Goal: Task Accomplishment & Management: Use online tool/utility

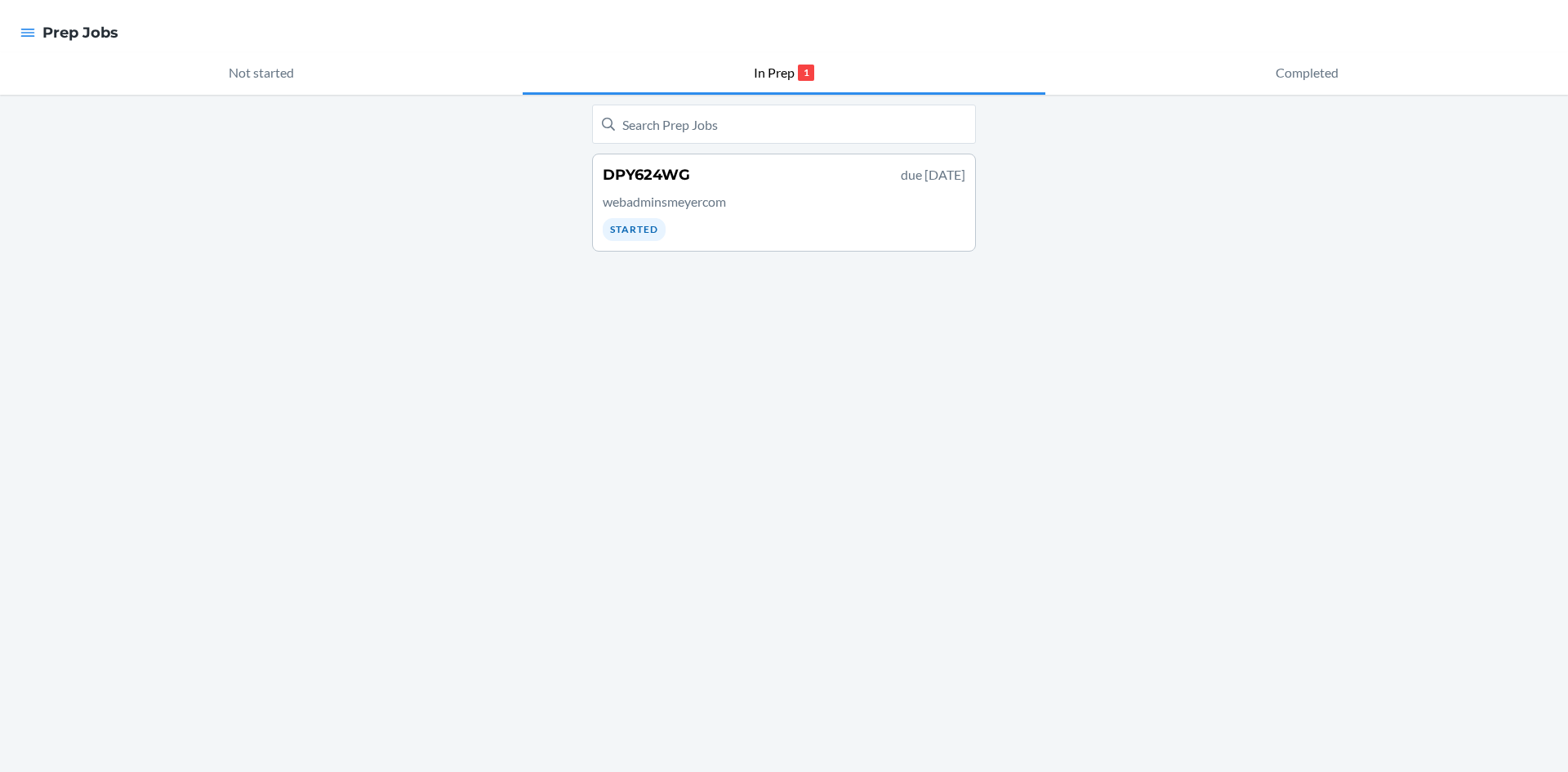
click at [720, 204] on p "webadminsmeyercom" at bounding box center [784, 201] width 363 height 19
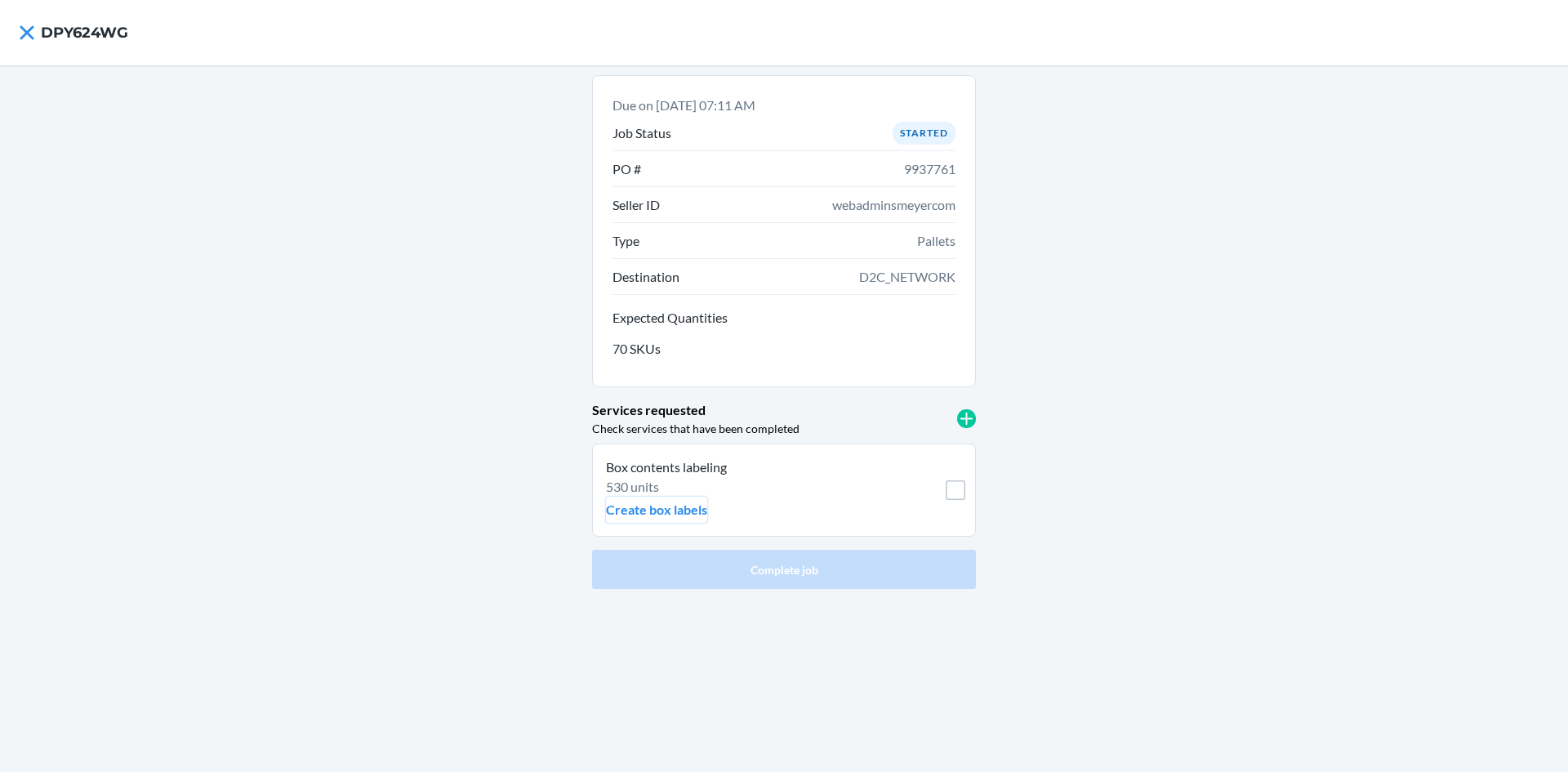
click at [678, 507] on p "Create box labels" at bounding box center [656, 509] width 101 height 19
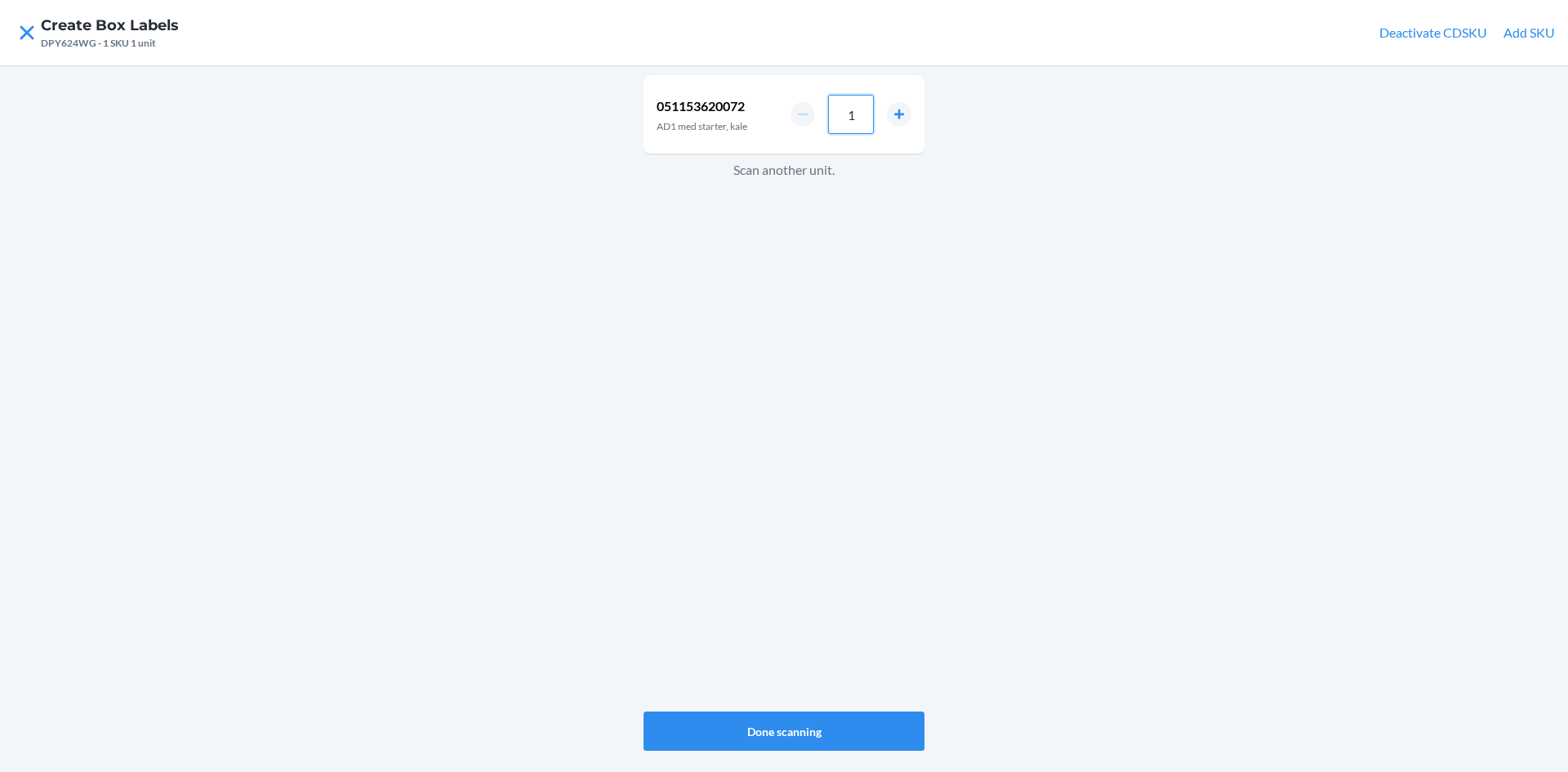
click at [864, 119] on input "1" at bounding box center [850, 114] width 46 height 39
type input "4"
click at [830, 737] on button "Done scanning" at bounding box center [784, 730] width 281 height 39
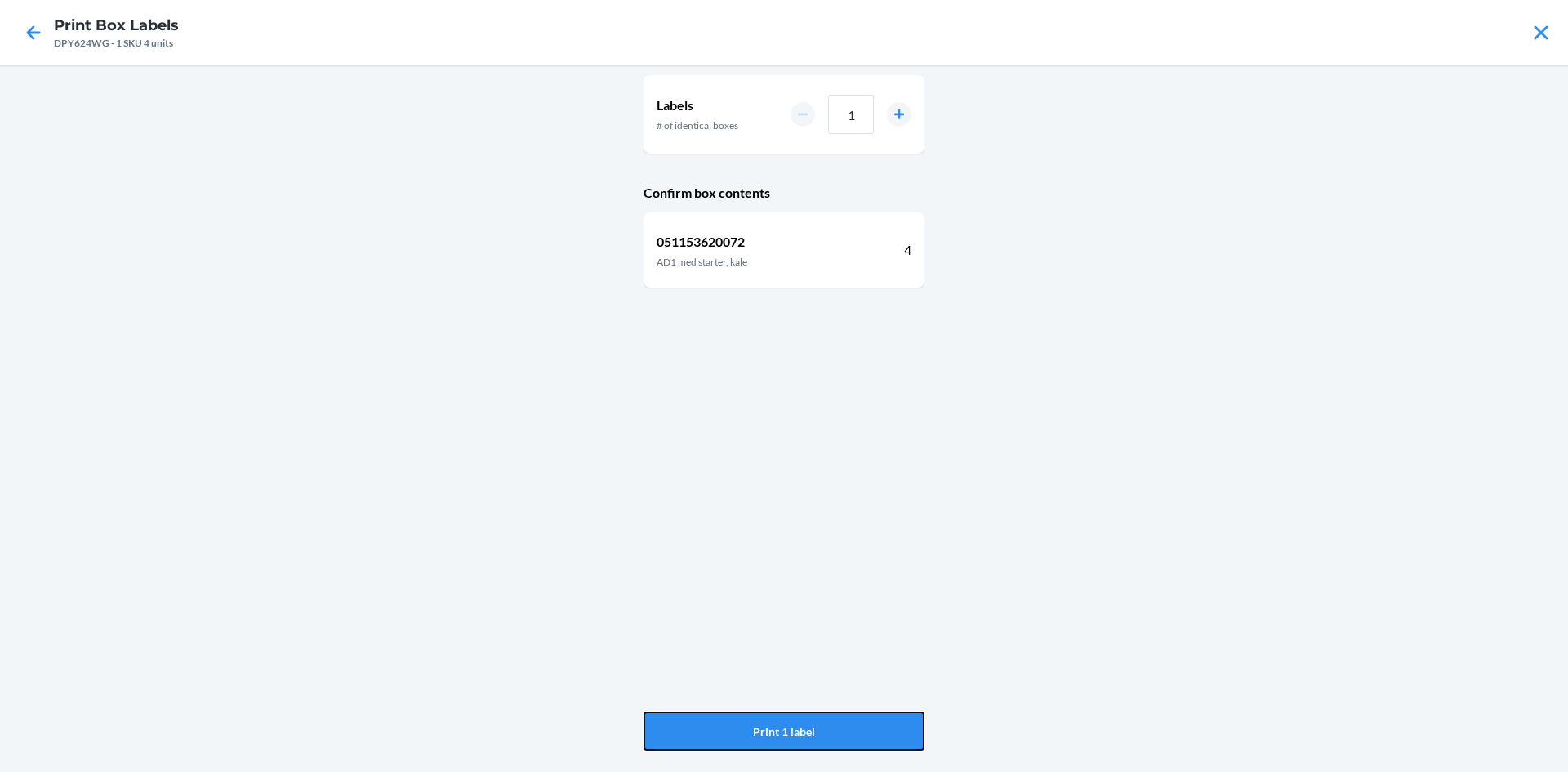
click at [830, 737] on button "Print 1 label" at bounding box center [784, 730] width 281 height 39
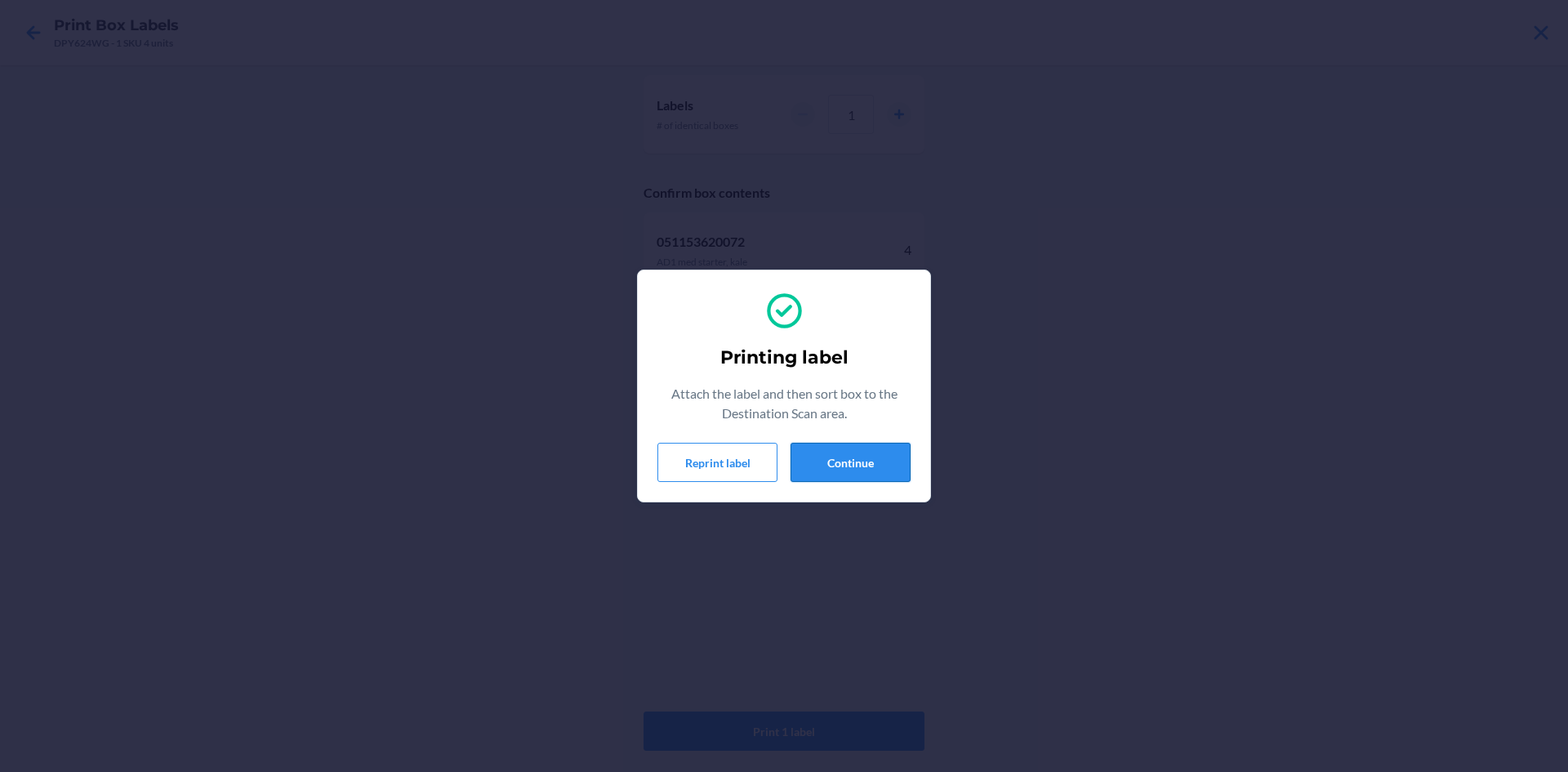
click at [855, 450] on button "Continue" at bounding box center [850, 462] width 120 height 39
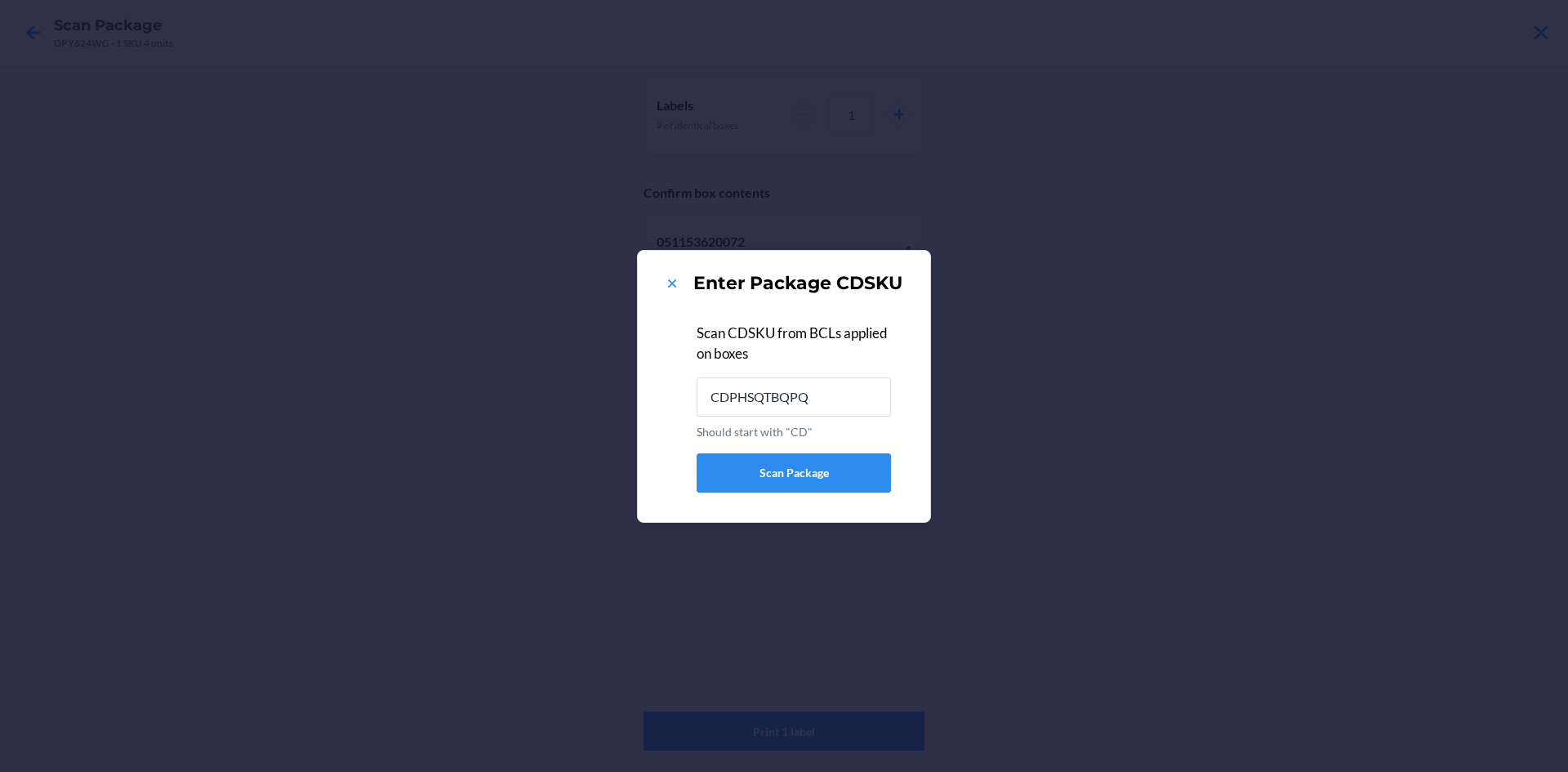
type input "CDPHSQTBQPQ"
click at [666, 283] on icon at bounding box center [673, 284] width 17 height 17
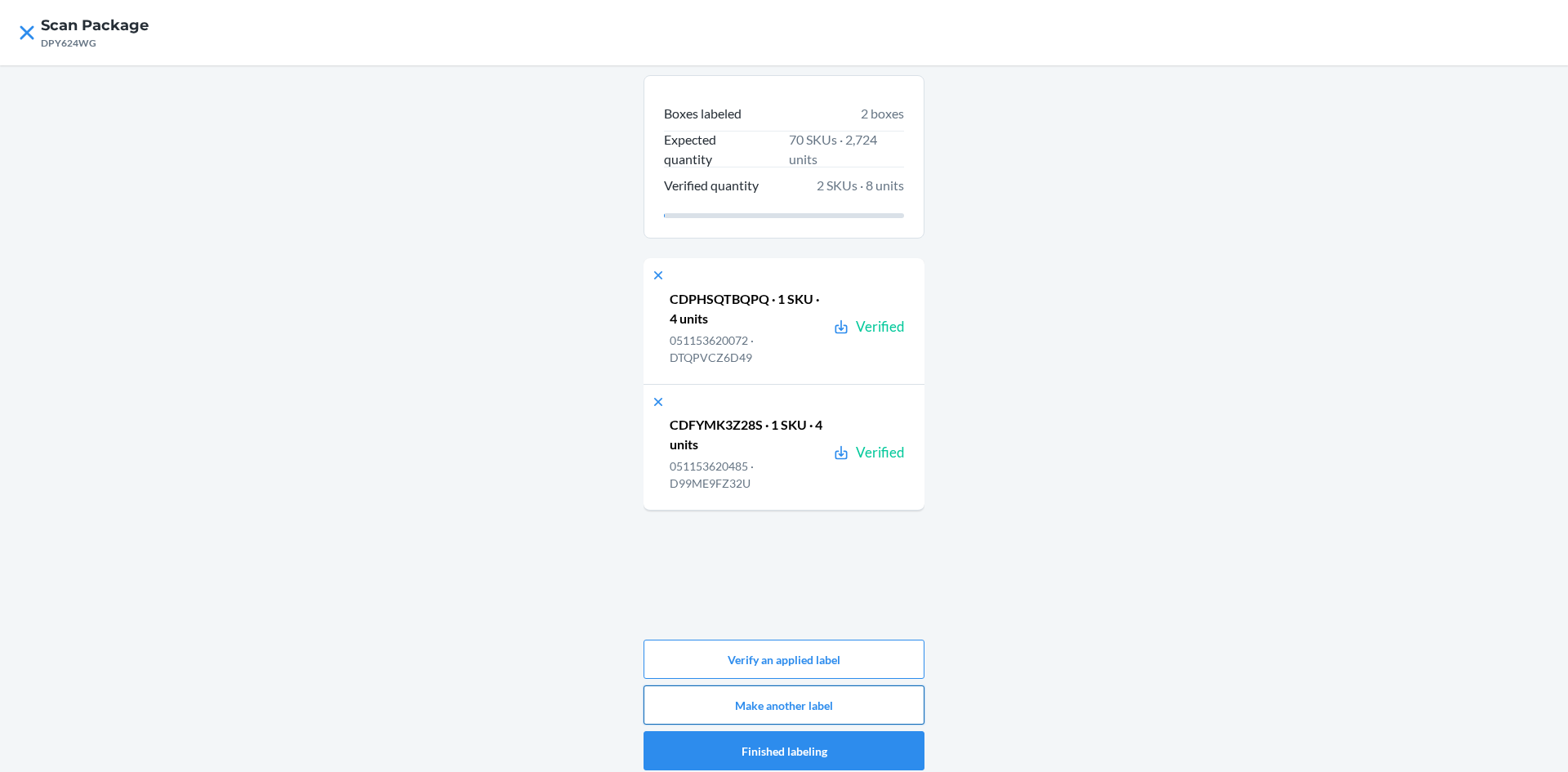
click at [824, 697] on button "Make another label" at bounding box center [784, 704] width 281 height 39
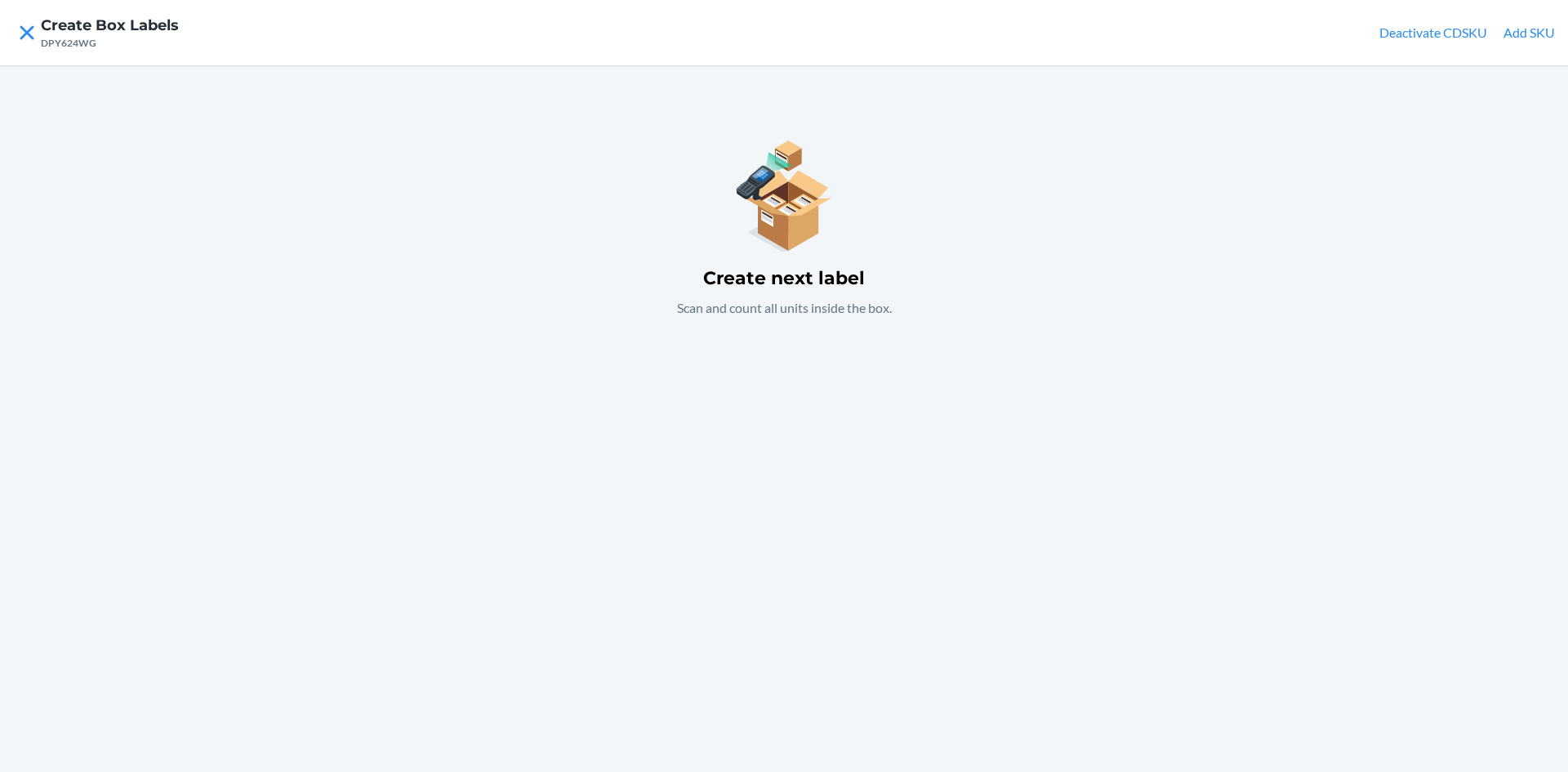
click at [714, 410] on div "Create next label Scan and count all units inside the box." at bounding box center [784, 418] width 1568 height 707
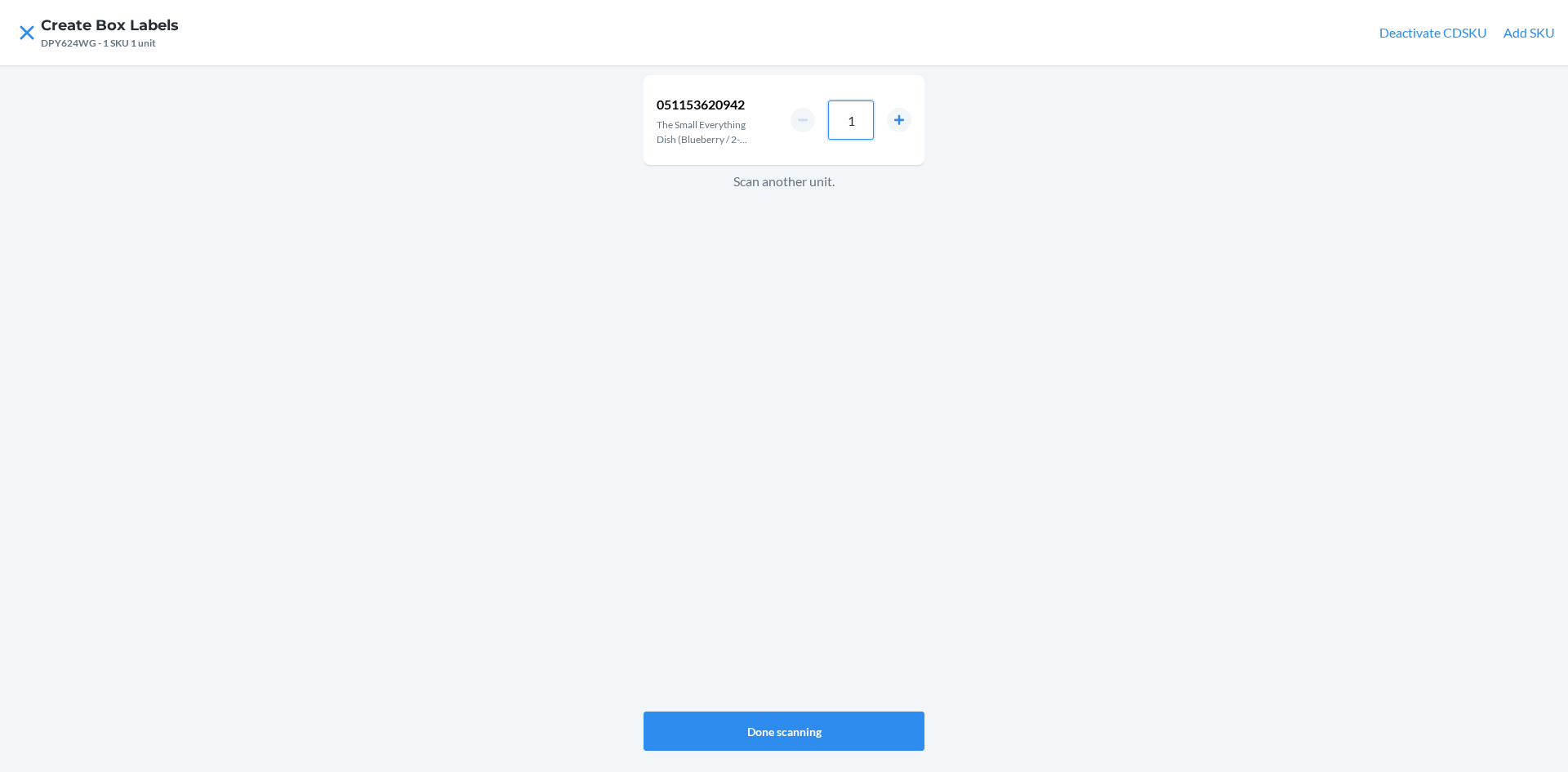
click at [862, 132] on input "1" at bounding box center [850, 119] width 46 height 39
type input "4"
click at [845, 719] on button "Done scanning" at bounding box center [784, 730] width 281 height 39
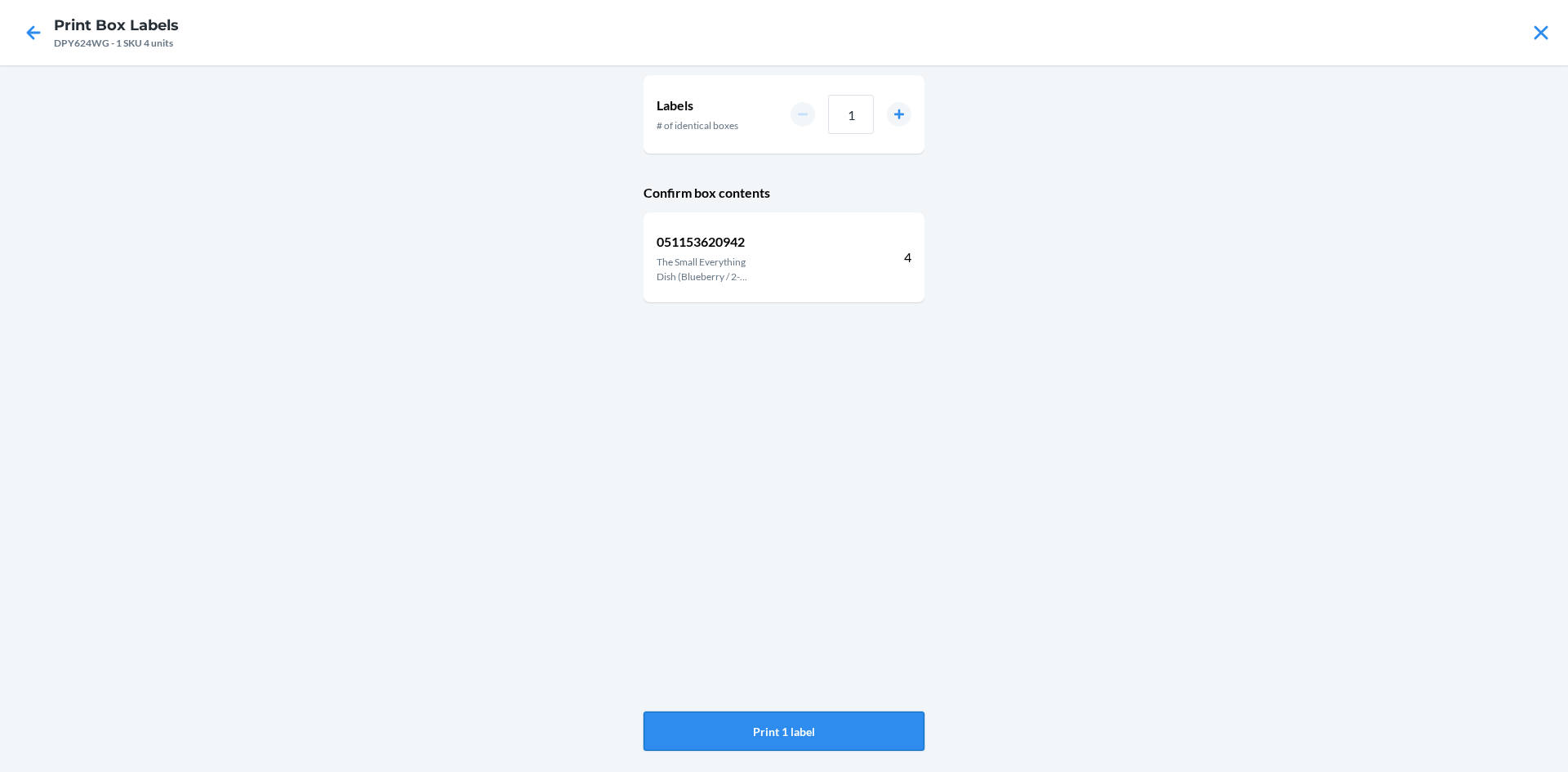
click at [810, 720] on button "Print 1 label" at bounding box center [784, 730] width 281 height 39
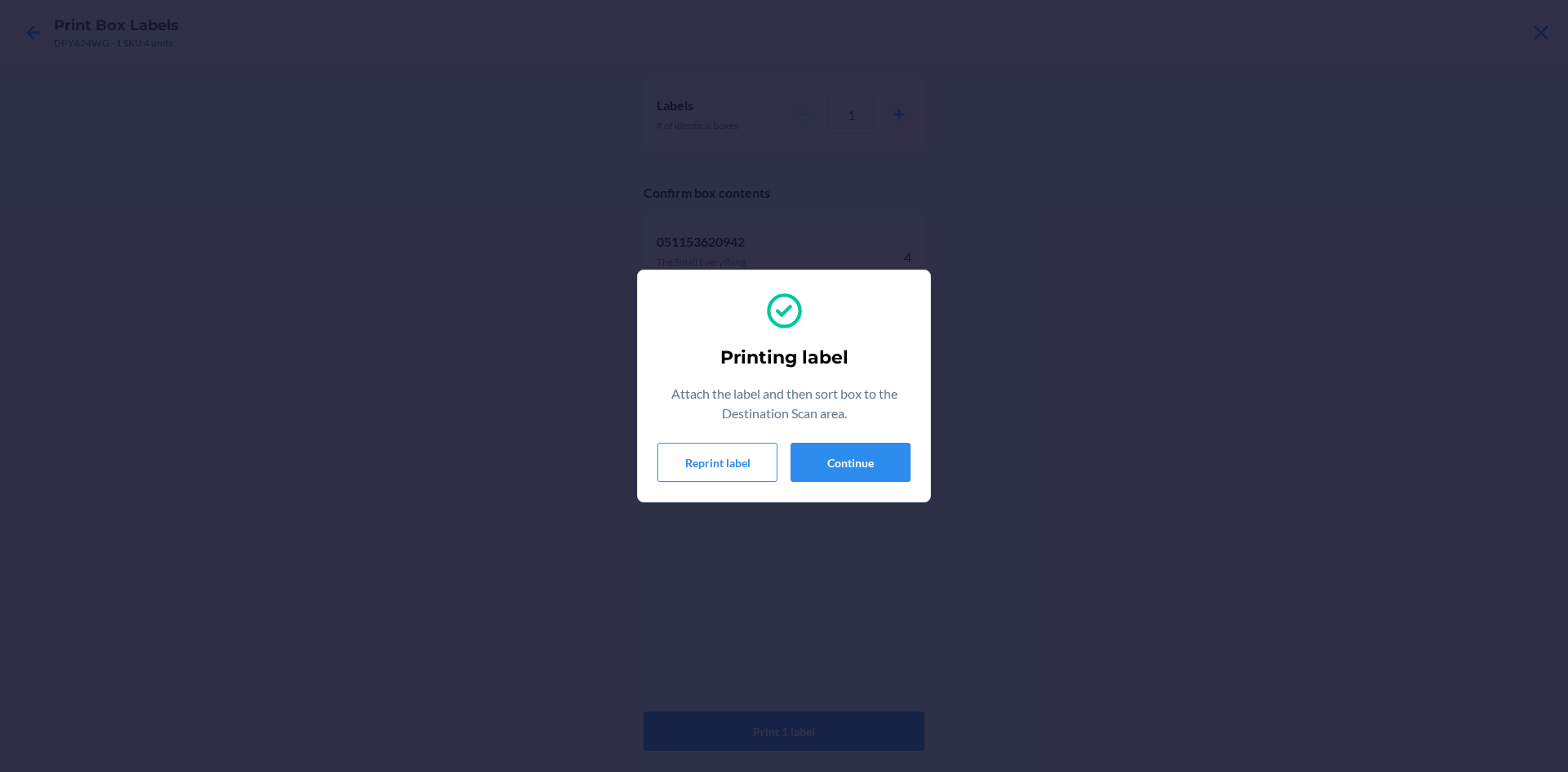
click at [854, 442] on div "Printing label Attach the label and then sort box to the Destination Scan area.…" at bounding box center [784, 386] width 253 height 205
click at [847, 447] on button "Continue" at bounding box center [850, 462] width 120 height 39
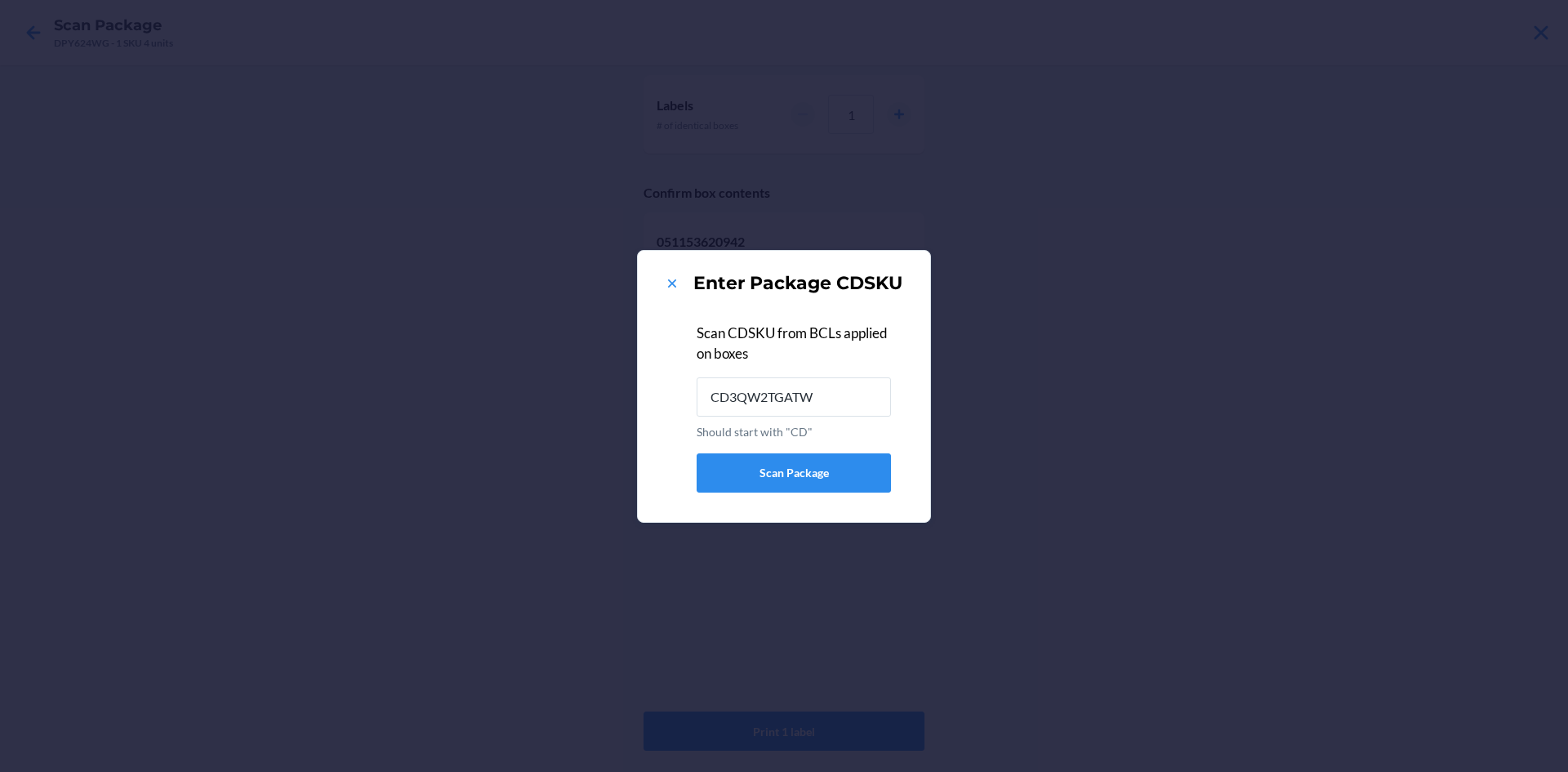
type input "CD3QW2TGATW"
click at [674, 274] on button at bounding box center [673, 283] width 17 height 21
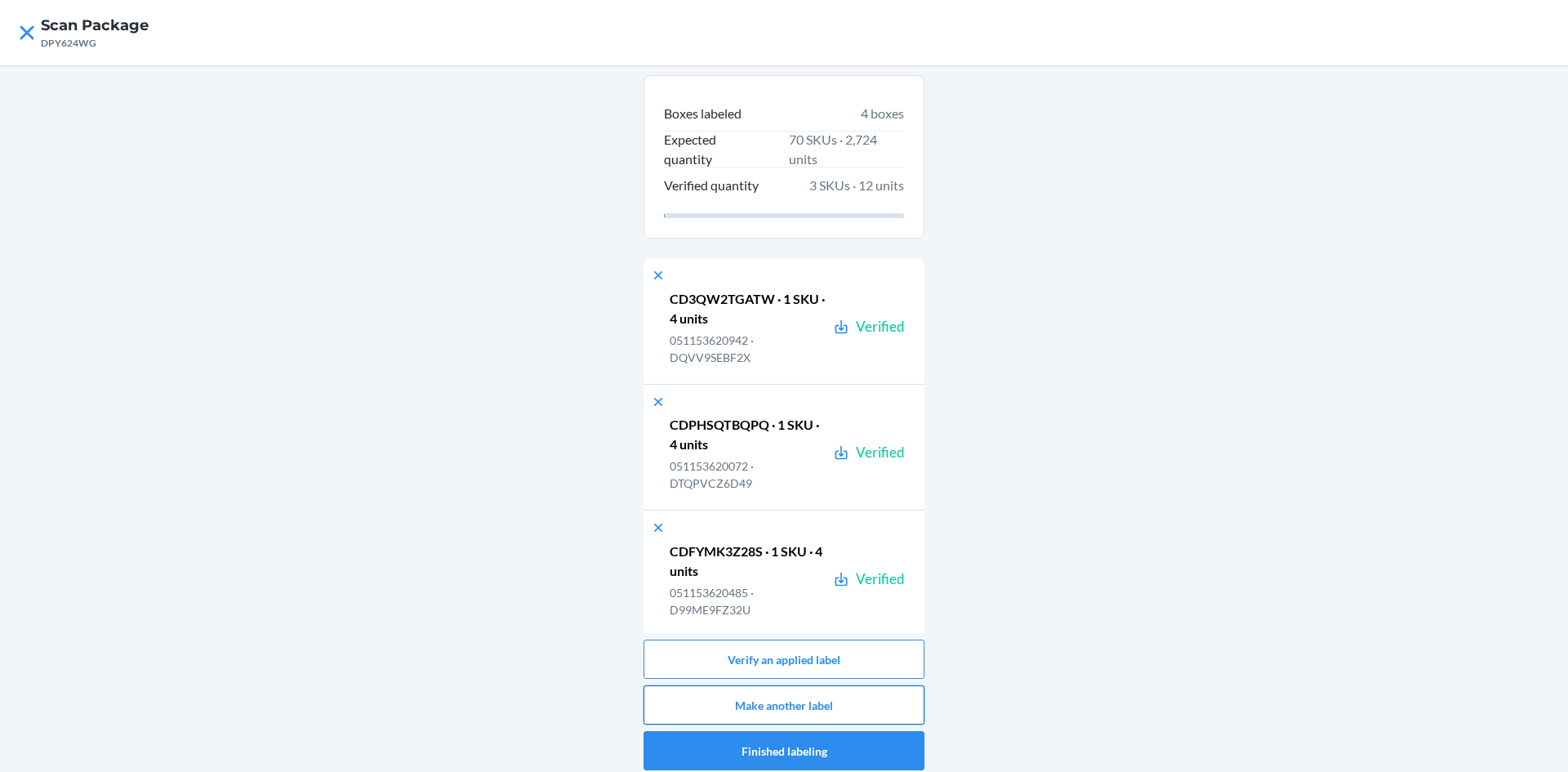
click at [887, 690] on button "Make another label" at bounding box center [784, 704] width 281 height 39
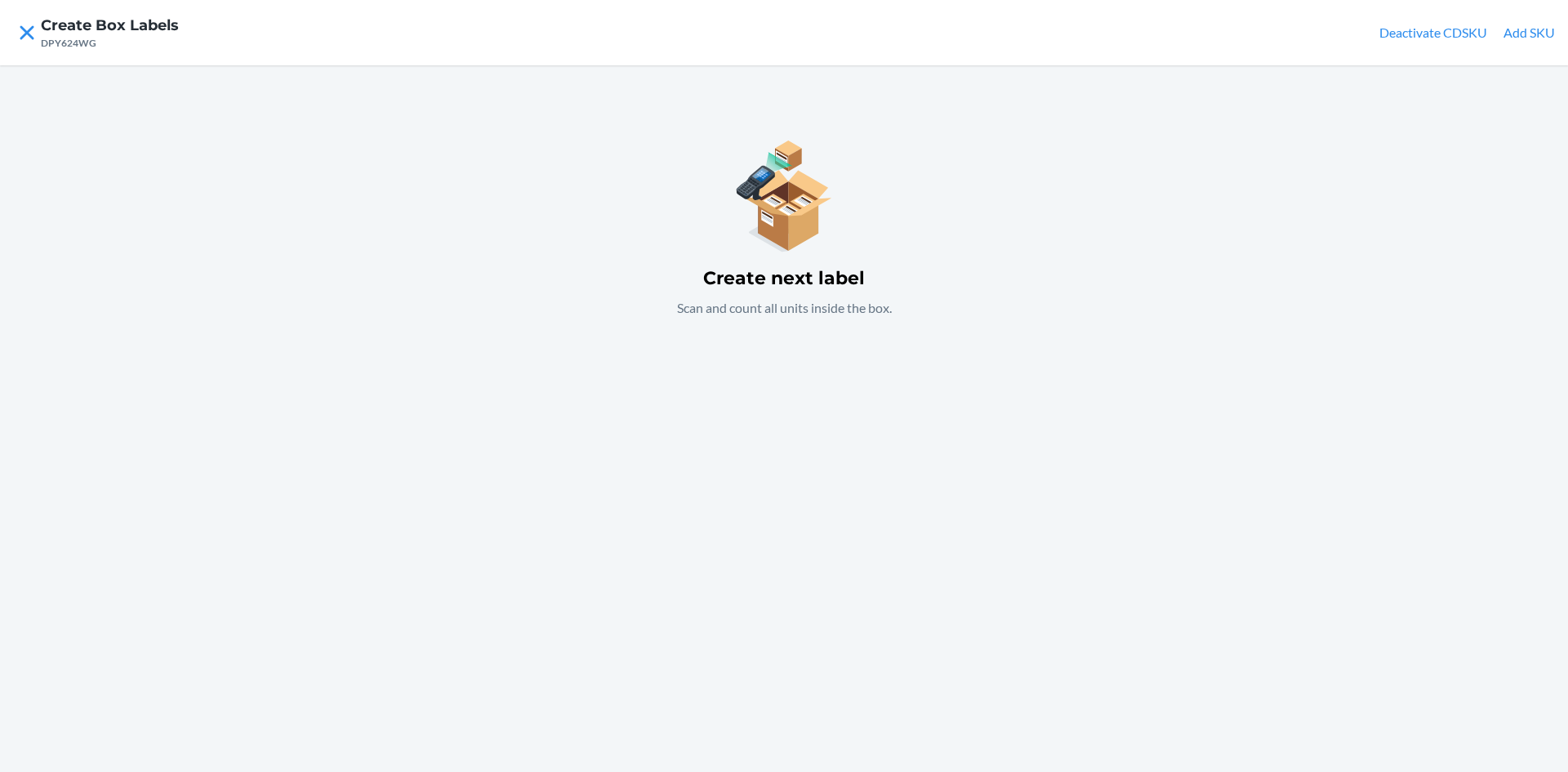
click at [940, 386] on div "Create next label Scan and count all units inside the box." at bounding box center [784, 418] width 1568 height 707
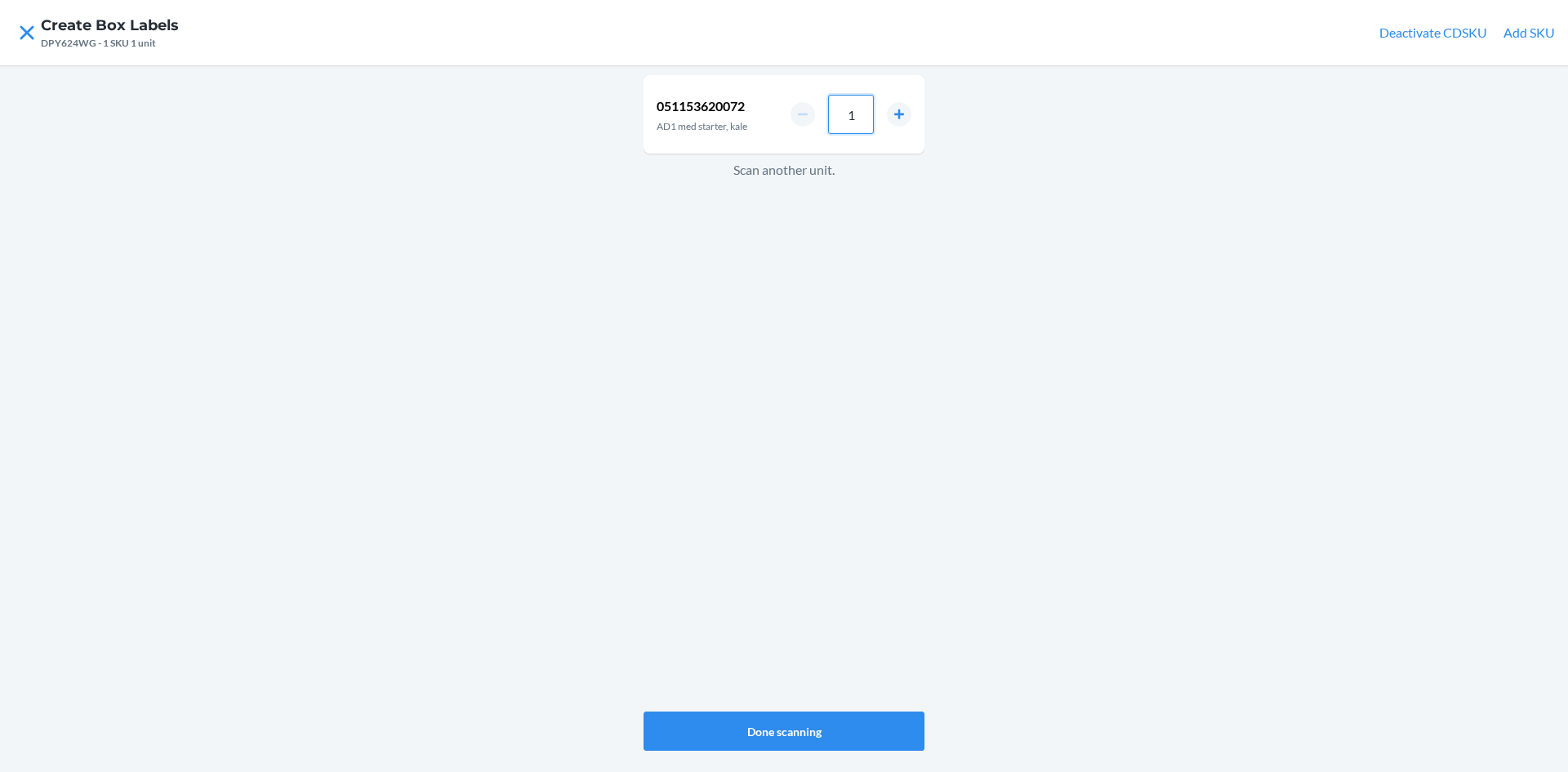
drag, startPoint x: 867, startPoint y: 111, endPoint x: 864, endPoint y: 136, distance: 25.2
click at [866, 125] on input "1" at bounding box center [850, 114] width 46 height 39
type input "4"
click at [802, 732] on button "Done scanning" at bounding box center [784, 730] width 281 height 39
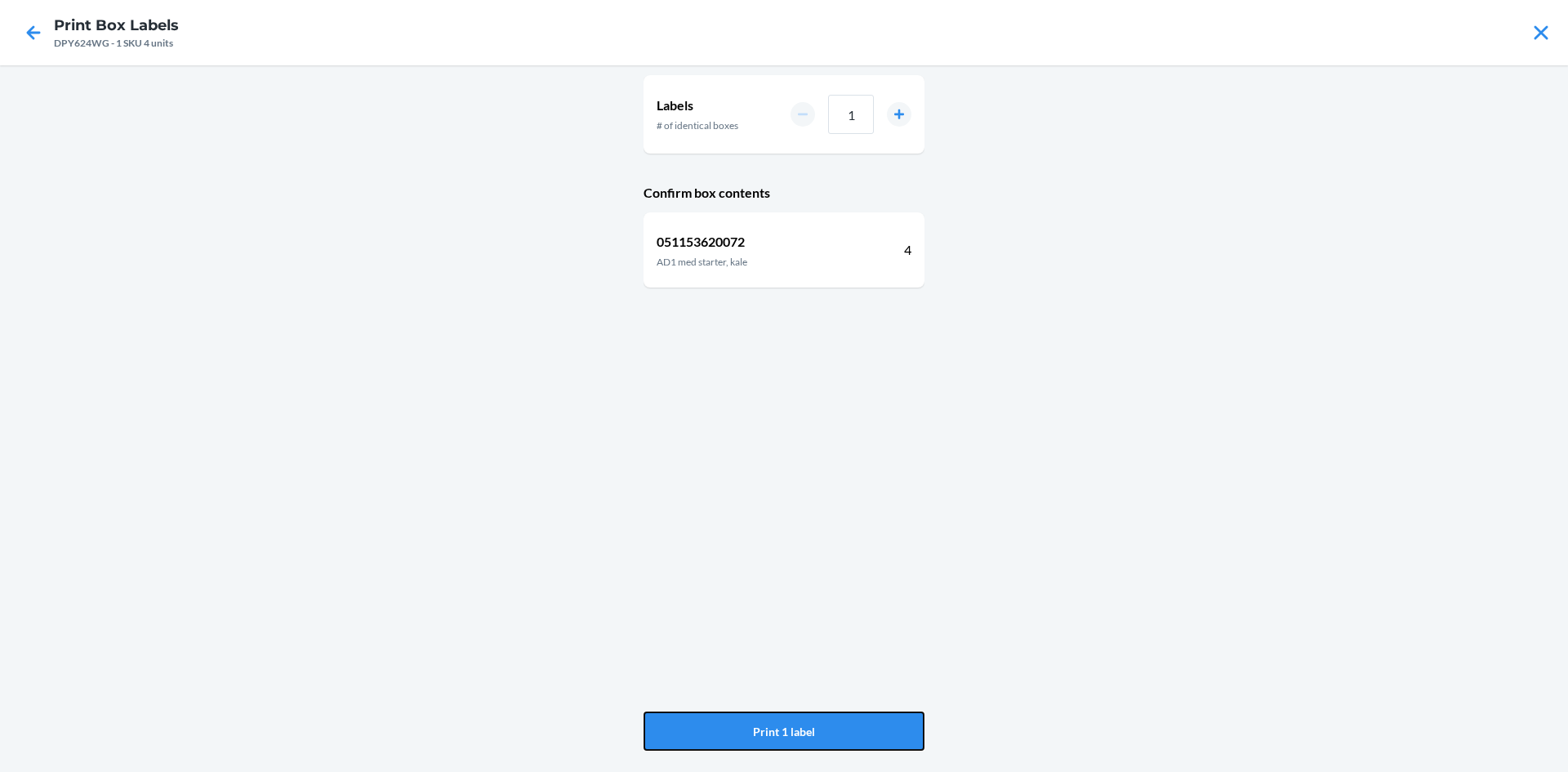
click at [802, 732] on button "Print 1 label" at bounding box center [784, 730] width 281 height 39
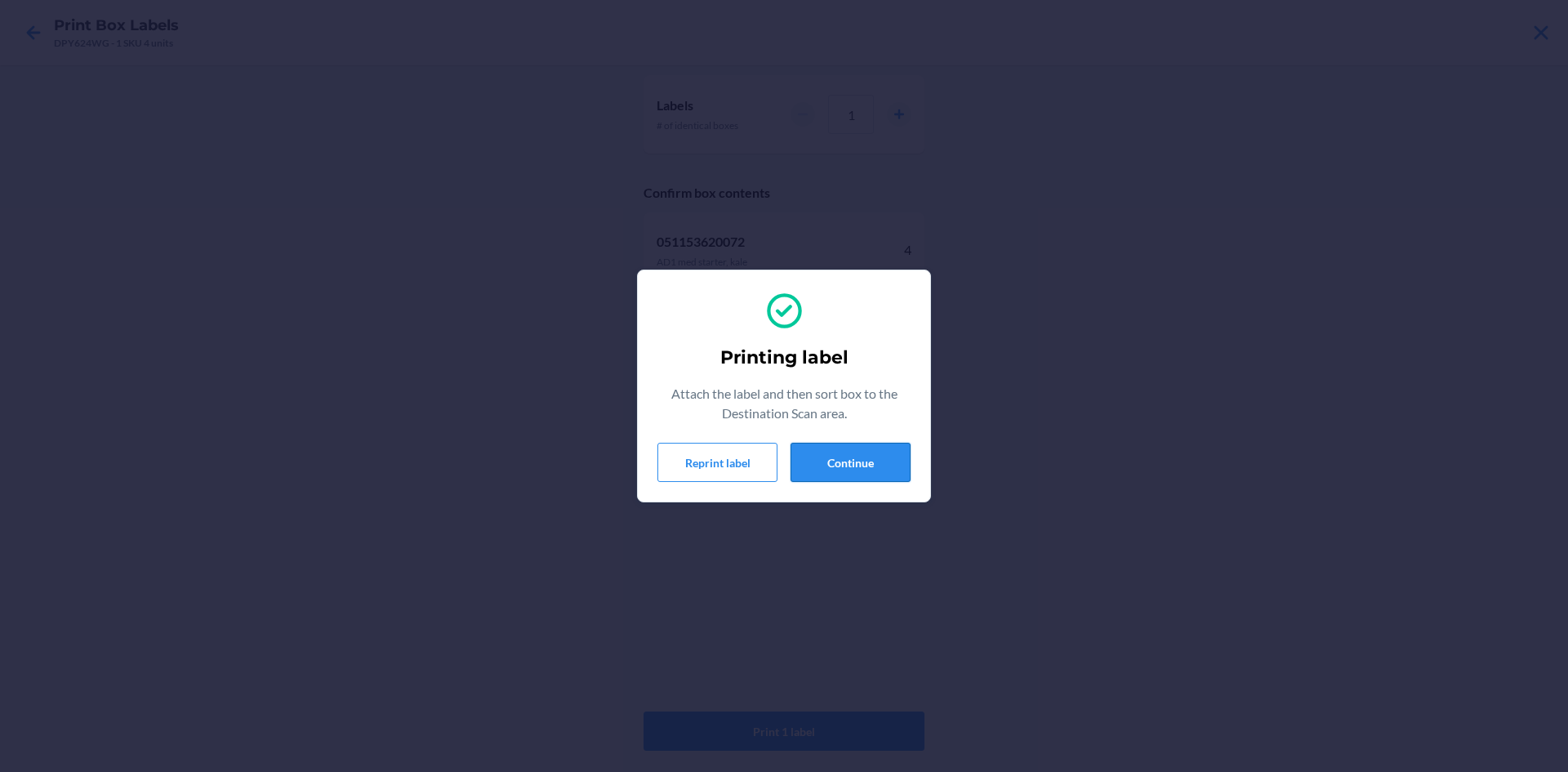
click at [880, 457] on button "Continue" at bounding box center [850, 462] width 120 height 39
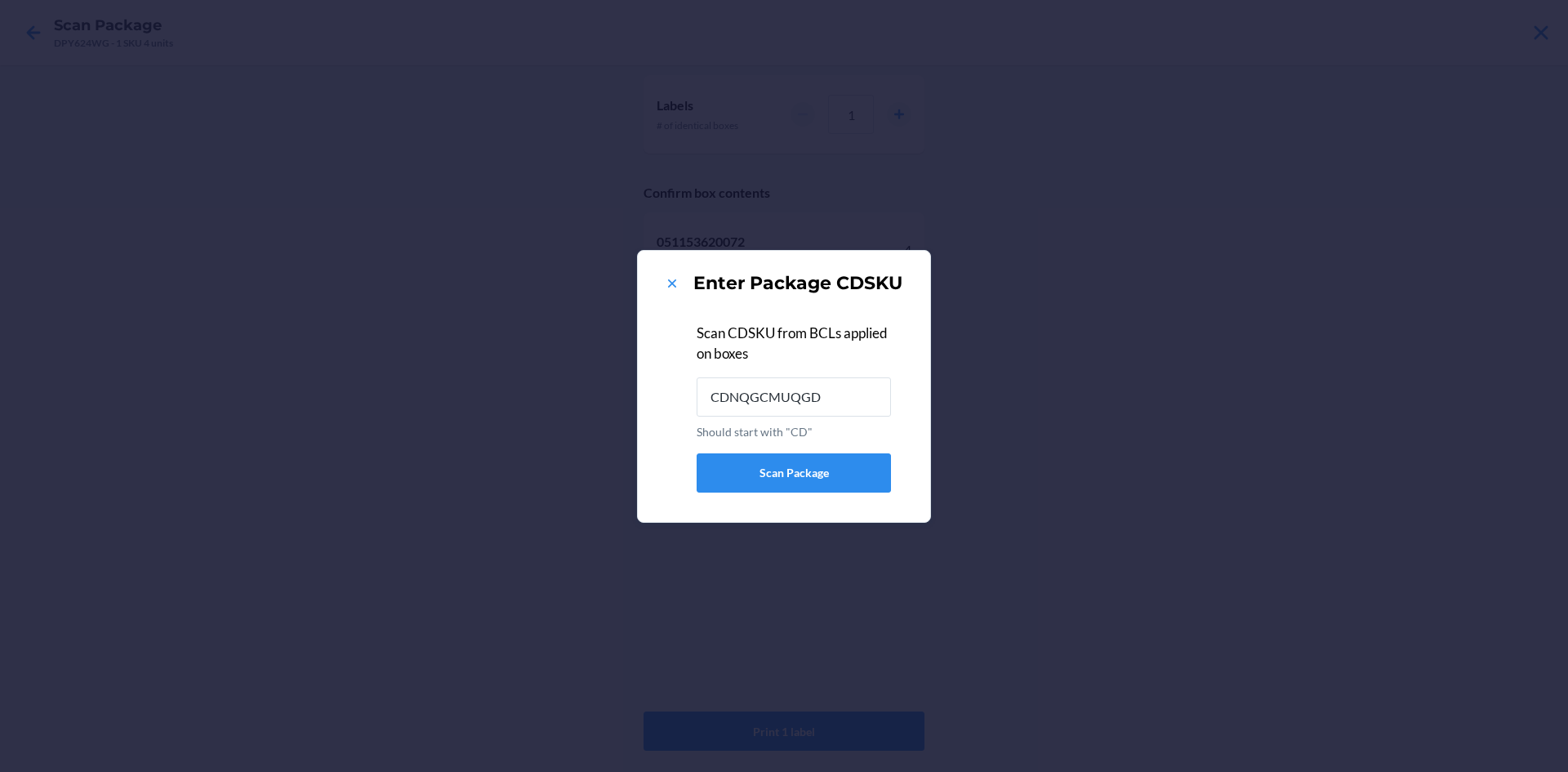
type input "CDNQGCMUQGD"
click at [670, 280] on icon at bounding box center [673, 284] width 17 height 17
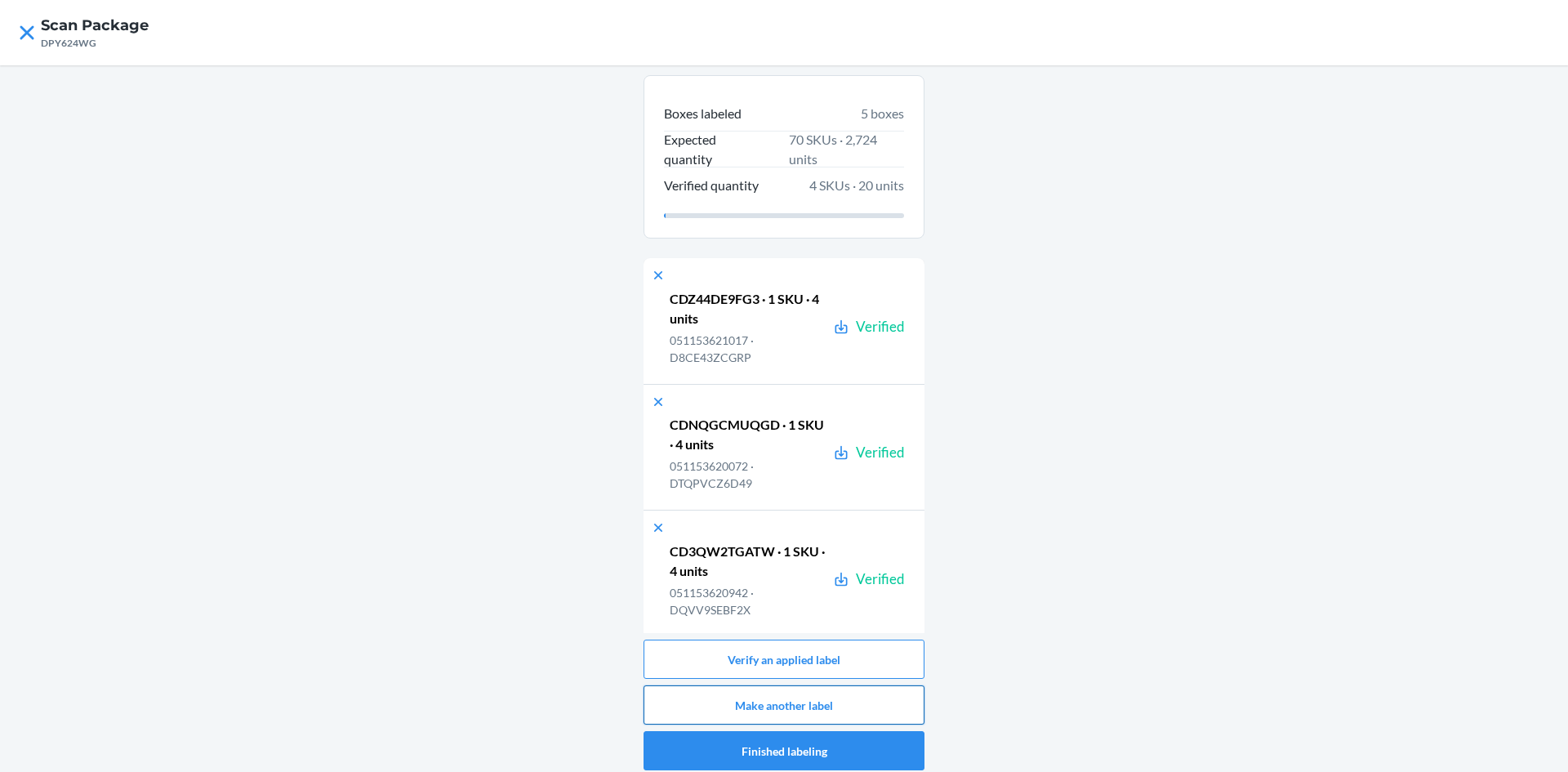
click at [860, 696] on button "Make another label" at bounding box center [784, 704] width 281 height 39
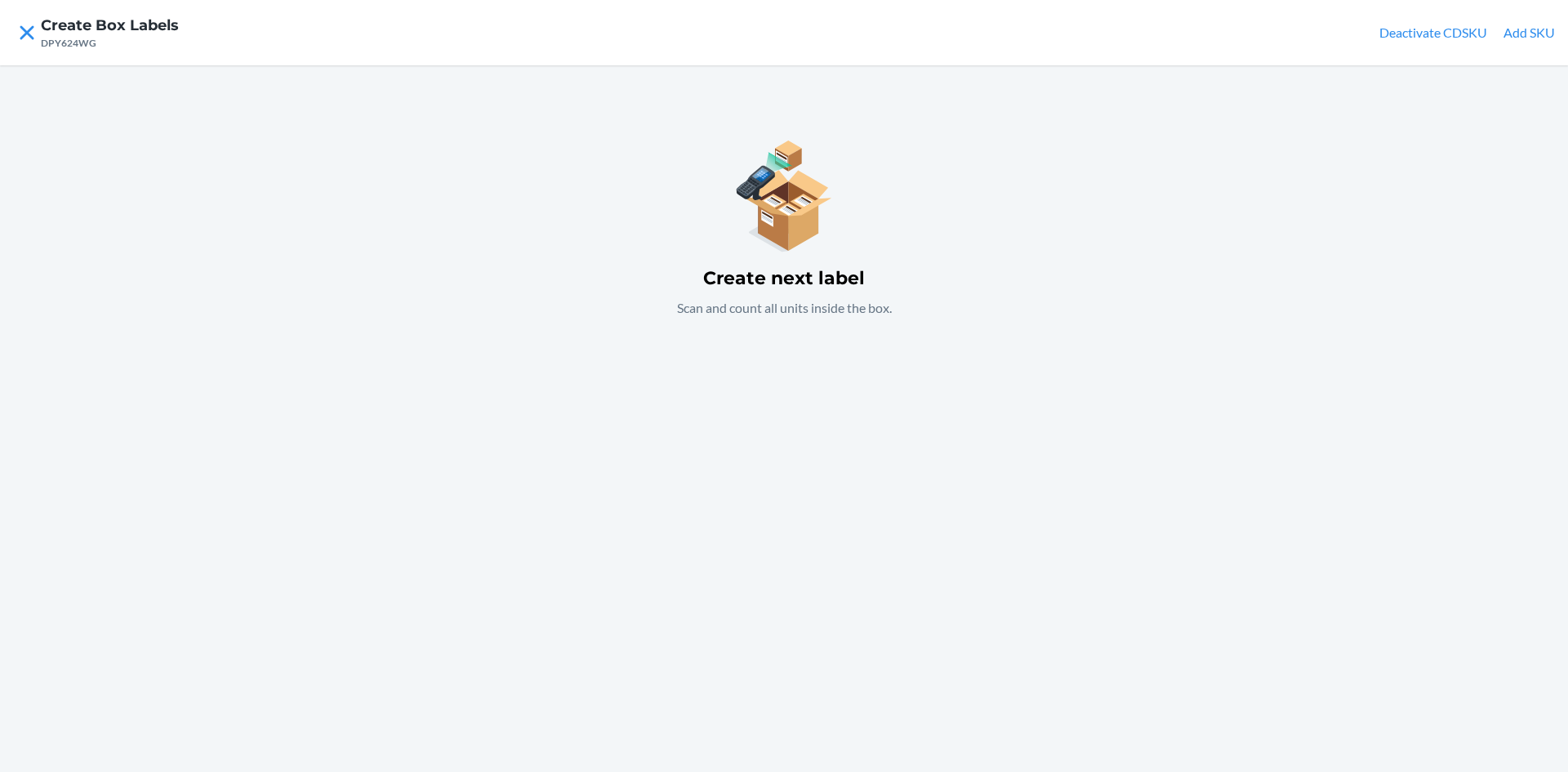
click at [967, 388] on div "Create next label Scan and count all units inside the box." at bounding box center [784, 418] width 1568 height 707
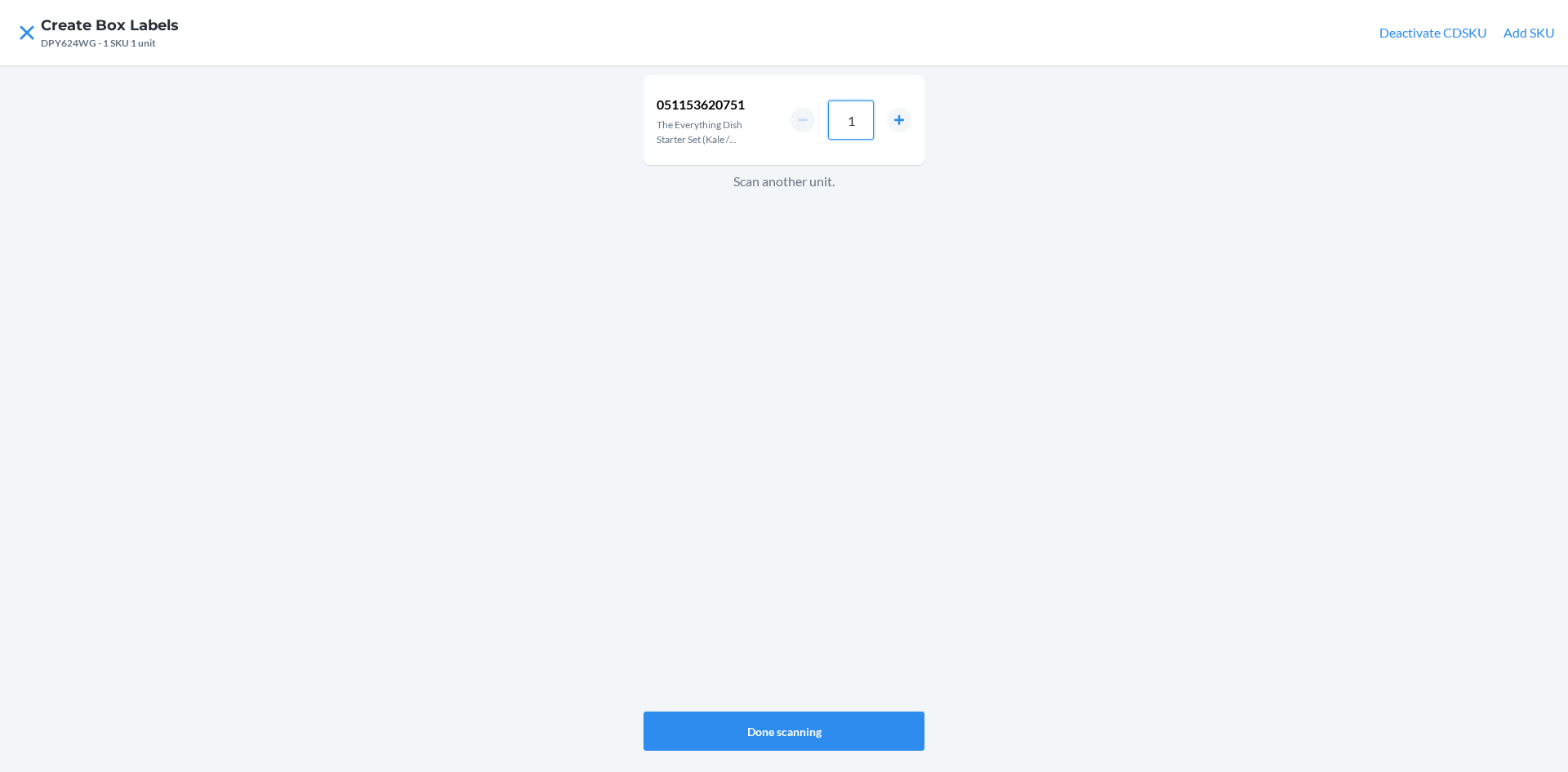
click at [870, 115] on input "1" at bounding box center [850, 119] width 46 height 39
type input "4"
click at [819, 734] on button "Done scanning" at bounding box center [784, 730] width 281 height 39
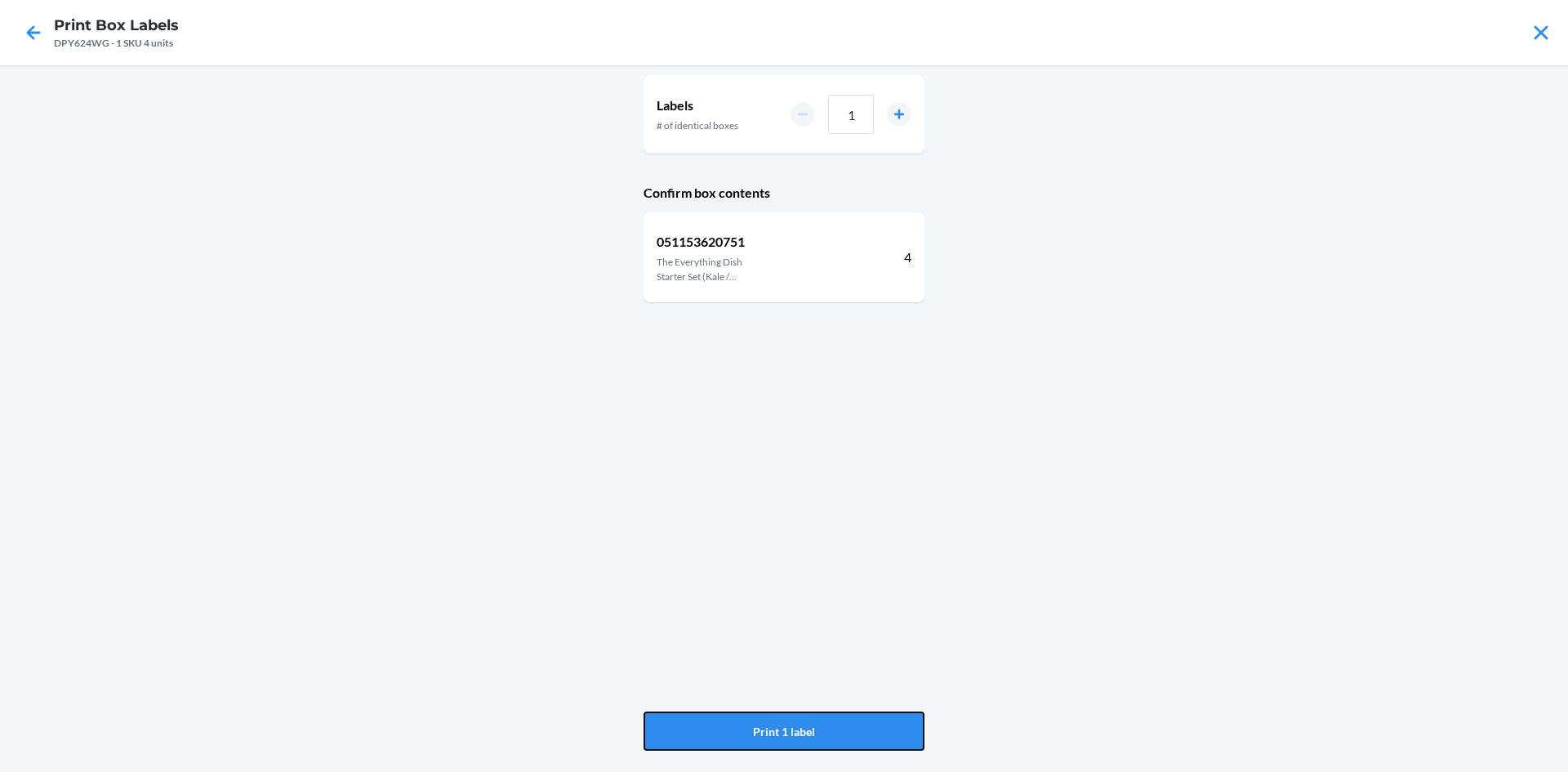
click at [819, 734] on button "Print 1 label" at bounding box center [784, 730] width 281 height 39
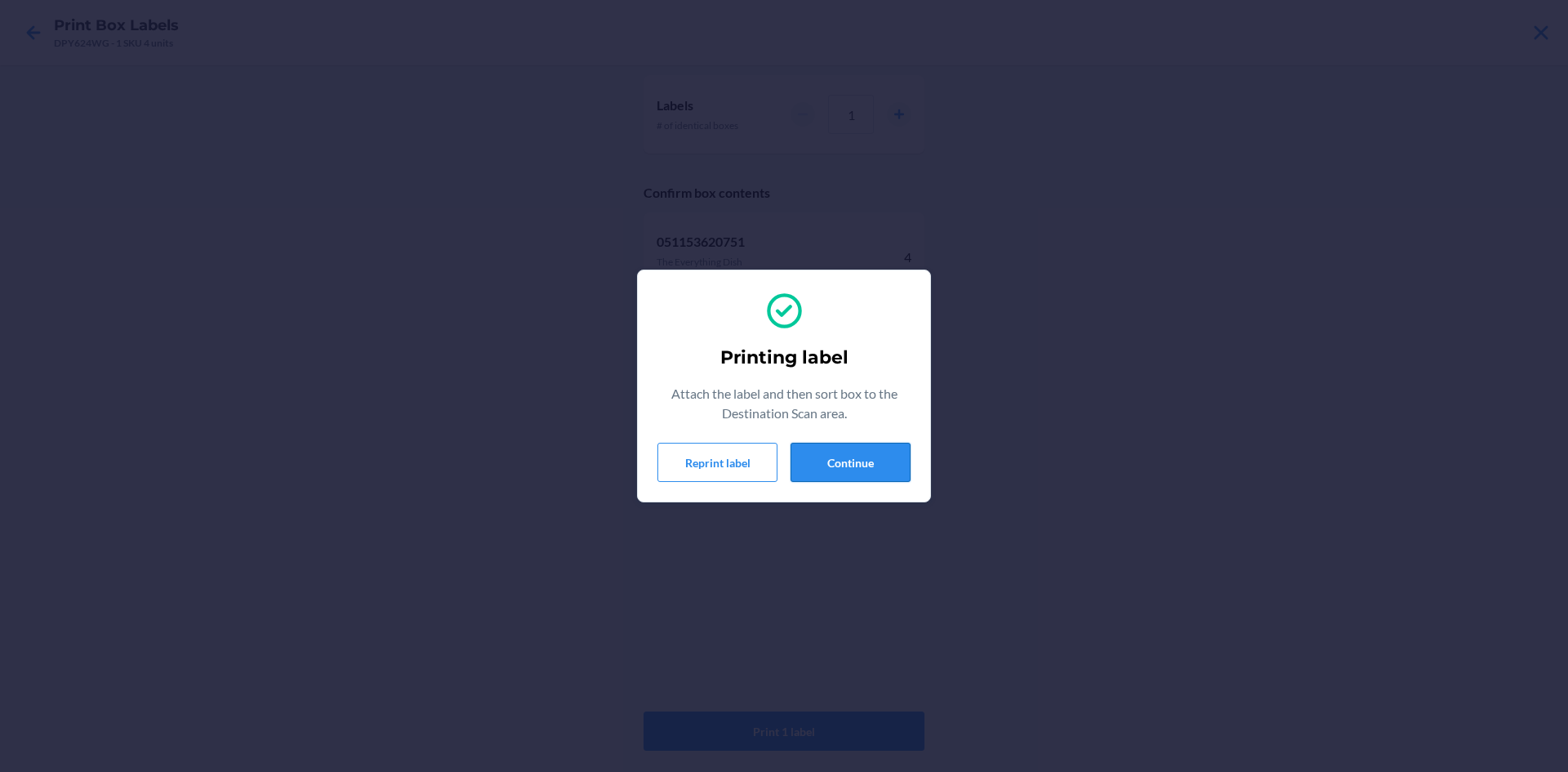
click at [890, 455] on button "Continue" at bounding box center [850, 462] width 120 height 39
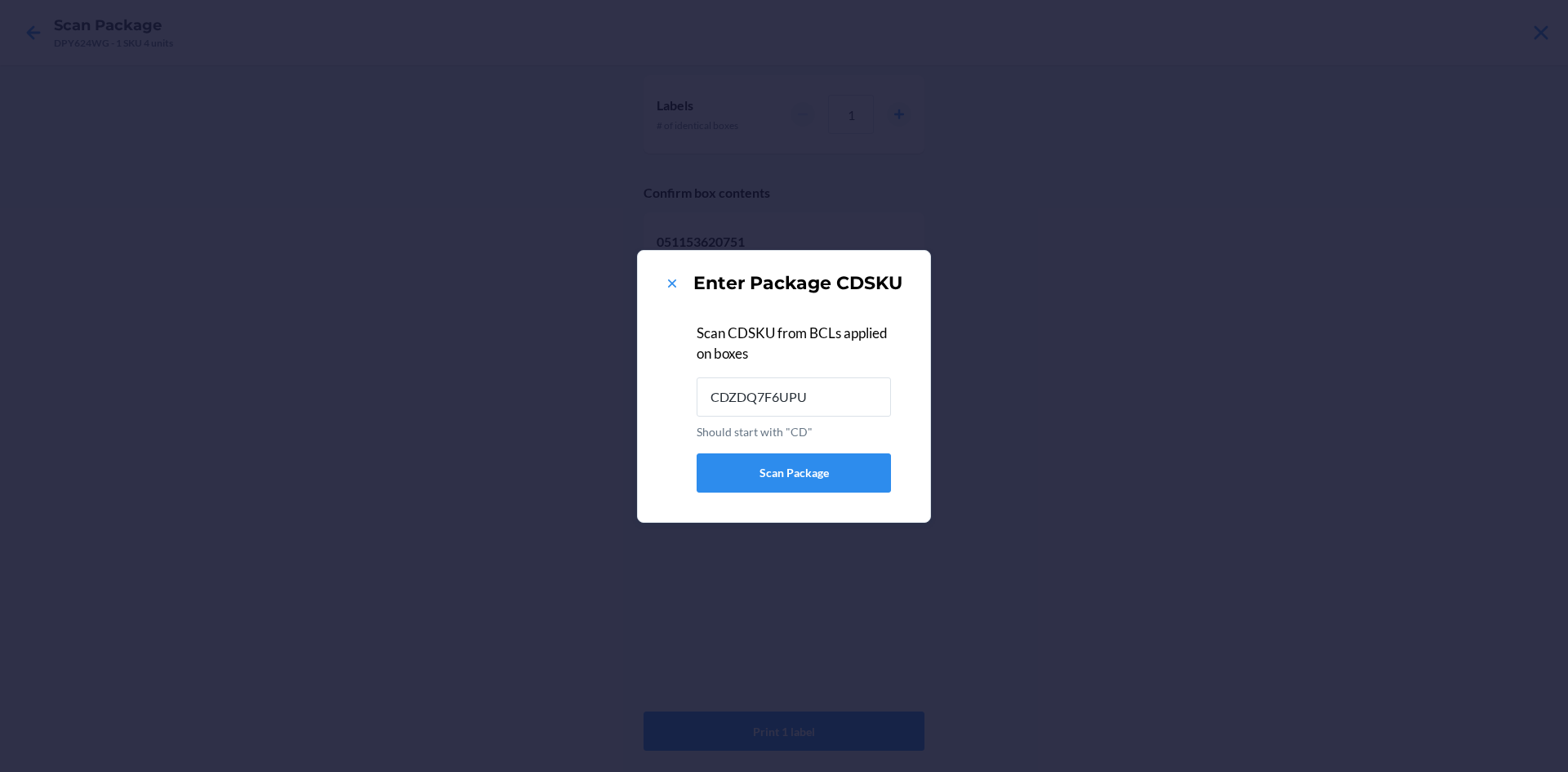
type input "CDZDQ7F6UPU"
click at [664, 283] on icon at bounding box center [673, 284] width 17 height 17
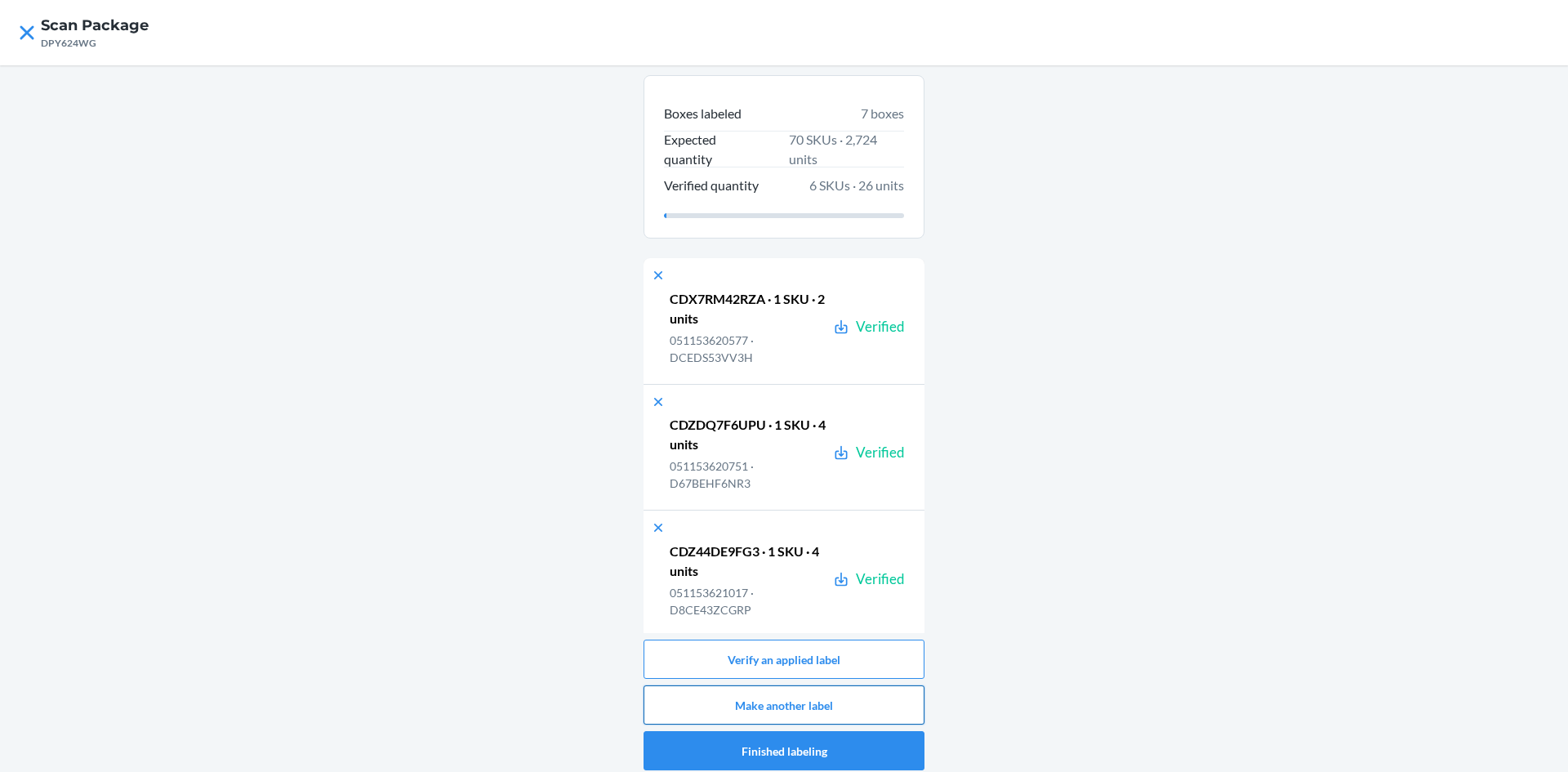
click at [849, 699] on button "Make another label" at bounding box center [784, 704] width 281 height 39
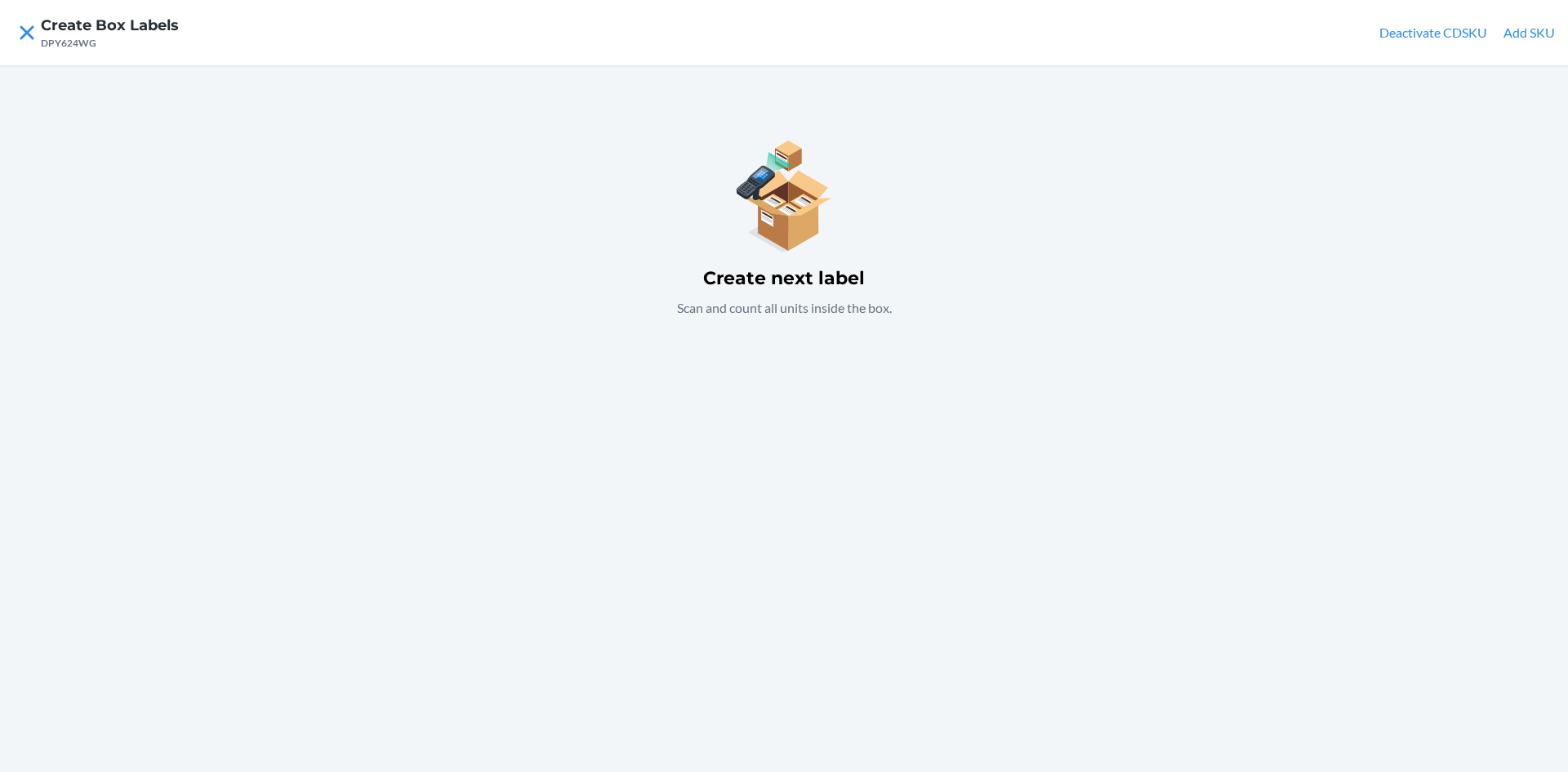
click at [790, 464] on div "Create next label Scan and count all units inside the box." at bounding box center [784, 418] width 1568 height 707
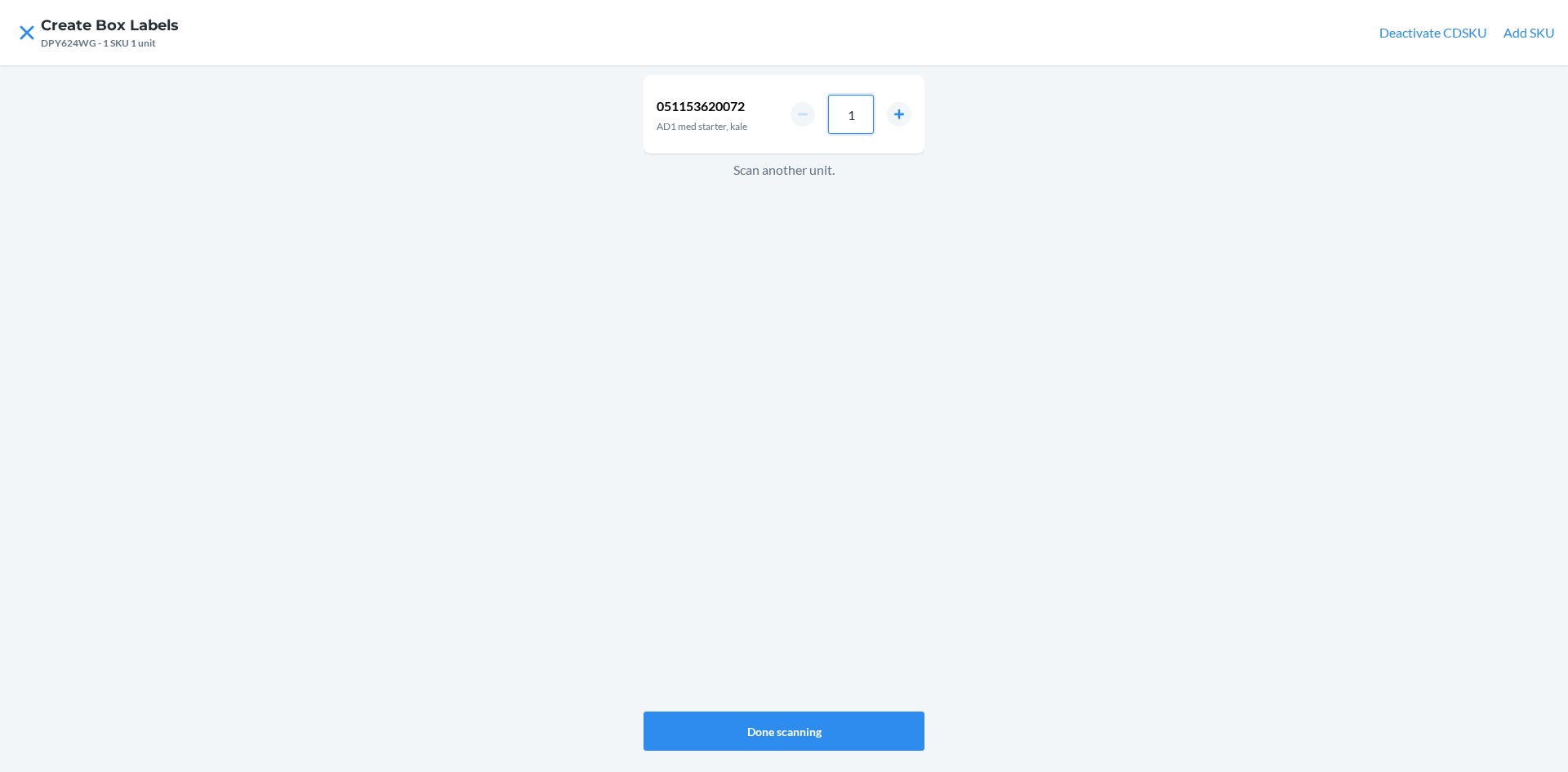
click at [860, 132] on input "1" at bounding box center [850, 114] width 46 height 39
type input "4"
click at [845, 746] on button "Done scanning" at bounding box center [784, 730] width 281 height 39
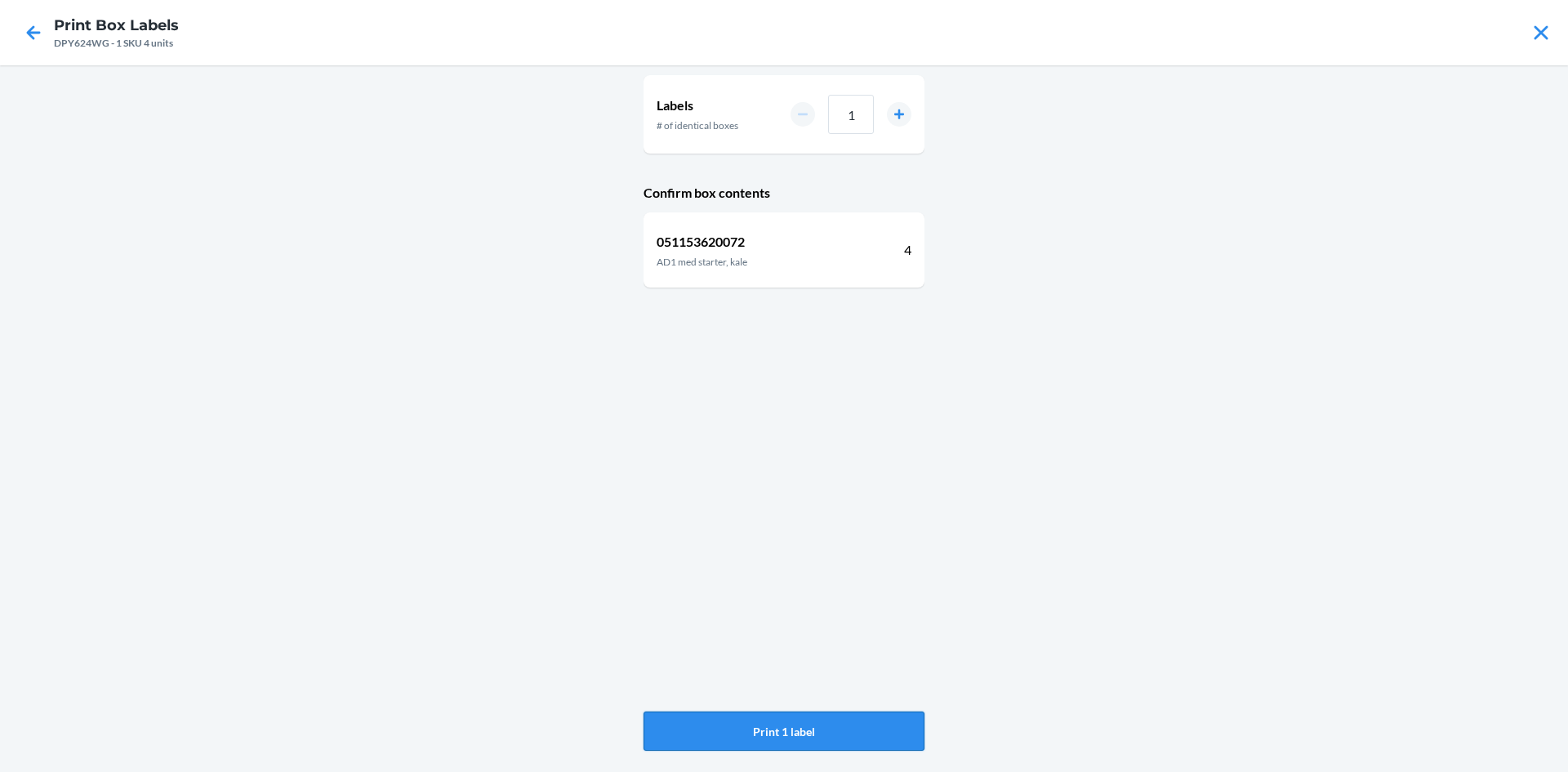
click at [850, 723] on button "Print 1 label" at bounding box center [784, 730] width 281 height 39
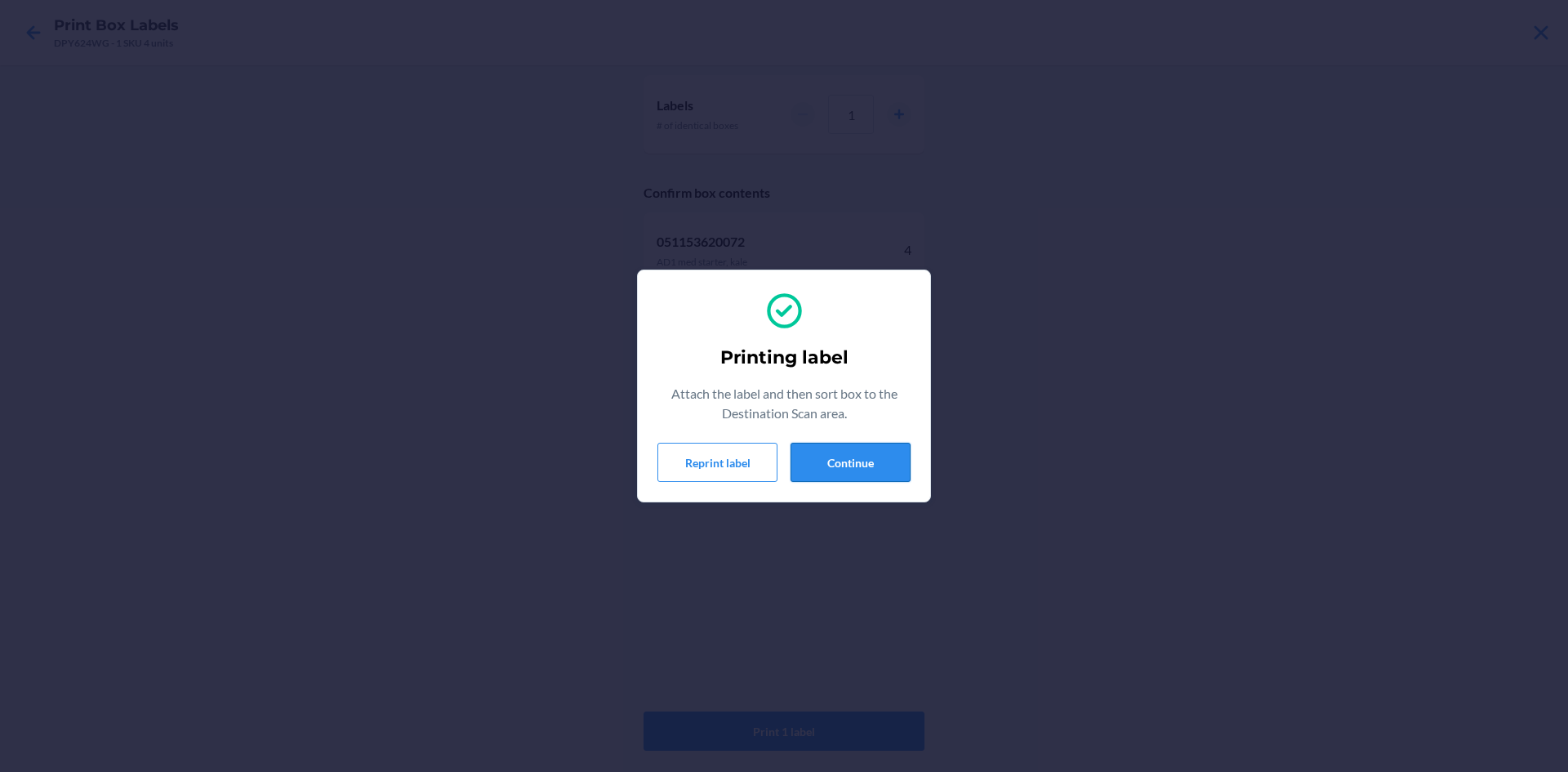
click at [868, 452] on button "Continue" at bounding box center [850, 462] width 120 height 39
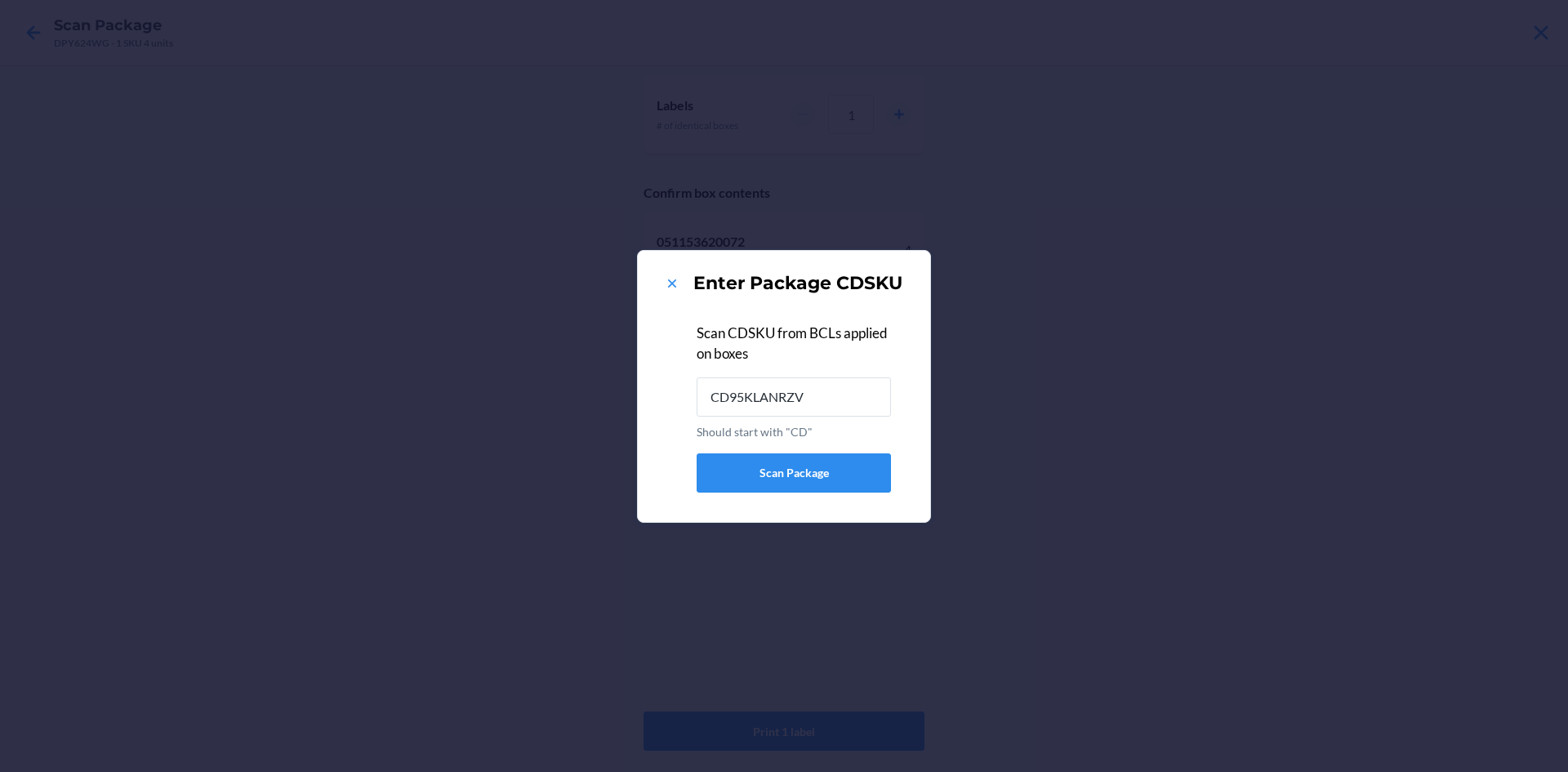
type input "CD95KLANRZV"
click at [672, 282] on icon at bounding box center [673, 284] width 17 height 17
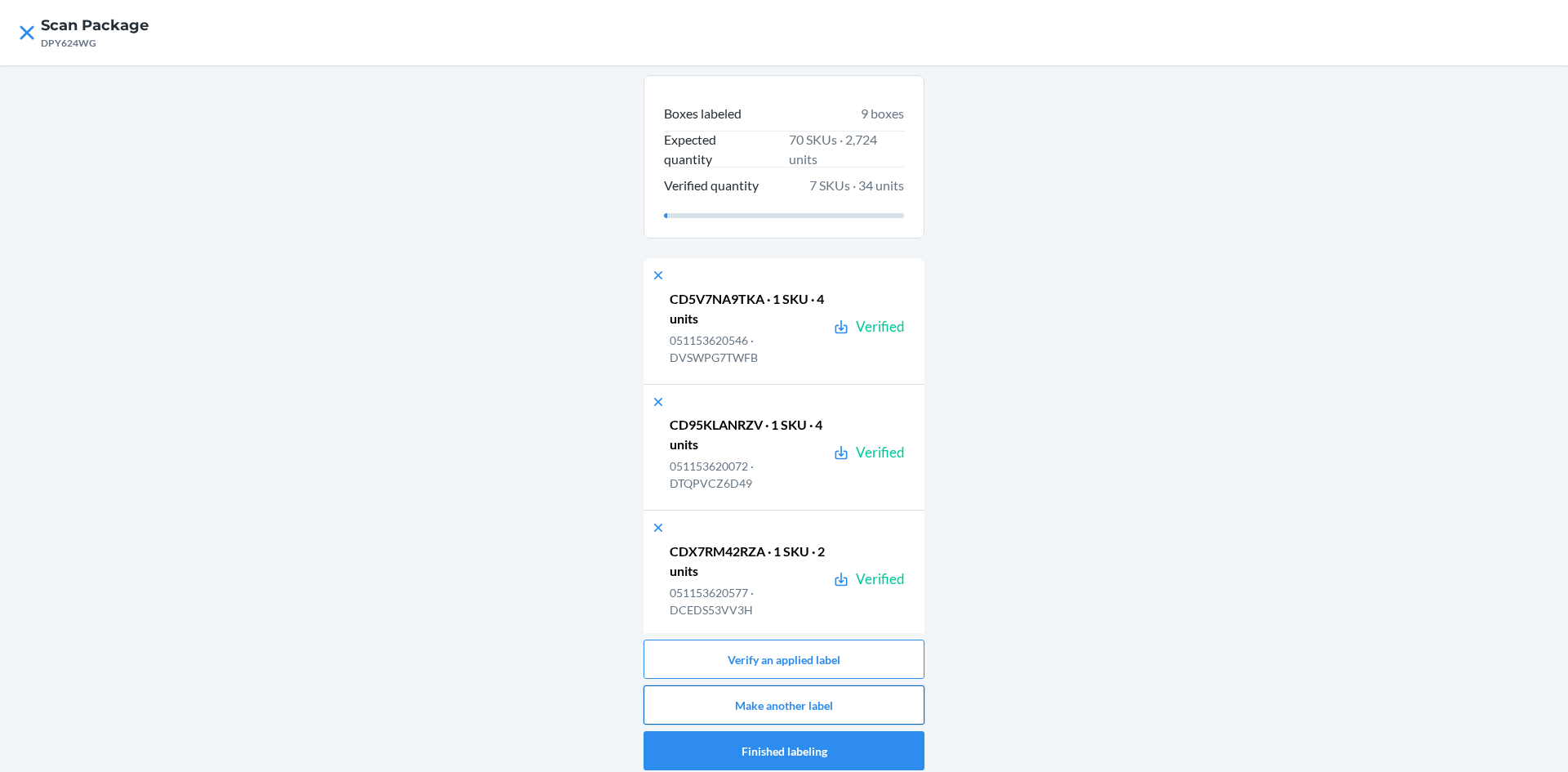
click at [848, 693] on button "Make another label" at bounding box center [784, 704] width 281 height 39
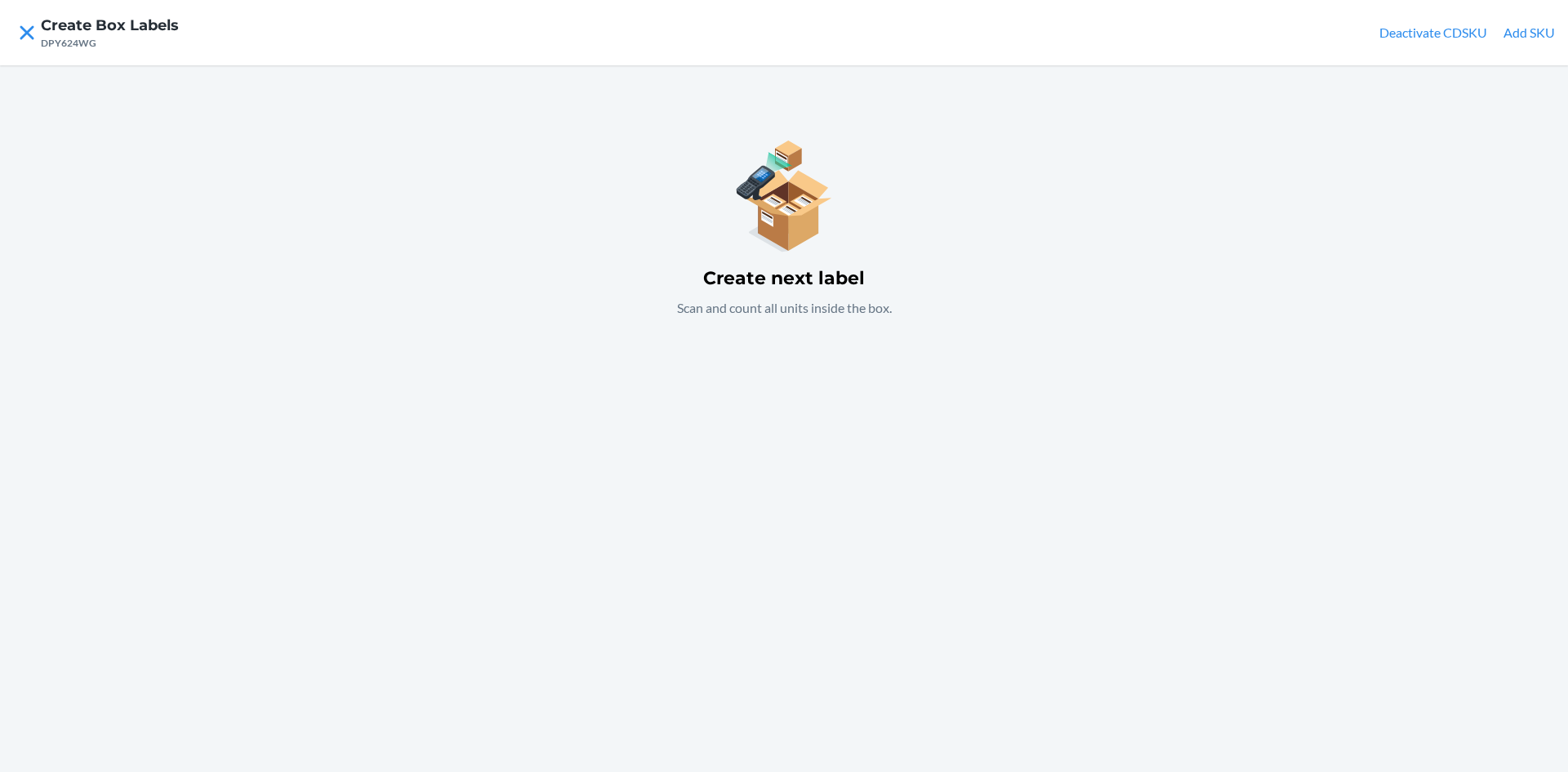
click at [777, 434] on div "Create next label Scan and count all units inside the box." at bounding box center [784, 418] width 1568 height 707
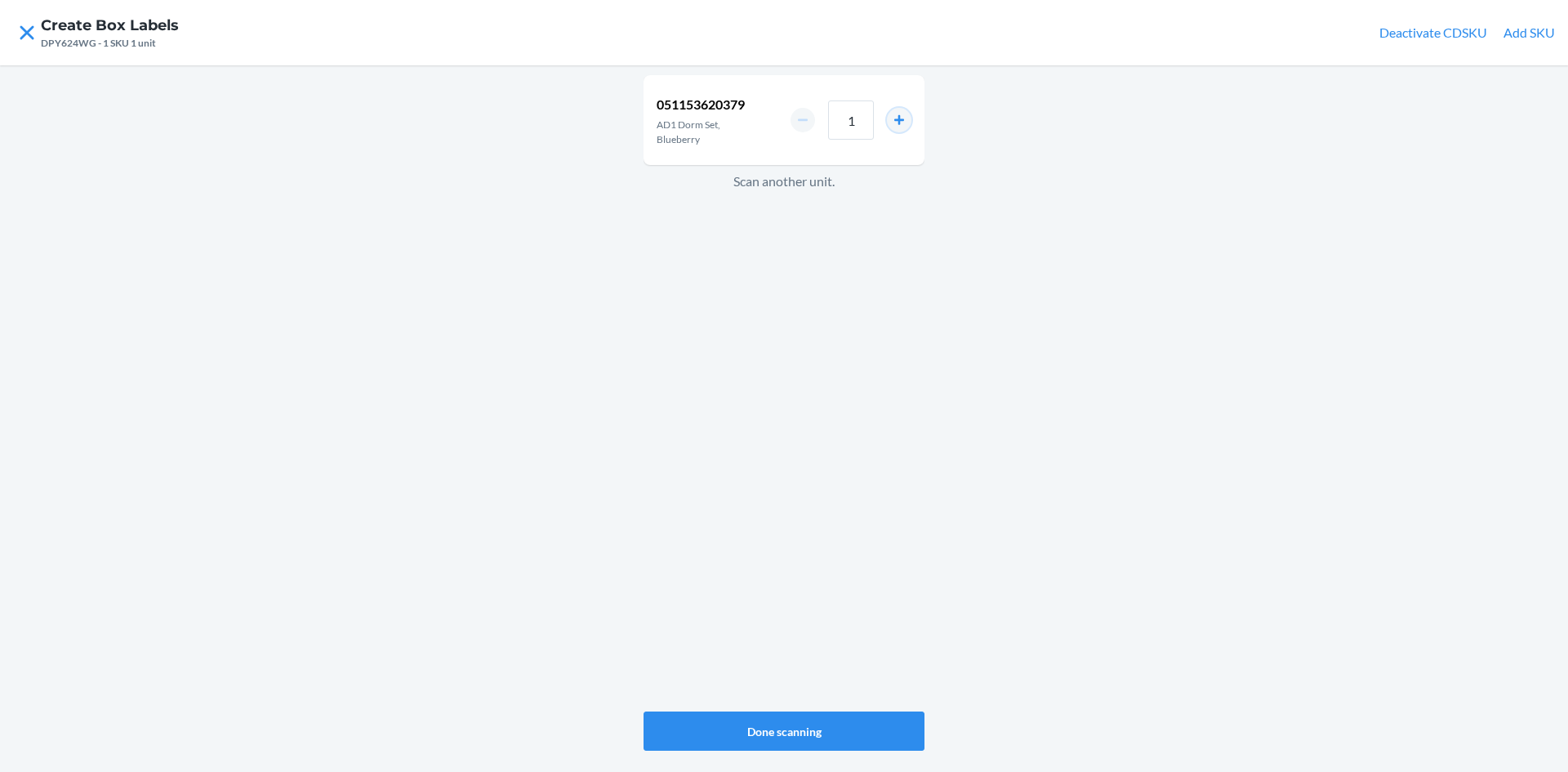
click at [897, 123] on button "increment number" at bounding box center [899, 119] width 24 height 24
type input "2"
click at [805, 722] on button "Done scanning" at bounding box center [784, 730] width 281 height 39
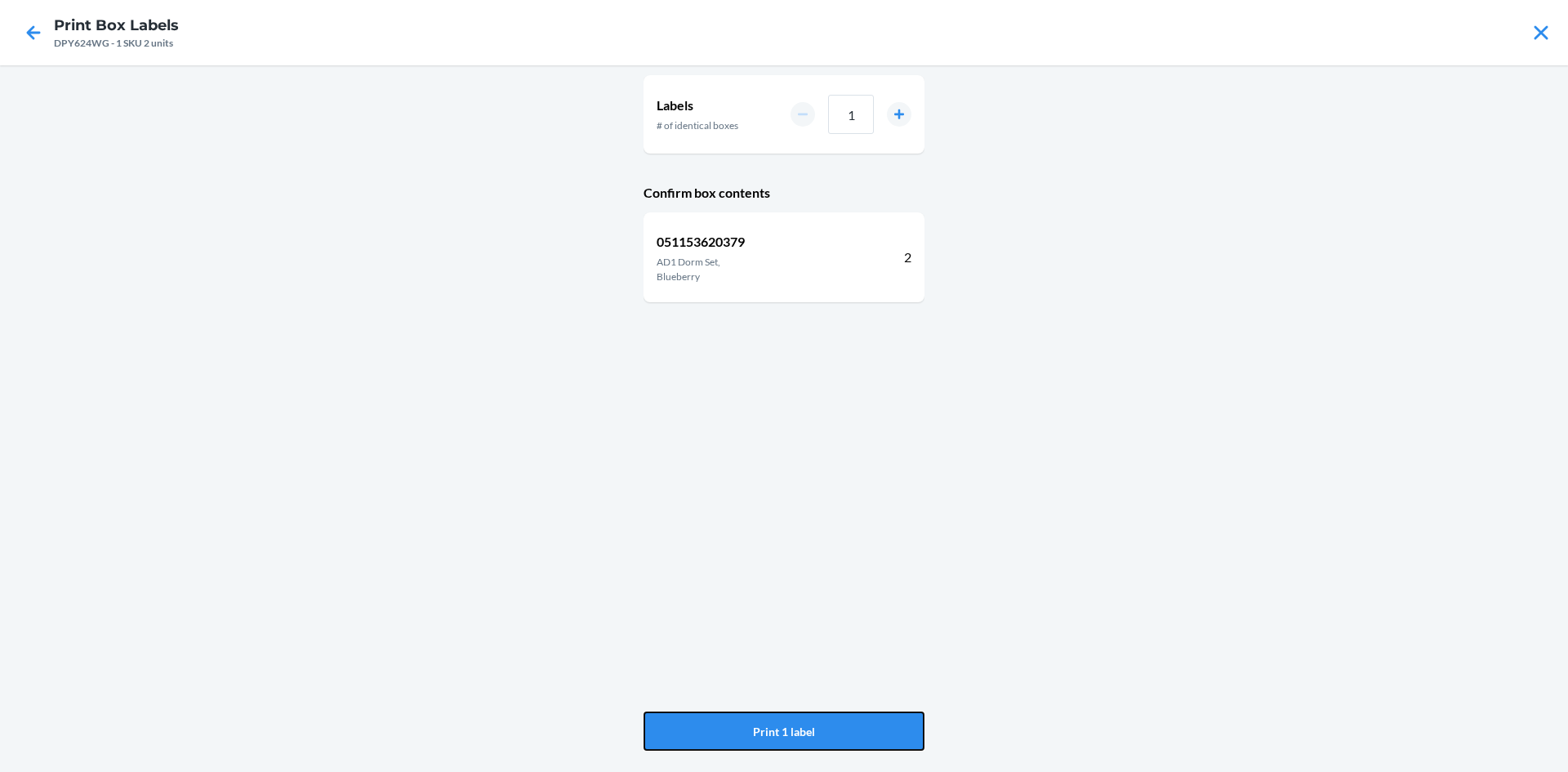
click at [805, 722] on button "Print 1 label" at bounding box center [784, 730] width 281 height 39
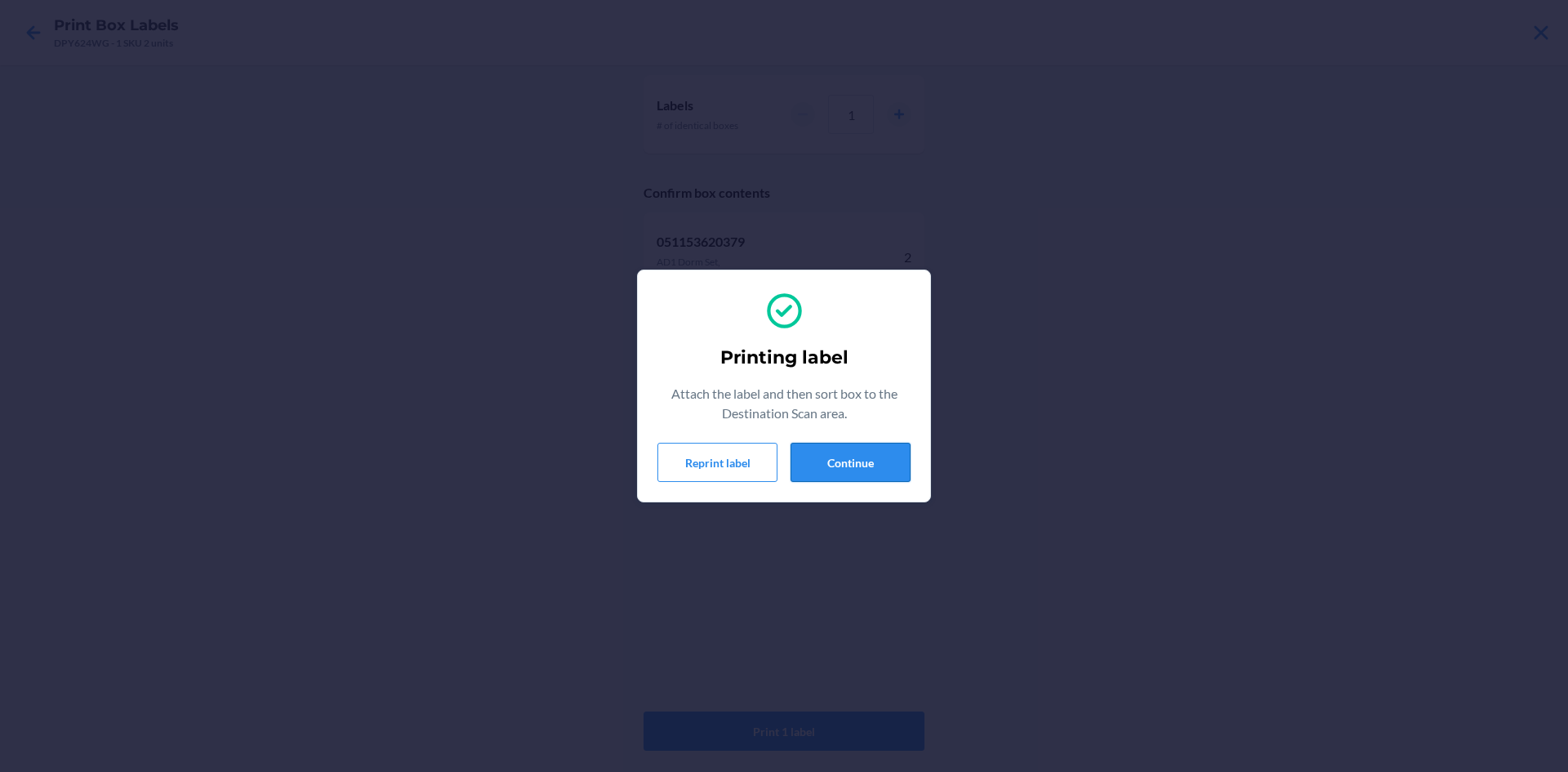
click at [891, 459] on button "Continue" at bounding box center [850, 462] width 120 height 39
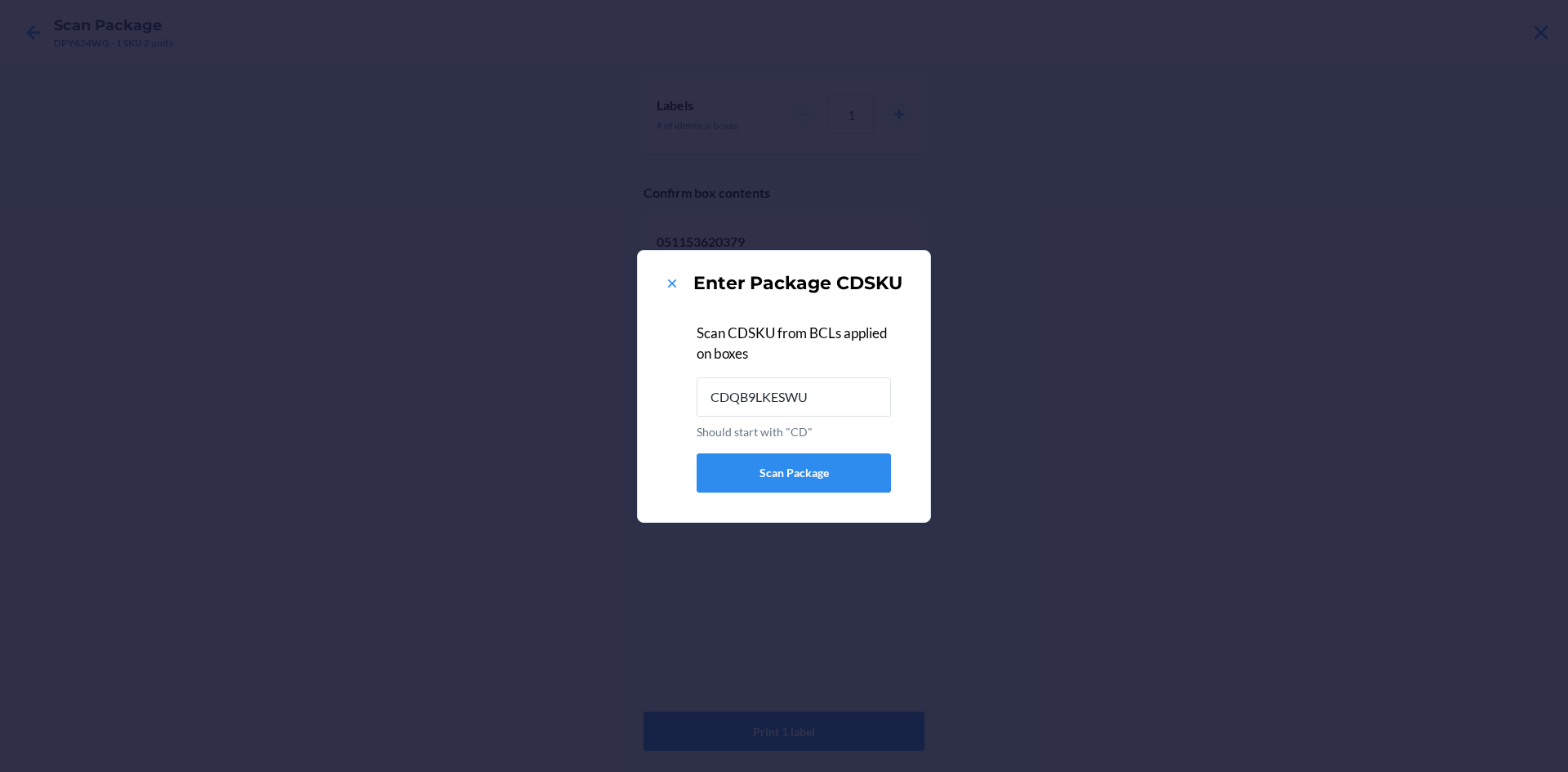
type input "CDQB9LKESWU"
click at [671, 284] on icon at bounding box center [673, 284] width 17 height 17
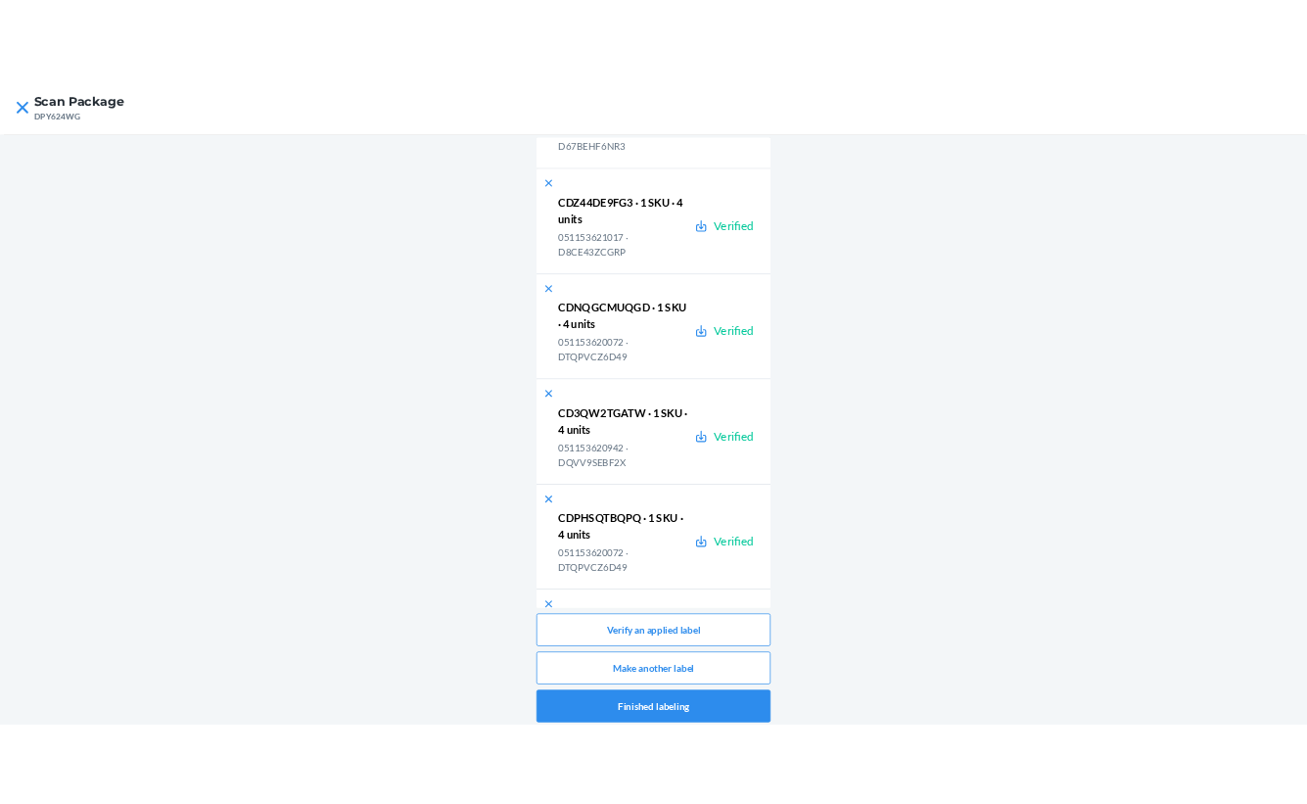
scroll to position [1222, 0]
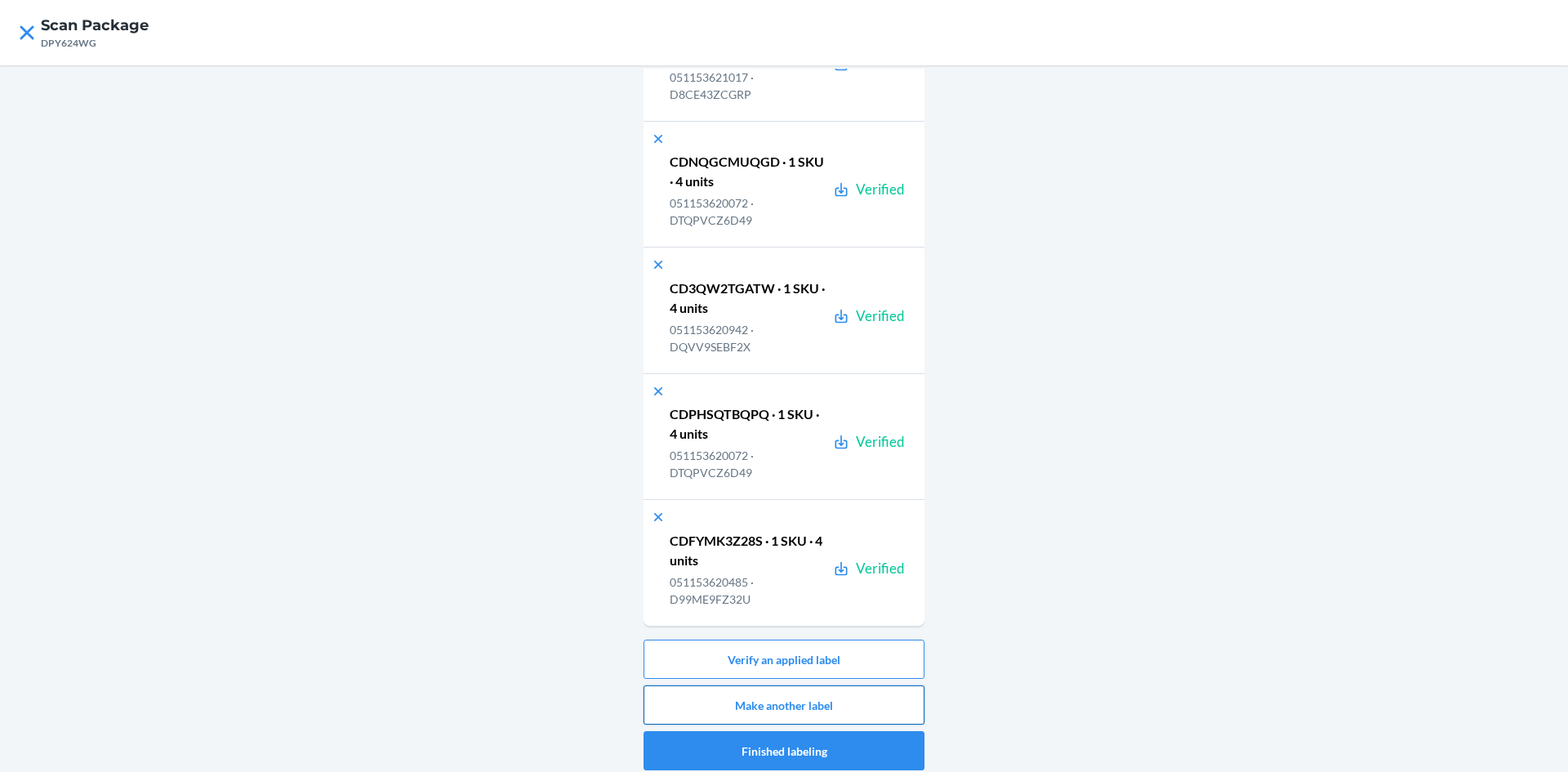
drag, startPoint x: 877, startPoint y: 709, endPoint x: 906, endPoint y: 699, distance: 30.7
click at [906, 699] on button "Make another label" at bounding box center [784, 704] width 281 height 39
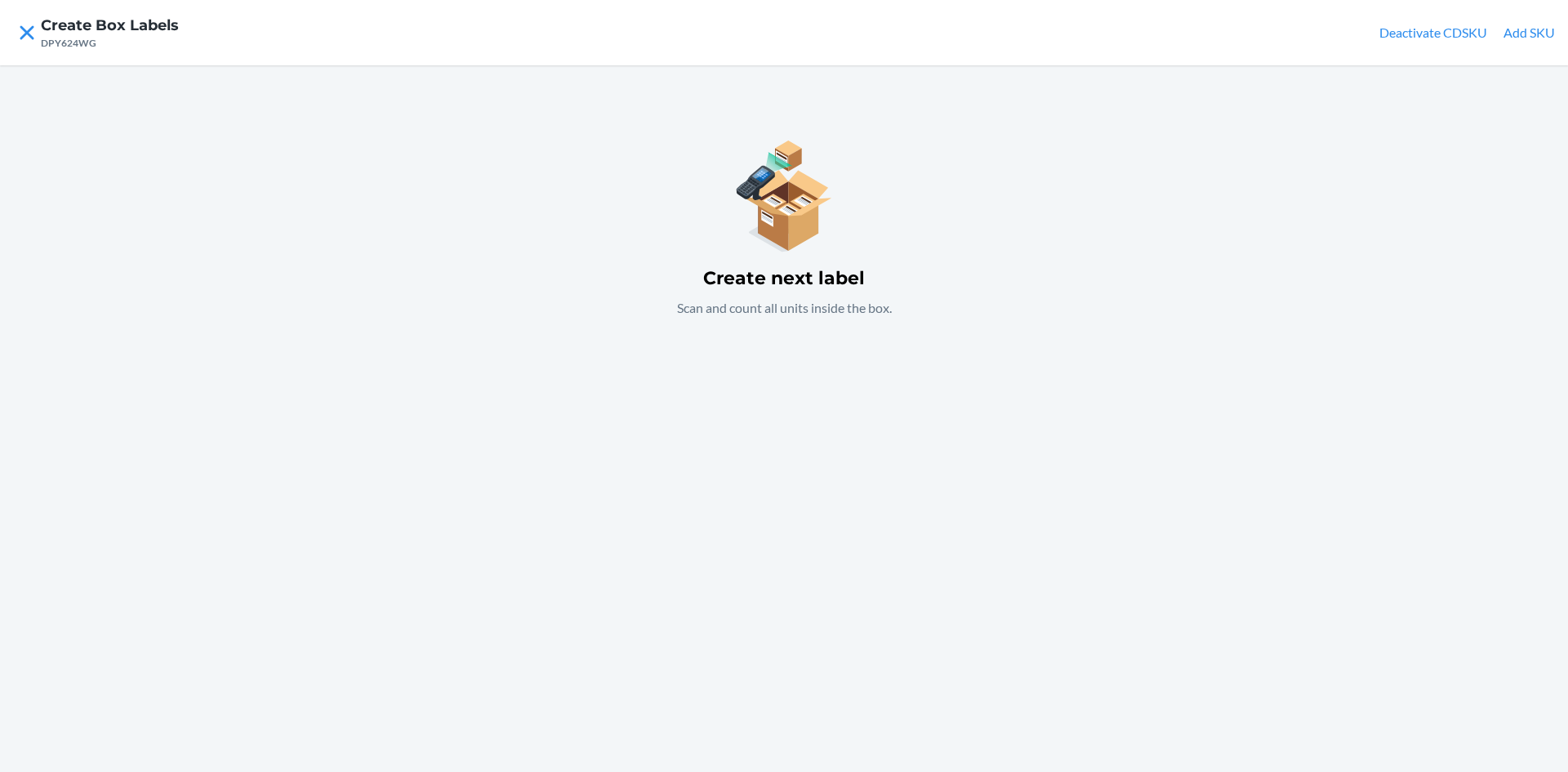
click at [801, 278] on h1 "Create next label" at bounding box center [784, 278] width 162 height 26
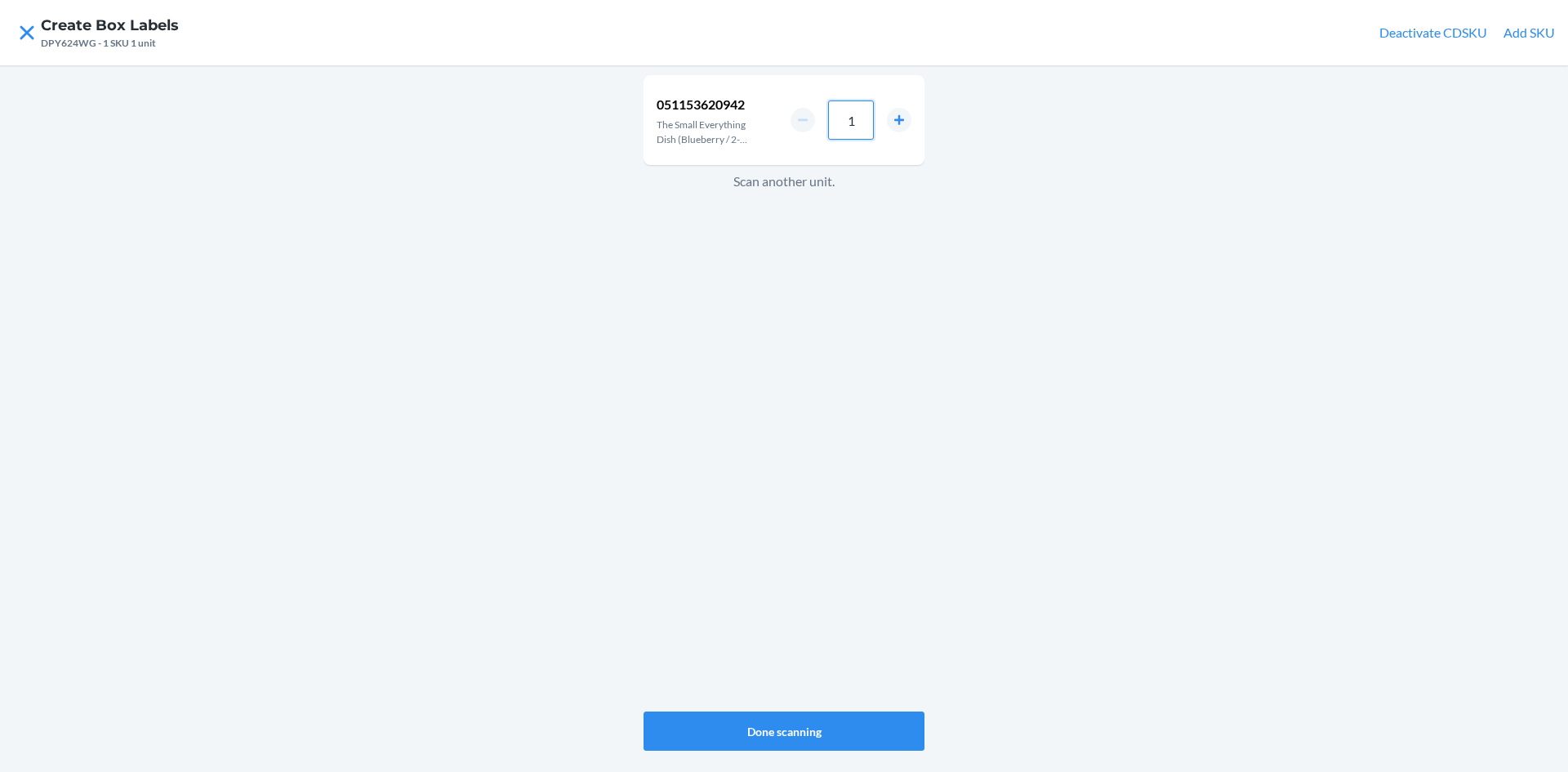
click at [857, 123] on input "1" at bounding box center [850, 119] width 46 height 39
type input "4"
click at [804, 739] on button "Done scanning" at bounding box center [784, 730] width 281 height 39
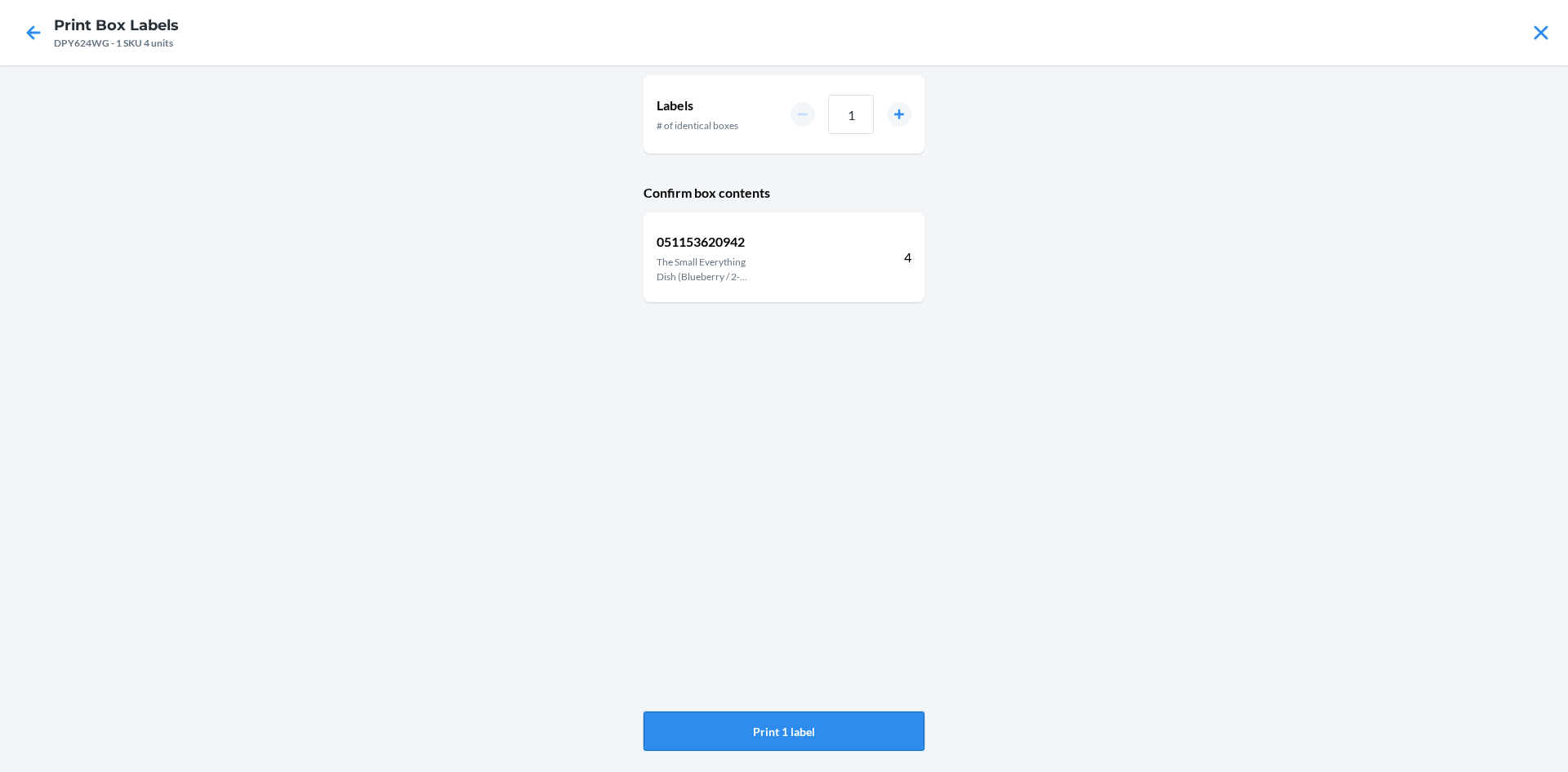
click at [804, 738] on button "Print 1 label" at bounding box center [784, 730] width 281 height 39
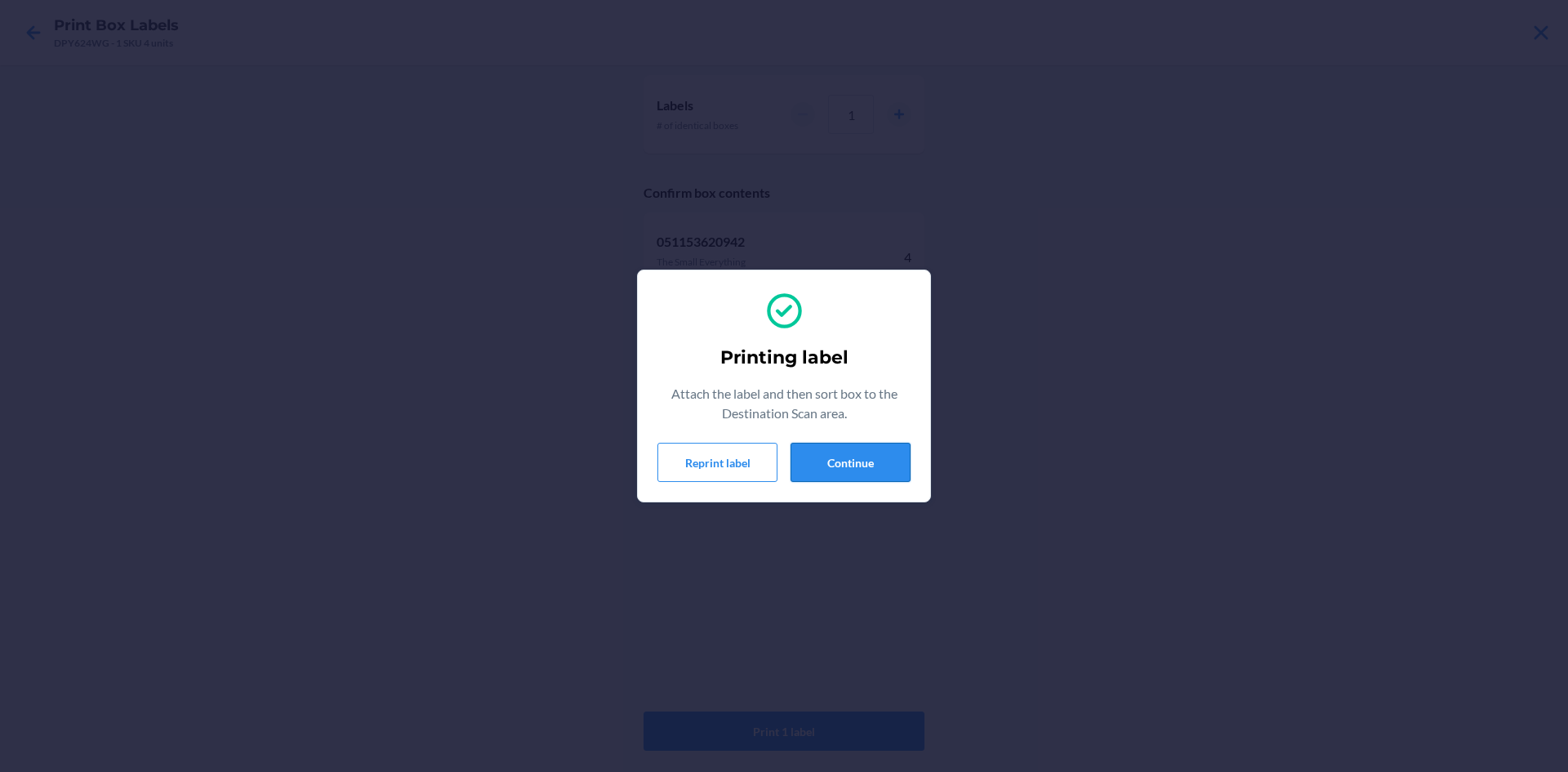
click at [871, 463] on button "Continue" at bounding box center [850, 462] width 120 height 39
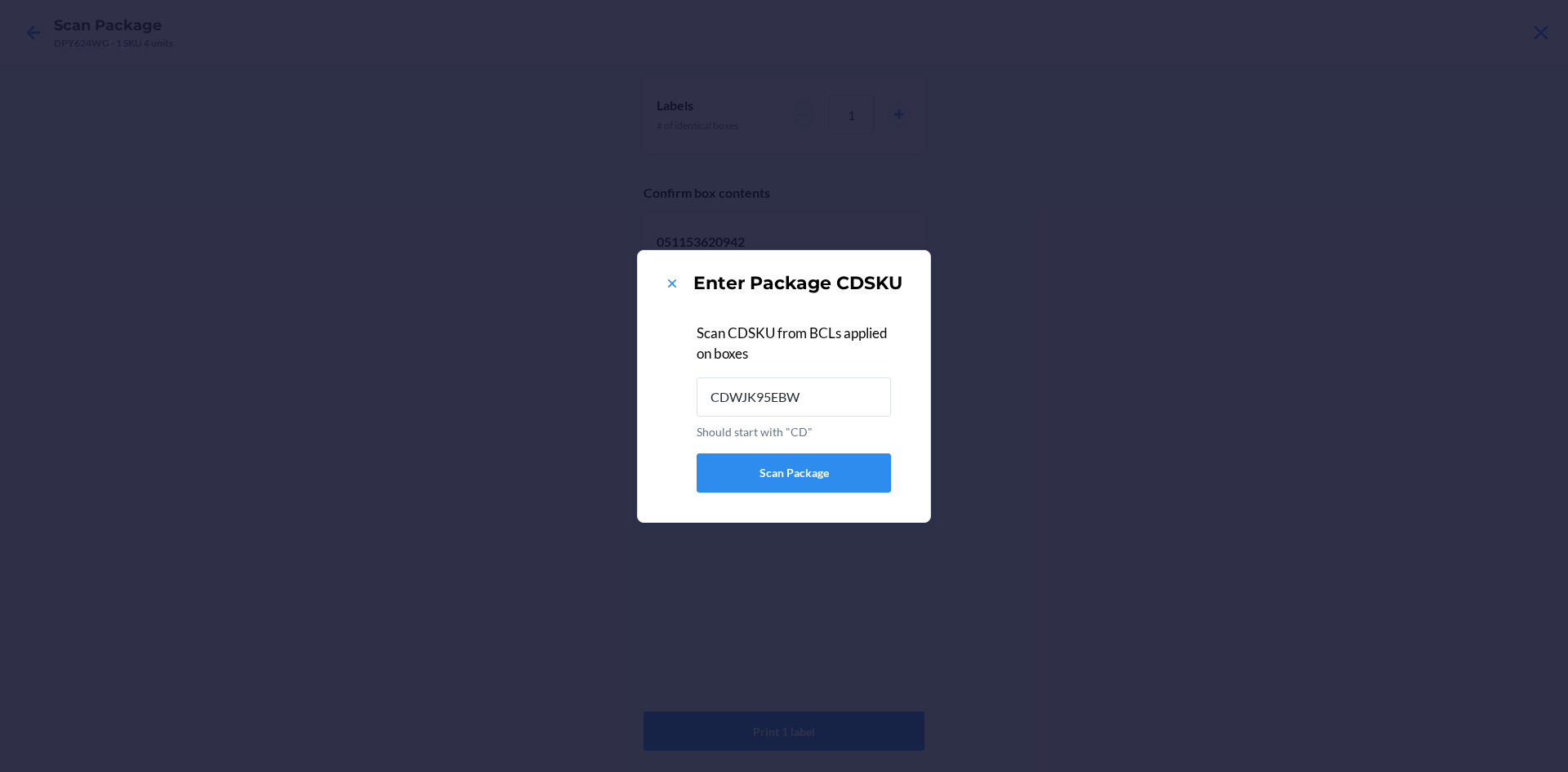
type input "CDWJK95EBW8"
click at [666, 277] on icon at bounding box center [673, 284] width 17 height 17
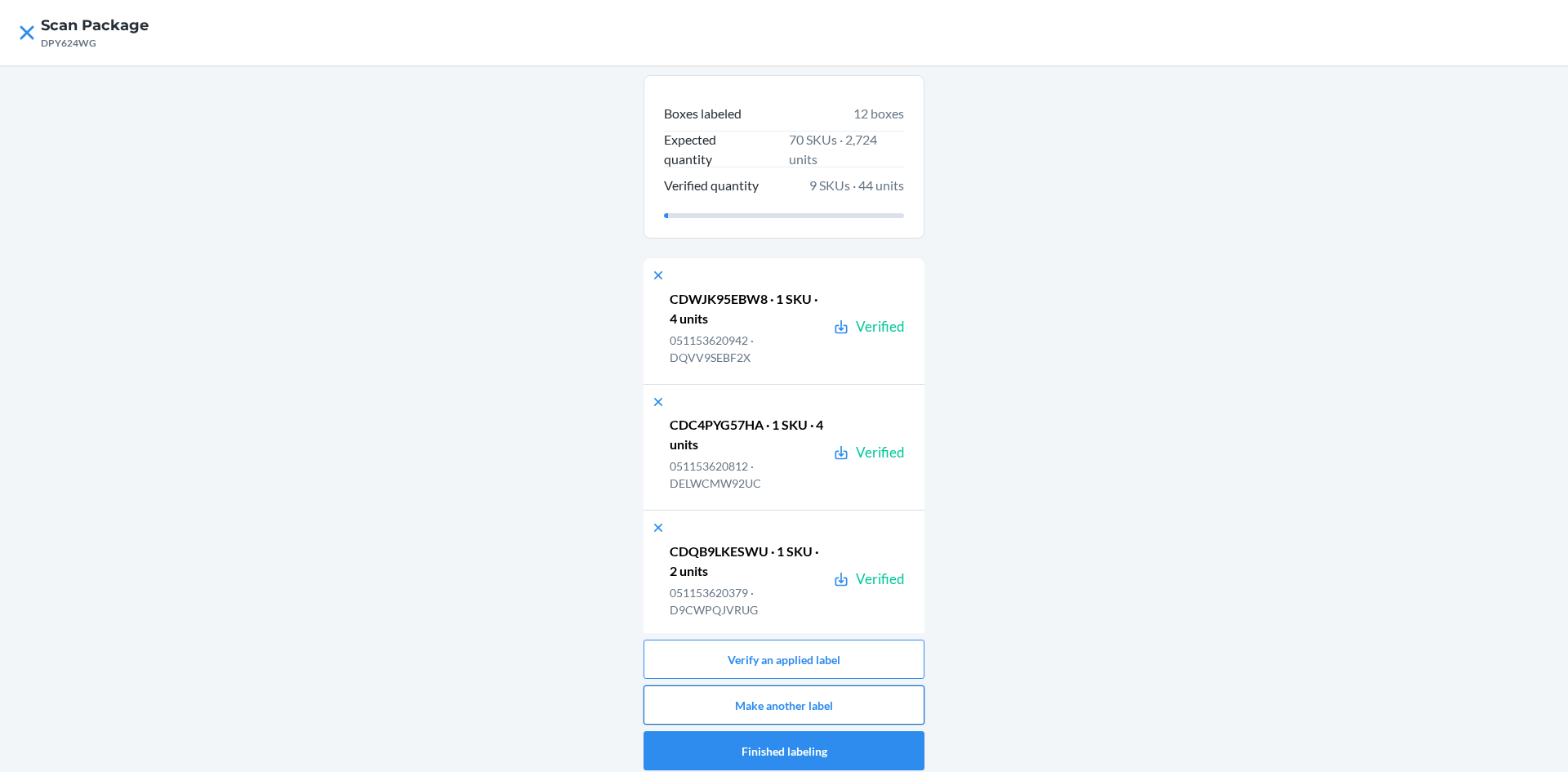
click at [821, 699] on button "Make another label" at bounding box center [784, 704] width 281 height 39
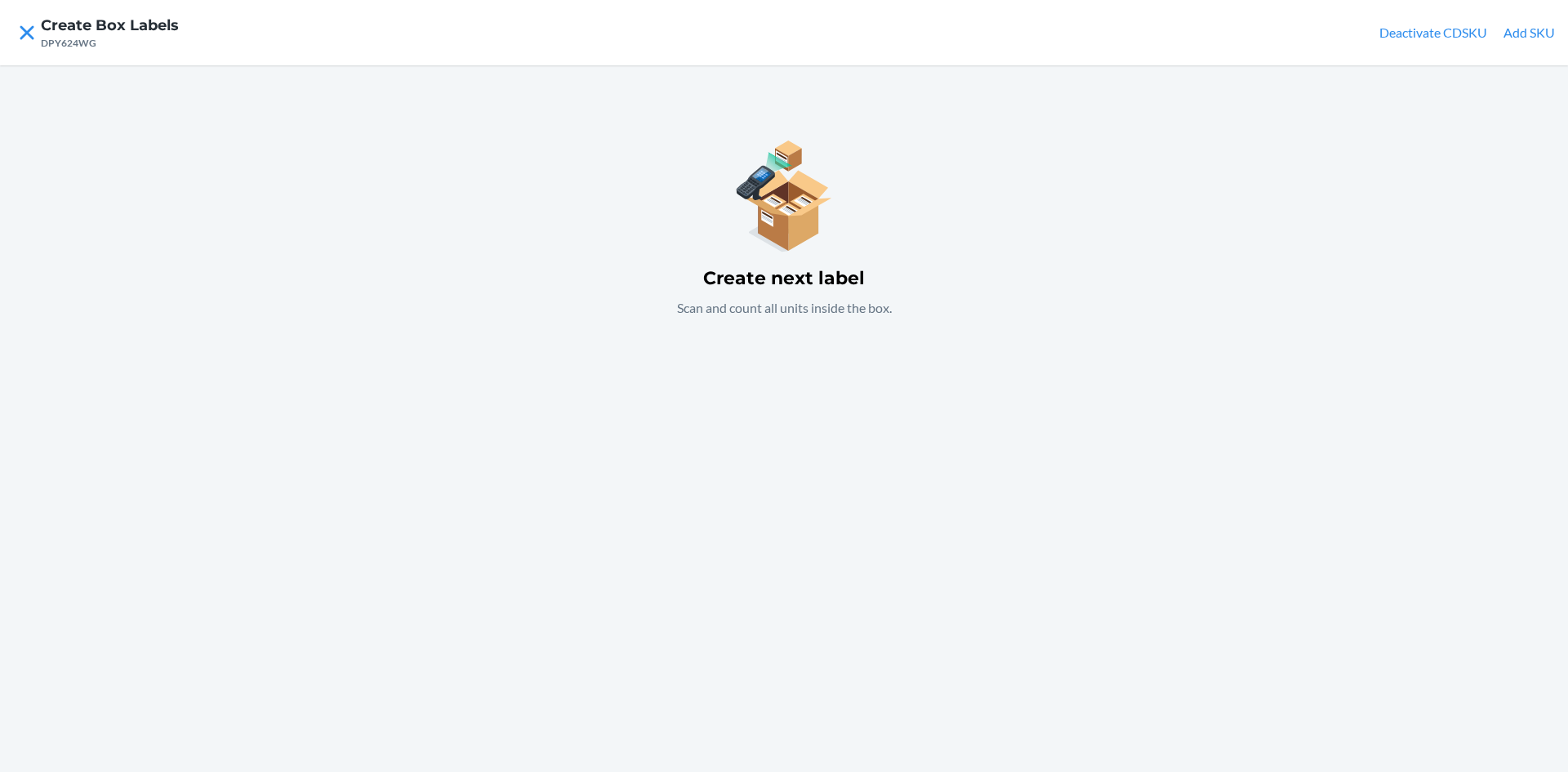
click at [722, 507] on div "Create next label Scan and count all units inside the box." at bounding box center [784, 418] width 1568 height 707
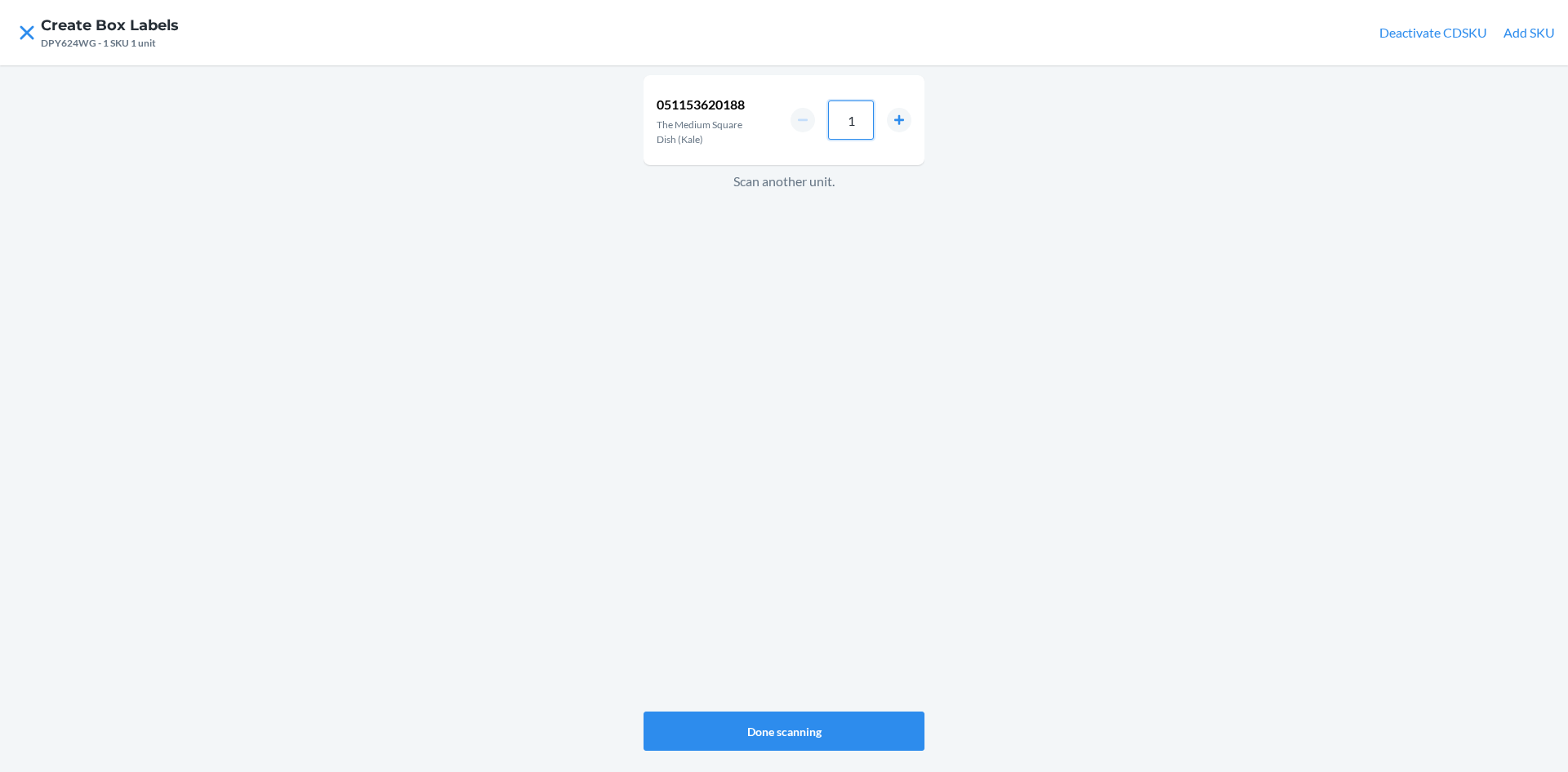
click at [866, 128] on input "1" at bounding box center [850, 119] width 46 height 39
type input "8"
click at [804, 726] on button "Done scanning" at bounding box center [784, 730] width 281 height 39
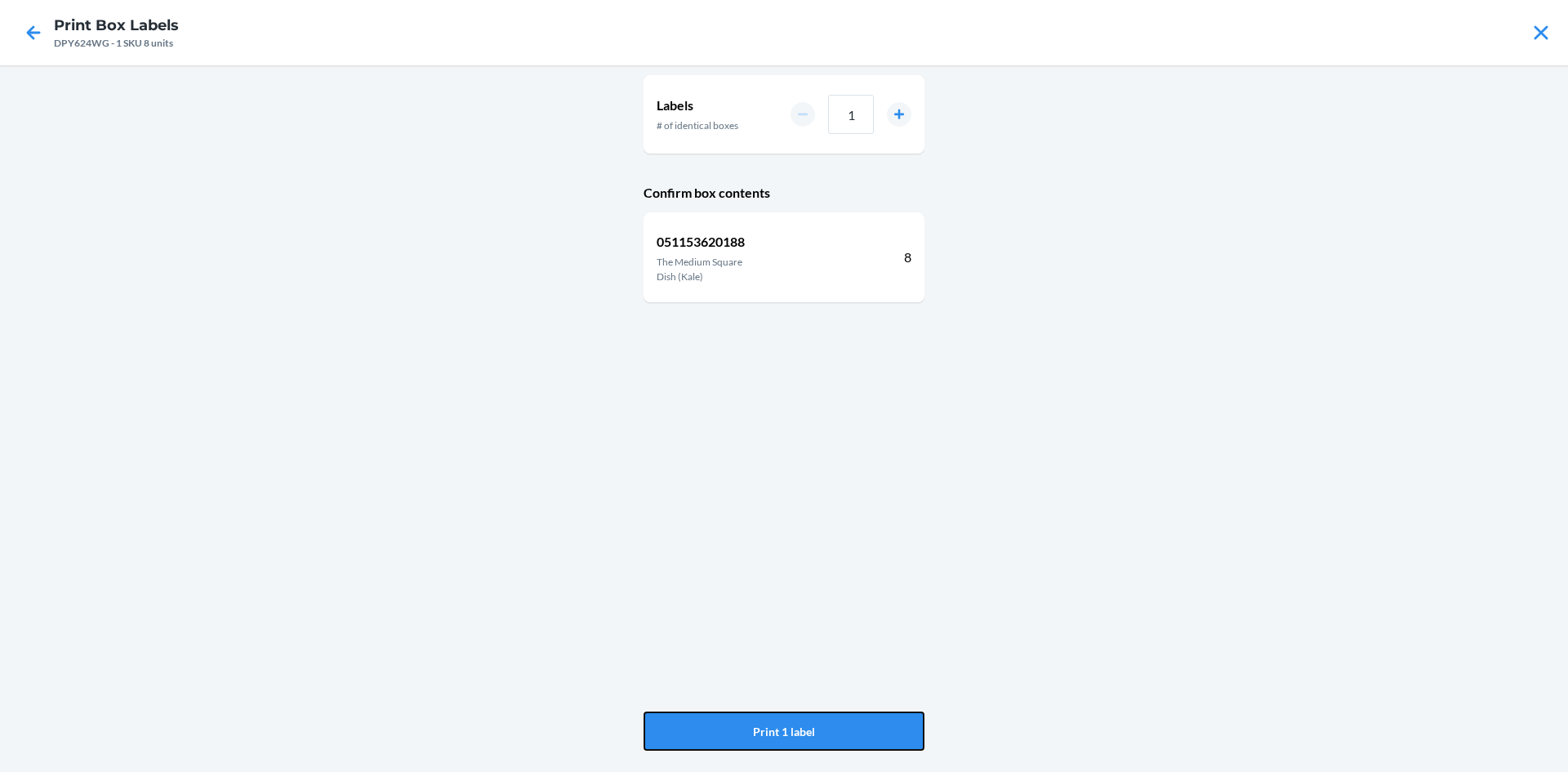
click at [804, 726] on button "Print 1 label" at bounding box center [784, 730] width 281 height 39
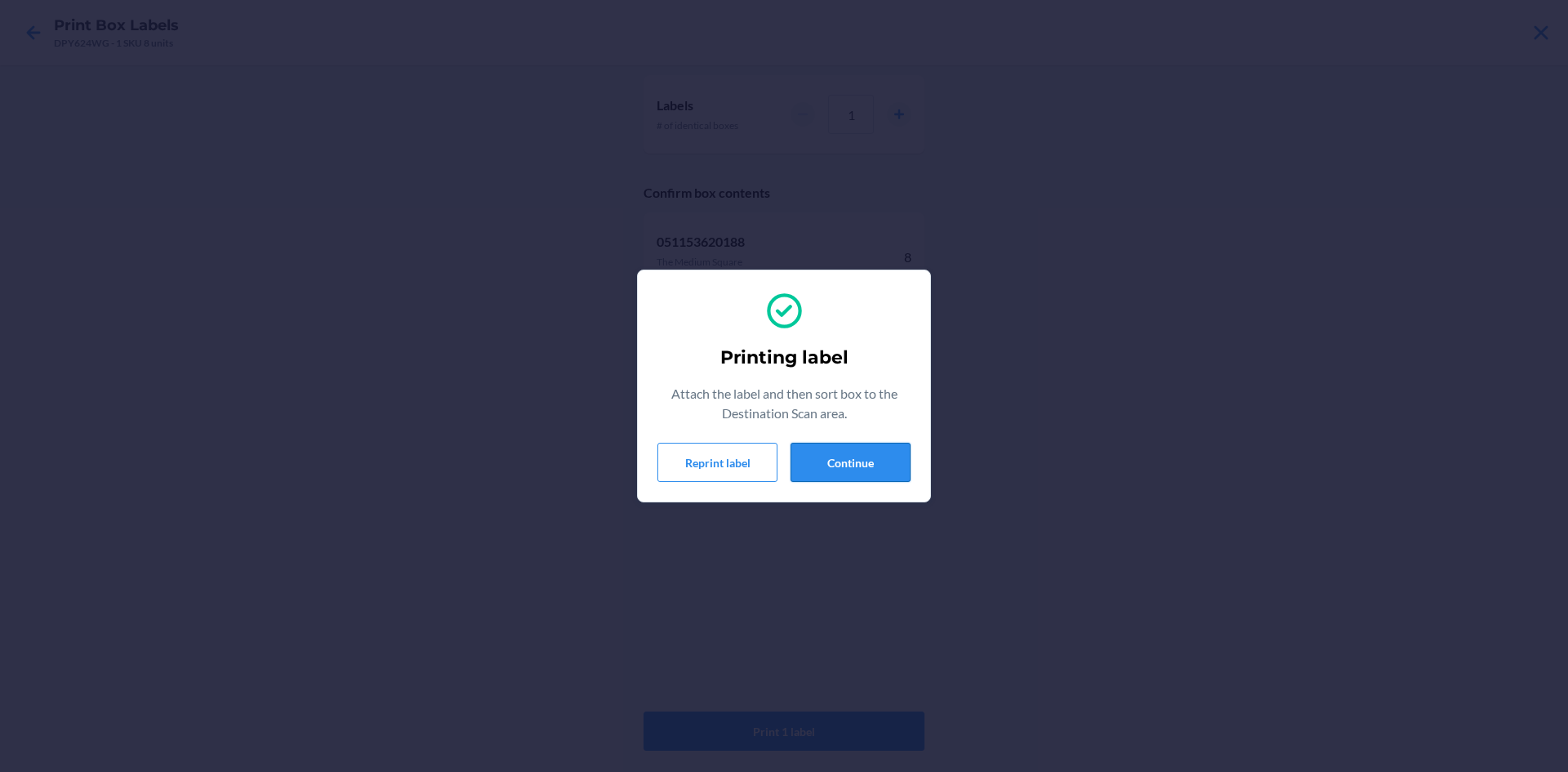
click at [849, 475] on button "Continue" at bounding box center [850, 462] width 120 height 39
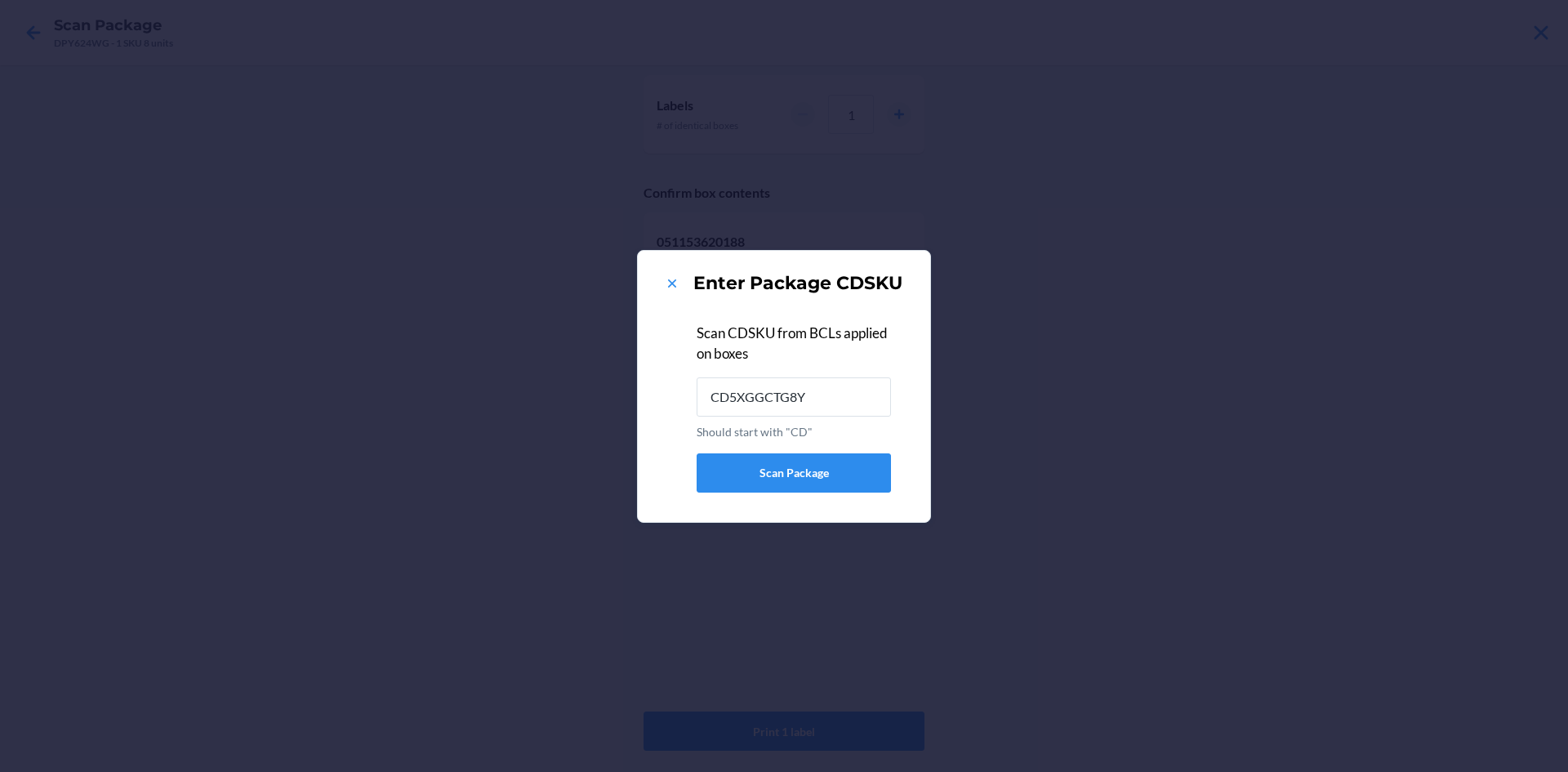
type input "CD5XGGCTG8Y"
click at [667, 280] on icon at bounding box center [673, 284] width 17 height 17
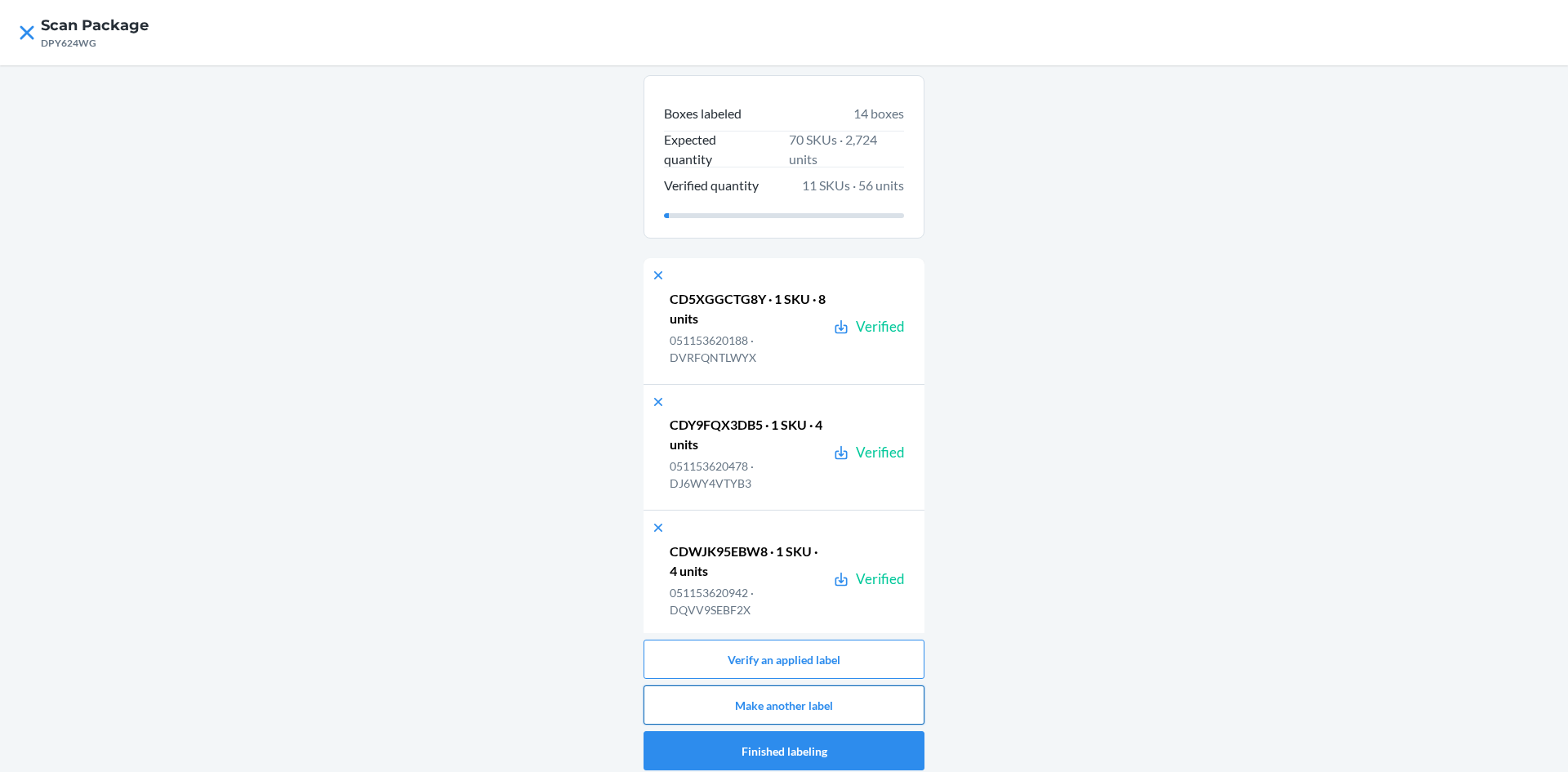
click at [851, 697] on button "Make another label" at bounding box center [784, 704] width 281 height 39
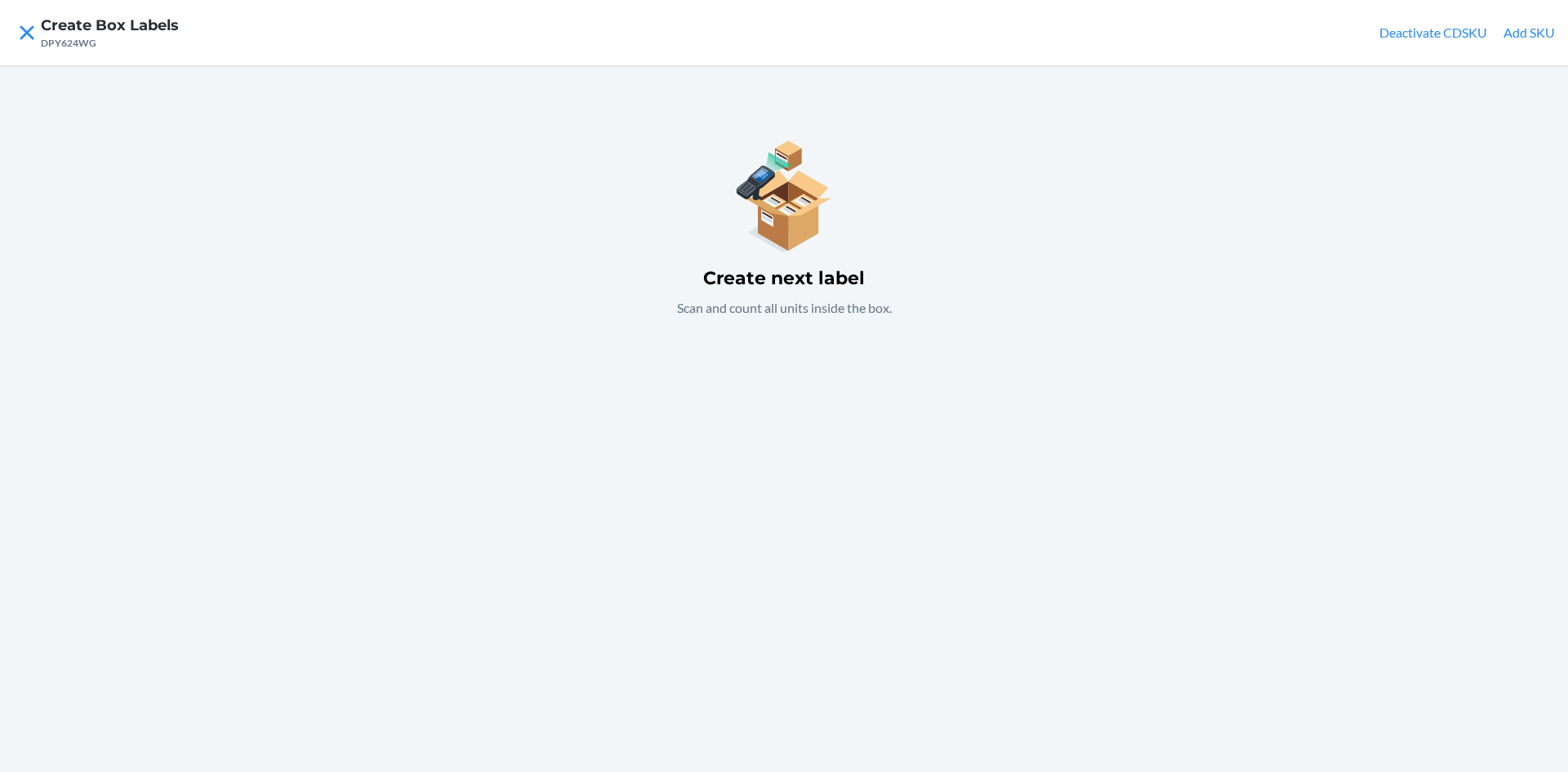
click at [789, 503] on div "Create next label Scan and count all units inside the box." at bounding box center [784, 418] width 1568 height 707
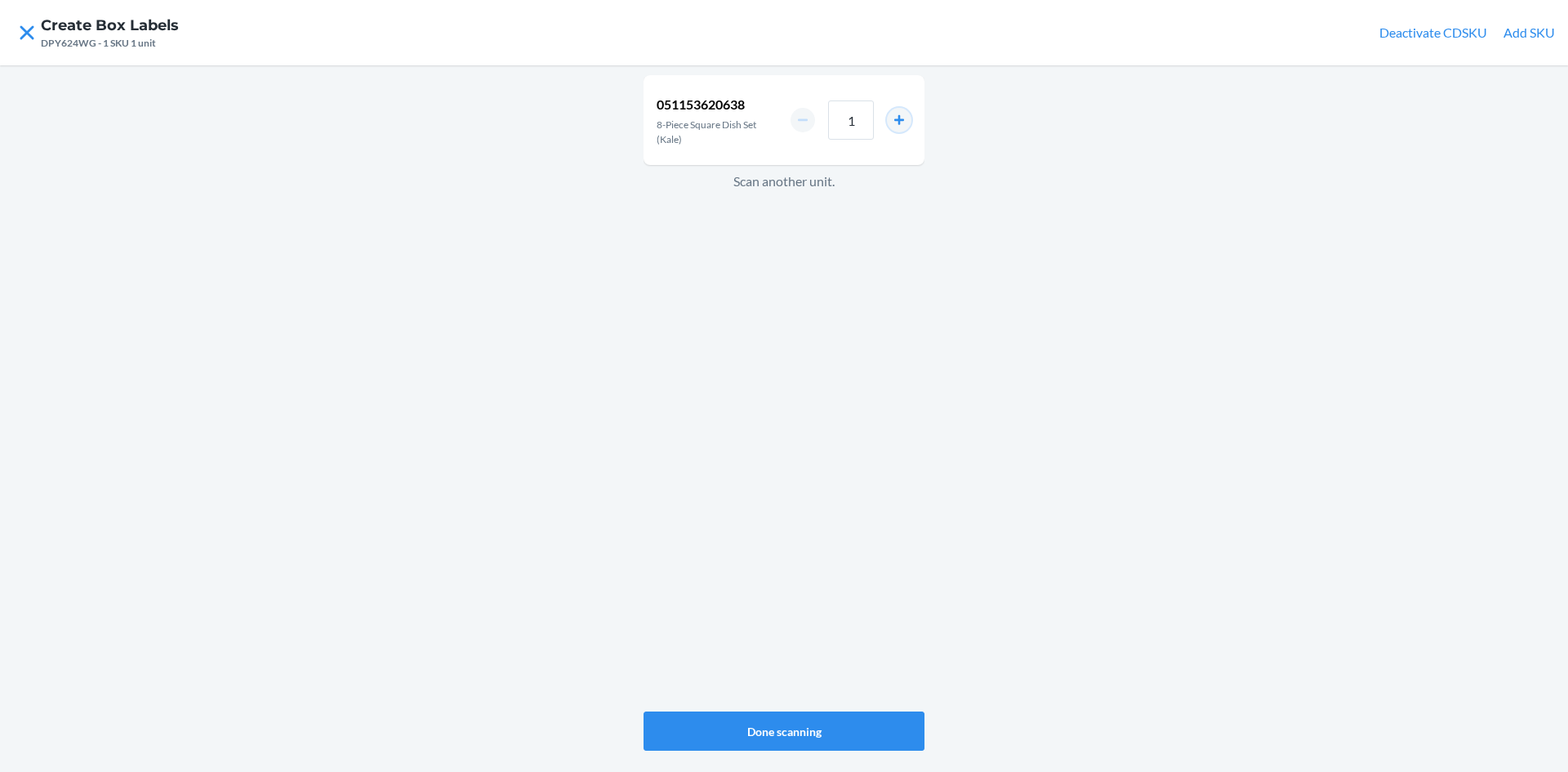
click at [902, 119] on button "increment number" at bounding box center [899, 119] width 24 height 24
type input "2"
click at [820, 727] on button "Done scanning" at bounding box center [784, 730] width 281 height 39
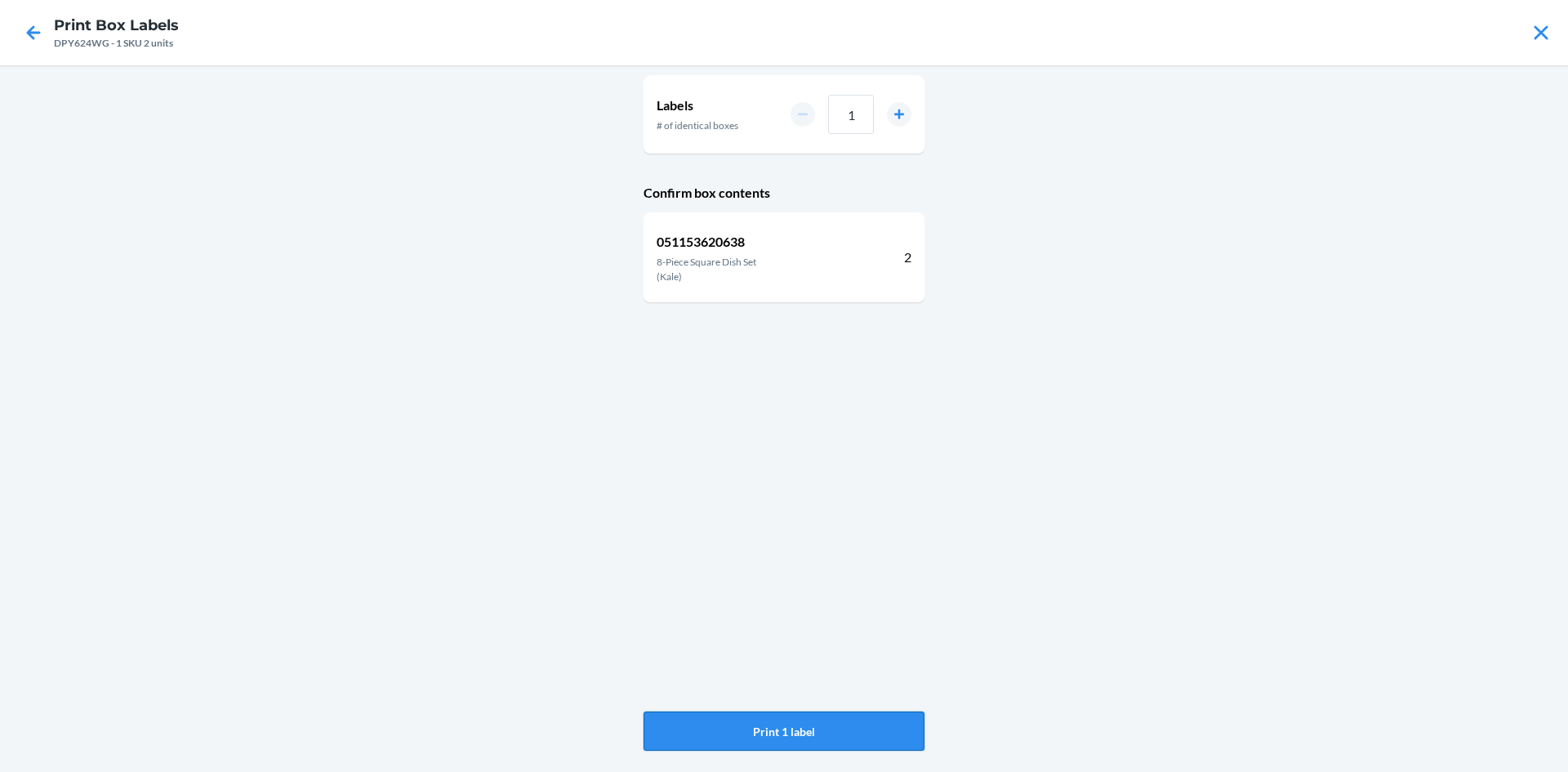
click at [825, 729] on button "Print 1 label" at bounding box center [784, 730] width 281 height 39
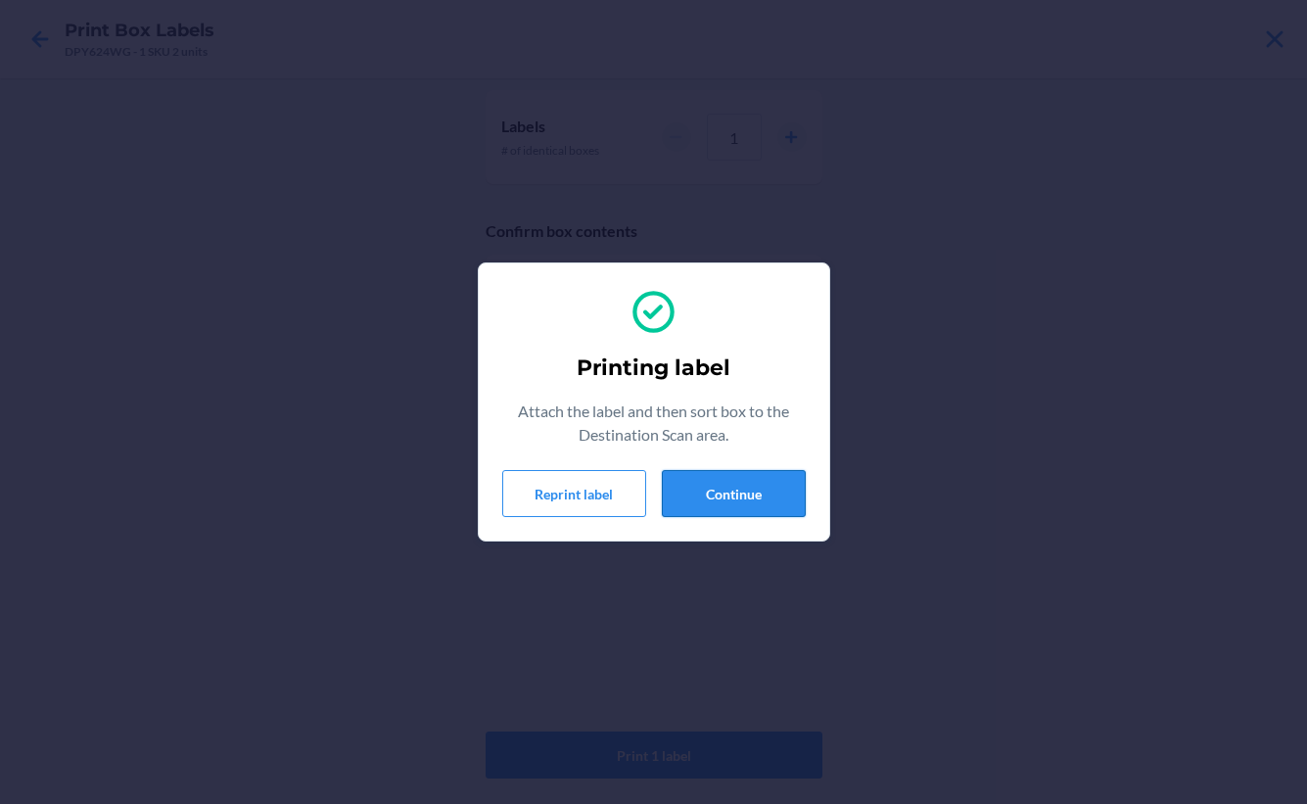
click at [762, 483] on button "Continue" at bounding box center [734, 493] width 144 height 47
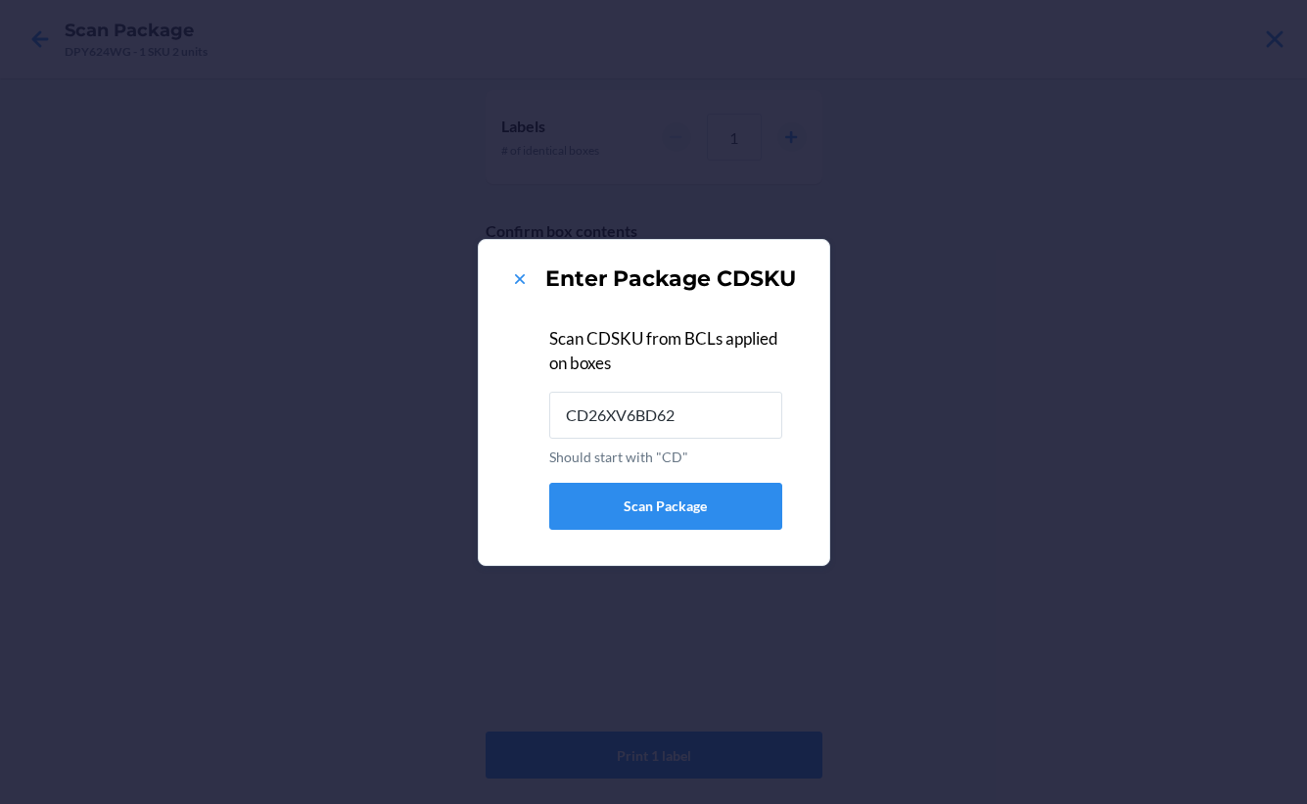
type input "CD26XV6BD62"
click at [517, 278] on icon at bounding box center [520, 279] width 20 height 20
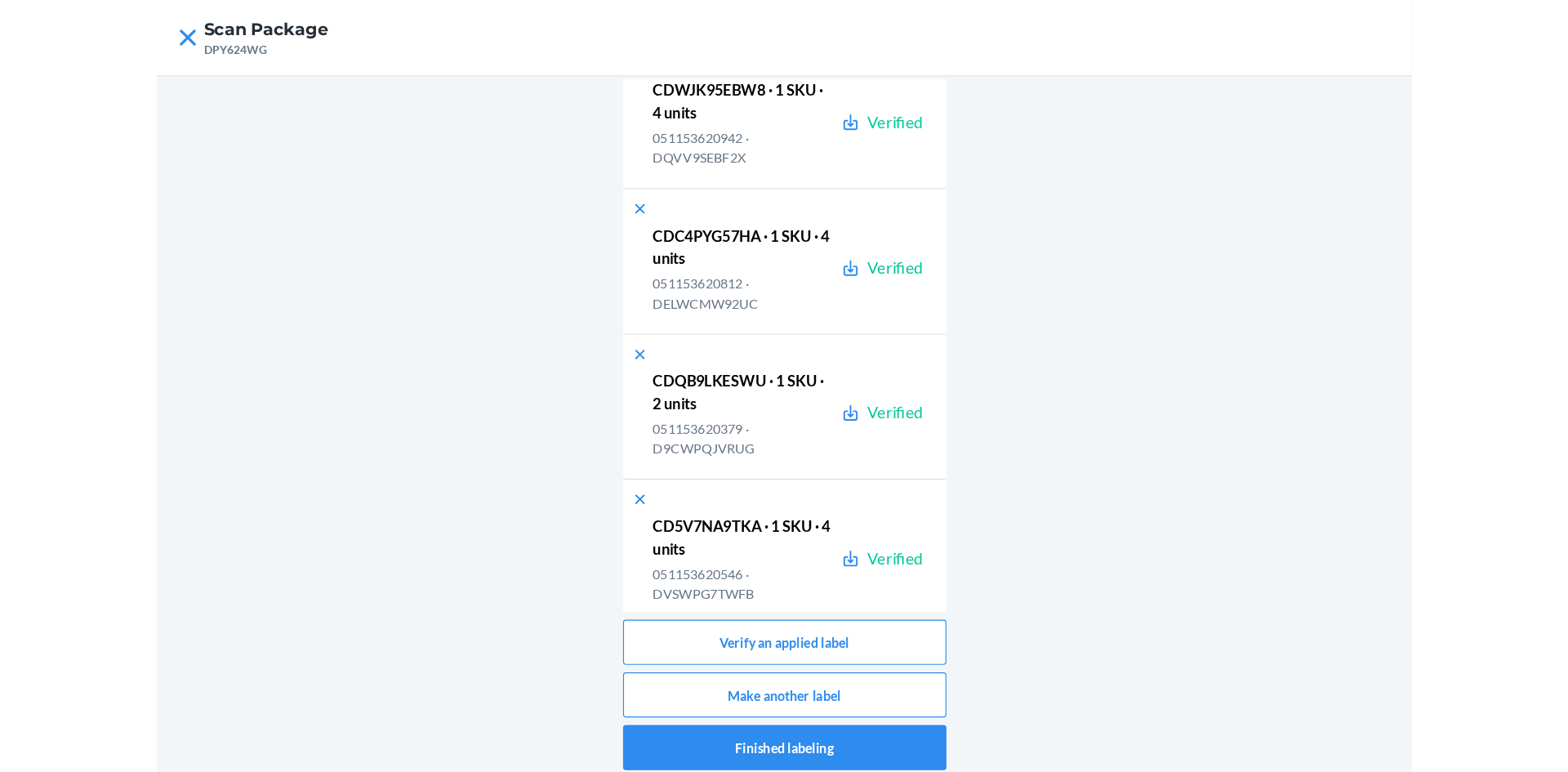
scroll to position [1627, 0]
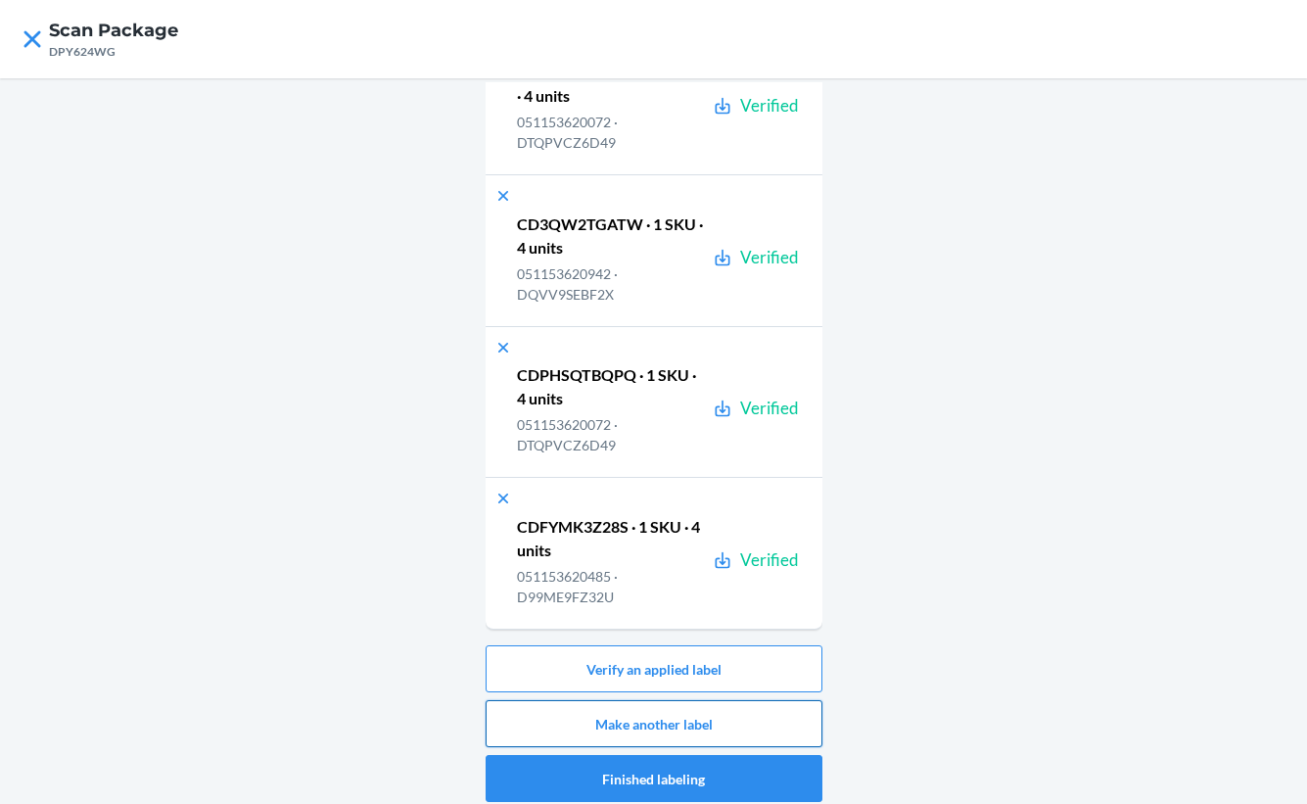
click at [628, 716] on button "Make another label" at bounding box center [653, 723] width 337 height 47
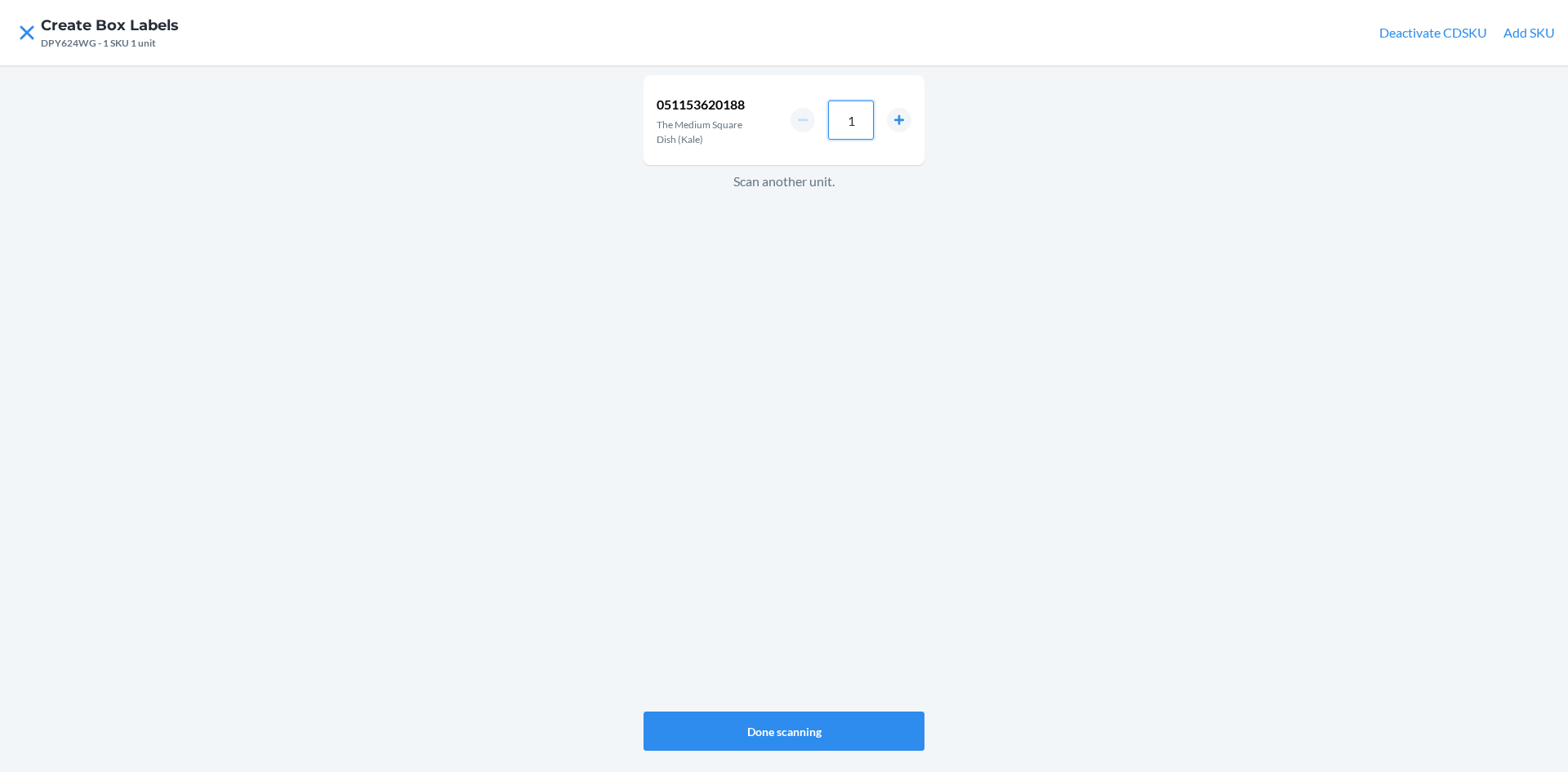
click at [852, 118] on input "1" at bounding box center [850, 119] width 46 height 39
click at [862, 120] on input "1" at bounding box center [850, 119] width 46 height 39
type input "8"
click at [791, 738] on button "Done scanning" at bounding box center [784, 730] width 281 height 39
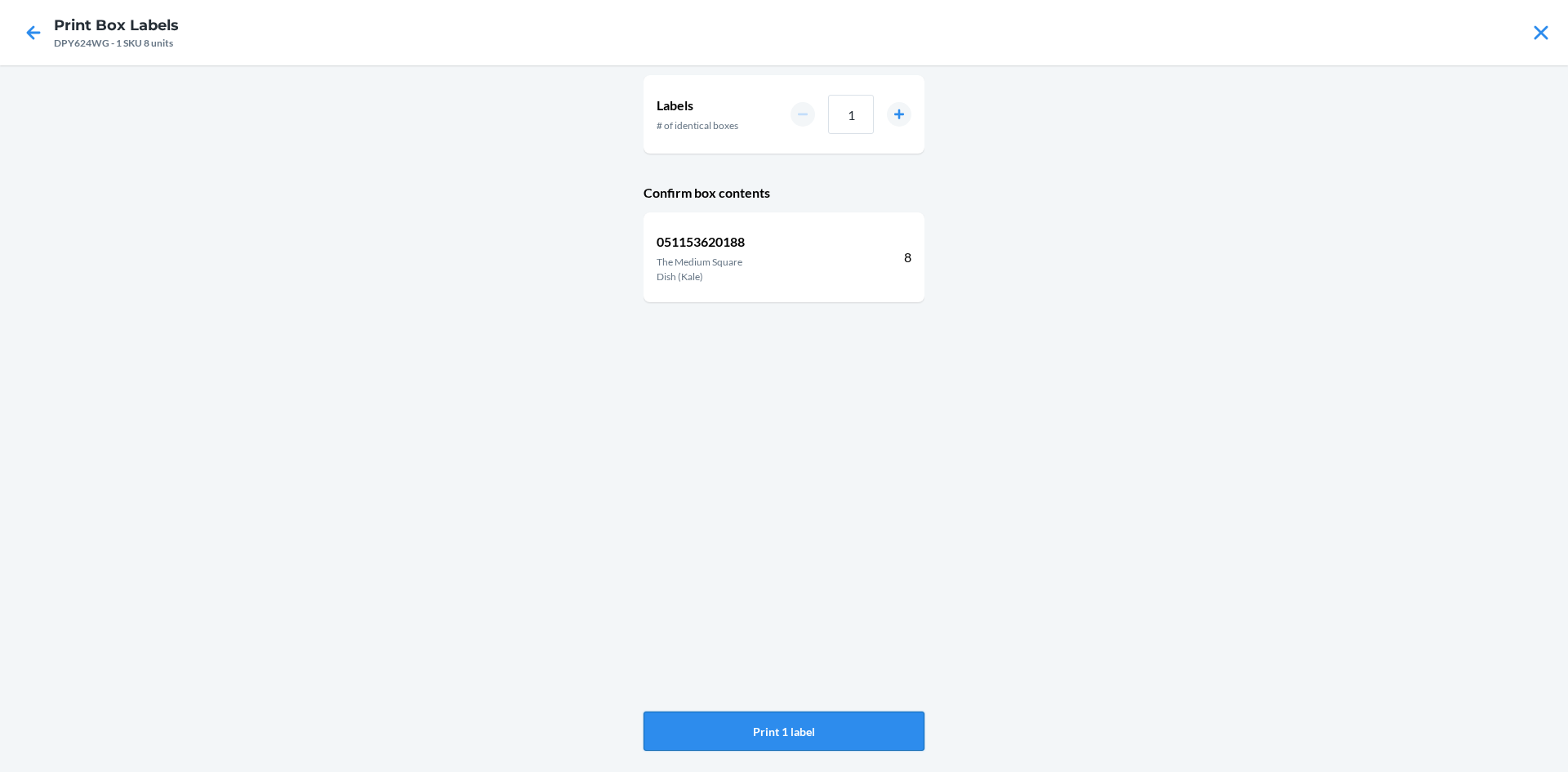
click at [792, 739] on button "Print 1 label" at bounding box center [784, 730] width 281 height 39
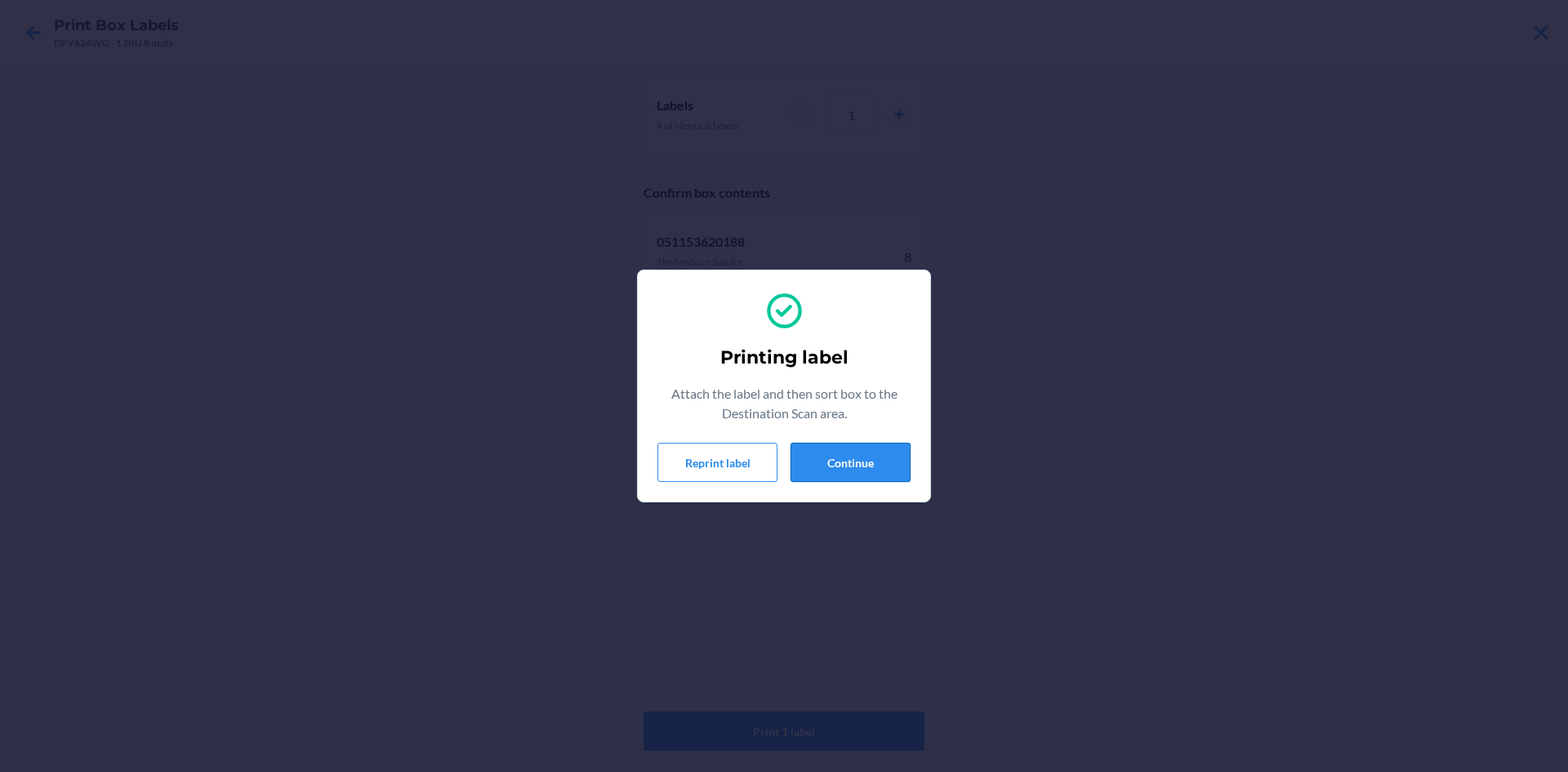
click at [854, 467] on button "Continue" at bounding box center [850, 462] width 120 height 39
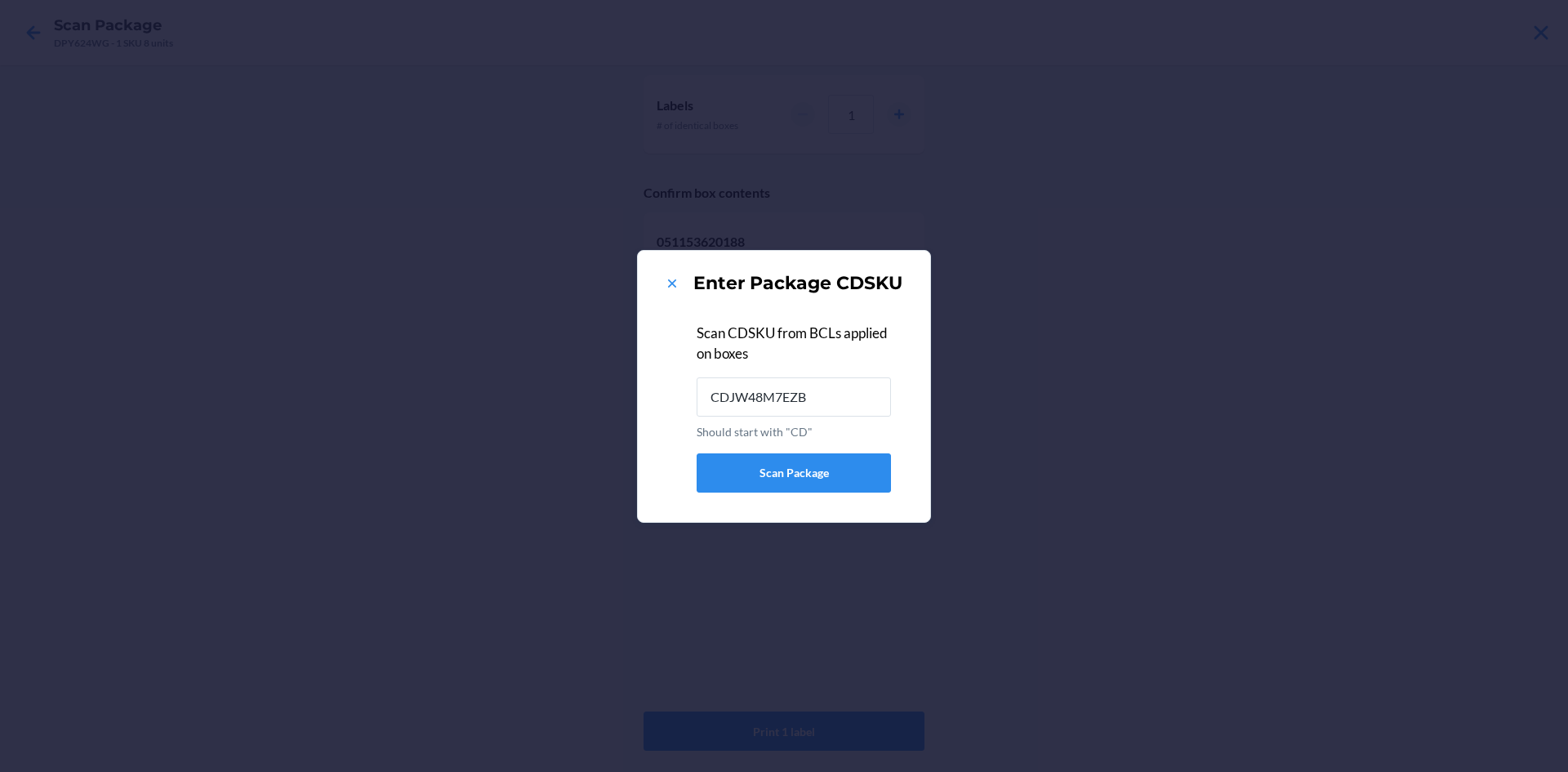
type input "CDJW48M7EZB"
click at [670, 277] on icon at bounding box center [673, 284] width 17 height 17
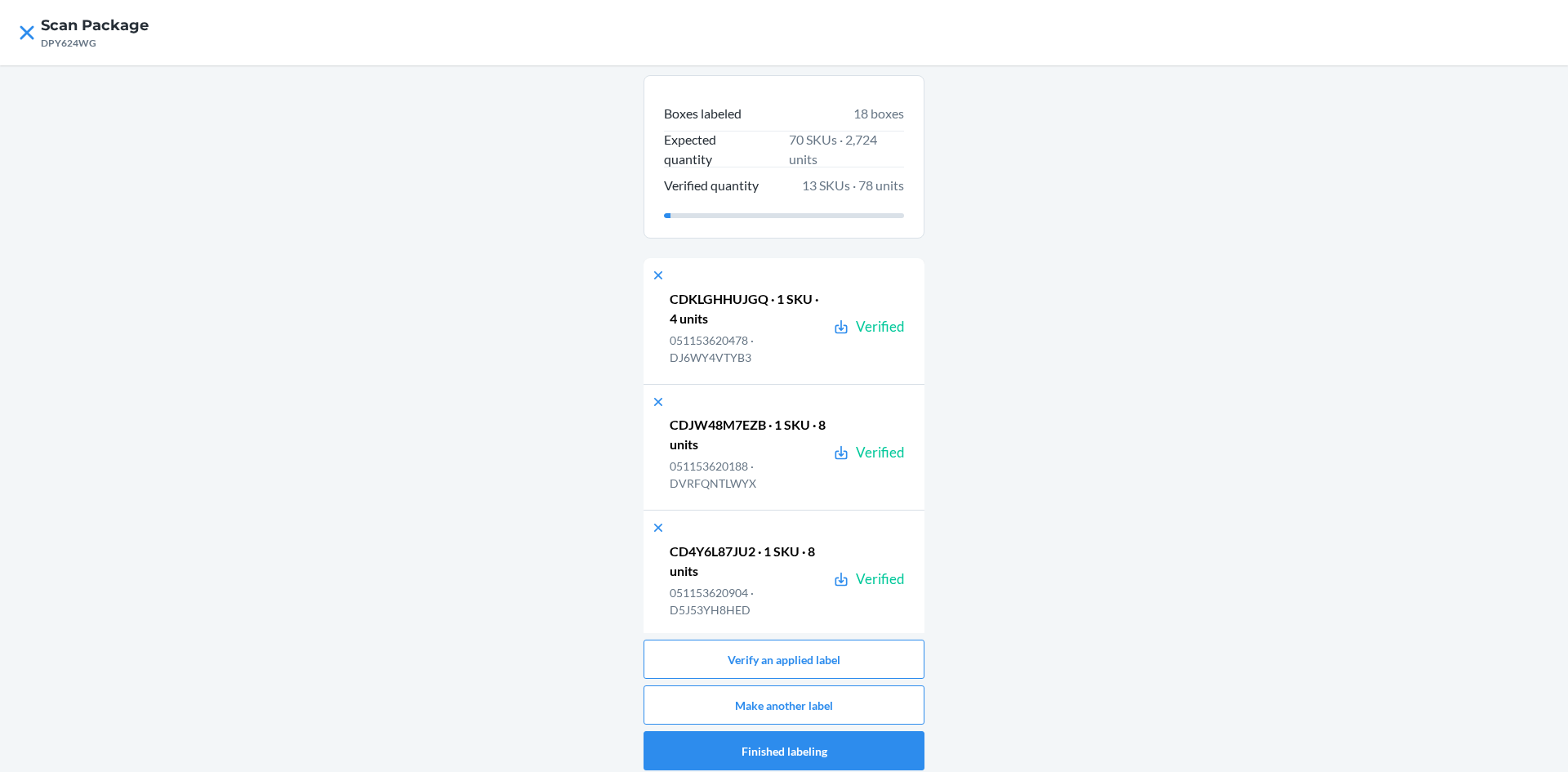
scroll to position [1903, 0]
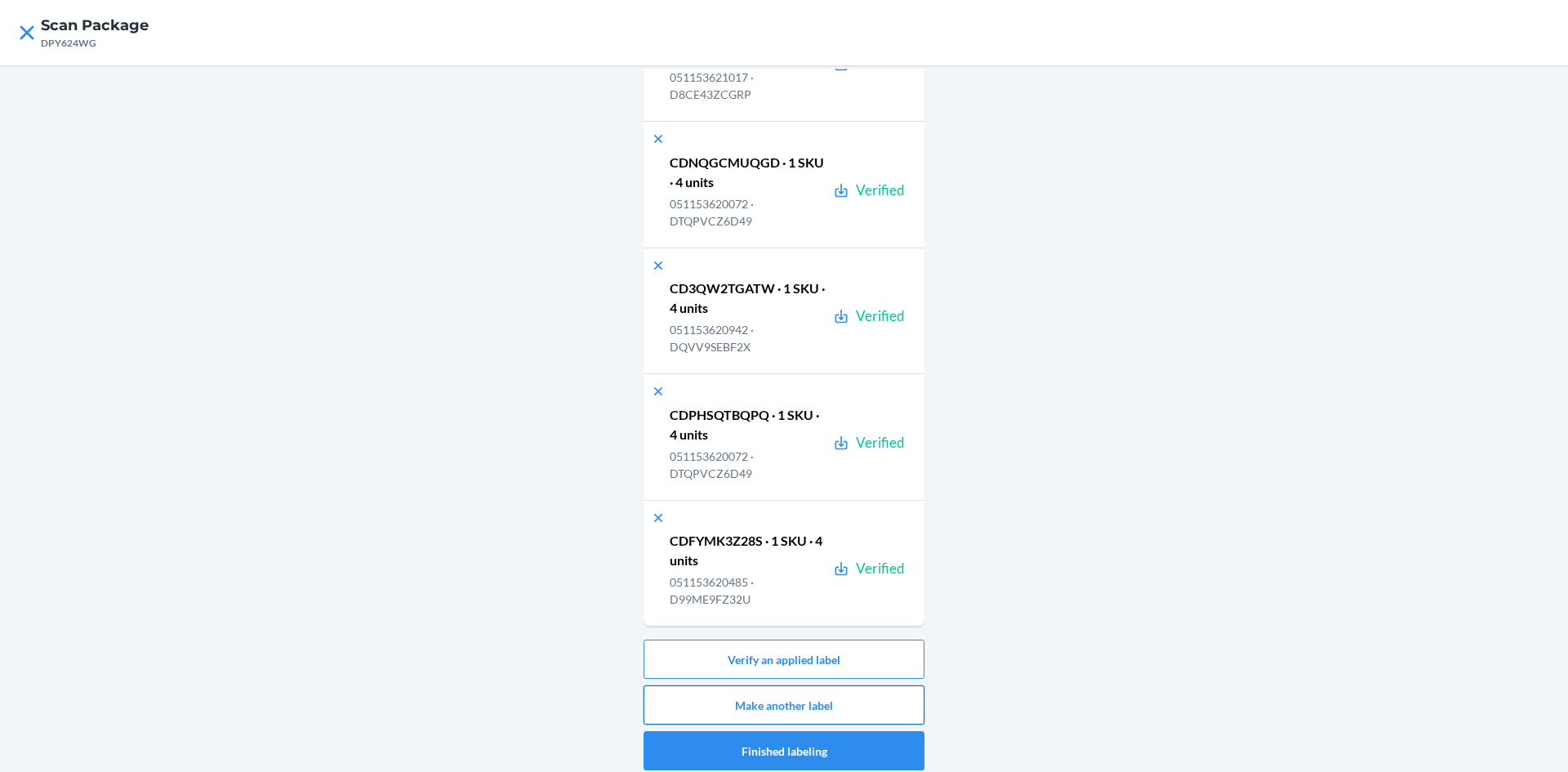
click at [784, 705] on button "Make another label" at bounding box center [784, 704] width 281 height 39
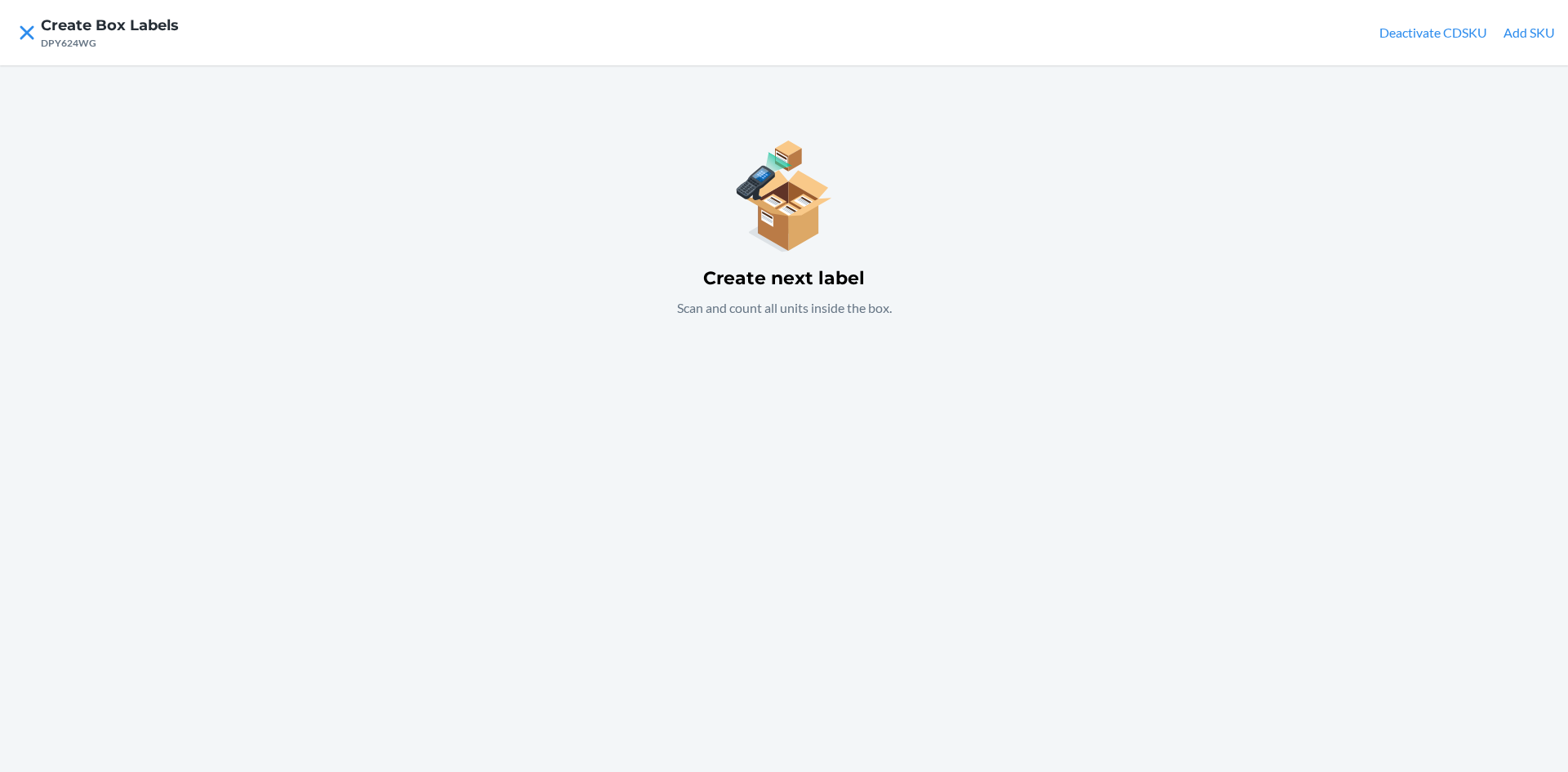
click at [664, 508] on div "Create next label Scan and count all units inside the box." at bounding box center [784, 418] width 1568 height 707
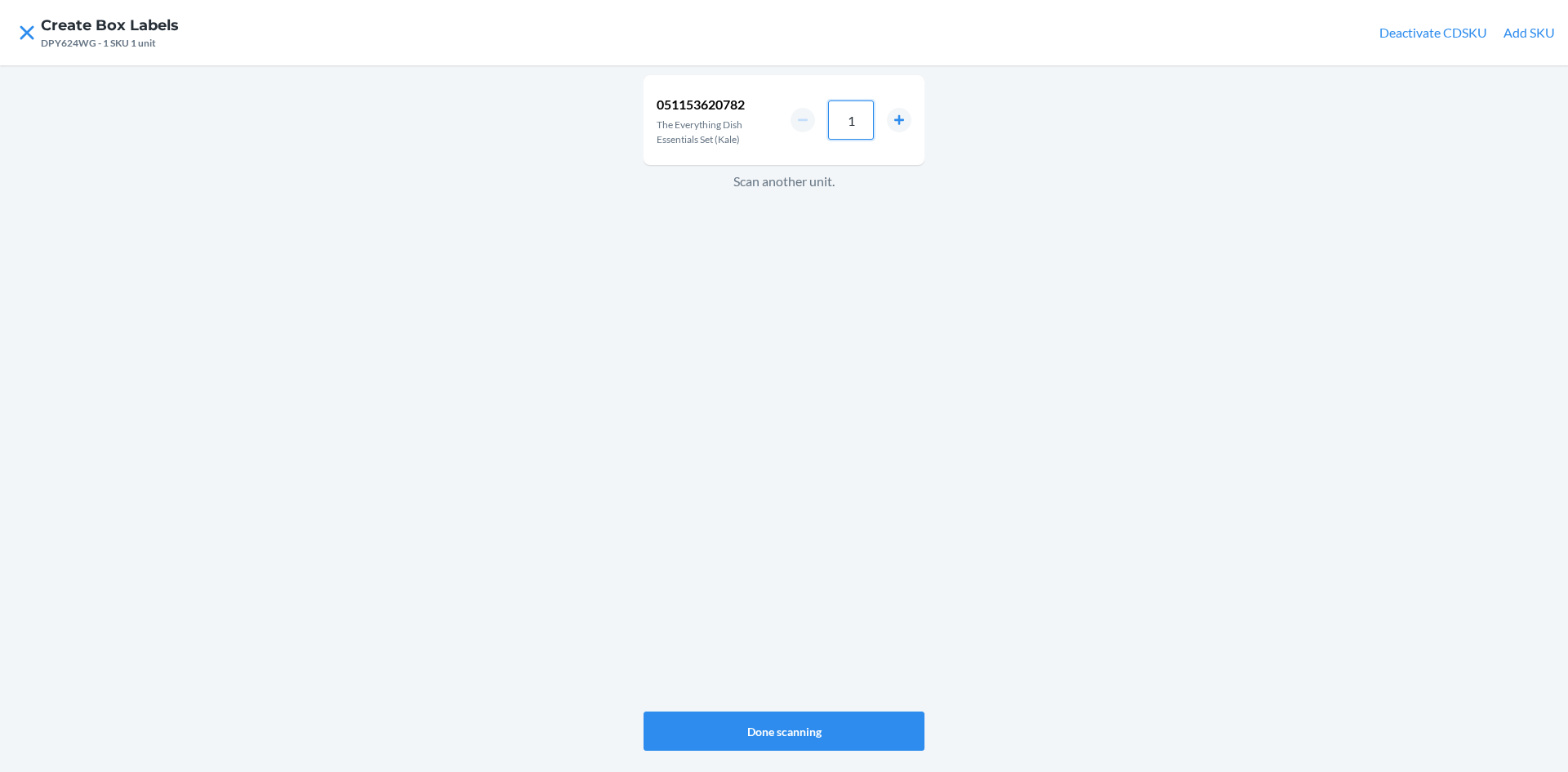
click at [863, 123] on input "1" at bounding box center [850, 119] width 46 height 39
click at [899, 114] on button "increment number" at bounding box center [899, 119] width 24 height 24
type input "2"
click at [783, 721] on button "Done scanning" at bounding box center [784, 730] width 281 height 39
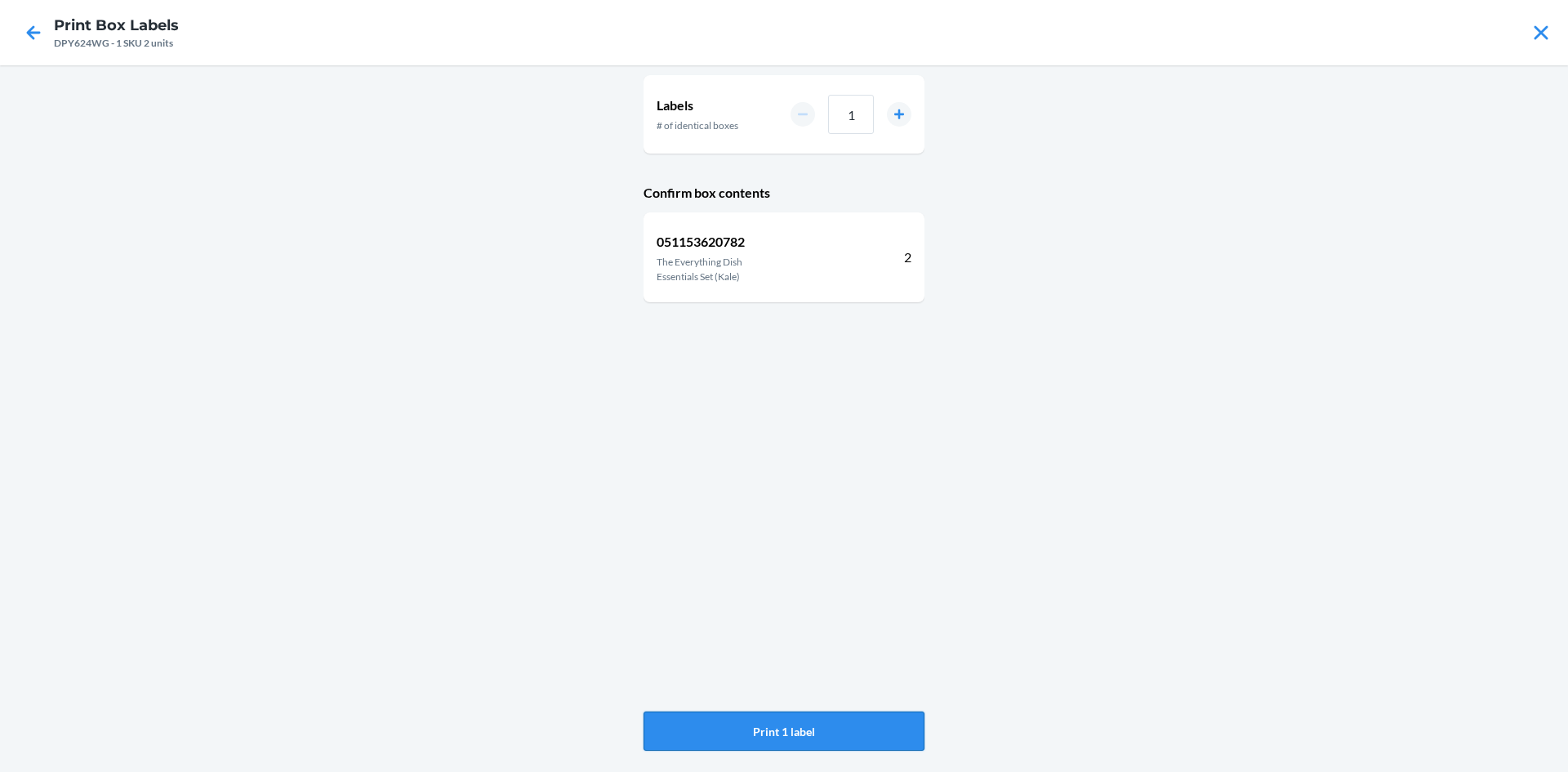
click at [809, 724] on button "Print 1 label" at bounding box center [784, 730] width 281 height 39
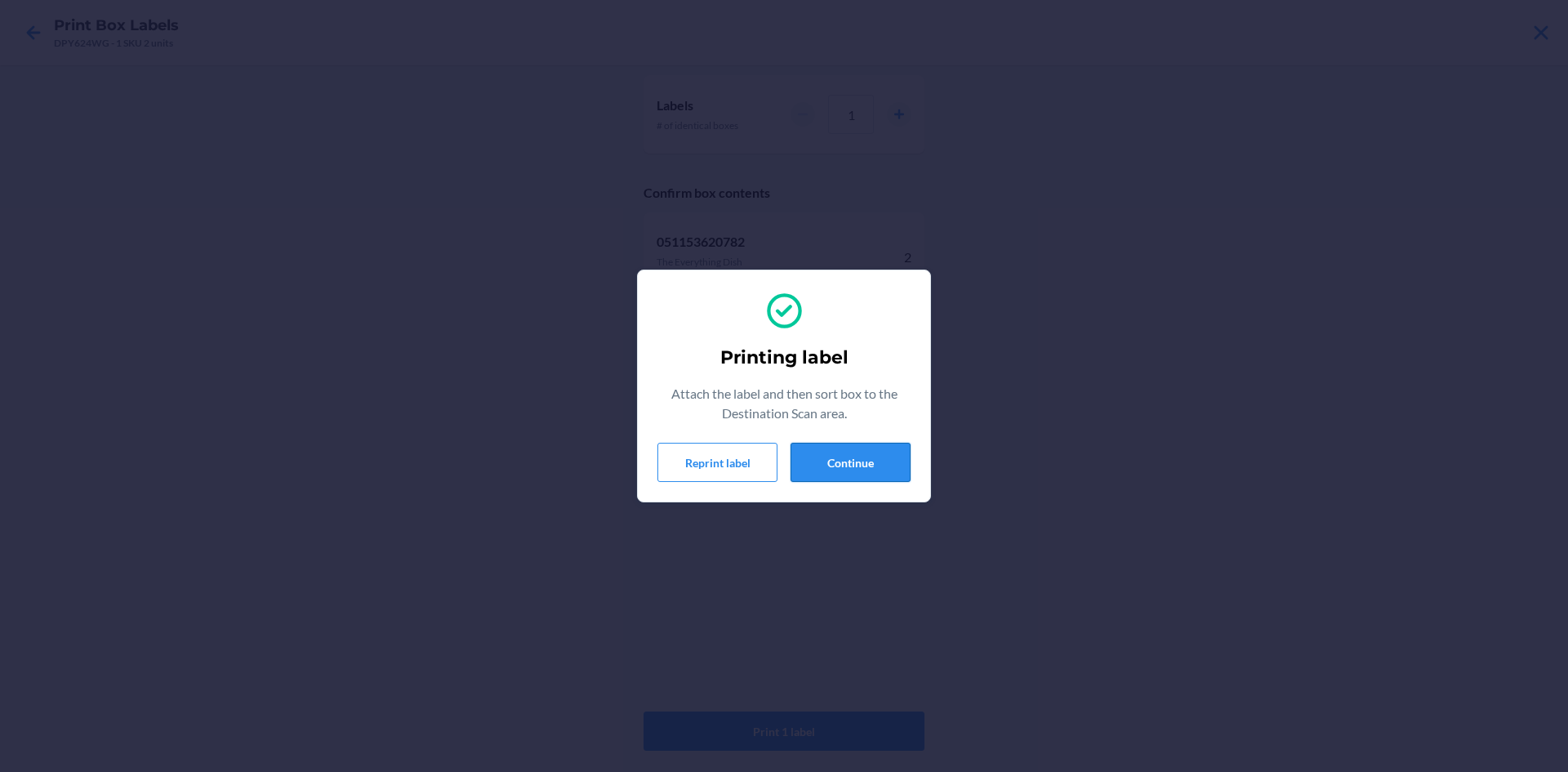
click at [864, 473] on button "Continue" at bounding box center [850, 462] width 120 height 39
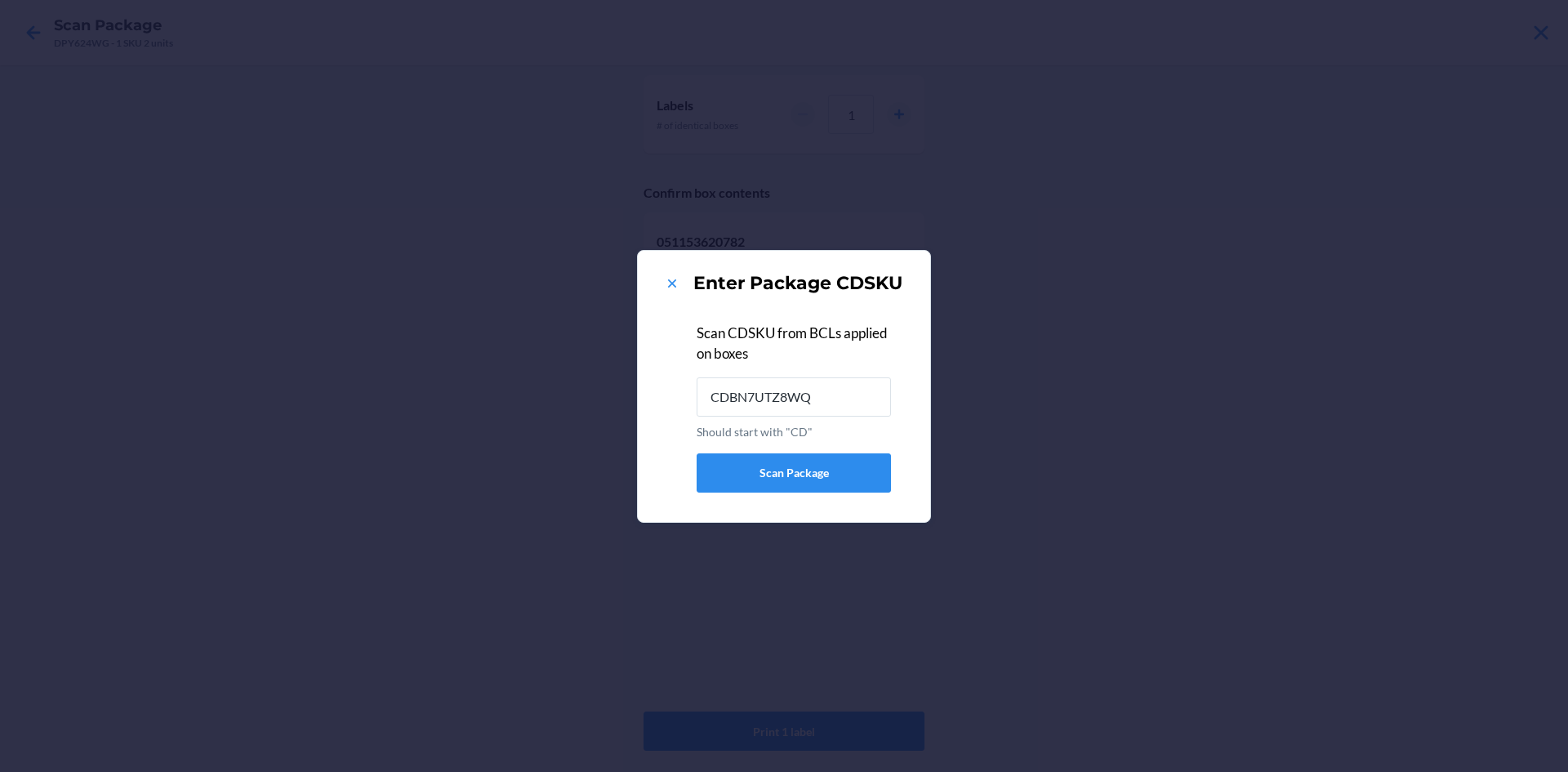
type input "CDBN7UTZ8WQ"
click at [675, 286] on icon at bounding box center [673, 284] width 8 height 8
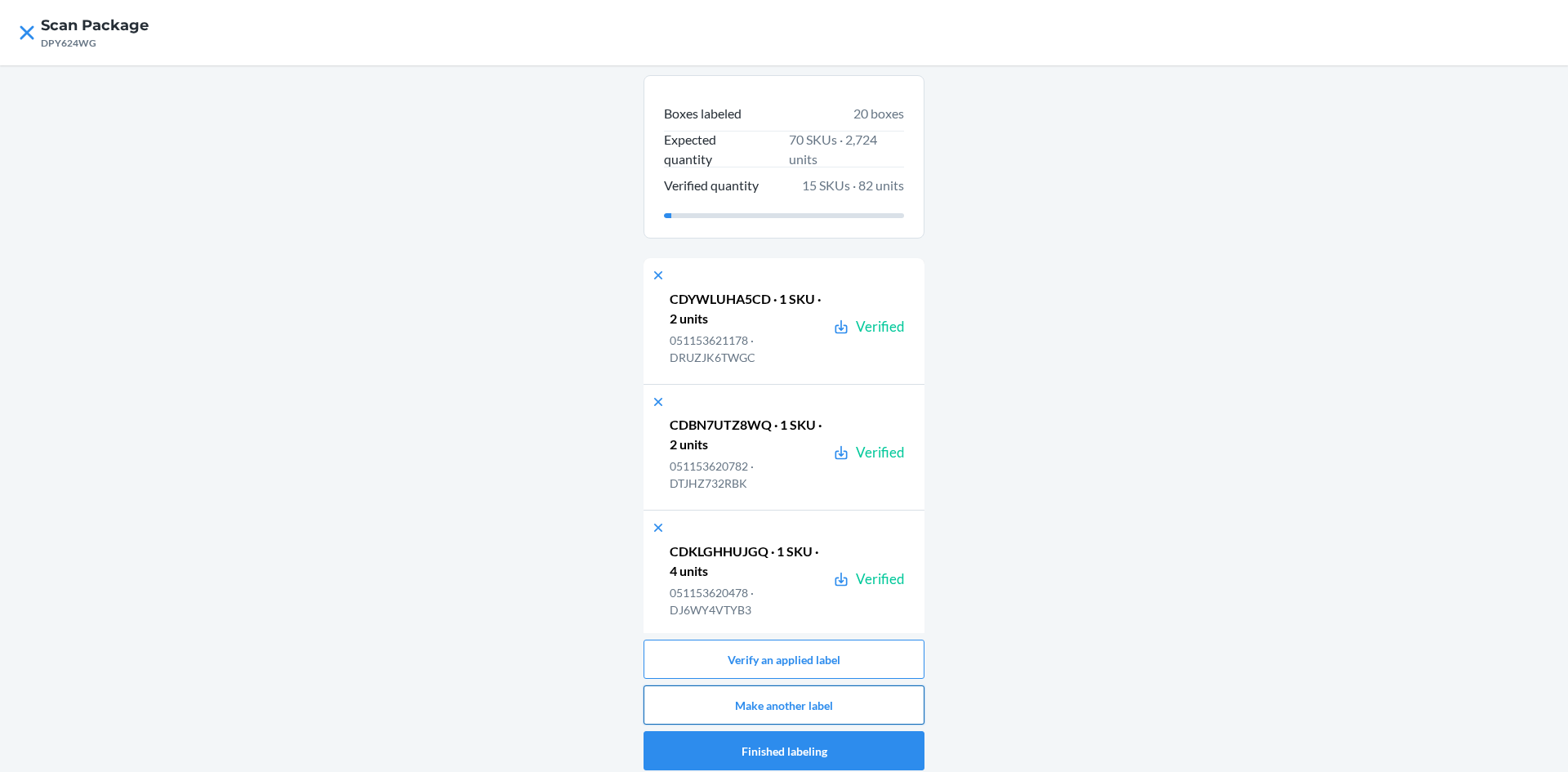
drag, startPoint x: 865, startPoint y: 703, endPoint x: 871, endPoint y: 697, distance: 8.5
click at [871, 697] on button "Make another label" at bounding box center [784, 704] width 281 height 39
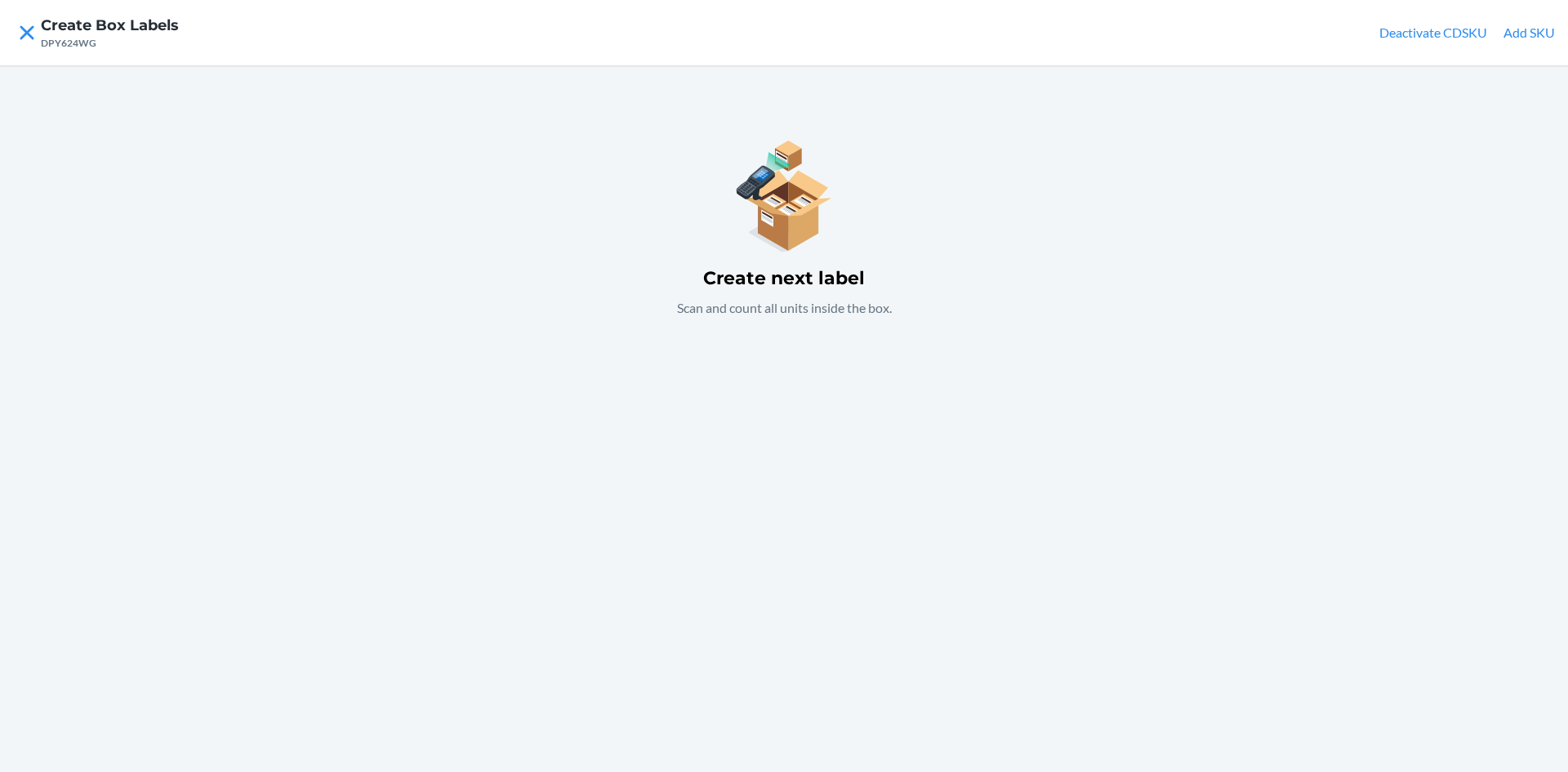
drag, startPoint x: 880, startPoint y: 551, endPoint x: 881, endPoint y: 539, distance: 12.0
click at [880, 542] on div "Create next label Scan and count all units inside the box." at bounding box center [784, 418] width 1568 height 707
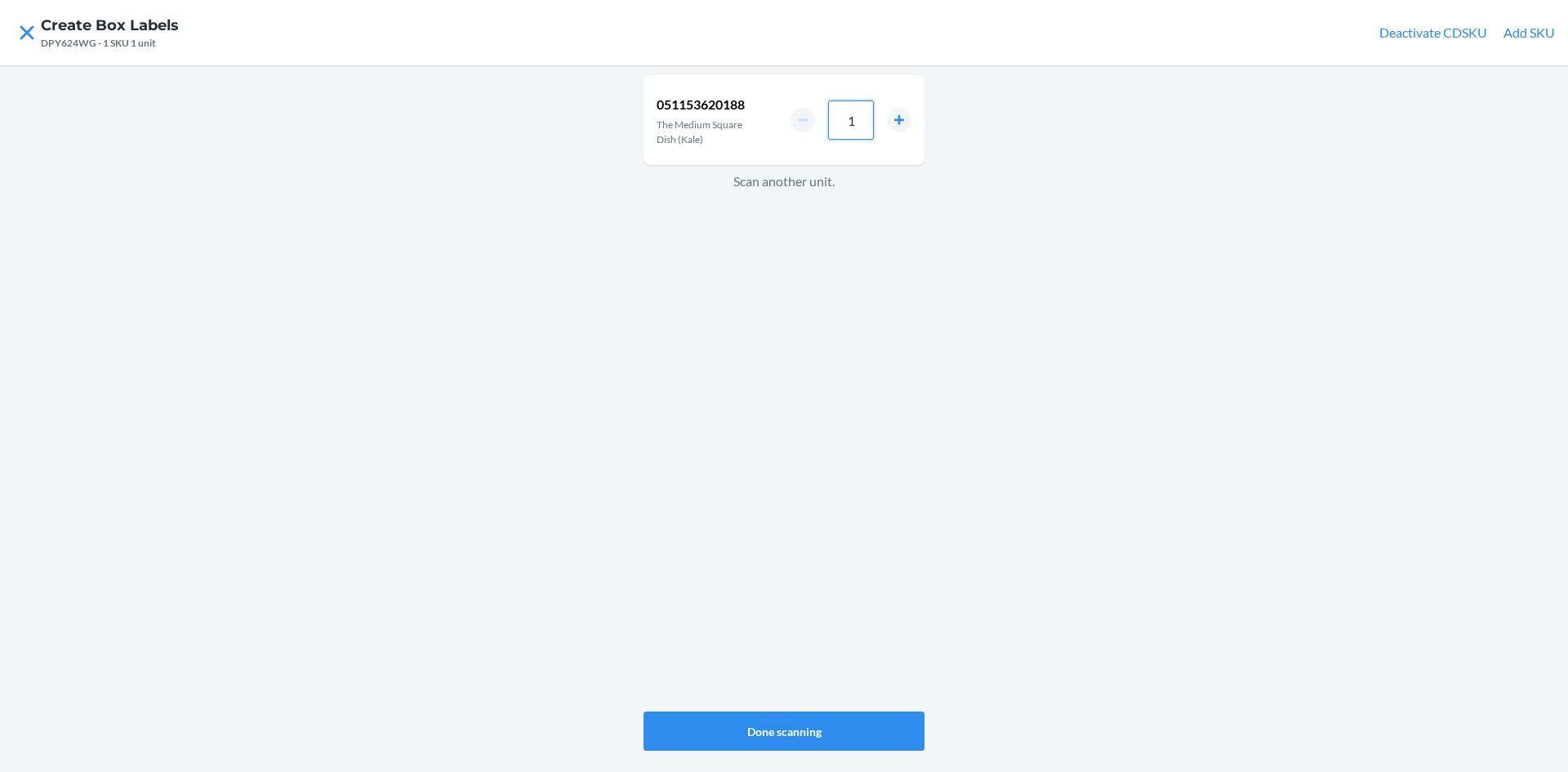
click at [860, 119] on input "1" at bounding box center [850, 119] width 46 height 39
type input "8"
click at [812, 716] on button "Done scanning" at bounding box center [784, 730] width 281 height 39
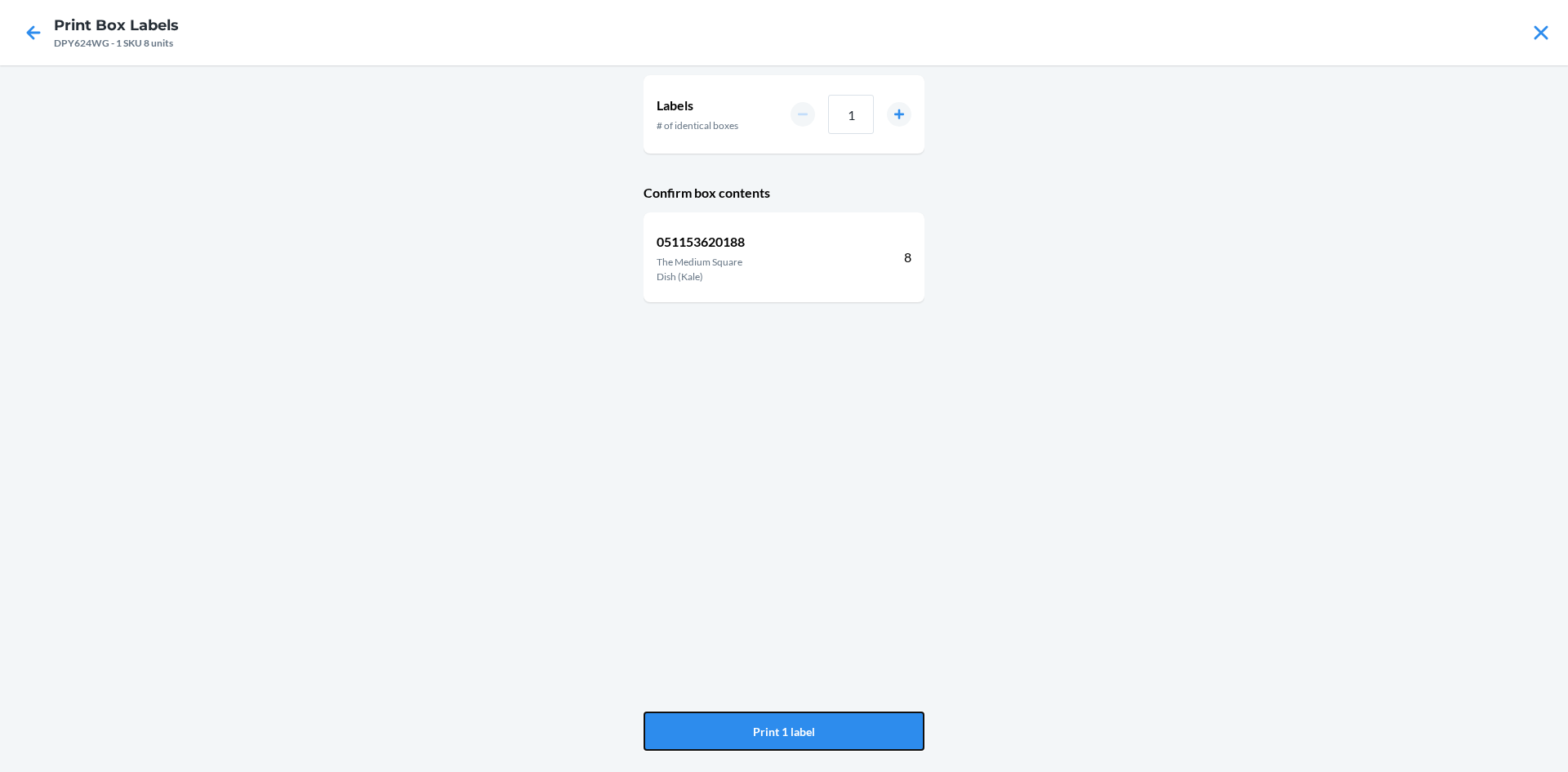
click at [812, 716] on button "Print 1 label" at bounding box center [784, 730] width 281 height 39
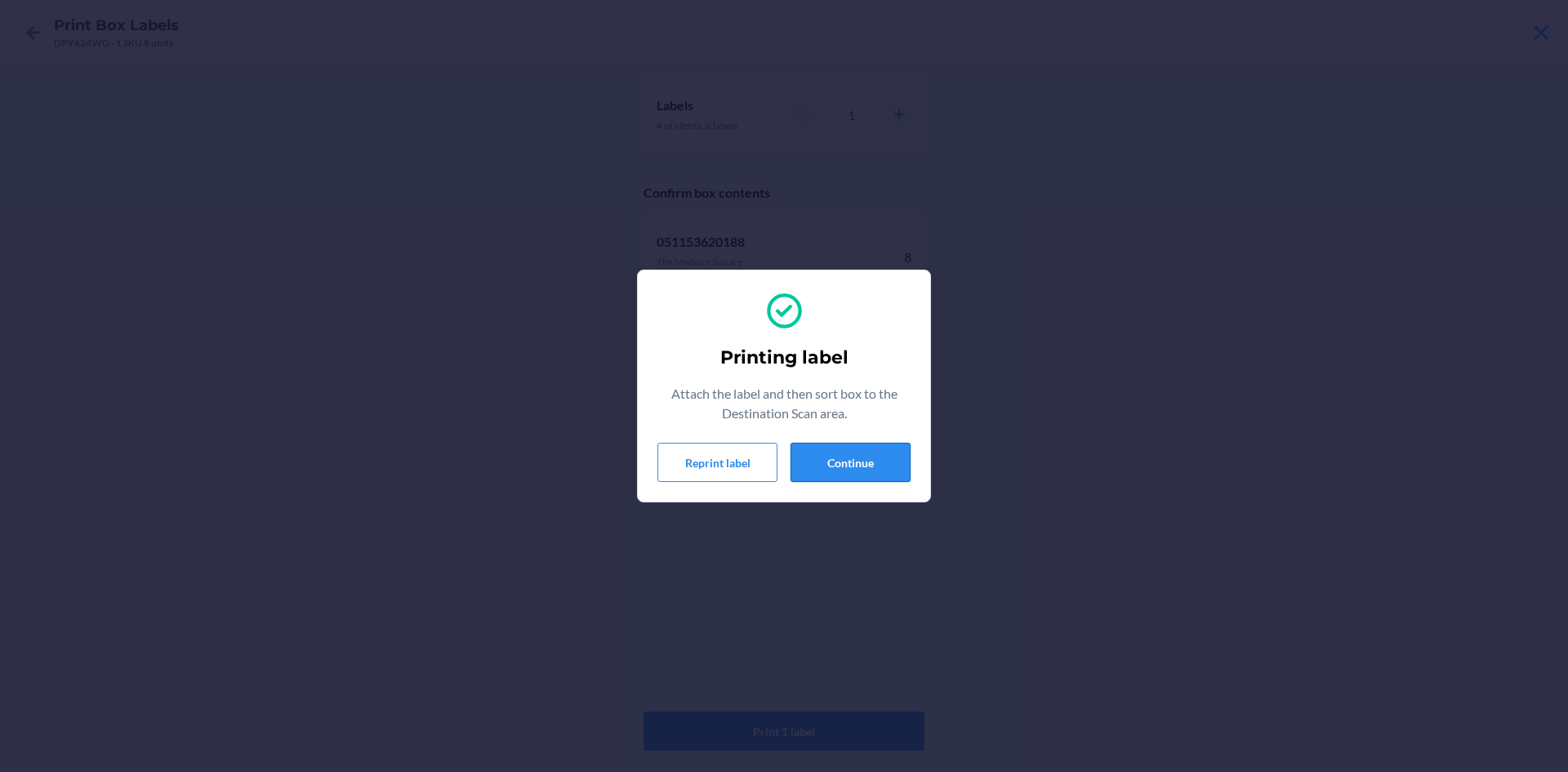
click at [885, 461] on button "Continue" at bounding box center [850, 462] width 120 height 39
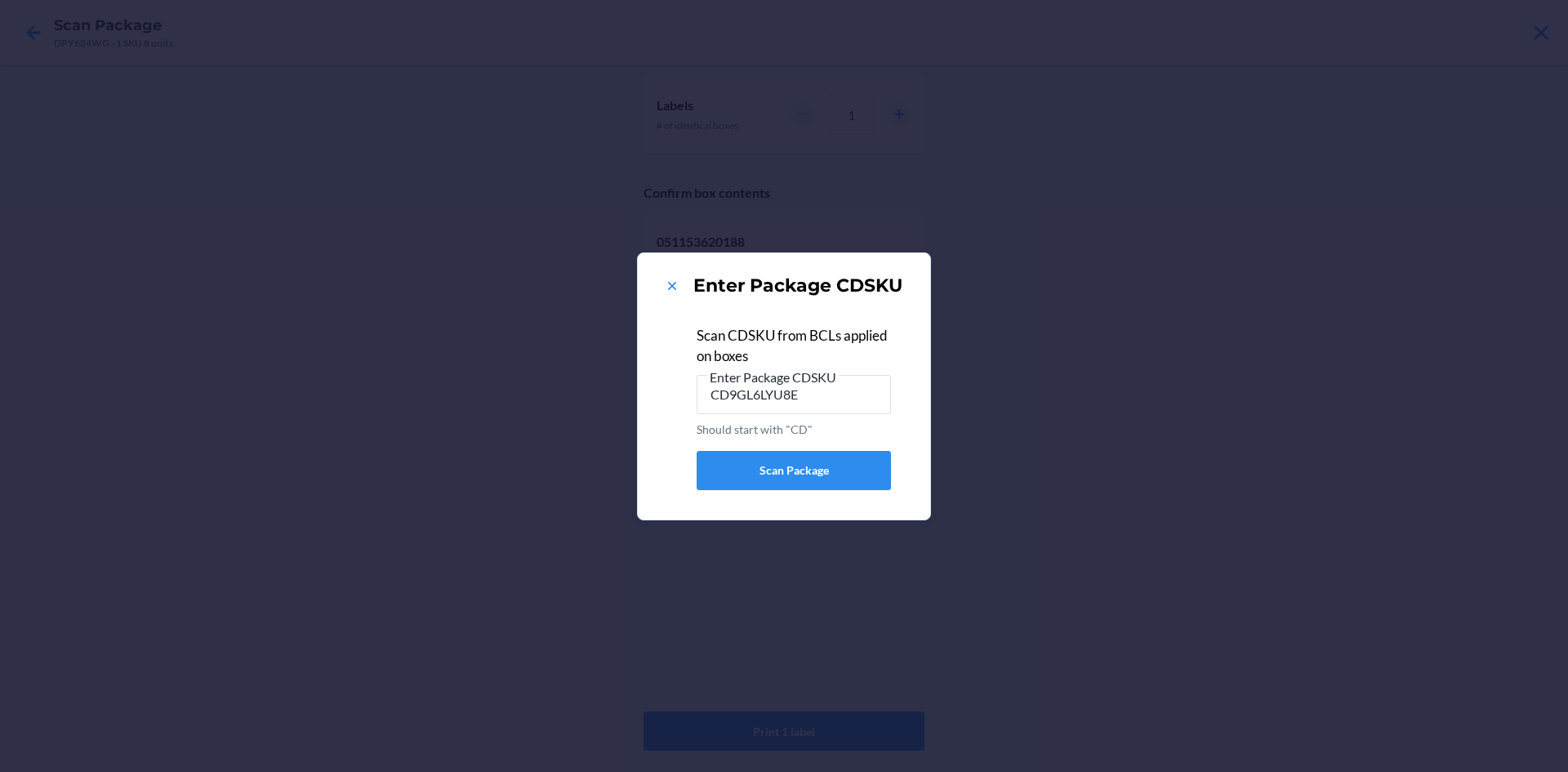
type input "CD9GL6LYU8E"
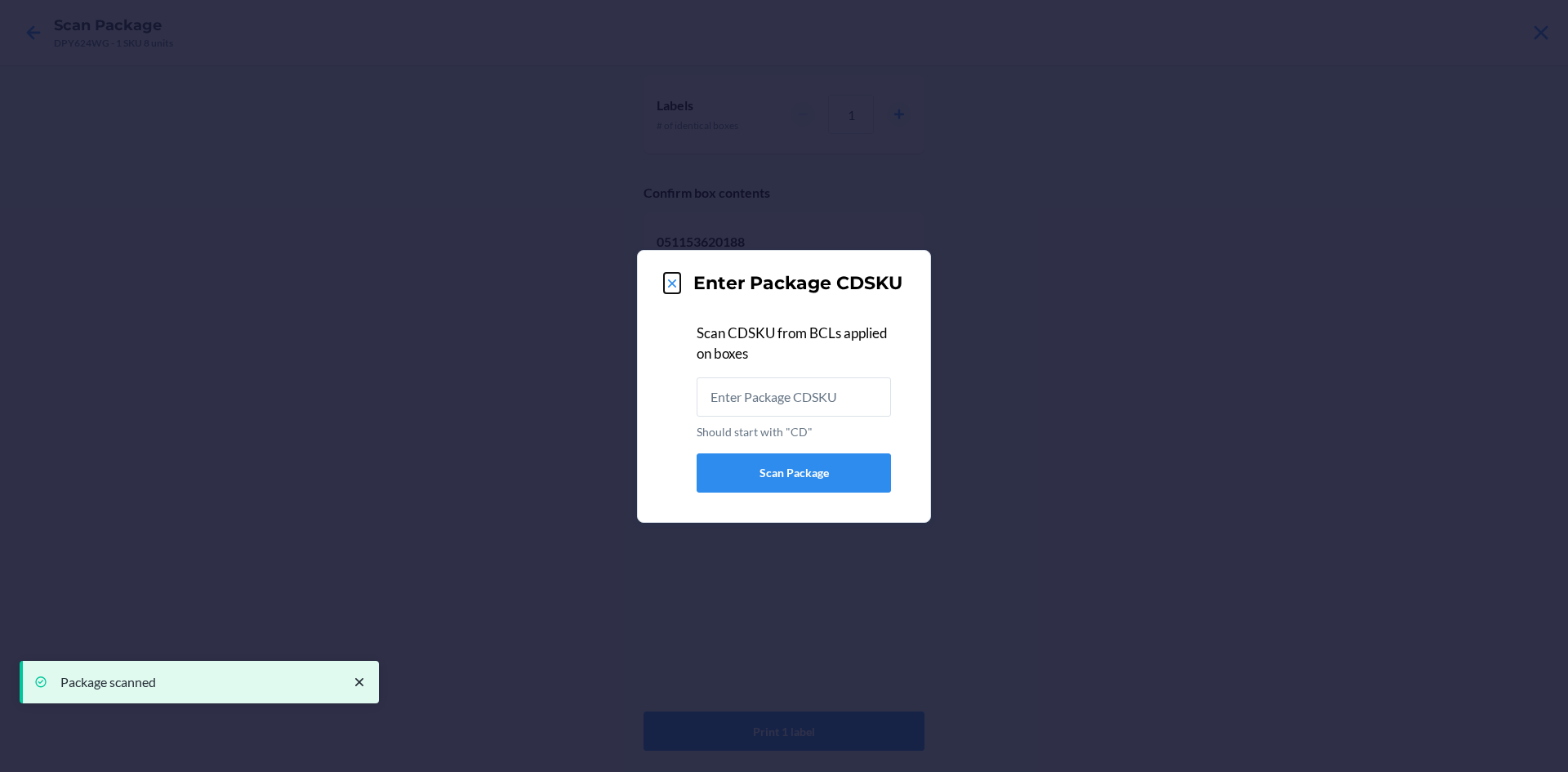
click at [669, 285] on icon at bounding box center [673, 284] width 17 height 17
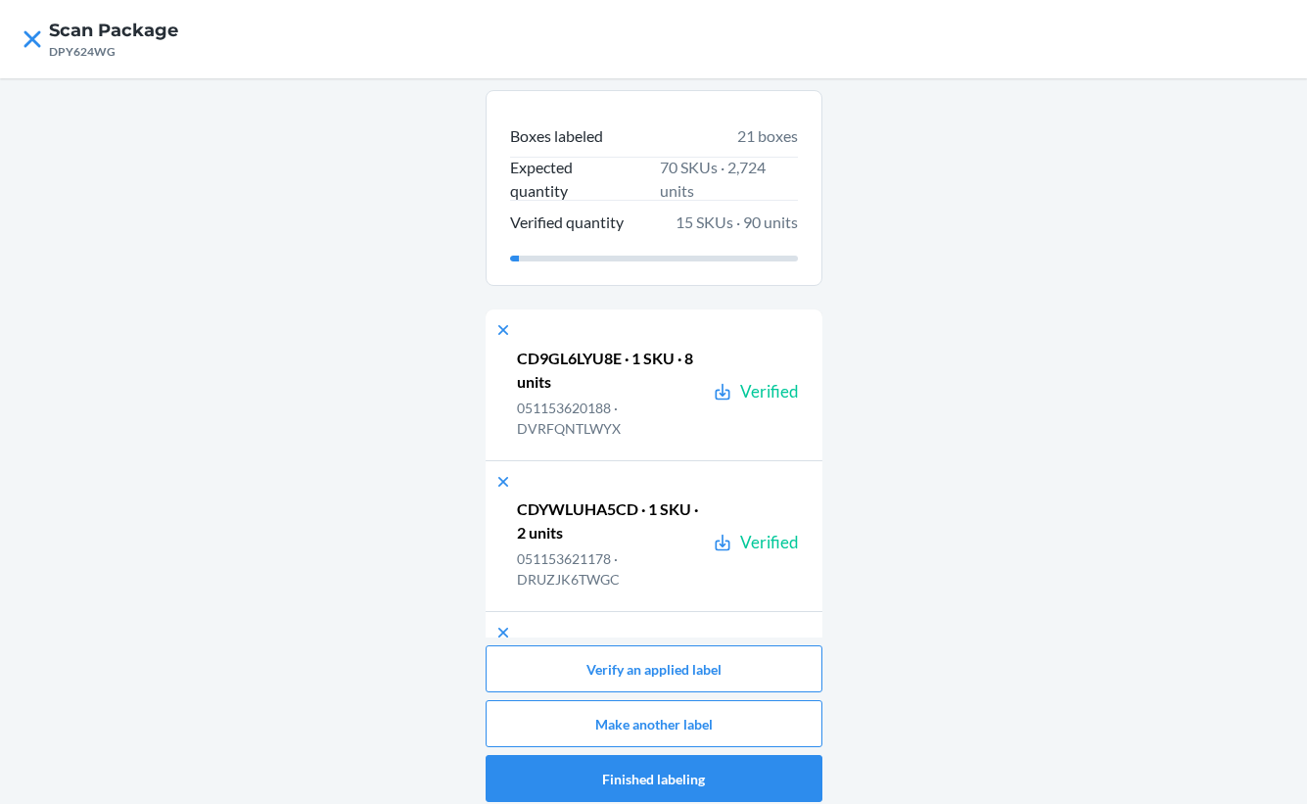
click at [1274, 154] on div "Boxes labeled 21 boxes Expected quantity 70 SKUs · 2,724 units Verified quantit…" at bounding box center [653, 445] width 1307 height 735
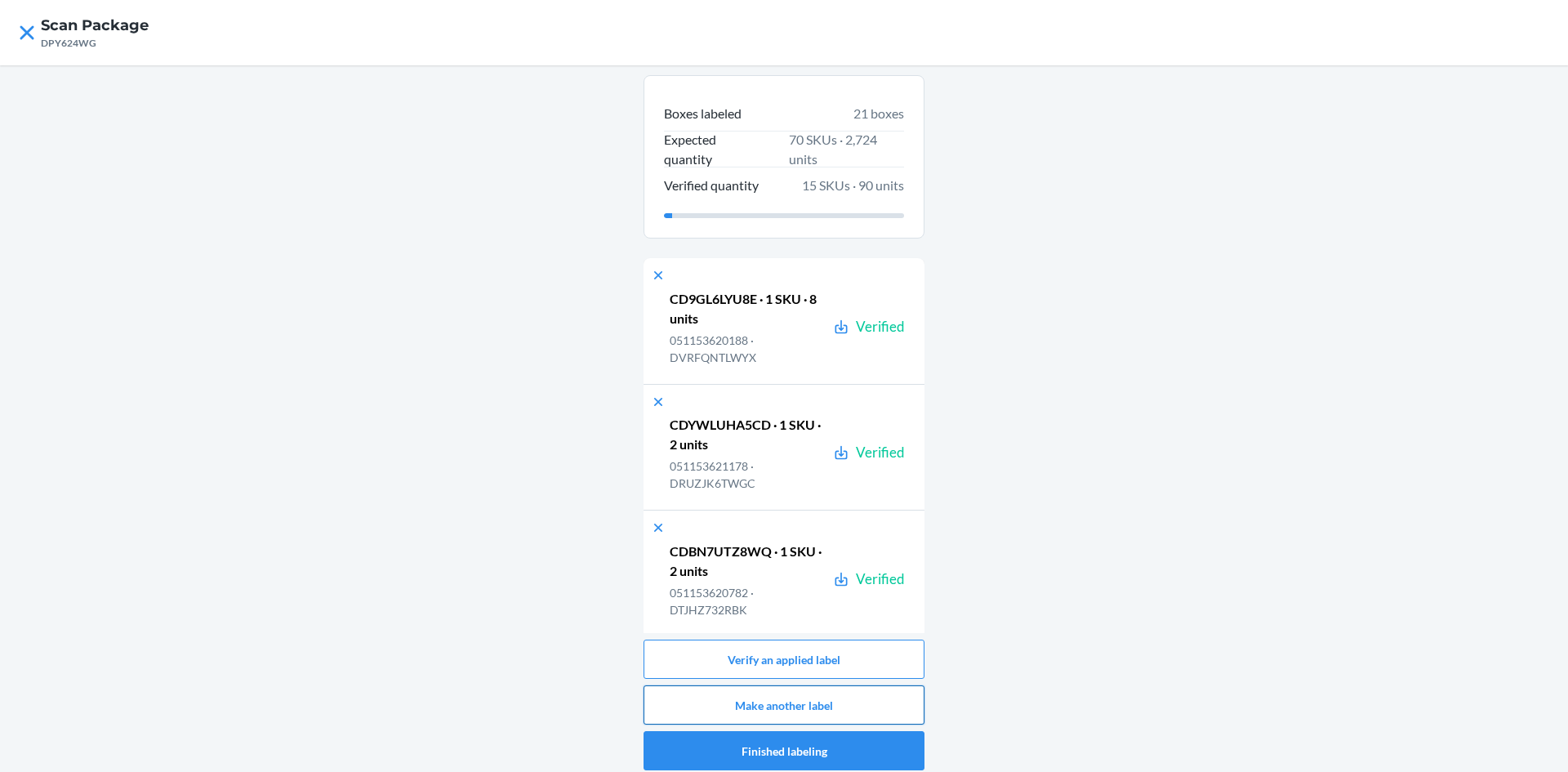
click at [837, 707] on button "Make another label" at bounding box center [784, 704] width 281 height 39
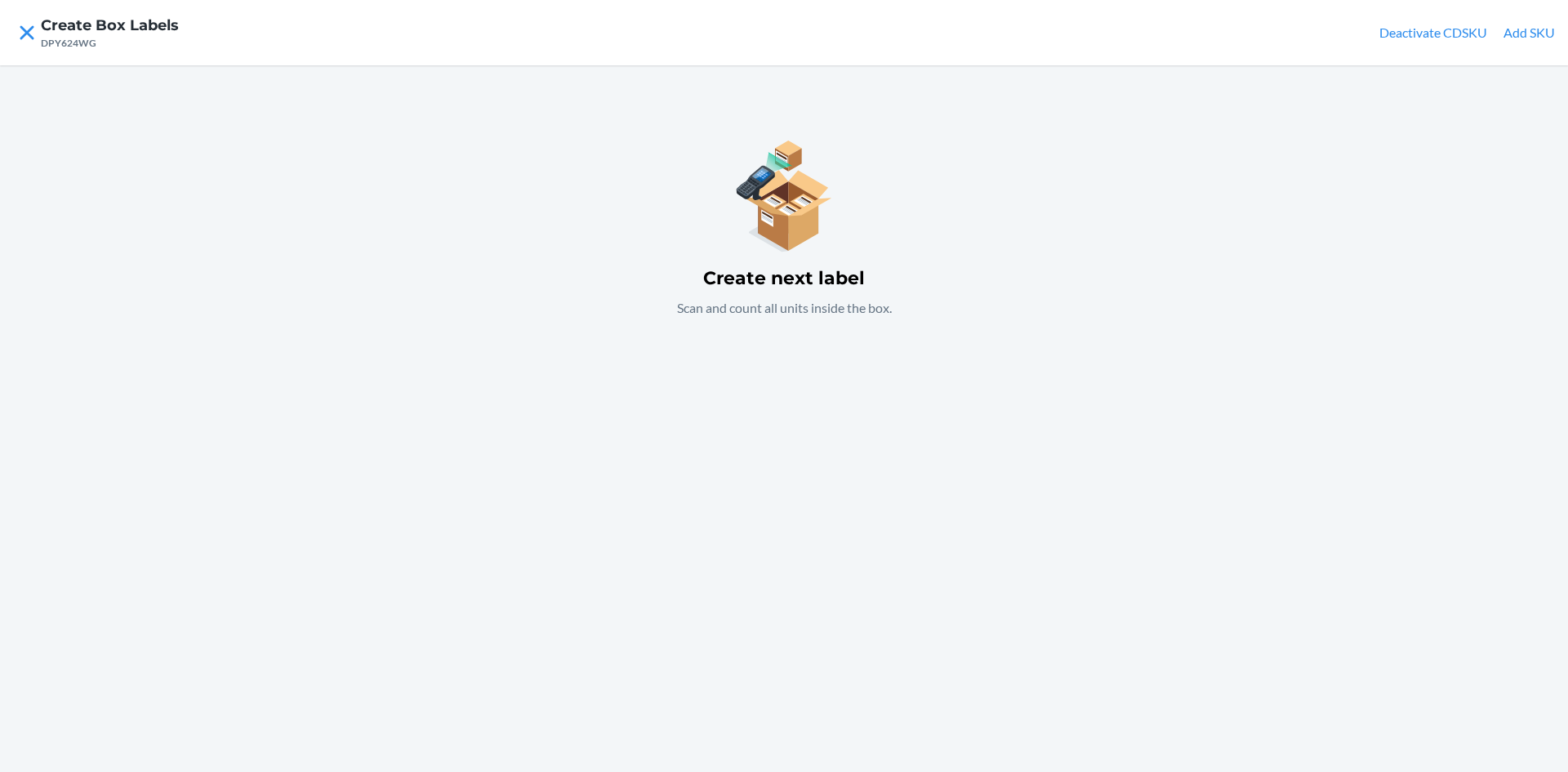
click at [746, 449] on div "Create next label Scan and count all units inside the box." at bounding box center [784, 418] width 1568 height 707
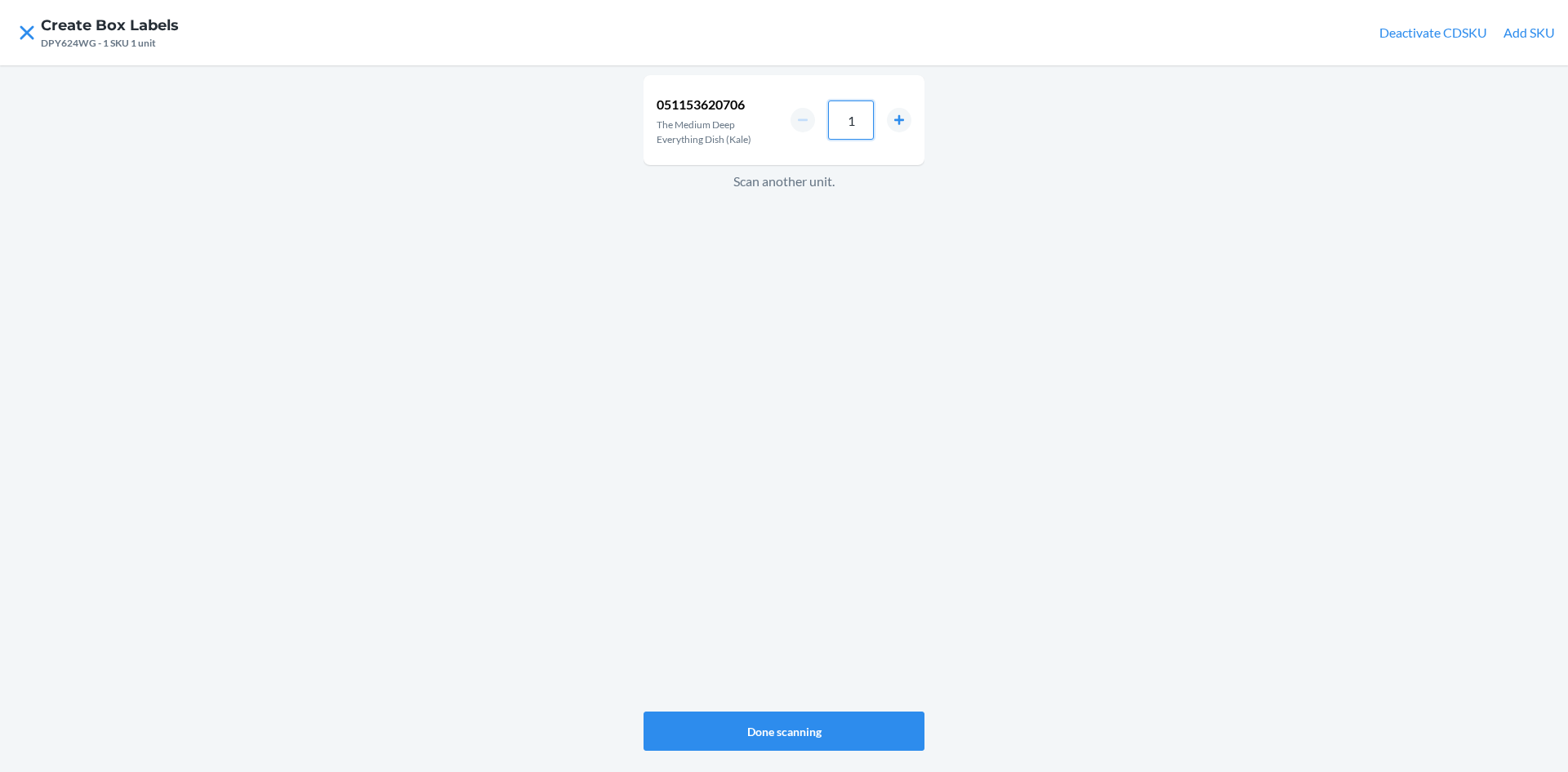
click at [862, 110] on input "1" at bounding box center [850, 119] width 46 height 39
type input "8"
click at [819, 739] on button "Done scanning" at bounding box center [784, 730] width 281 height 39
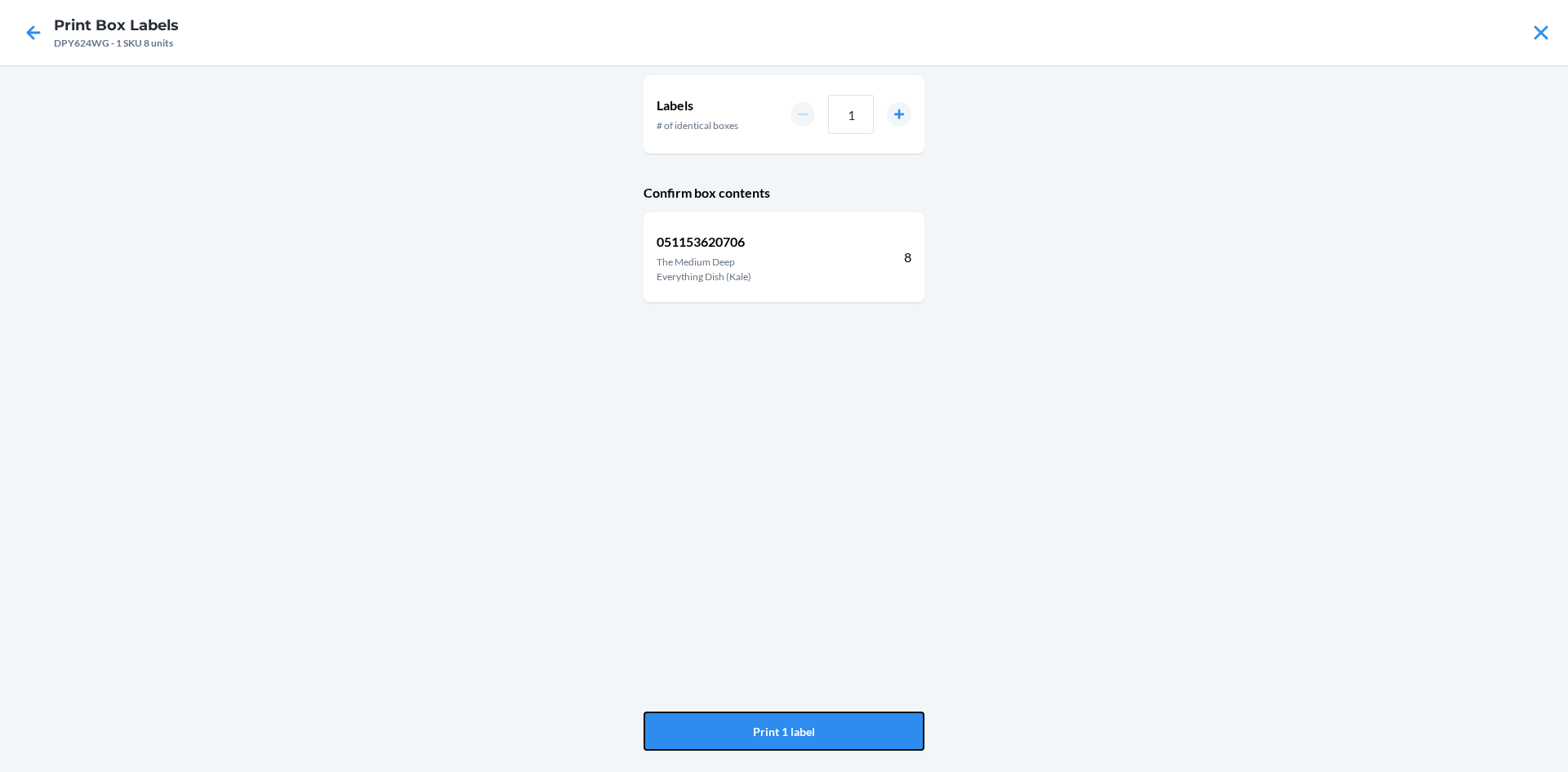
click at [819, 739] on button "Print 1 label" at bounding box center [784, 730] width 281 height 39
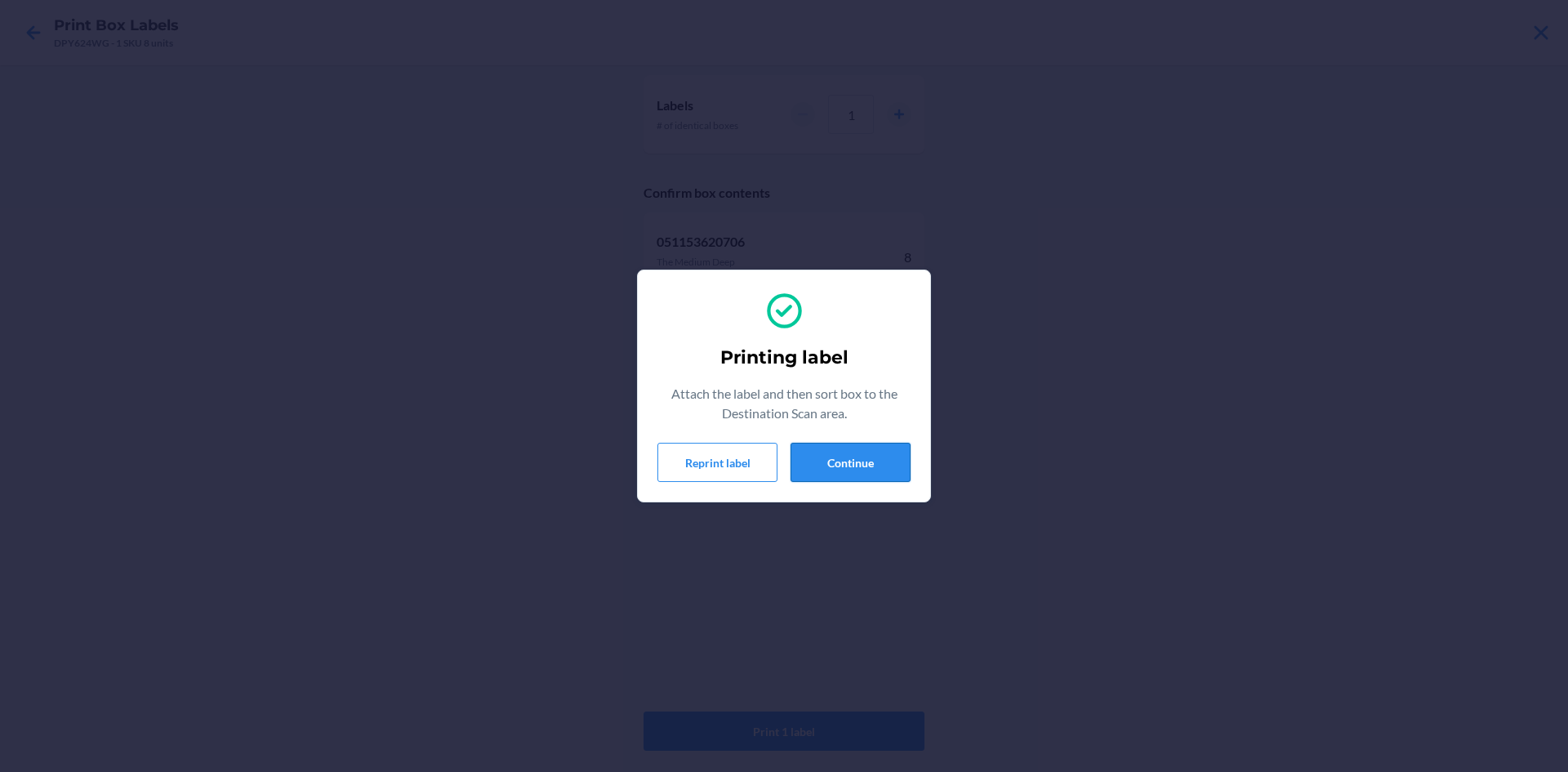
click at [874, 462] on button "Continue" at bounding box center [850, 462] width 120 height 39
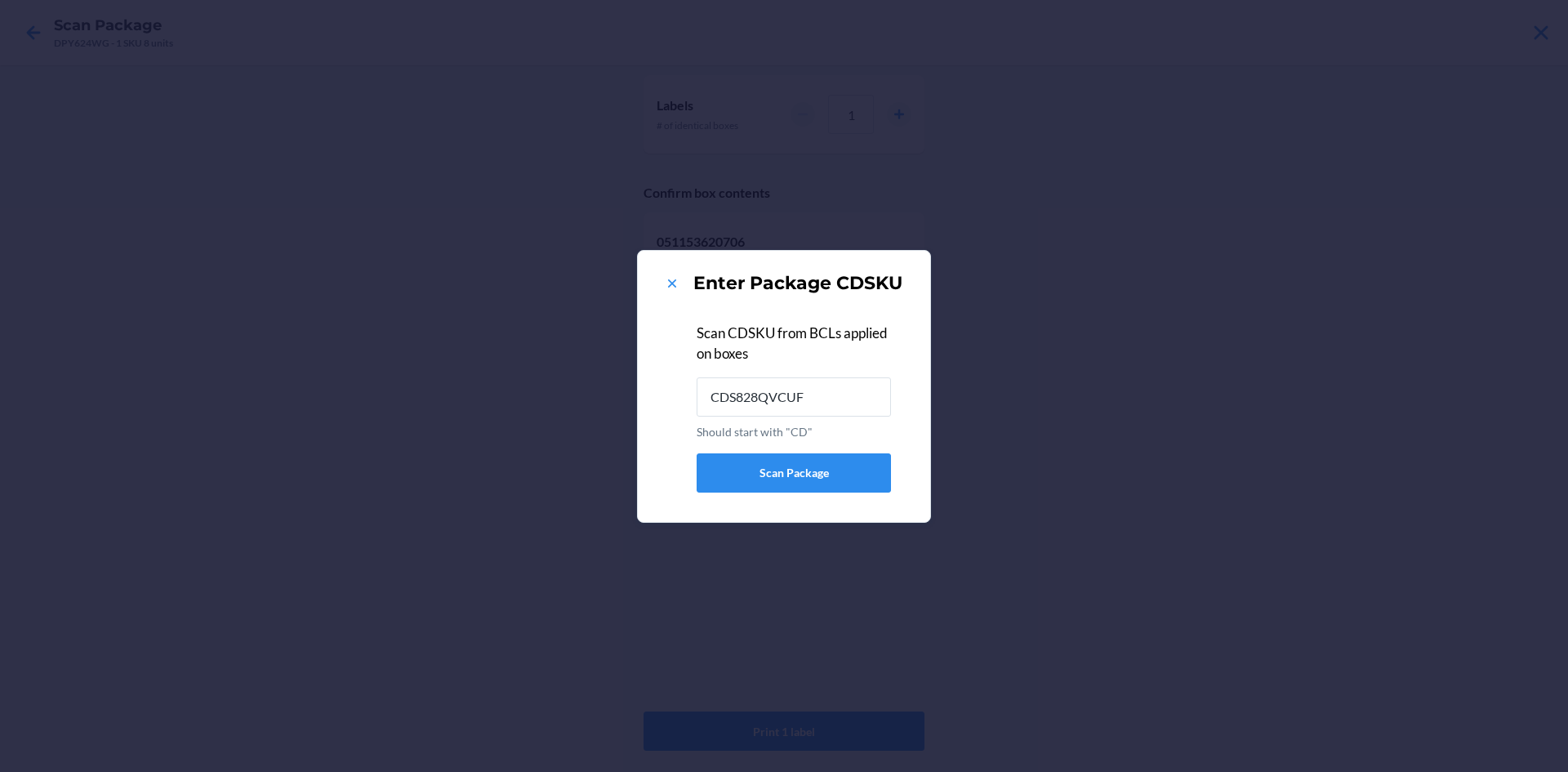
type input "CDS828QVCUF"
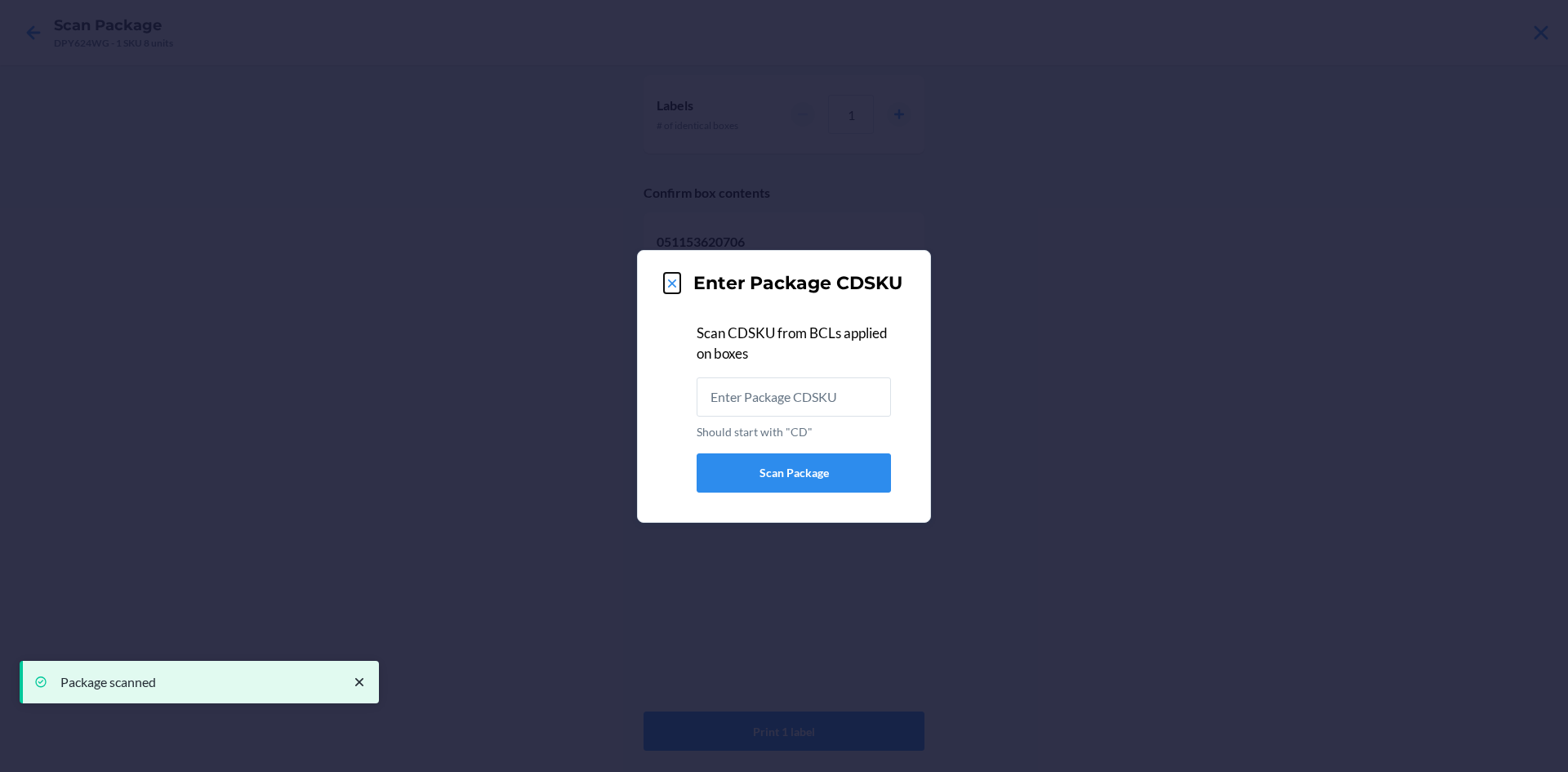
click at [672, 280] on icon at bounding box center [673, 284] width 17 height 17
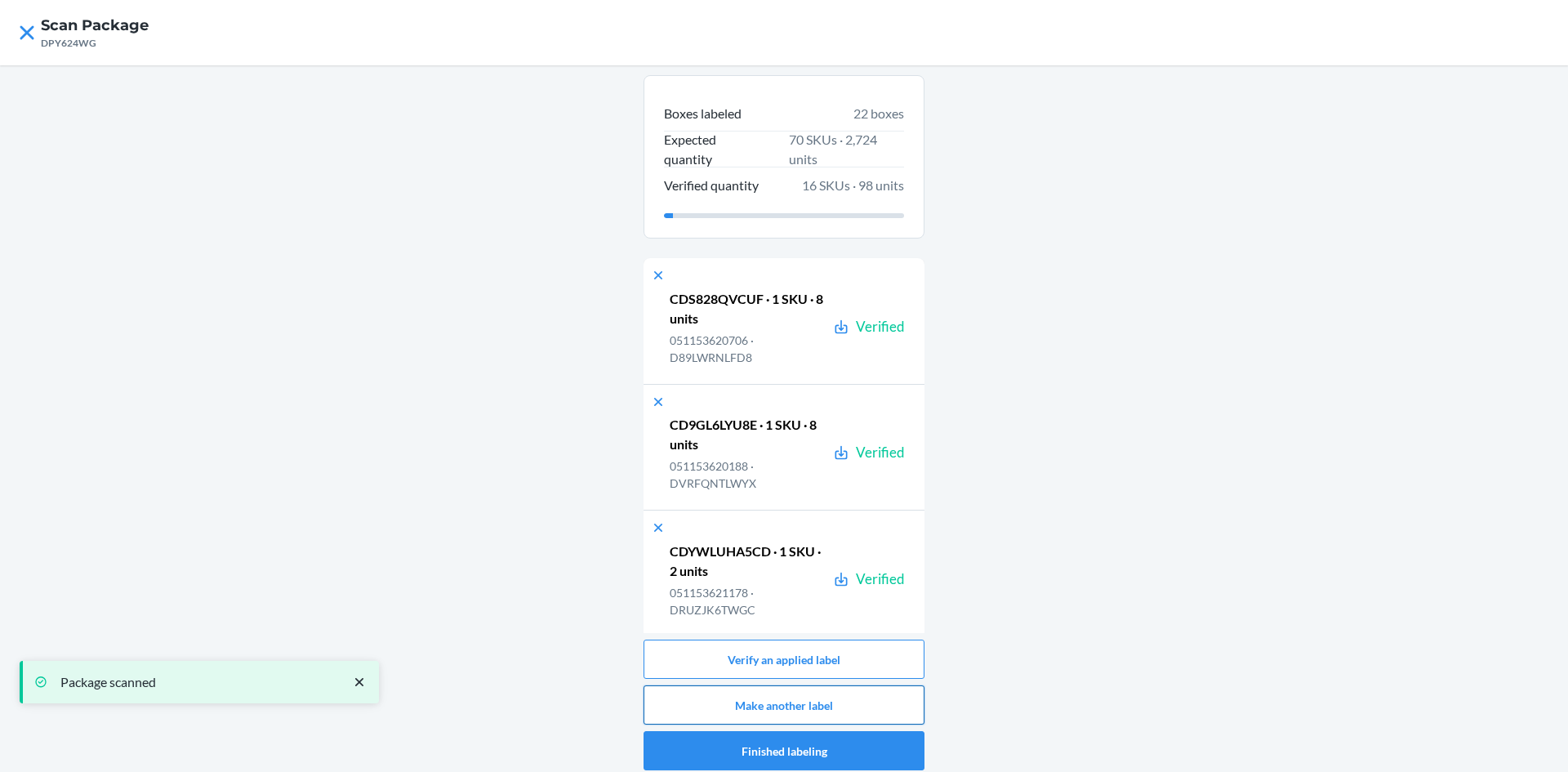
click at [847, 693] on button "Make another label" at bounding box center [784, 704] width 281 height 39
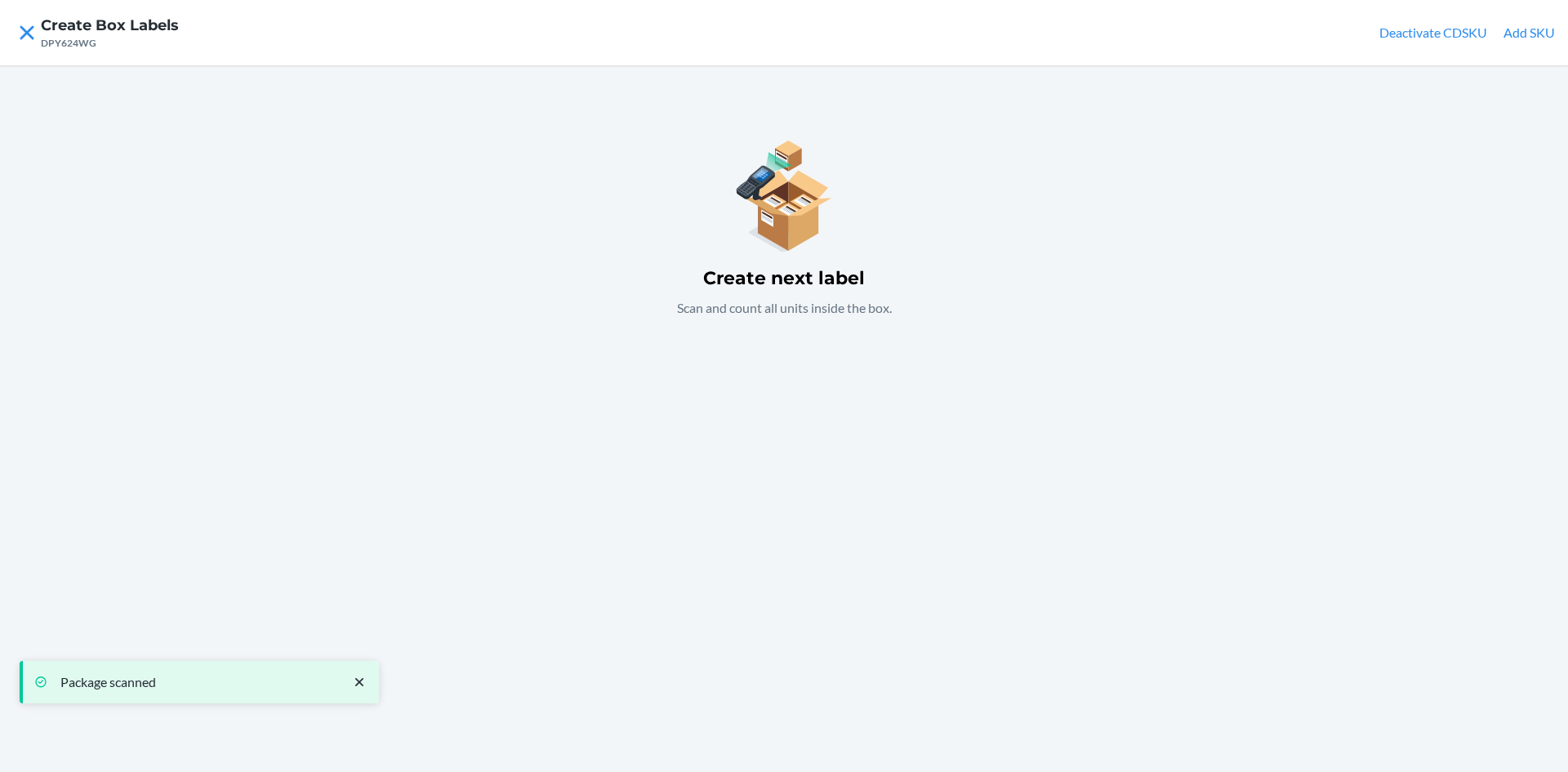
click at [739, 310] on p "Scan and count all units inside the box." at bounding box center [784, 307] width 214 height 19
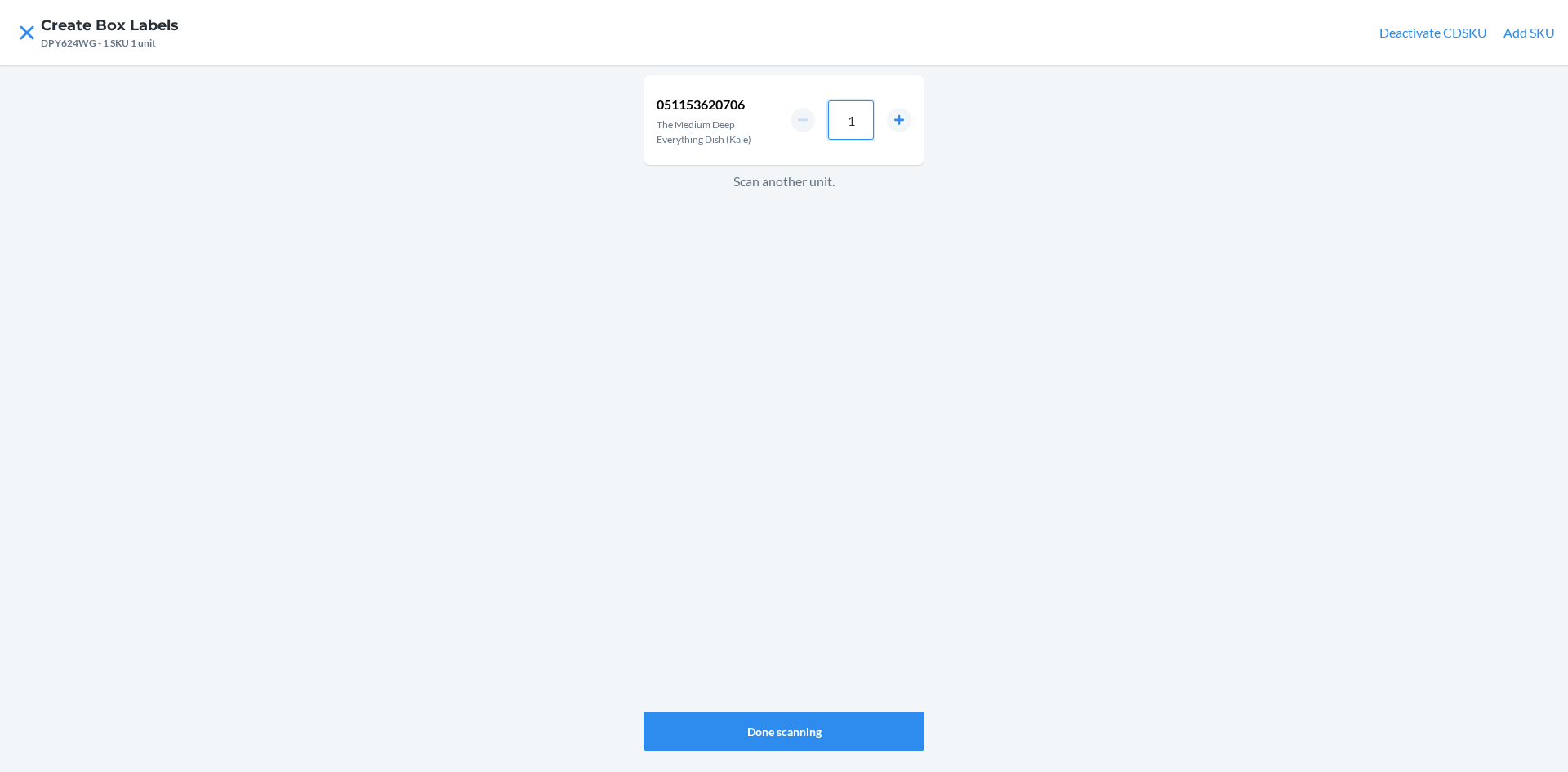
drag, startPoint x: 867, startPoint y: 115, endPoint x: 840, endPoint y: 116, distance: 27.0
click at [860, 117] on input "1" at bounding box center [850, 119] width 46 height 39
type input "8"
click at [779, 728] on button "Done scanning" at bounding box center [784, 730] width 281 height 39
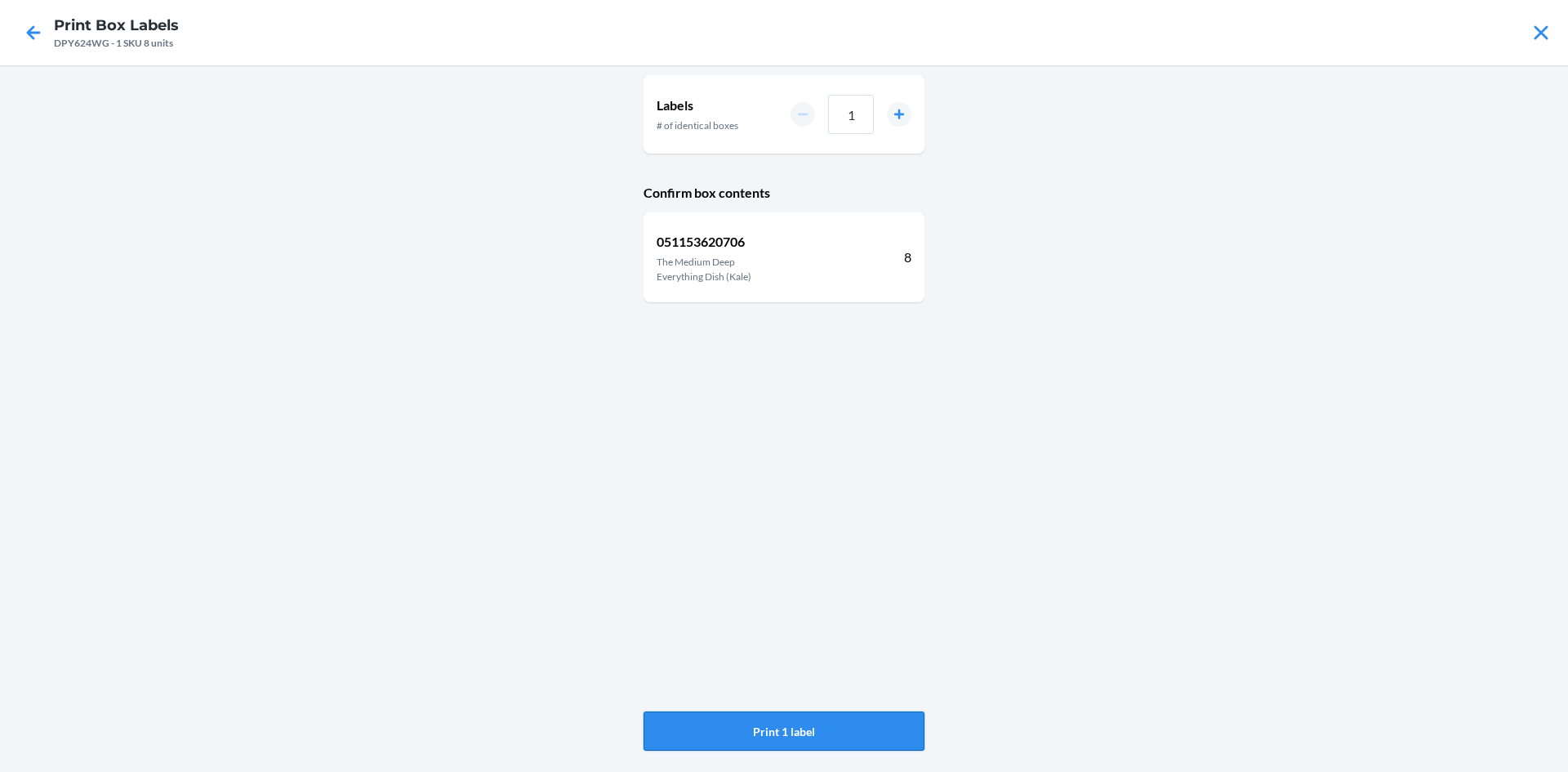
click at [780, 728] on button "Print 1 label" at bounding box center [784, 730] width 281 height 39
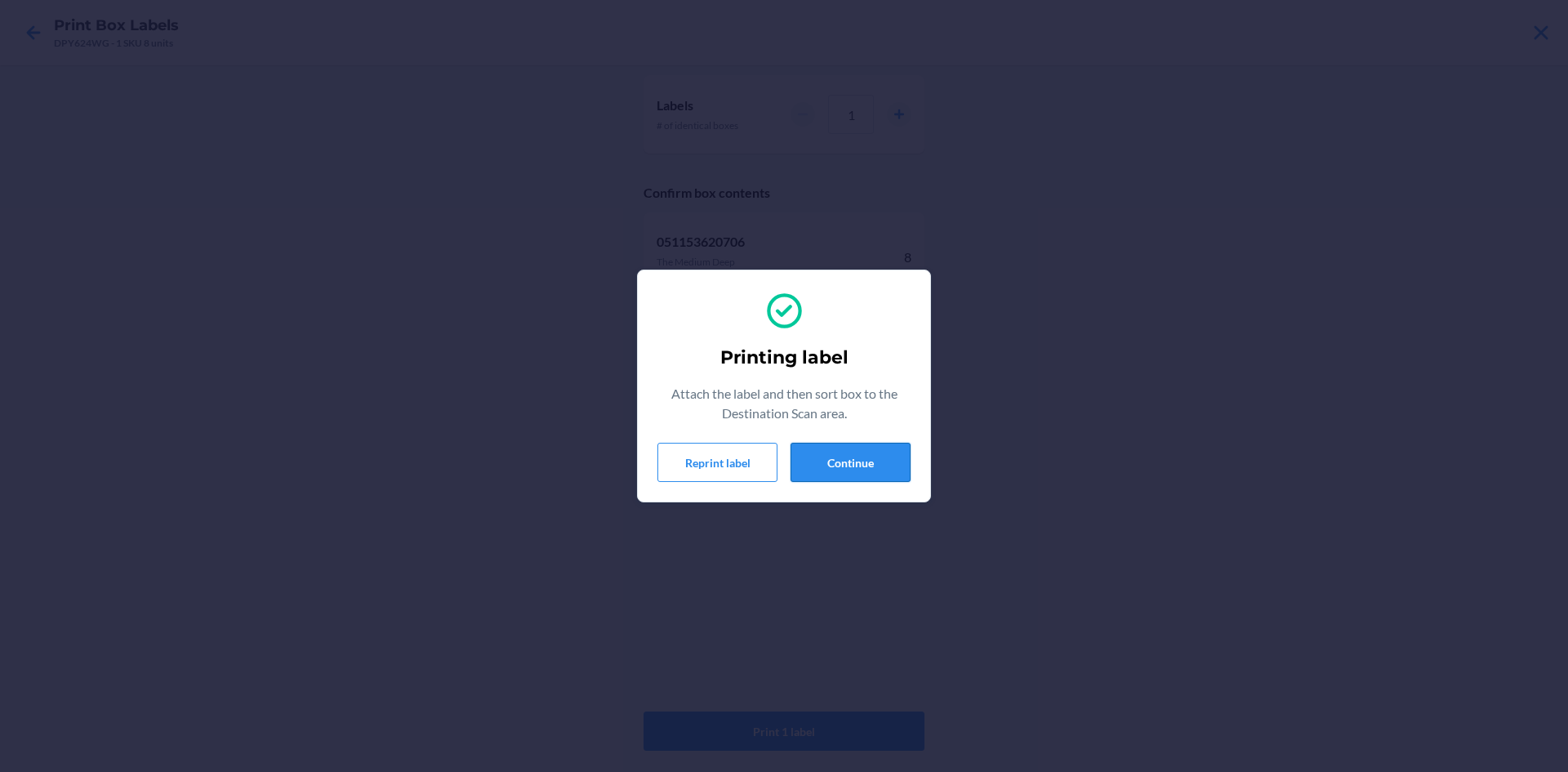
click at [862, 451] on button "Continue" at bounding box center [850, 462] width 120 height 39
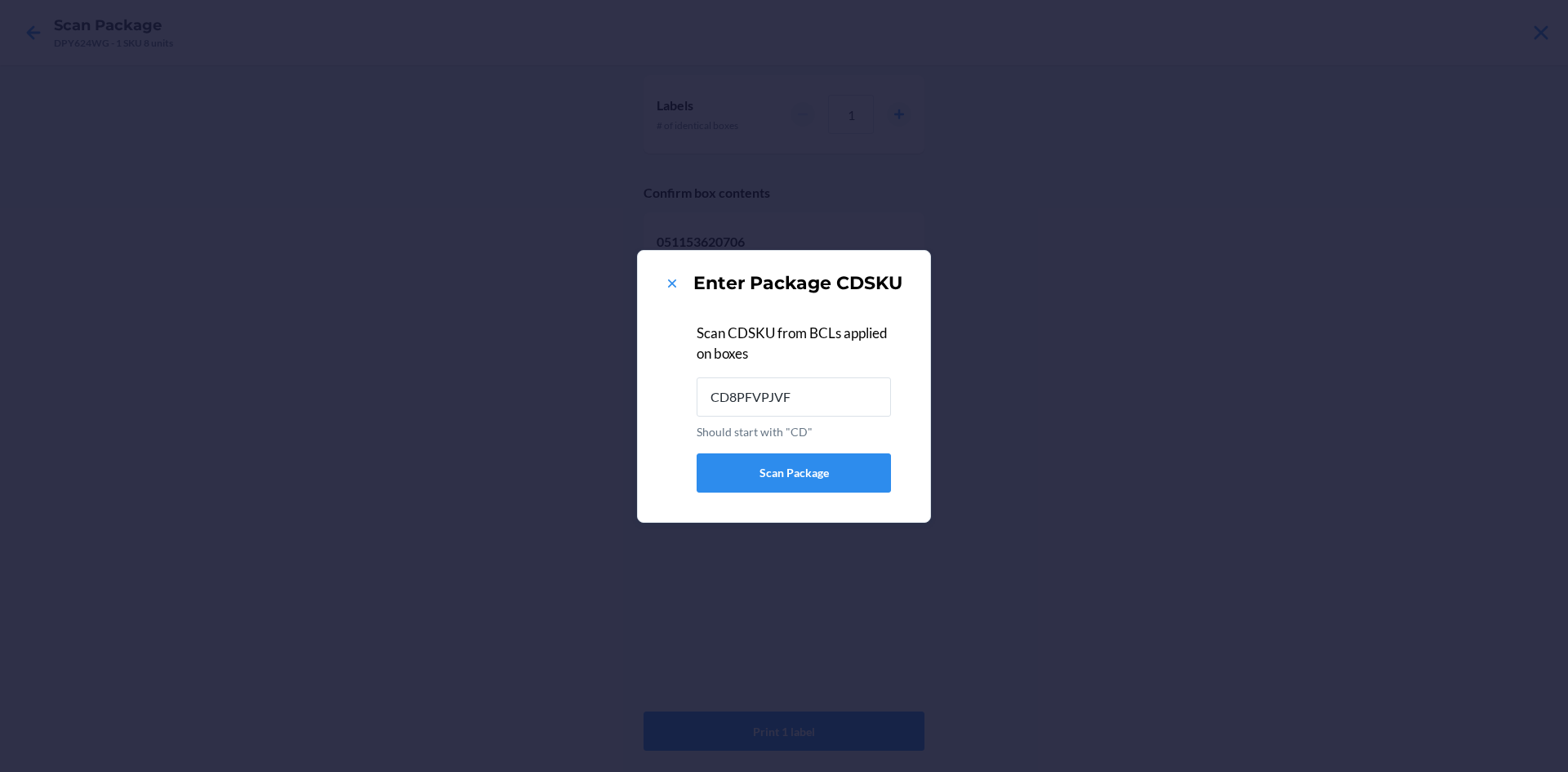
type input "CD8PFVPJVF4"
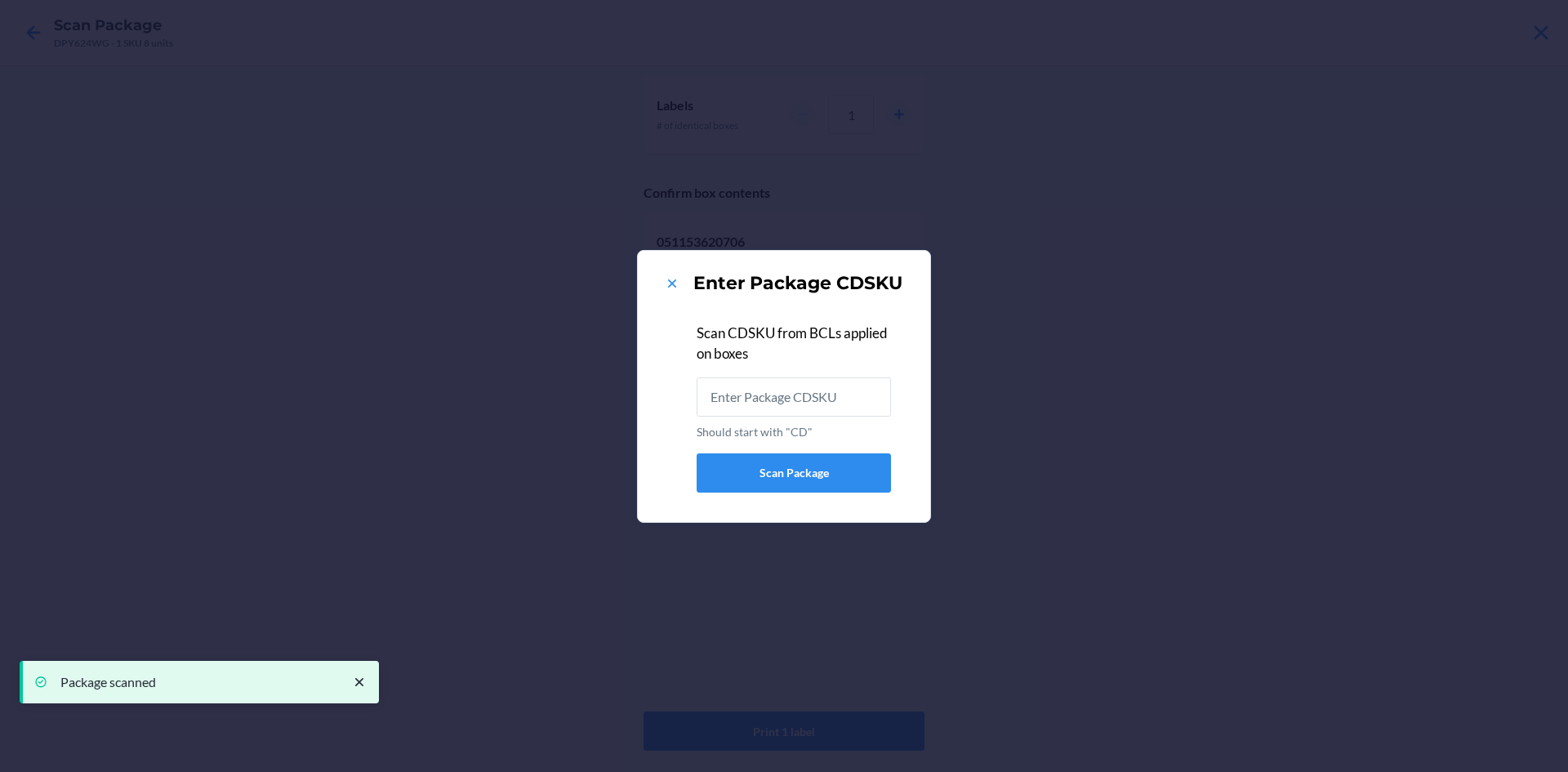
click at [663, 272] on div "Enter Package CDSKU" at bounding box center [784, 283] width 253 height 26
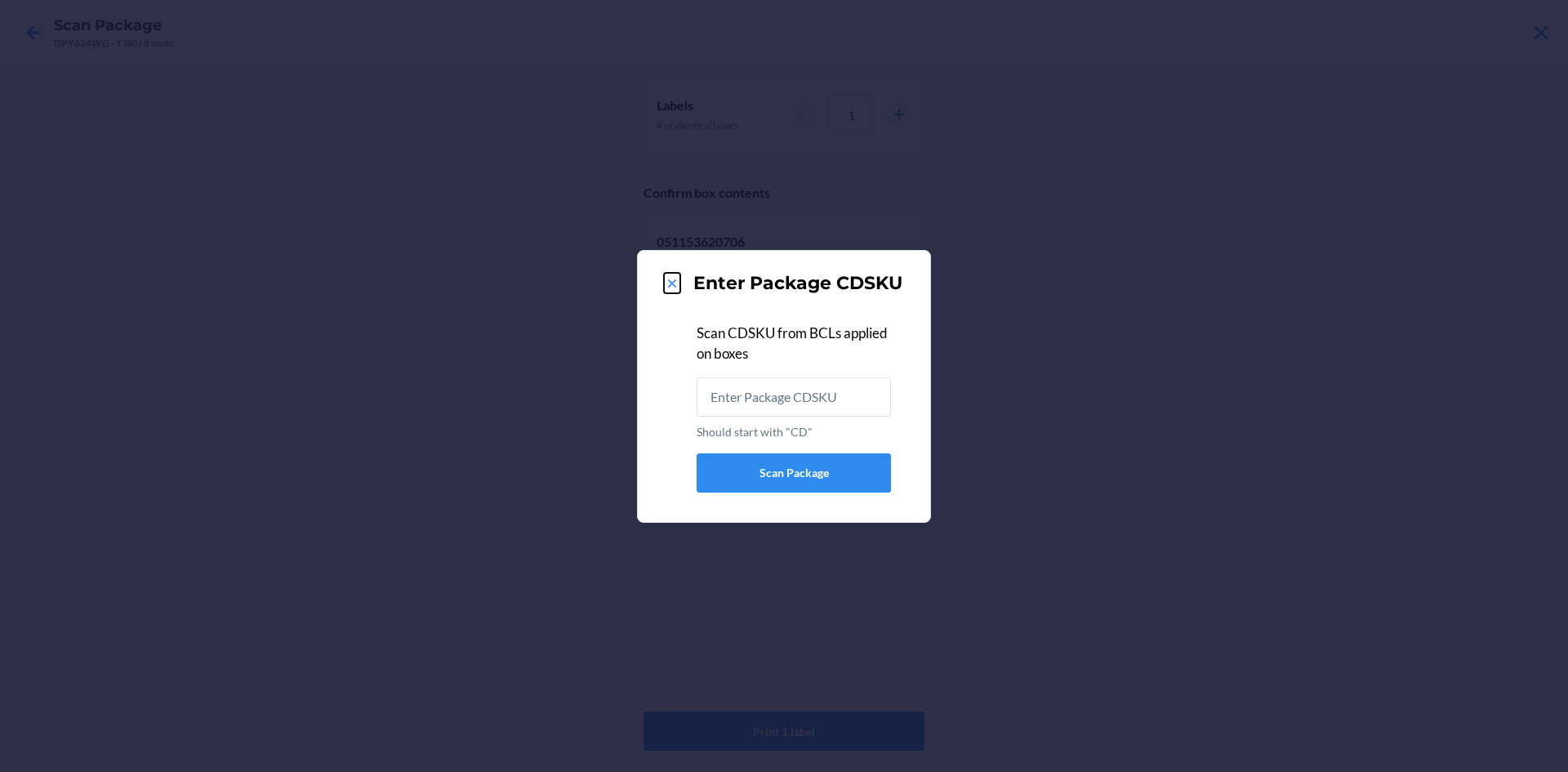
click at [666, 275] on icon at bounding box center [673, 284] width 17 height 17
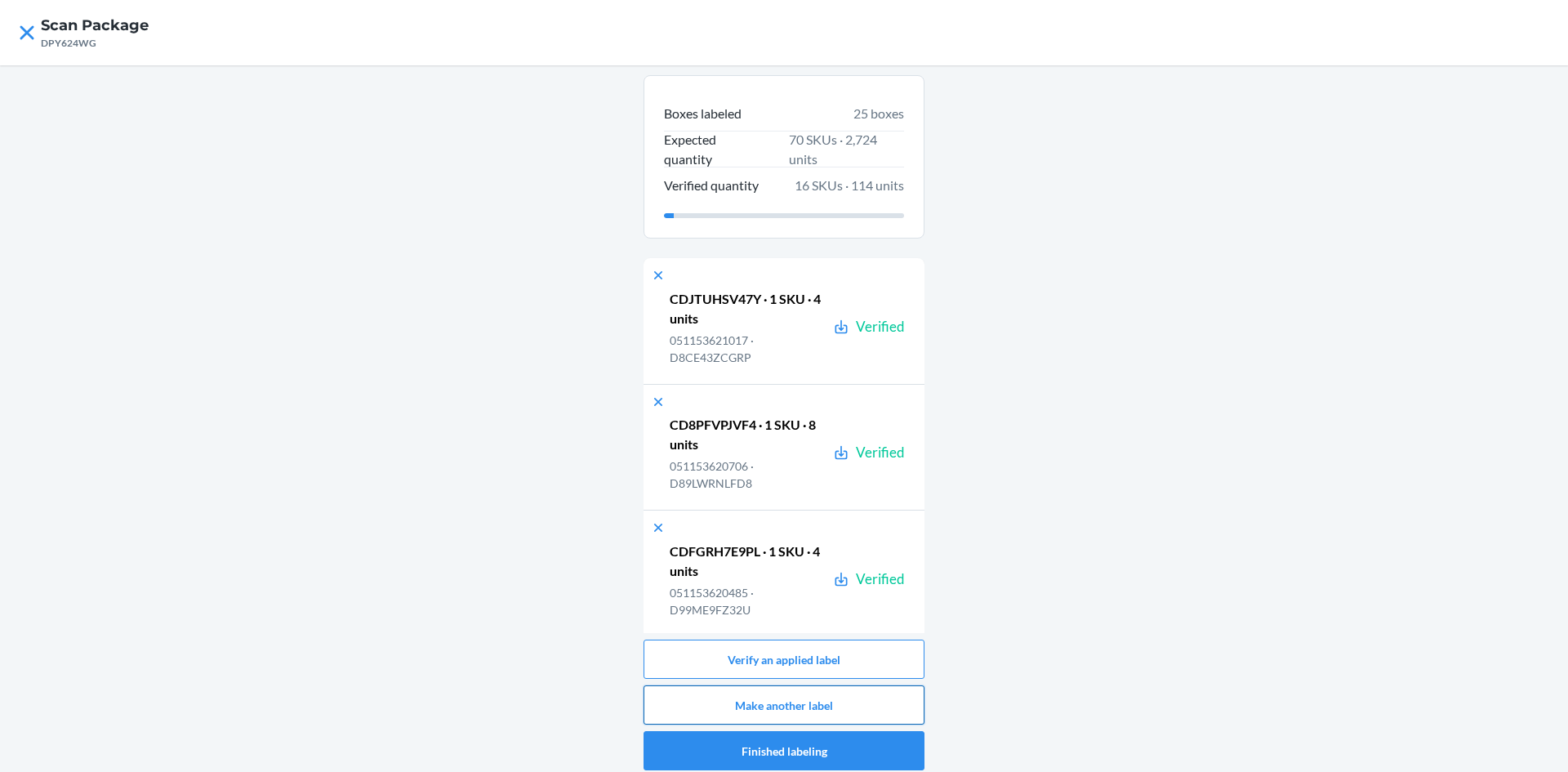
click at [783, 708] on button "Make another label" at bounding box center [784, 704] width 281 height 39
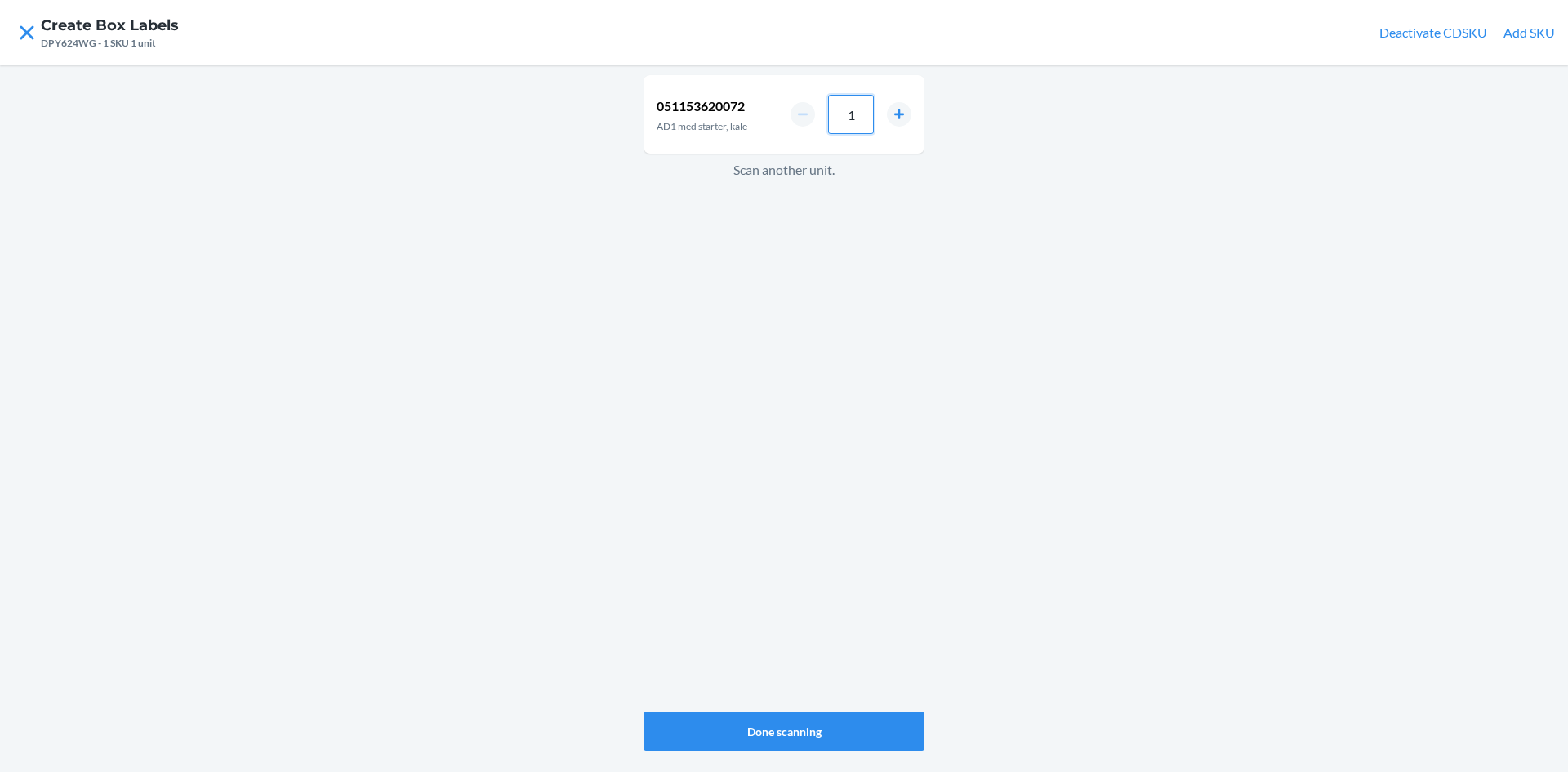
click at [860, 112] on input "1" at bounding box center [850, 114] width 46 height 39
click at [904, 111] on button "increment number" at bounding box center [899, 114] width 24 height 24
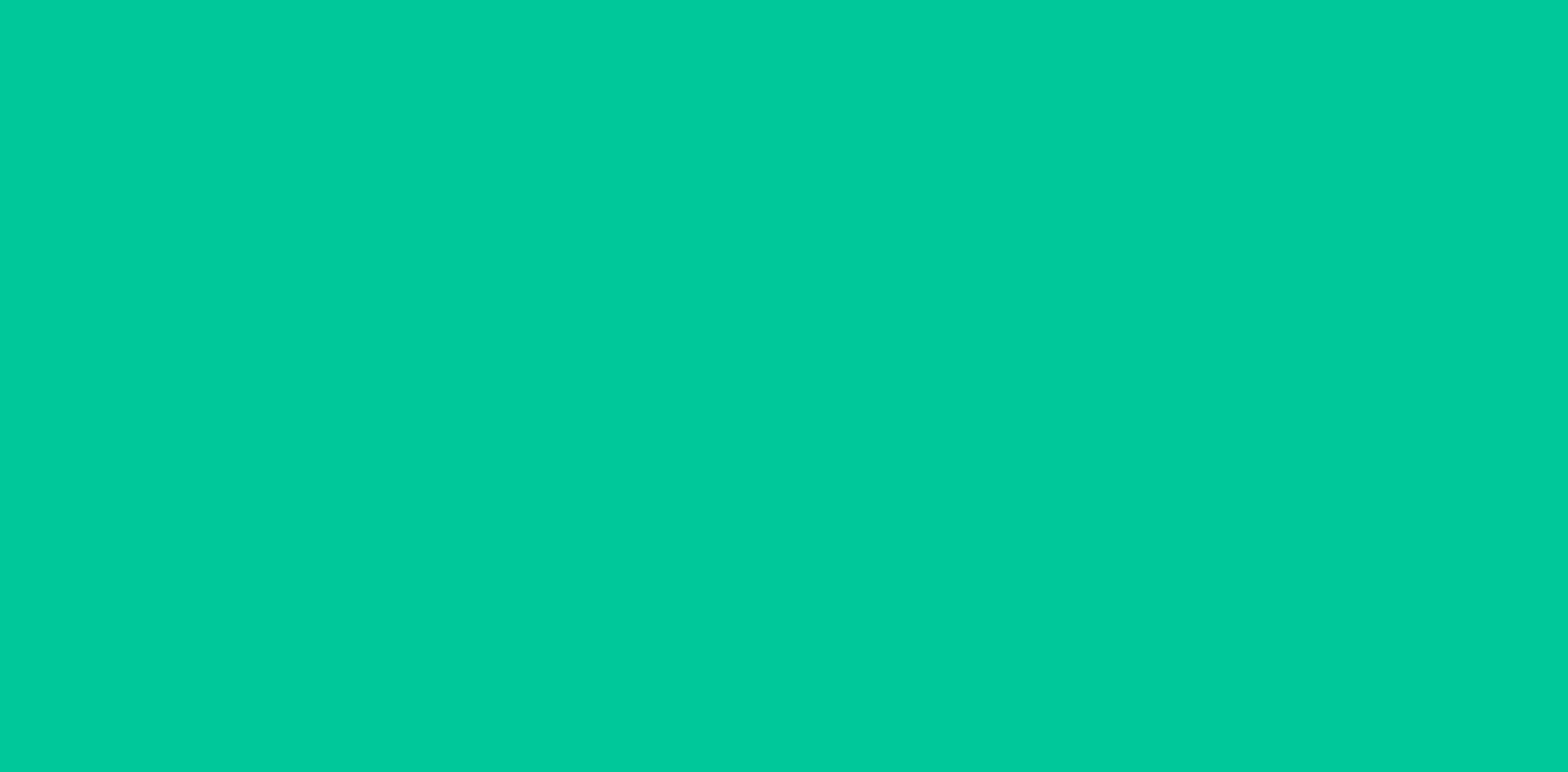
click at [900, 115] on button "increment number" at bounding box center [899, 114] width 24 height 24
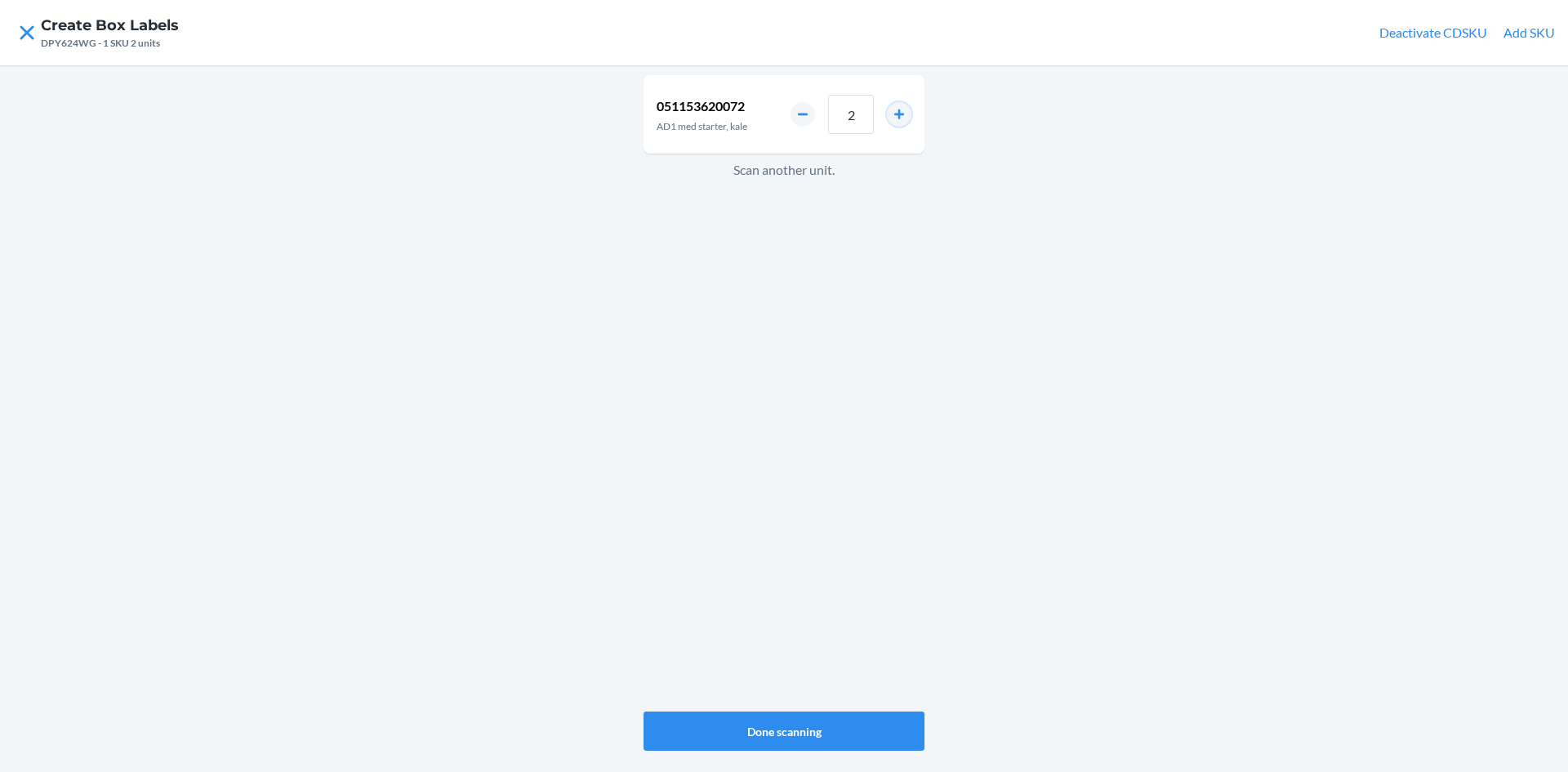
click at [900, 116] on button "increment number" at bounding box center [899, 114] width 24 height 24
type input "4"
click at [834, 733] on button "Done scanning" at bounding box center [784, 730] width 281 height 39
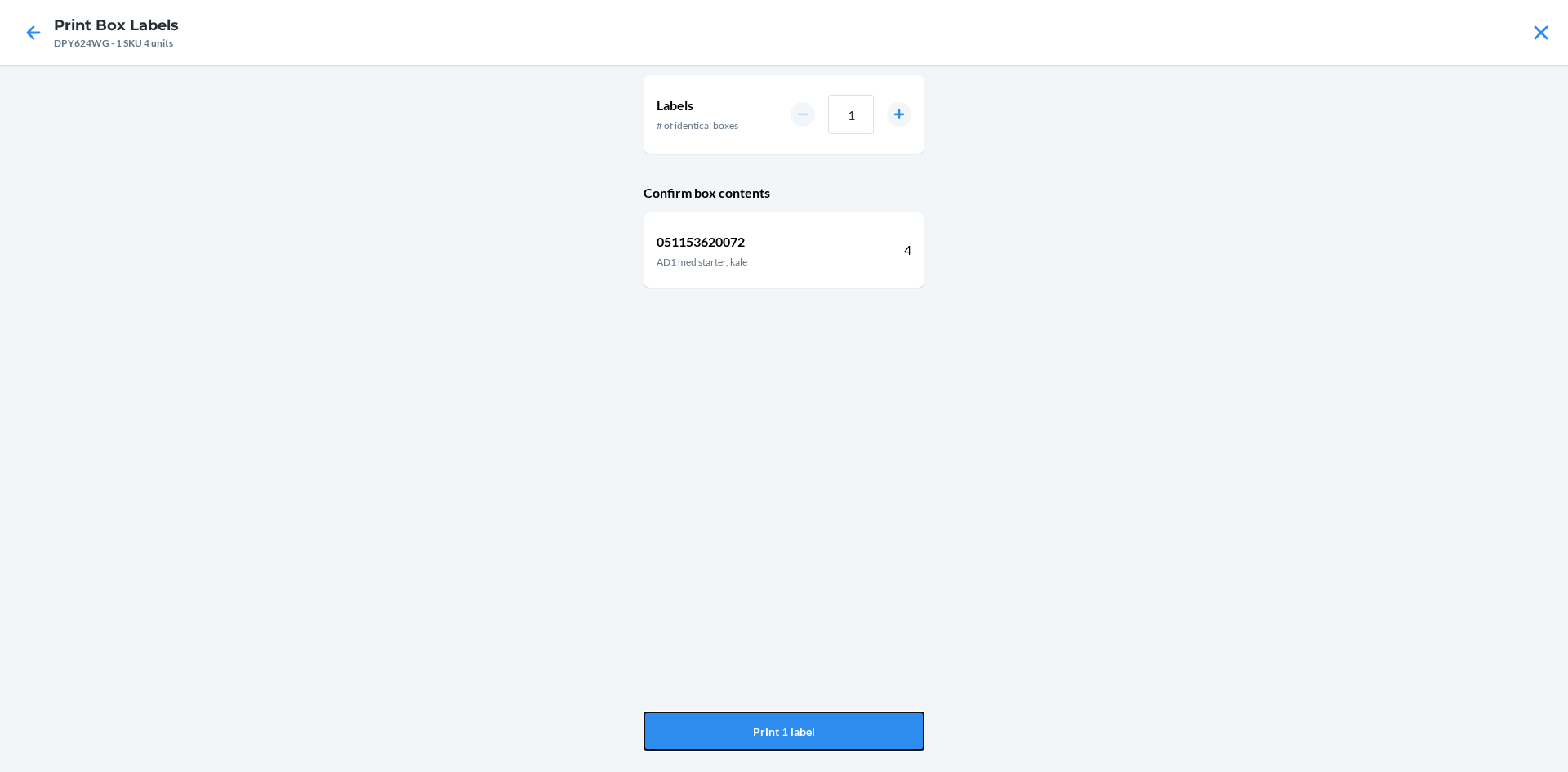
click at [834, 733] on button "Print 1 label" at bounding box center [784, 730] width 281 height 39
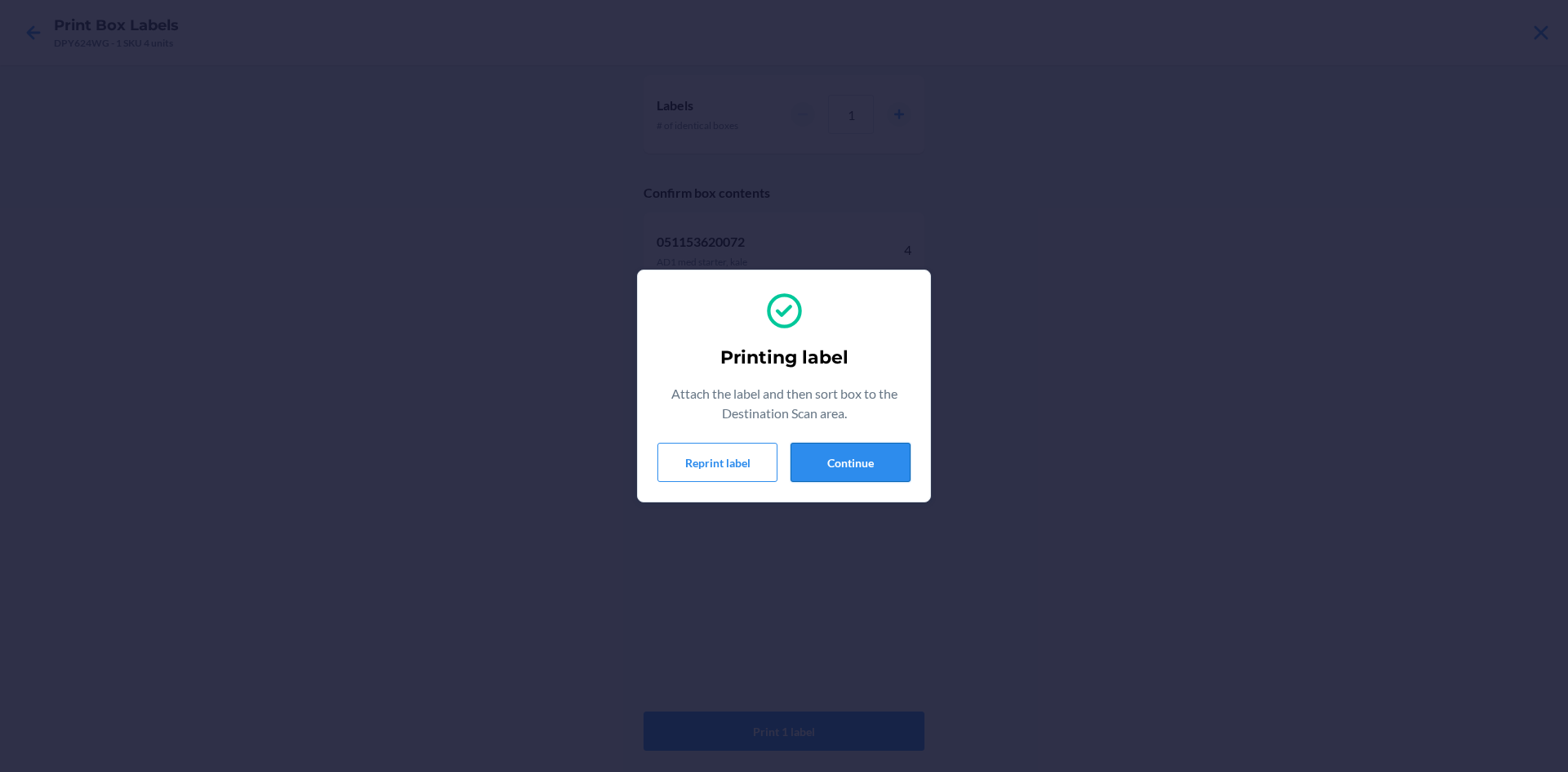
click at [862, 451] on button "Continue" at bounding box center [850, 462] width 120 height 39
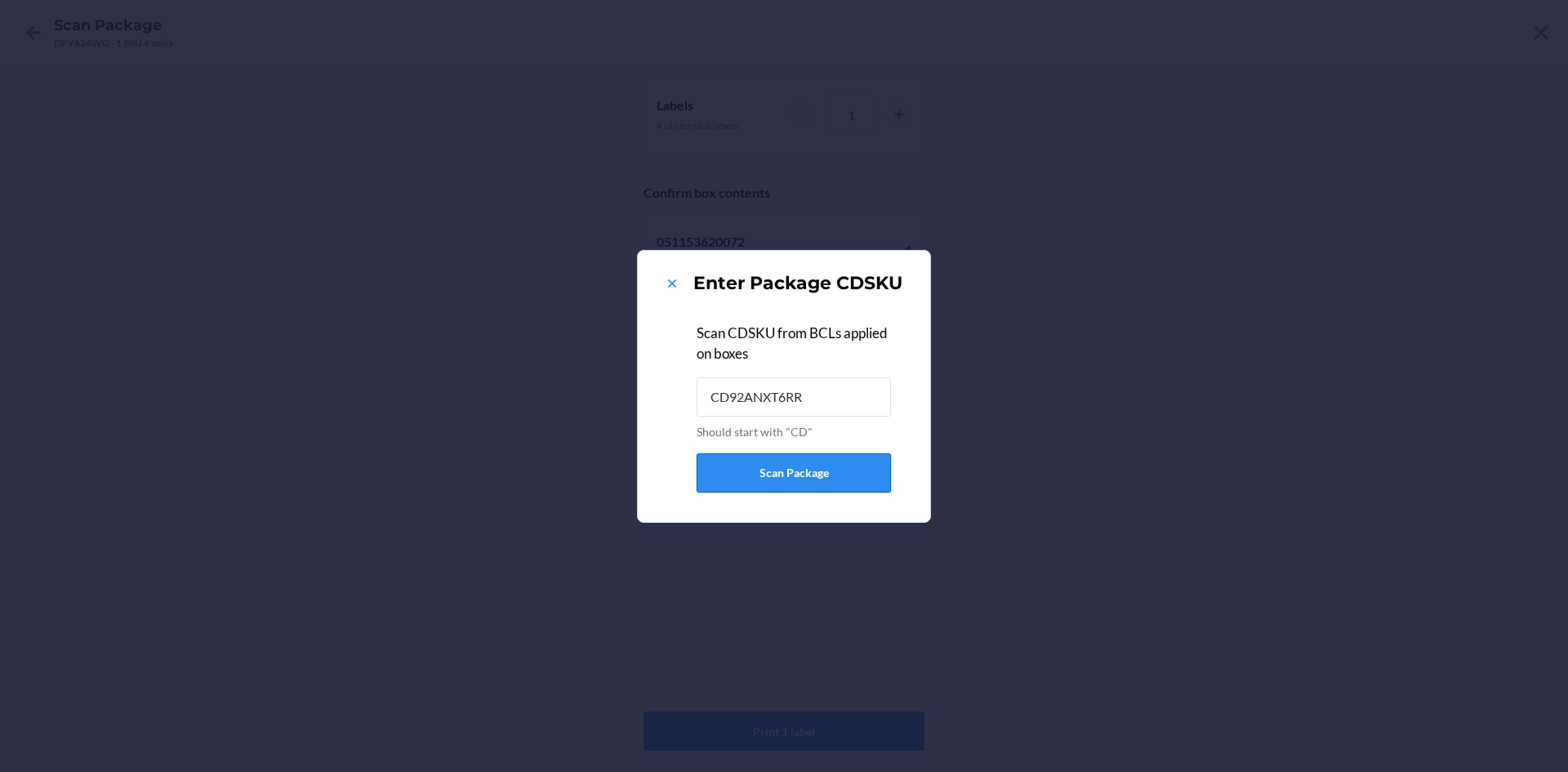
type input "CD92ANXT6RR"
click at [671, 282] on icon at bounding box center [673, 284] width 17 height 17
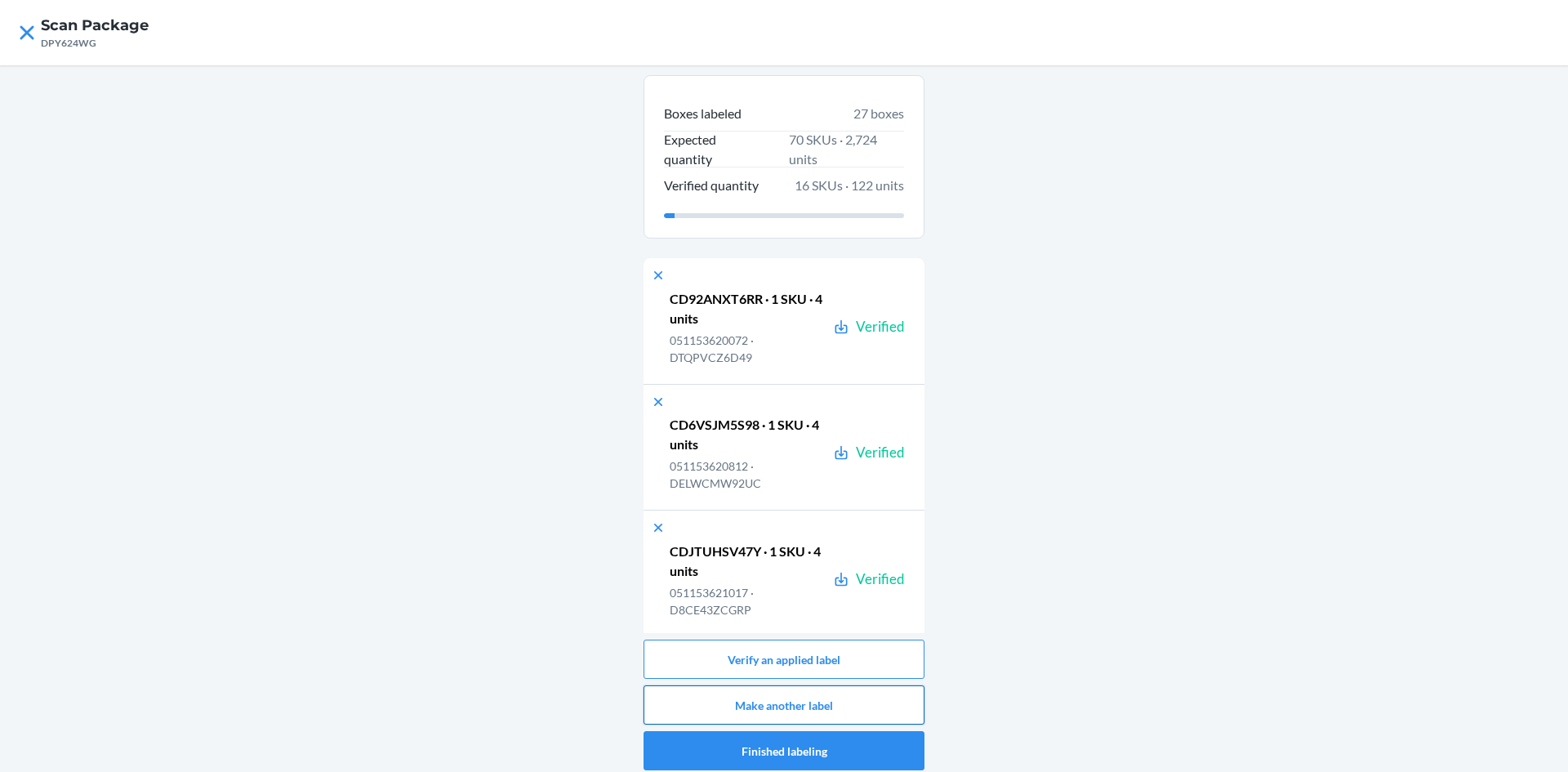
click at [865, 700] on button "Make another label" at bounding box center [784, 704] width 281 height 39
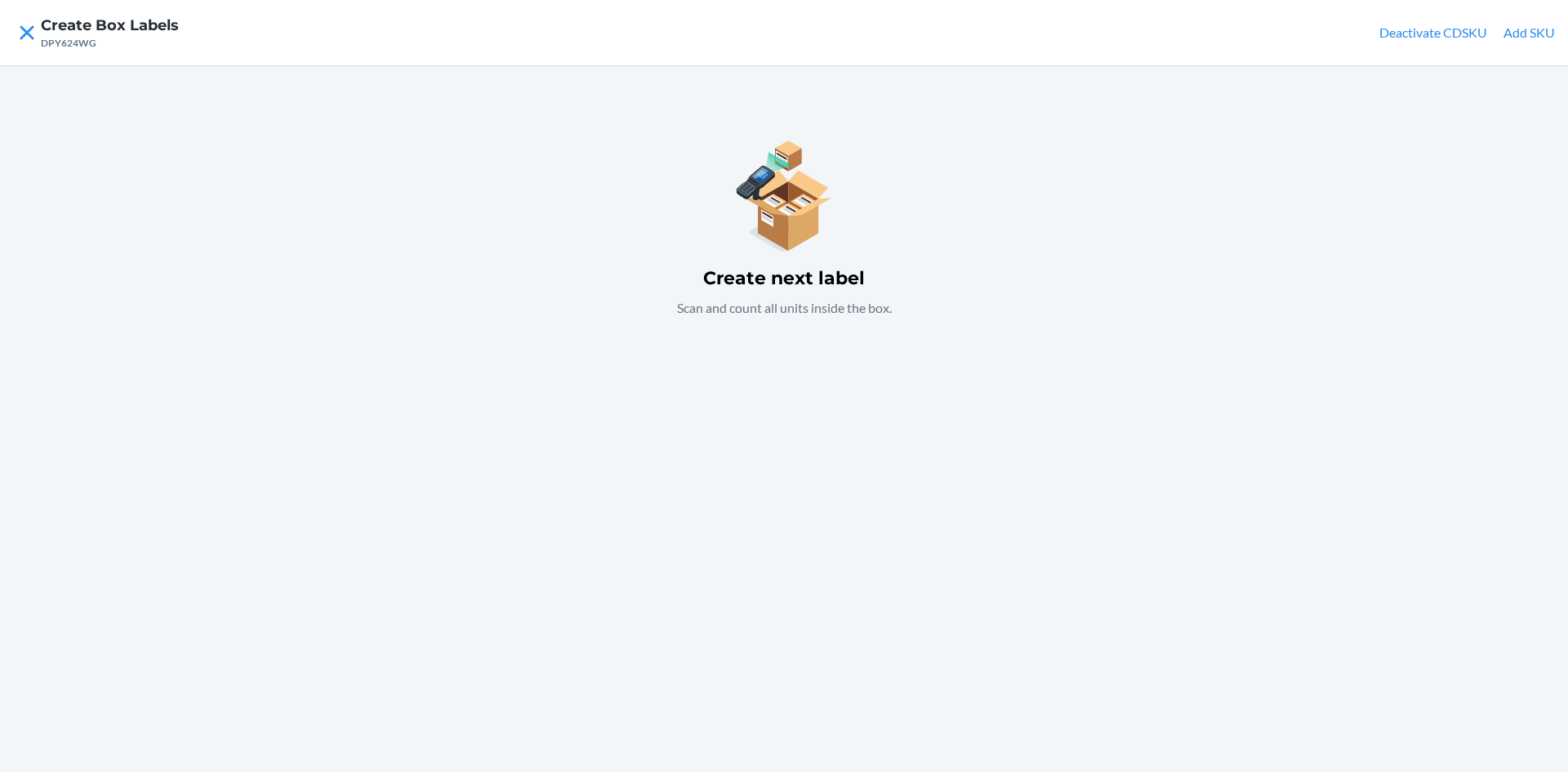
click at [764, 462] on div "Create next label Scan and count all units inside the box." at bounding box center [784, 418] width 1568 height 707
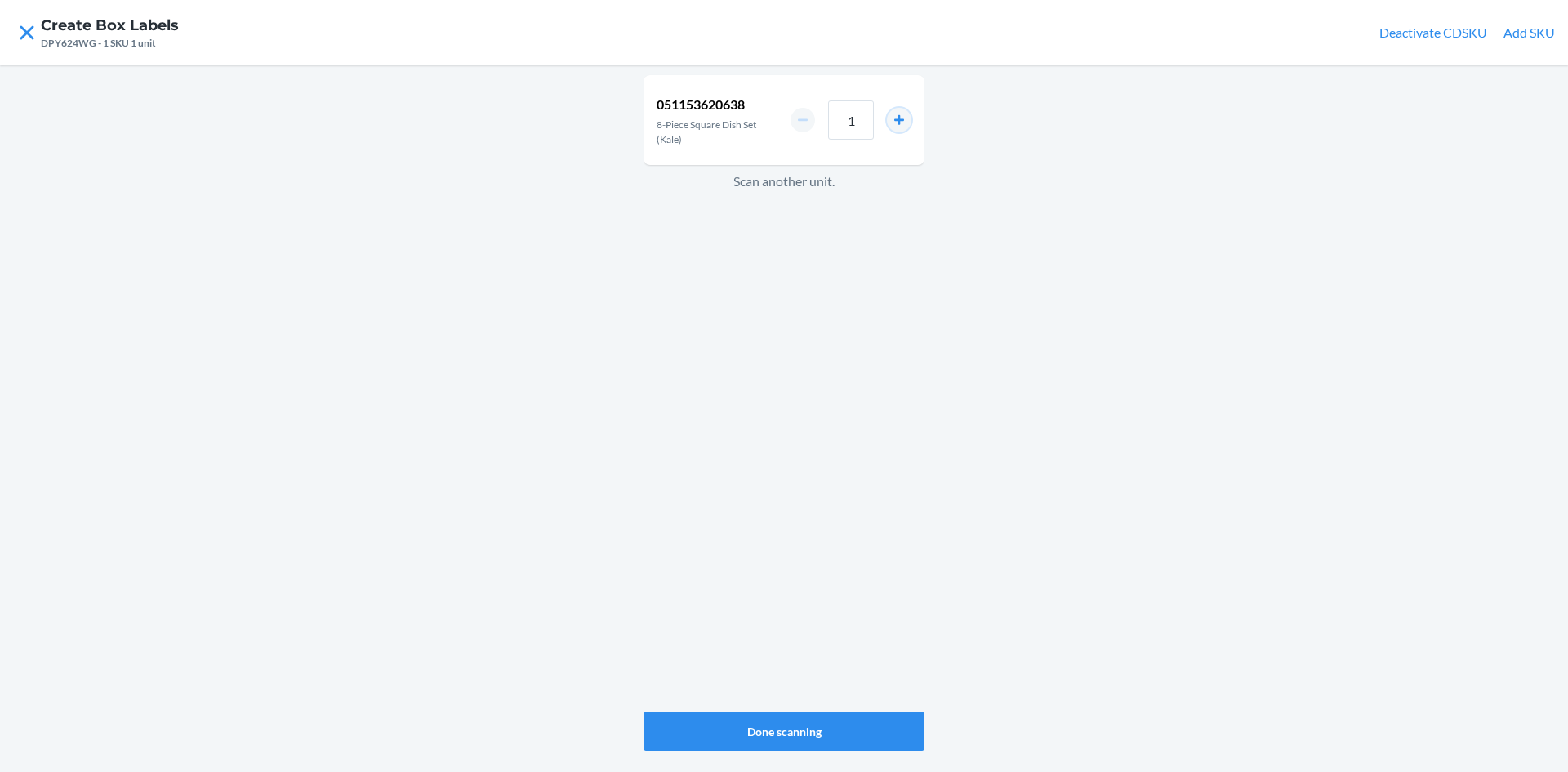
click at [902, 117] on button "increment number" at bounding box center [899, 119] width 24 height 24
type input "2"
click at [797, 733] on button "Done scanning" at bounding box center [784, 730] width 281 height 39
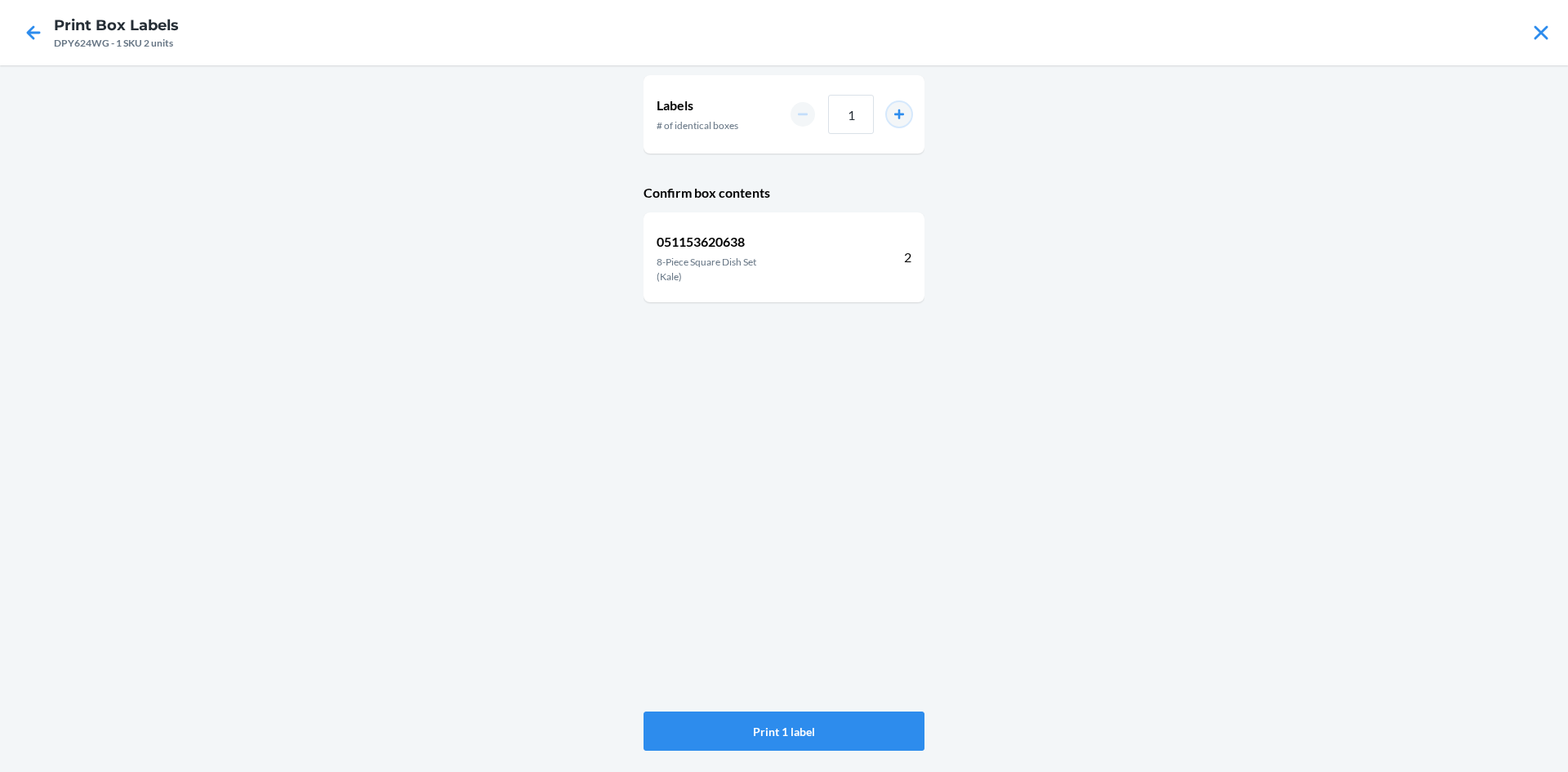
click at [900, 113] on button "increment number" at bounding box center [899, 114] width 24 height 24
type input "2"
click at [834, 735] on button "Print 2 labels" at bounding box center [784, 730] width 281 height 39
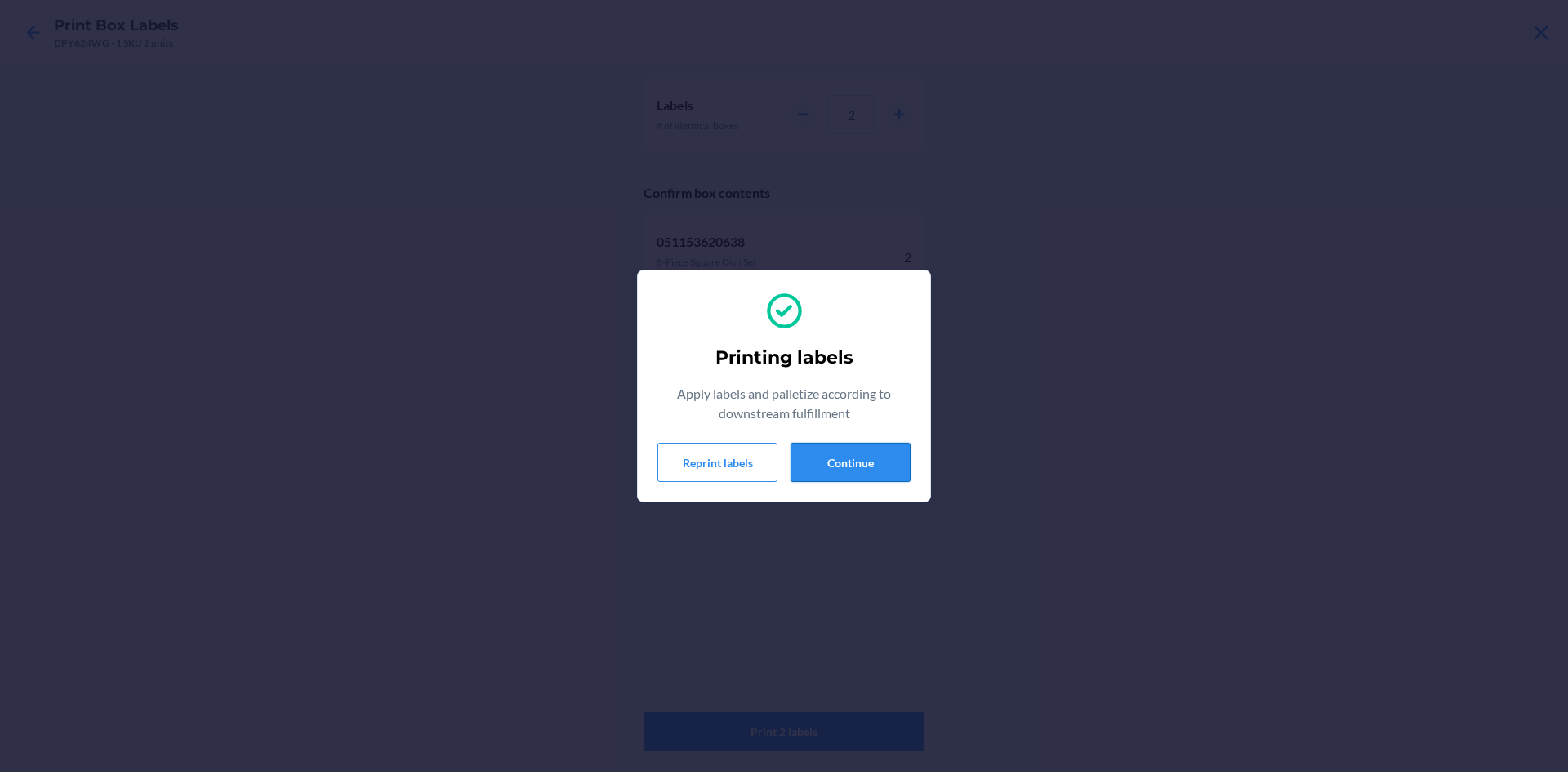
click at [867, 468] on button "Continue" at bounding box center [850, 462] width 120 height 39
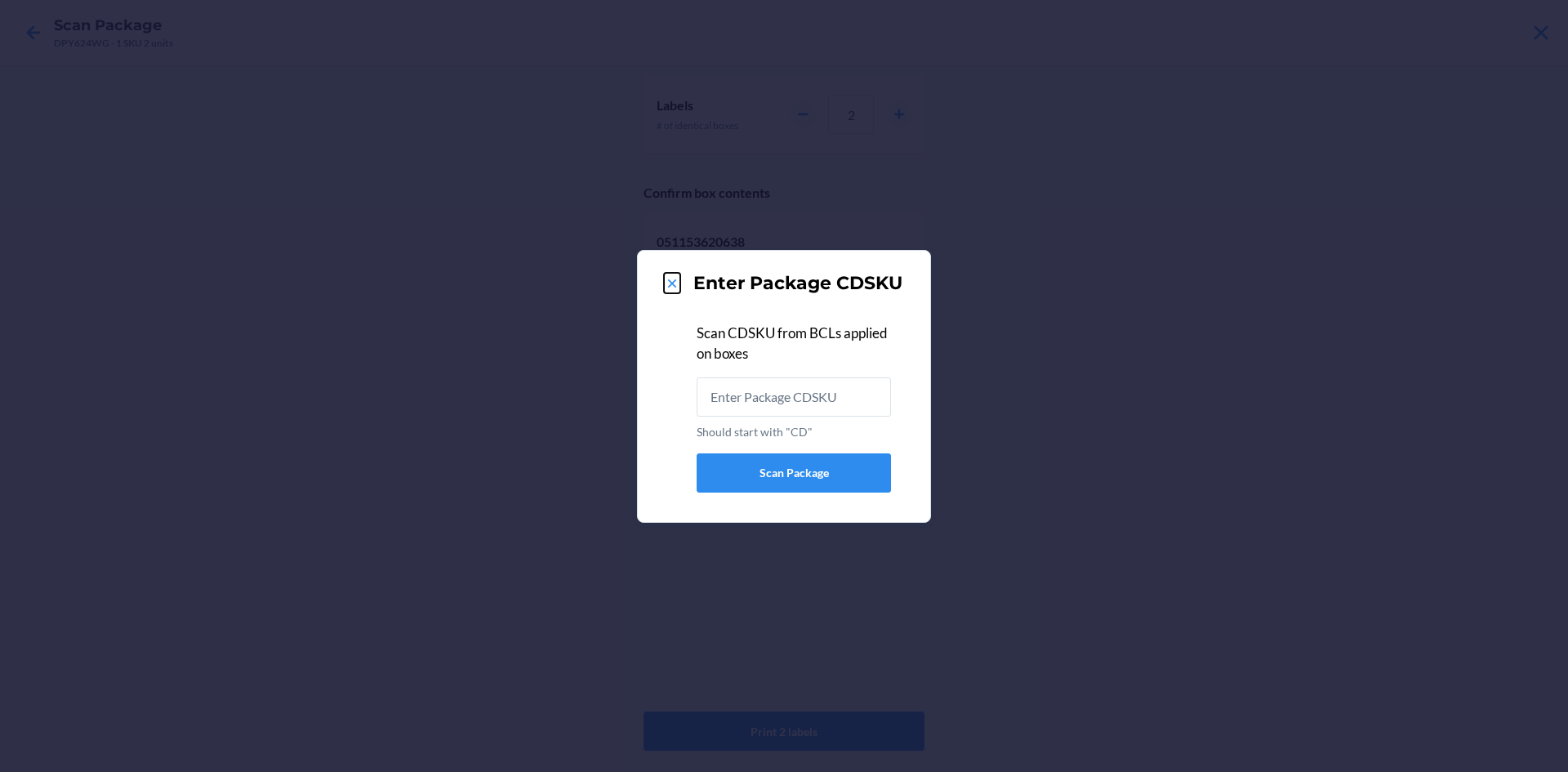
click at [666, 279] on icon at bounding box center [673, 284] width 17 height 17
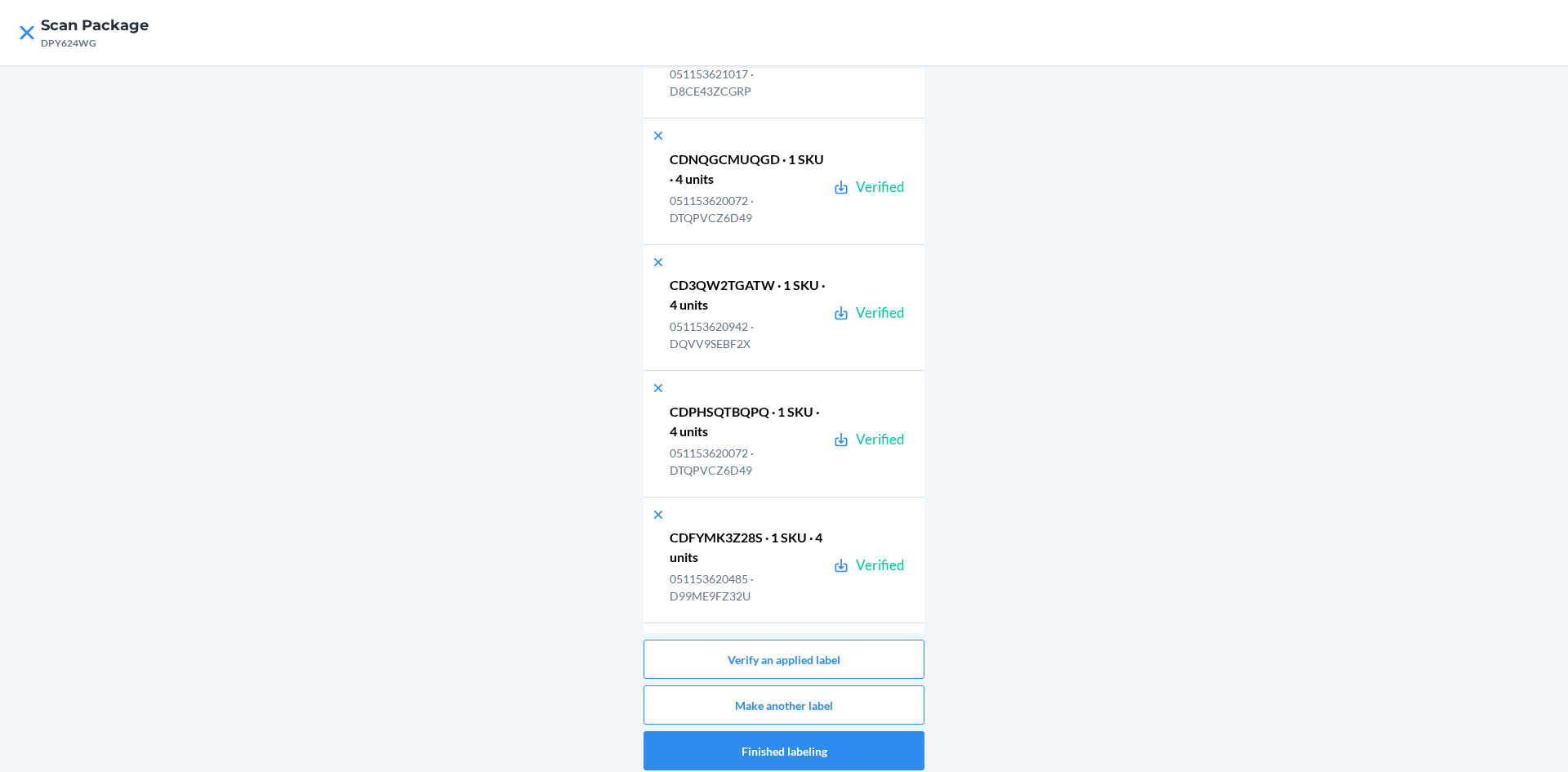
scroll to position [3418, 0]
click at [654, 392] on icon at bounding box center [658, 391] width 17 height 17
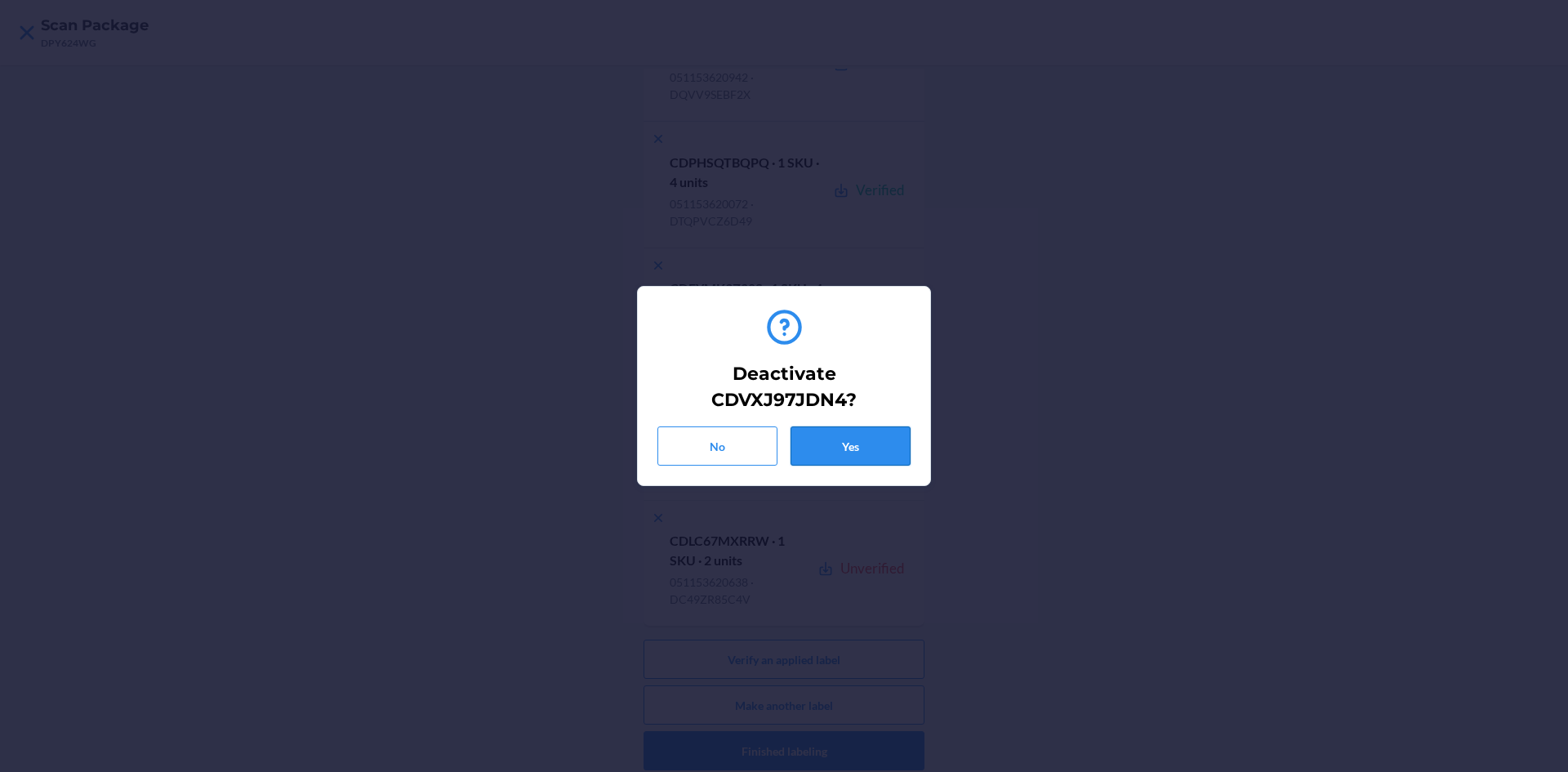
click at [804, 442] on button "Yes" at bounding box center [850, 446] width 120 height 39
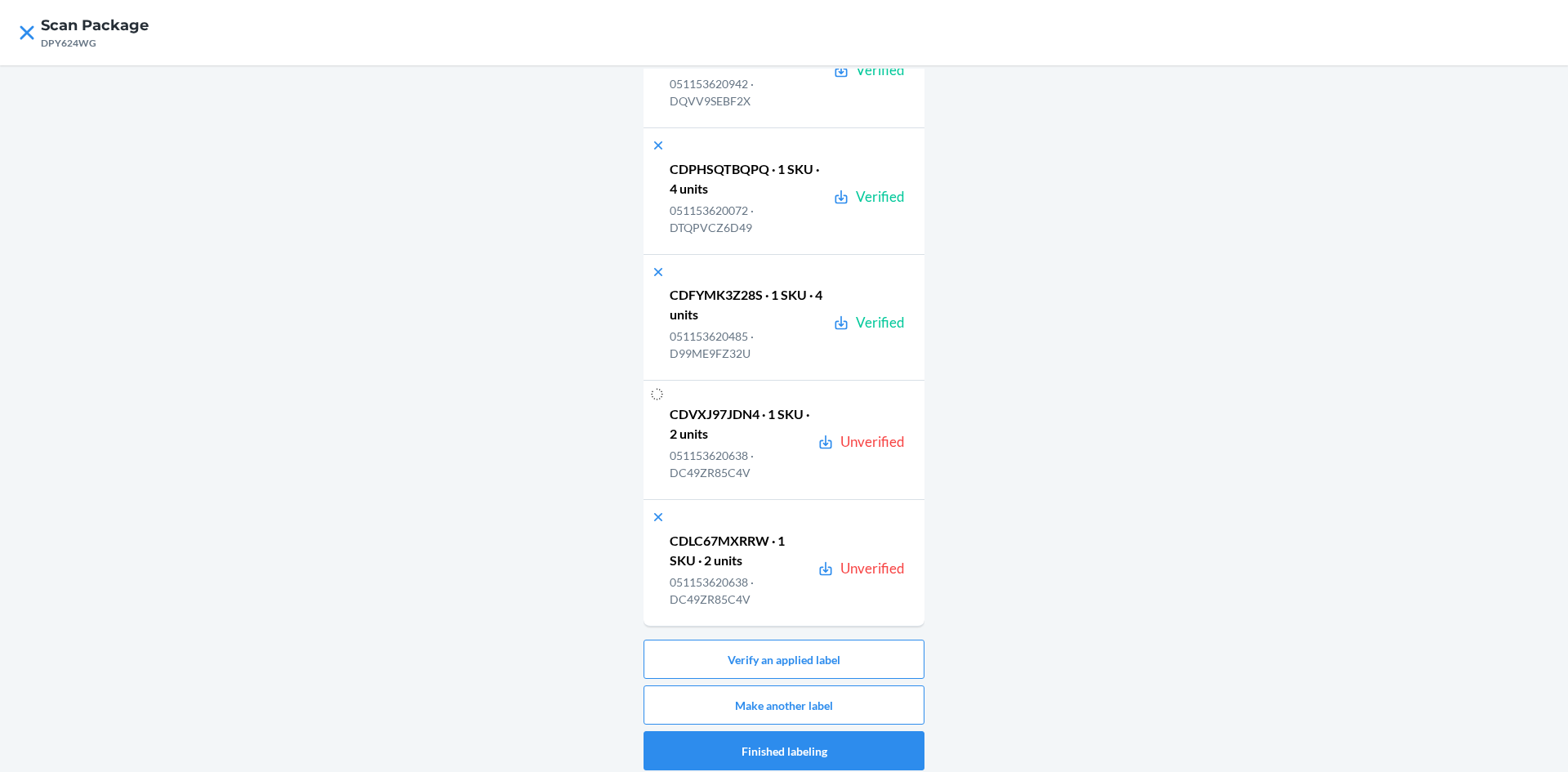
scroll to position [3292, 0]
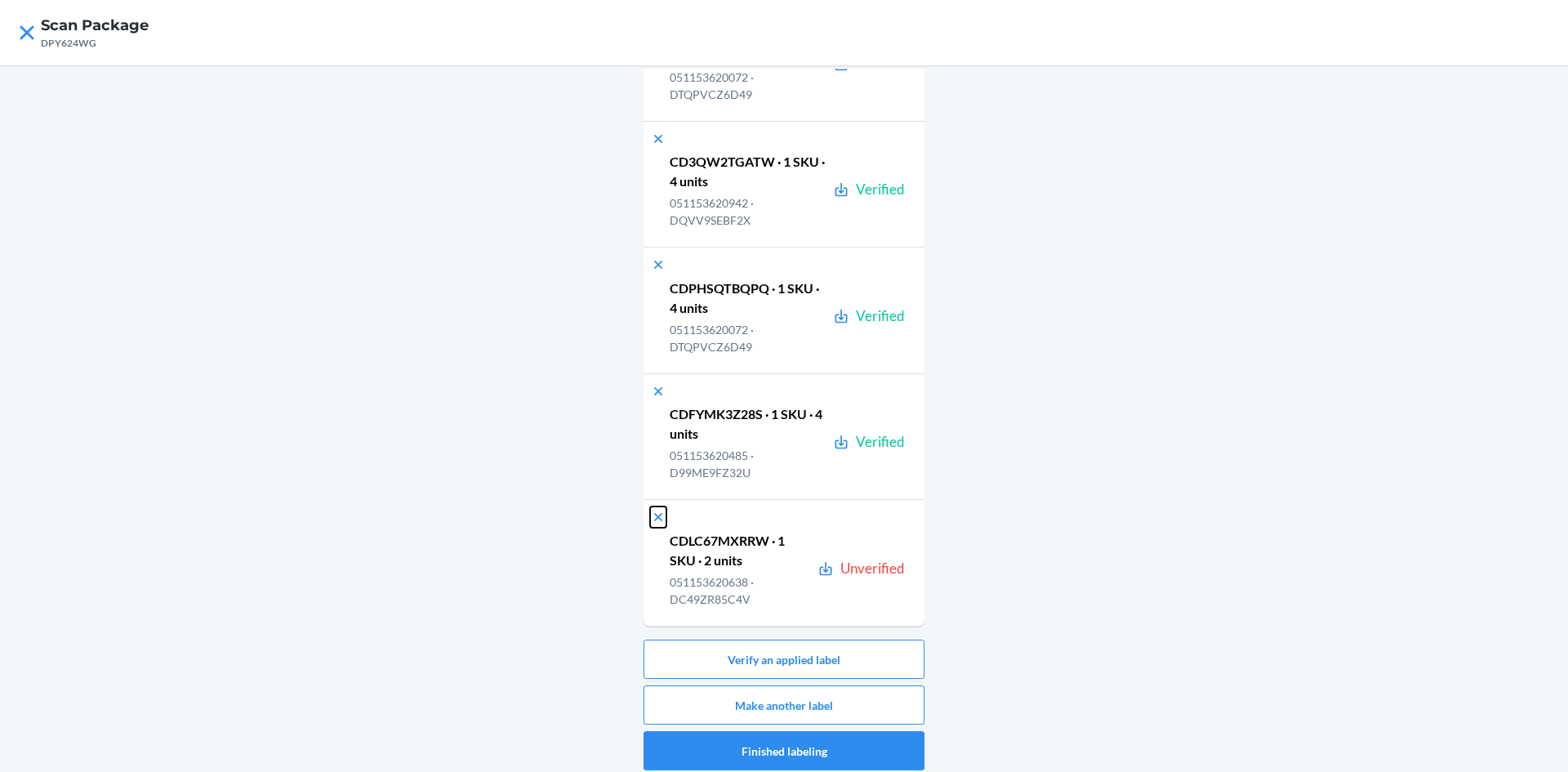
click at [654, 516] on icon at bounding box center [658, 517] width 8 height 8
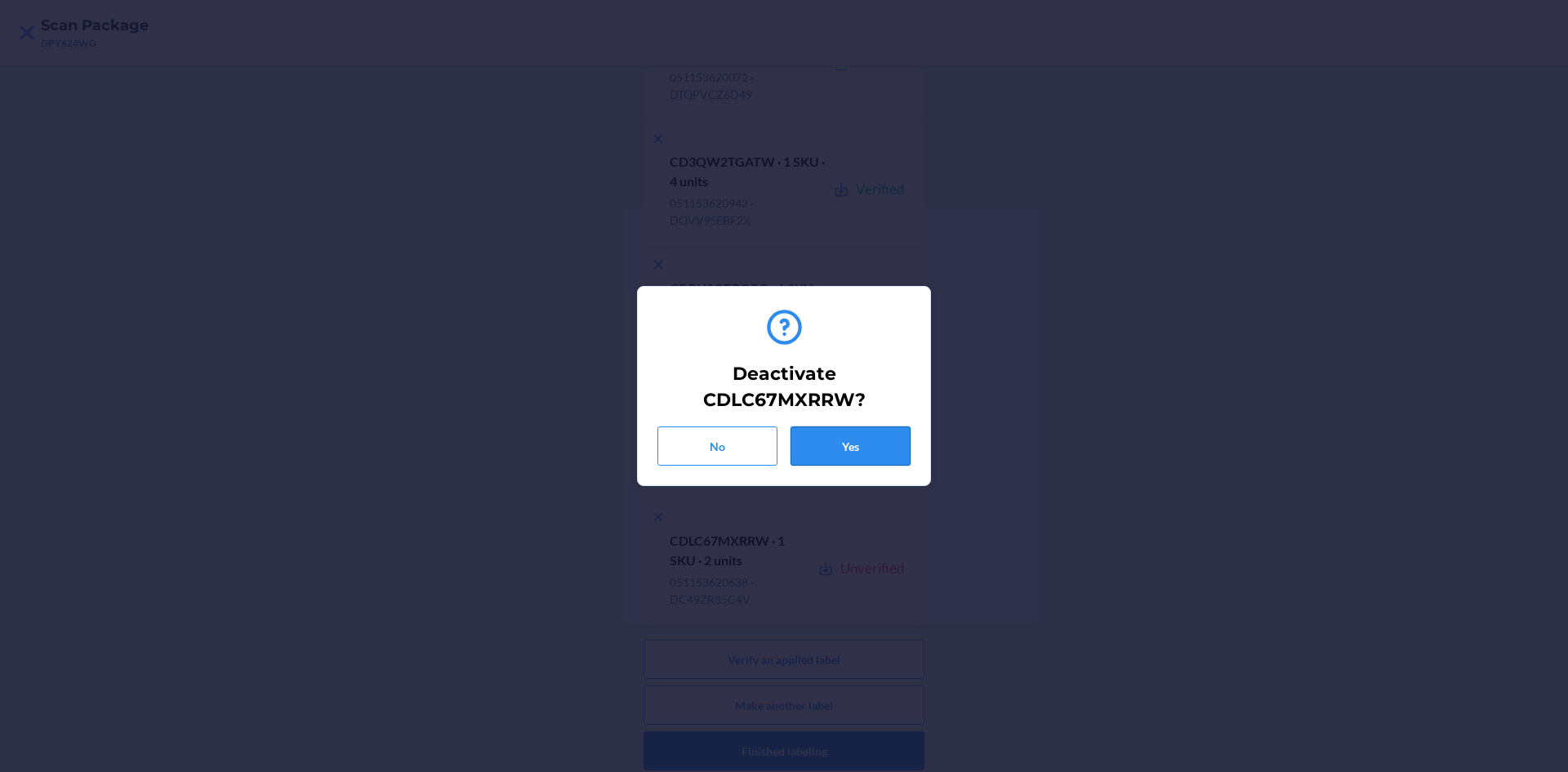
click at [826, 444] on button "Yes" at bounding box center [850, 446] width 120 height 39
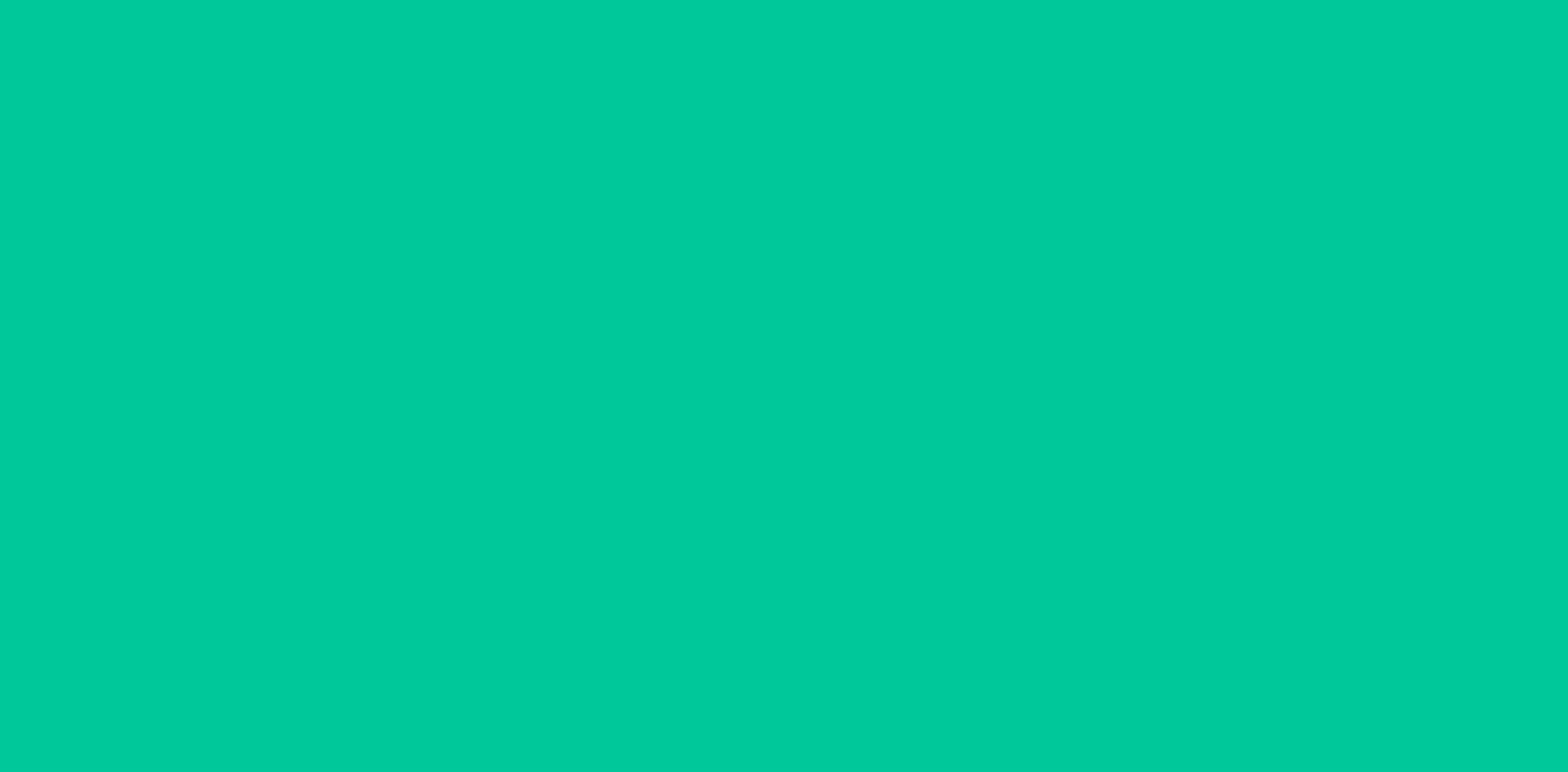
scroll to position [3166, 0]
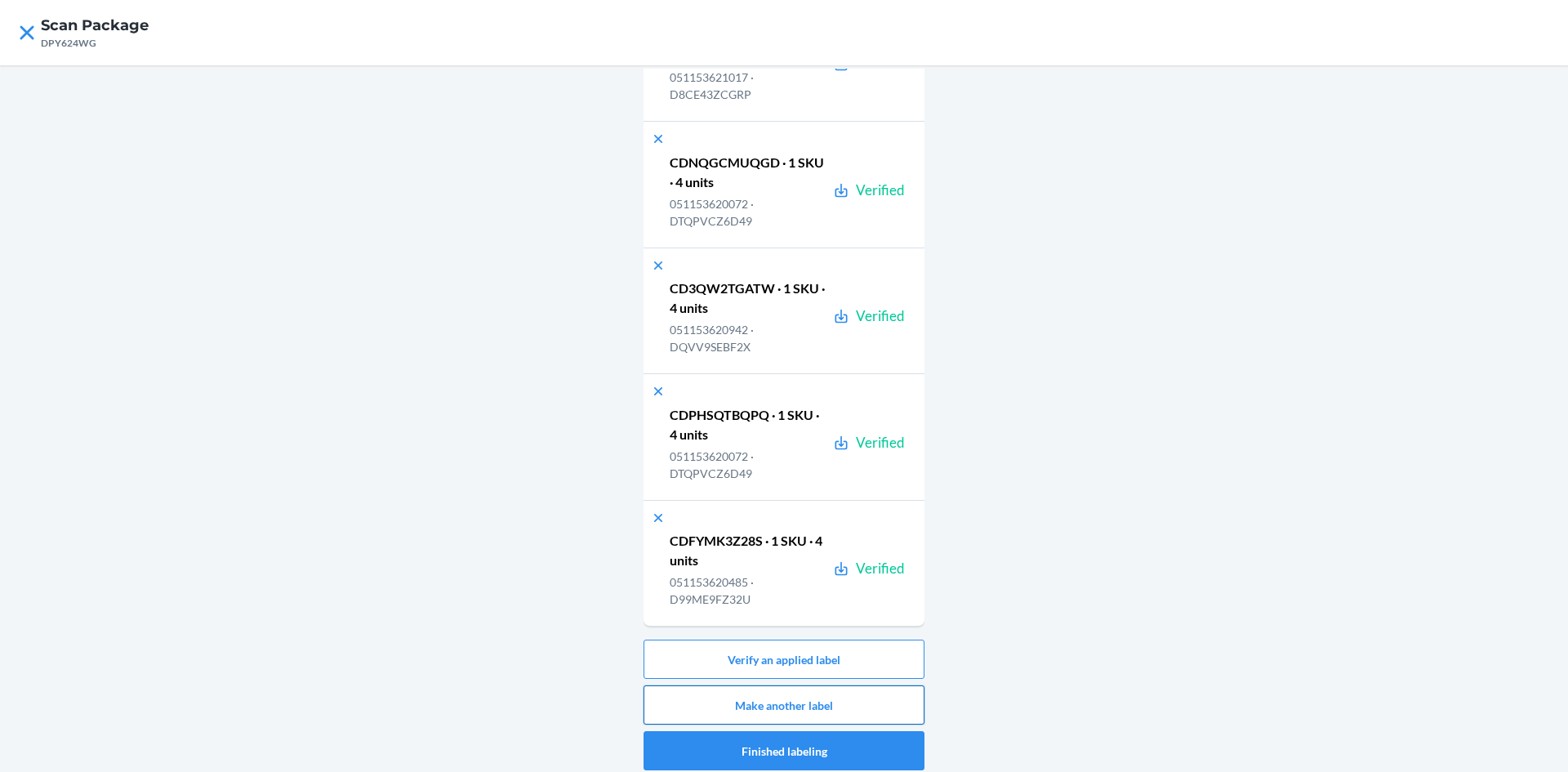
click at [882, 694] on button "Make another label" at bounding box center [784, 704] width 281 height 39
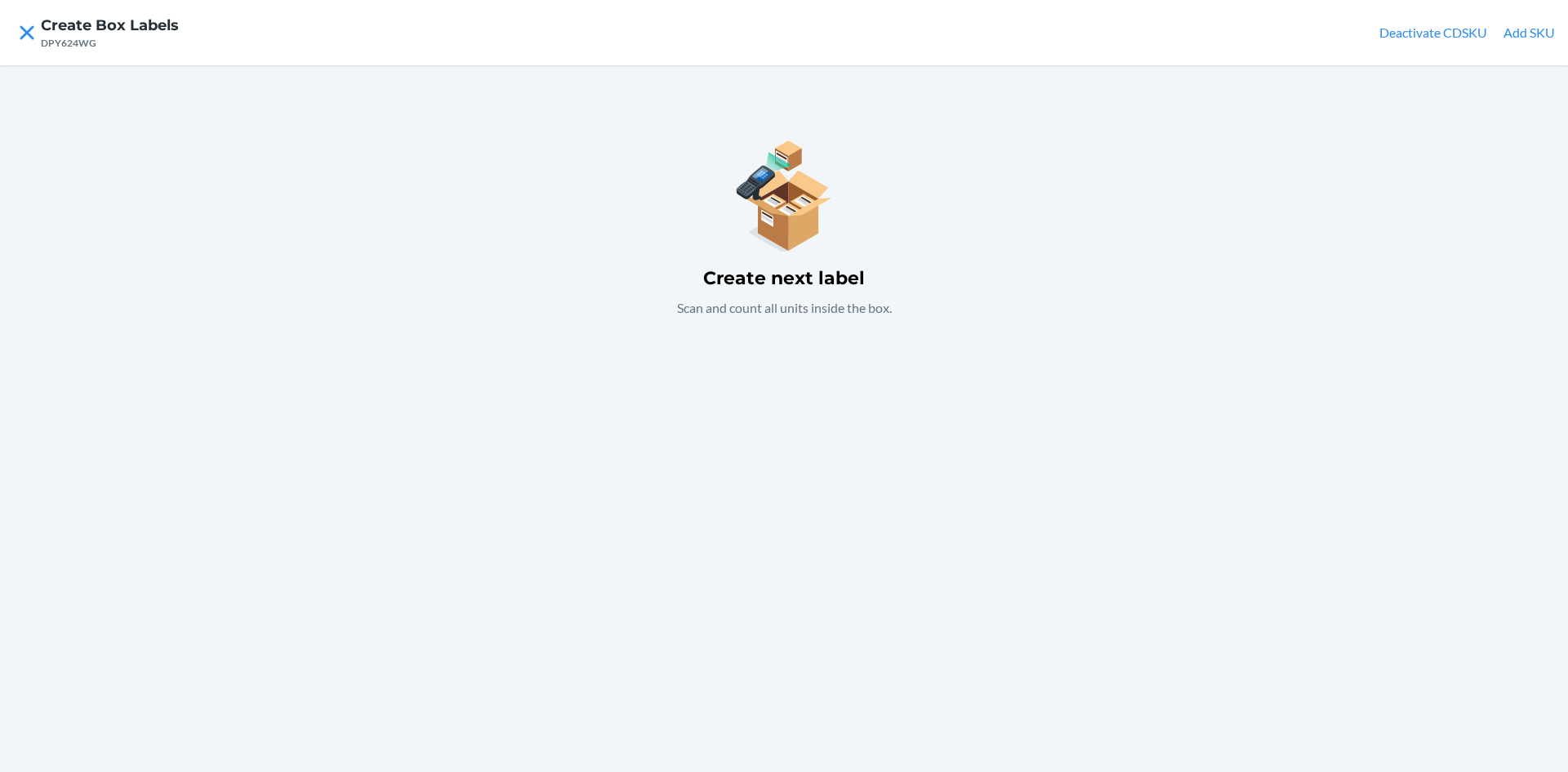
click at [870, 422] on div "Create next label Scan and count all units inside the box." at bounding box center [784, 418] width 1568 height 707
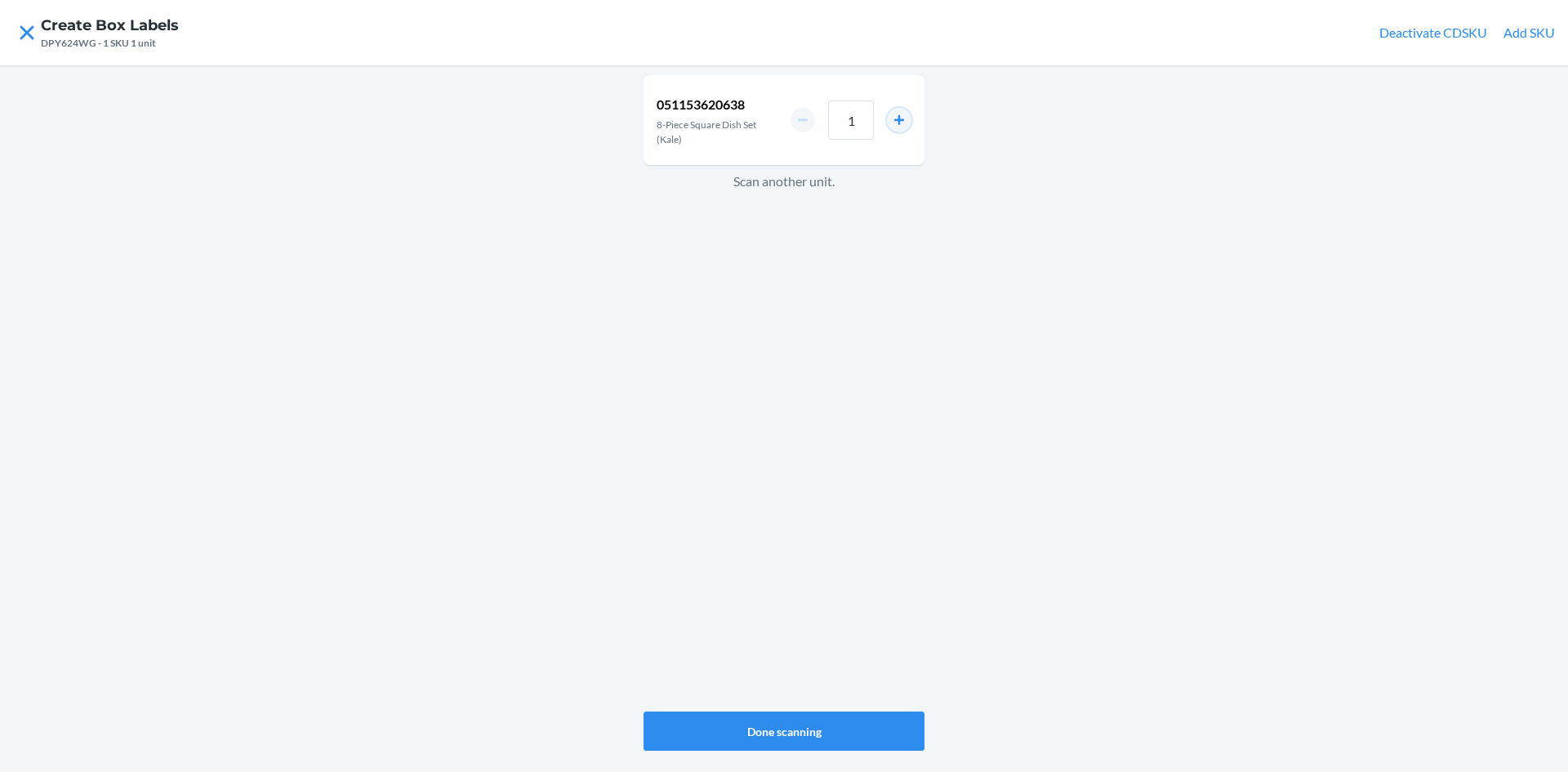
click at [896, 114] on button "increment number" at bounding box center [899, 119] width 24 height 24
type input "2"
click at [824, 719] on button "Done scanning" at bounding box center [784, 730] width 281 height 39
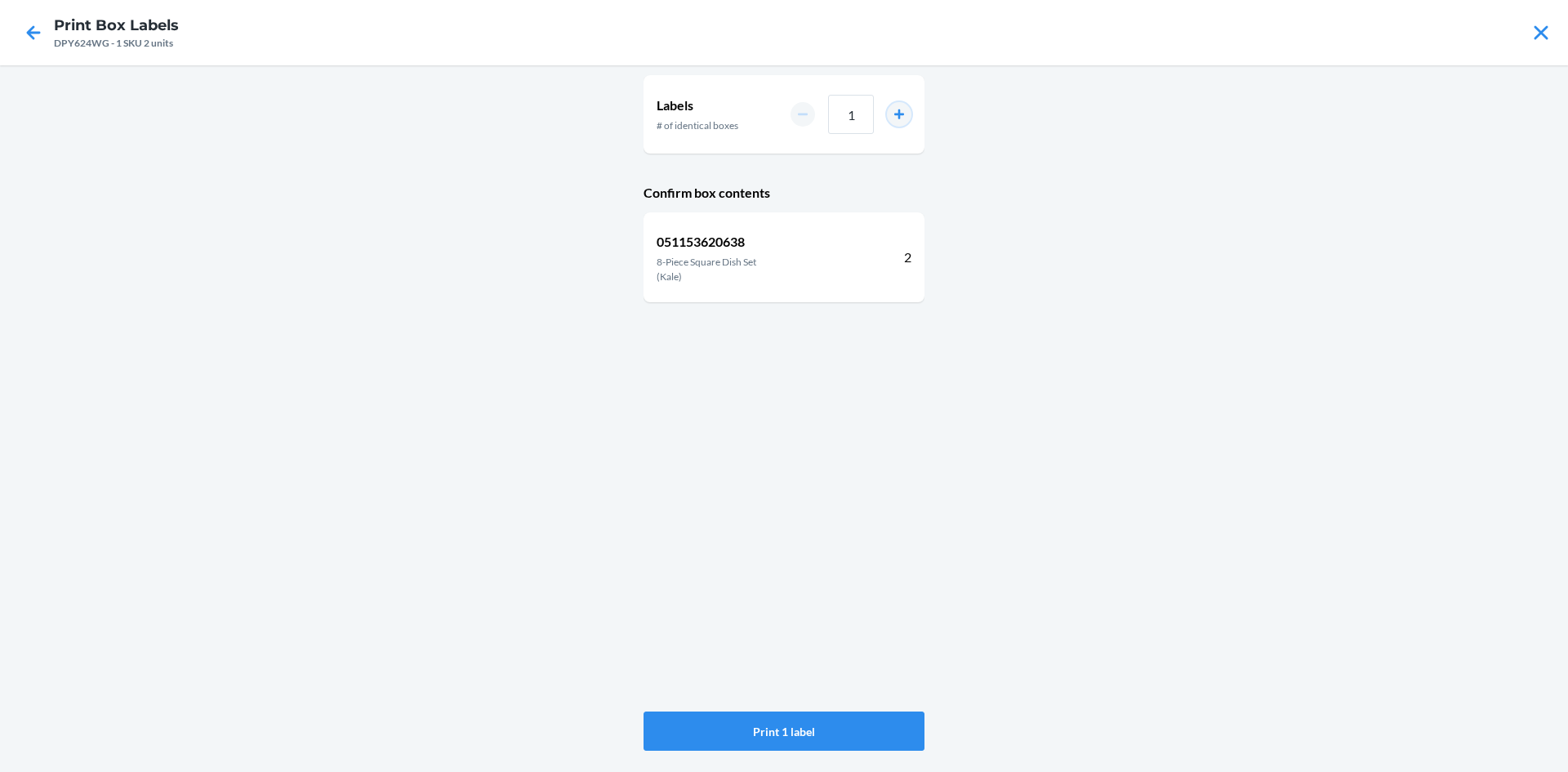
click at [900, 115] on button "increment number" at bounding box center [899, 114] width 24 height 24
type input "3"
click at [881, 736] on button "Print 3 labels" at bounding box center [784, 730] width 281 height 39
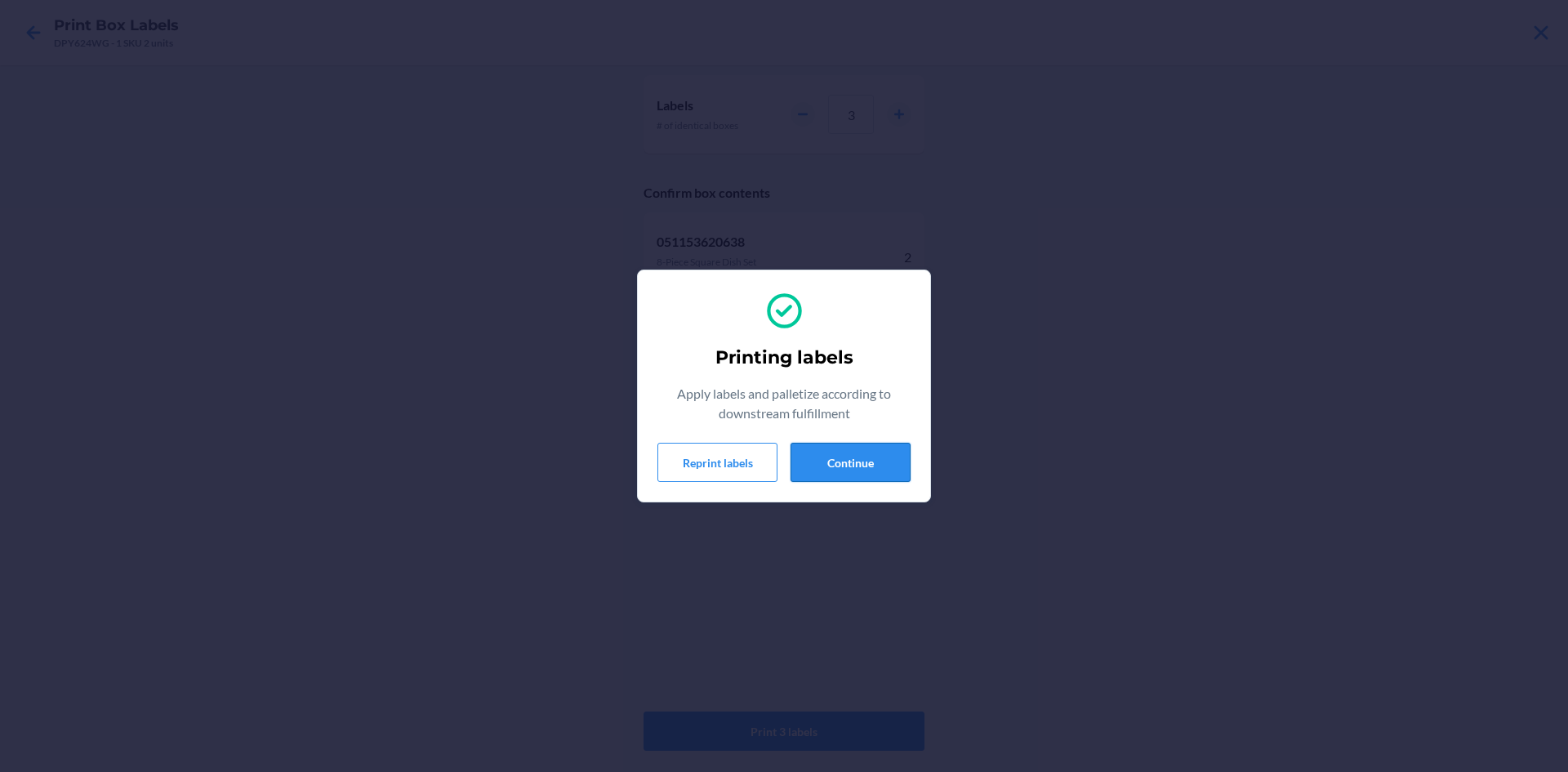
click at [880, 462] on button "Continue" at bounding box center [850, 462] width 120 height 39
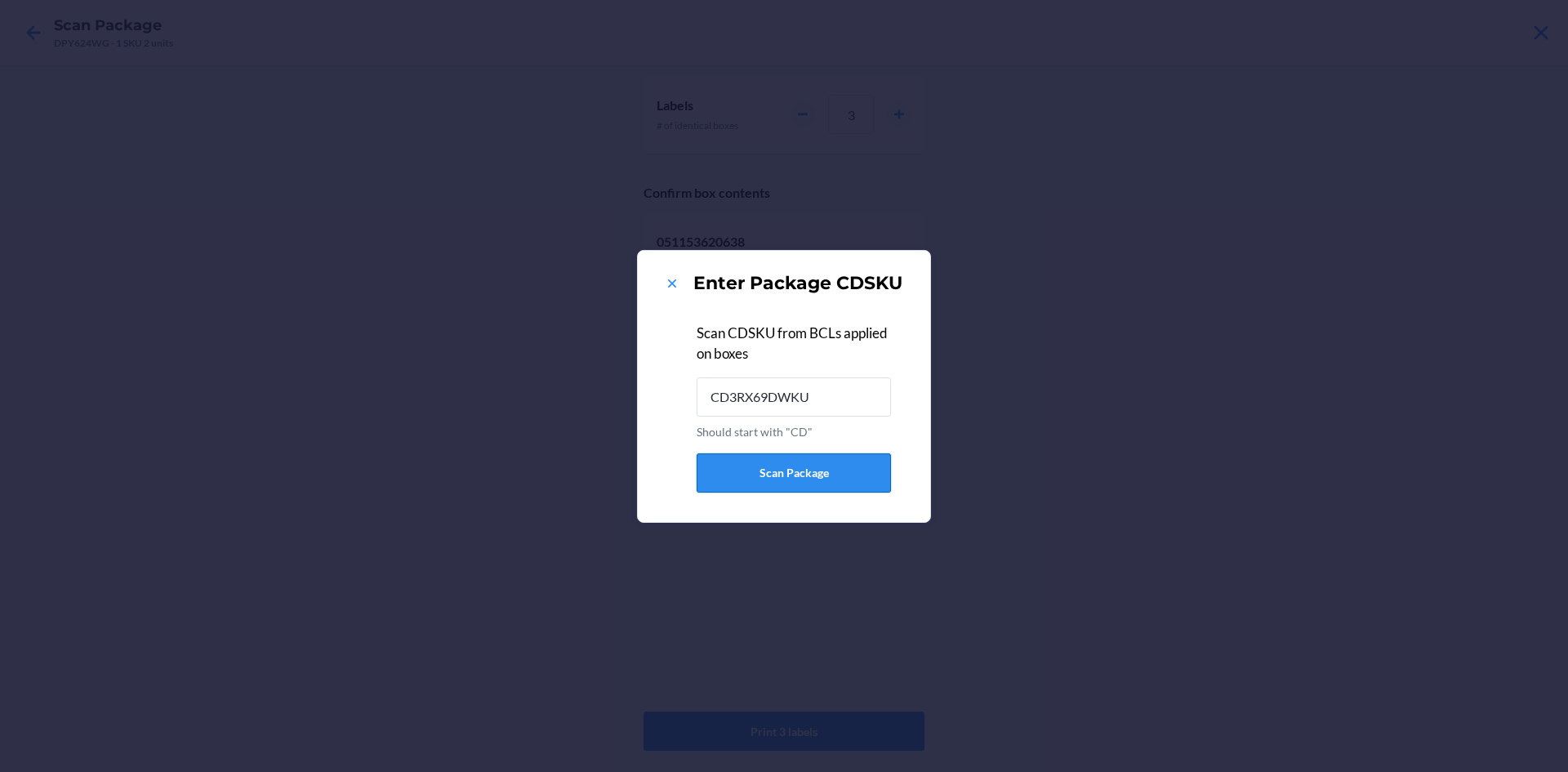
type input "CD3RX69DWKU"
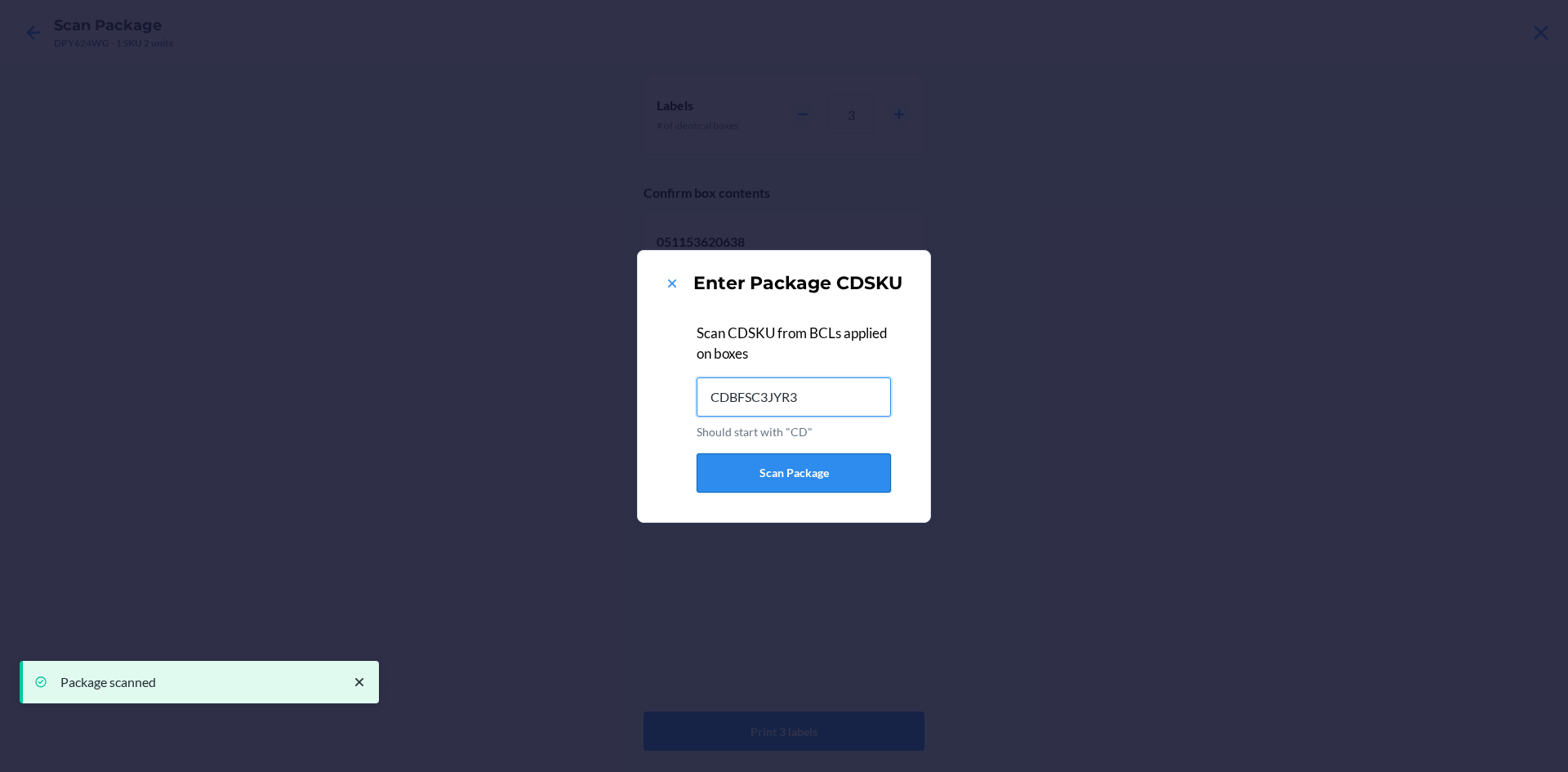
type input "CDBFSC3JYR3"
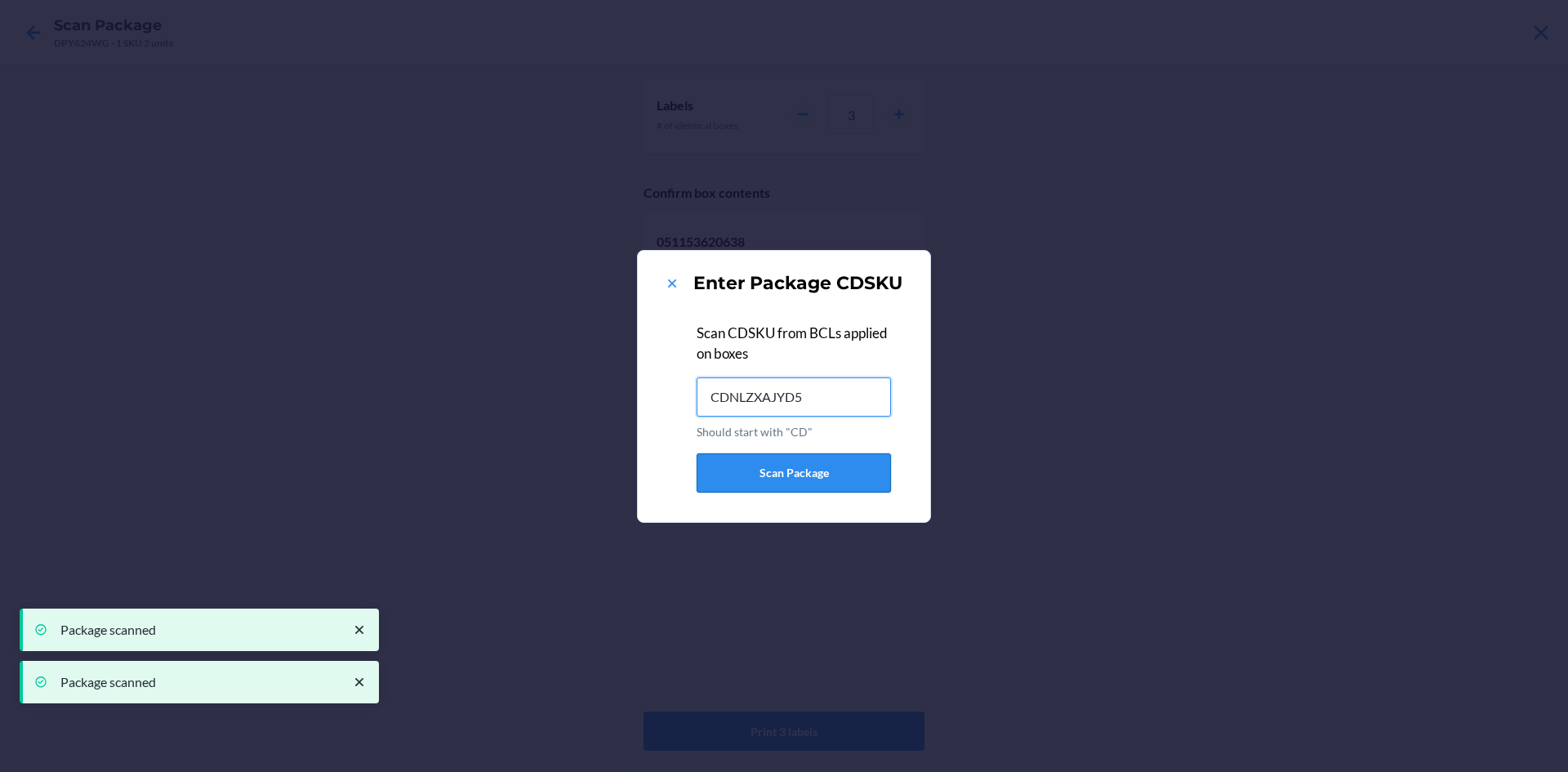
type input "CDNLZXAJYD5"
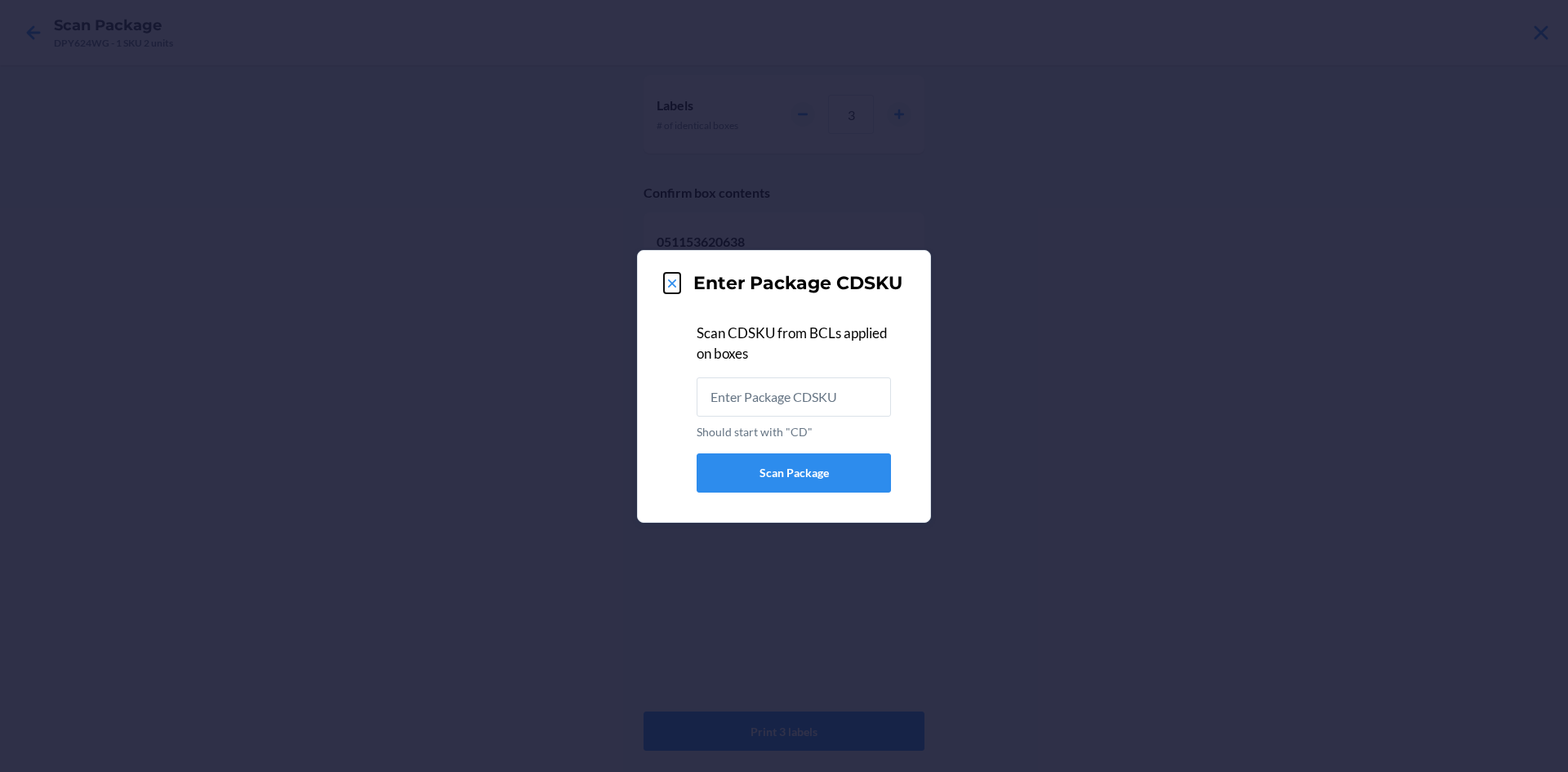
click at [672, 280] on icon at bounding box center [673, 284] width 17 height 17
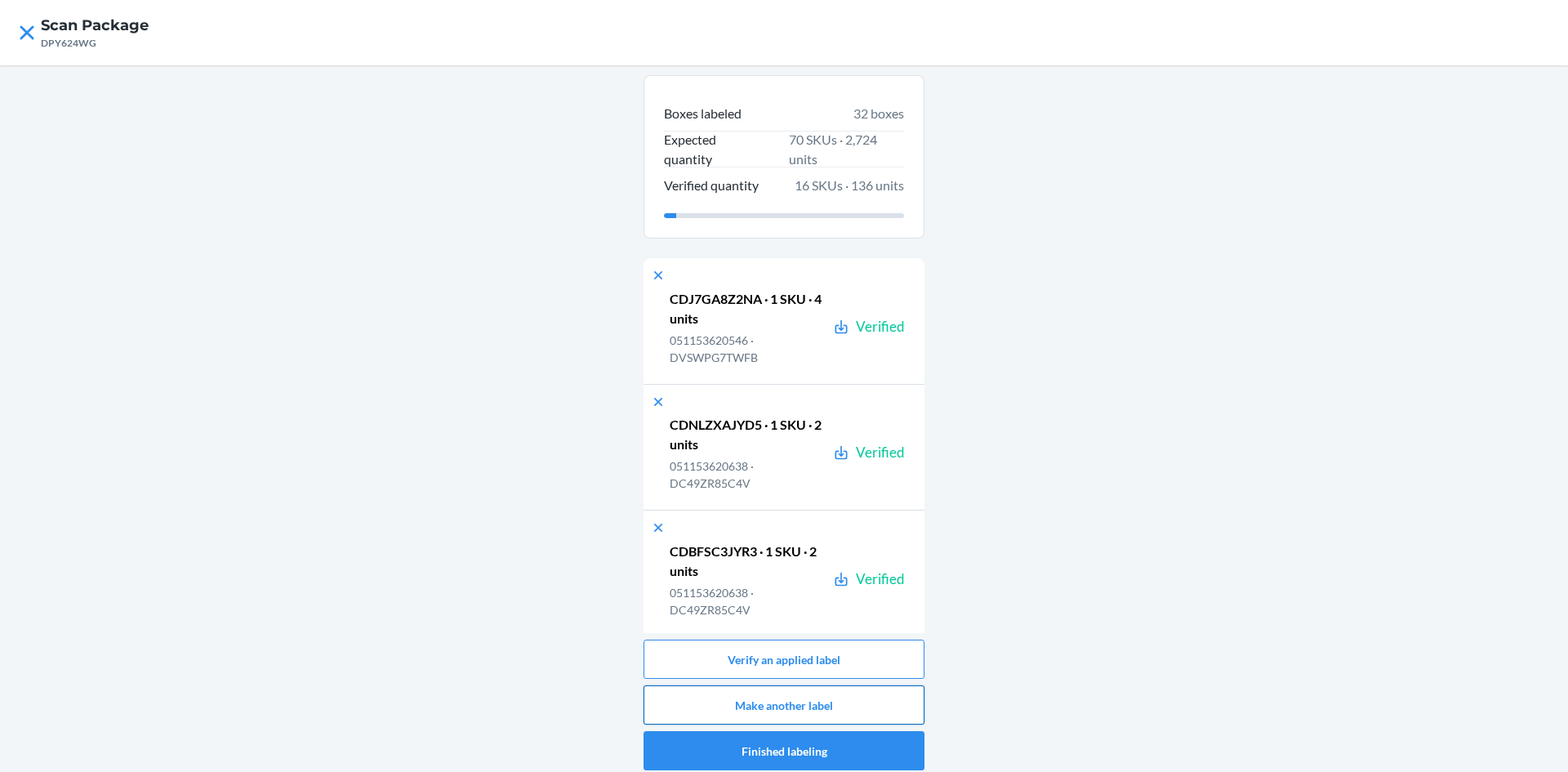
click at [828, 705] on button "Make another label" at bounding box center [784, 704] width 281 height 39
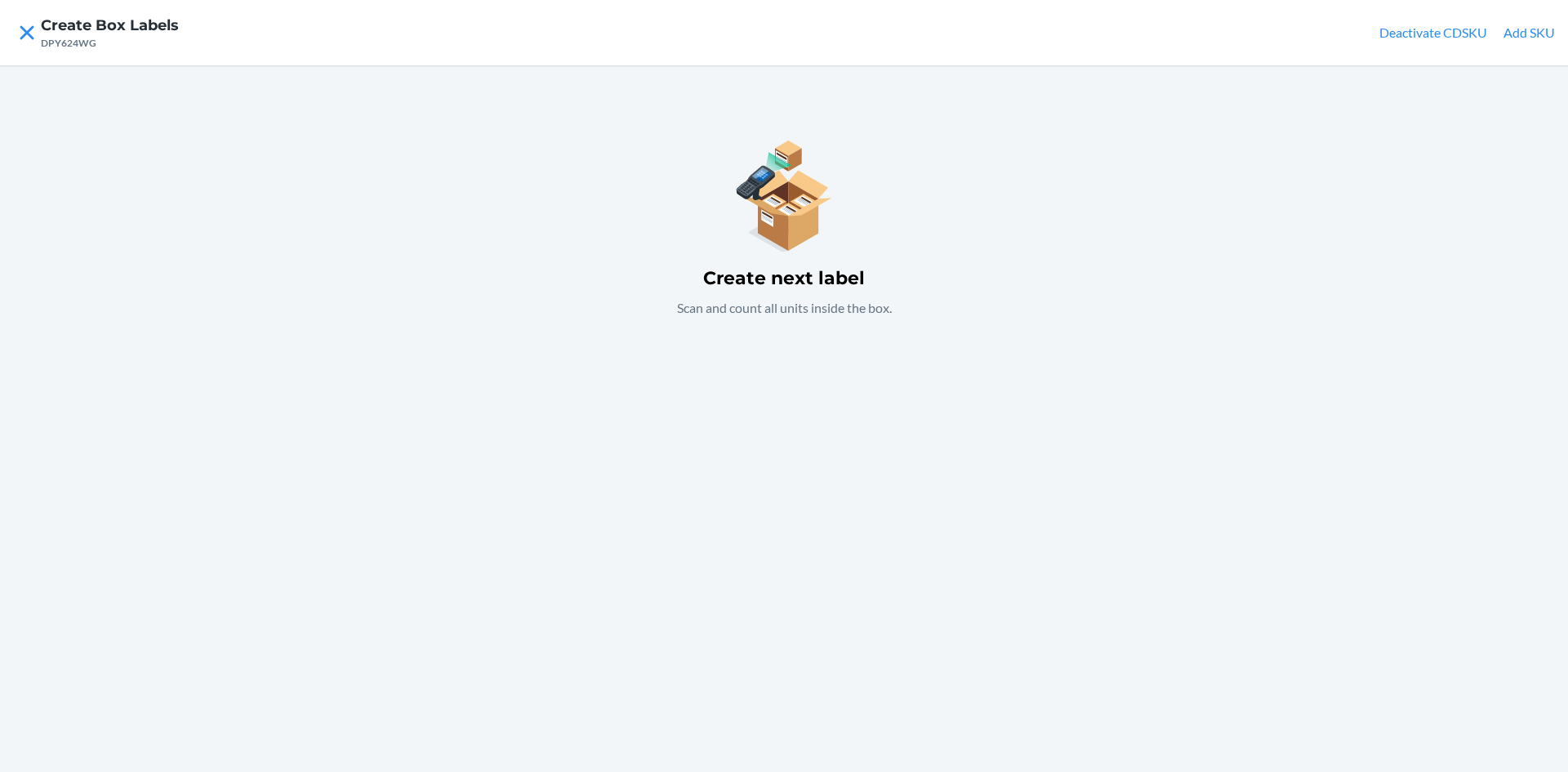
click at [855, 447] on div "Create next label Scan and count all units inside the box." at bounding box center [784, 418] width 1568 height 707
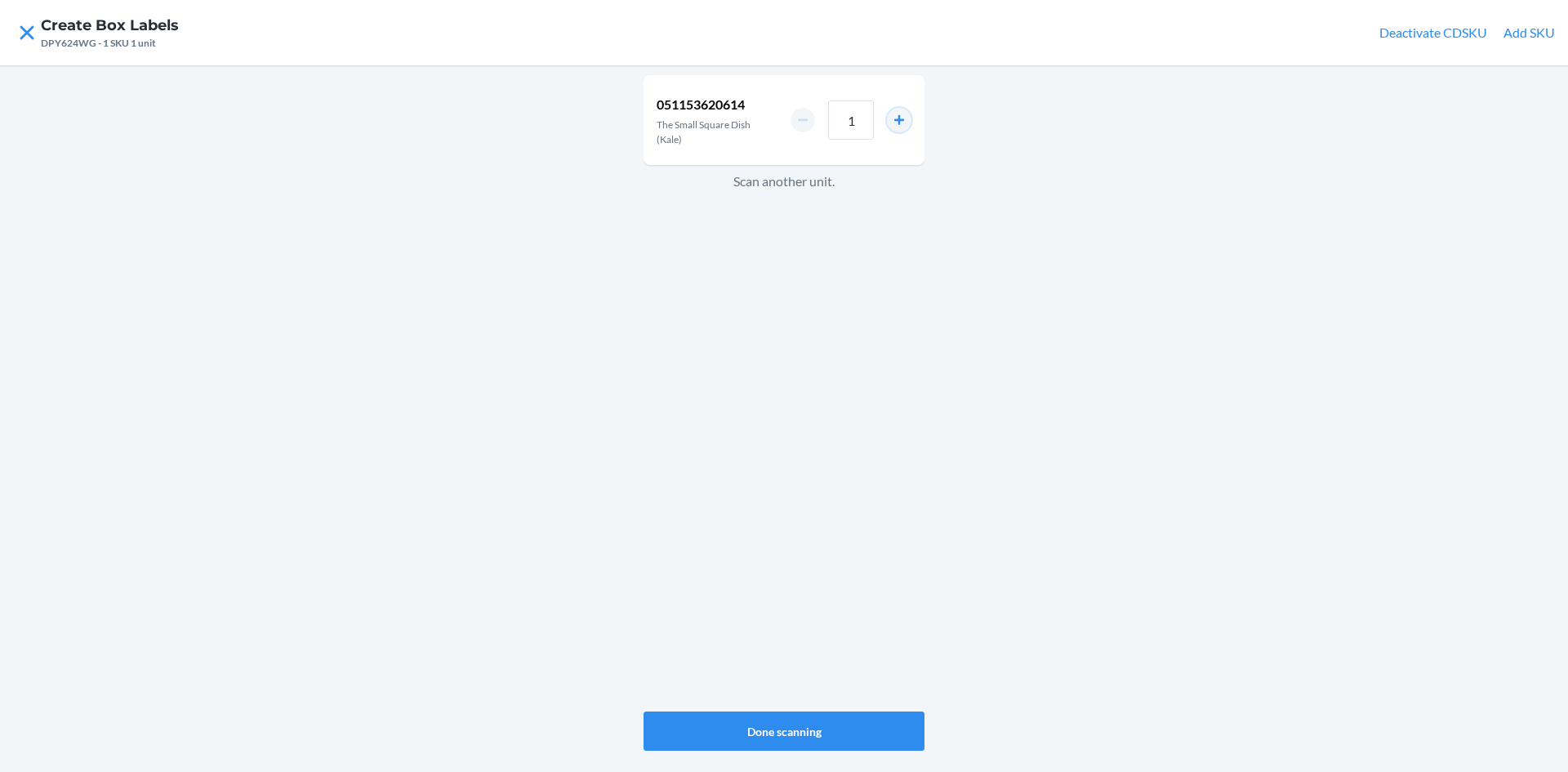
click at [900, 118] on button "increment number" at bounding box center [899, 119] width 24 height 24
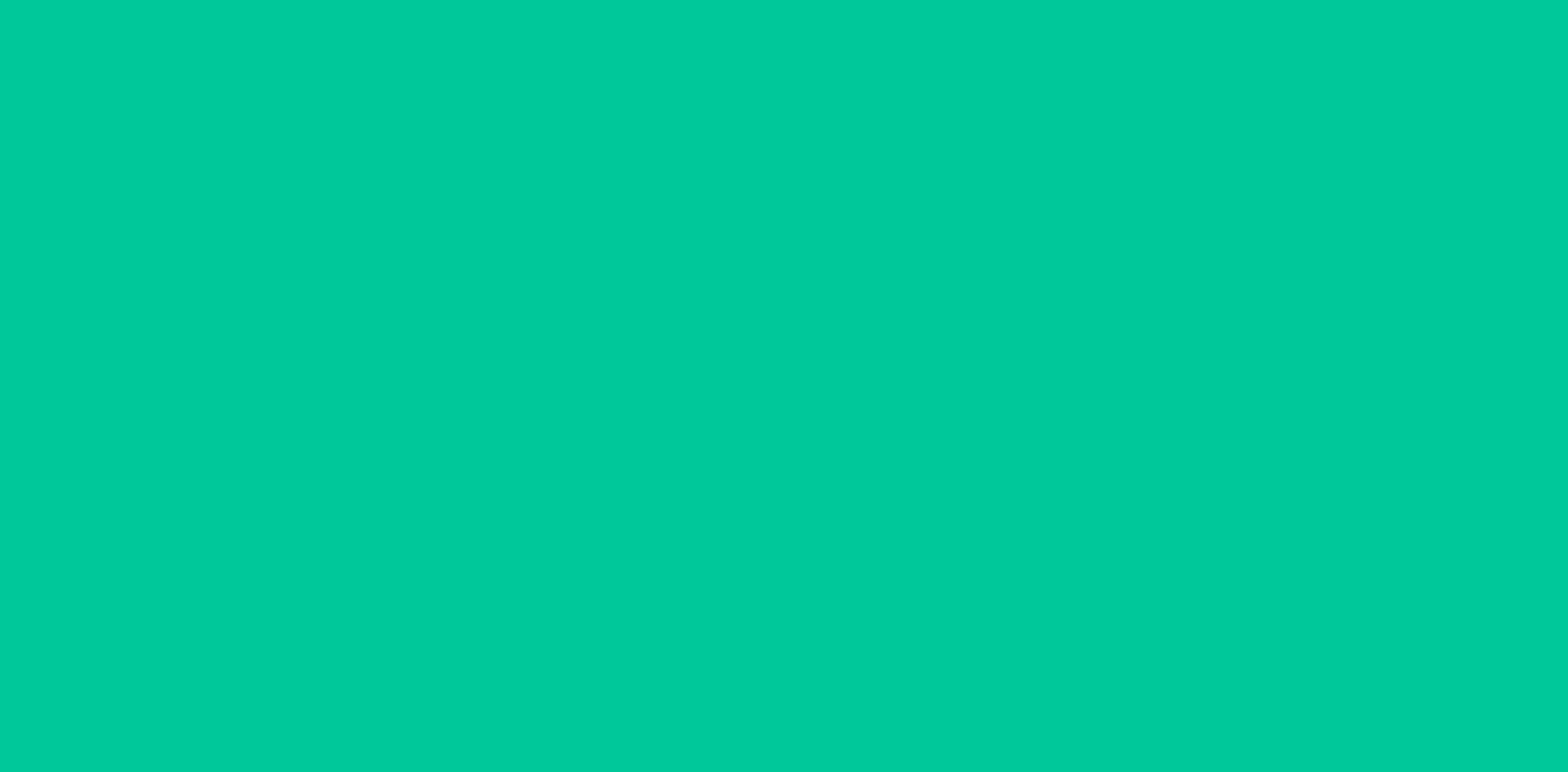
click at [900, 118] on button "increment number" at bounding box center [899, 119] width 24 height 24
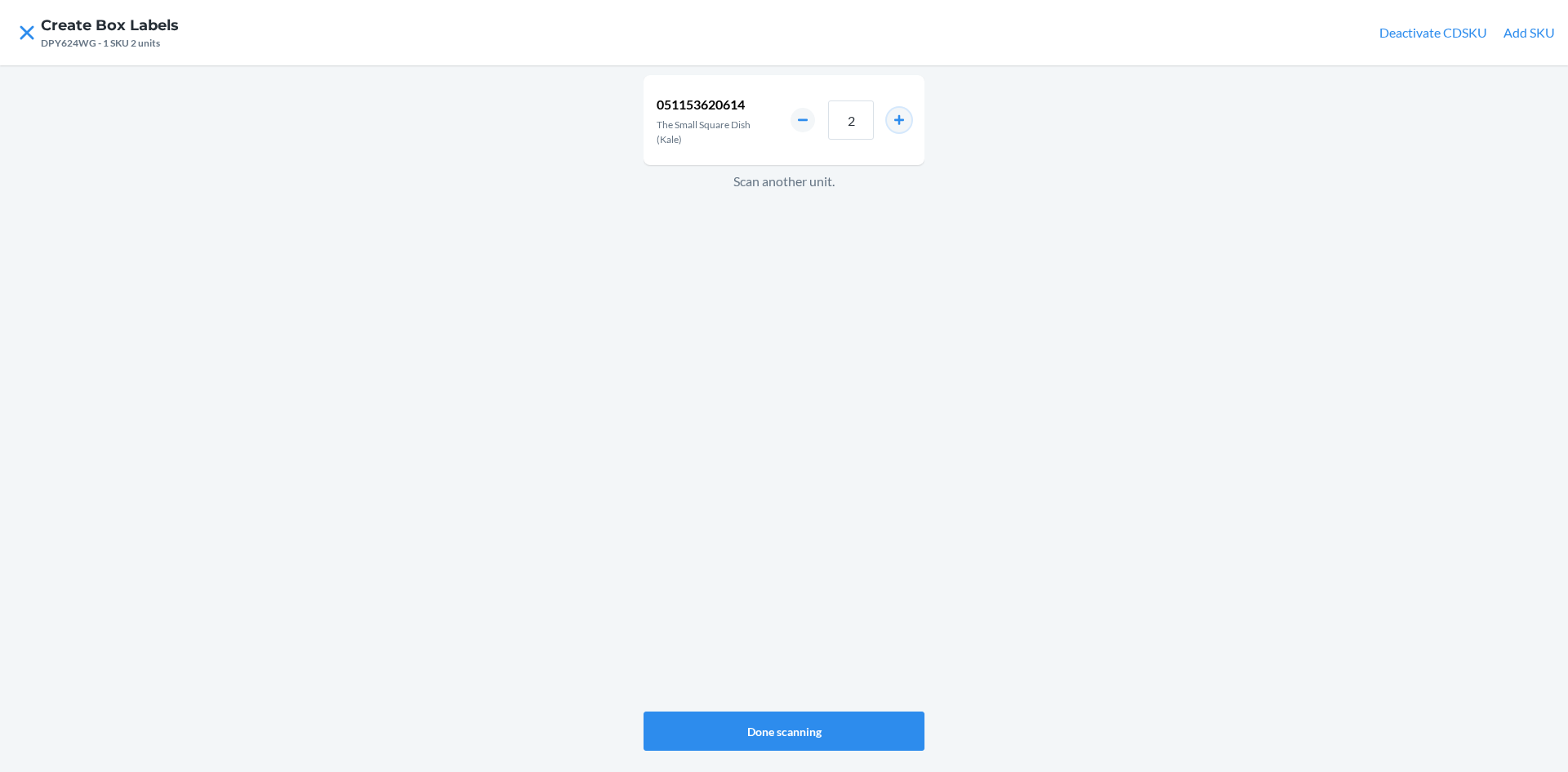
click at [900, 119] on button "increment number" at bounding box center [899, 119] width 24 height 24
type input "4"
click at [835, 729] on button "Done scanning" at bounding box center [784, 730] width 281 height 39
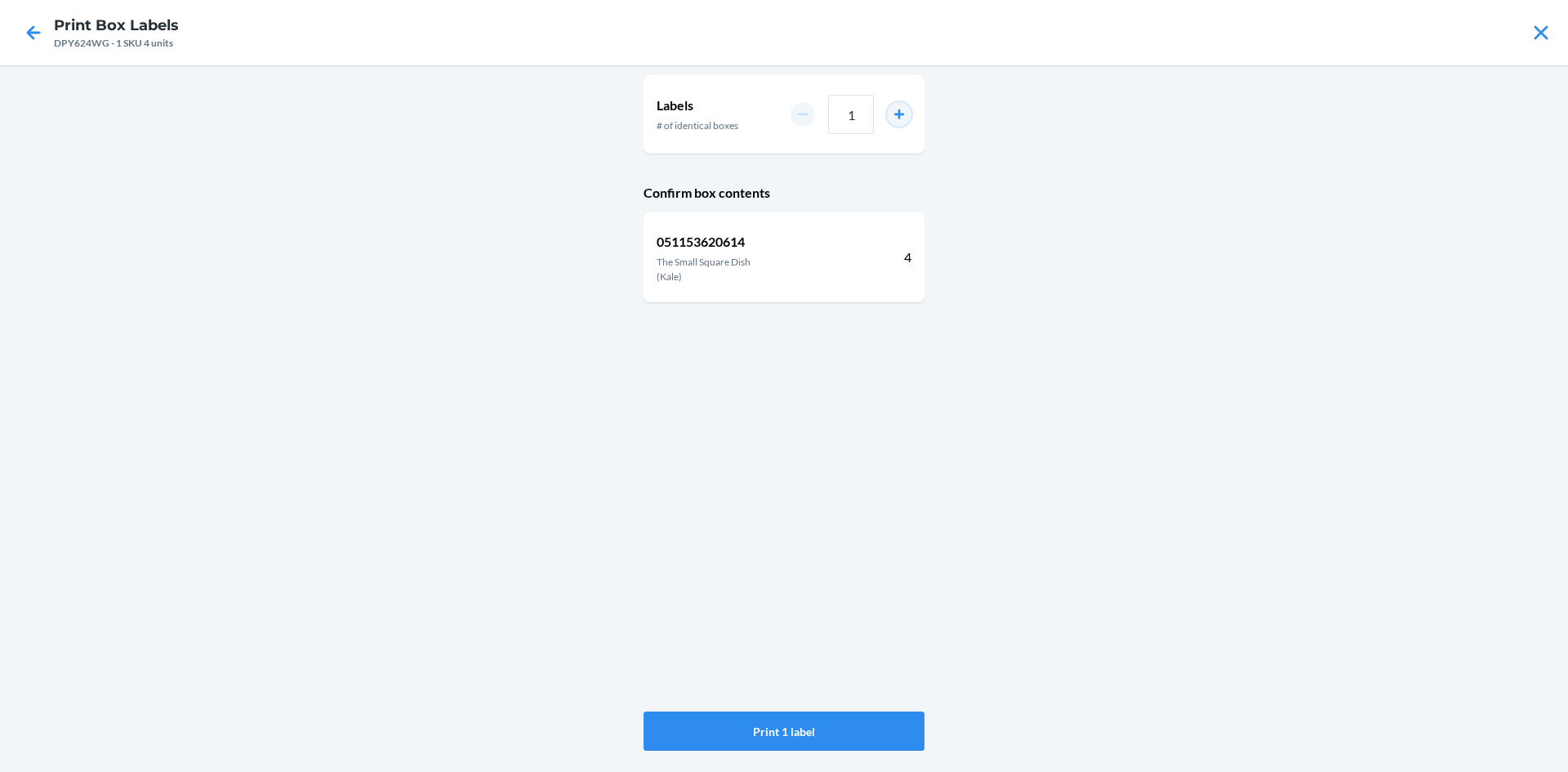
click at [904, 119] on button "increment number" at bounding box center [899, 114] width 24 height 24
type input "3"
click at [815, 722] on button "Print 3 labels" at bounding box center [784, 730] width 281 height 39
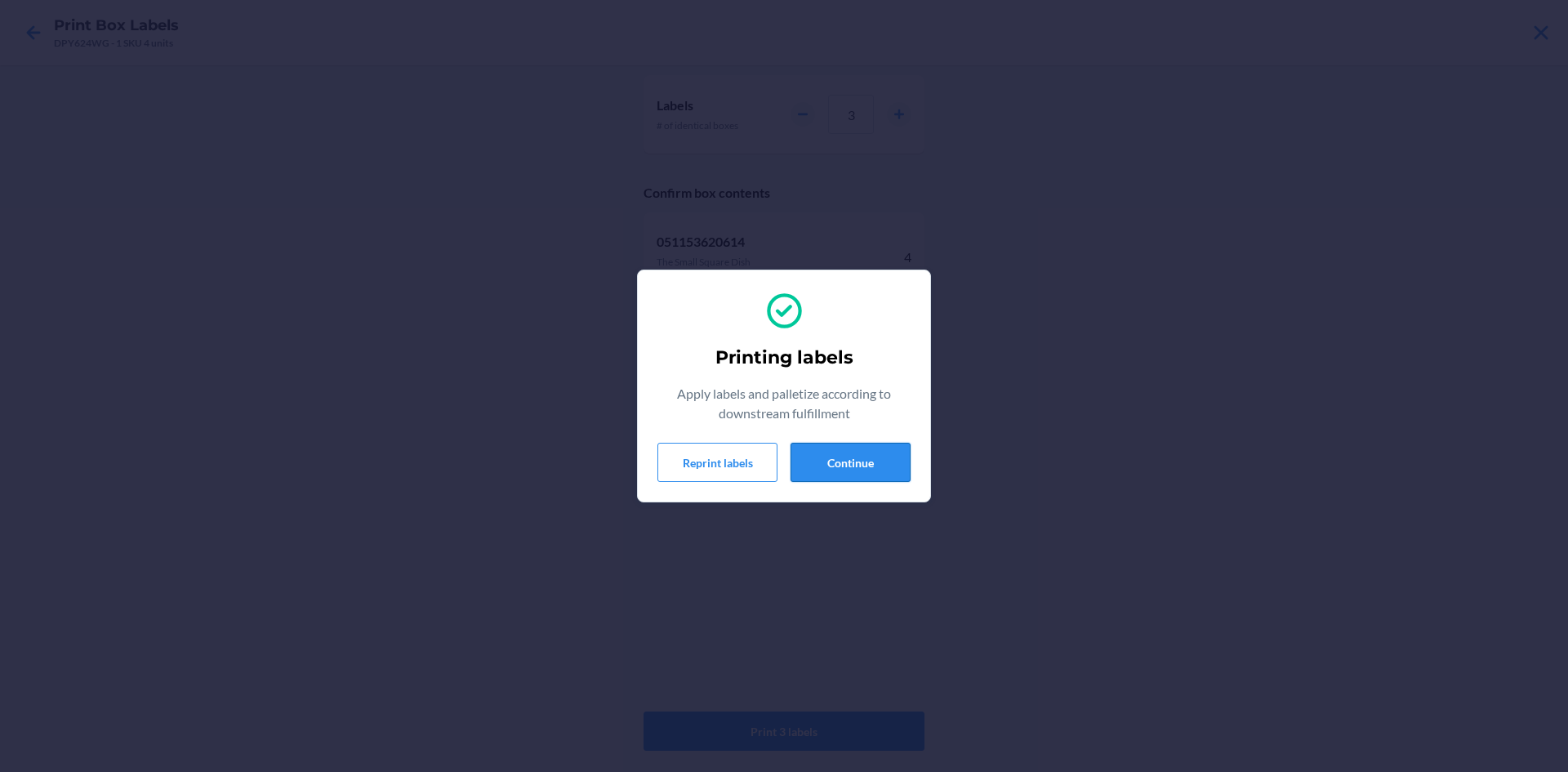
click at [832, 451] on button "Continue" at bounding box center [850, 462] width 120 height 39
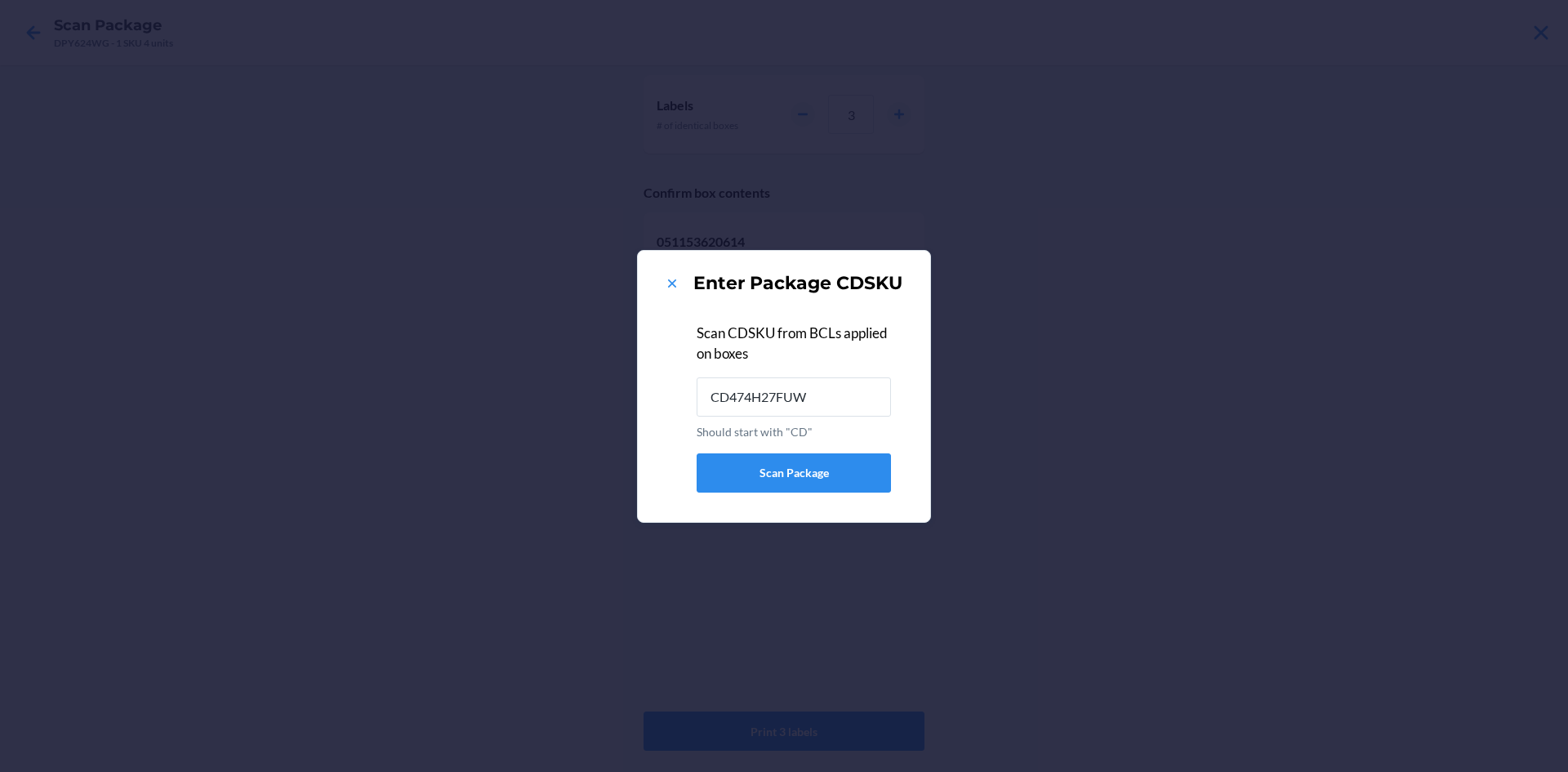
type input "CD474H27FUW"
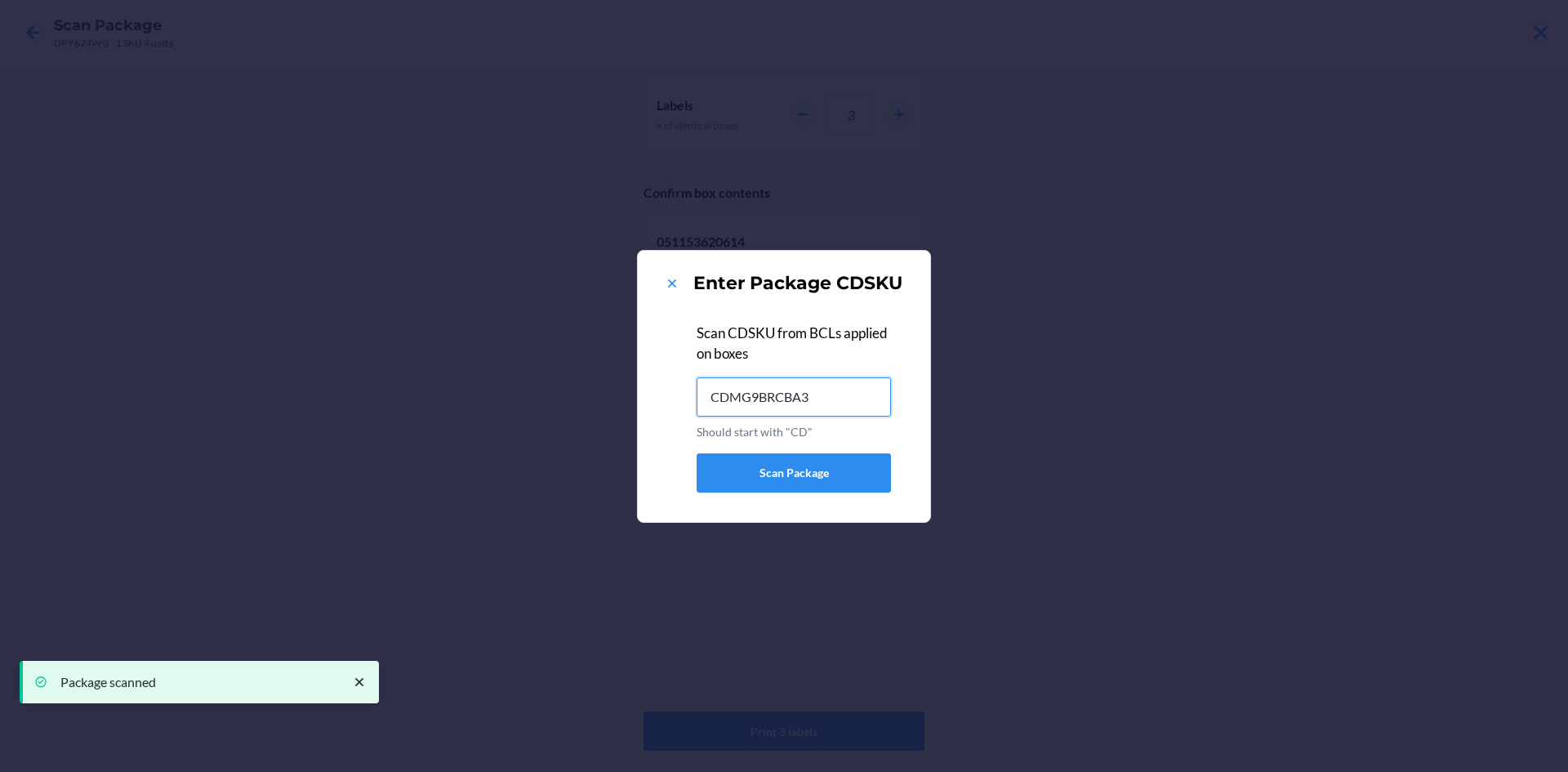
type input "CDMG9BRCBA3"
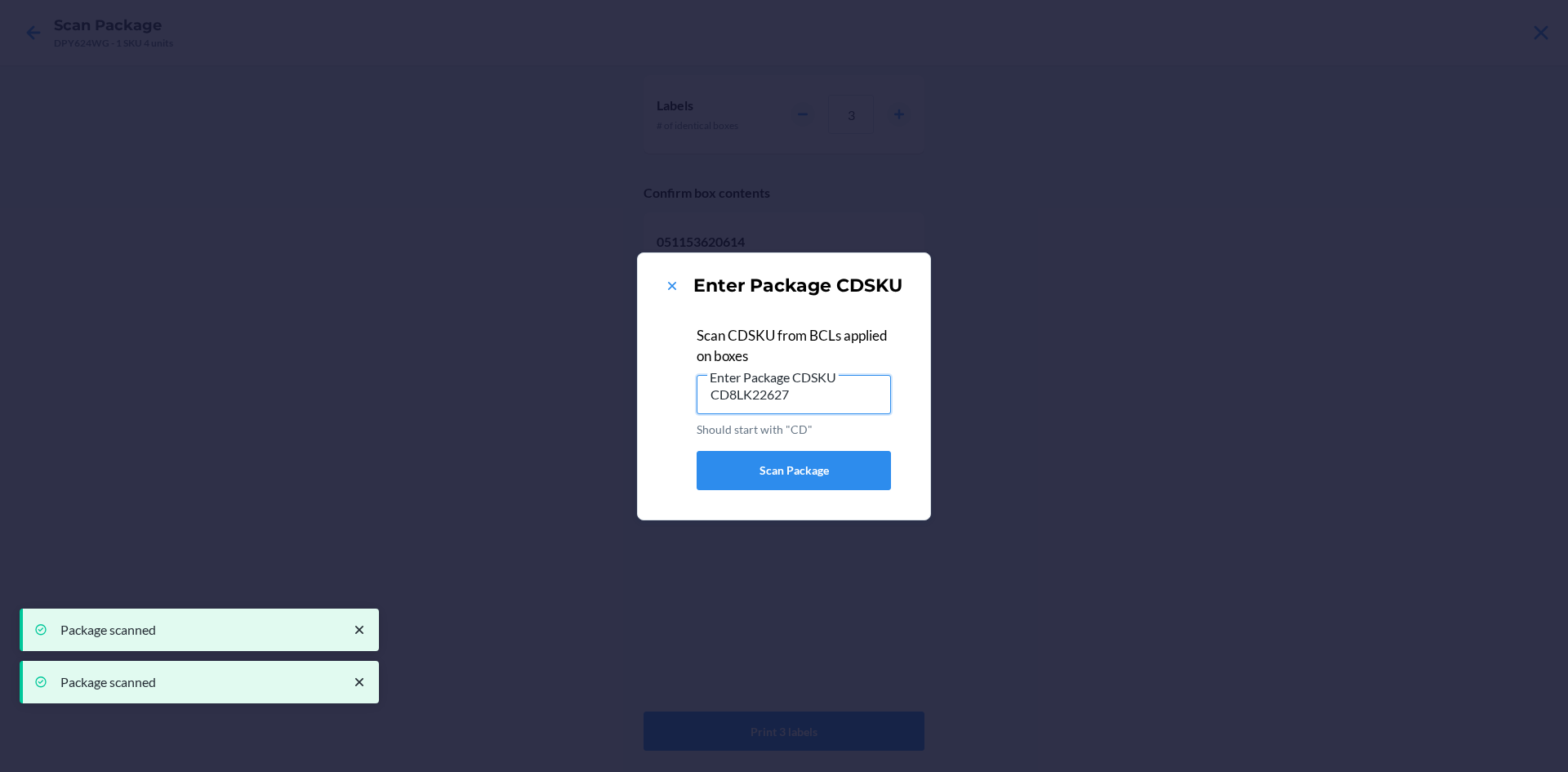
type input "CD8LK226275"
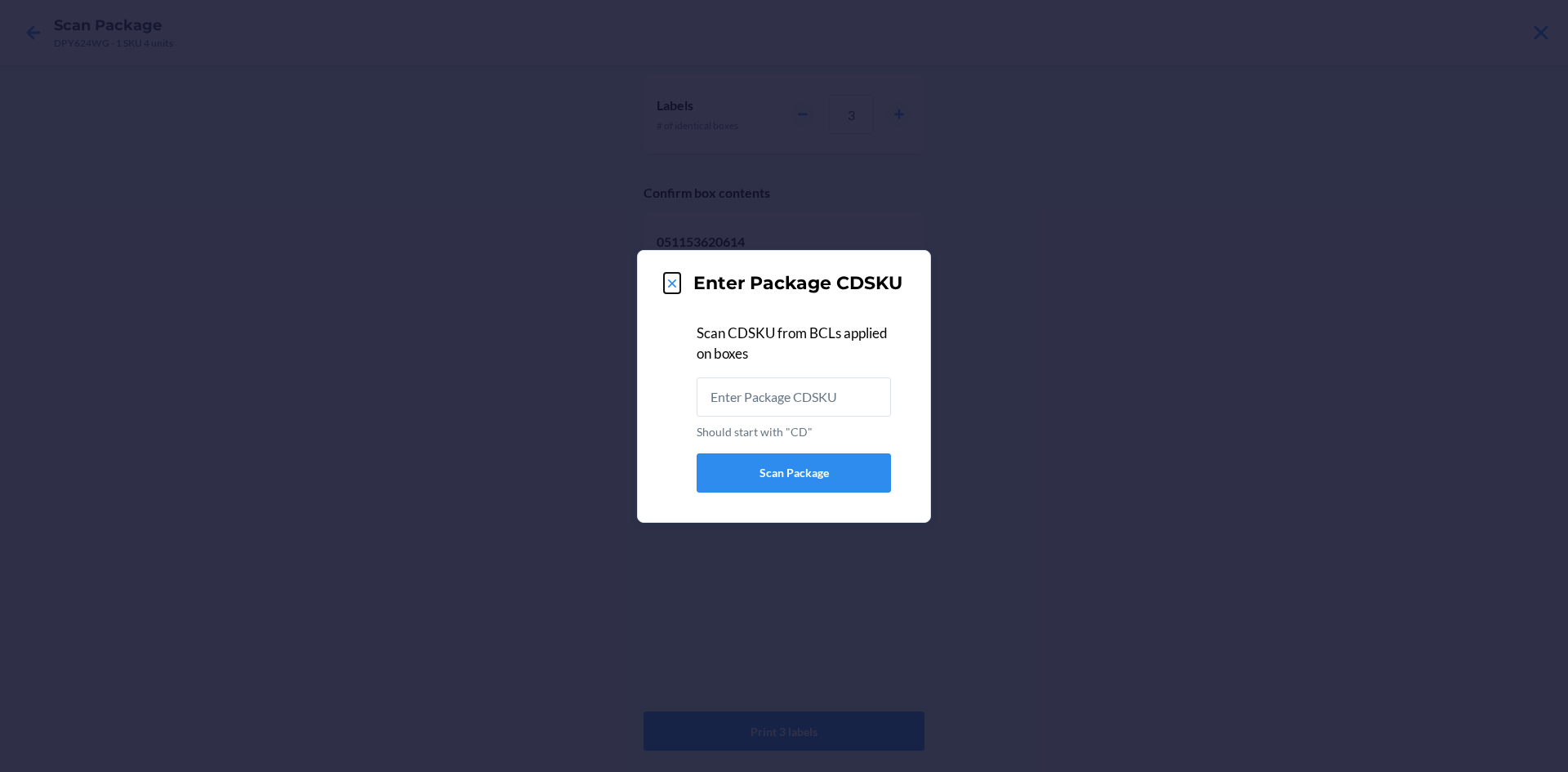
click at [664, 288] on icon at bounding box center [673, 284] width 17 height 17
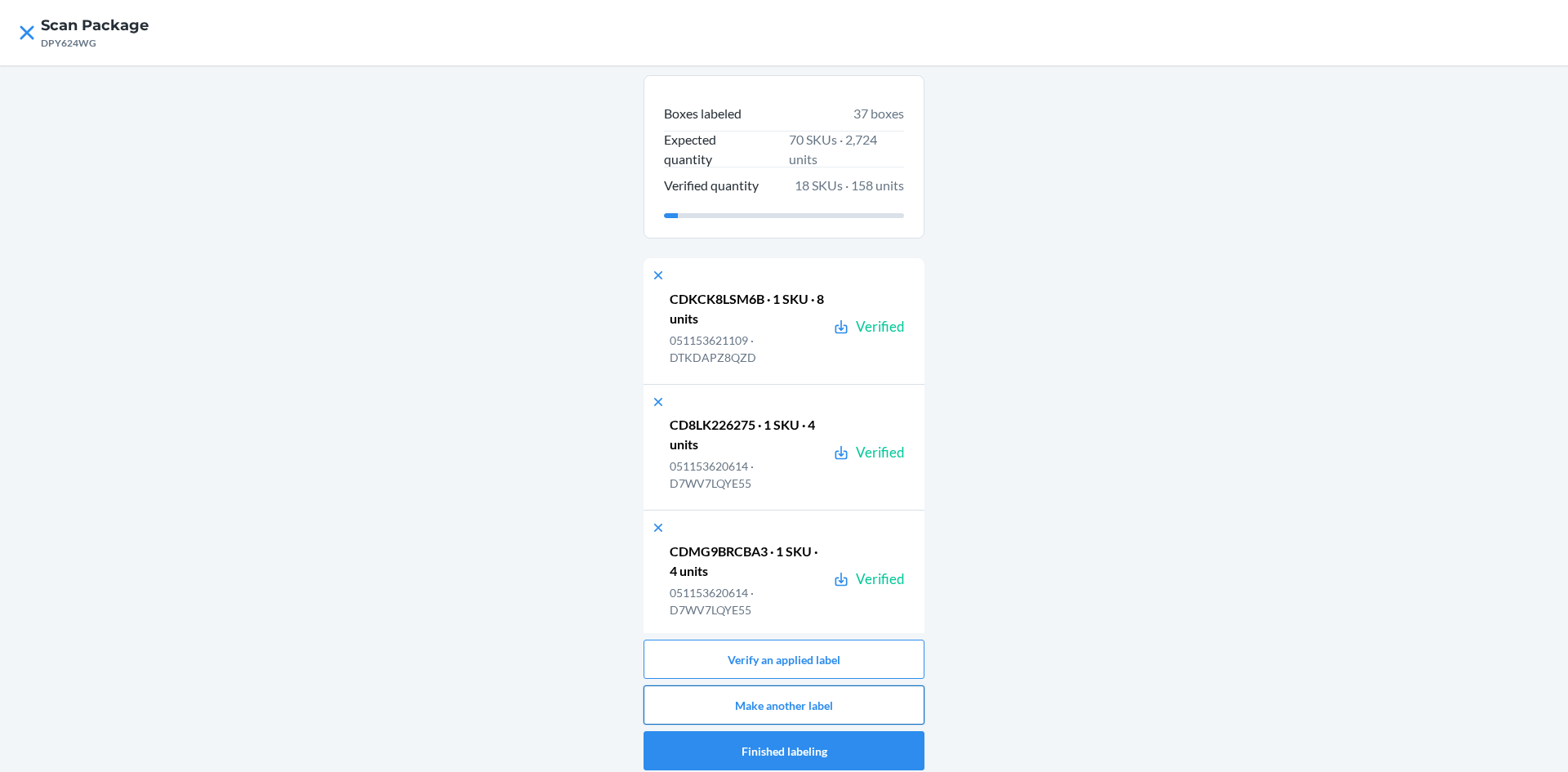
click at [865, 703] on button "Make another label" at bounding box center [784, 704] width 281 height 39
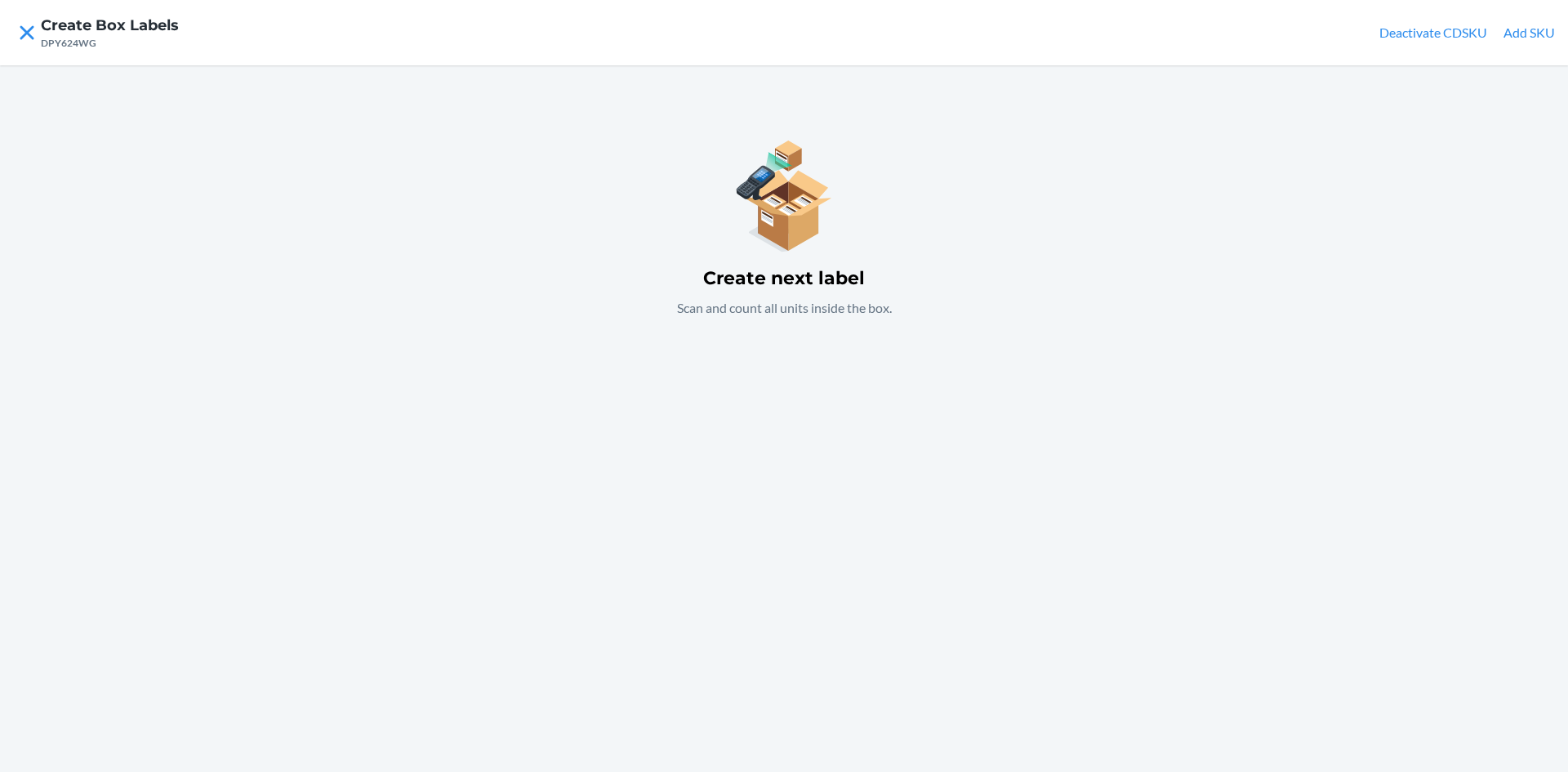
click at [863, 478] on div "Create next label Scan and count all units inside the box." at bounding box center [784, 418] width 1568 height 707
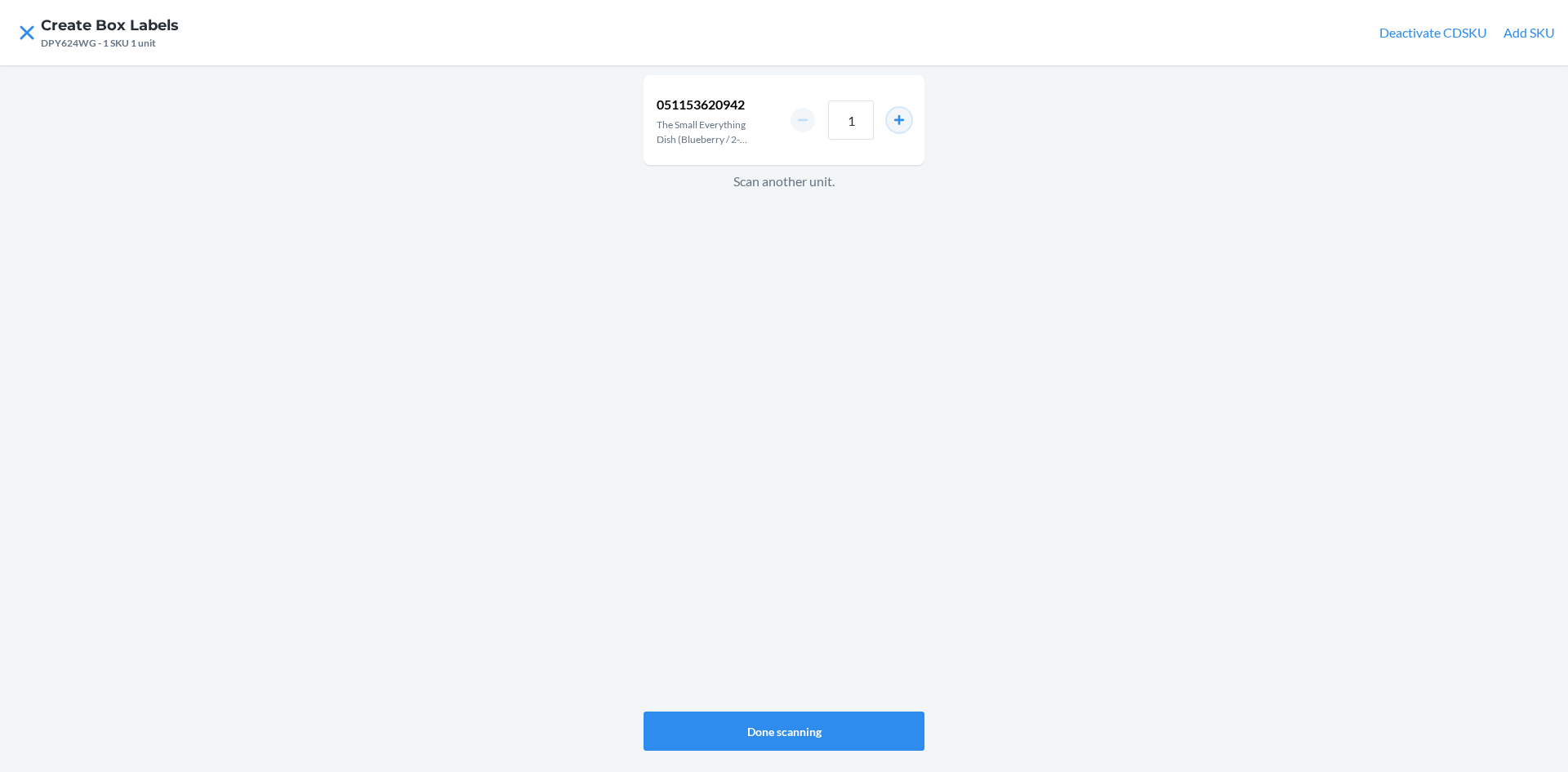
click at [892, 122] on button "increment number" at bounding box center [899, 119] width 24 height 24
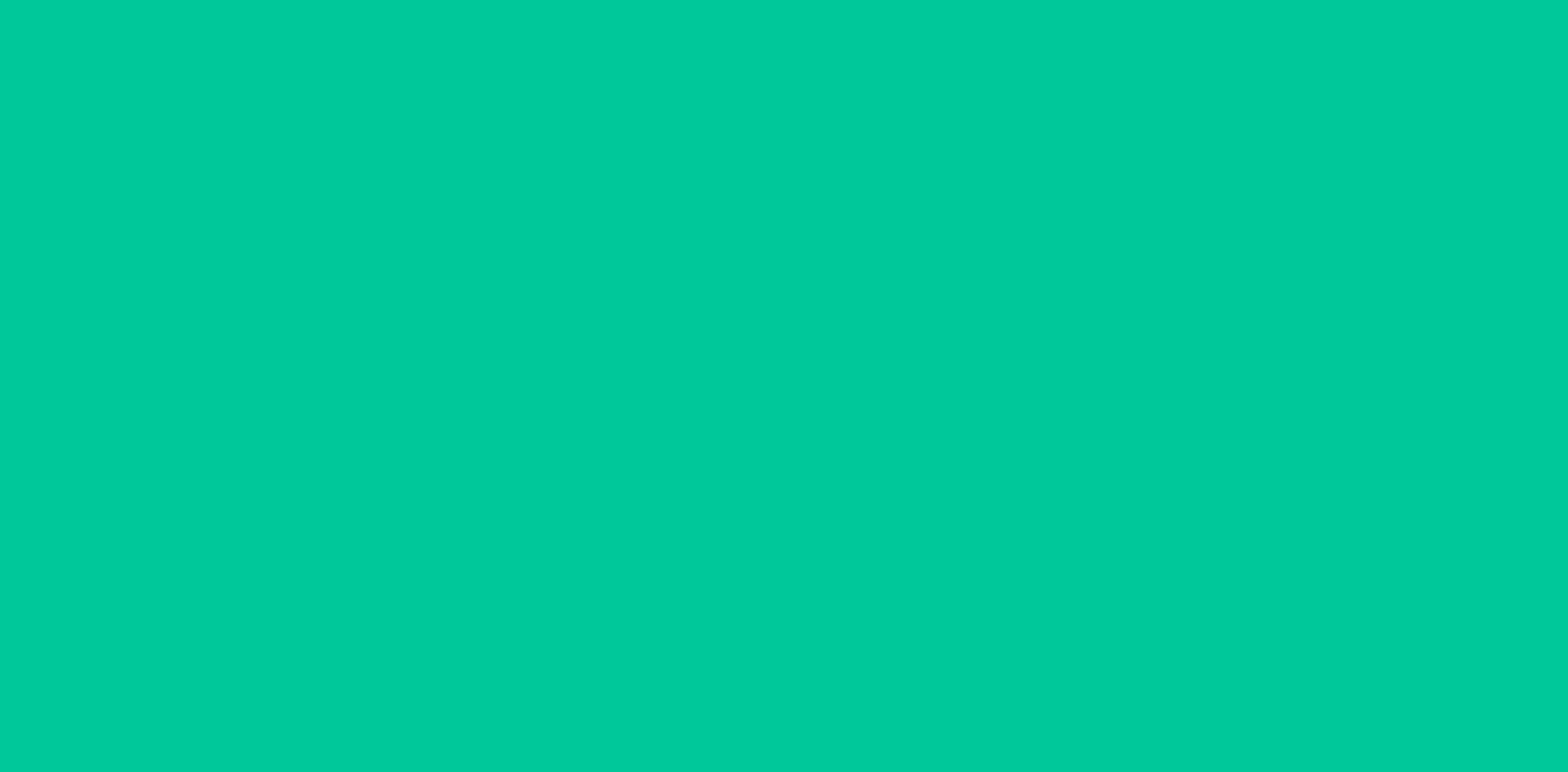
click at [892, 122] on button "increment number" at bounding box center [899, 119] width 24 height 24
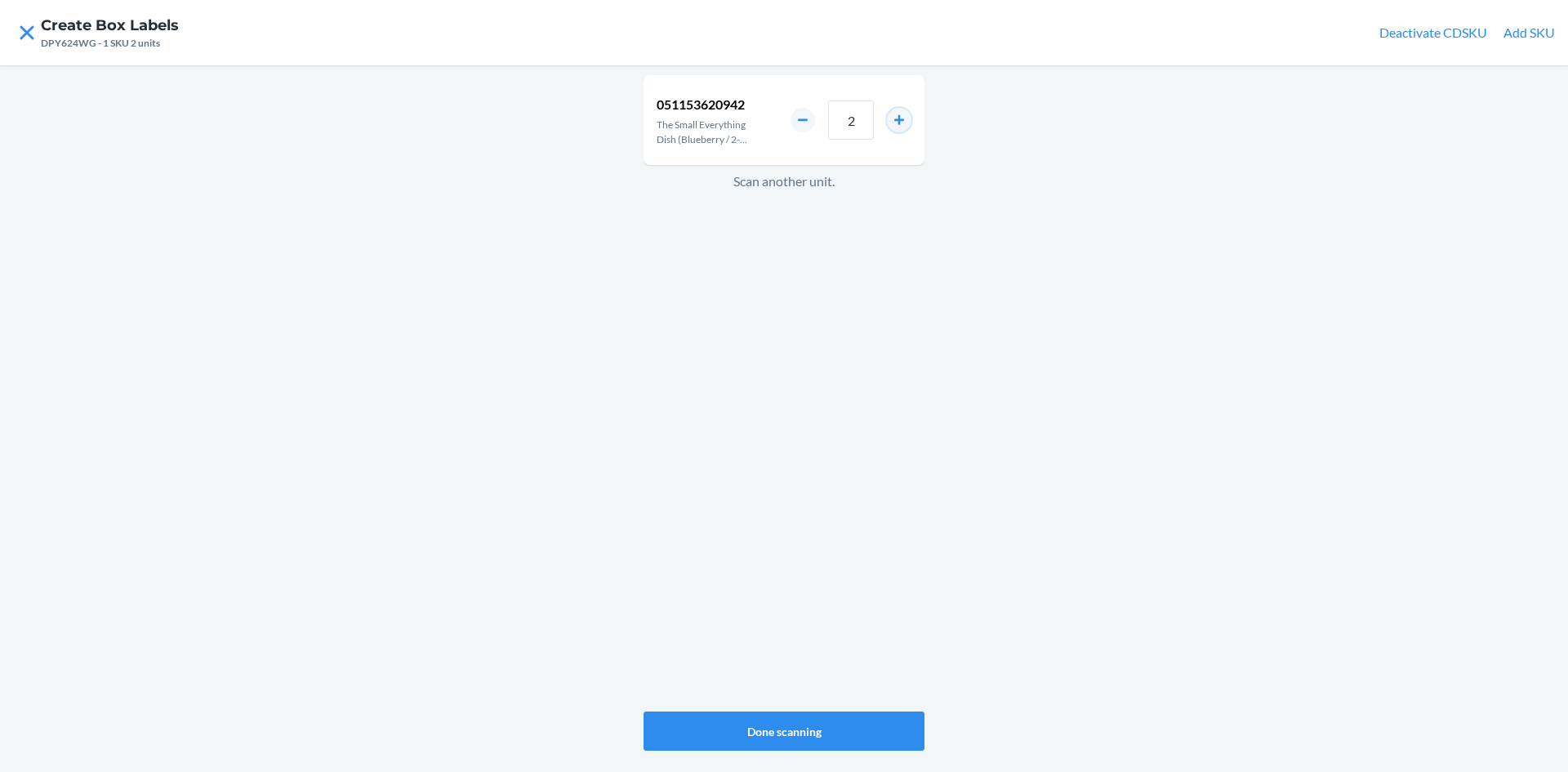
click at [892, 122] on button "increment number" at bounding box center [899, 119] width 24 height 24
type input "4"
click at [855, 734] on button "Done scanning" at bounding box center [784, 730] width 281 height 39
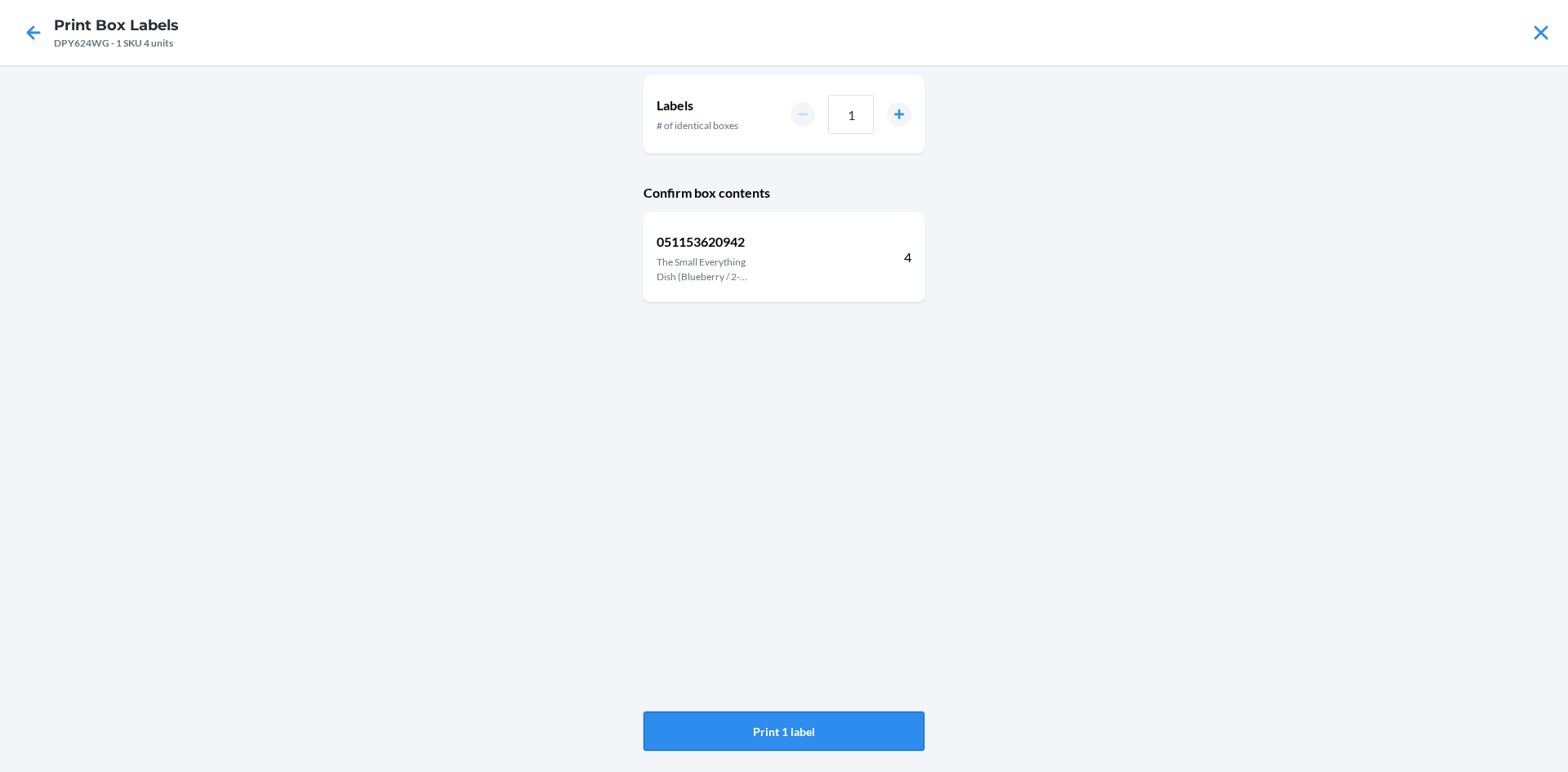
click at [895, 725] on button "Print 1 label" at bounding box center [784, 730] width 281 height 39
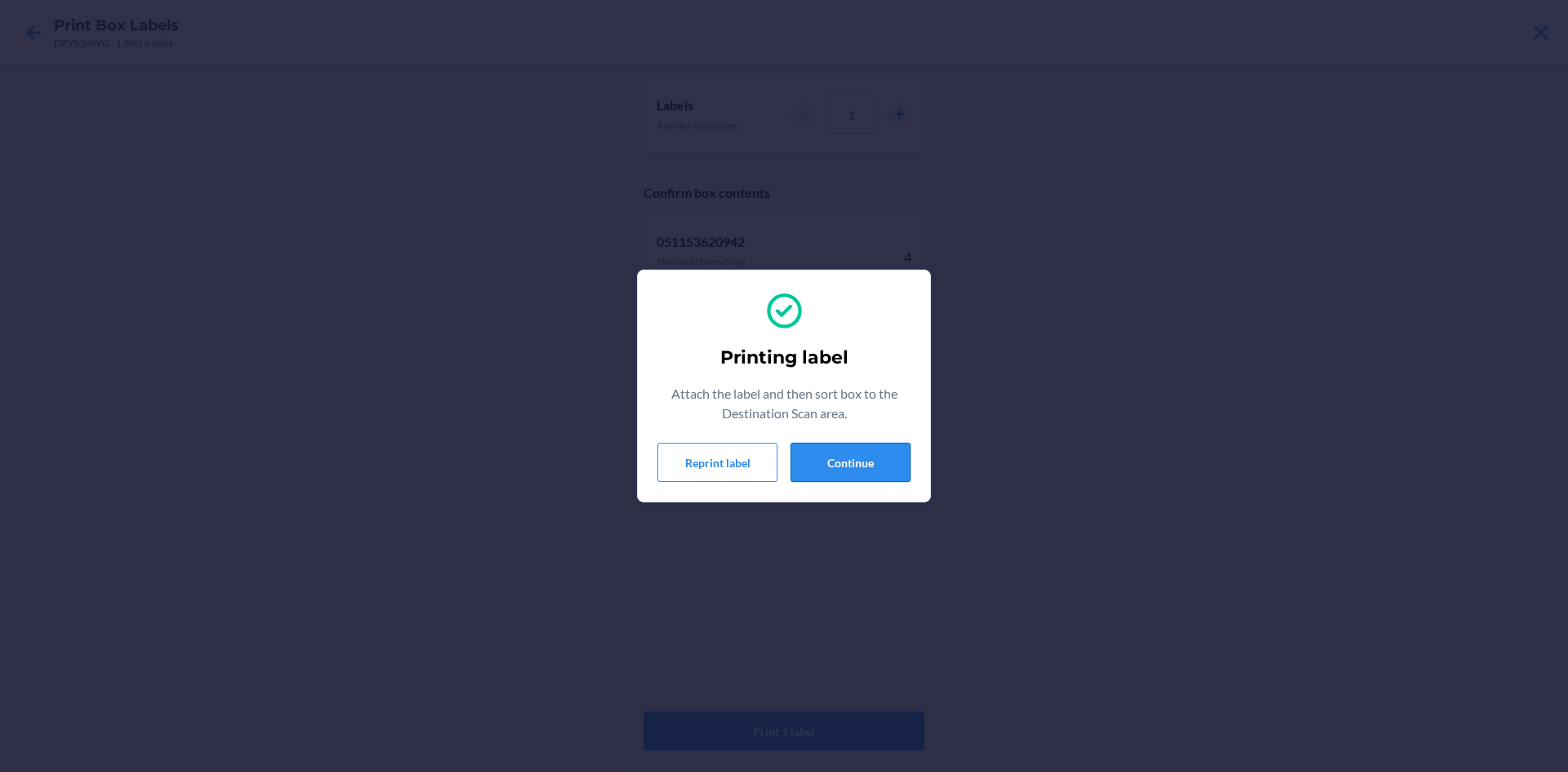
click at [855, 467] on button "Continue" at bounding box center [850, 462] width 120 height 39
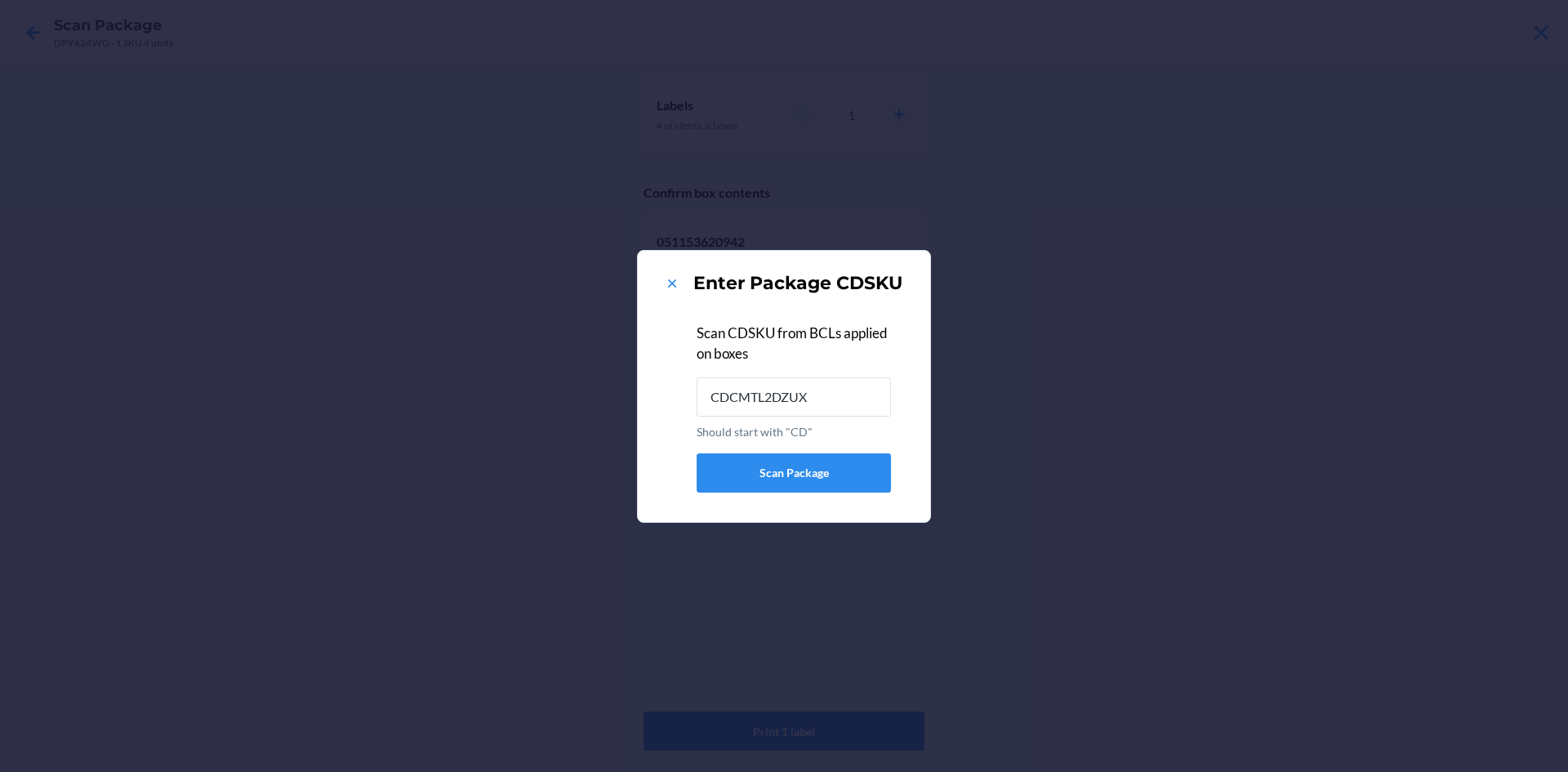
type input "CDCMTL2DZUX"
click at [664, 275] on icon at bounding box center [673, 284] width 17 height 17
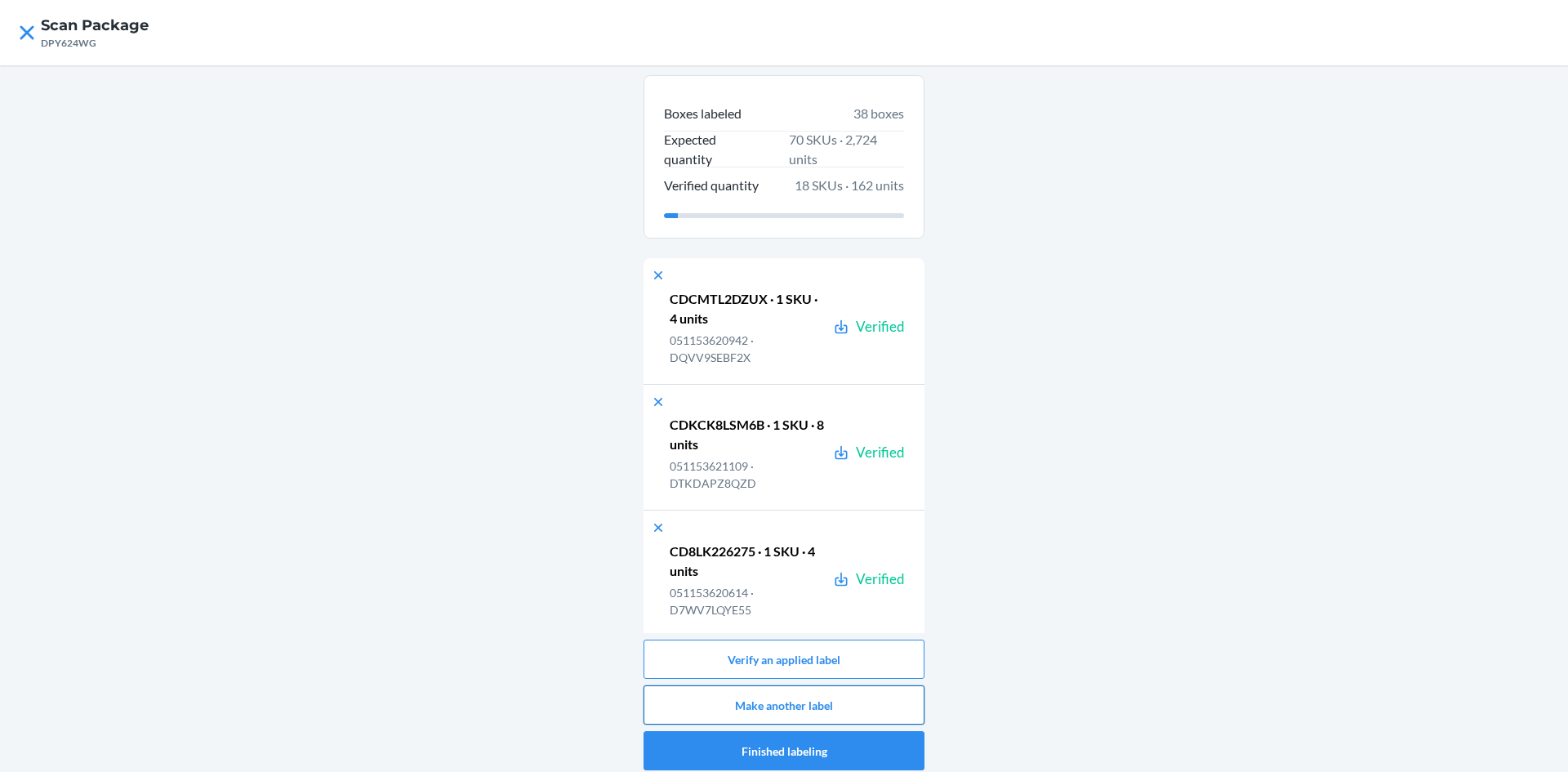
click at [867, 694] on button "Make another label" at bounding box center [784, 704] width 281 height 39
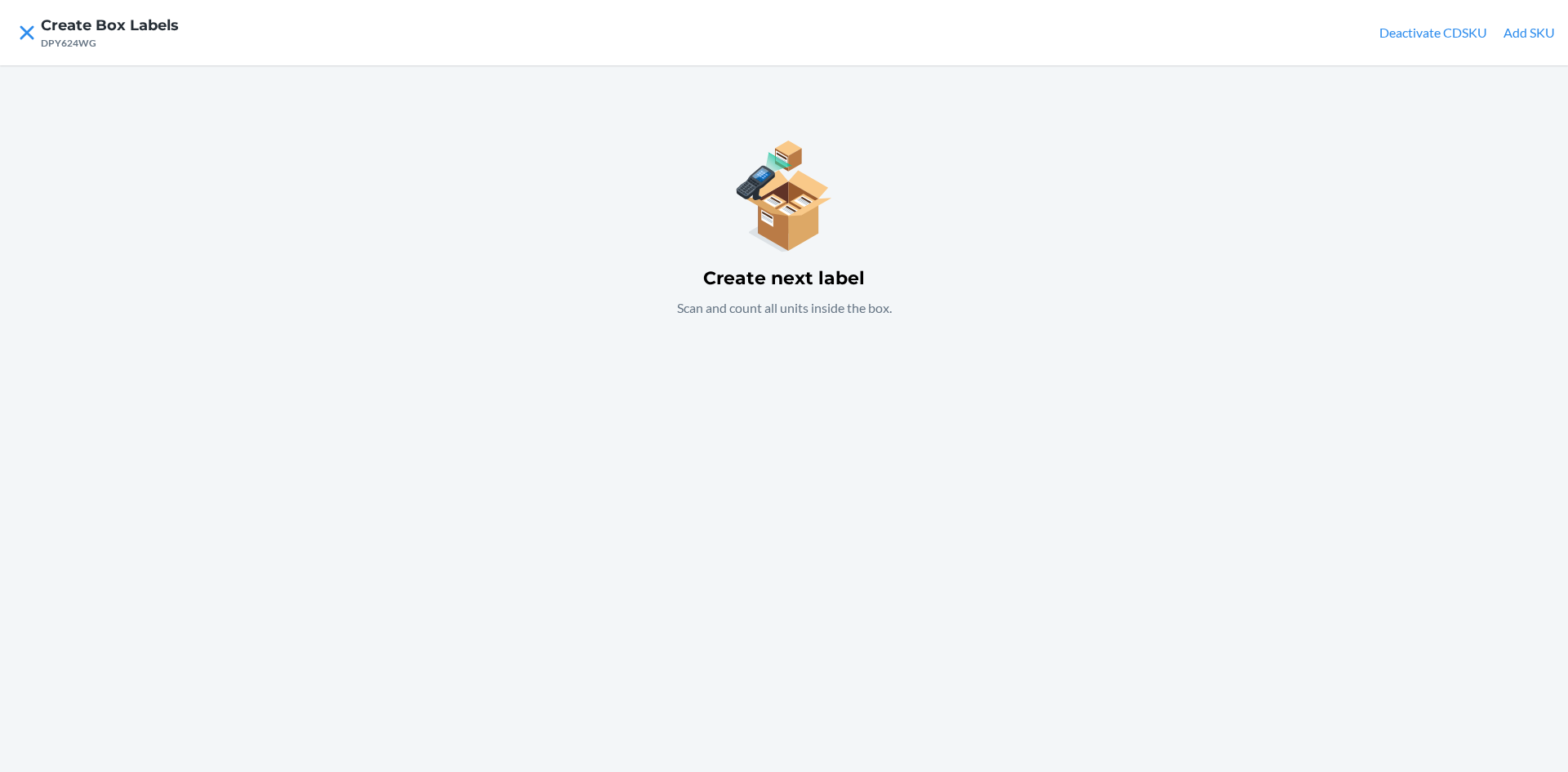
click at [834, 476] on div "Create next label Scan and count all units inside the box." at bounding box center [784, 418] width 1568 height 707
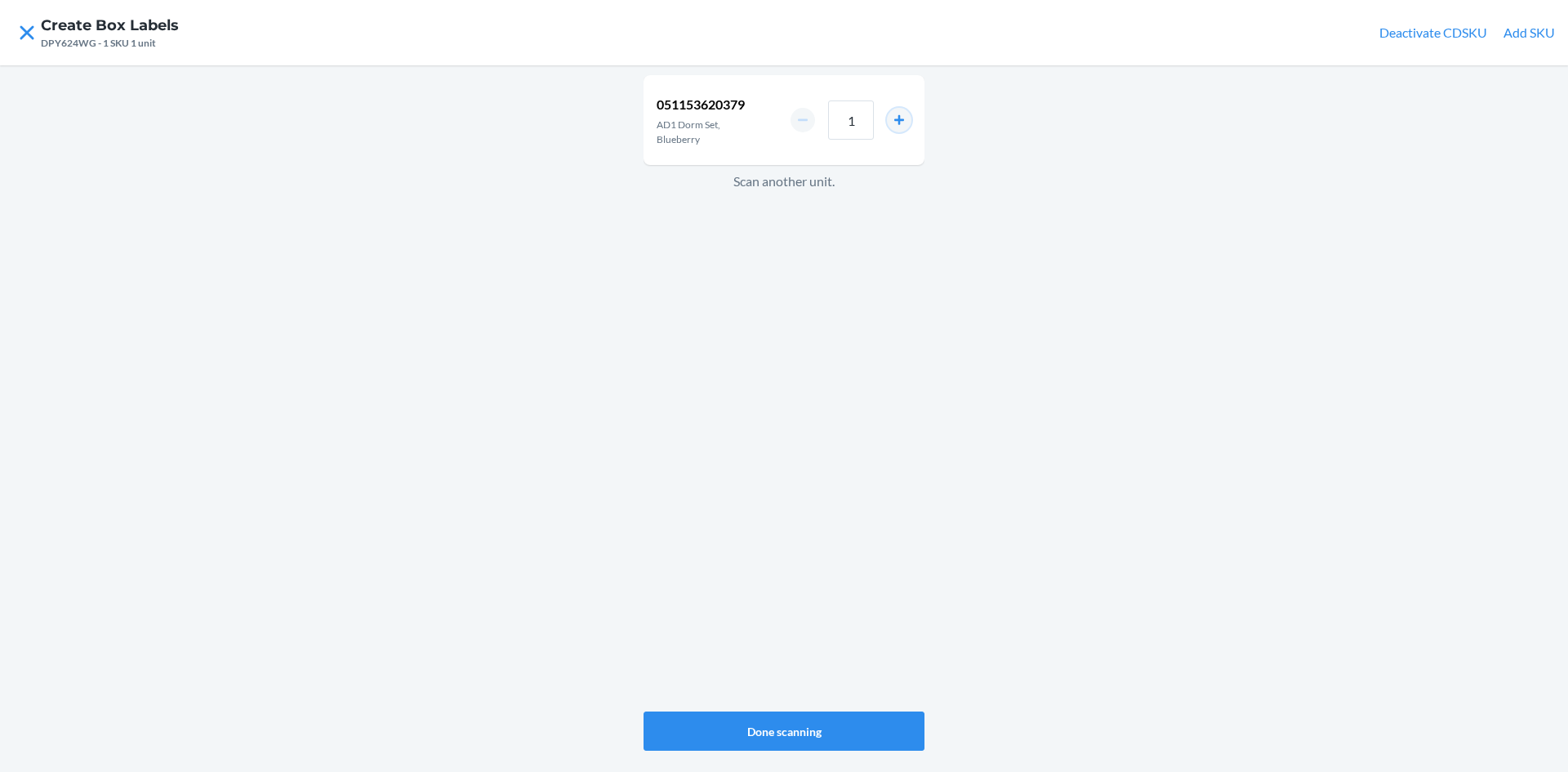
click at [900, 122] on button "increment number" at bounding box center [899, 119] width 24 height 24
type input "2"
click at [820, 737] on button "Done scanning" at bounding box center [784, 730] width 281 height 39
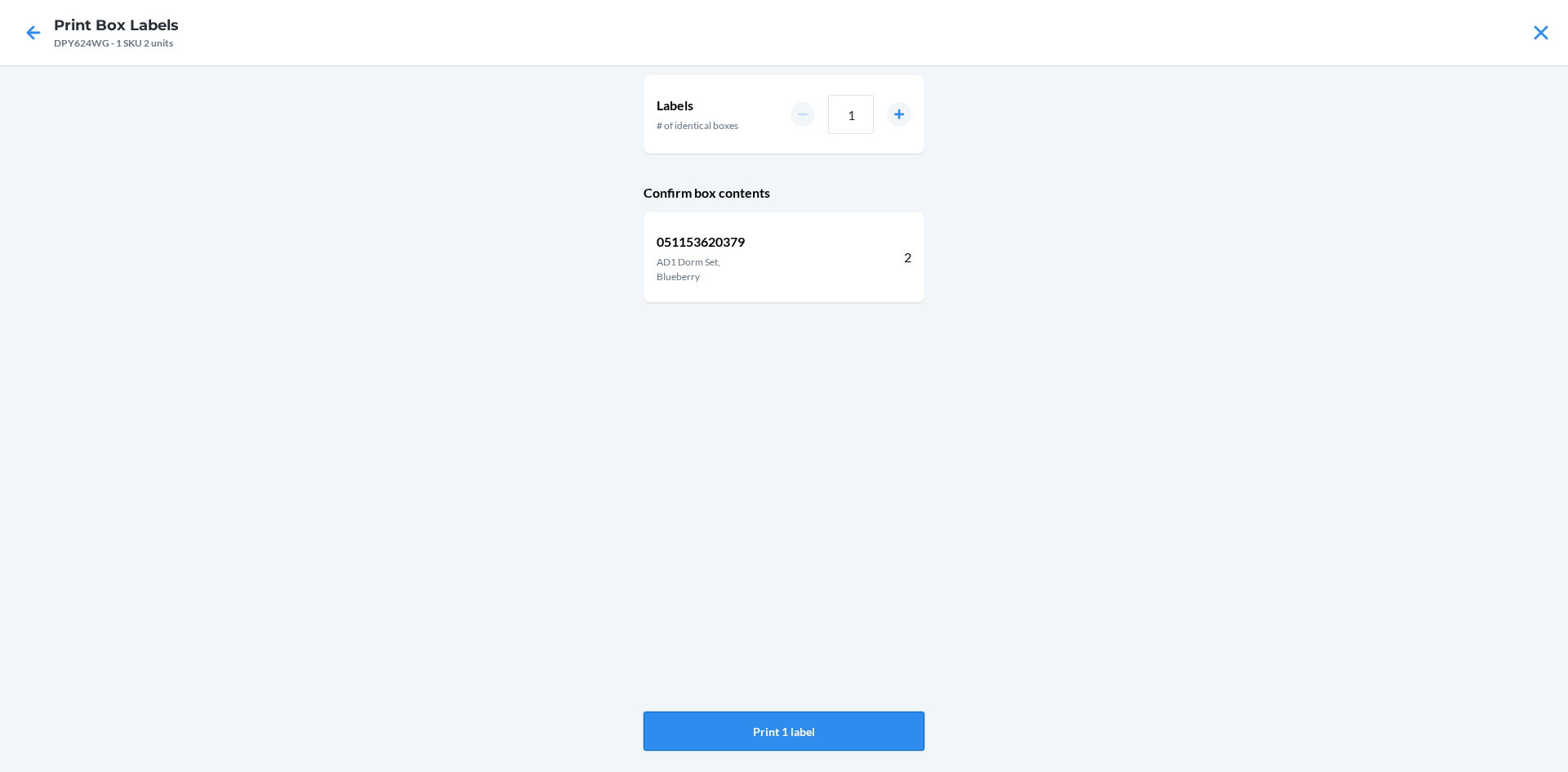
click at [824, 725] on button "Print 1 label" at bounding box center [784, 730] width 281 height 39
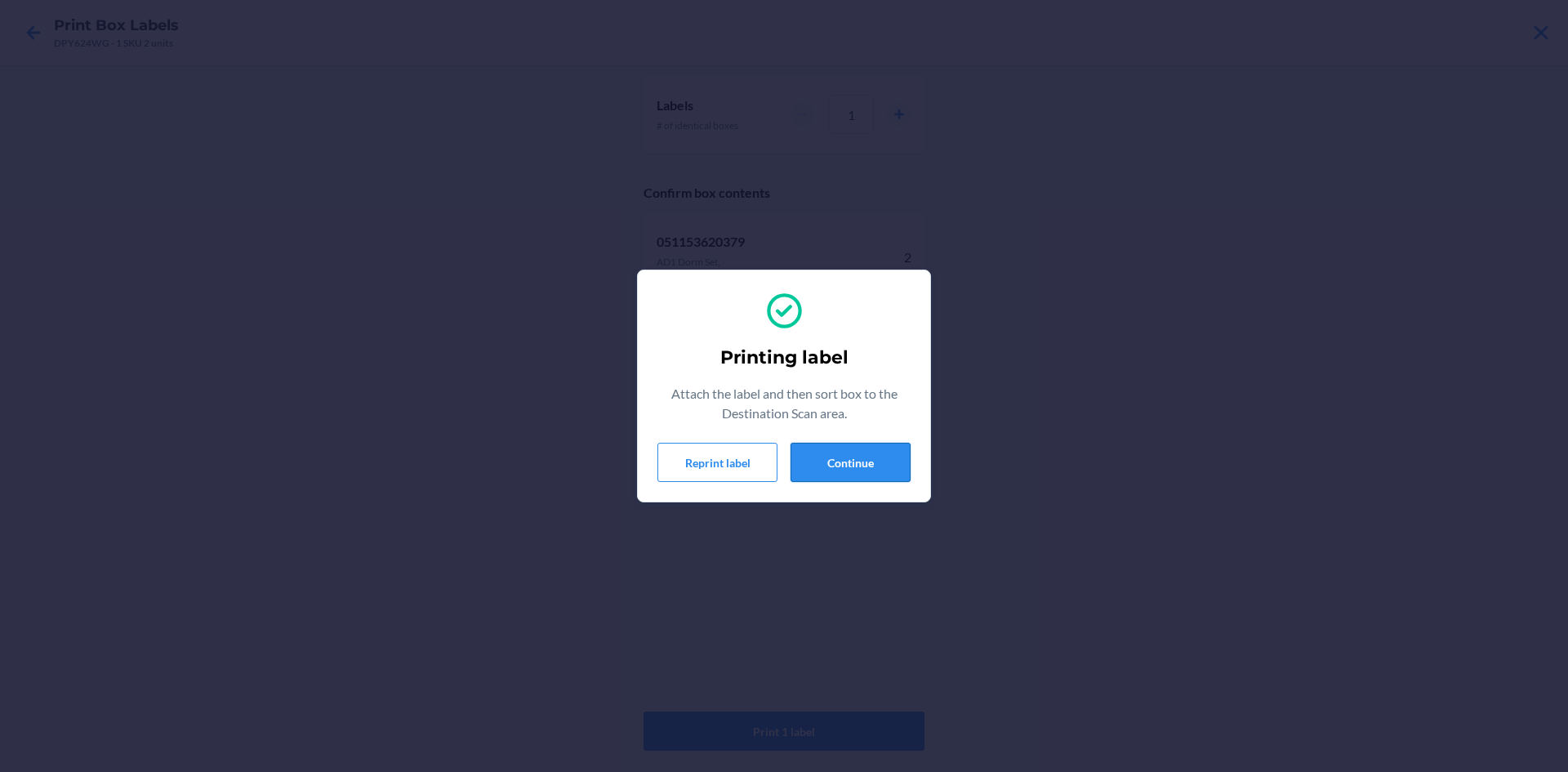
click at [832, 453] on button "Continue" at bounding box center [850, 462] width 120 height 39
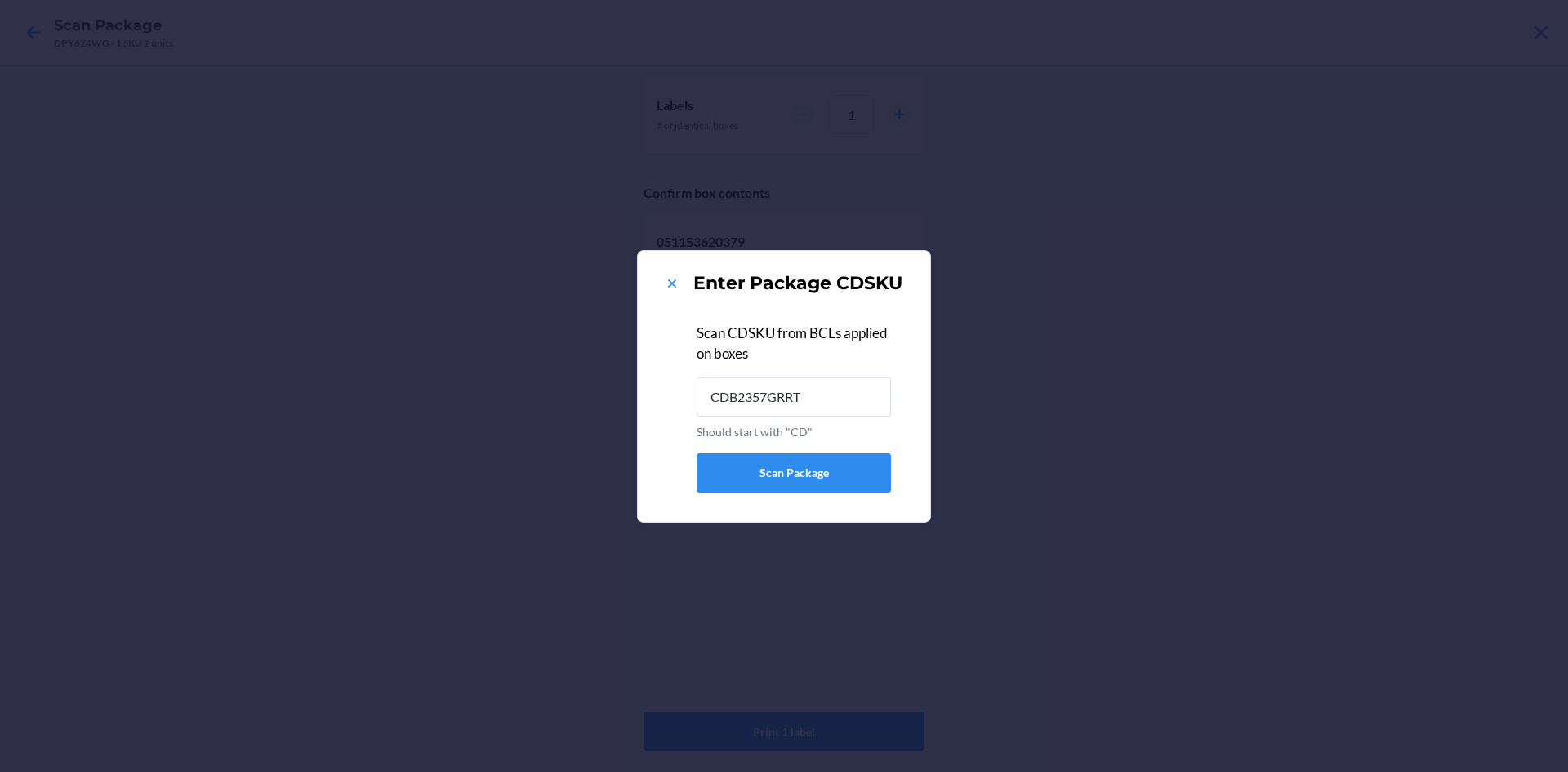
type input "CDB2357GRRT"
click at [671, 281] on icon at bounding box center [673, 284] width 8 height 8
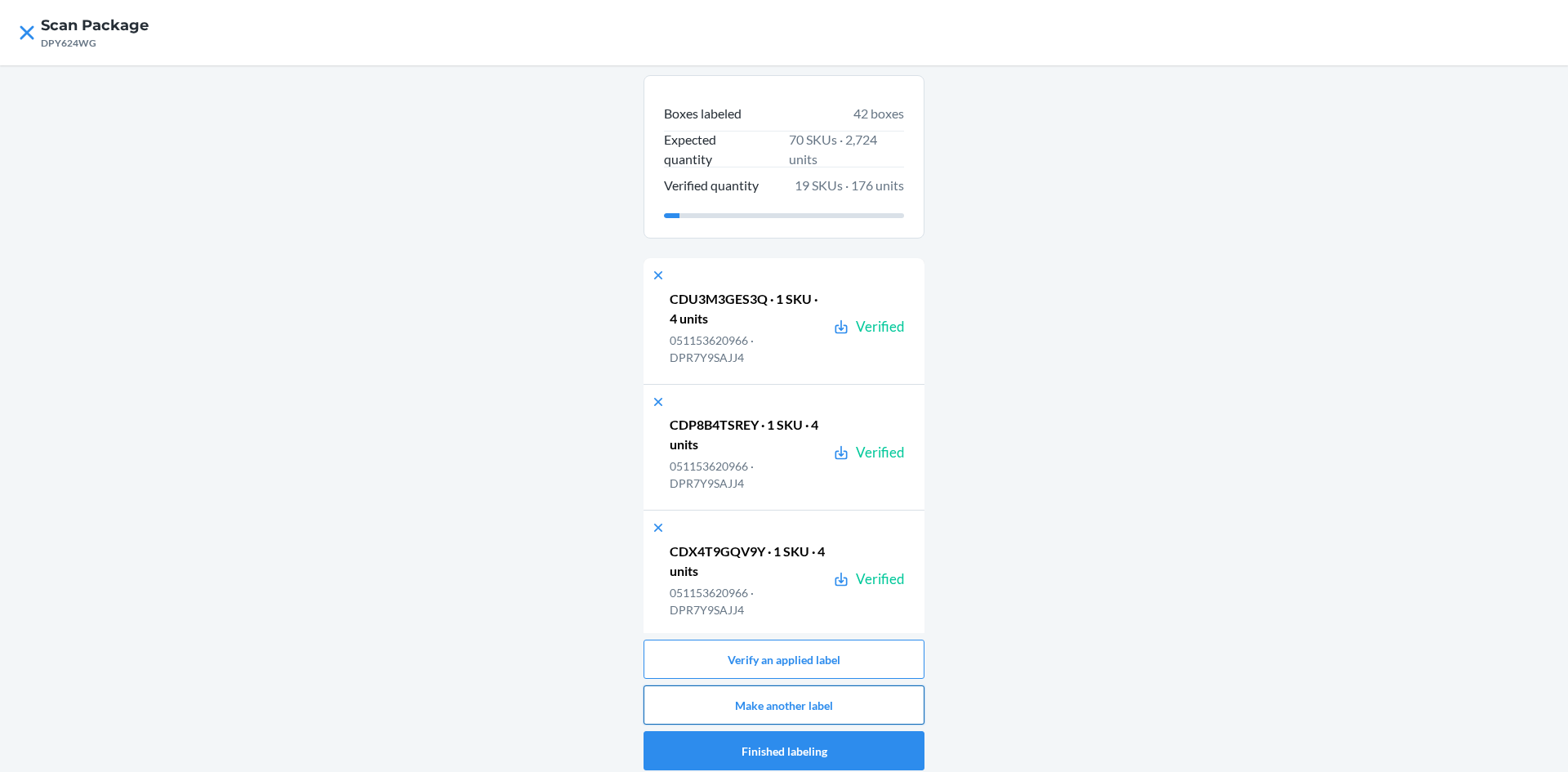
click at [845, 703] on button "Make another label" at bounding box center [784, 704] width 281 height 39
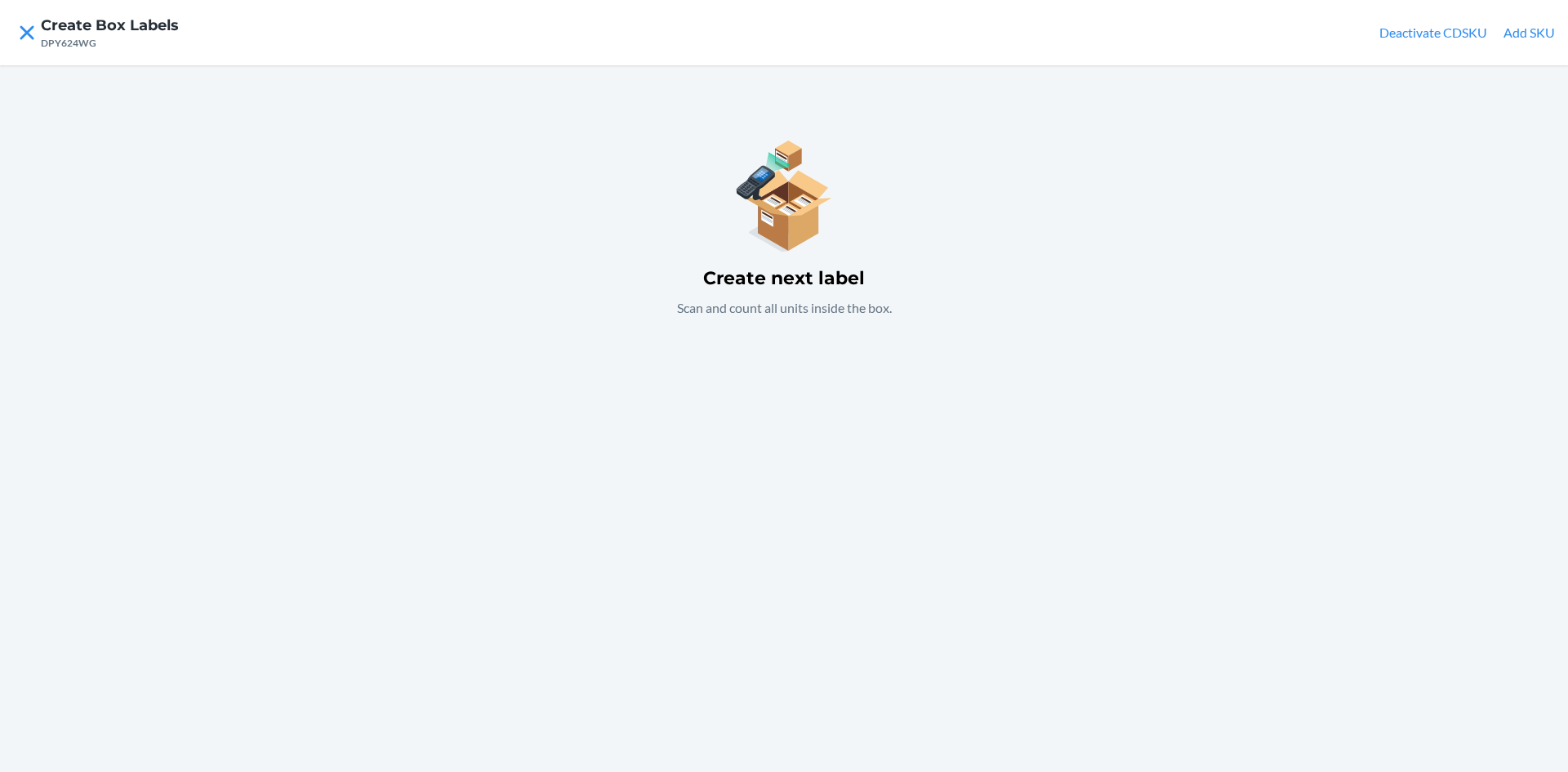
click at [813, 420] on div "Create next label Scan and count all units inside the box." at bounding box center [784, 418] width 1568 height 707
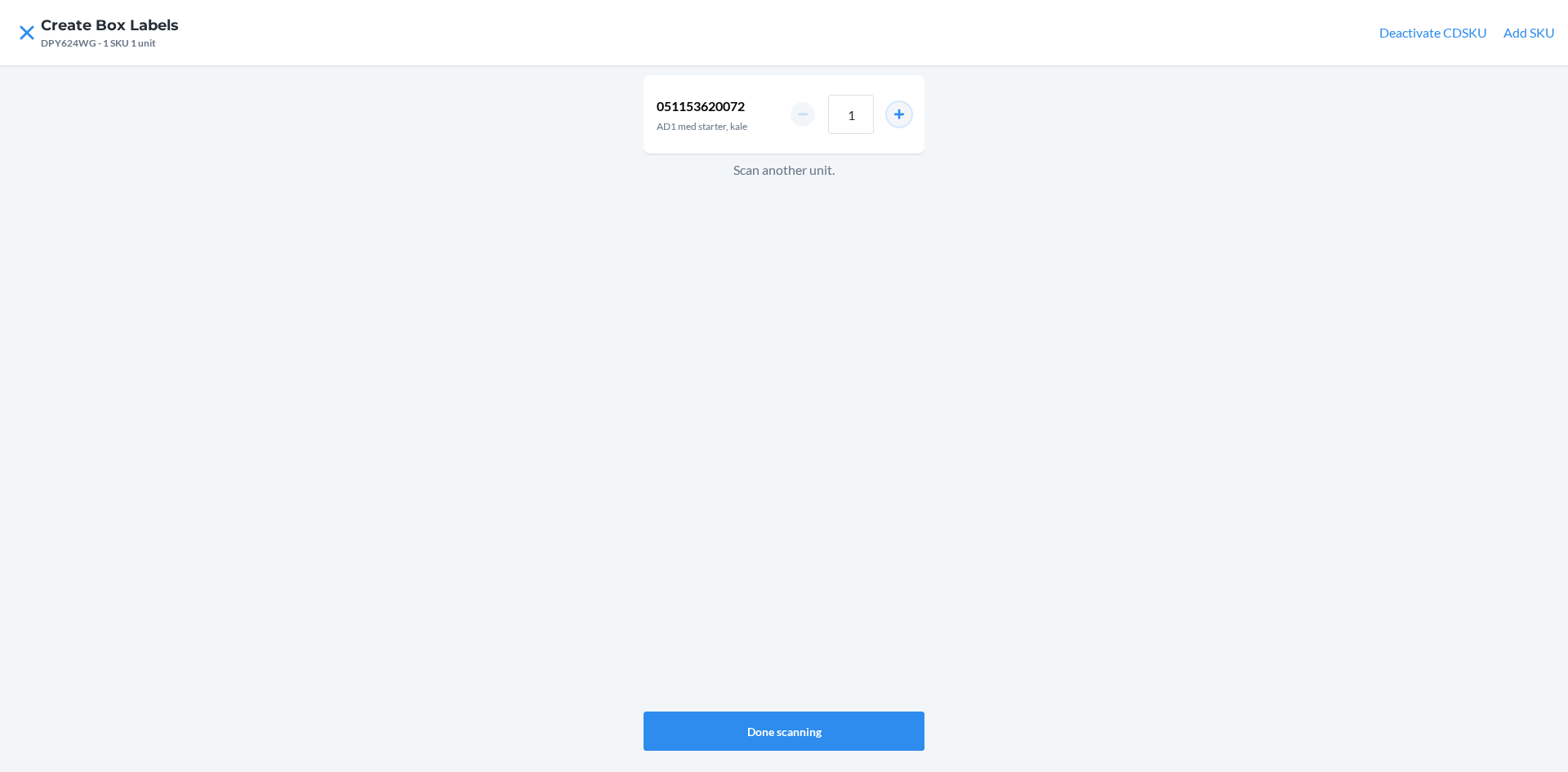
click at [898, 110] on button "increment number" at bounding box center [899, 114] width 24 height 24
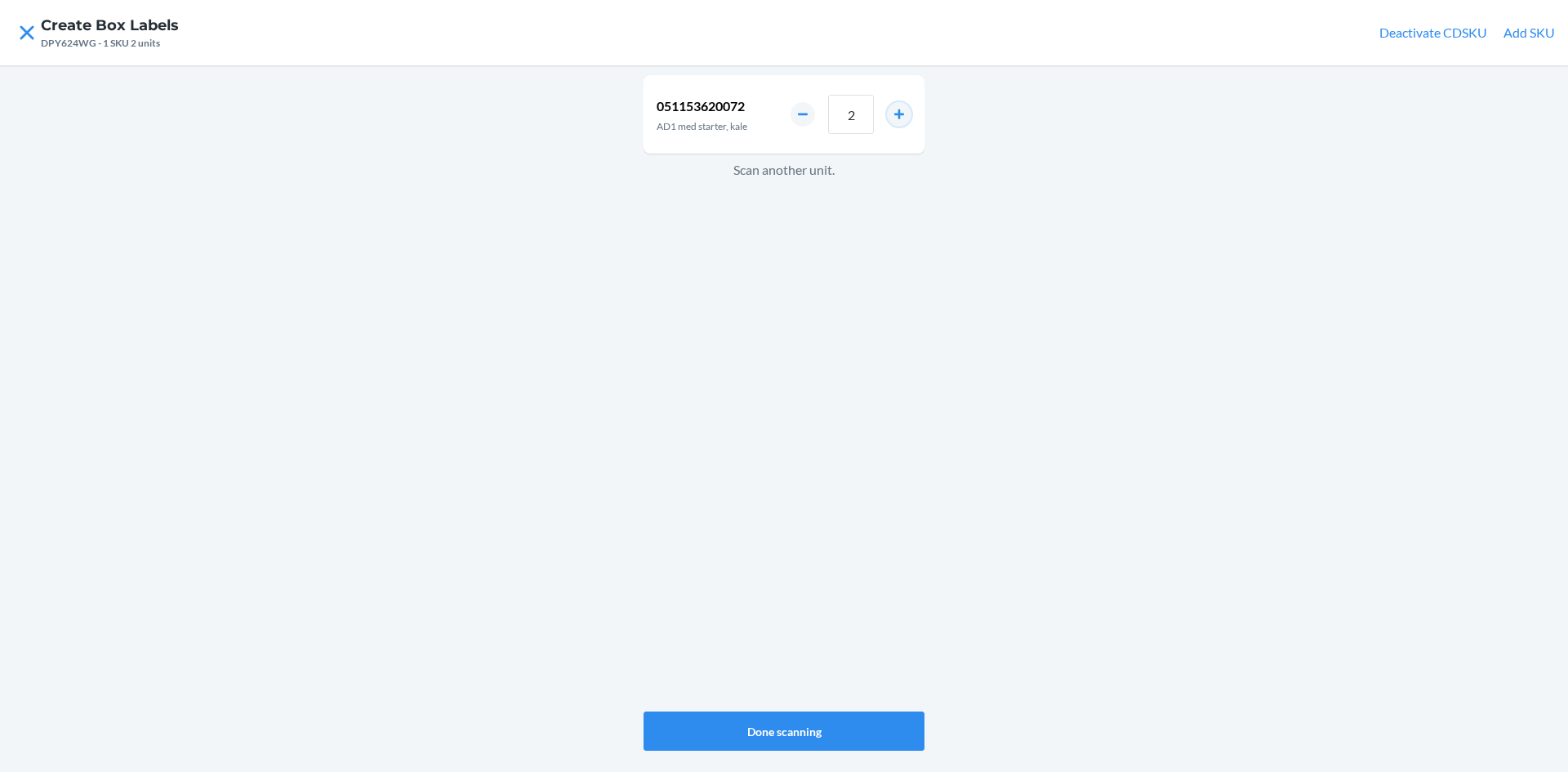
click at [898, 110] on button "increment number" at bounding box center [899, 114] width 24 height 24
type input "4"
click at [840, 726] on button "Done scanning" at bounding box center [784, 730] width 281 height 39
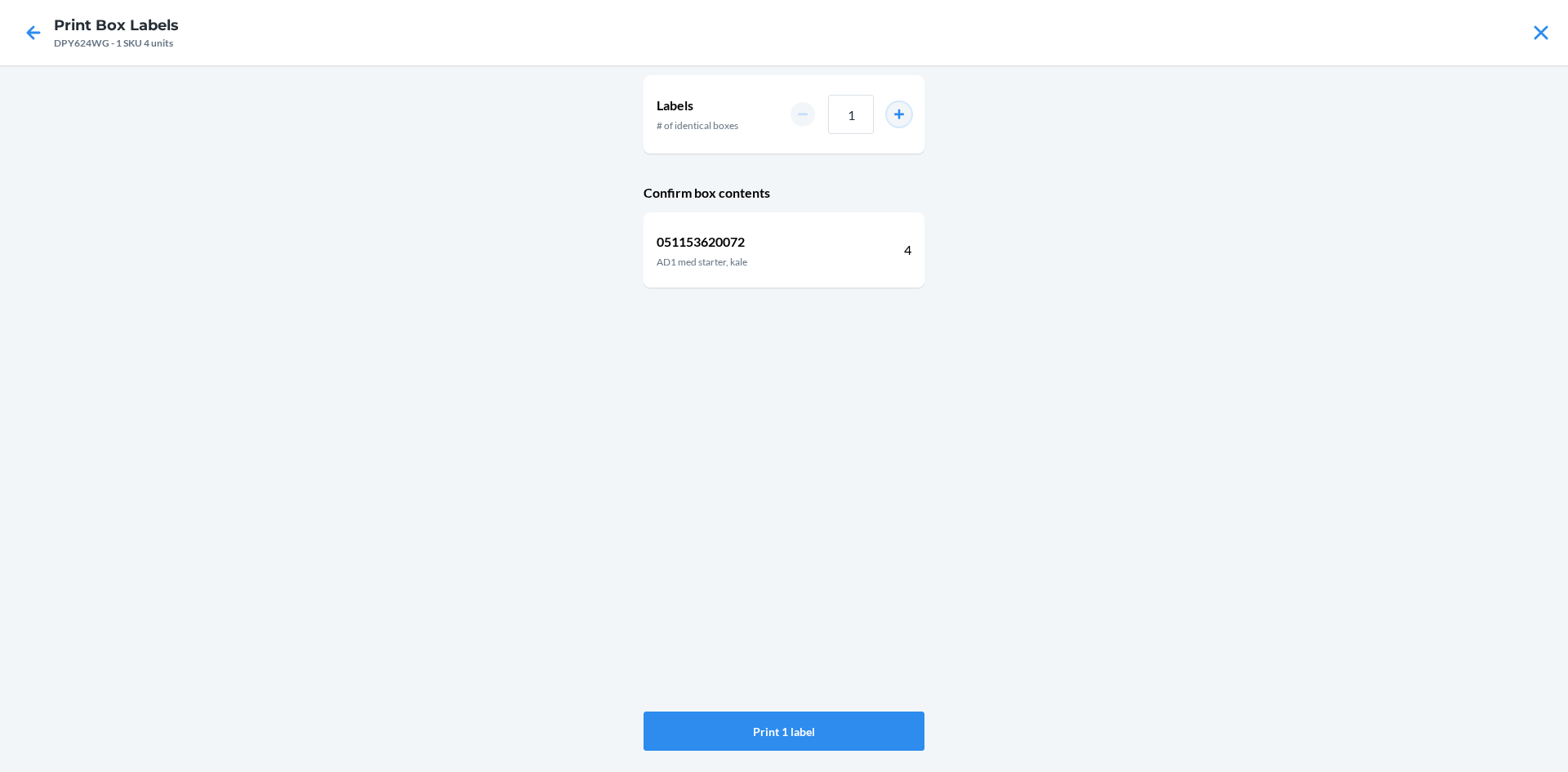
click at [902, 113] on button "increment number" at bounding box center [899, 114] width 24 height 24
type input "2"
click at [821, 724] on button "Print 2 labels" at bounding box center [784, 730] width 281 height 39
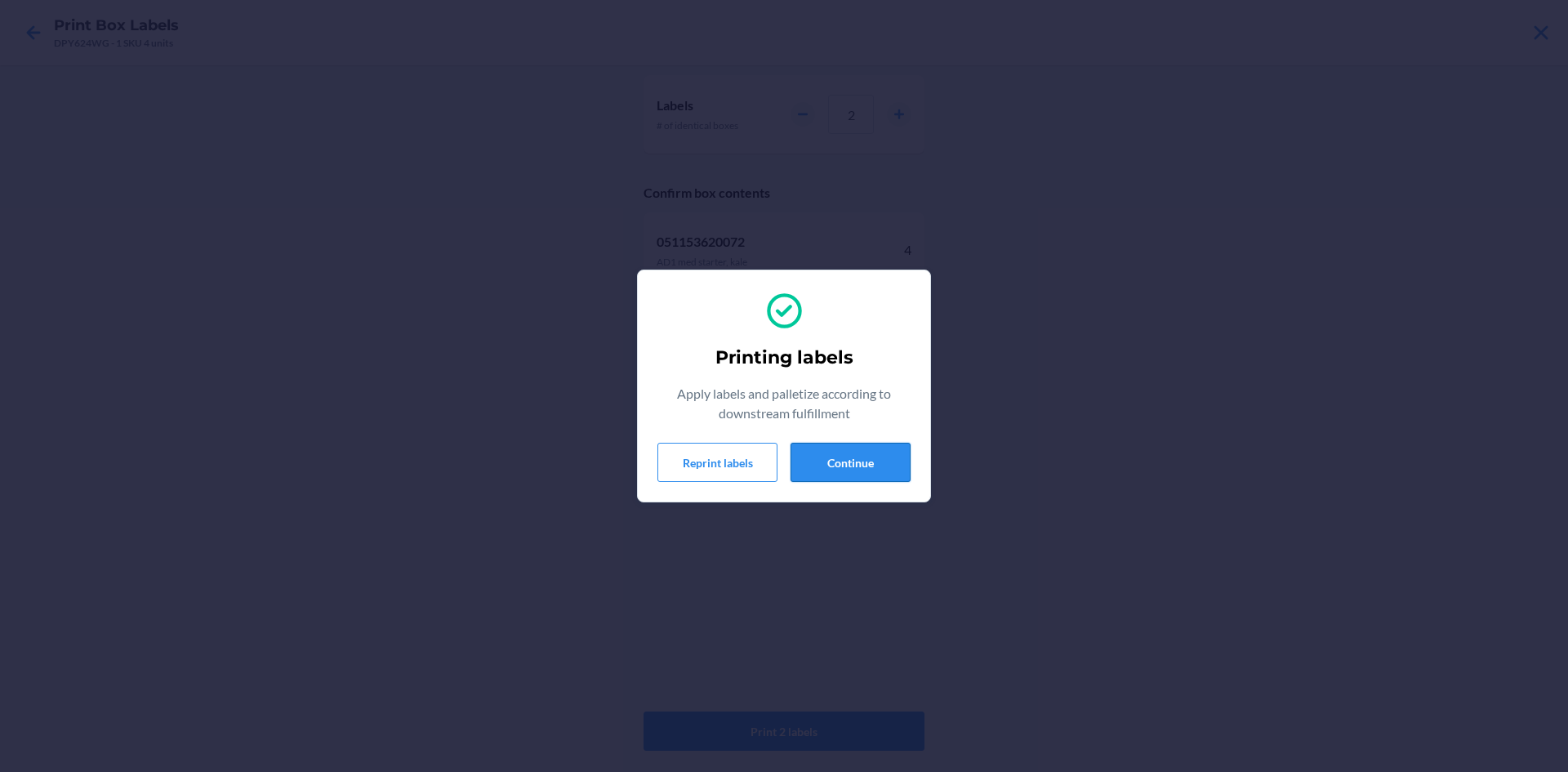
click at [826, 461] on button "Continue" at bounding box center [850, 462] width 120 height 39
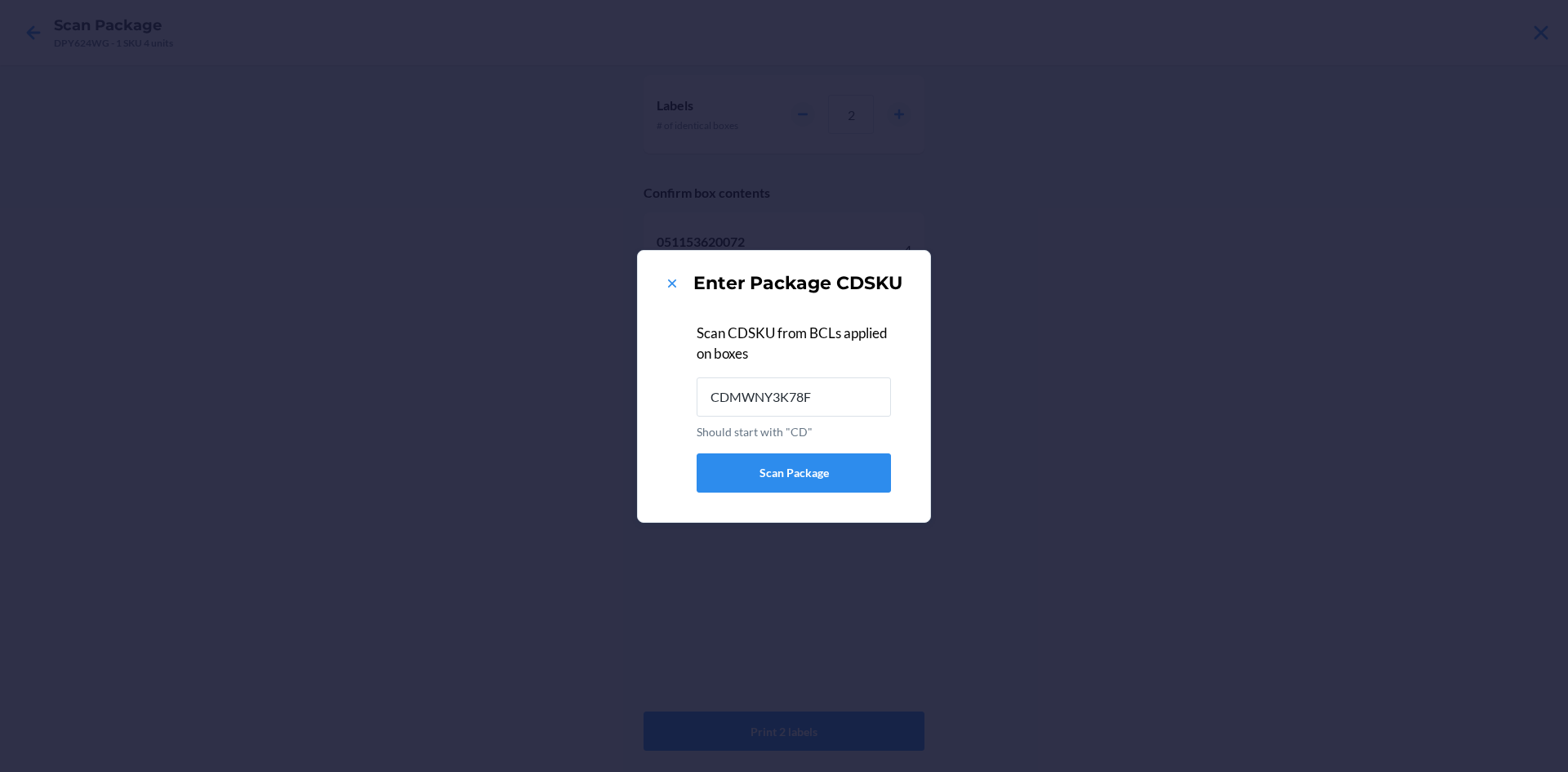
type input "CDMWNY3K78F"
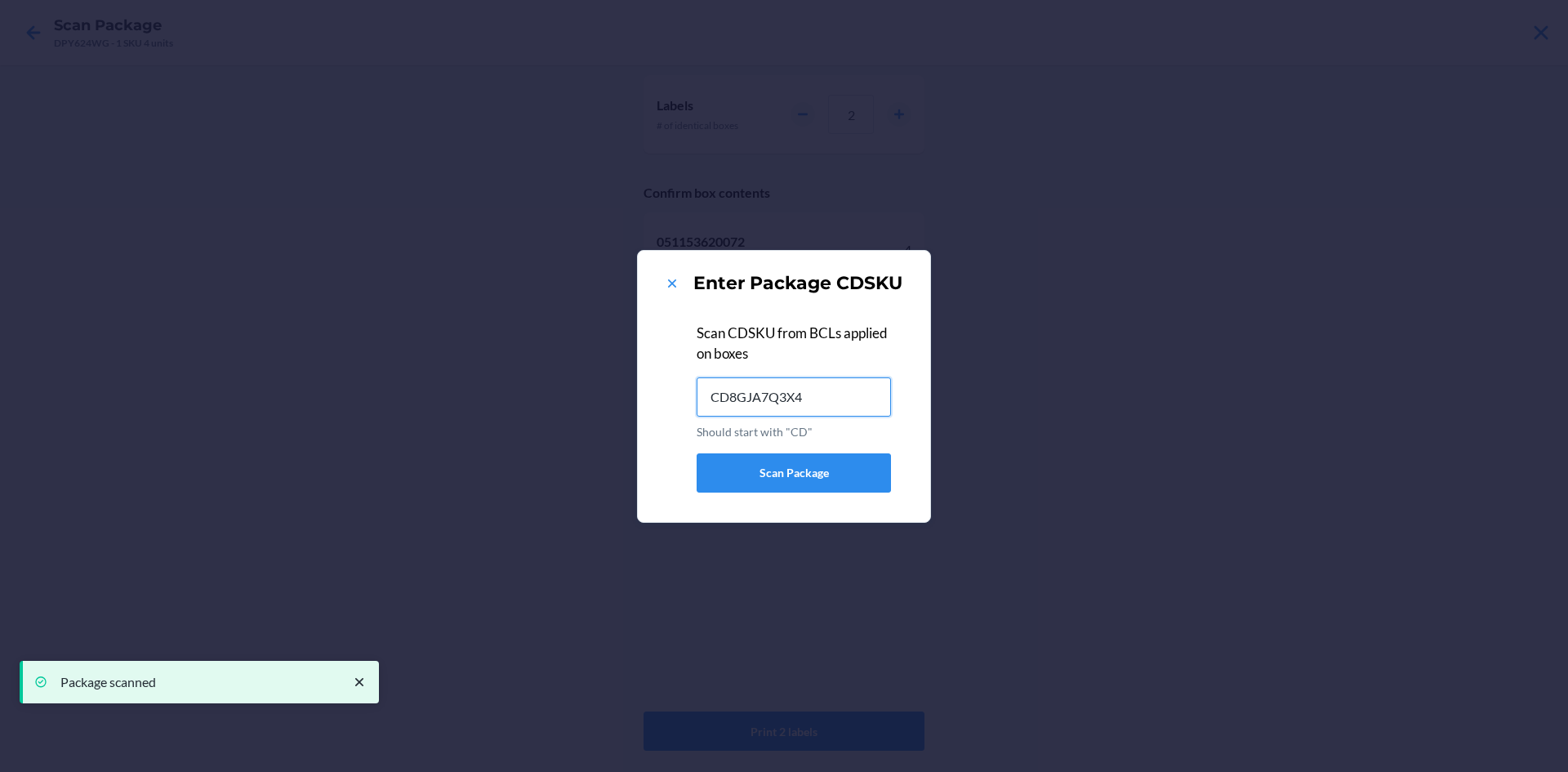
type input "CD8GJA7Q3X4"
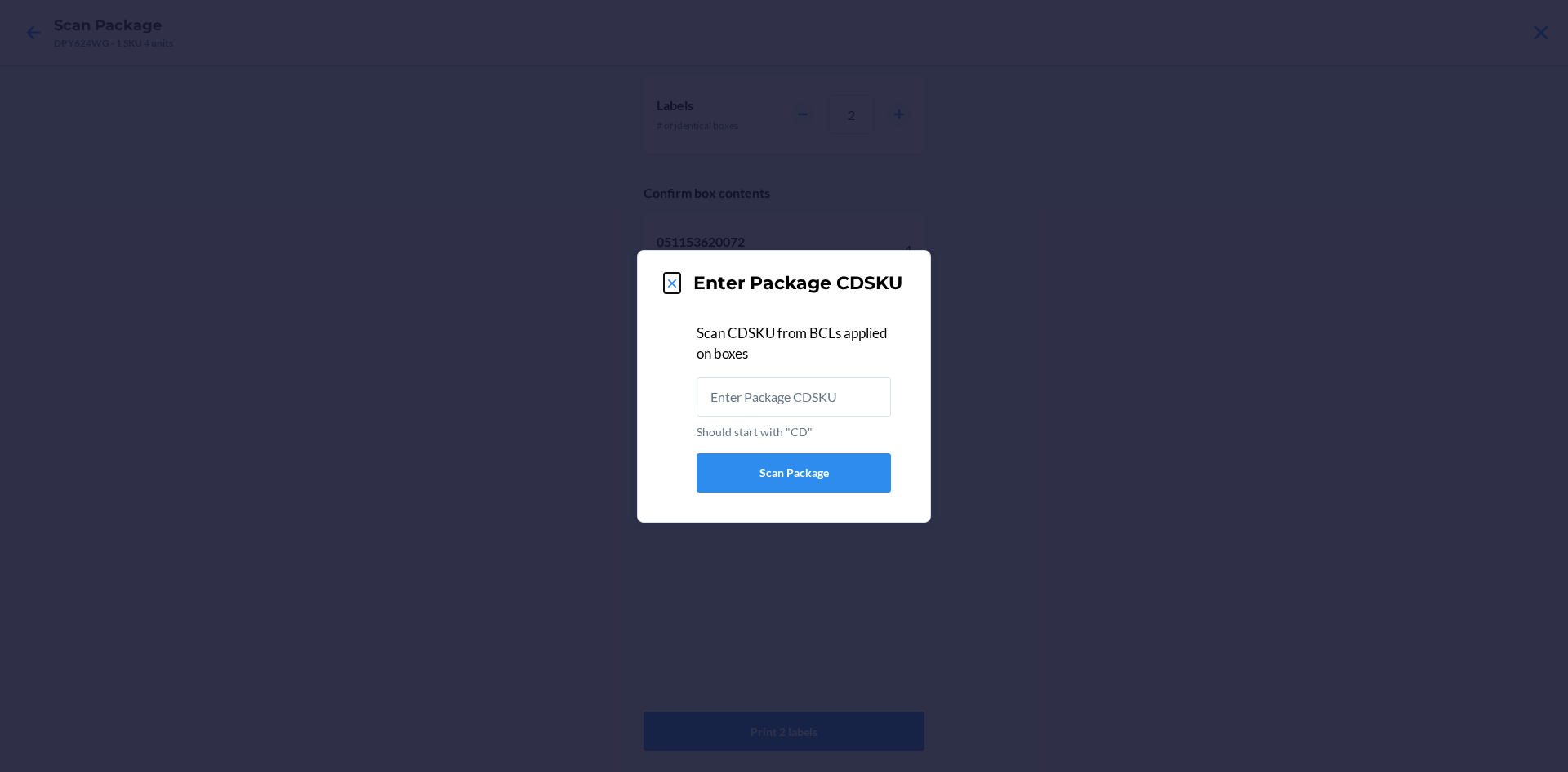
click at [672, 283] on icon at bounding box center [673, 284] width 8 height 8
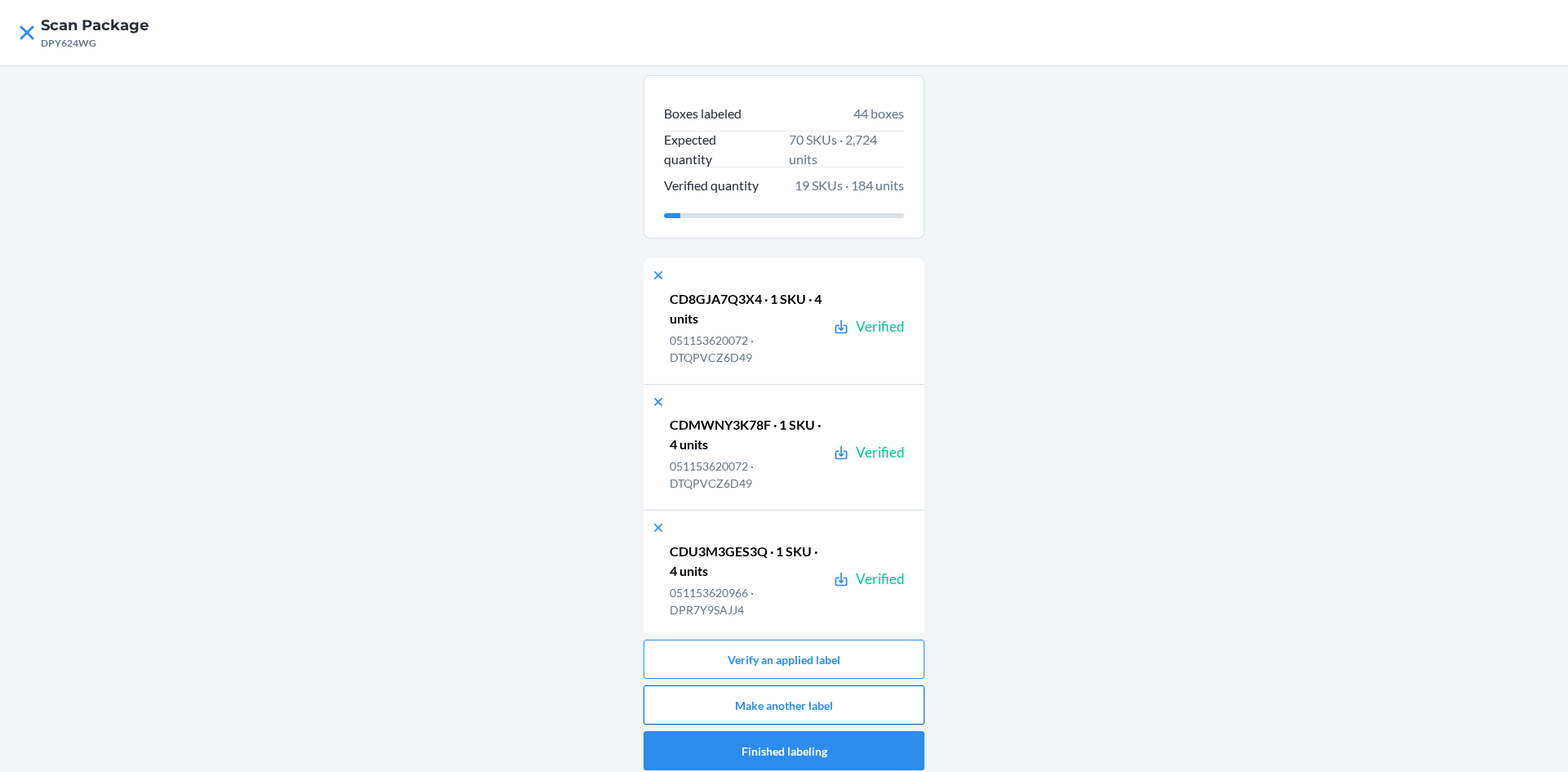
click at [799, 703] on button "Make another label" at bounding box center [784, 704] width 281 height 39
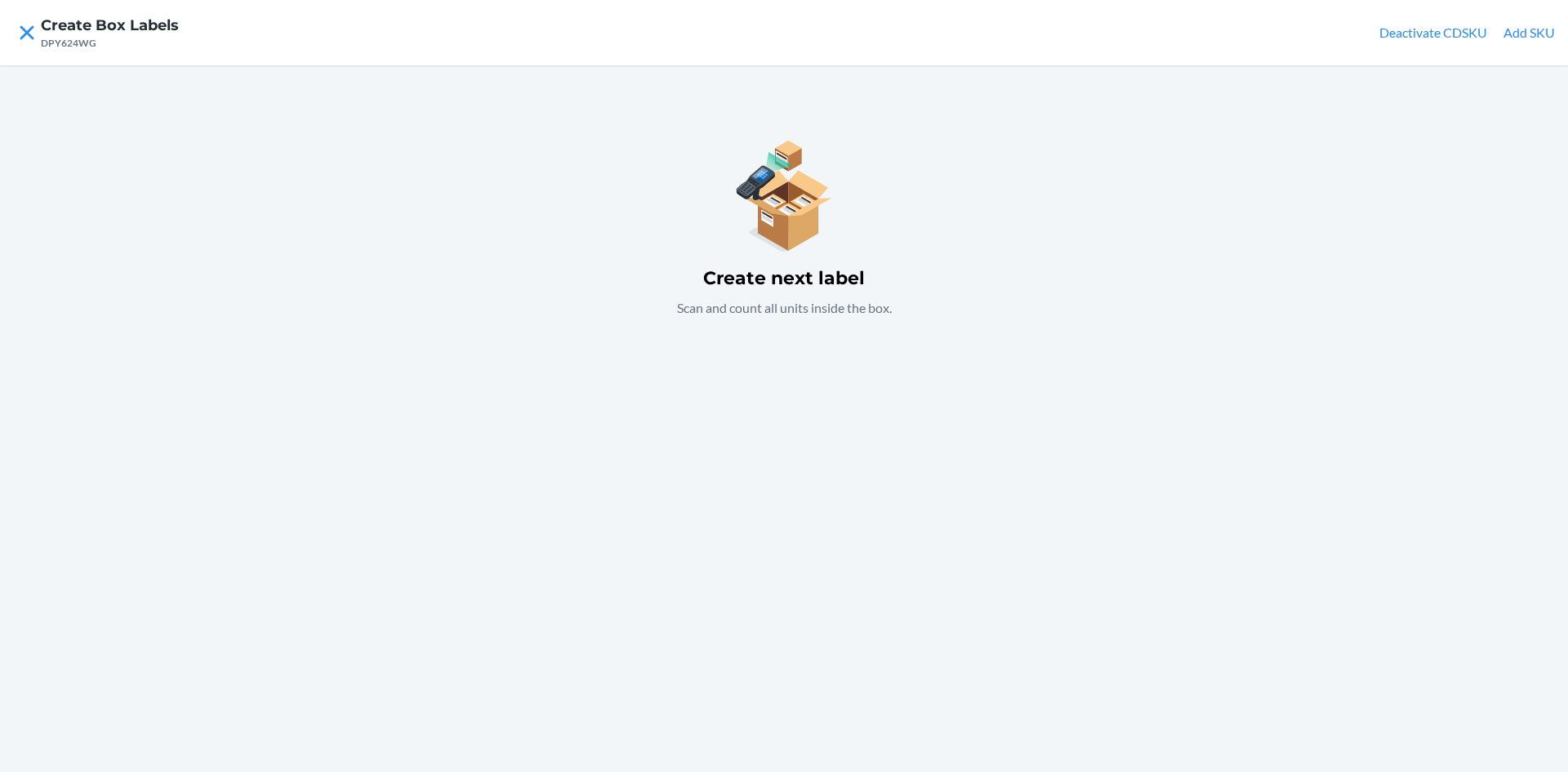
click at [852, 453] on div "Create next label Scan and count all units inside the box." at bounding box center [784, 418] width 1568 height 707
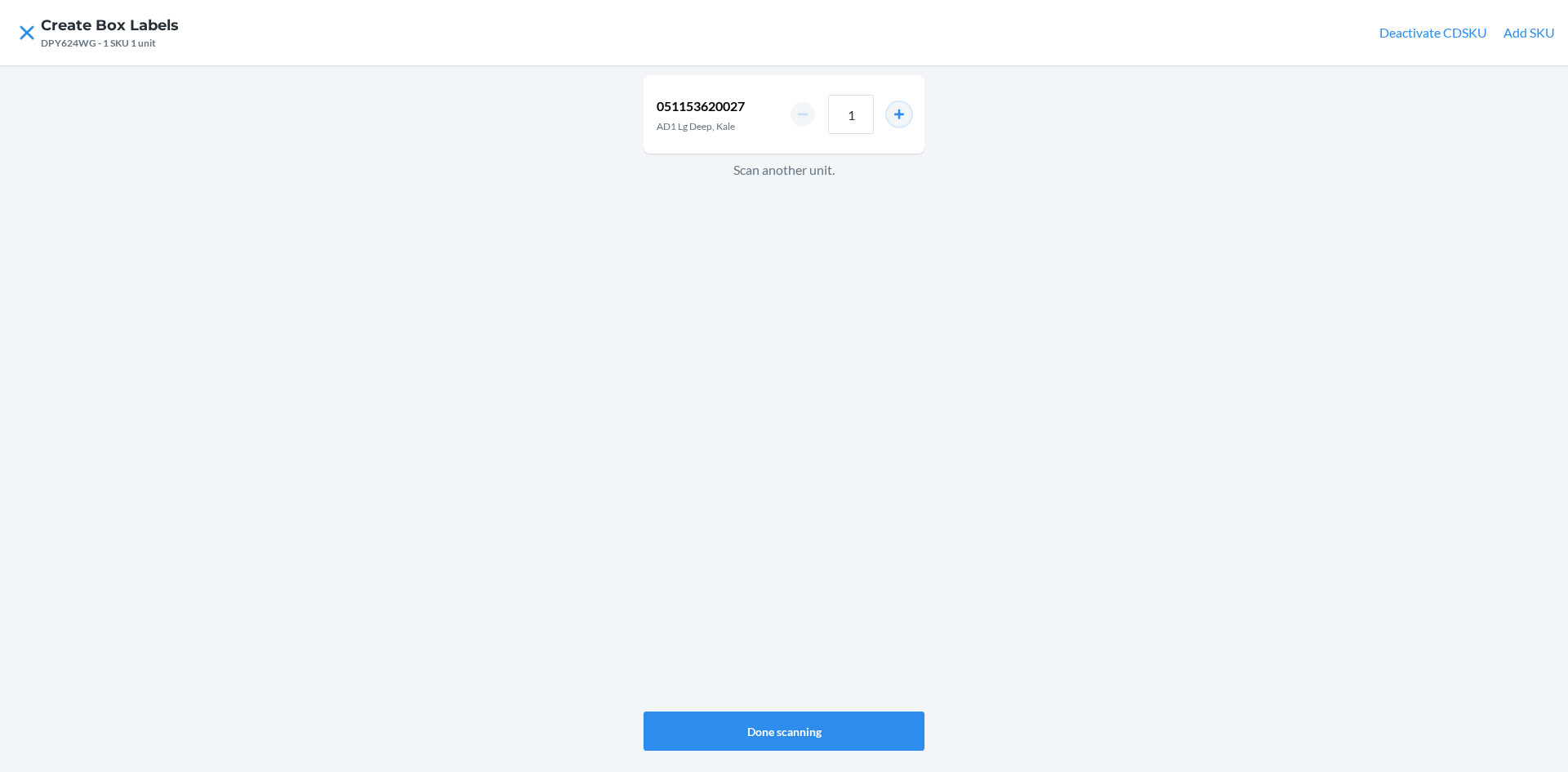
click at [899, 108] on button "increment number" at bounding box center [899, 114] width 24 height 24
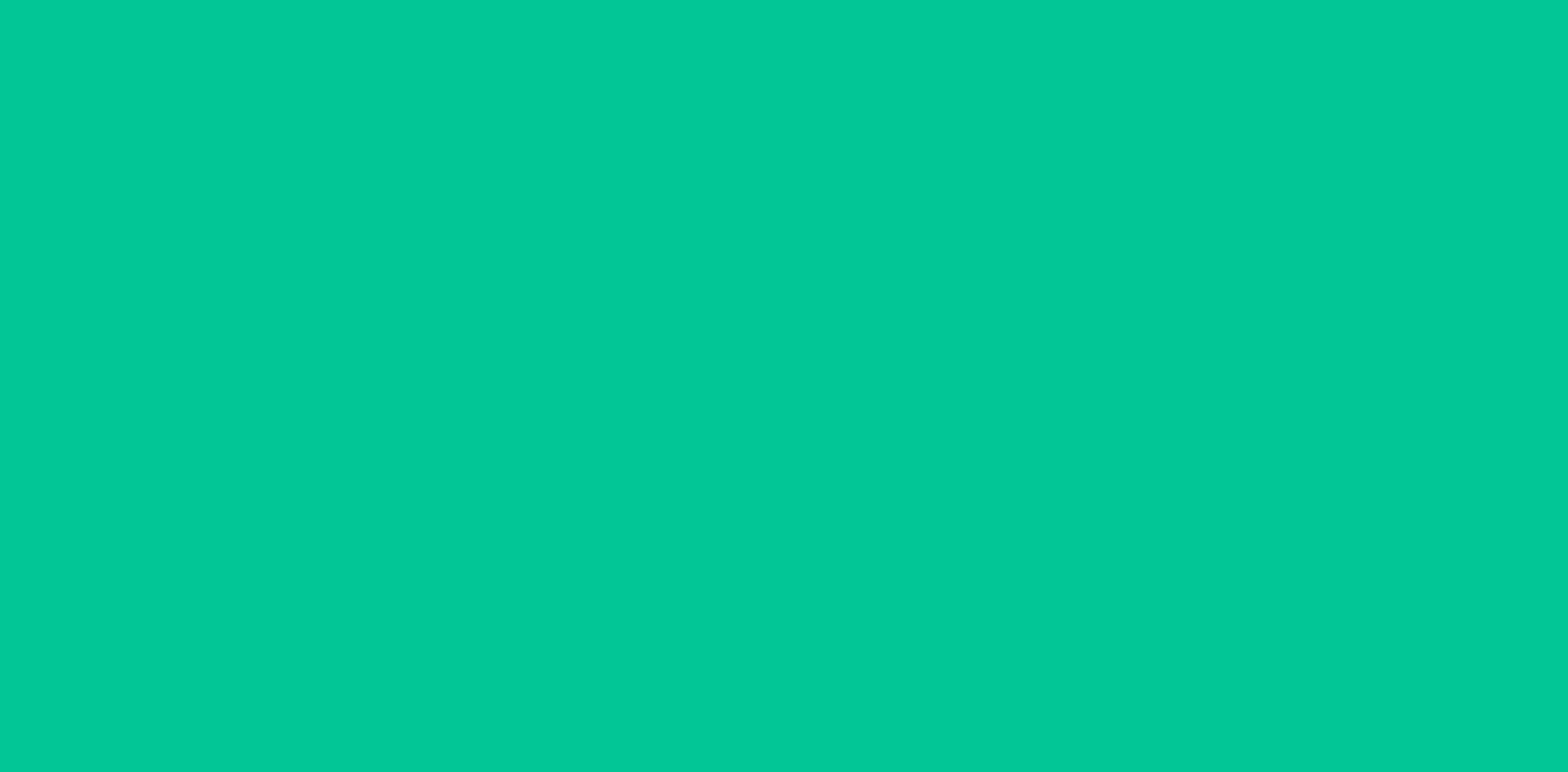
click at [899, 108] on button "increment number" at bounding box center [899, 114] width 24 height 24
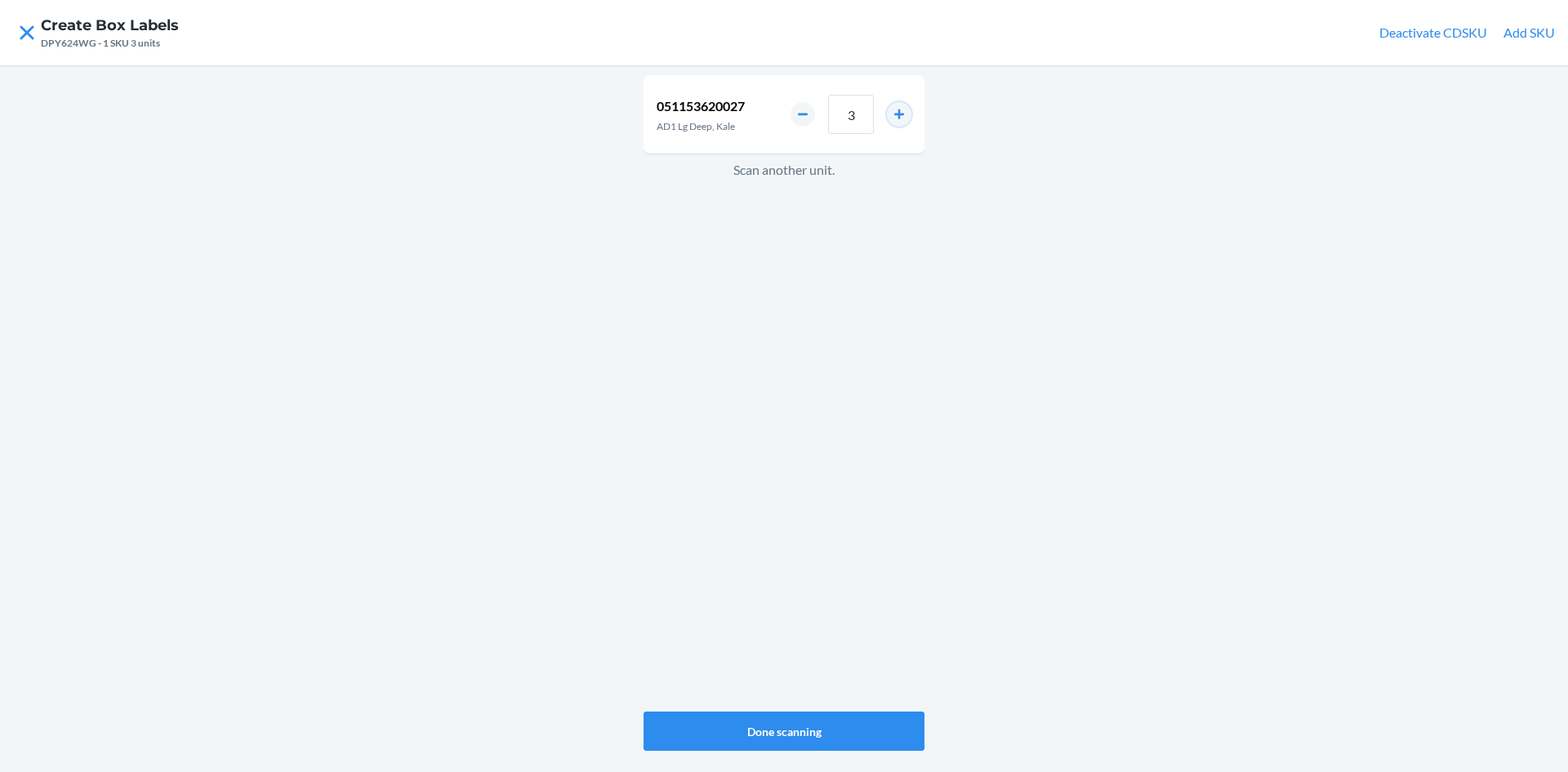
click at [899, 108] on button "increment number" at bounding box center [899, 114] width 24 height 24
type input "4"
click at [850, 724] on button "Done scanning" at bounding box center [784, 730] width 281 height 39
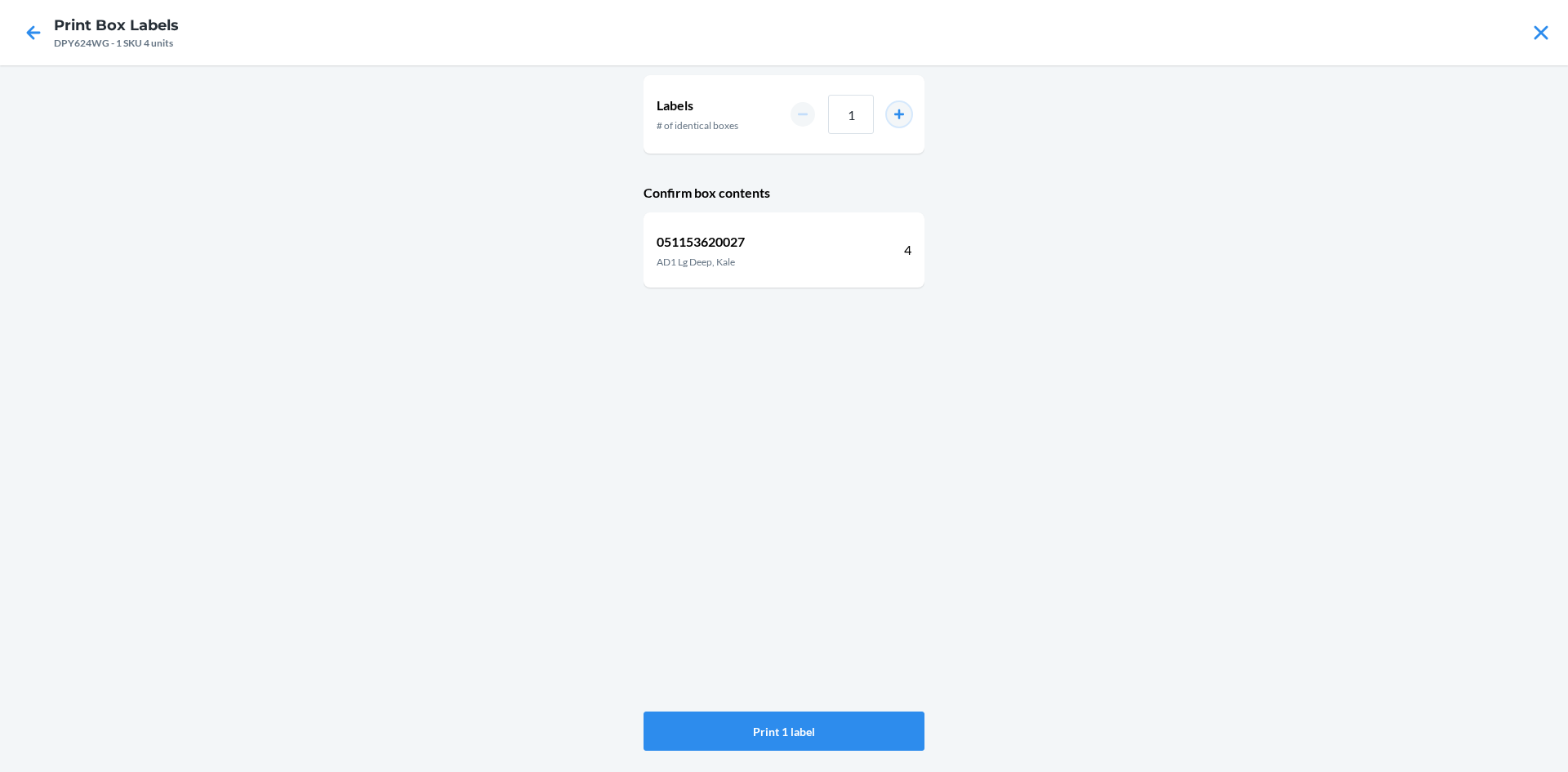
click at [895, 109] on button "increment number" at bounding box center [899, 114] width 24 height 24
type input "2"
drag, startPoint x: 860, startPoint y: 730, endPoint x: 930, endPoint y: 689, distance: 81.1
click at [862, 731] on button "Print 2 labels" at bounding box center [784, 730] width 281 height 39
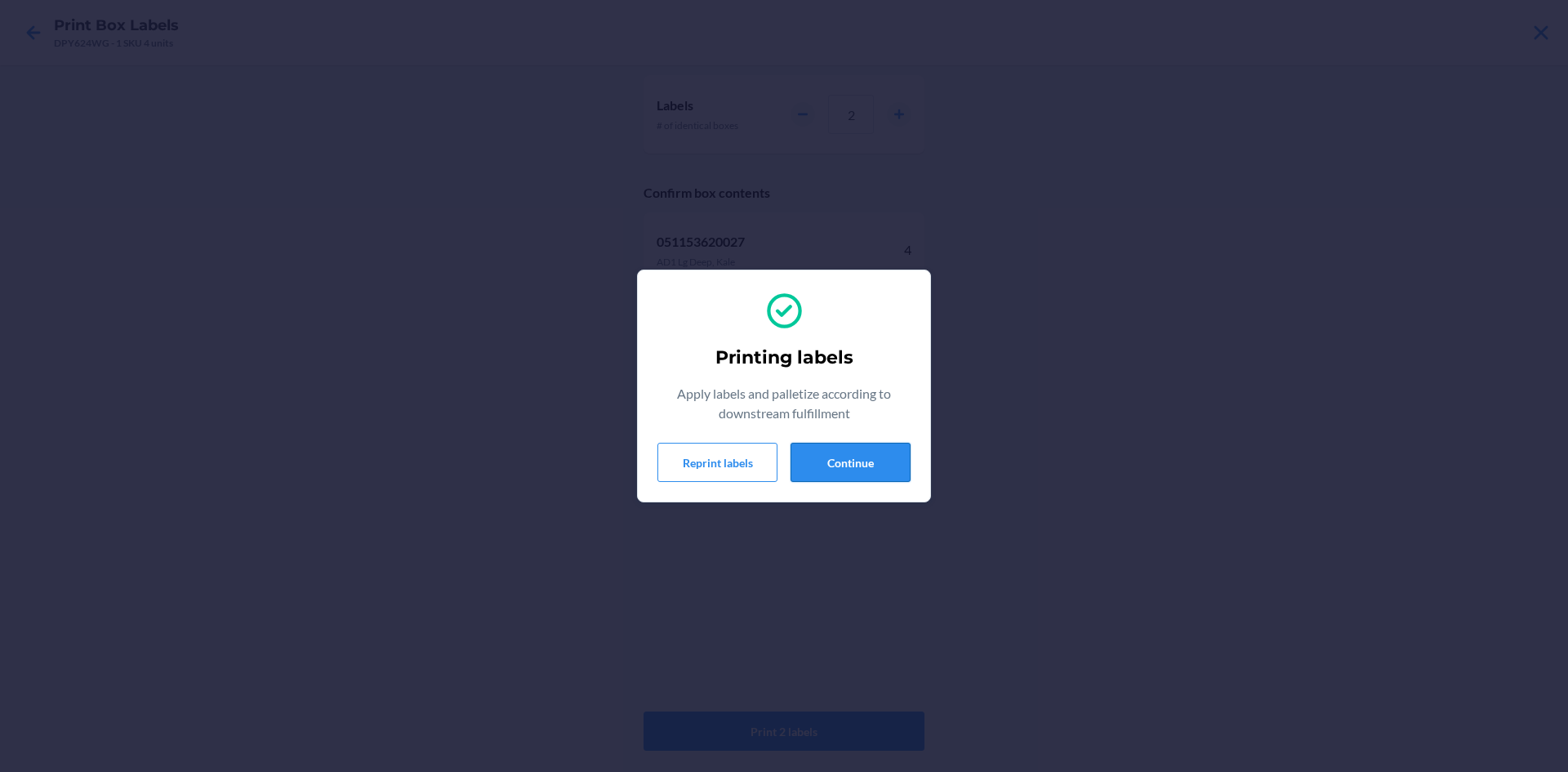
click at [885, 456] on button "Continue" at bounding box center [850, 462] width 120 height 39
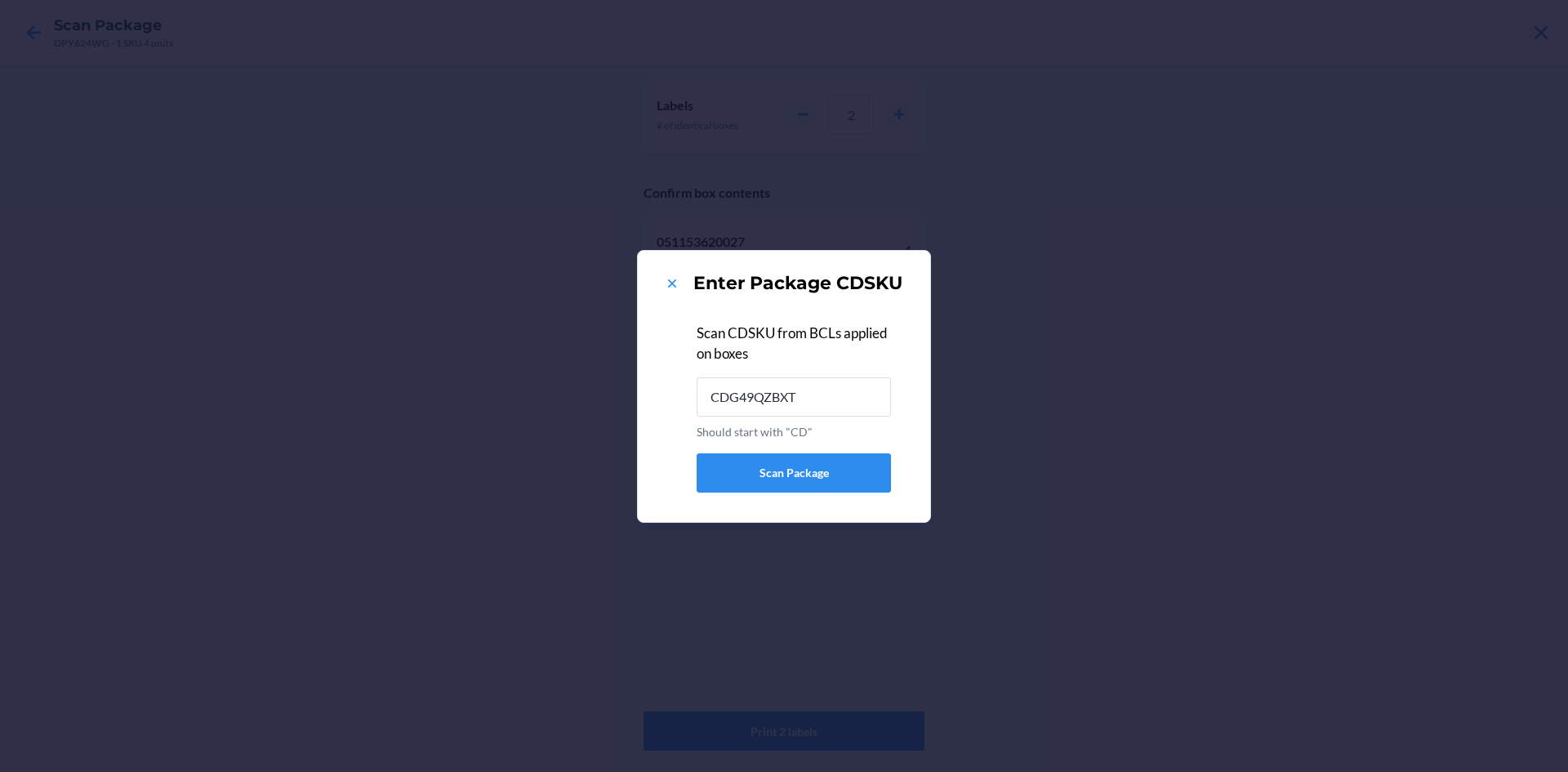
type input "CDG49QZBXT9"
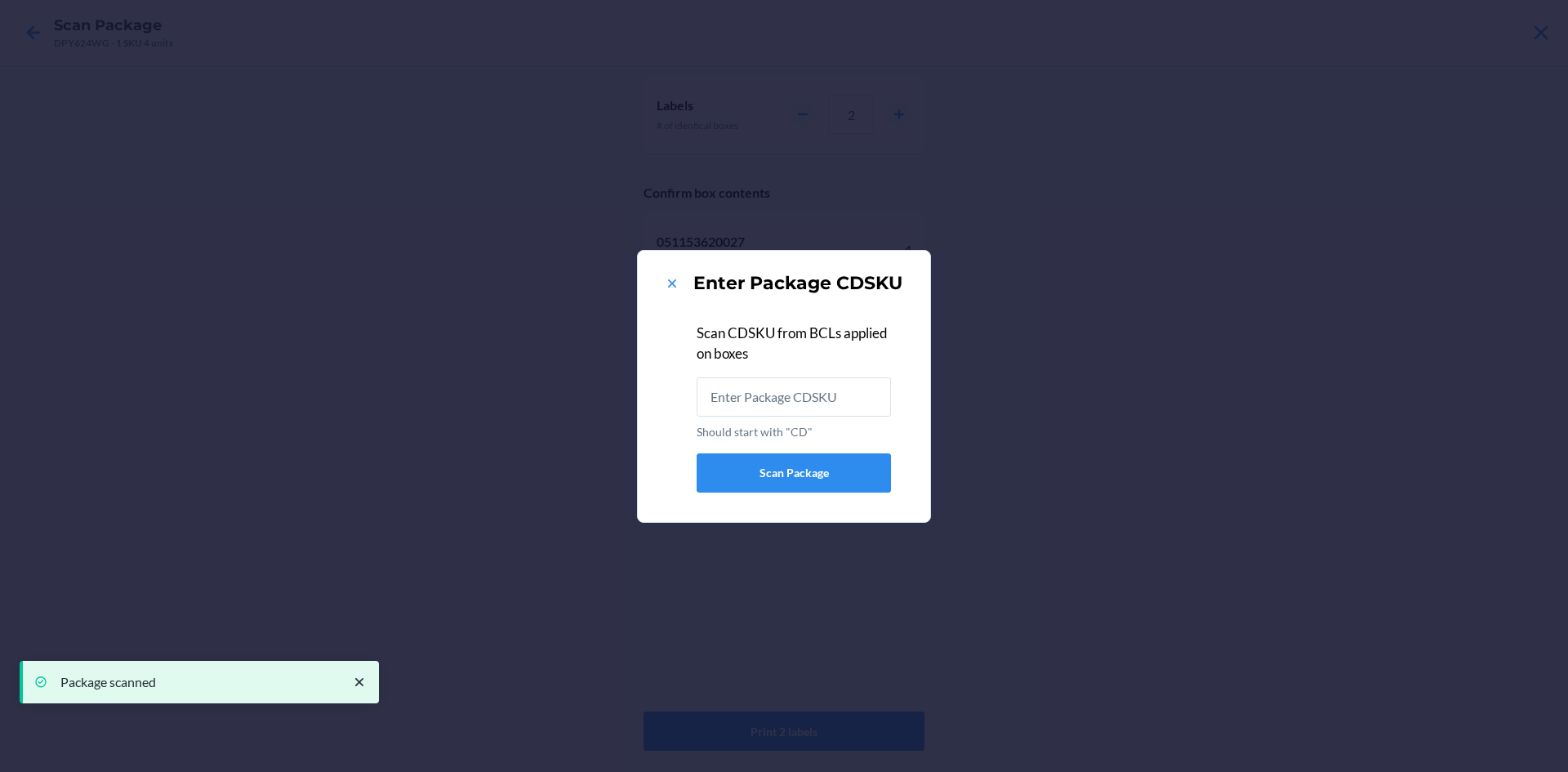
type input "CDDZH8UJL95"
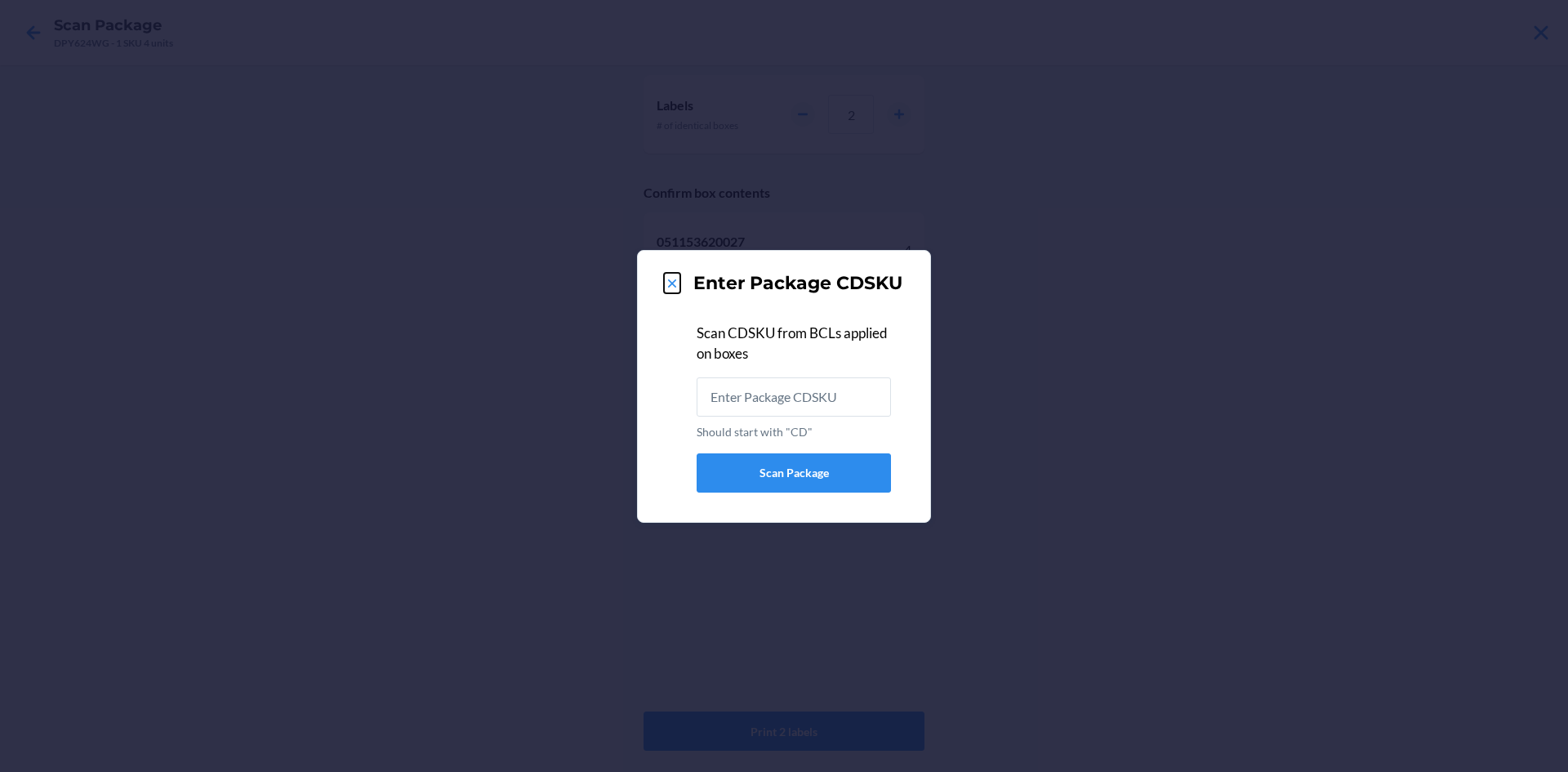
click at [670, 279] on icon at bounding box center [673, 284] width 17 height 17
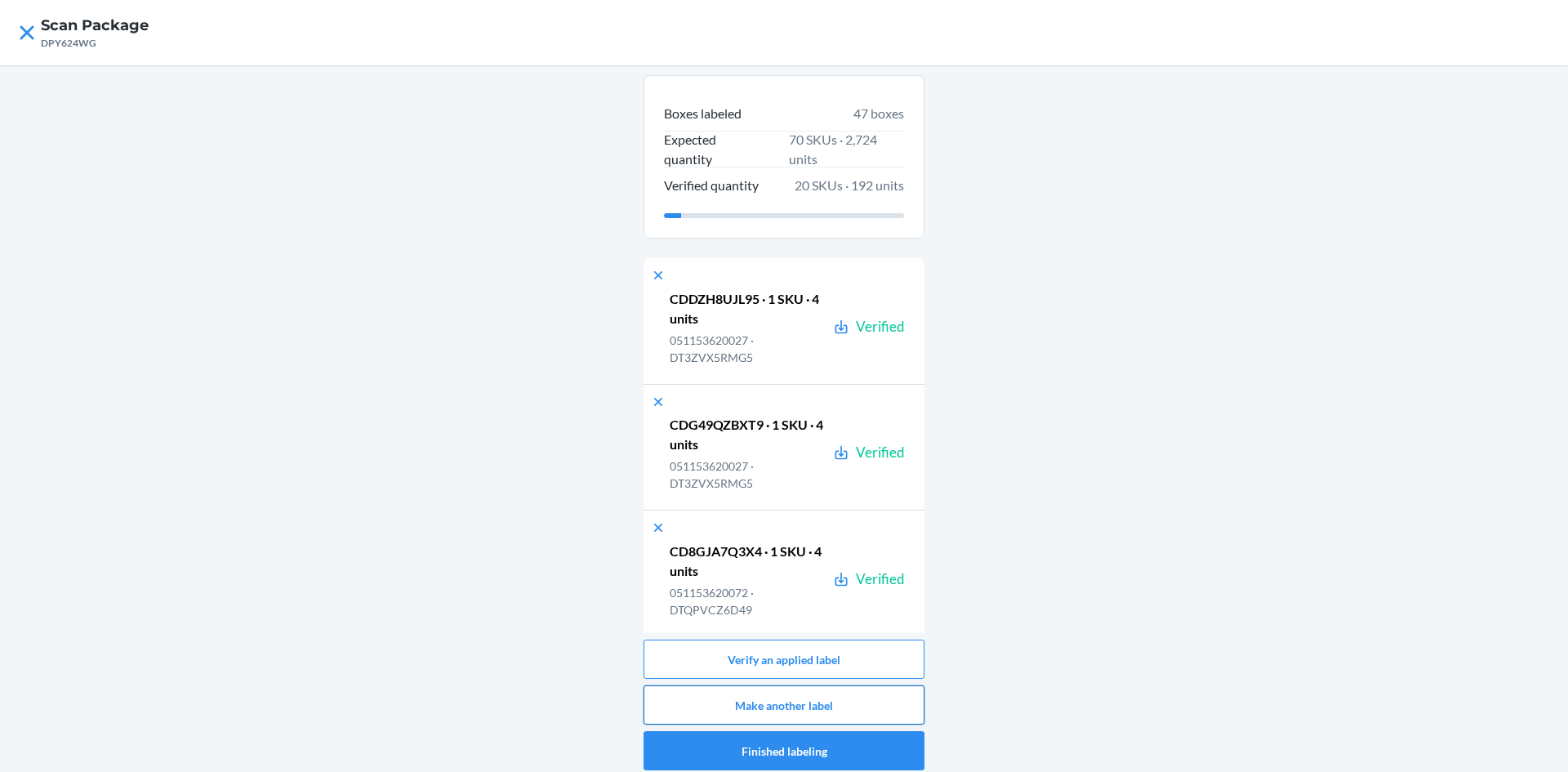
click at [837, 689] on button "Make another label" at bounding box center [784, 704] width 281 height 39
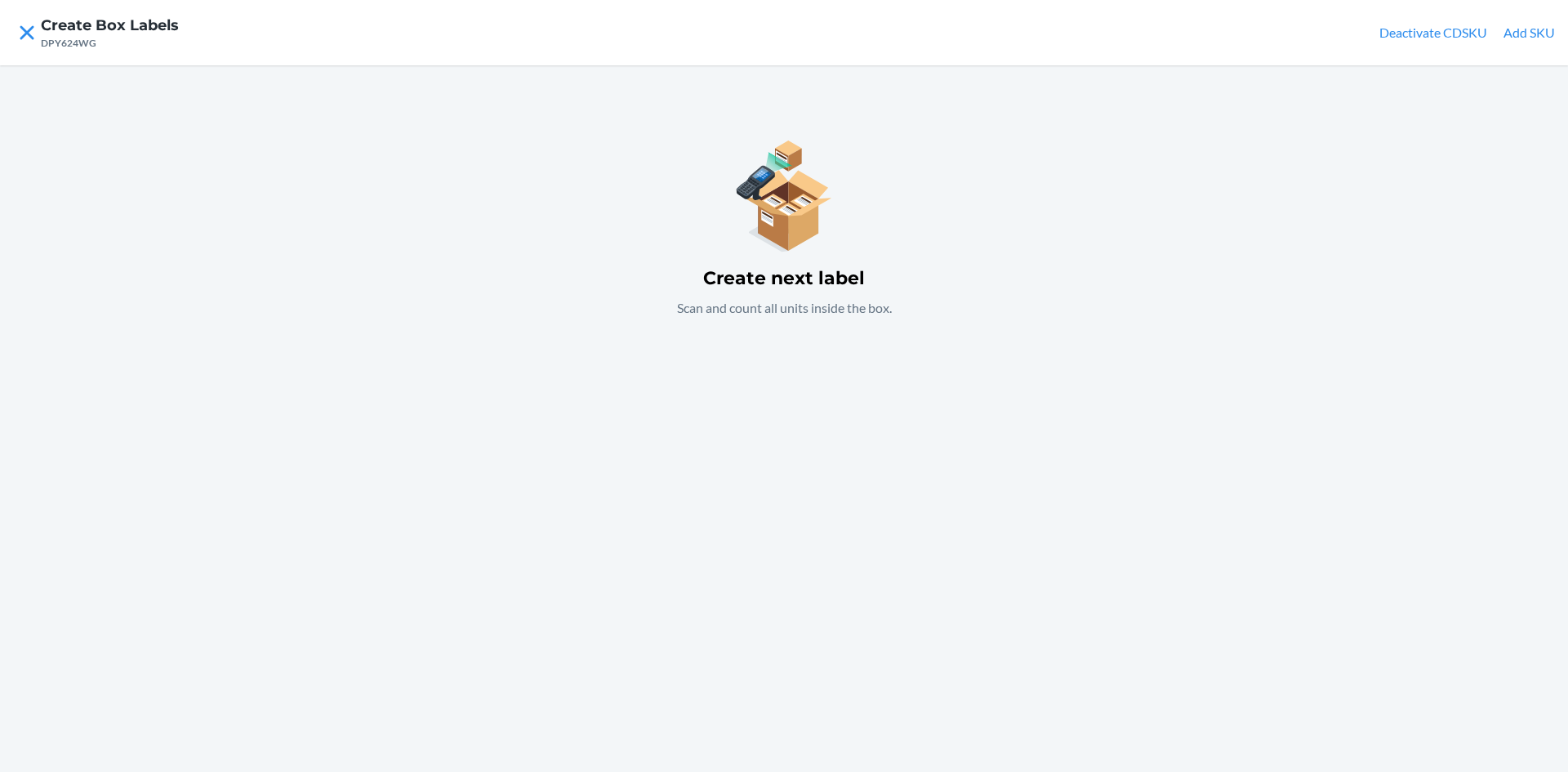
click at [799, 477] on div "Create next label Scan and count all units inside the box." at bounding box center [784, 418] width 1568 height 707
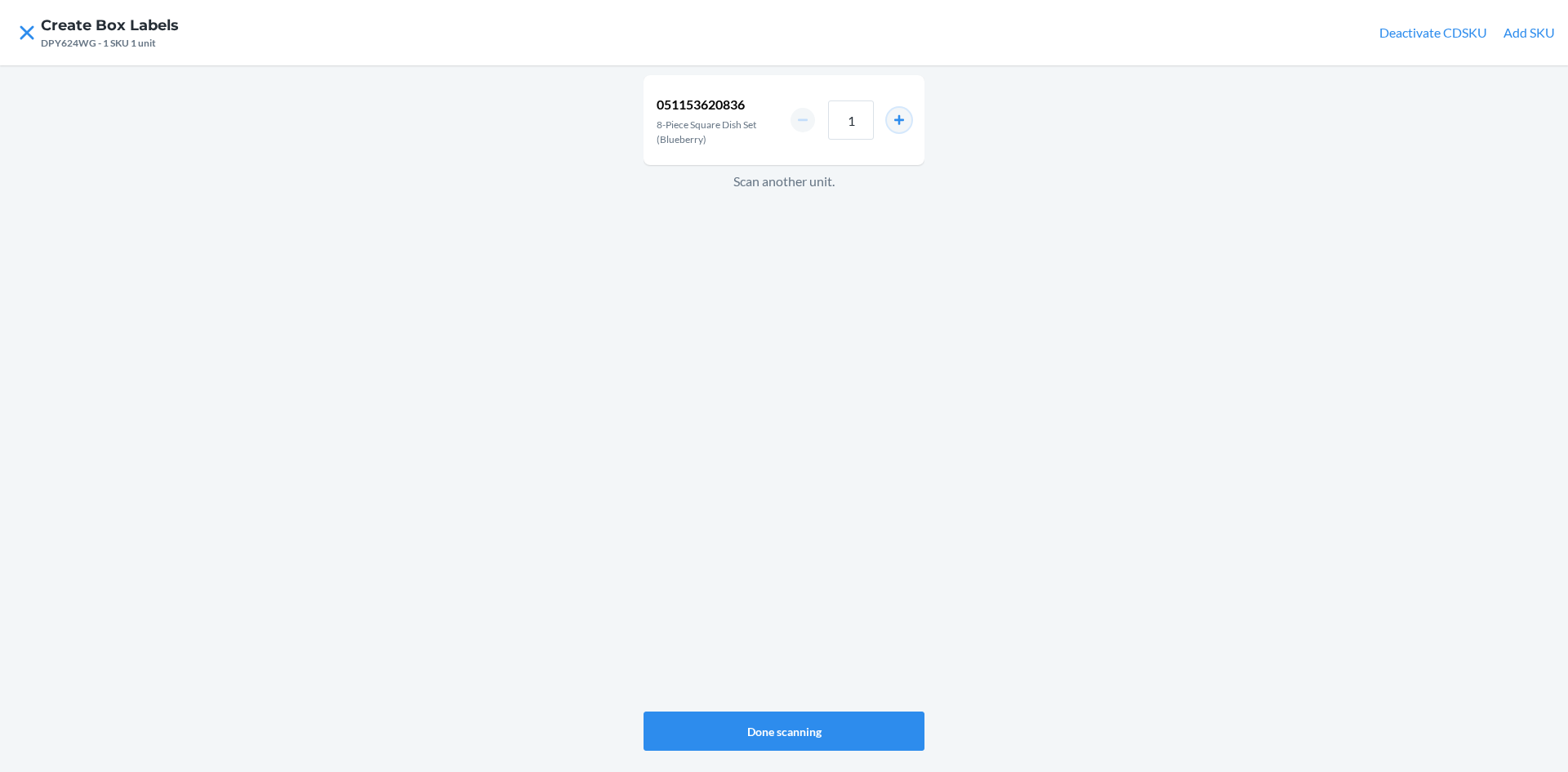
click at [899, 122] on button "increment number" at bounding box center [899, 119] width 24 height 24
type input "2"
click at [831, 731] on button "Done scanning" at bounding box center [784, 730] width 281 height 39
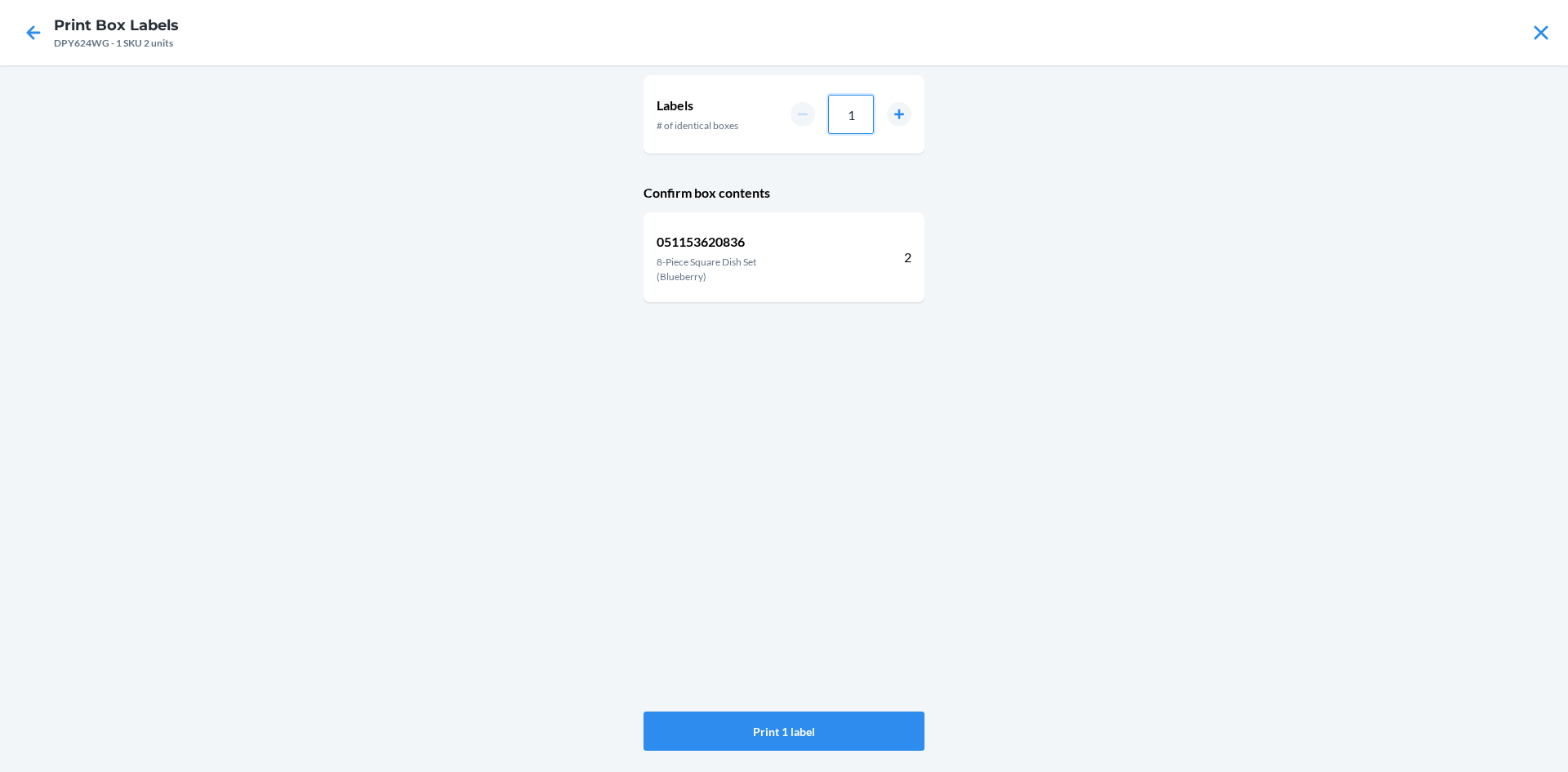
click at [858, 114] on input "1" at bounding box center [850, 114] width 46 height 39
type input "06"
click at [817, 724] on button "Print 6 labels" at bounding box center [784, 730] width 281 height 39
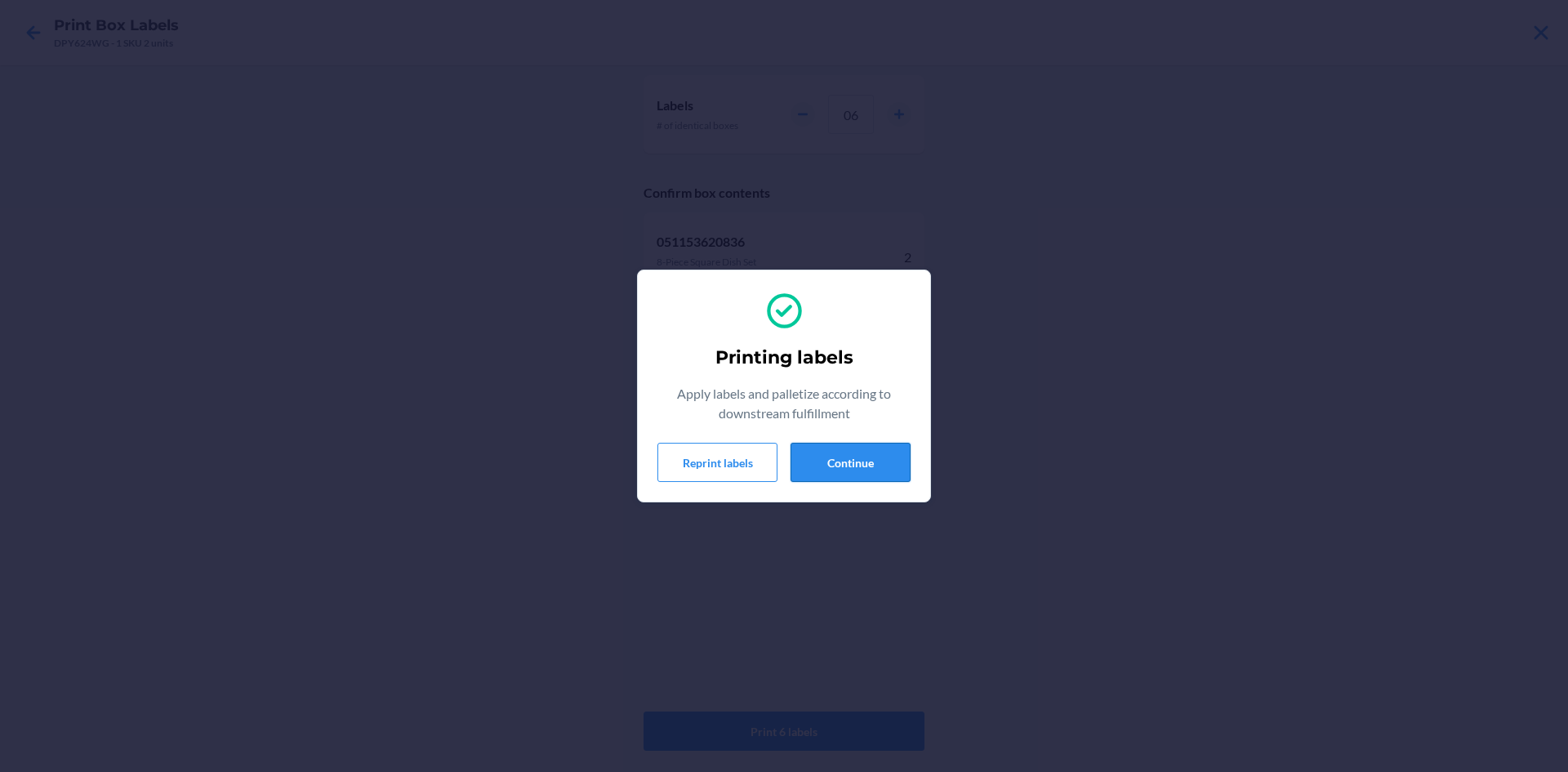
click at [857, 454] on button "Continue" at bounding box center [850, 462] width 120 height 39
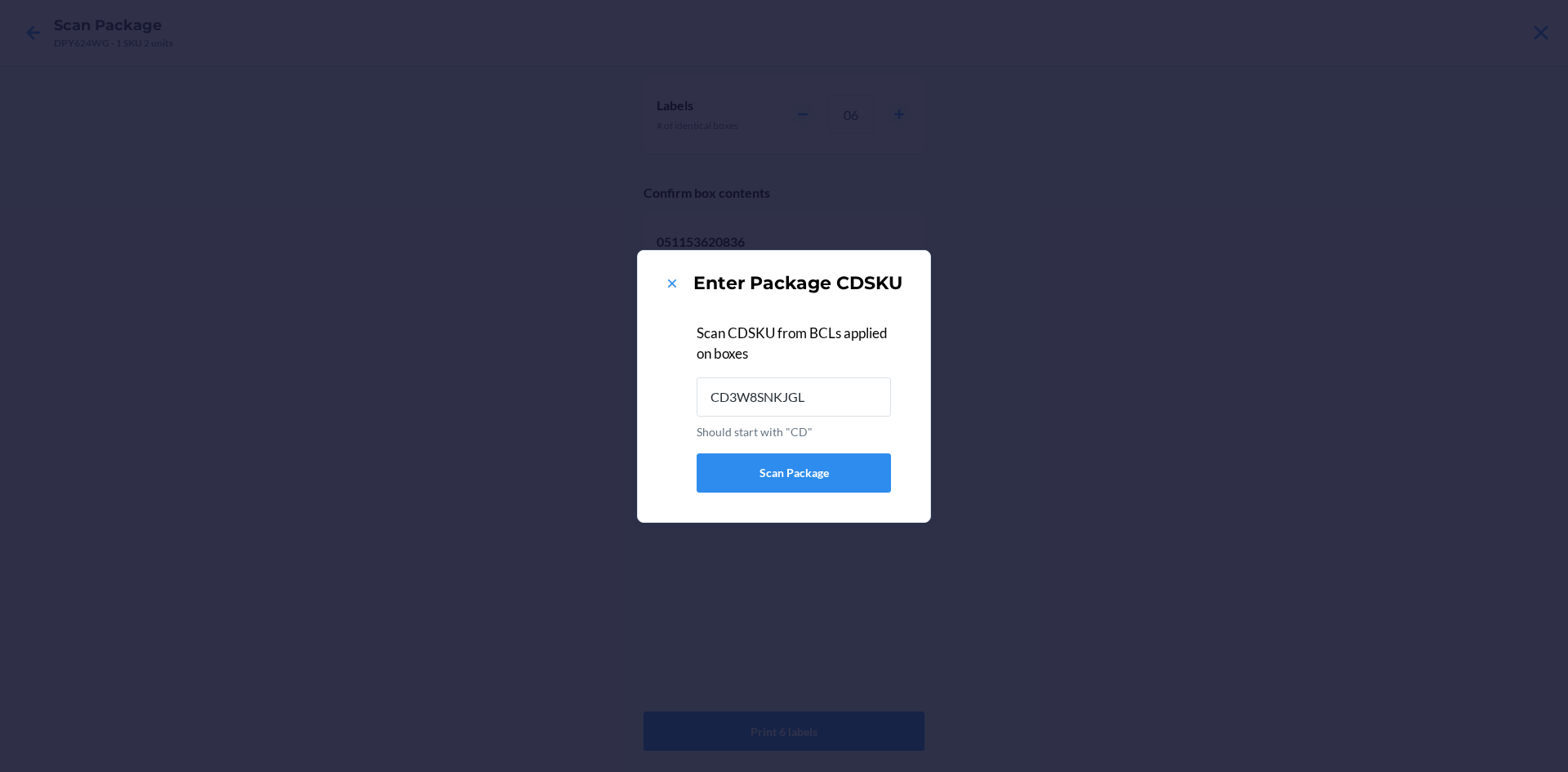
type input "CD3W8SNKJGL"
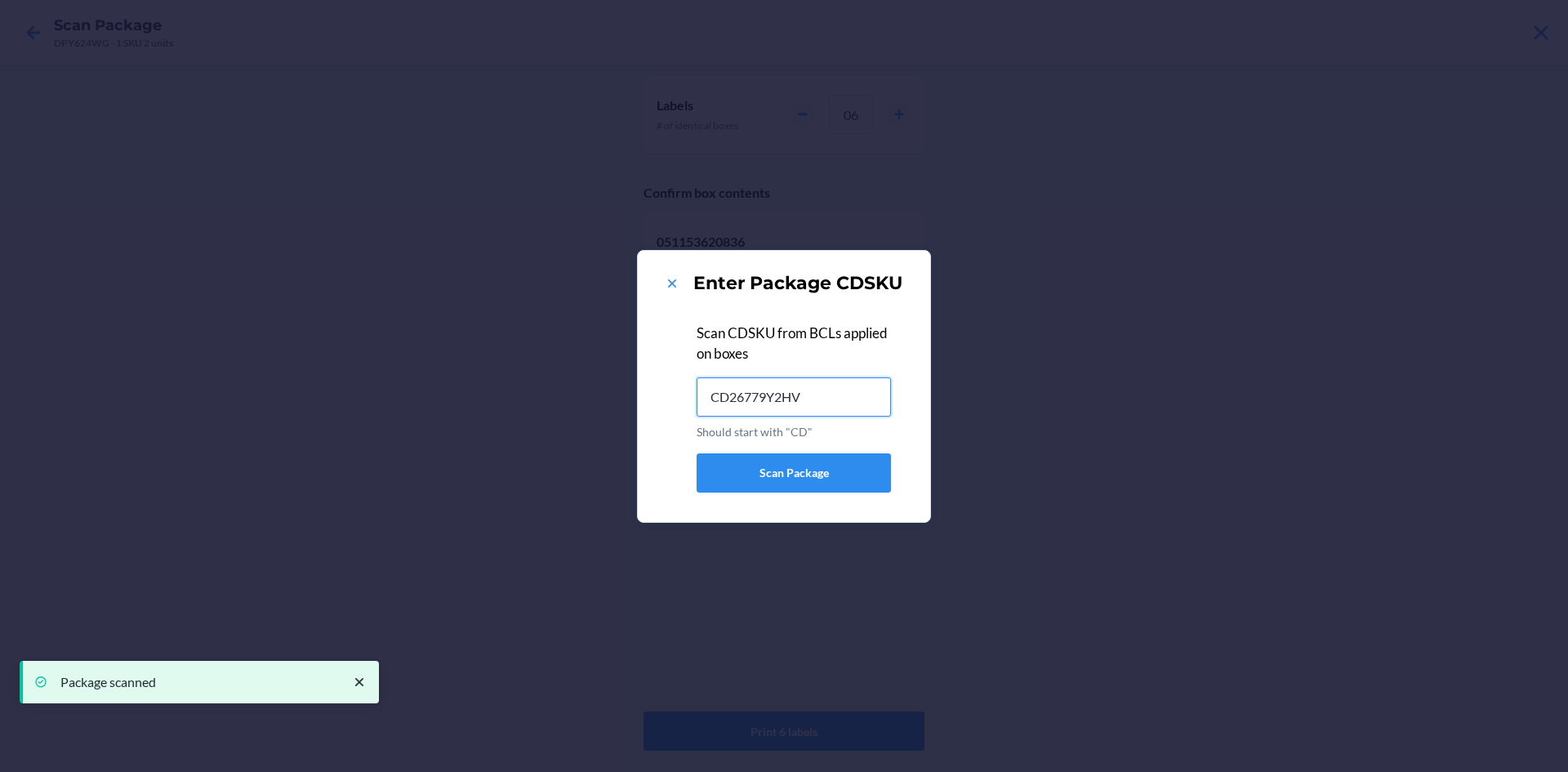
type input "CD26779Y2HV"
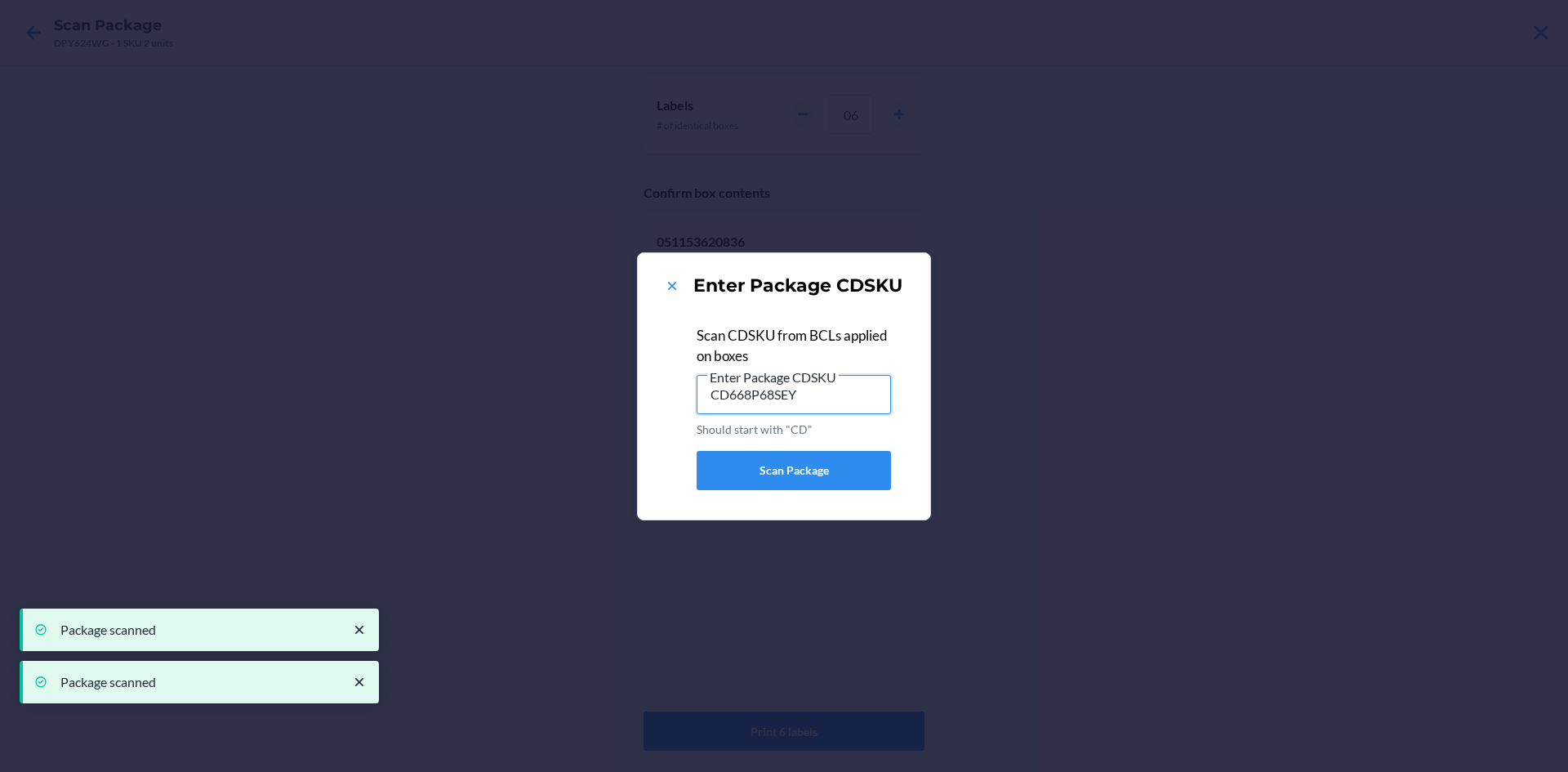
type input "CD668P68SEY"
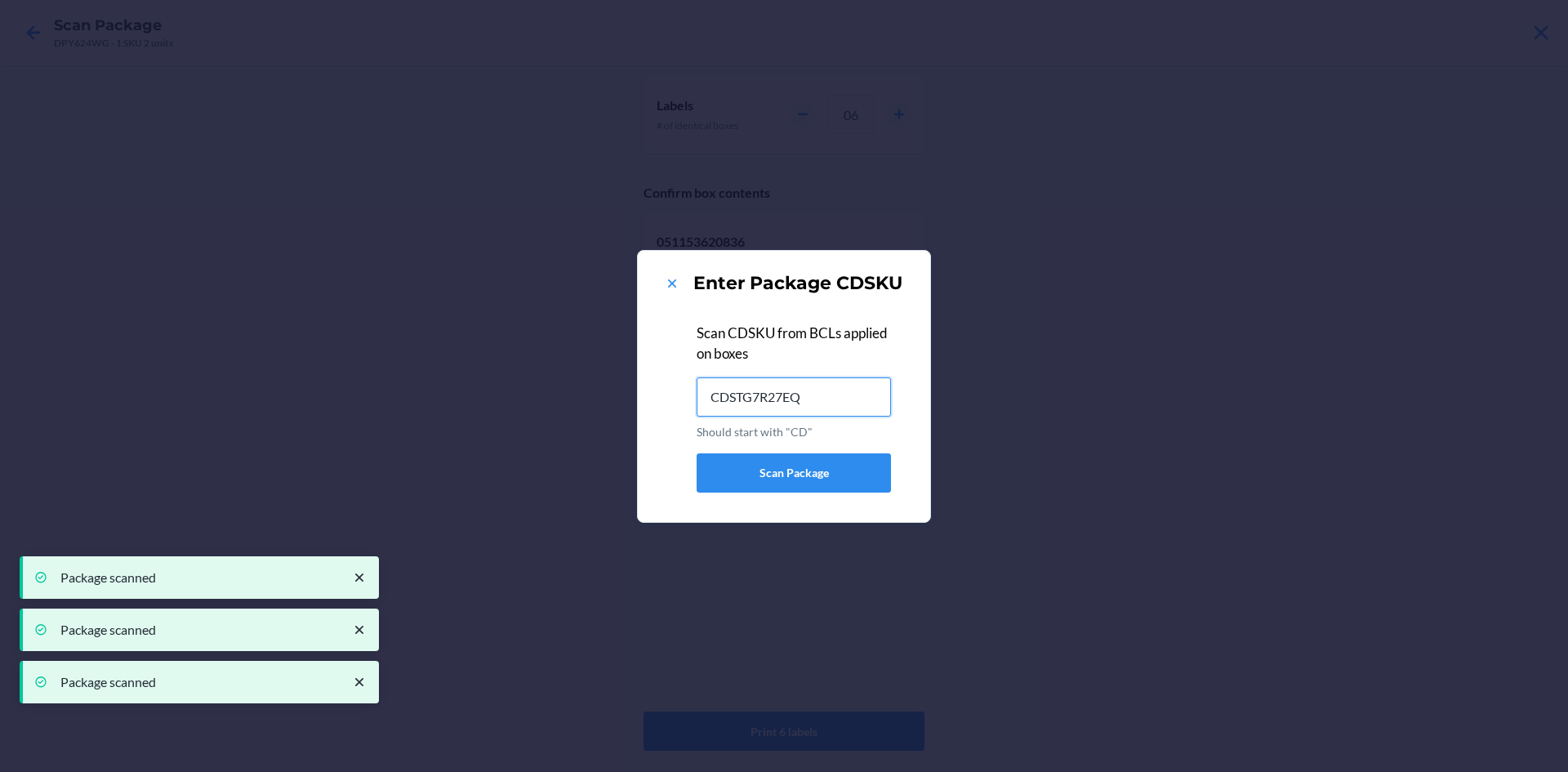
type input "CDSTG7R27EQ"
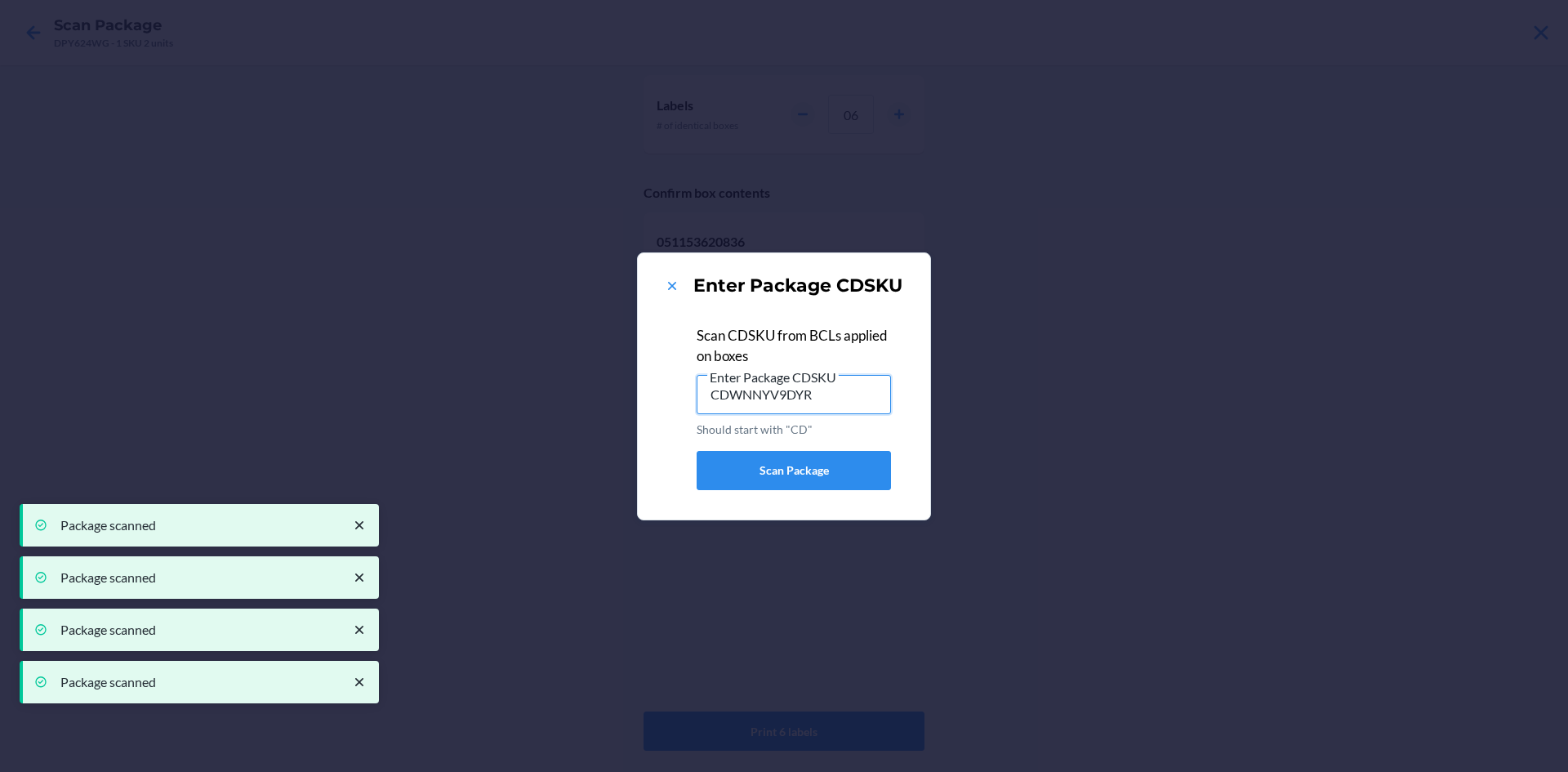
type input "CDWNNYV9DYR"
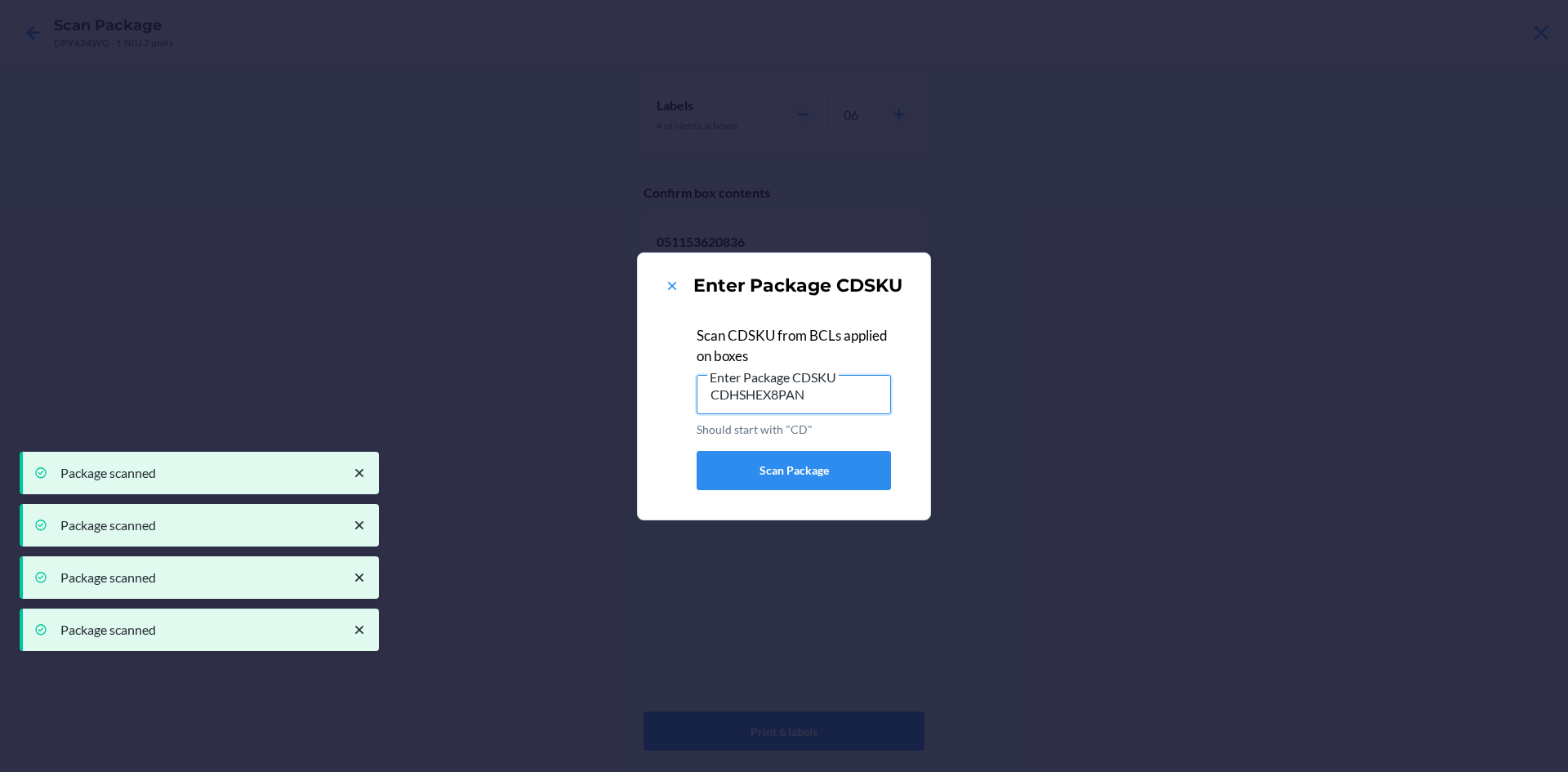
type input "CDHSHEX8PAN"
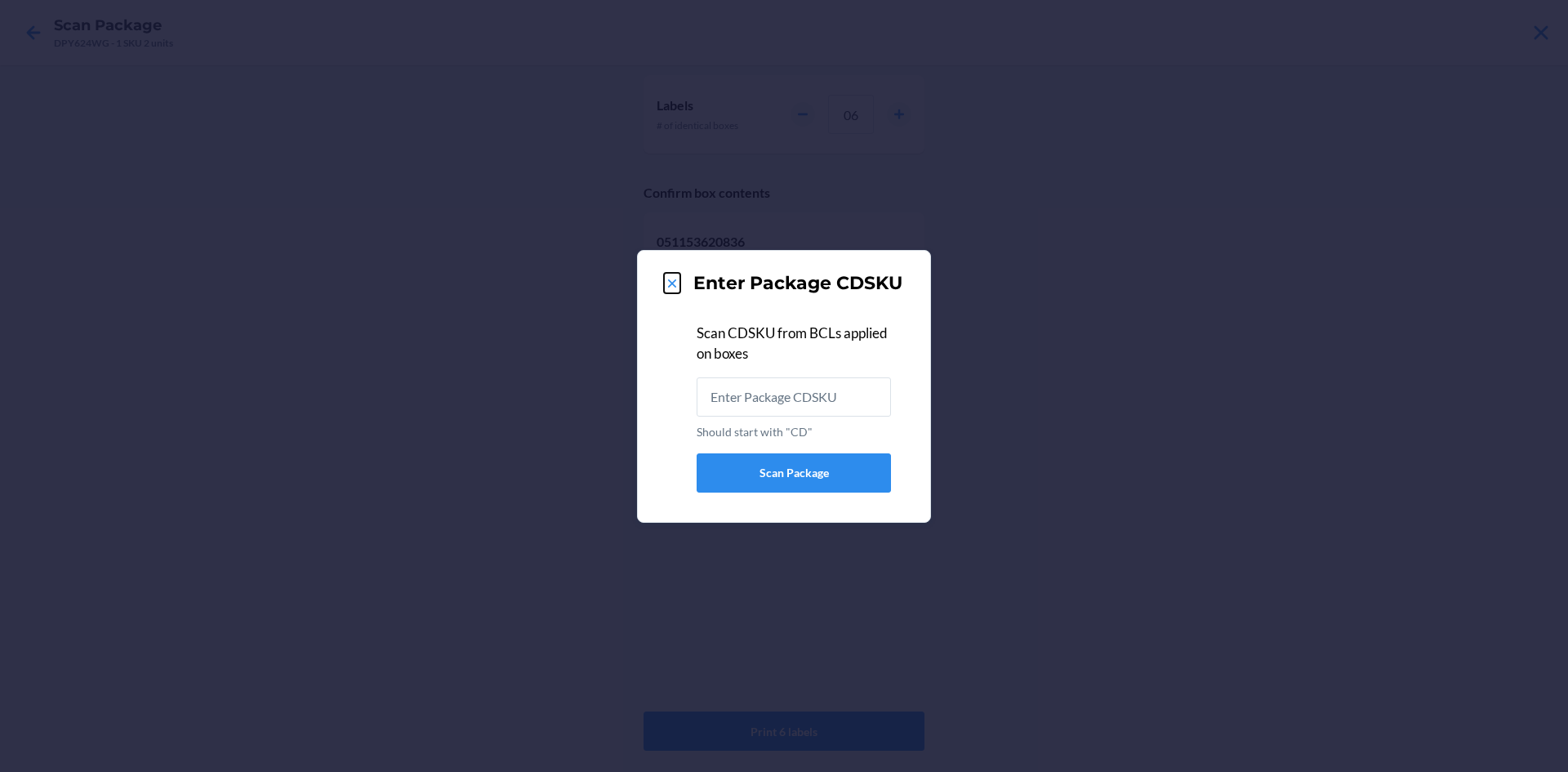
click at [673, 282] on icon at bounding box center [673, 284] width 8 height 8
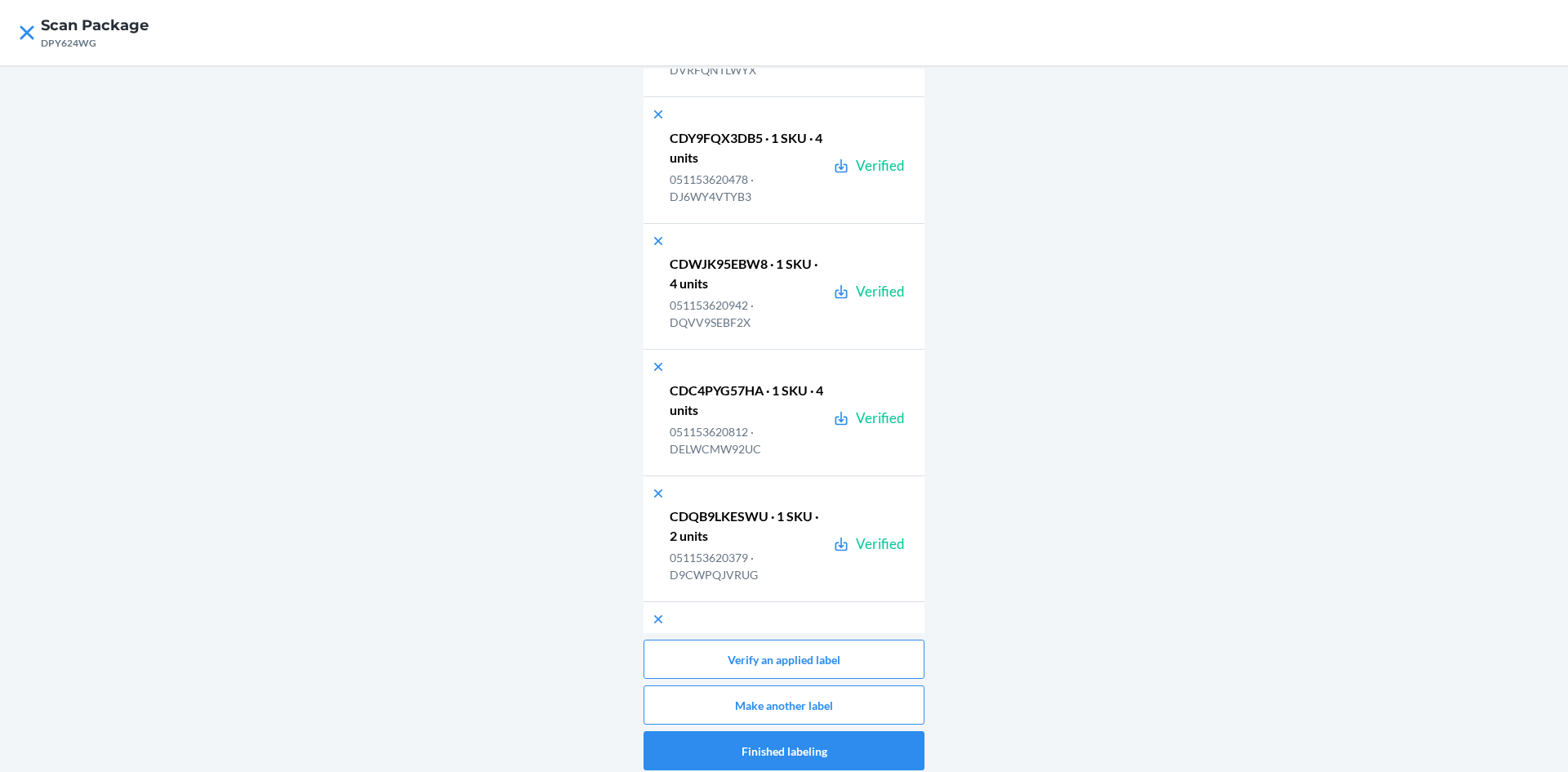
scroll to position [6573, 0]
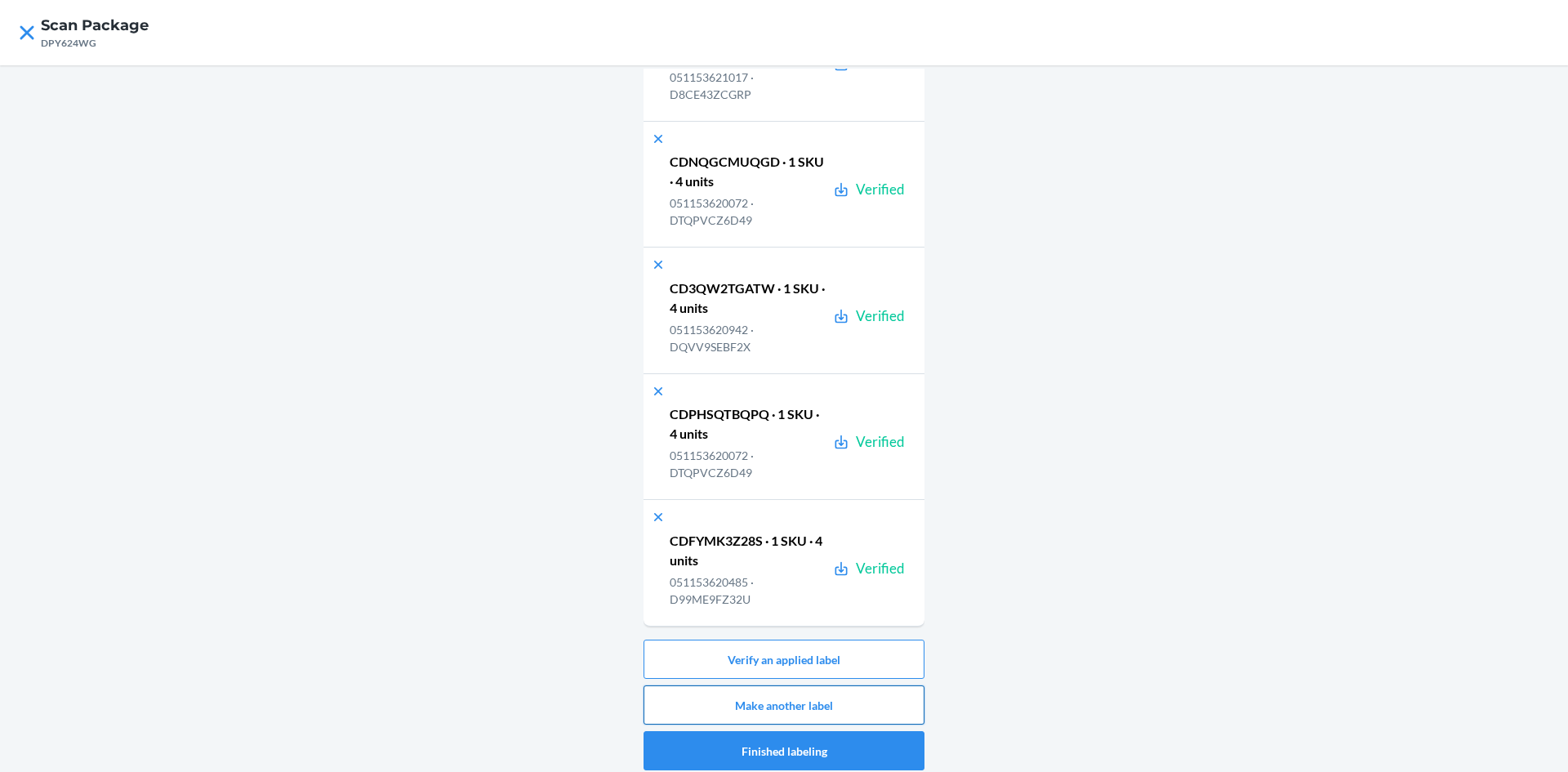
click at [843, 694] on button "Make another label" at bounding box center [784, 704] width 281 height 39
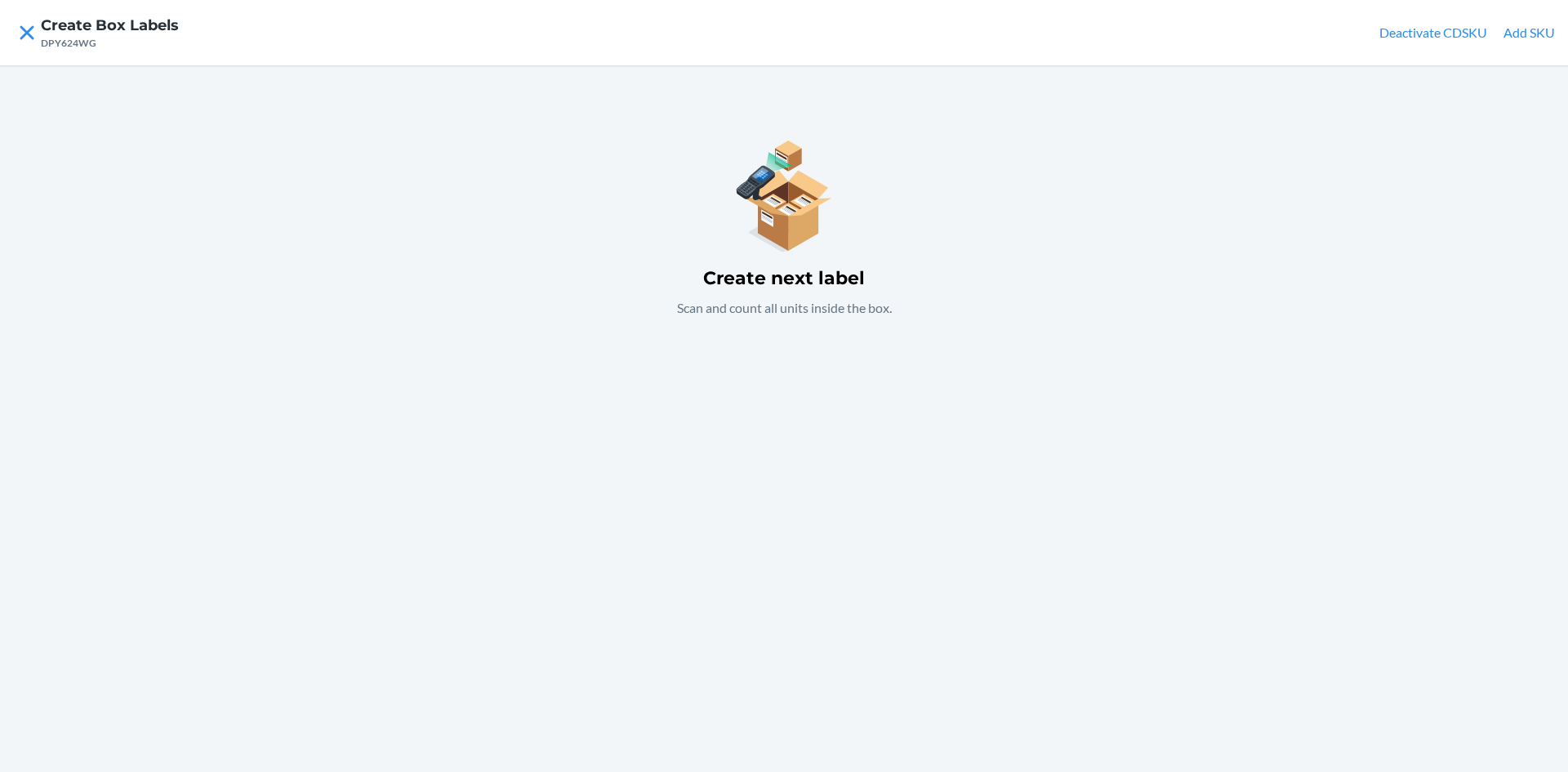
click at [943, 441] on div "Create next label Scan and count all units inside the box." at bounding box center [784, 418] width 1568 height 707
click at [415, 304] on div "Create next label Scan and count all units inside the box." at bounding box center [784, 418] width 1568 height 707
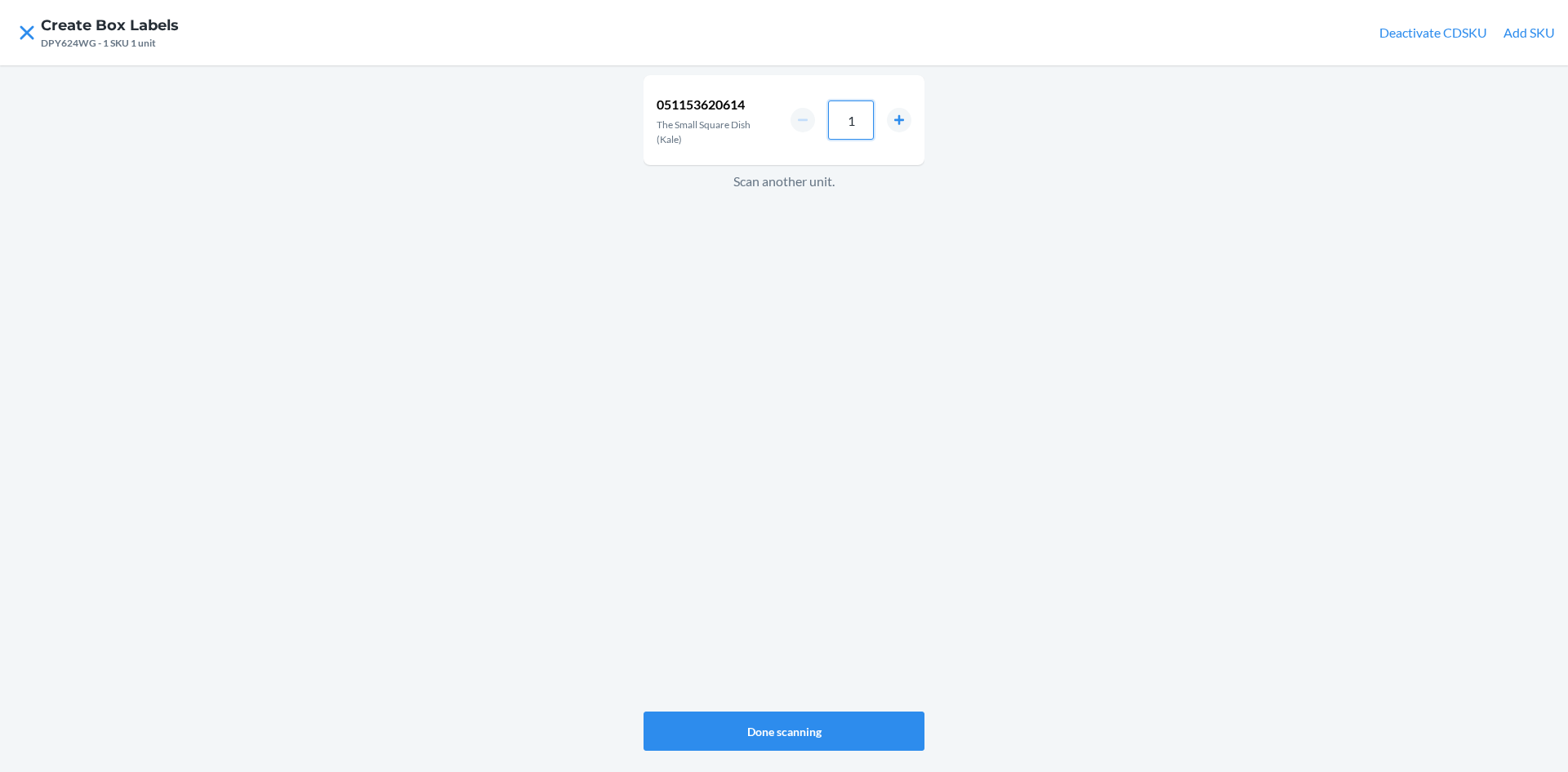
click at [860, 115] on input "1" at bounding box center [850, 119] width 46 height 39
type input "4"
click at [801, 730] on button "Done scanning" at bounding box center [784, 730] width 281 height 39
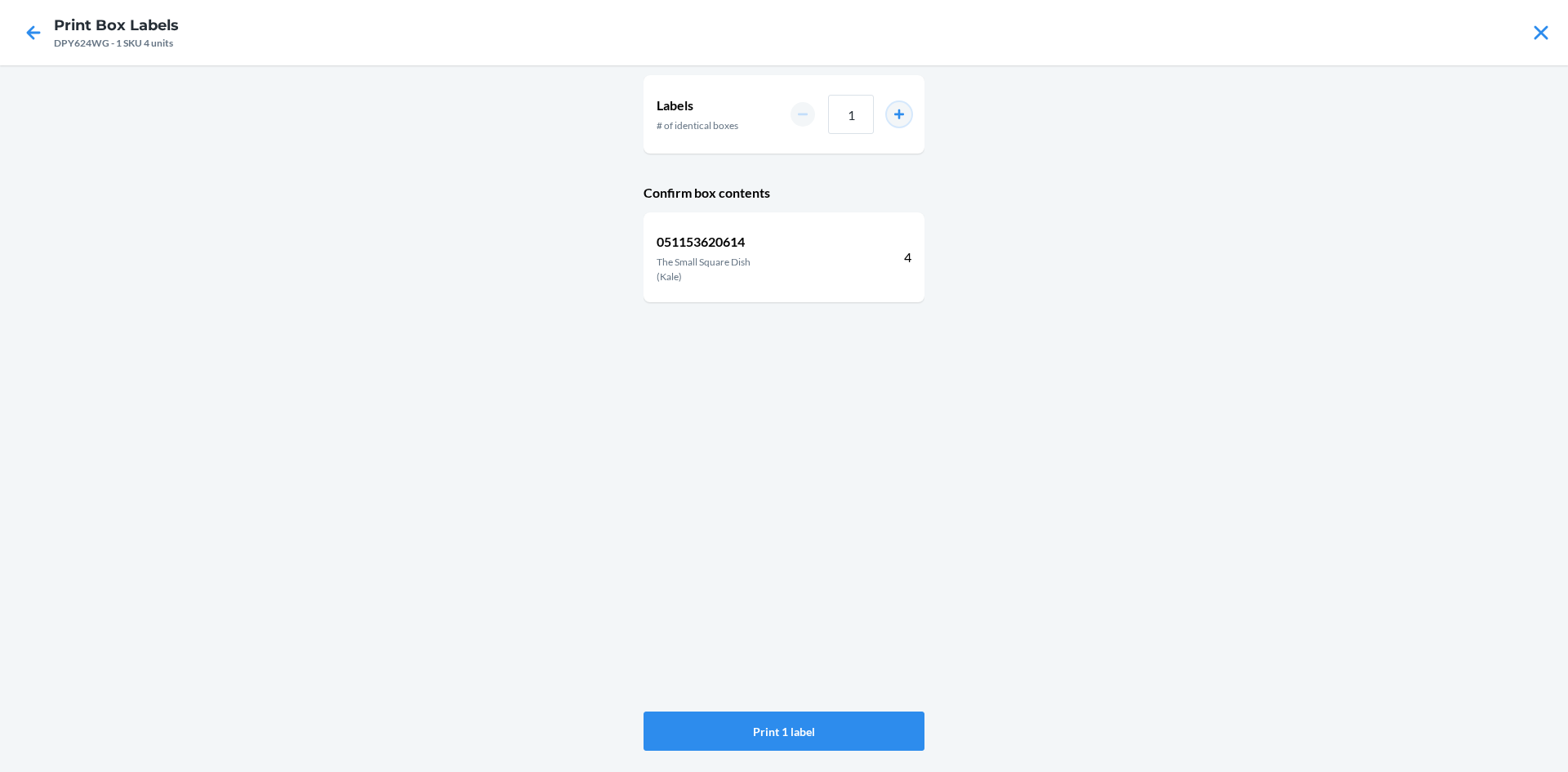
click at [893, 106] on button "increment number" at bounding box center [899, 114] width 24 height 24
type input "3"
click at [780, 721] on button "Print 3 labels" at bounding box center [784, 730] width 281 height 39
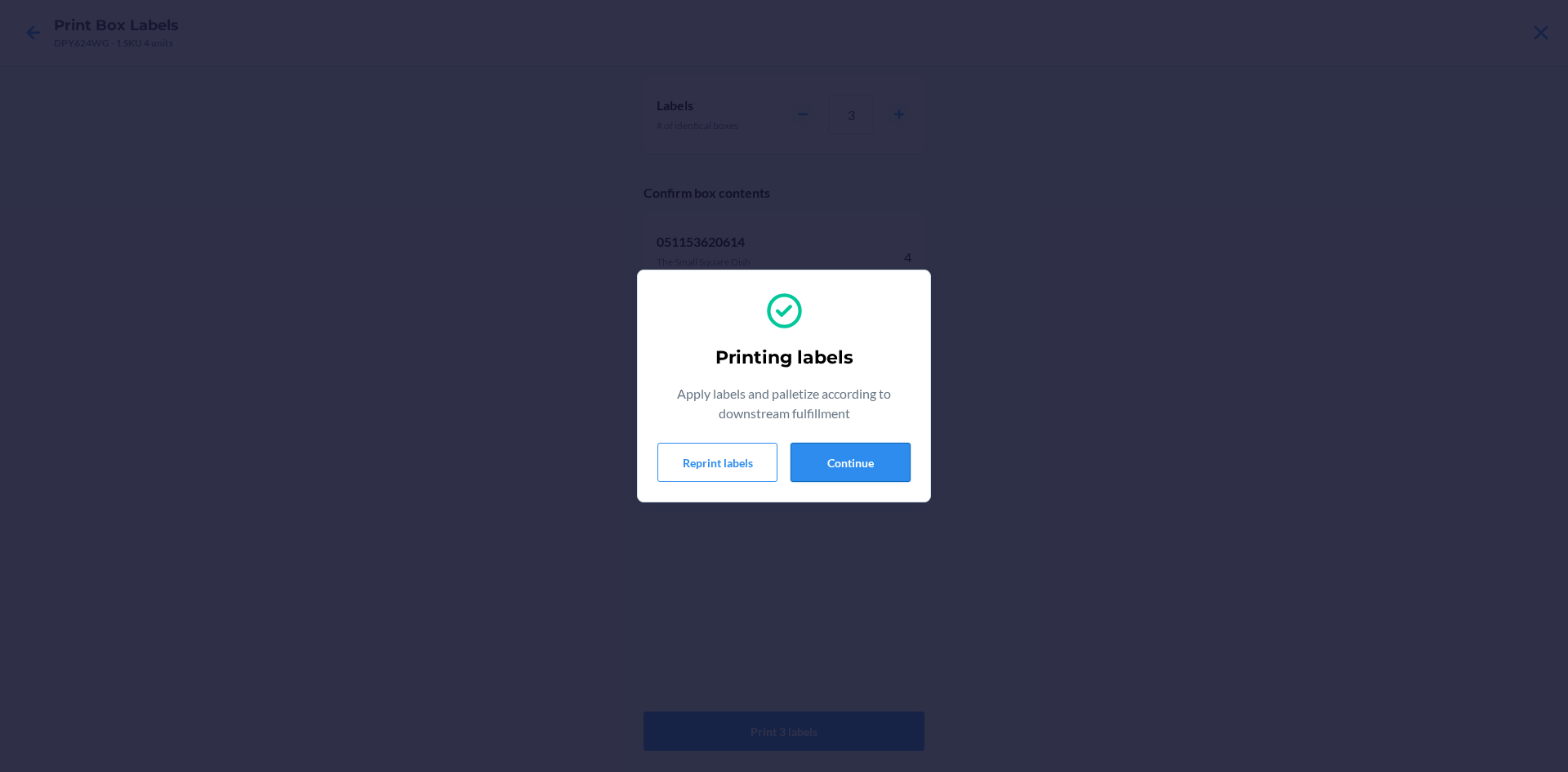
click at [893, 463] on button "Continue" at bounding box center [850, 462] width 120 height 39
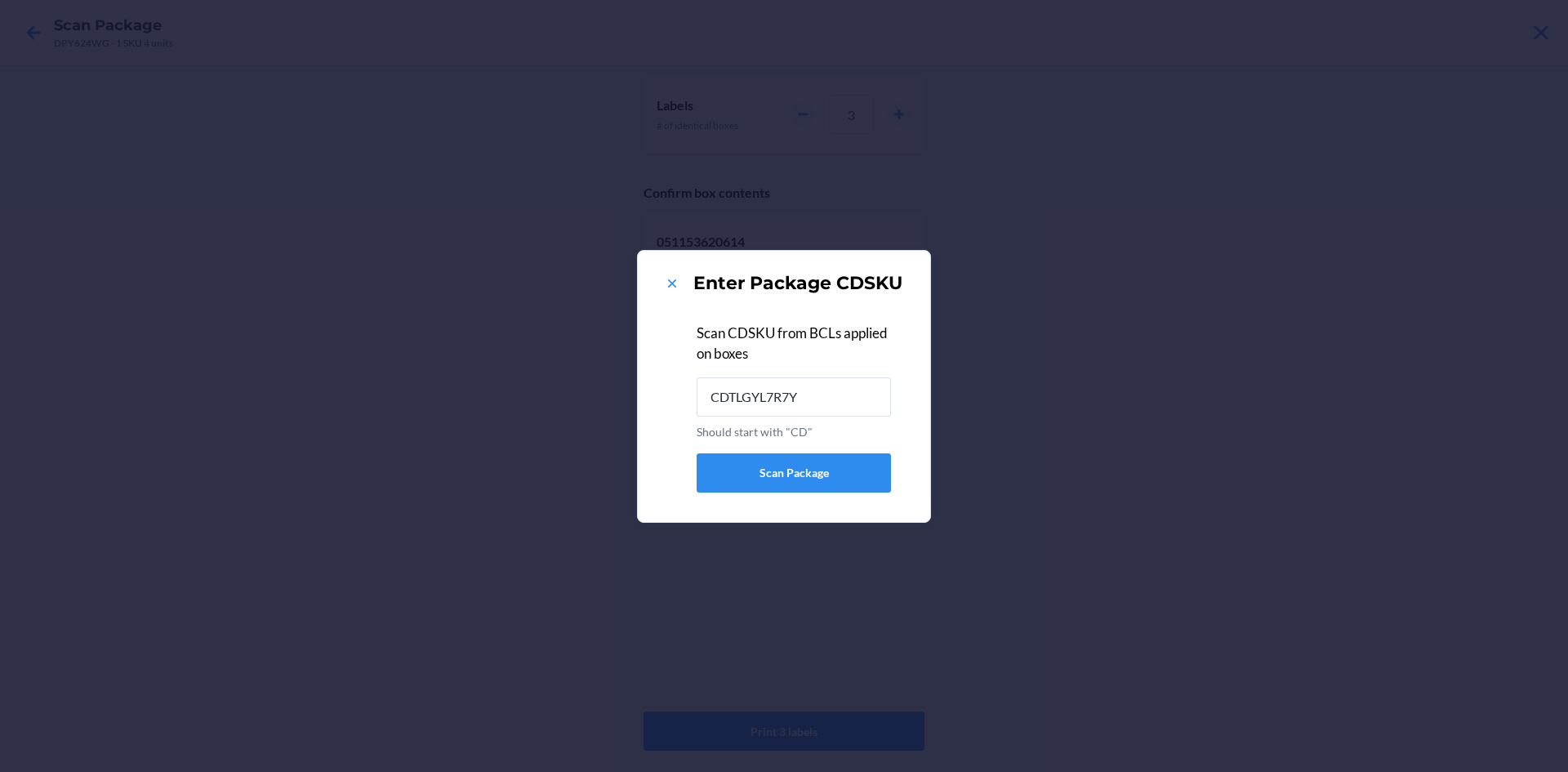
type input "CDTLGYL7R7Y"
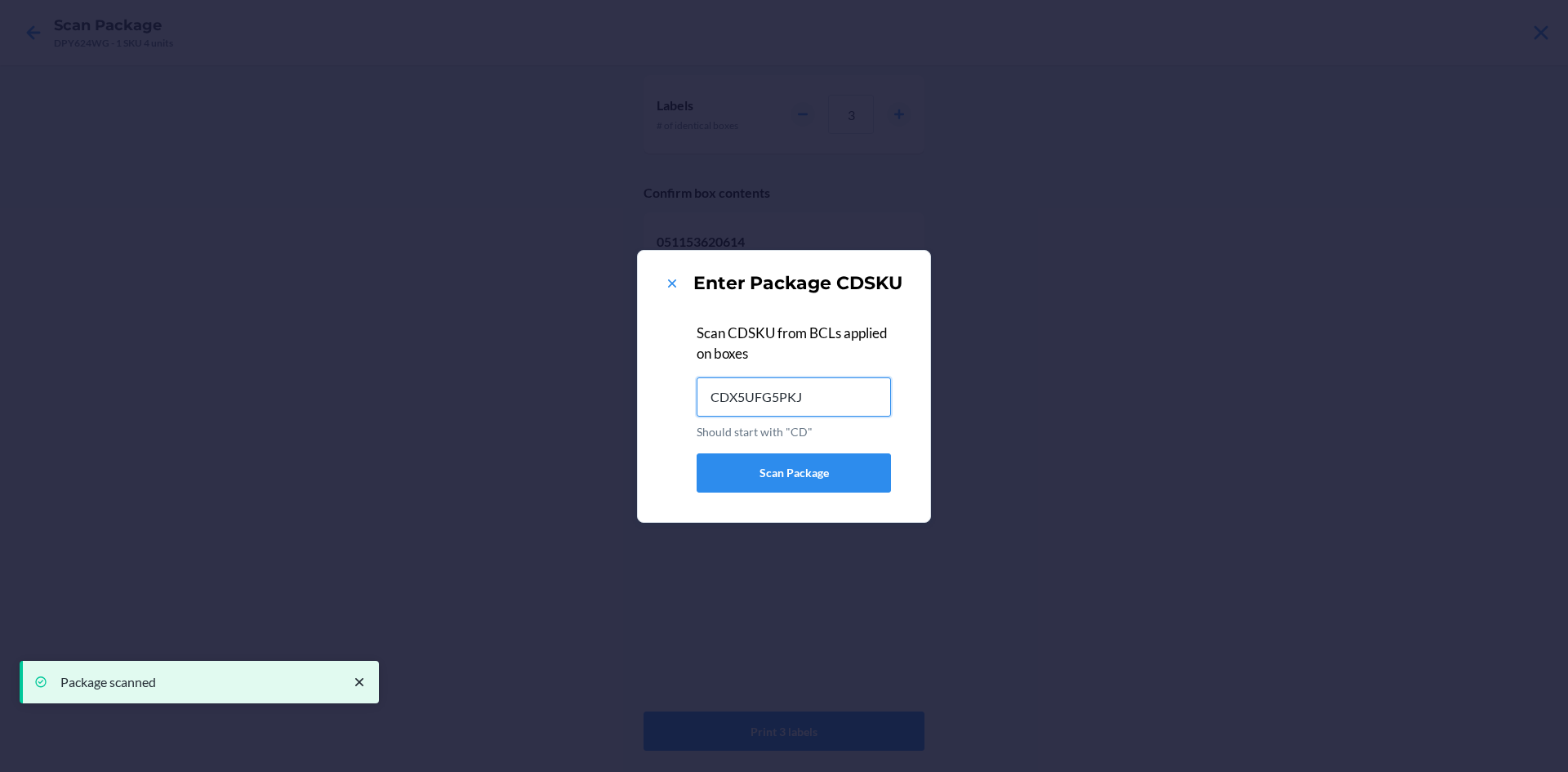
type input "CDX5UFG5PKJ"
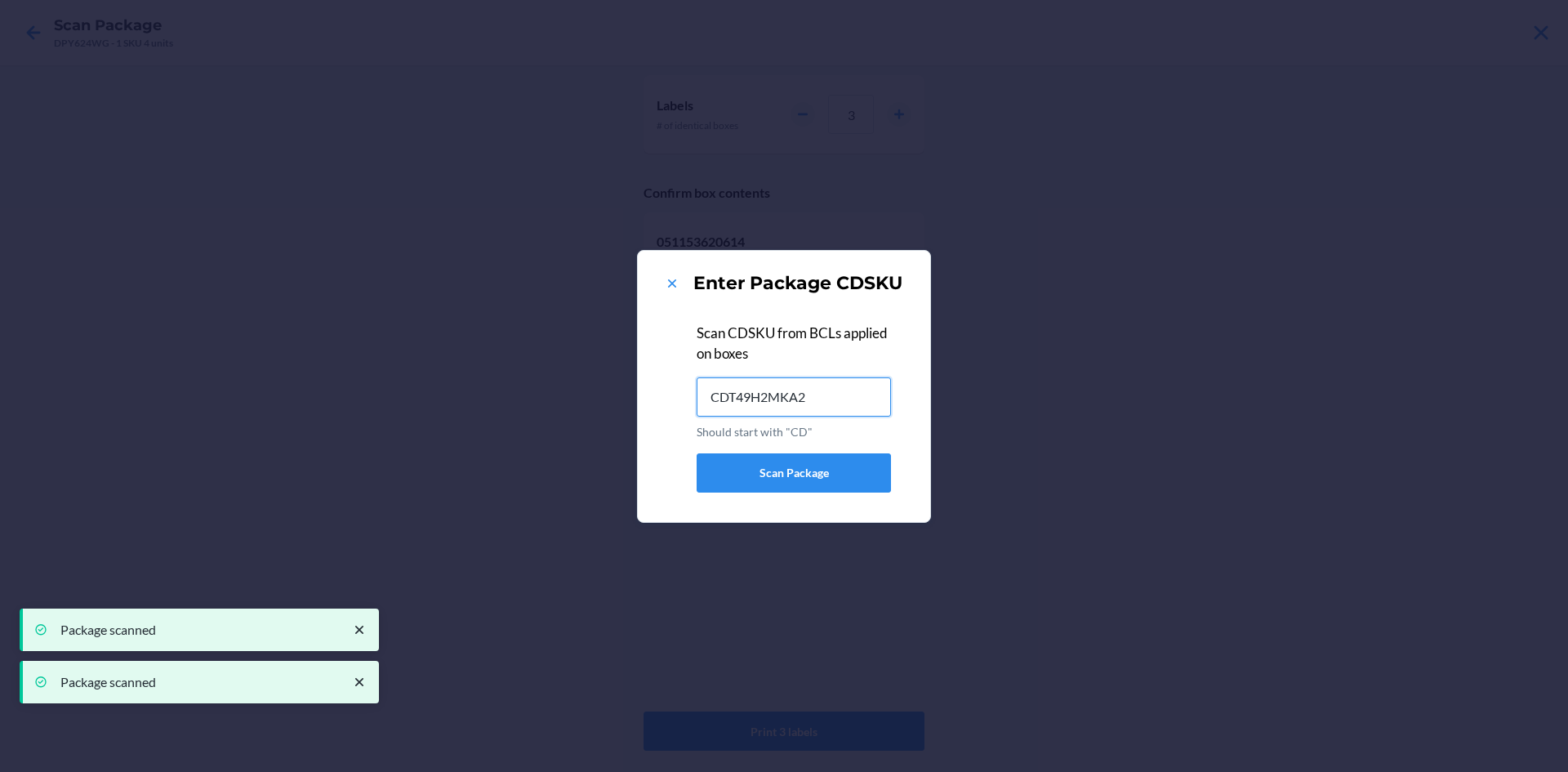
type input "CDT49H2MKA2"
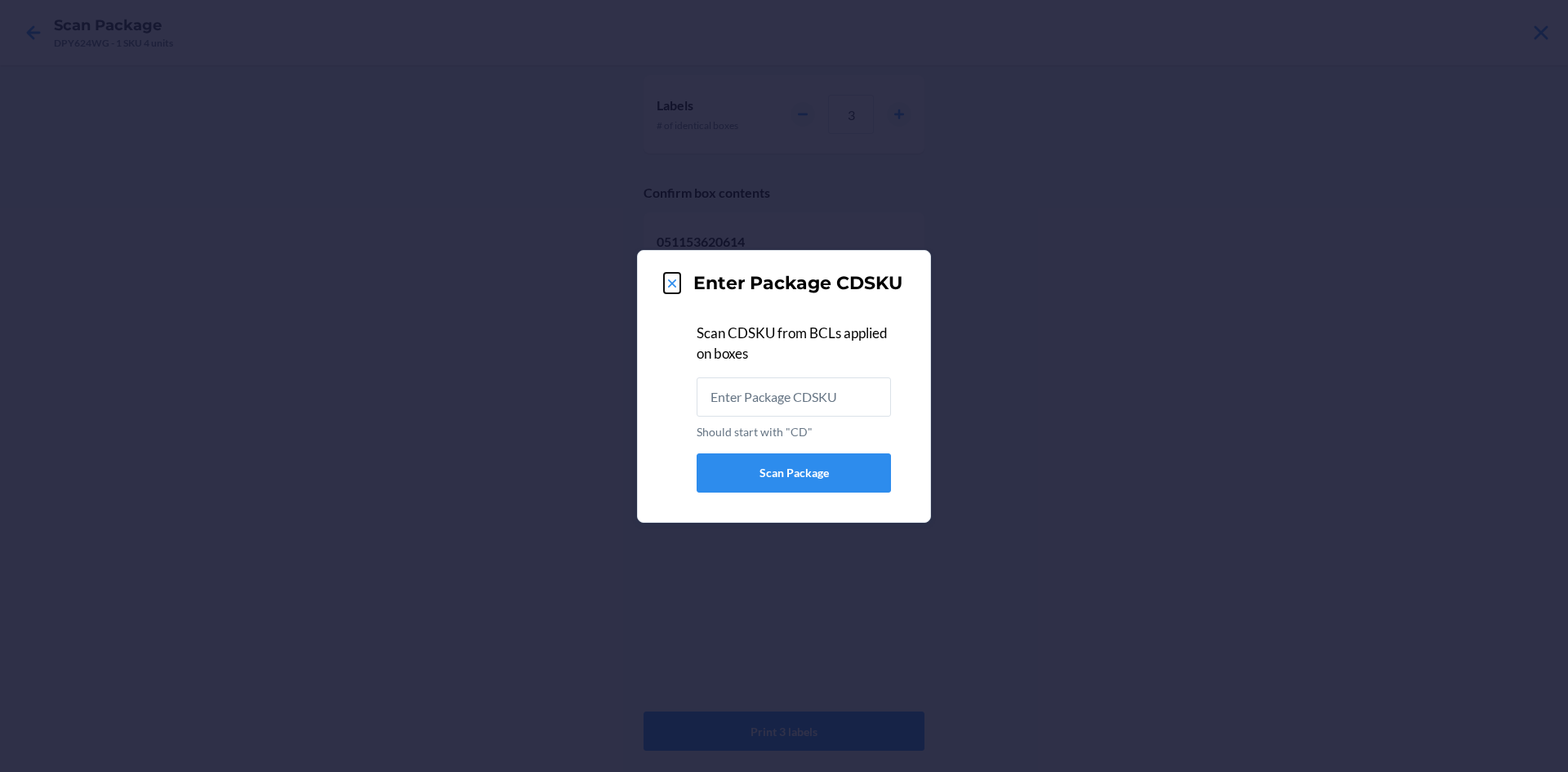
click at [672, 277] on icon at bounding box center [673, 284] width 17 height 17
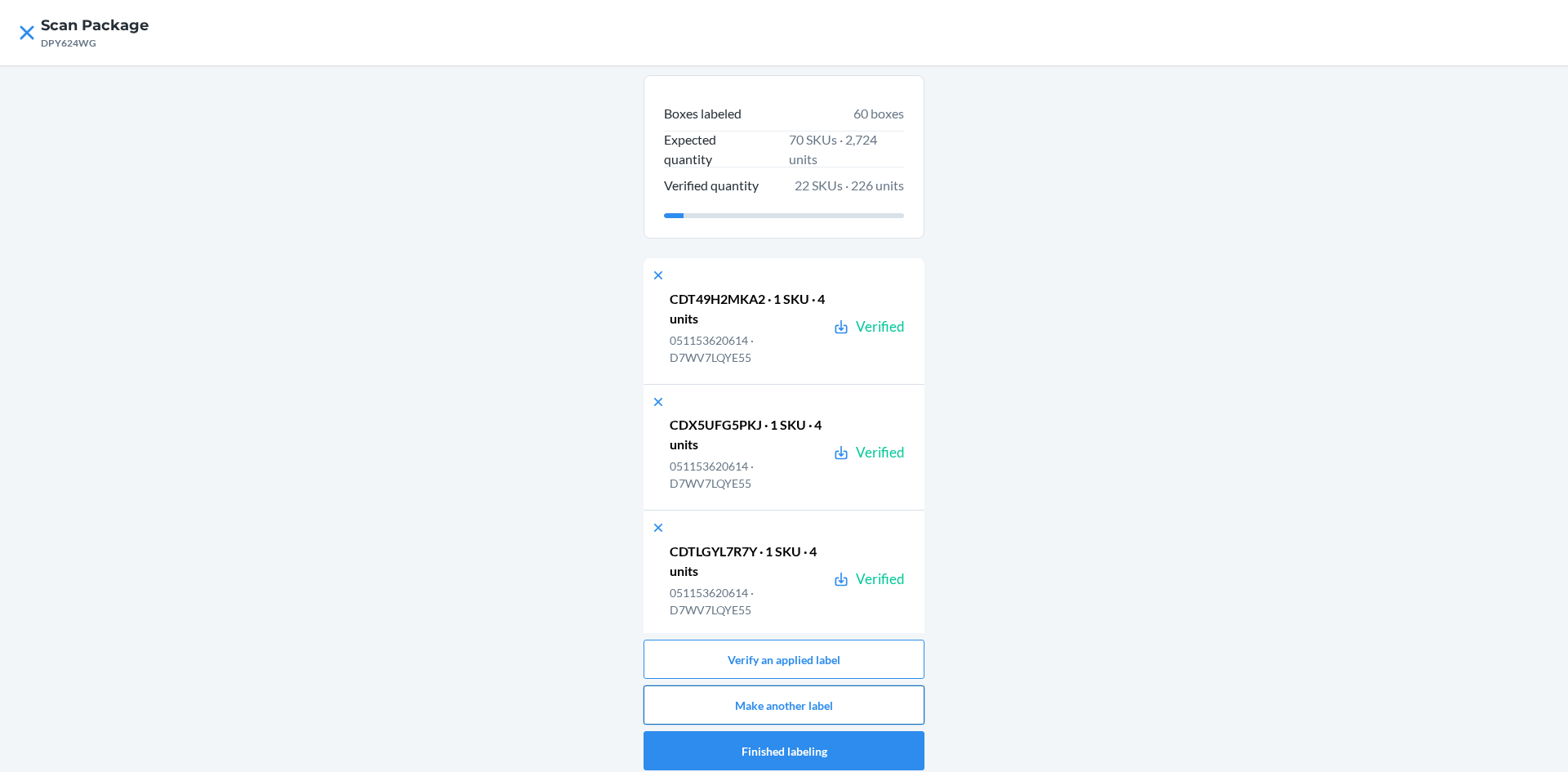
click at [817, 705] on button "Make another label" at bounding box center [784, 704] width 281 height 39
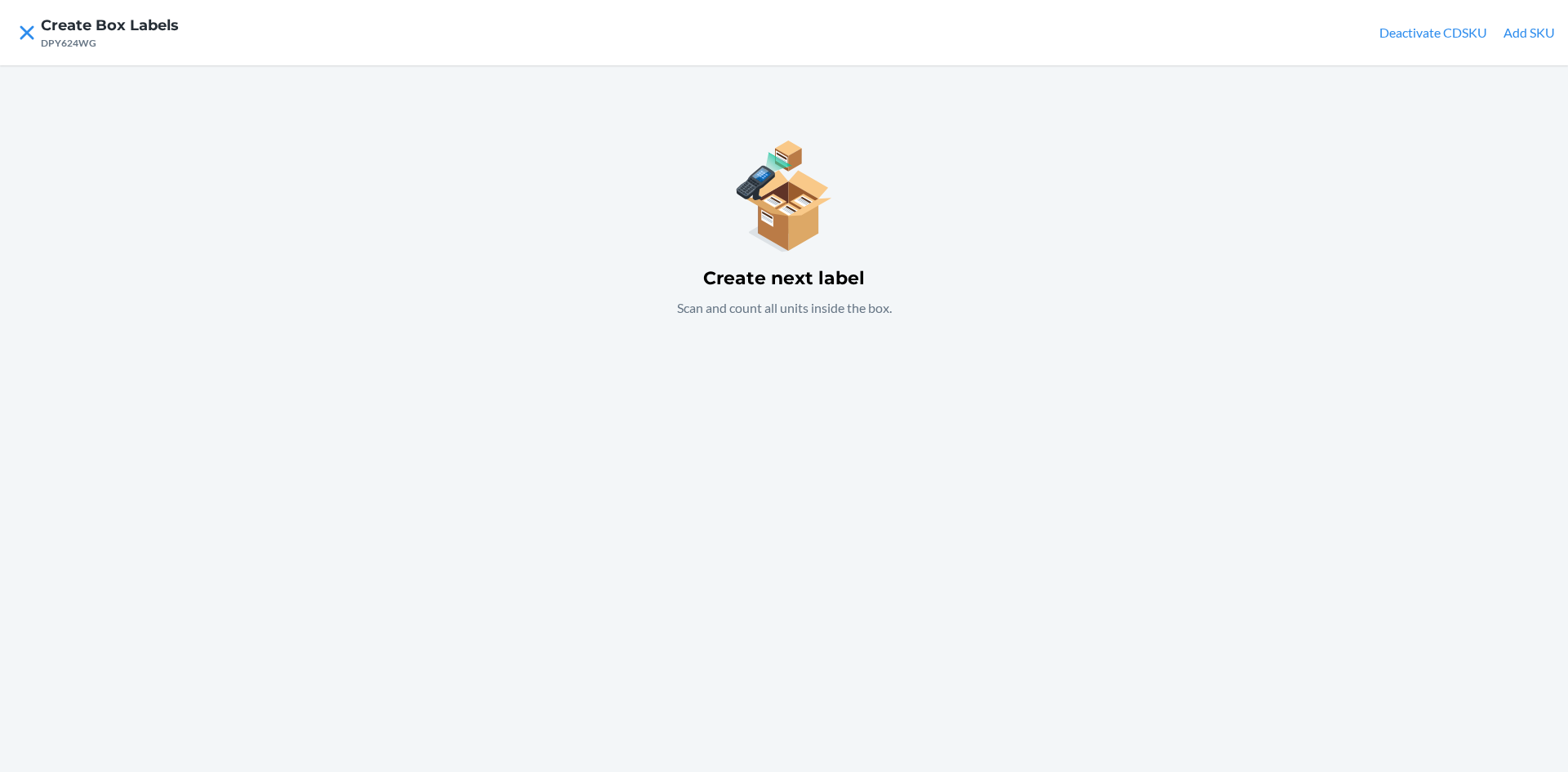
click at [708, 430] on div "Create next label Scan and count all units inside the box." at bounding box center [784, 418] width 1568 height 707
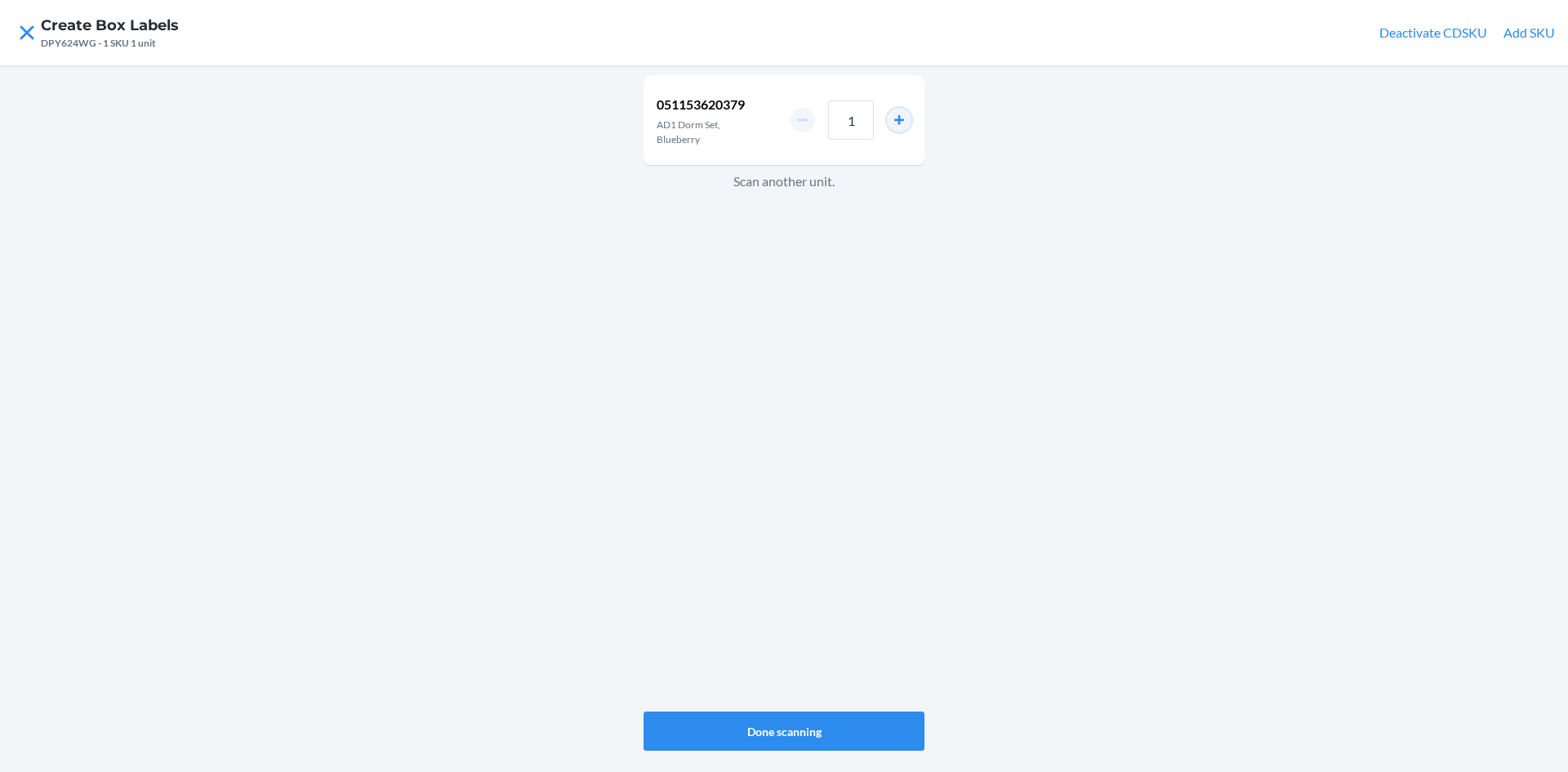
click at [902, 119] on button "increment number" at bounding box center [899, 119] width 24 height 24
type input "2"
click at [802, 717] on button "Done scanning" at bounding box center [784, 730] width 281 height 39
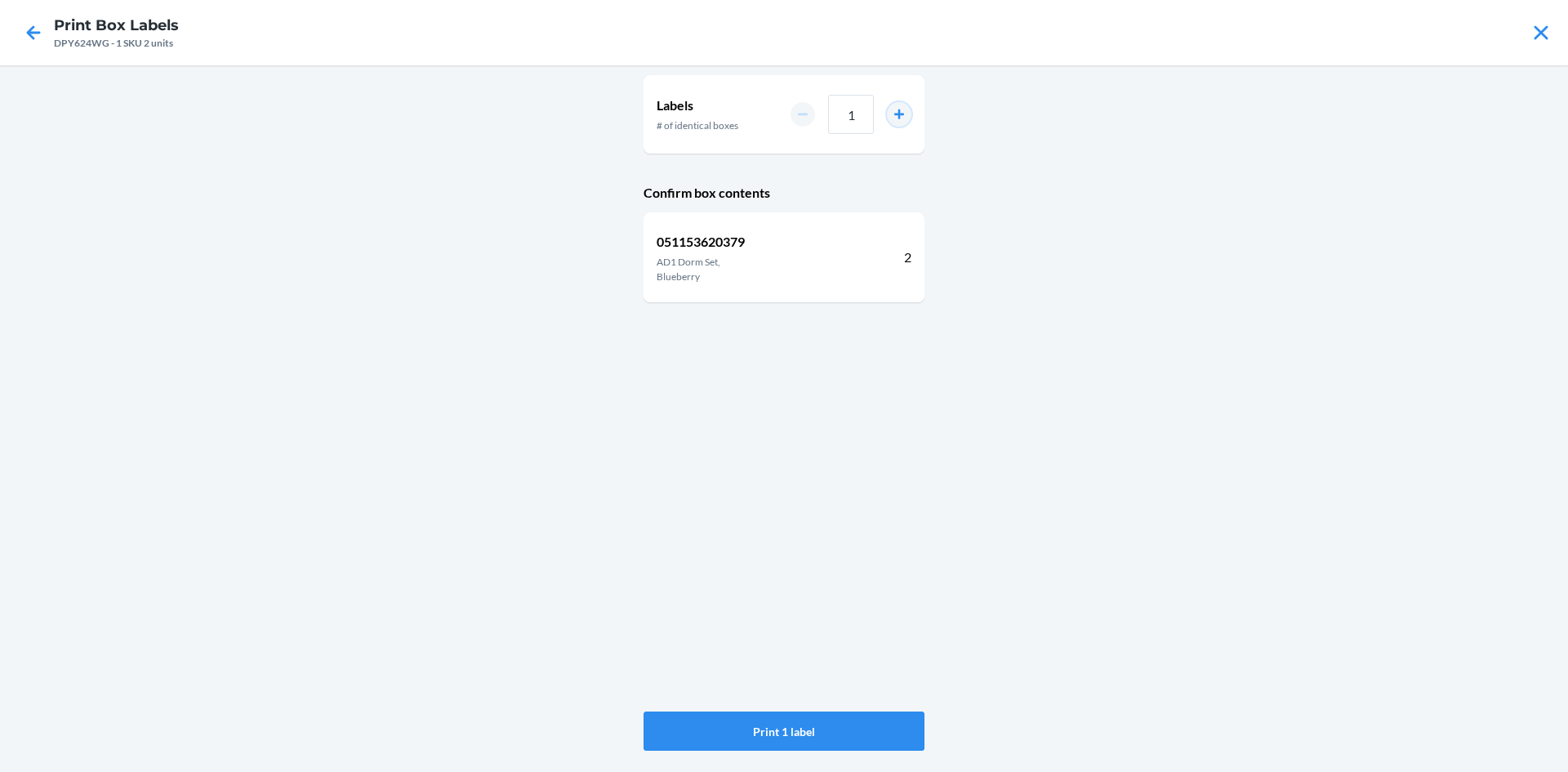
click at [898, 111] on button "increment number" at bounding box center [899, 114] width 24 height 24
type input "2"
click at [816, 726] on button "Print 2 labels" at bounding box center [784, 730] width 281 height 39
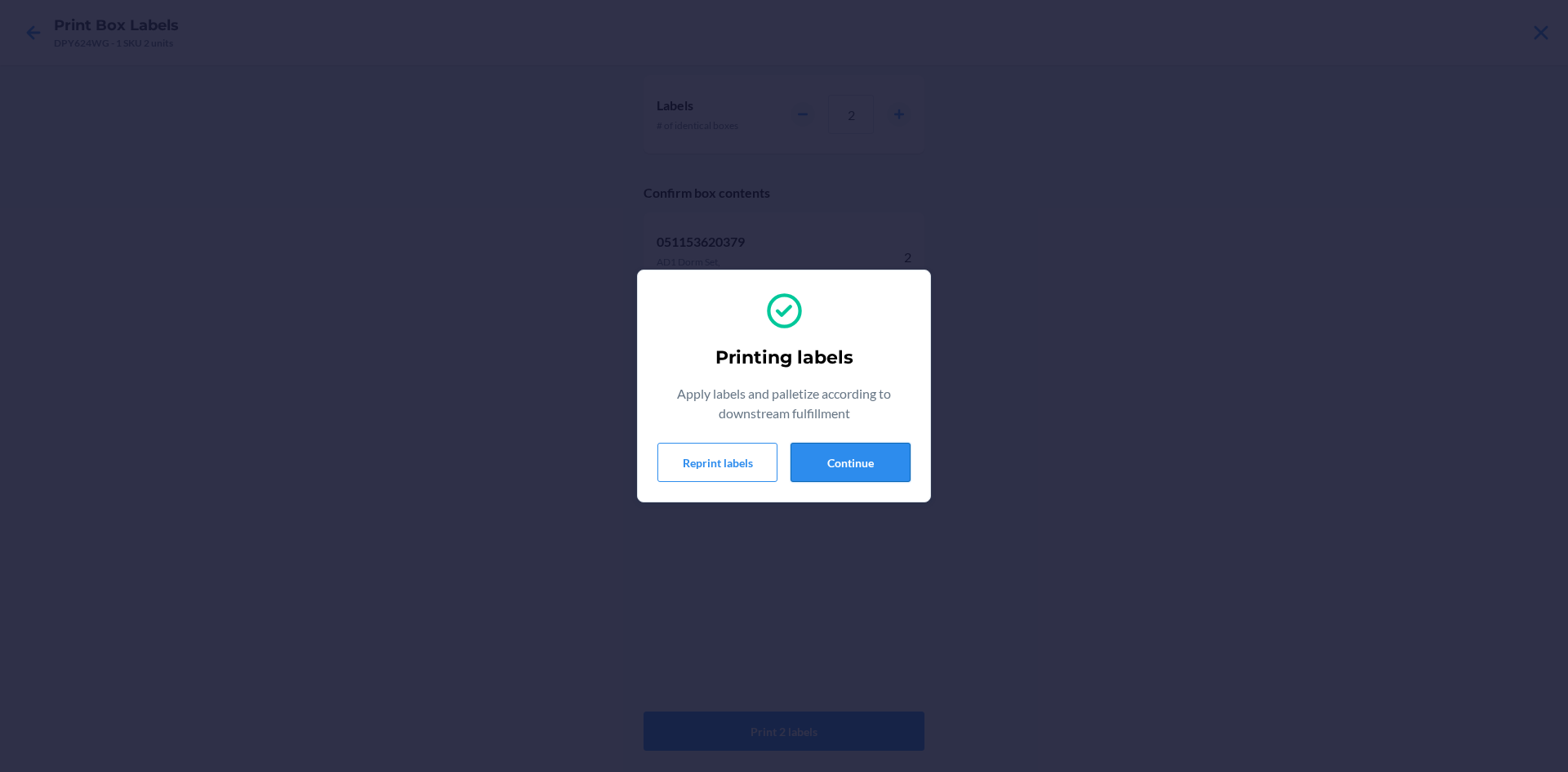
click at [872, 463] on button "Continue" at bounding box center [850, 462] width 120 height 39
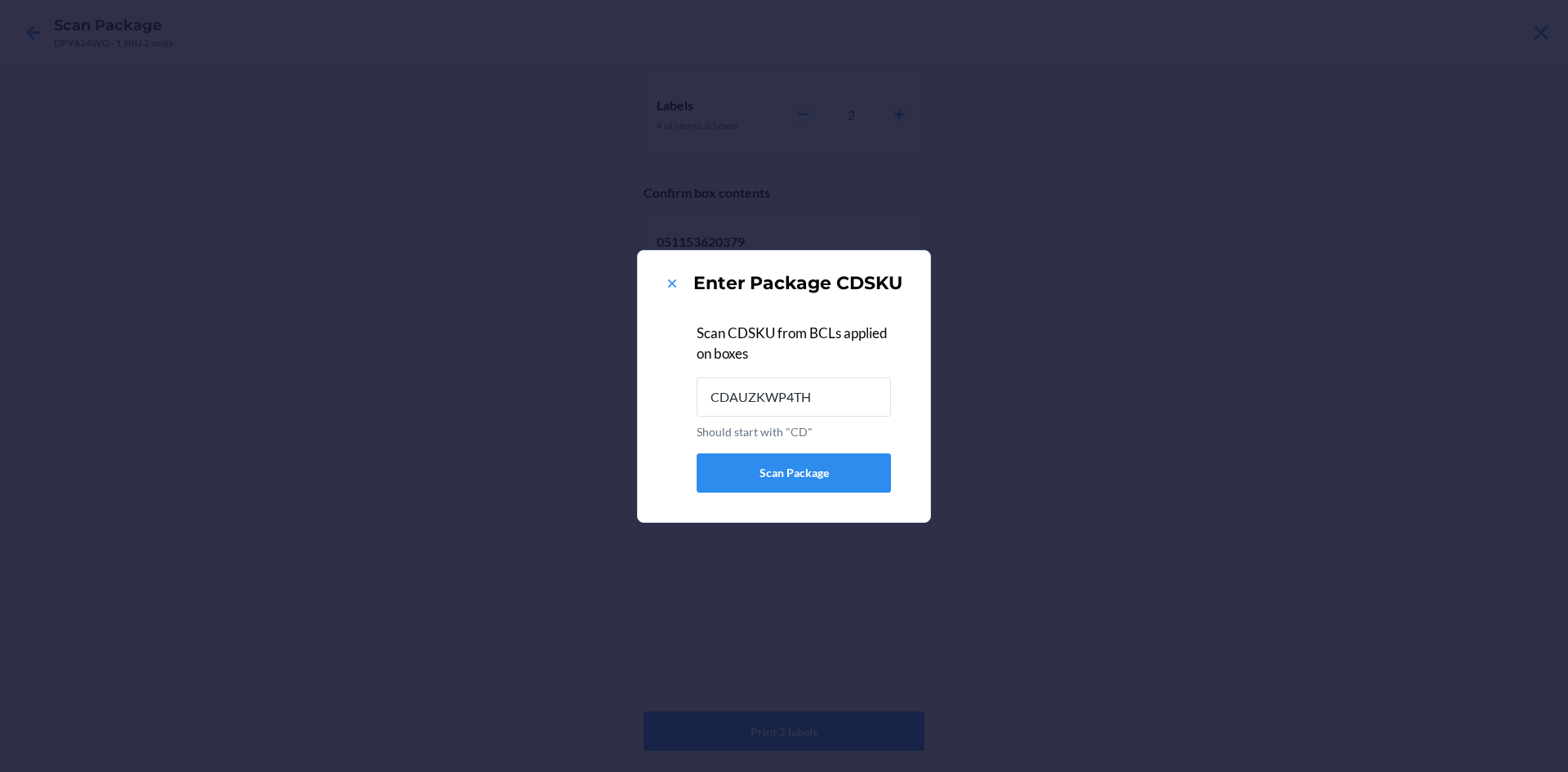
type input "CDAUZKWP4TH"
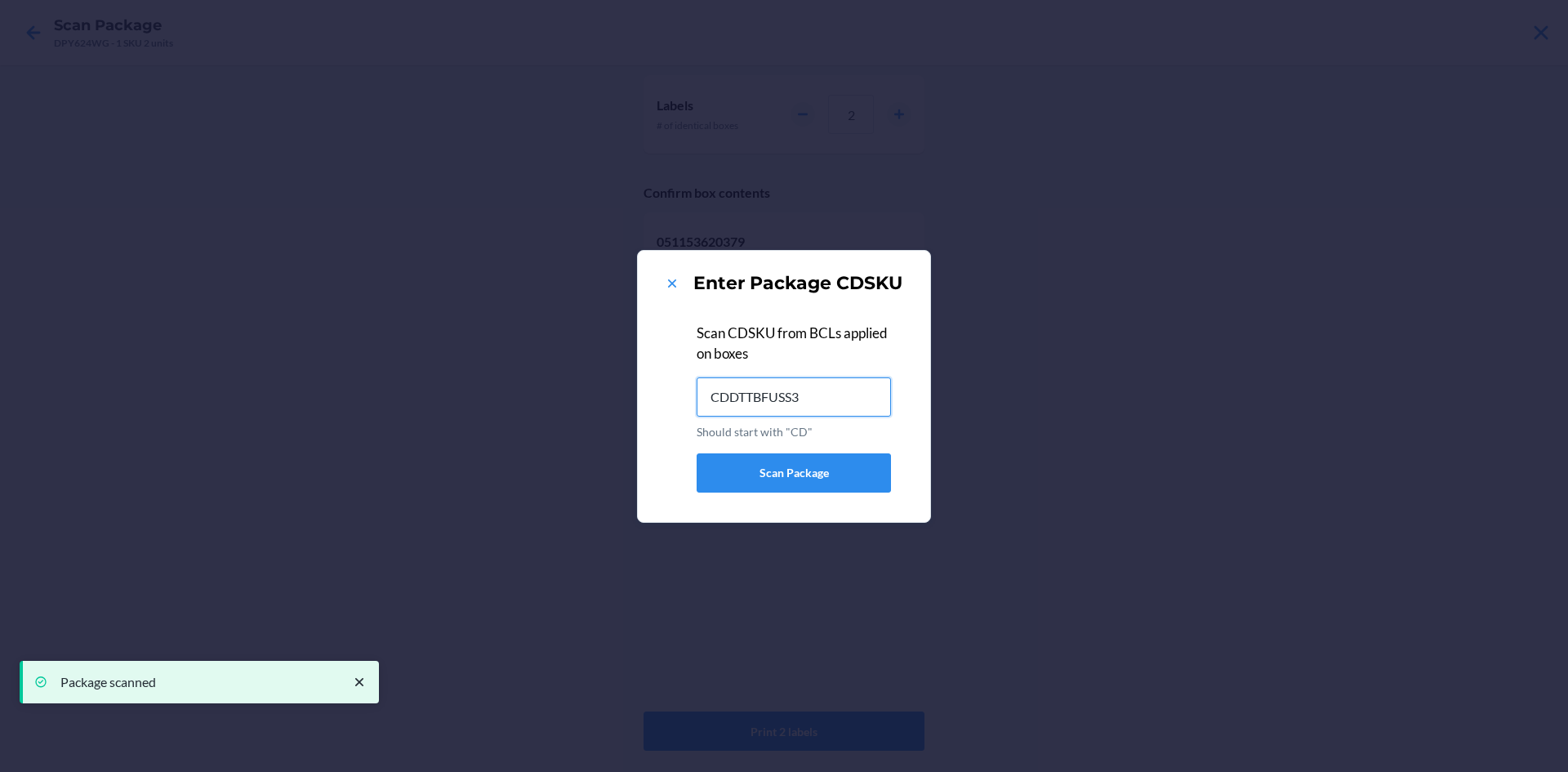
type input "CDDTTBFUSS3"
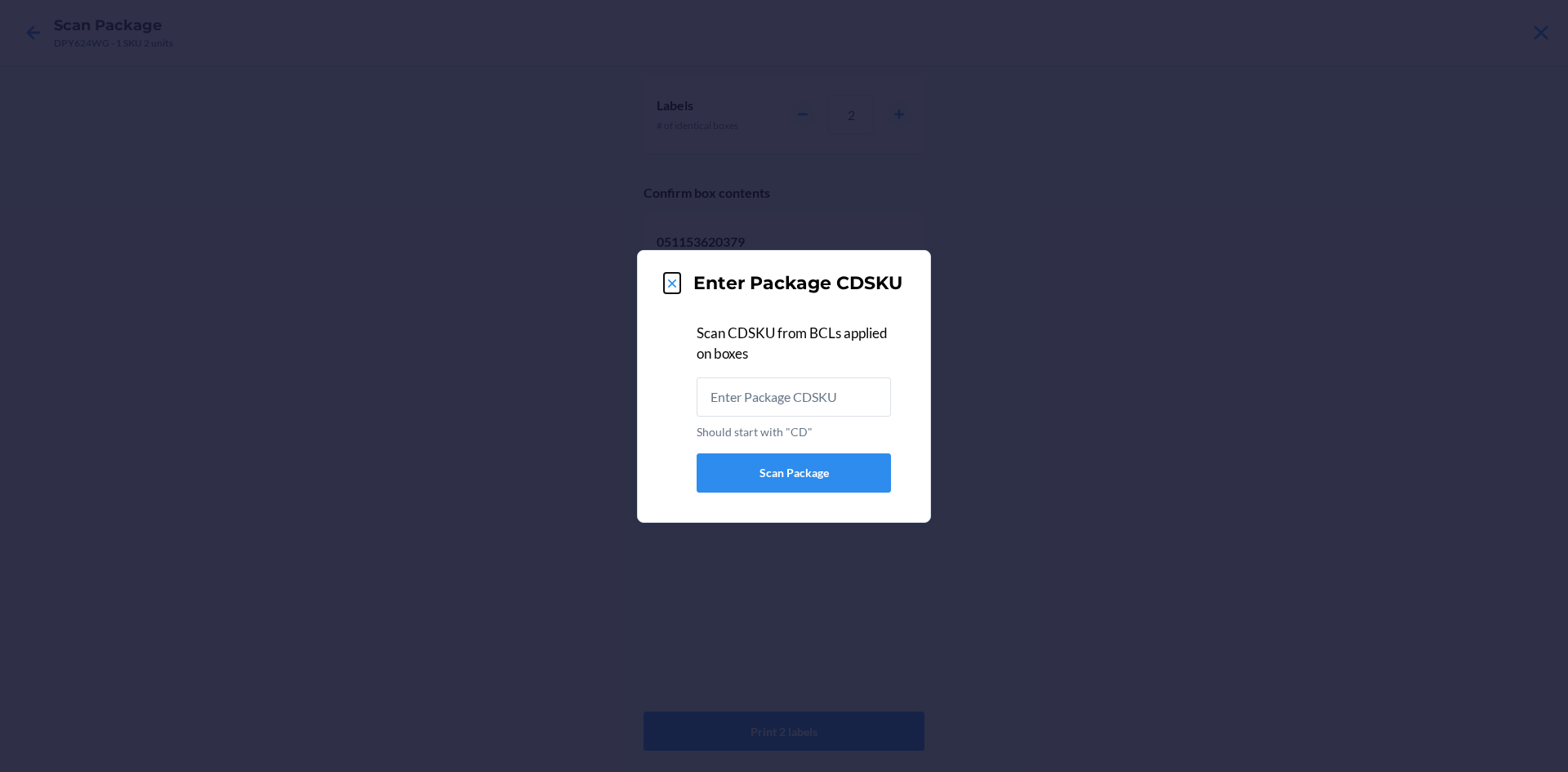
click at [669, 279] on icon at bounding box center [673, 284] width 17 height 17
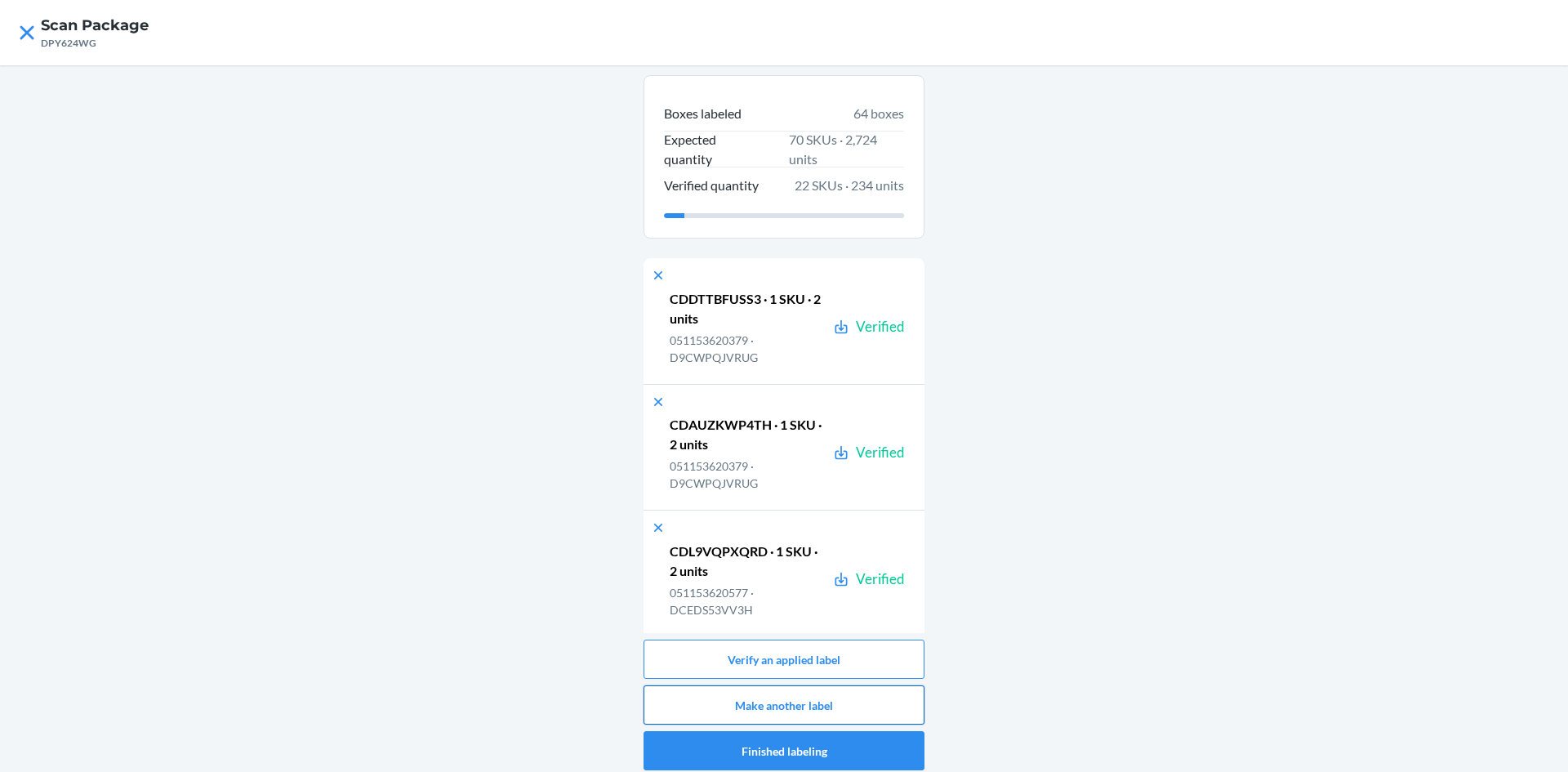
click at [789, 705] on button "Make another label" at bounding box center [784, 704] width 281 height 39
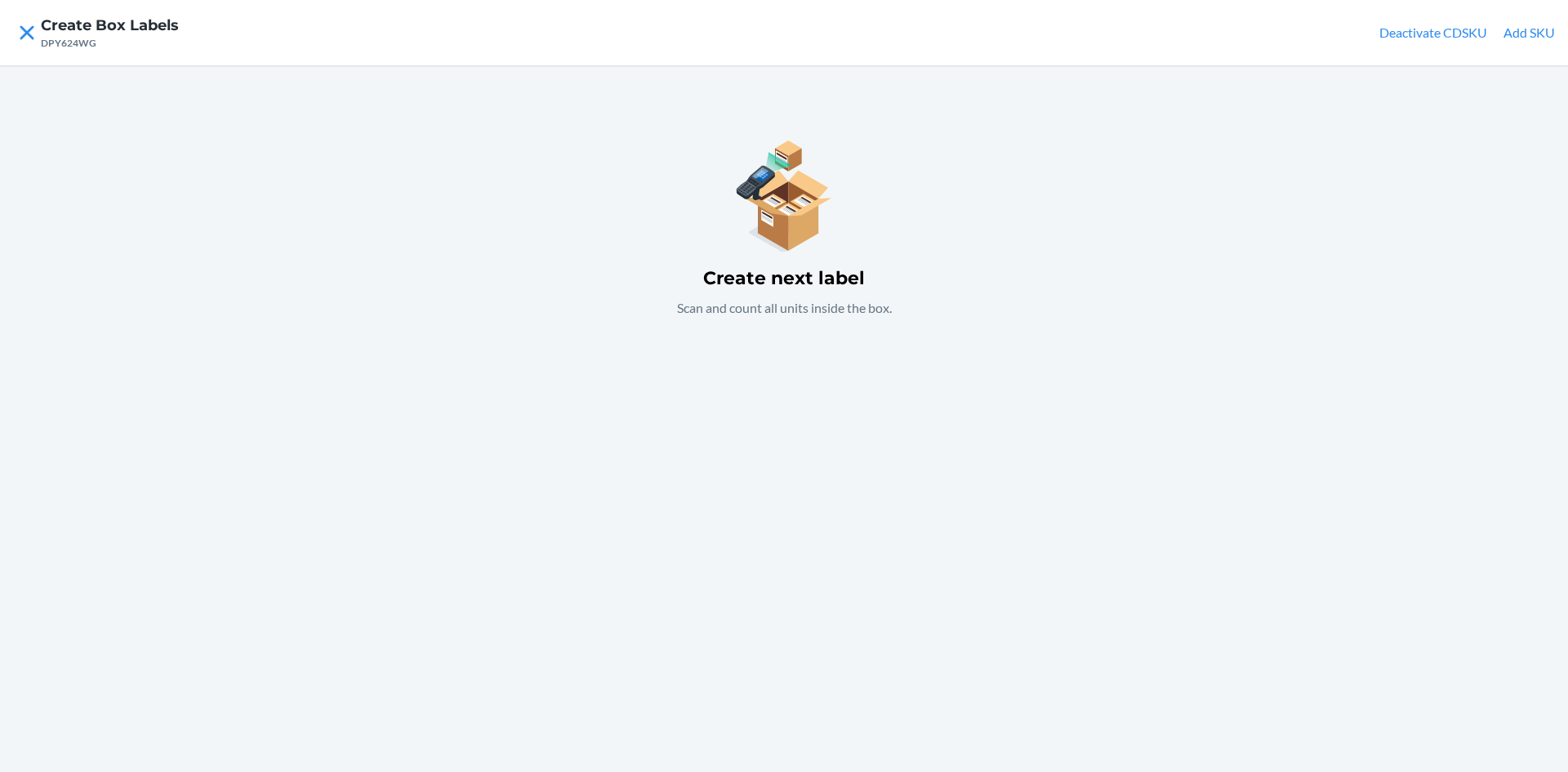
click at [661, 451] on div "Create next label Scan and count all units inside the box." at bounding box center [784, 418] width 1568 height 707
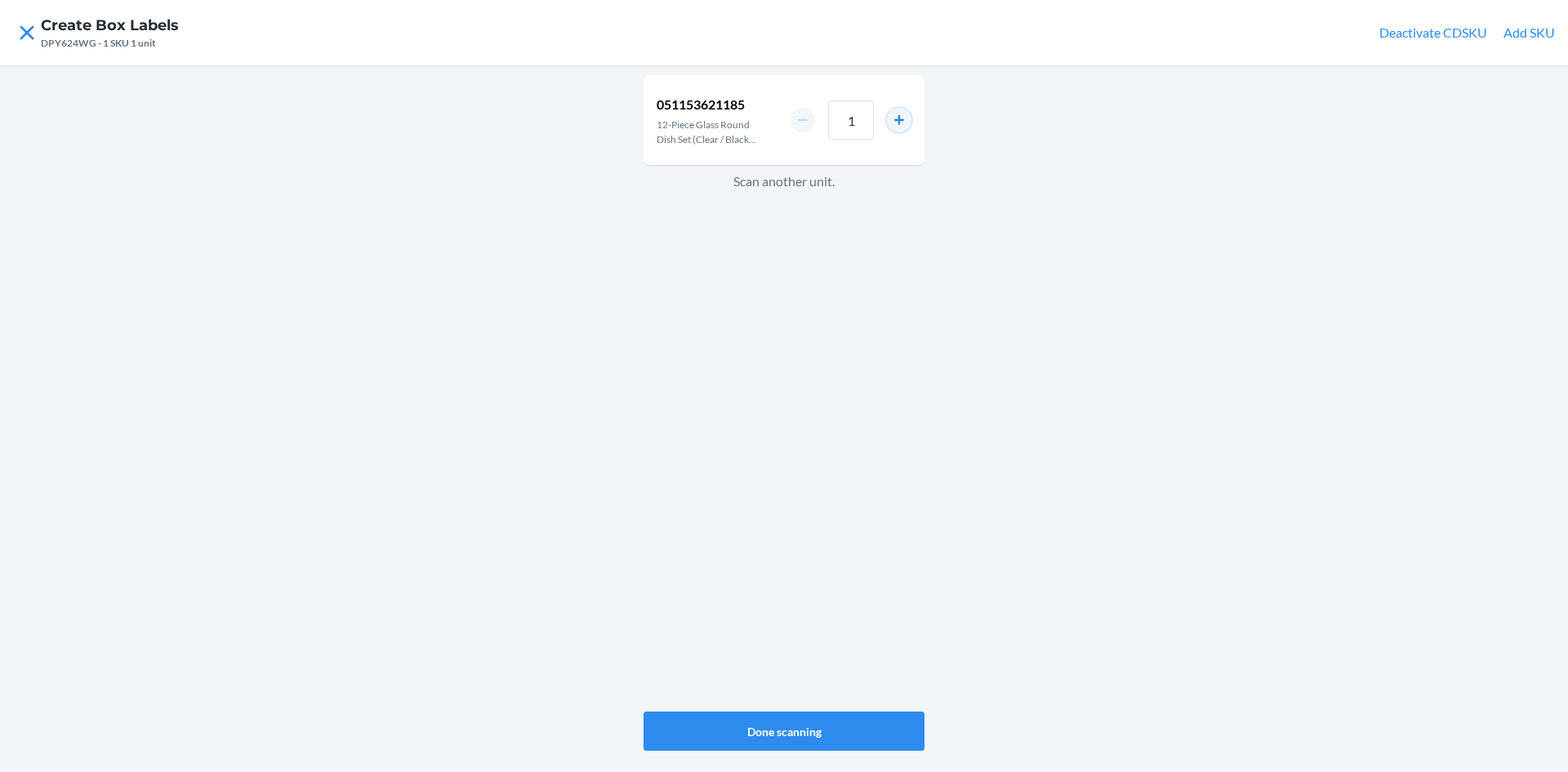
click at [903, 114] on button "increment number" at bounding box center [899, 119] width 24 height 24
type input "2"
click at [842, 715] on button "Done scanning" at bounding box center [784, 730] width 281 height 39
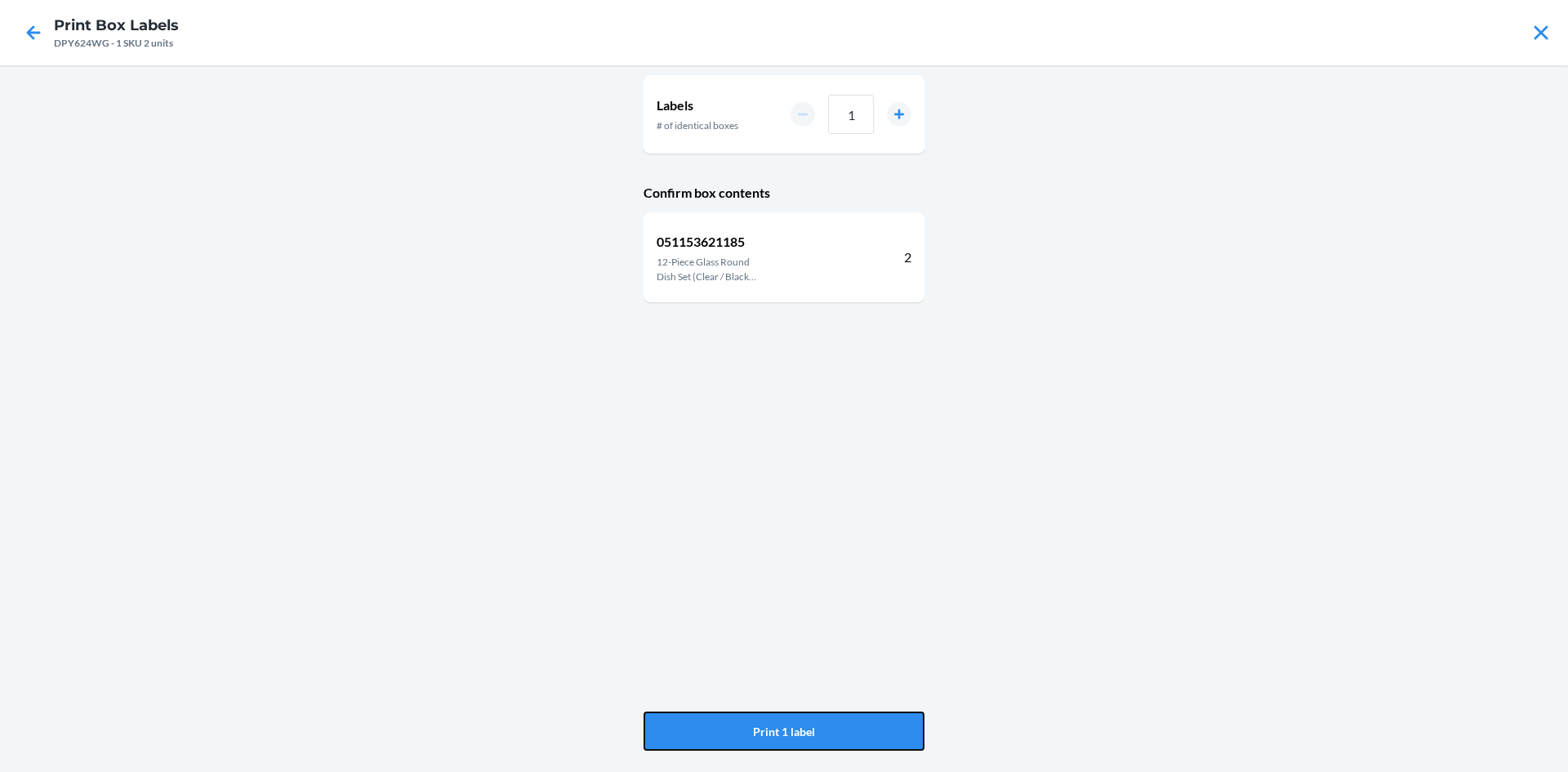
drag, startPoint x: 838, startPoint y: 727, endPoint x: 848, endPoint y: 708, distance: 21.5
click at [839, 727] on button "Print 1 label" at bounding box center [784, 730] width 281 height 39
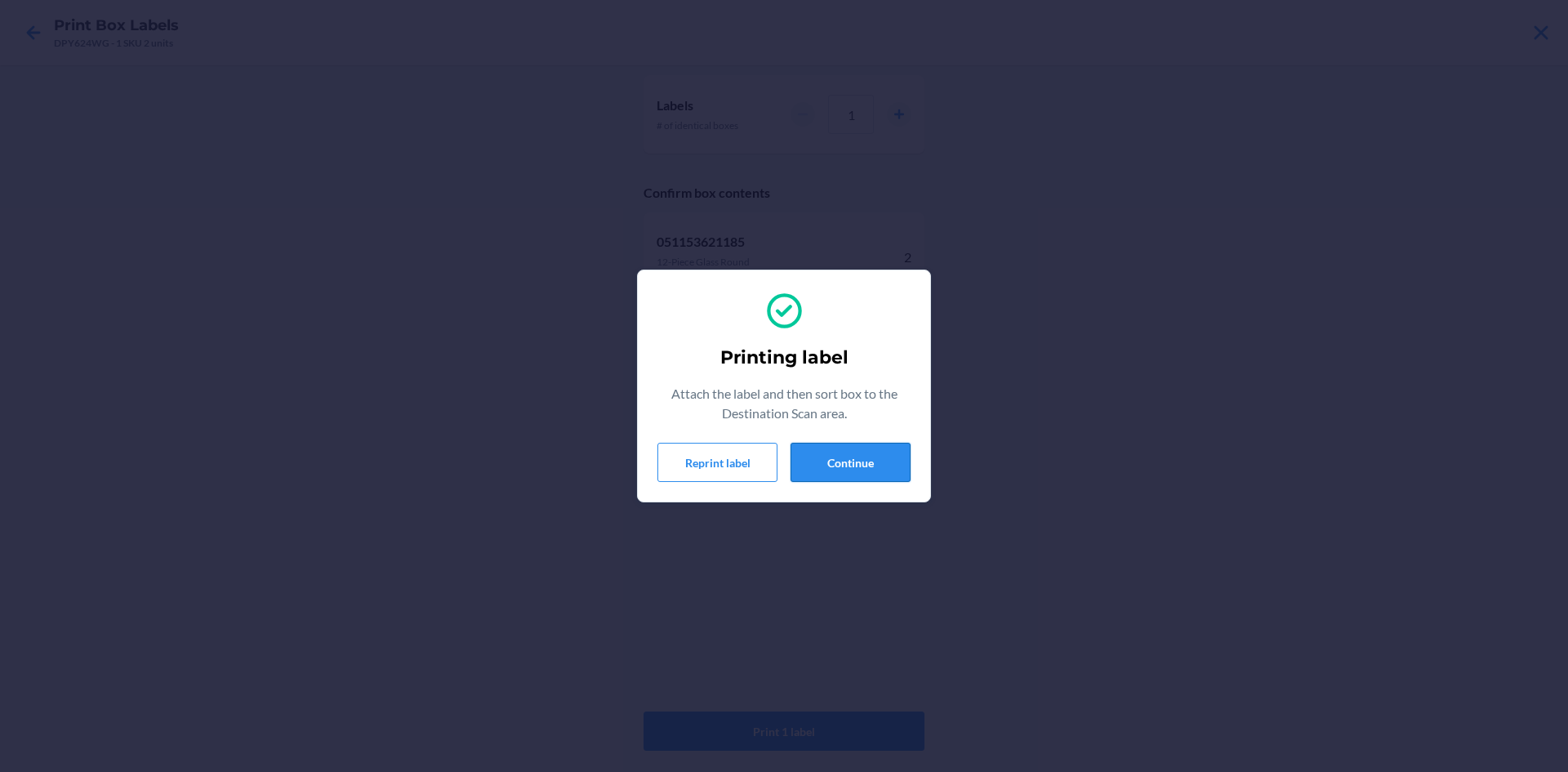
click at [862, 467] on button "Continue" at bounding box center [850, 462] width 120 height 39
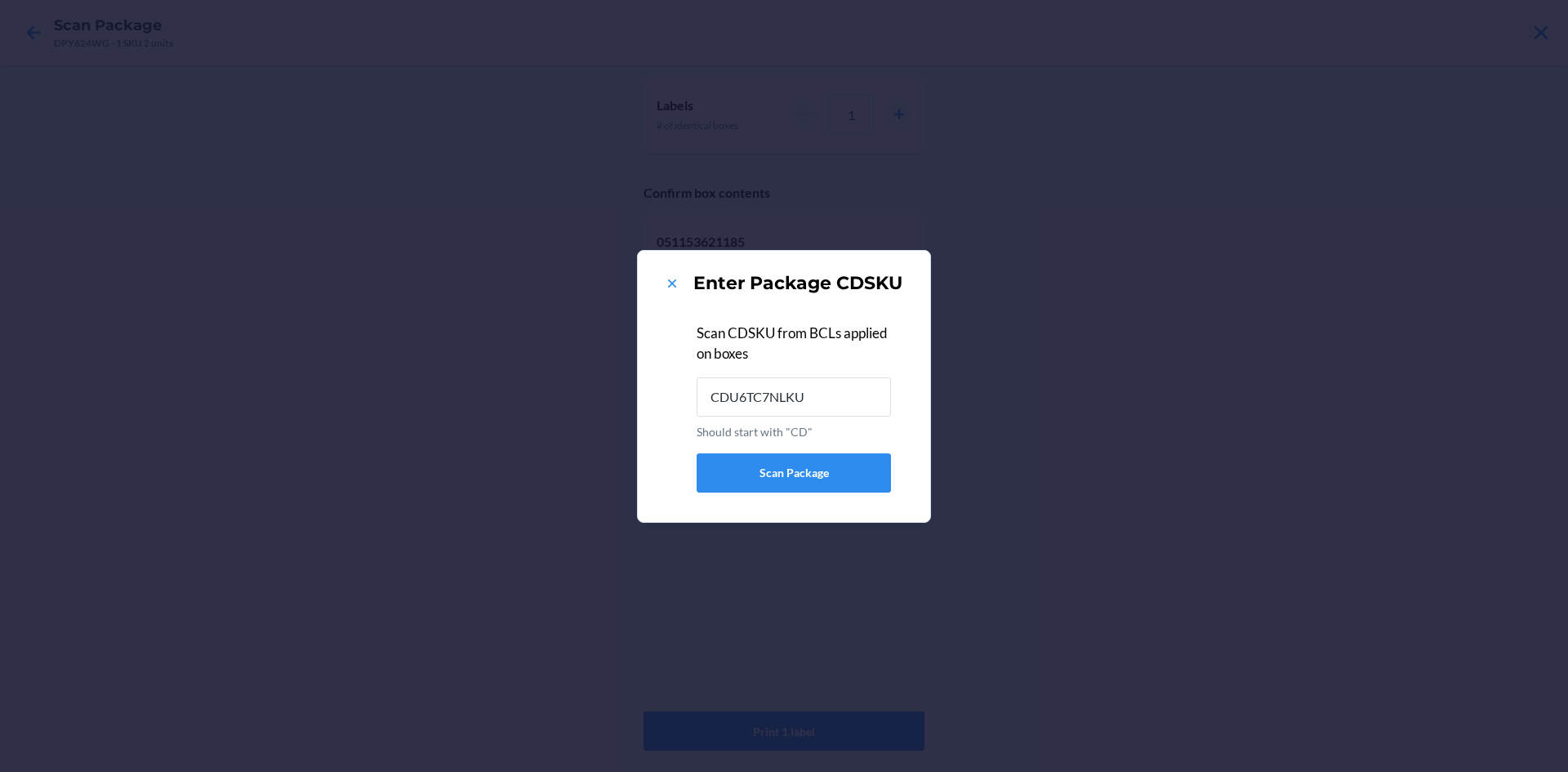
type input "CDU6TC7NLKU"
click at [669, 277] on icon at bounding box center [673, 284] width 17 height 17
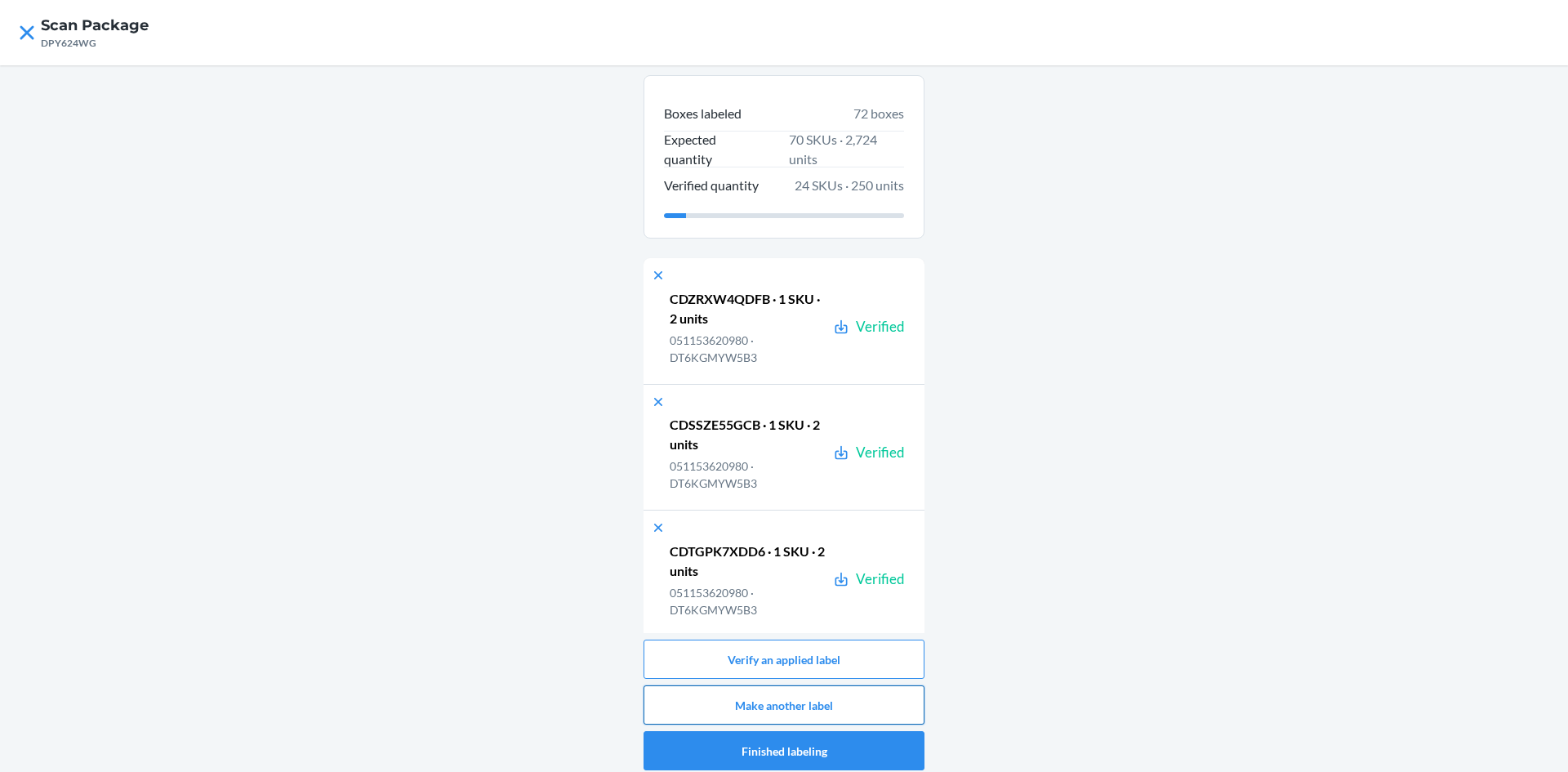
click at [880, 698] on button "Make another label" at bounding box center [784, 704] width 281 height 39
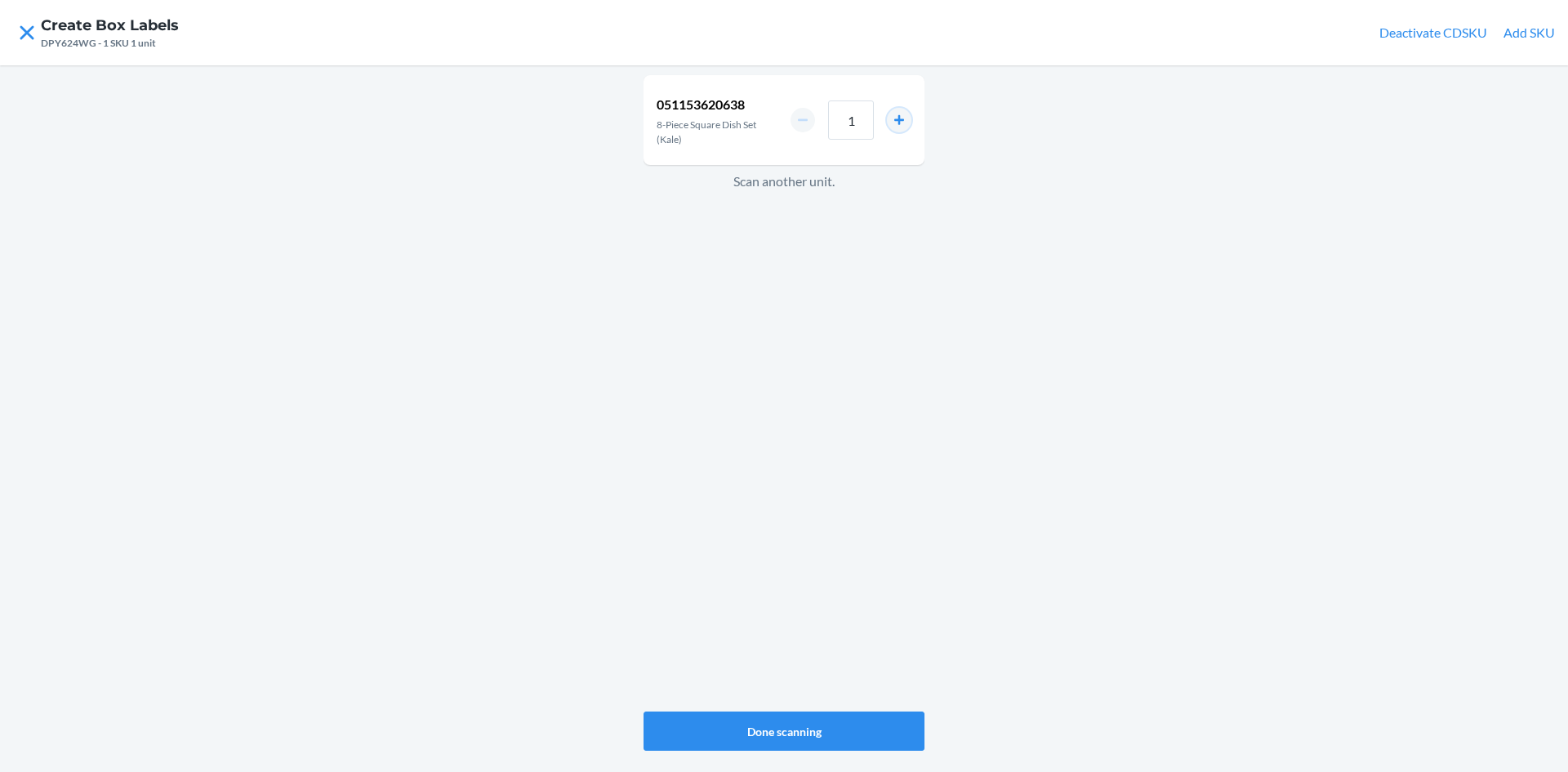
click at [905, 117] on button "increment number" at bounding box center [899, 119] width 24 height 24
type input "2"
click at [803, 726] on button "Done scanning" at bounding box center [784, 730] width 281 height 39
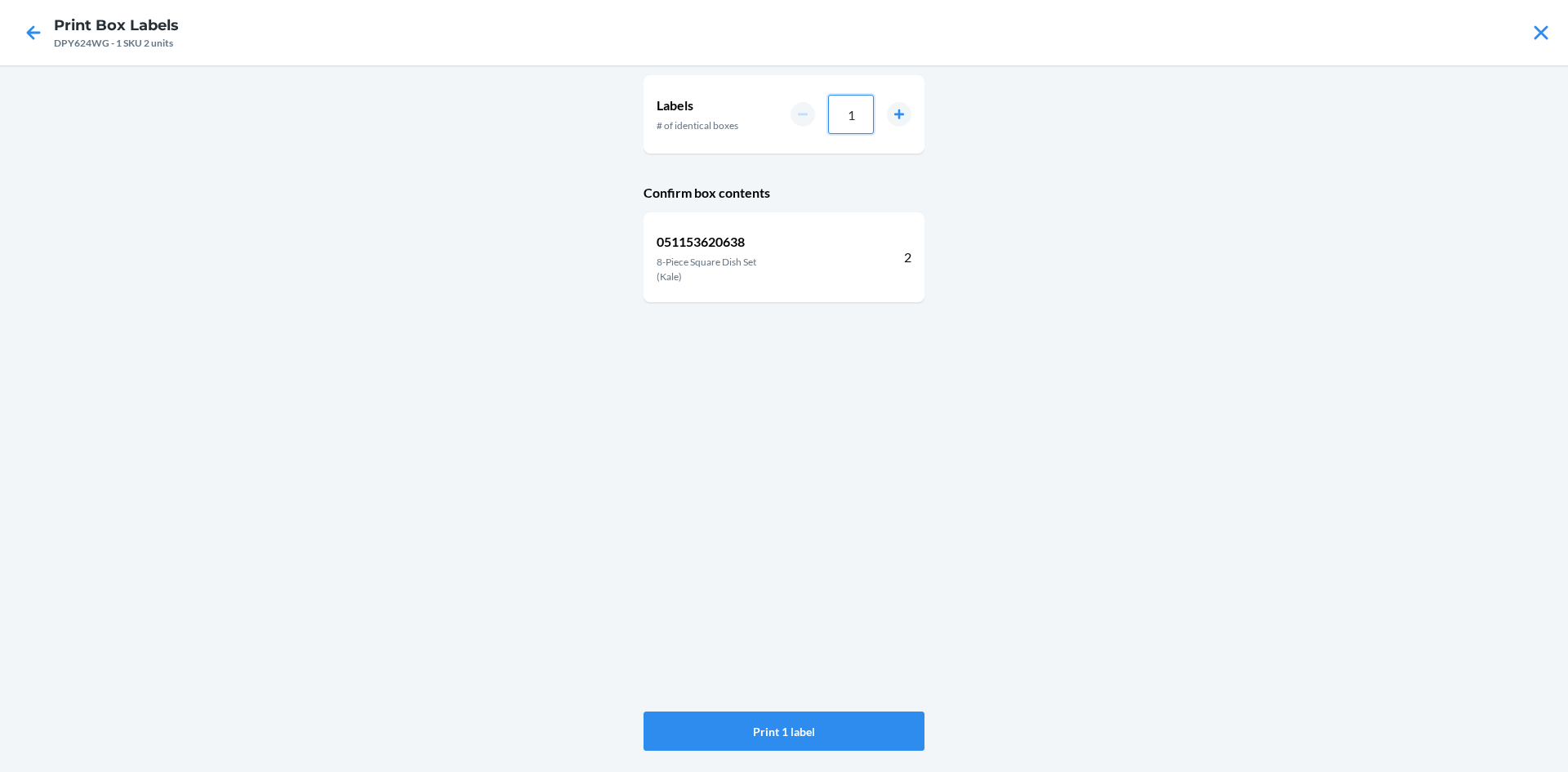
click at [868, 117] on input "1" at bounding box center [850, 114] width 46 height 39
type input "020"
click at [803, 724] on button "Print 20 labels" at bounding box center [784, 730] width 281 height 39
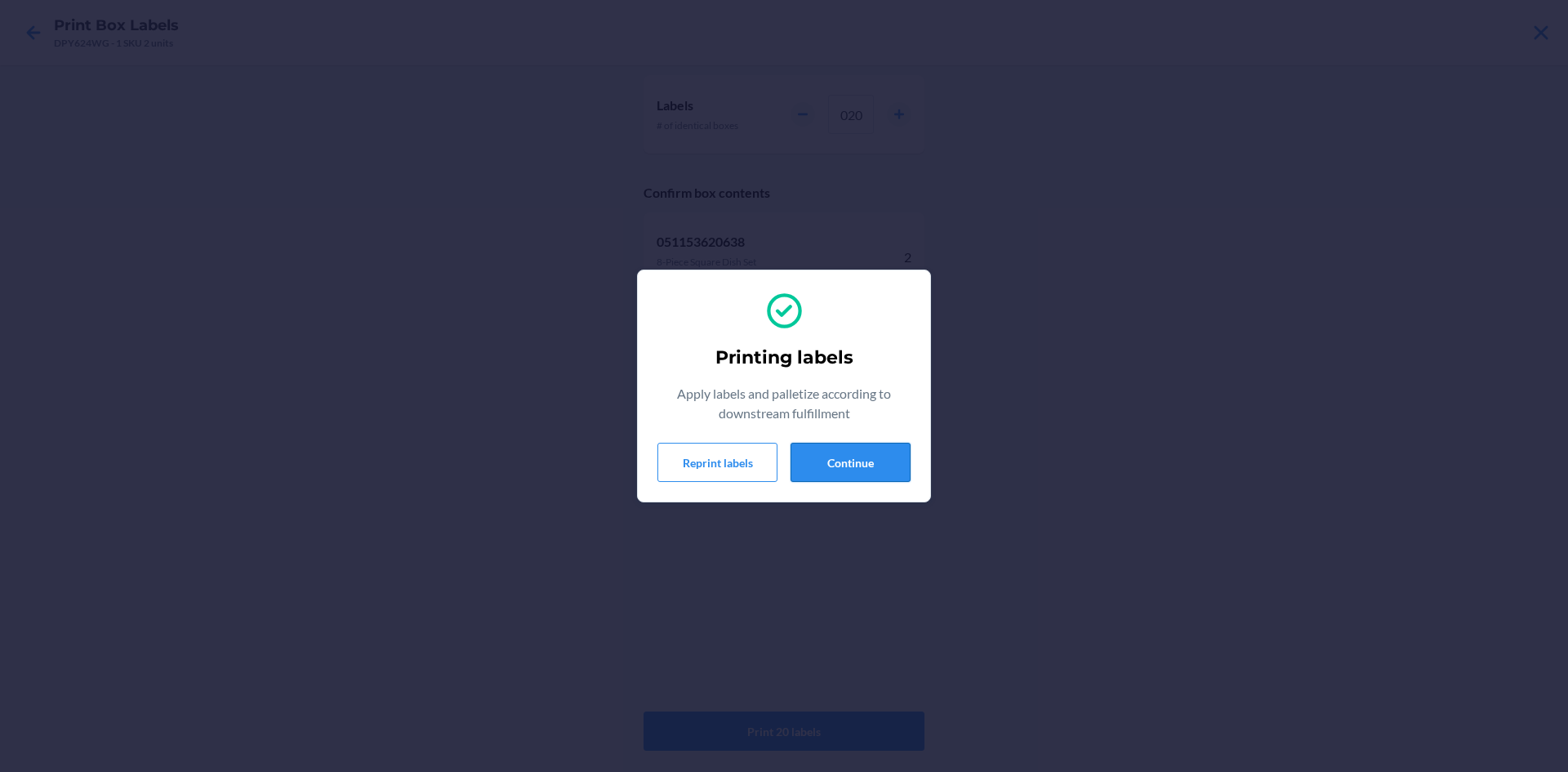
click at [847, 456] on button "Continue" at bounding box center [850, 462] width 120 height 39
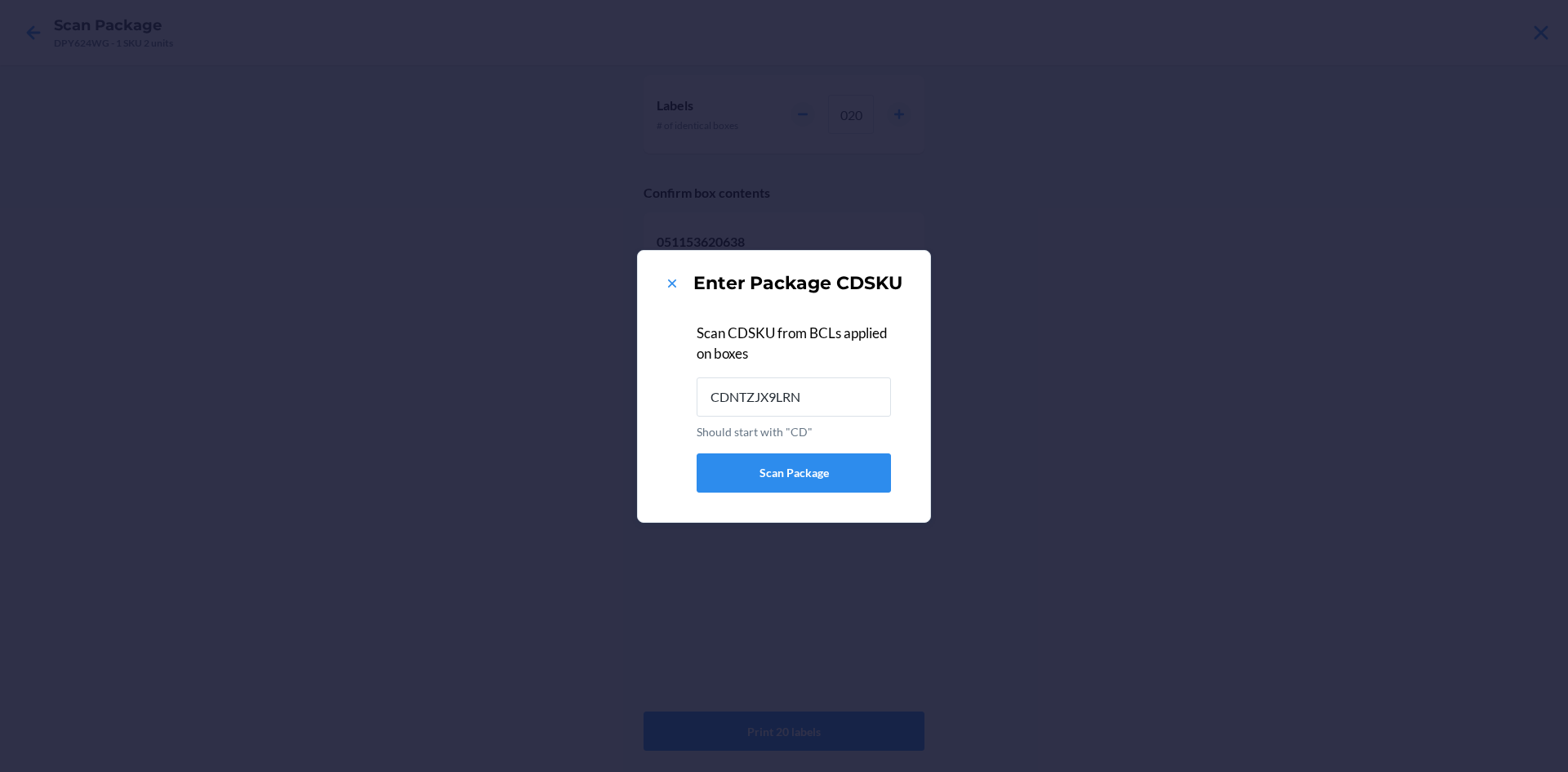
type input "CDNTZJX9LRN"
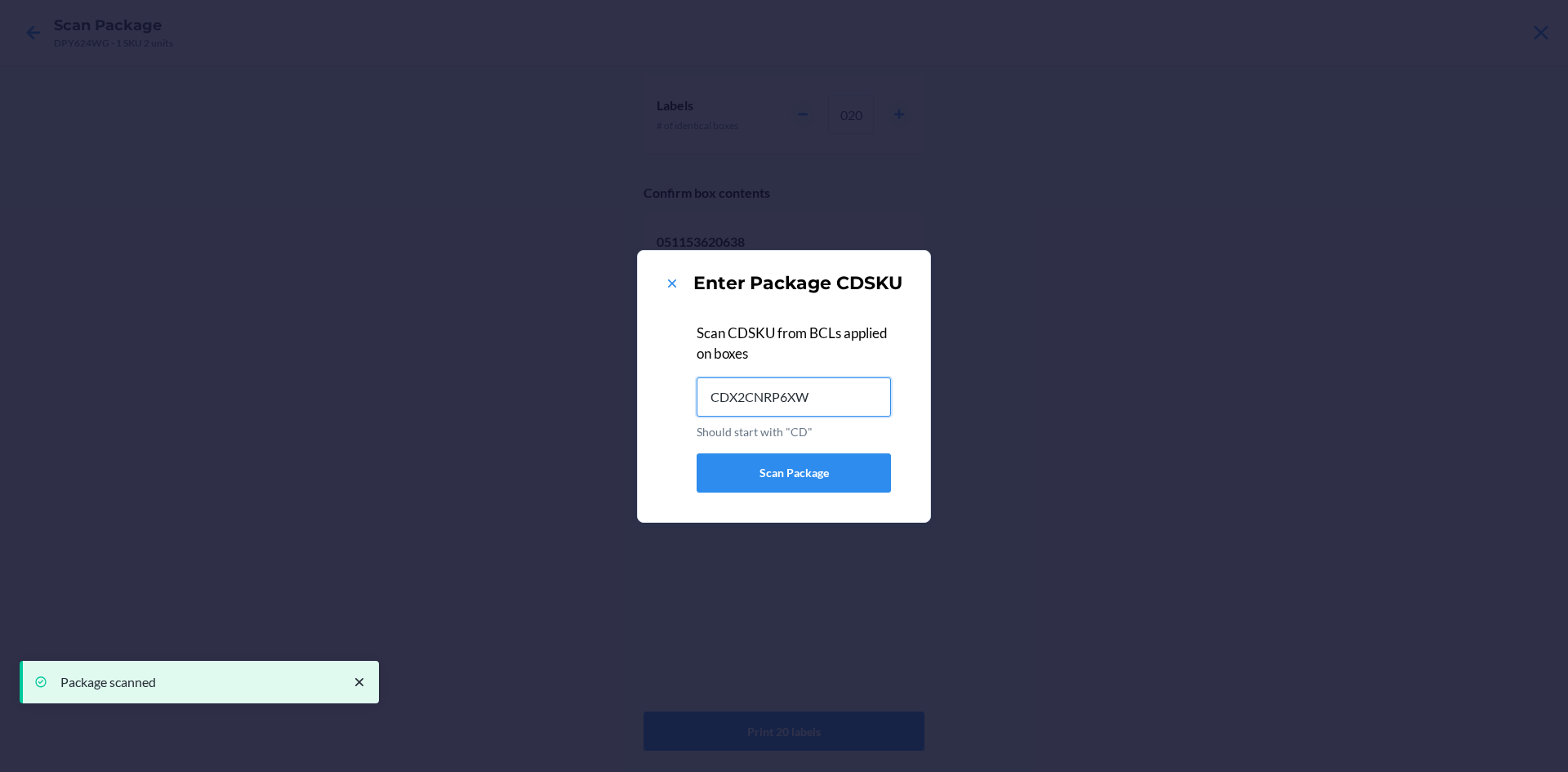
type input "CDX2CNRP6XW"
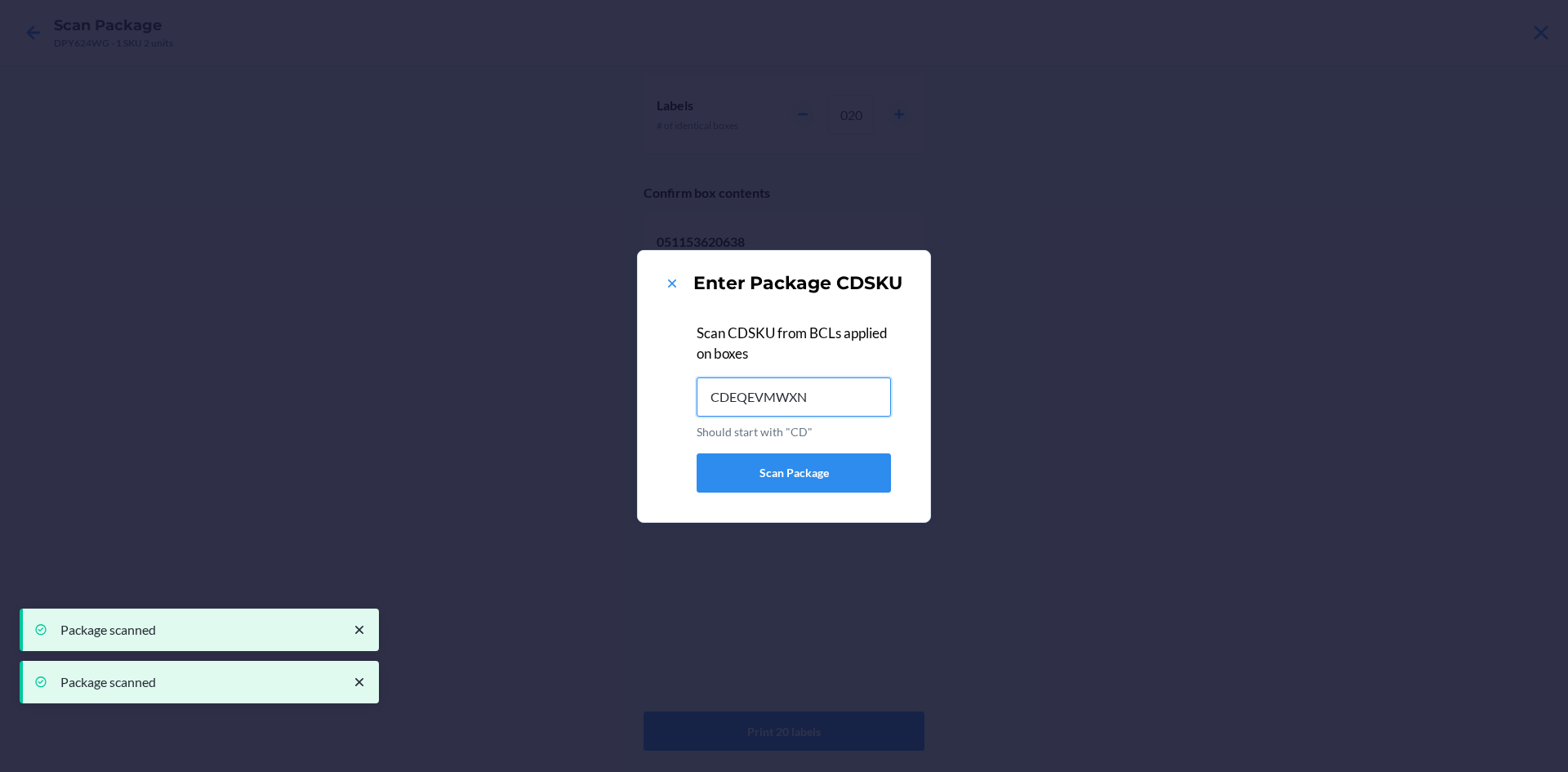
type input "CDEQEVMWXN3"
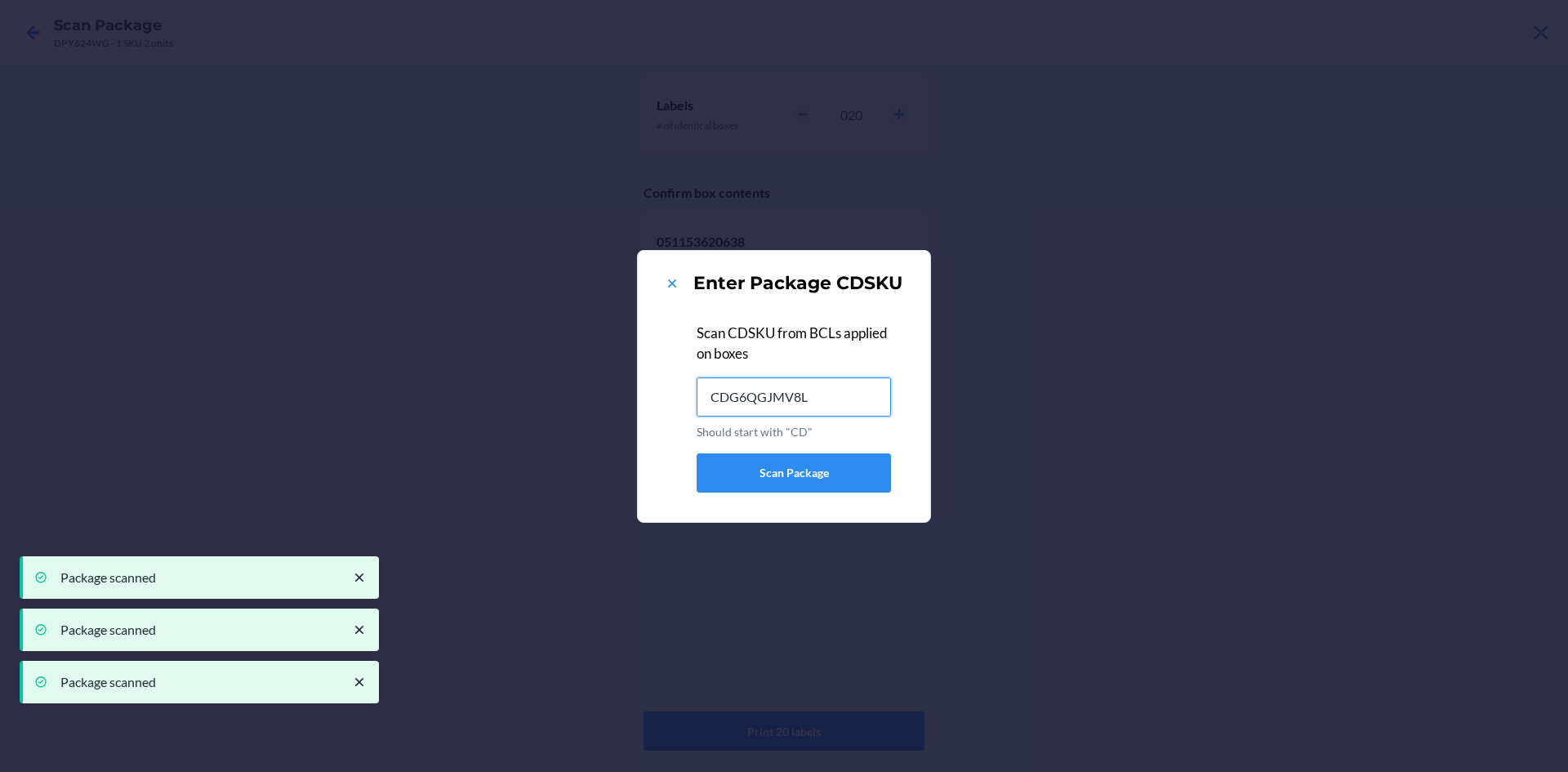
type input "CDG6QGJMV8L"
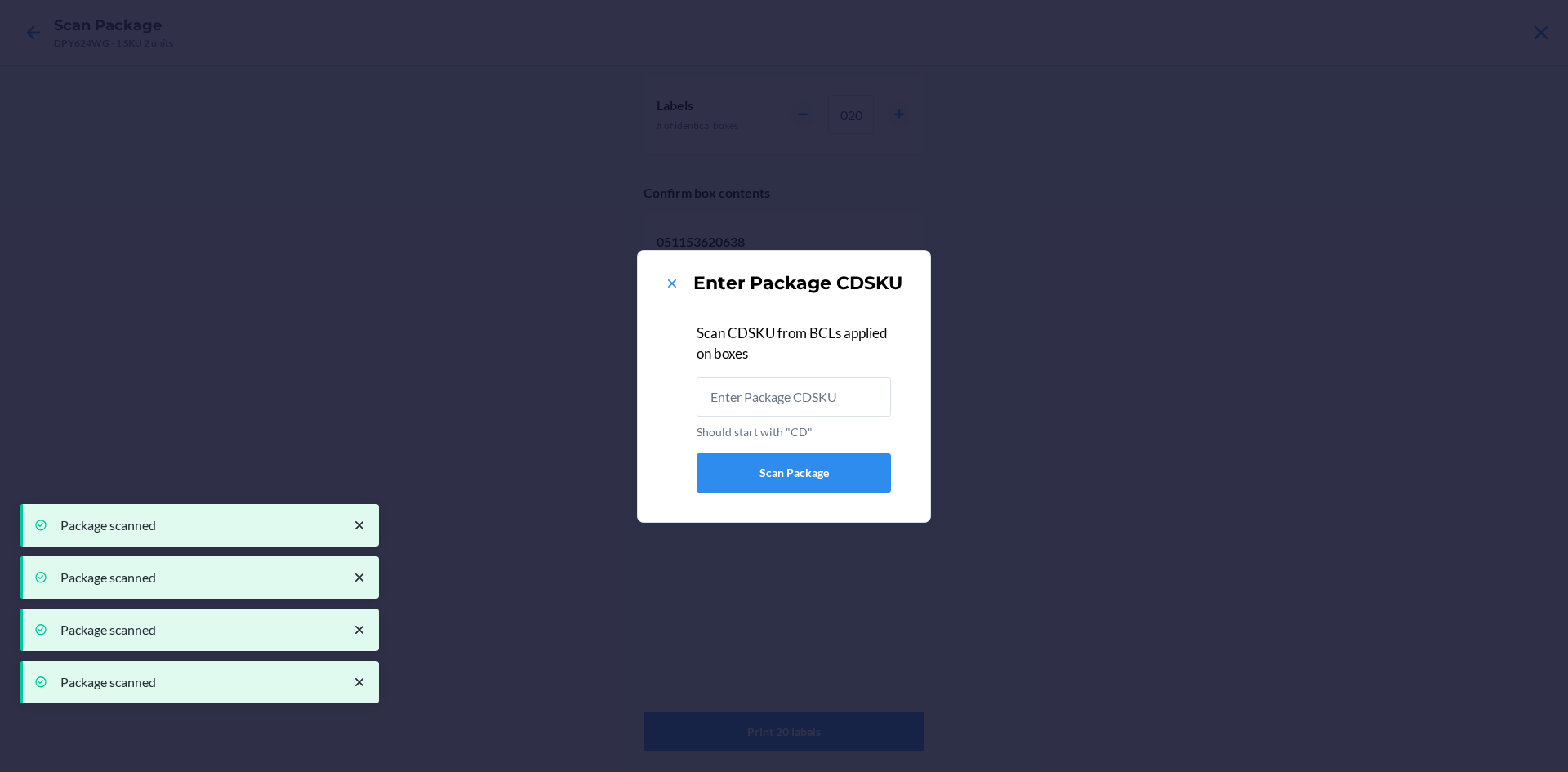
type input "CDJT8DYUYQK"
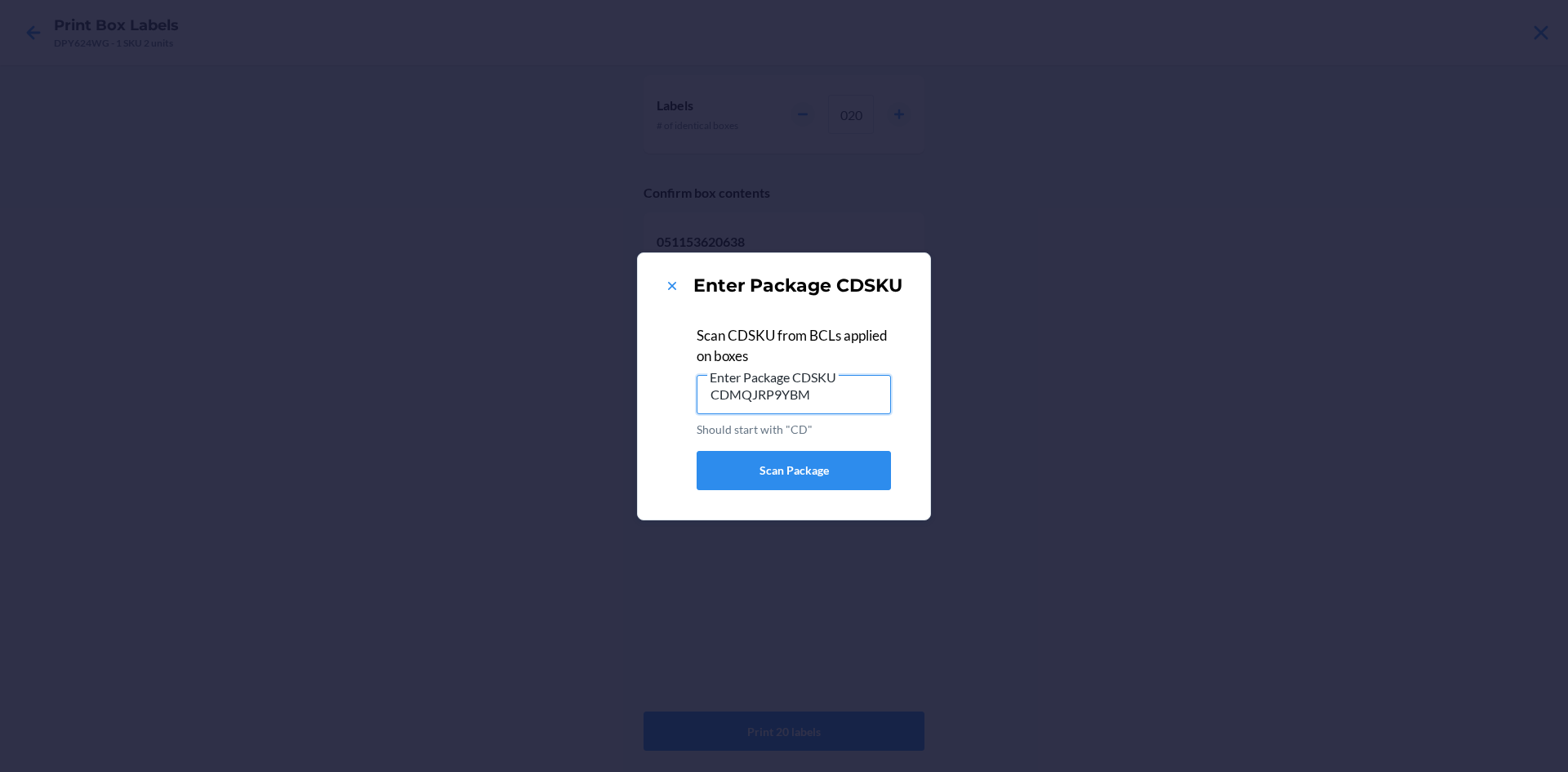
click at [855, 401] on input "CDMQJRP9YBM" at bounding box center [794, 394] width 194 height 39
type input "C"
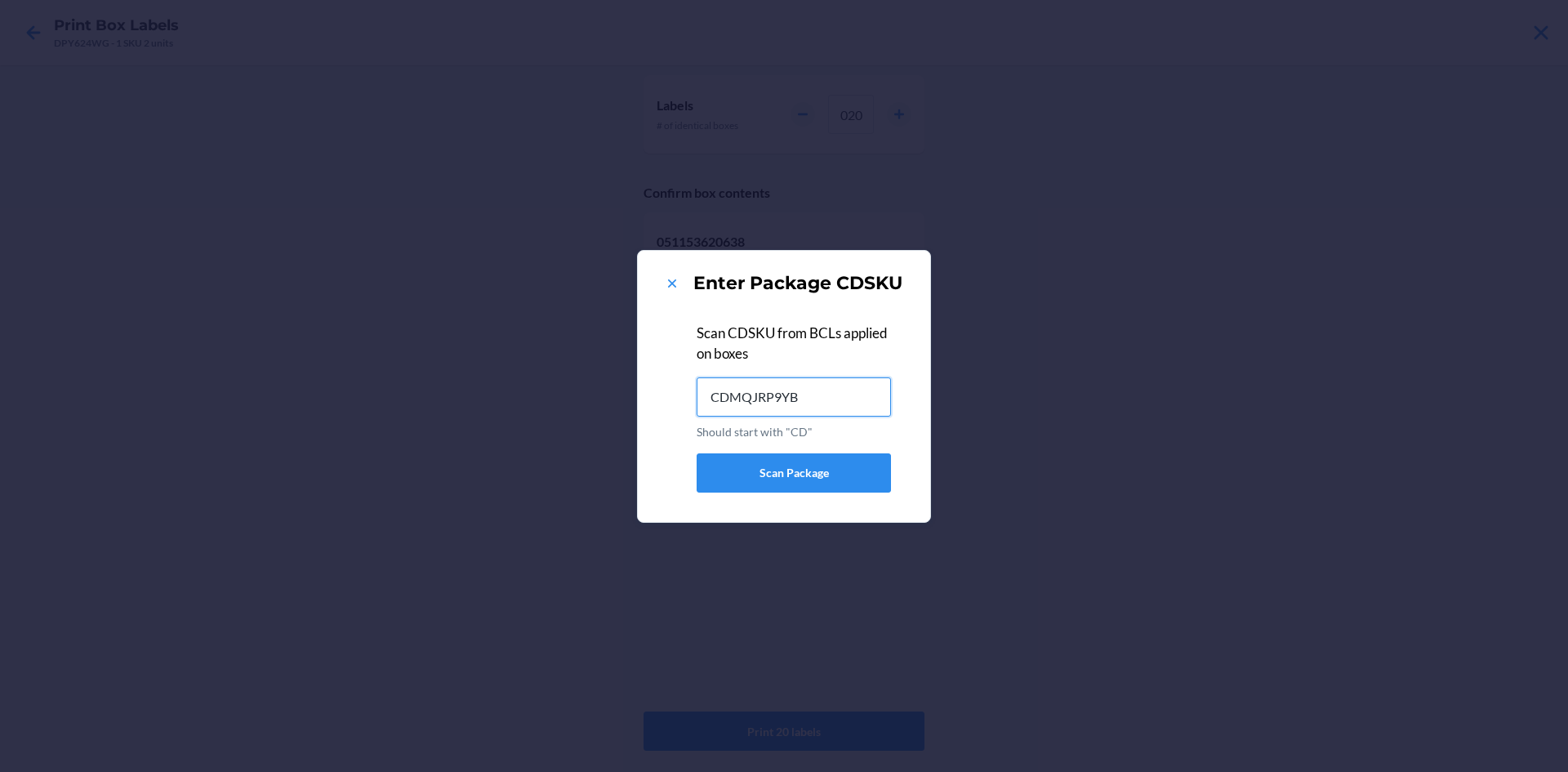
type input "CDMQJRP9YBM"
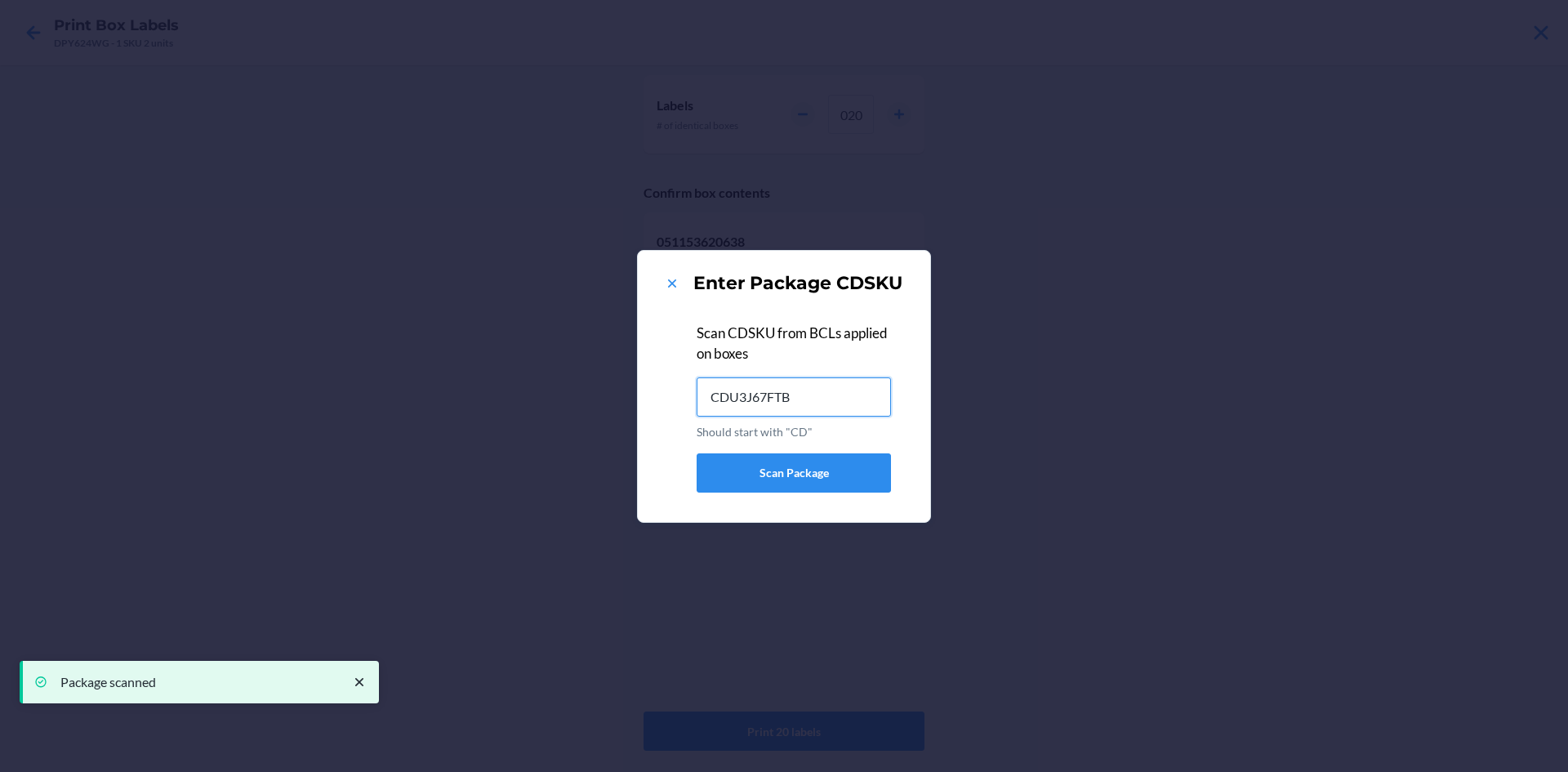
type input "CDU3J67FTB8"
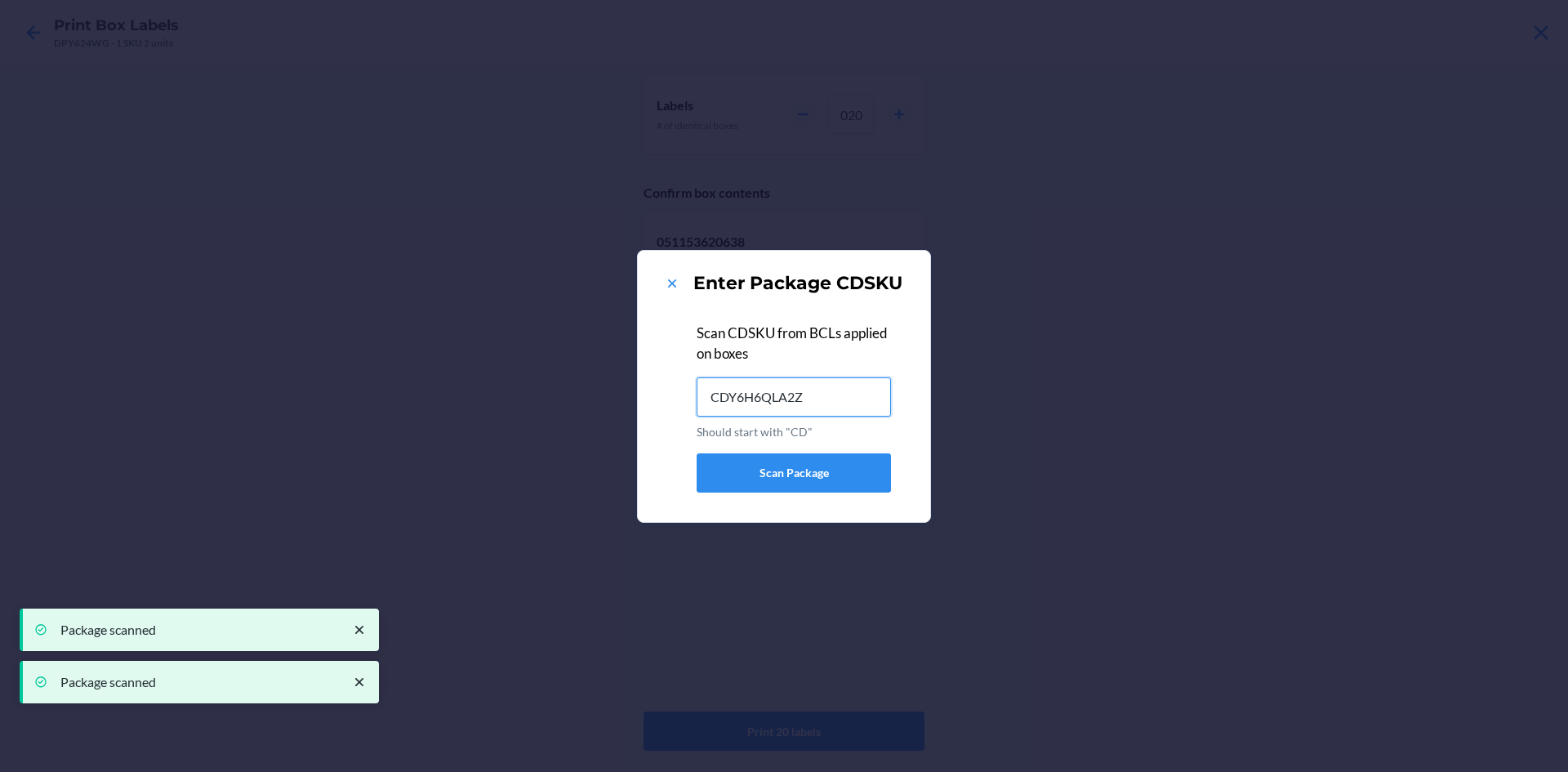
type input "CDY6H6QLA2Z"
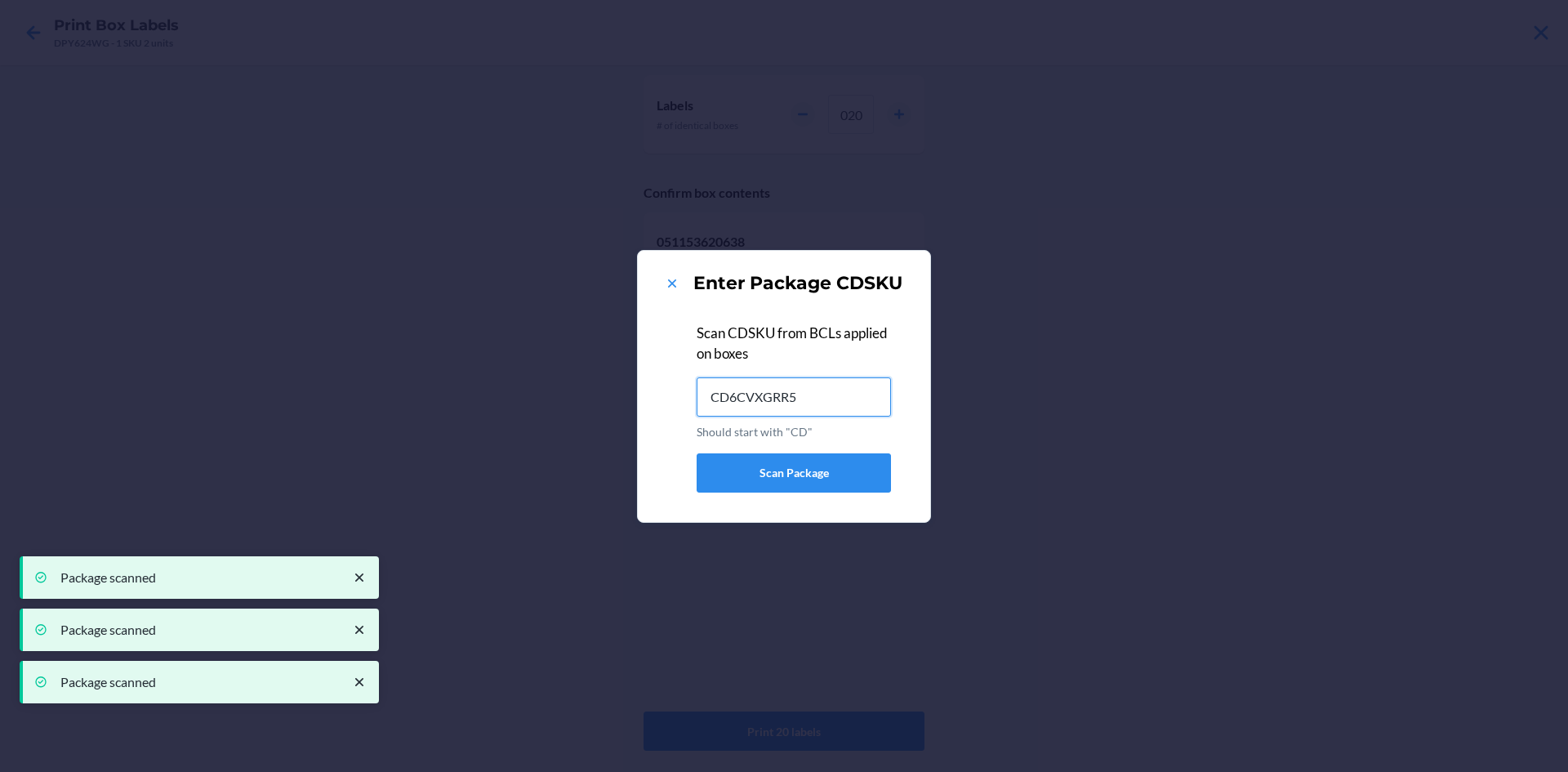
type input "CD6CVXGRR5H"
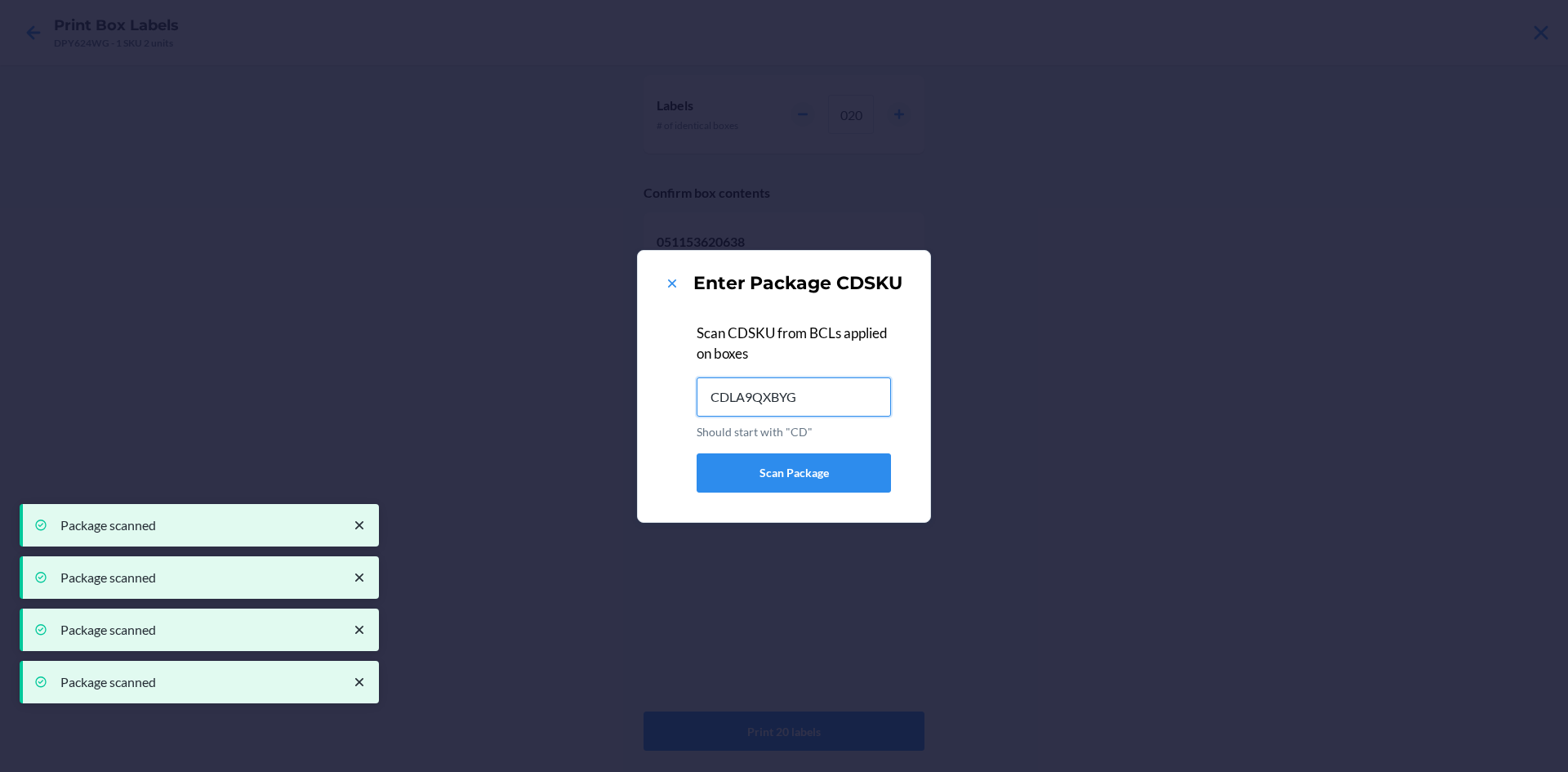
type input "CDLA9QXBYG6"
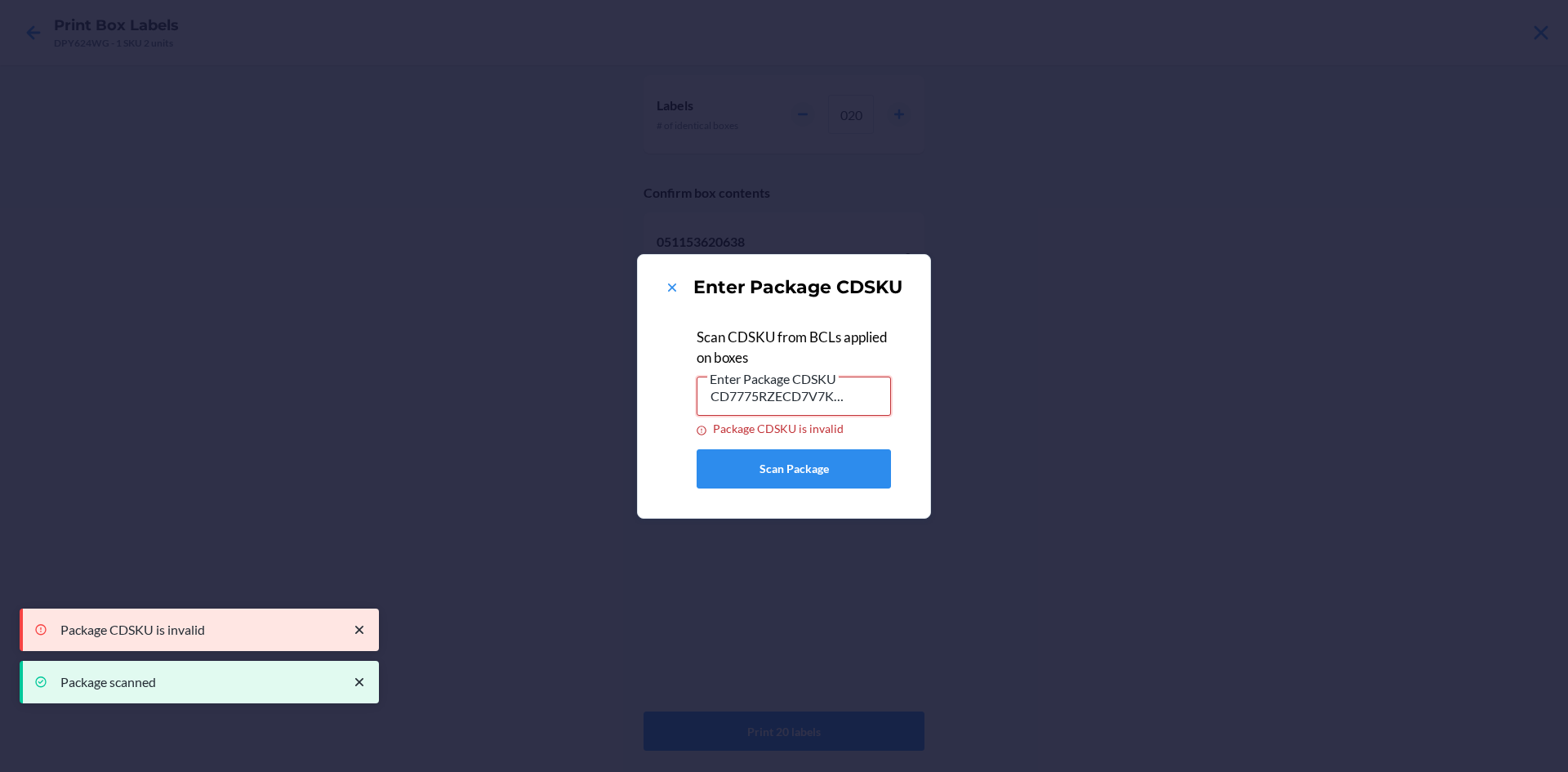
click at [848, 388] on input "CD7775RZECD7V7KHRGTJ" at bounding box center [794, 396] width 194 height 39
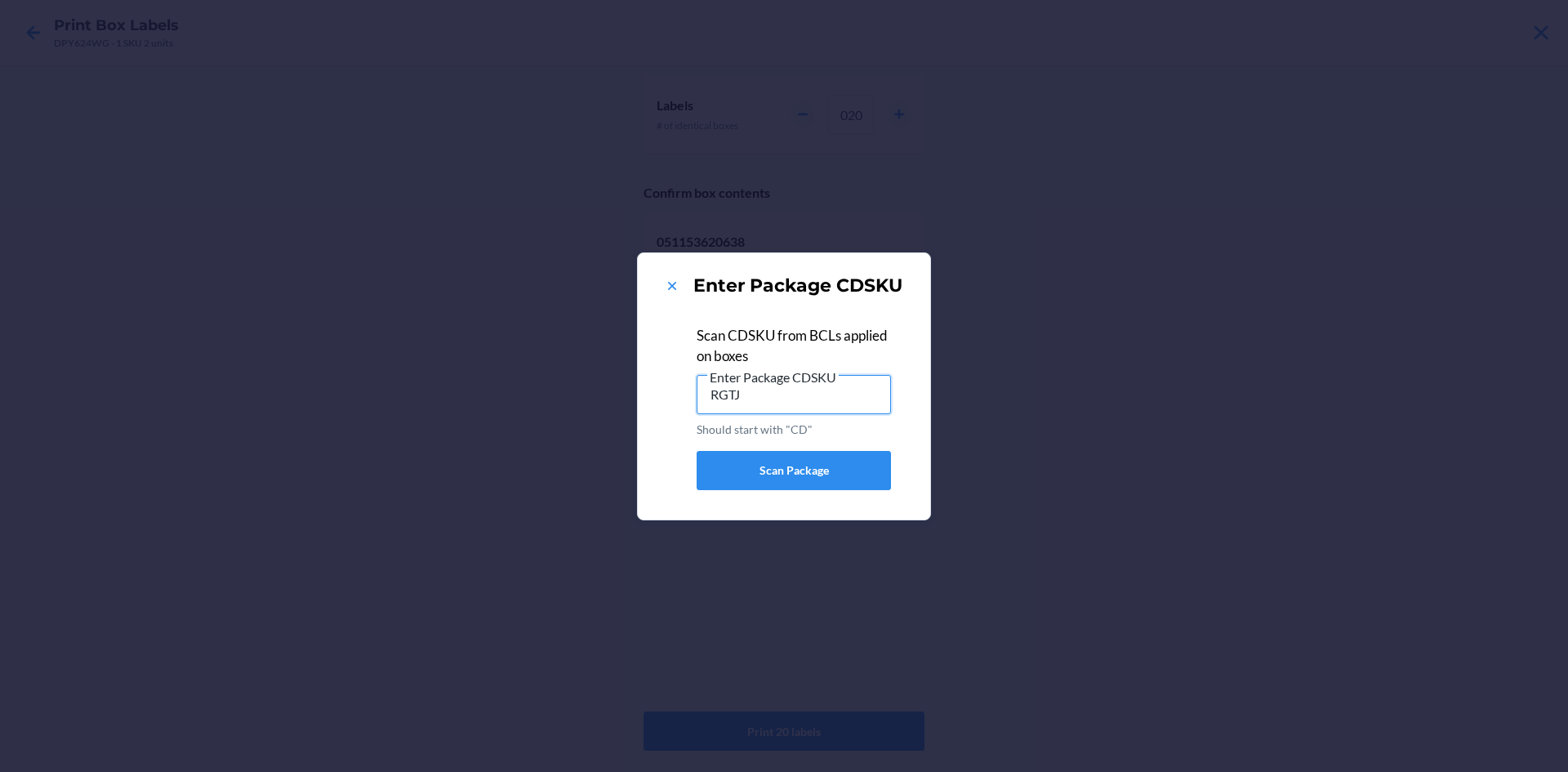
click at [829, 396] on input "RGTJ" at bounding box center [794, 394] width 194 height 39
type input "R"
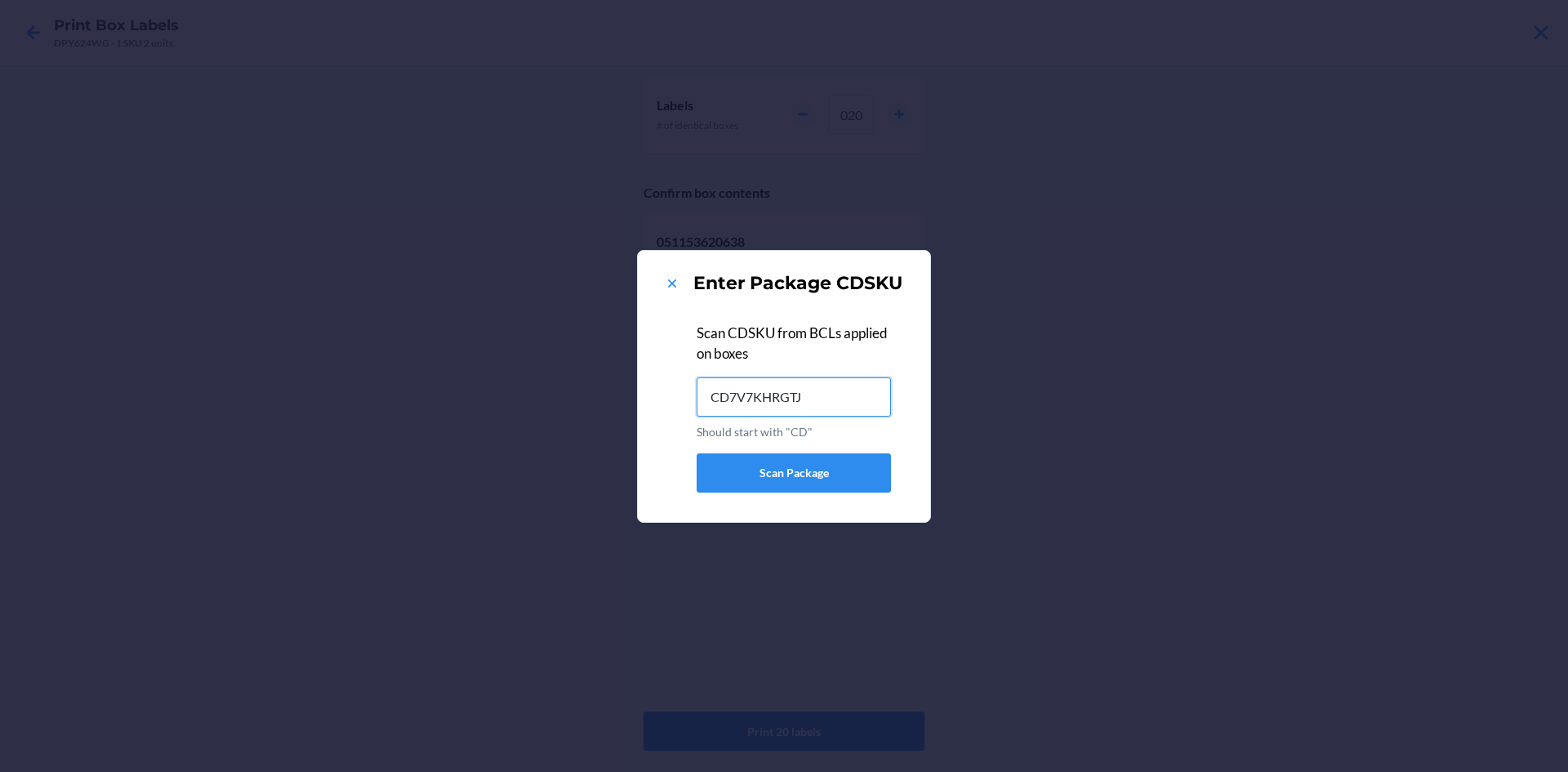
type input "CD7V7KHRGTJ"
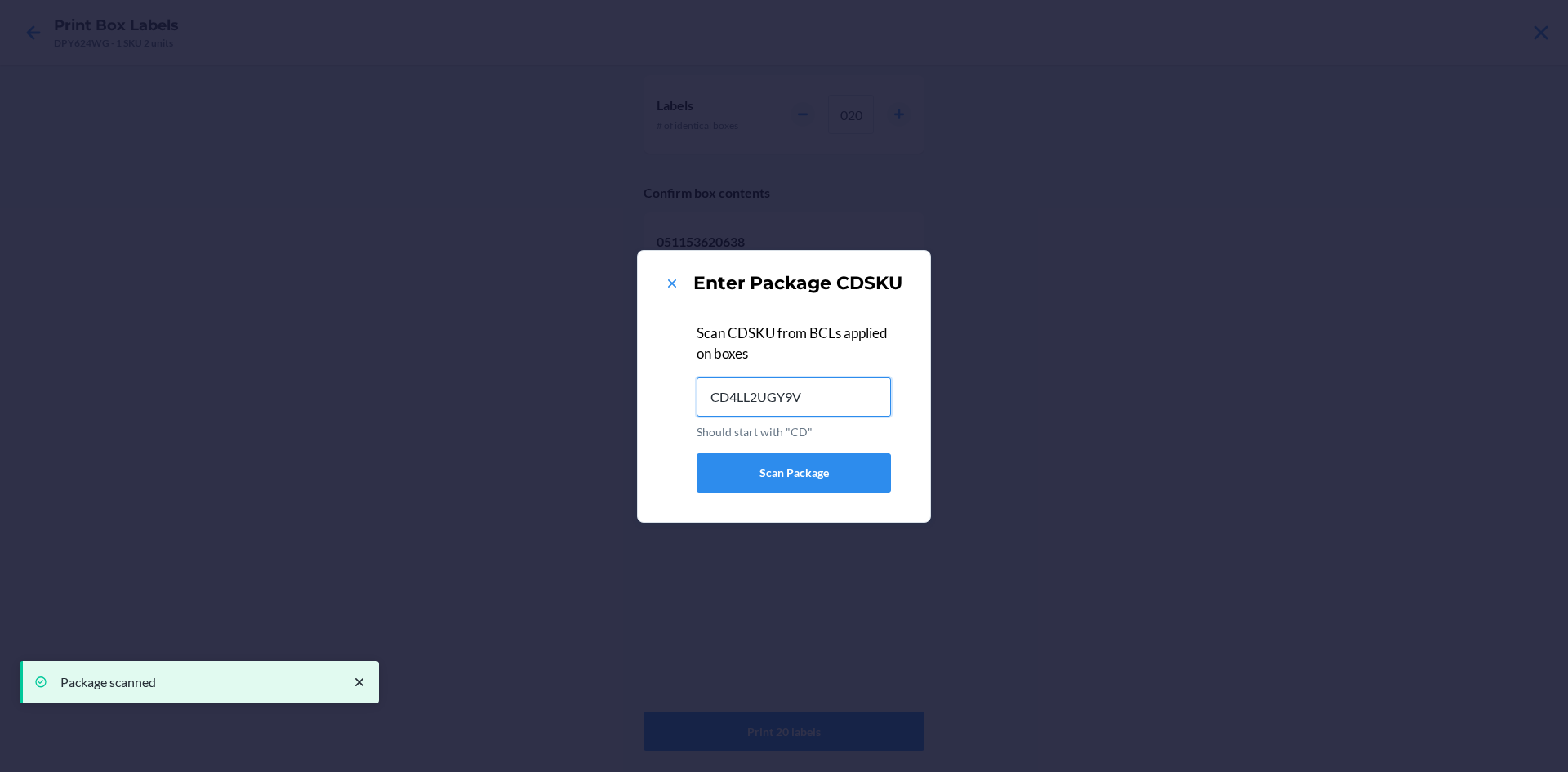
type input "CD4LL2UGY9V"
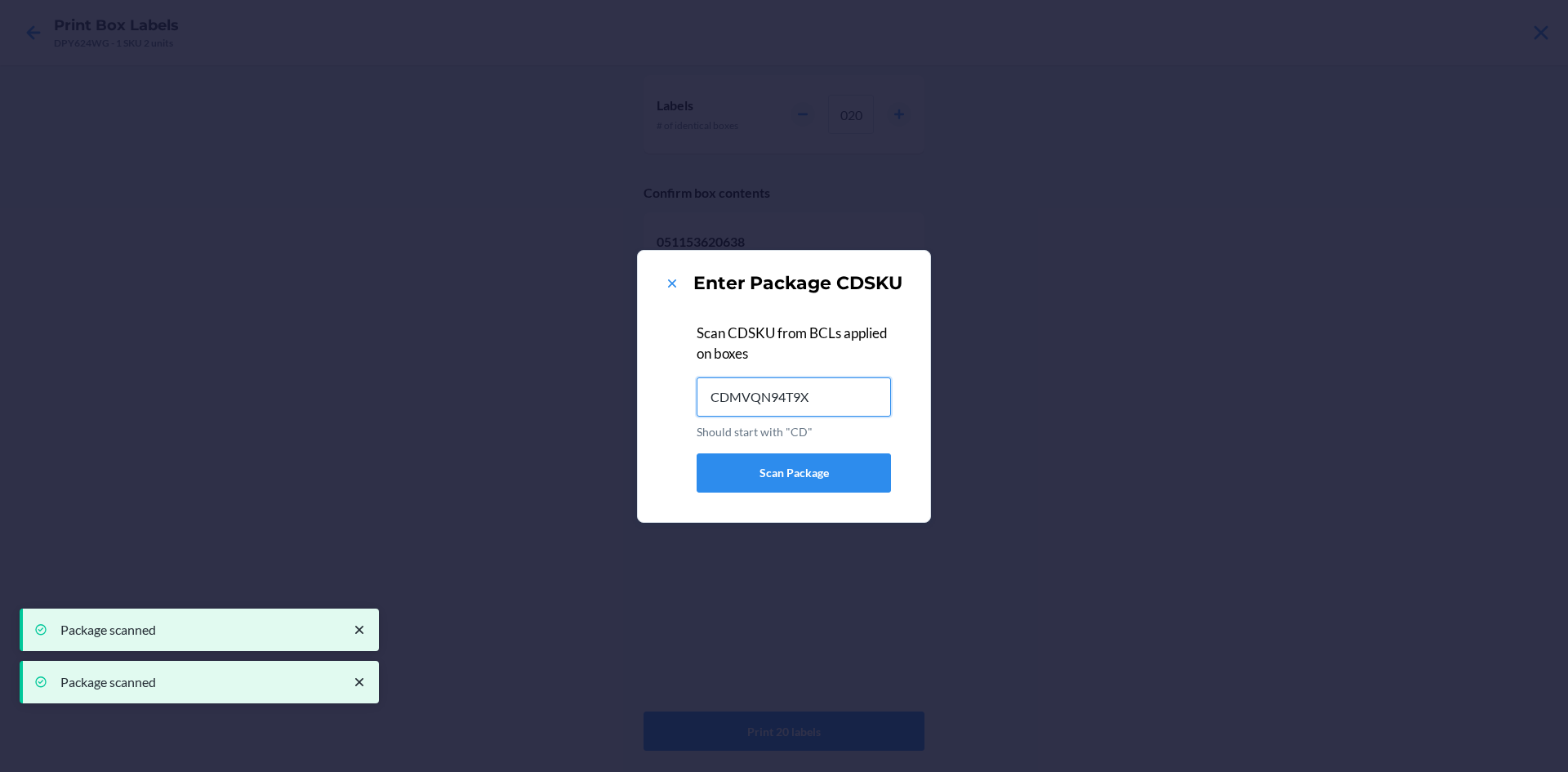
type input "CDMVQN94T9X"
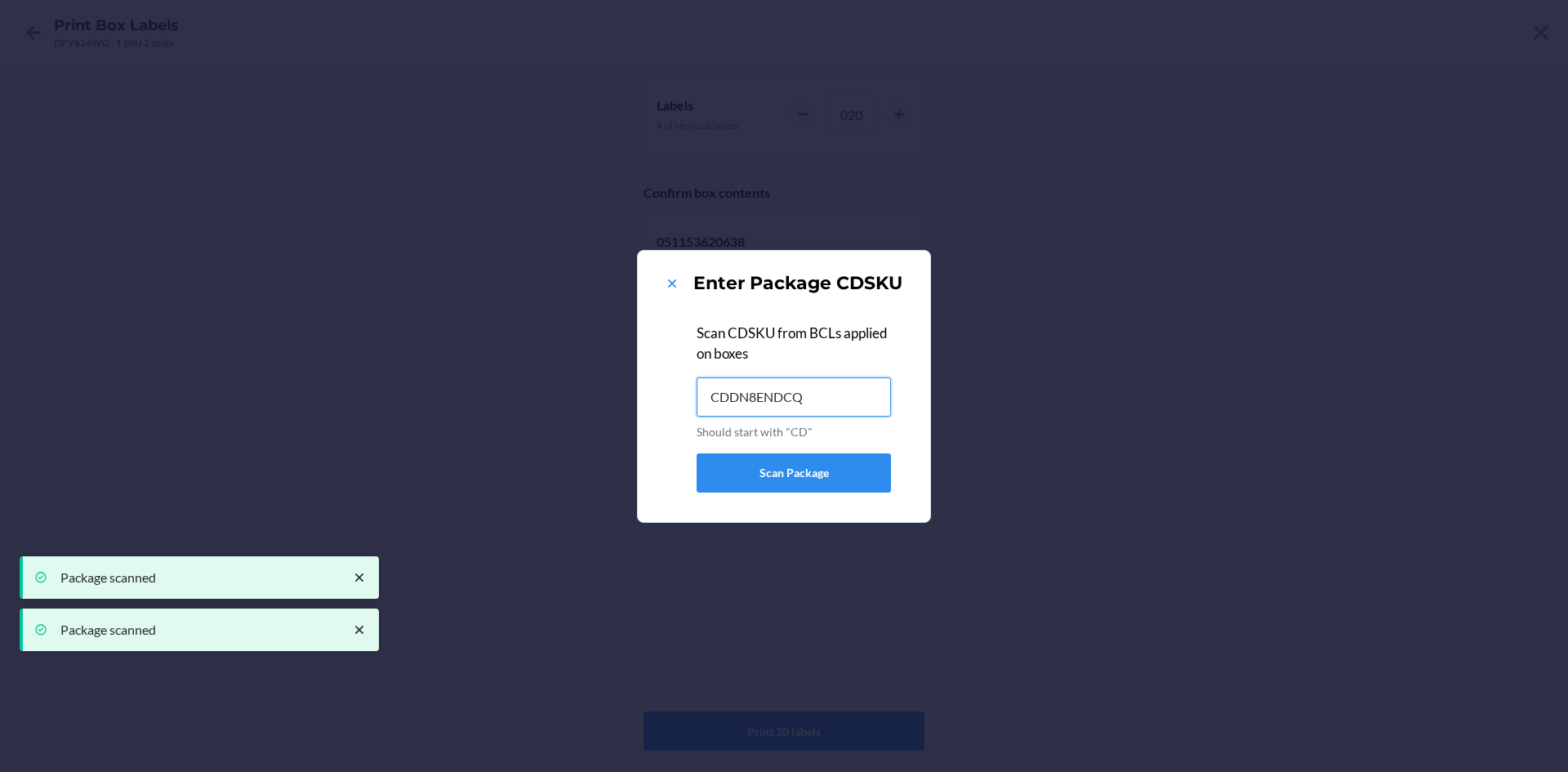
type input "CDDN8ENDCQ5"
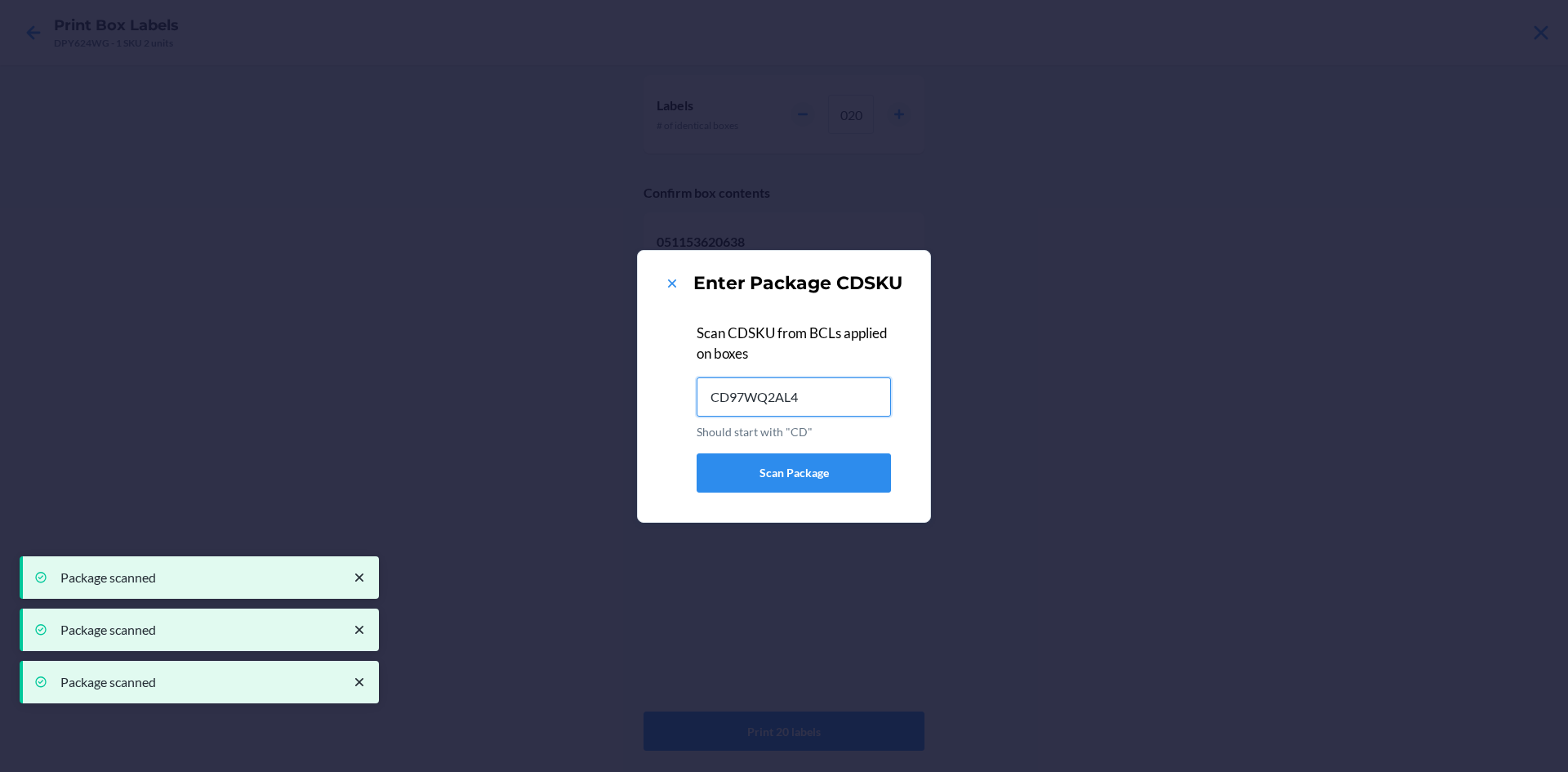
type input "CD97WQ2AL44"
type input "CDE27F3BG73"
type input "CDWH48YKWLM"
type input "CD6X6G3F7CJ"
type input "CDZ5FMX5TGP"
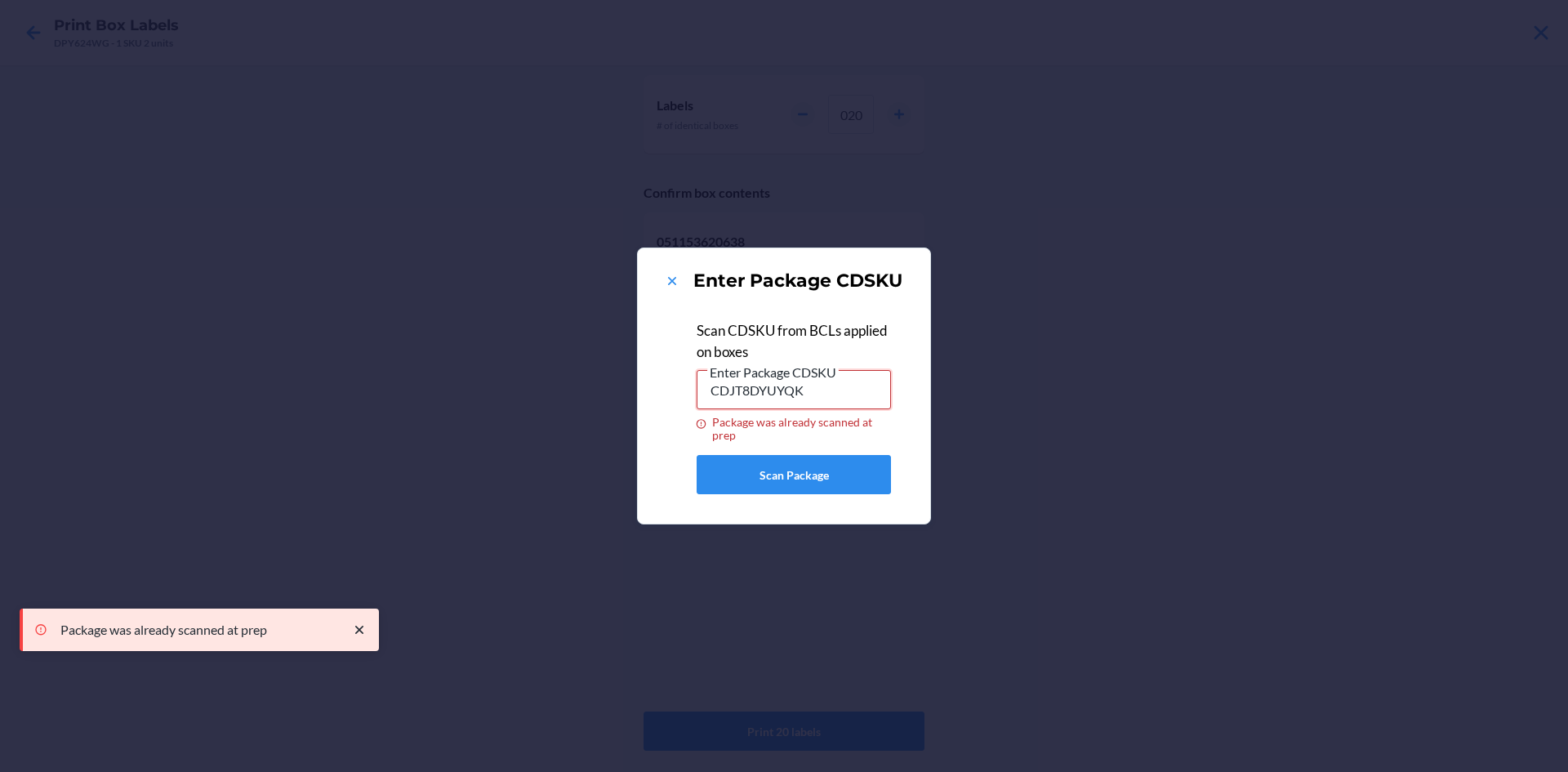
click at [812, 399] on input "CDJT8DYUYQK" at bounding box center [794, 389] width 194 height 39
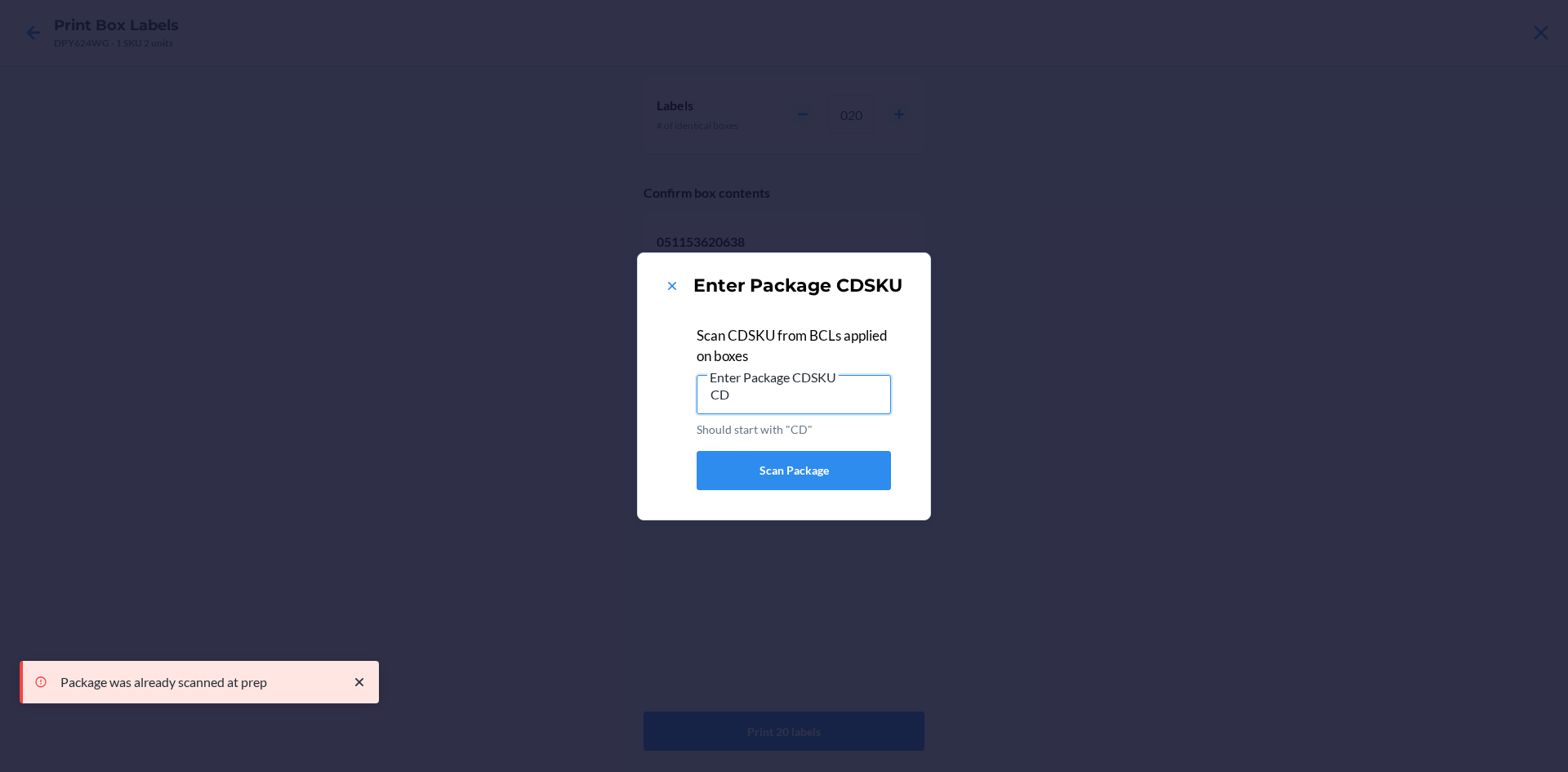
type input "C"
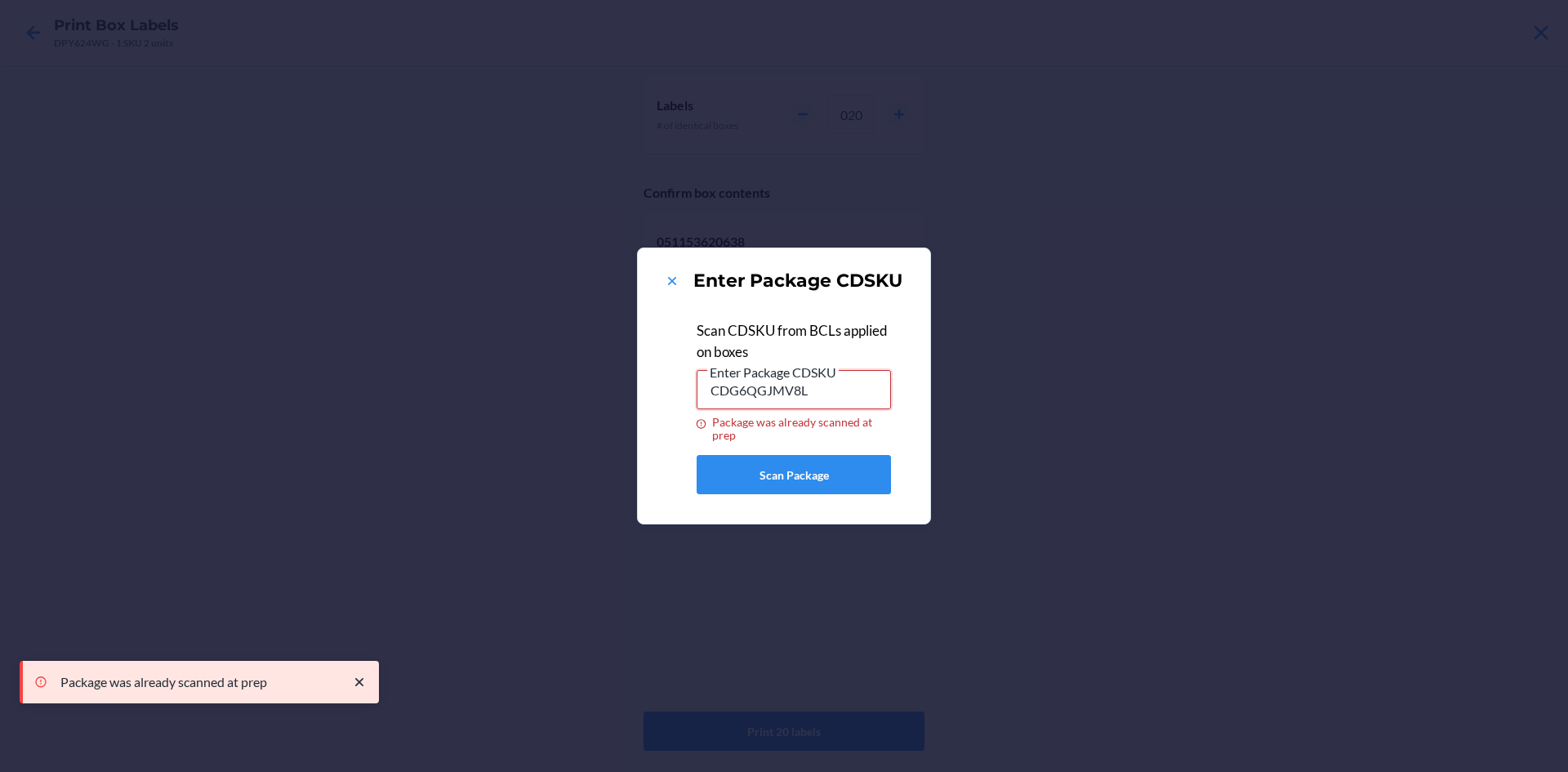
click at [830, 402] on input "CDG6QGJMV8L" at bounding box center [794, 389] width 194 height 39
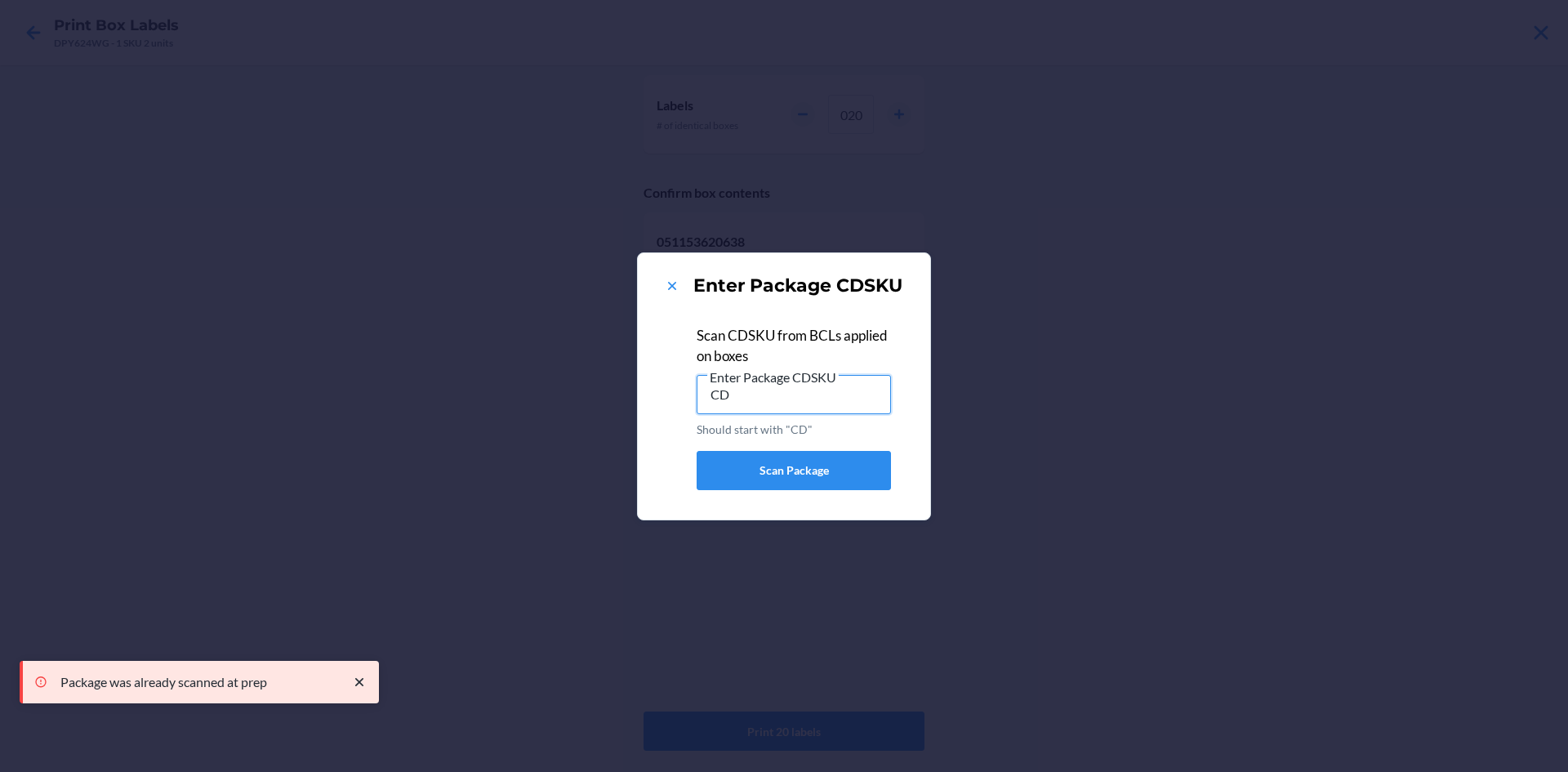
type input "C"
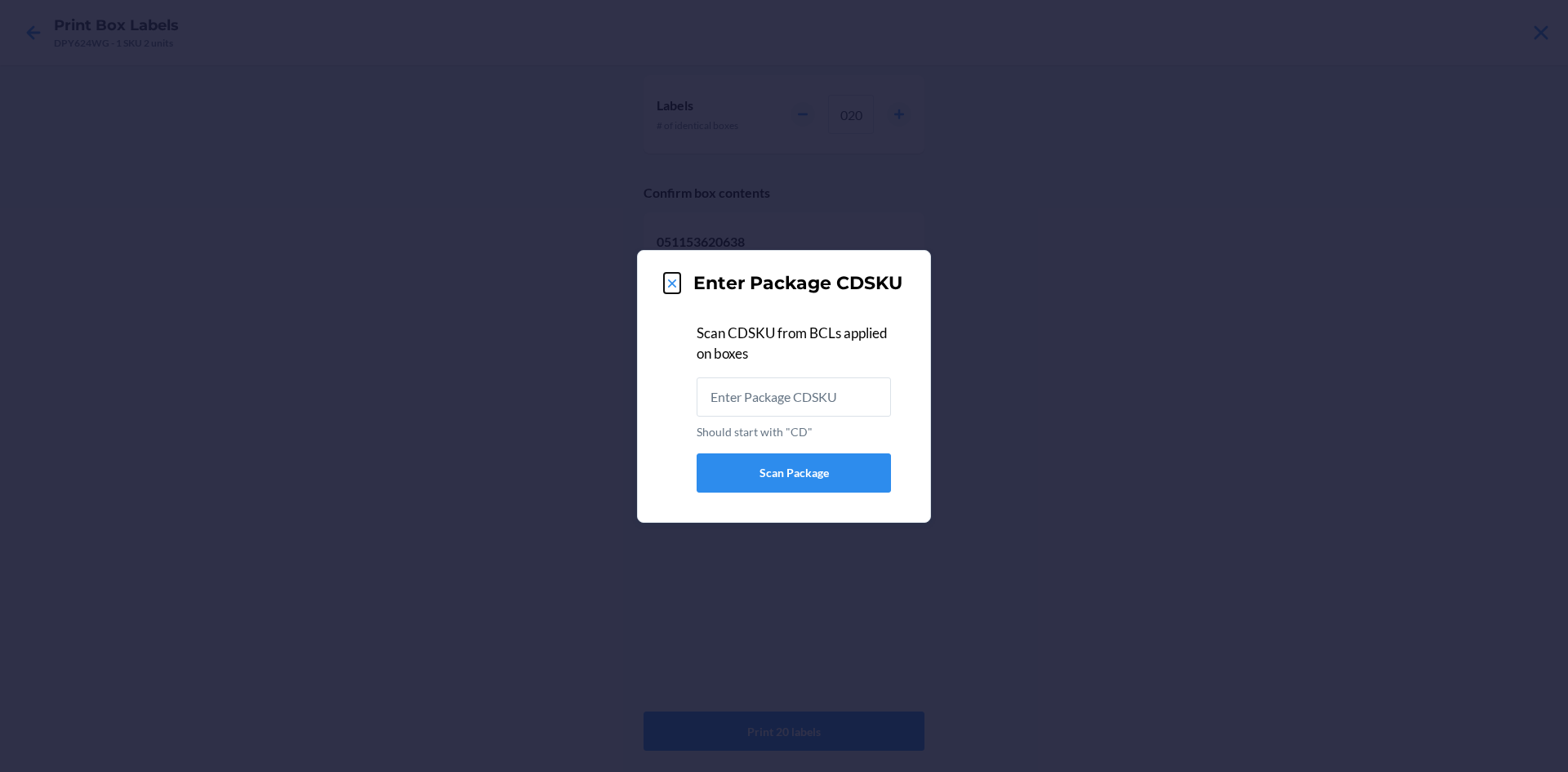
click at [668, 281] on icon at bounding box center [673, 284] width 17 height 17
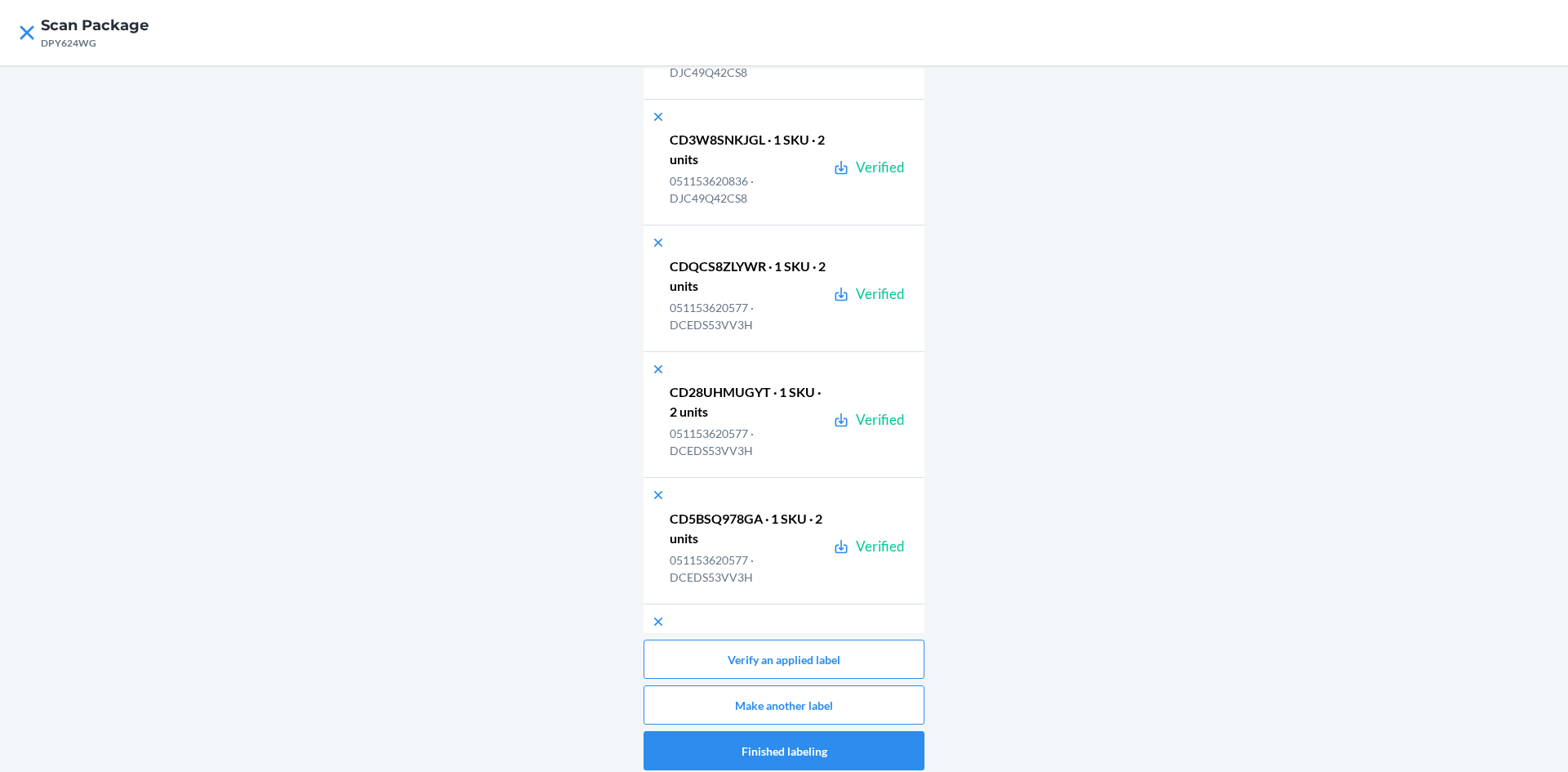
scroll to position [11242, 0]
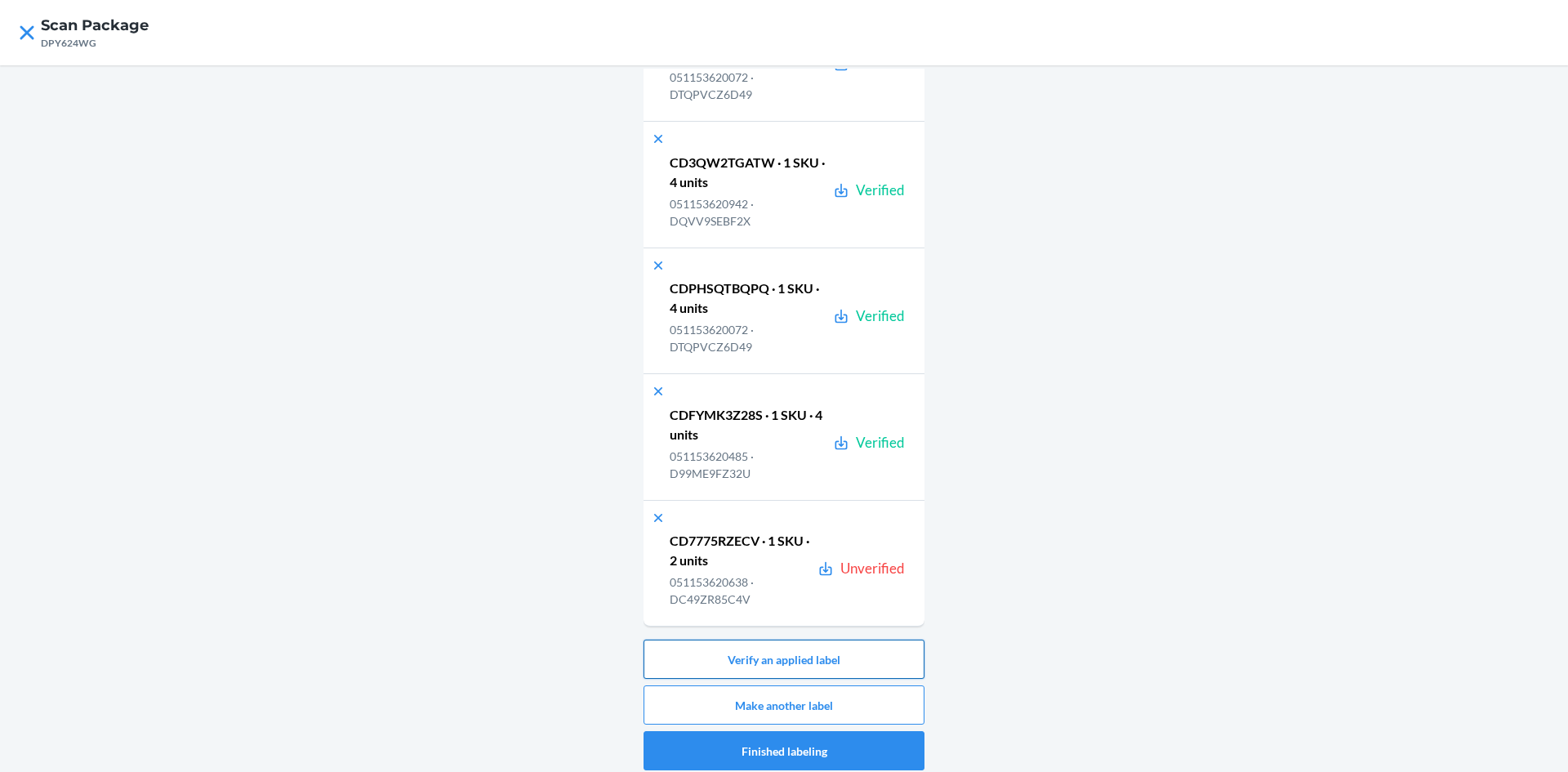
click at [902, 665] on button "Verify an applied label" at bounding box center [784, 658] width 281 height 39
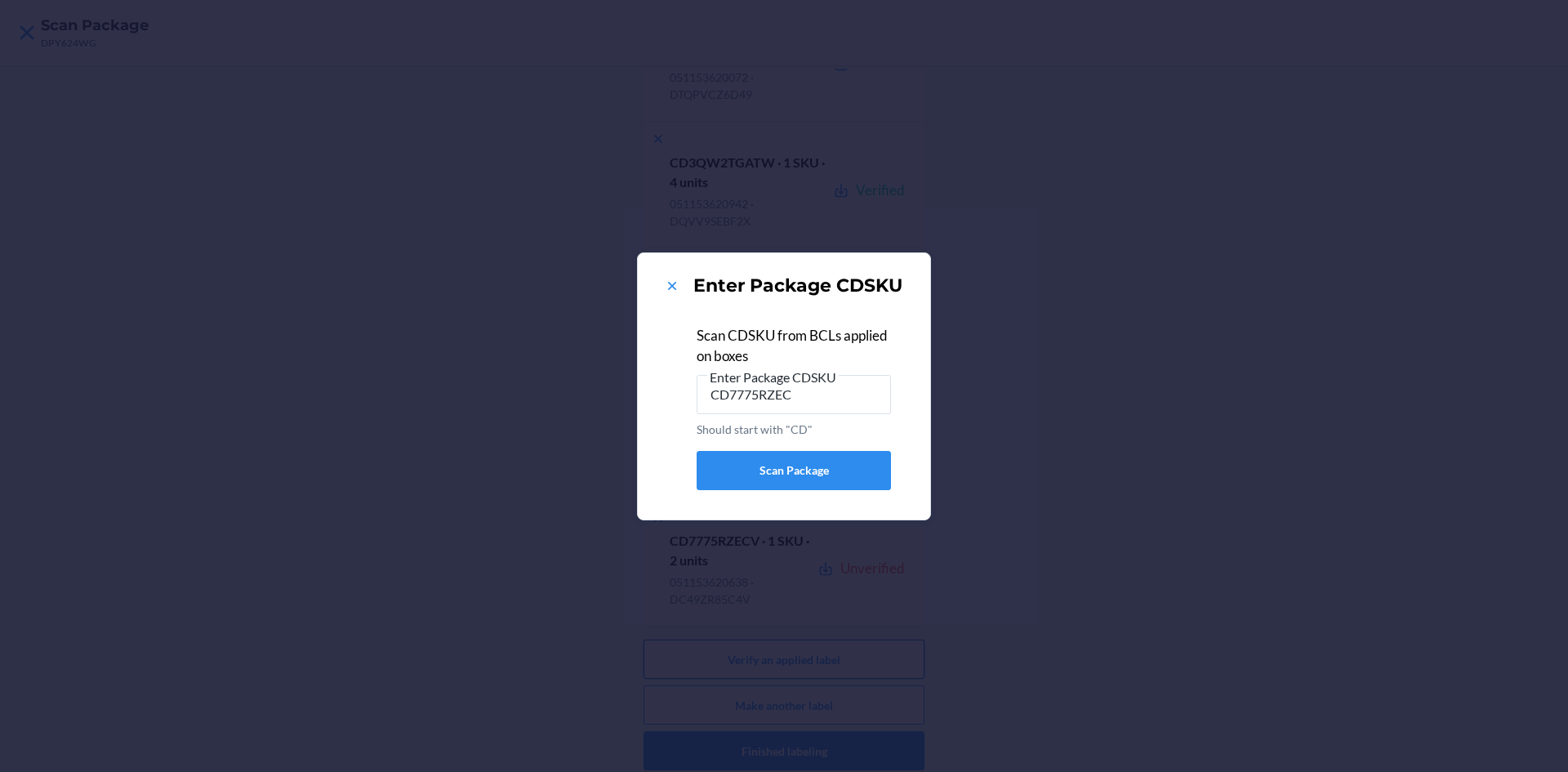
type input "CD7775RZECV"
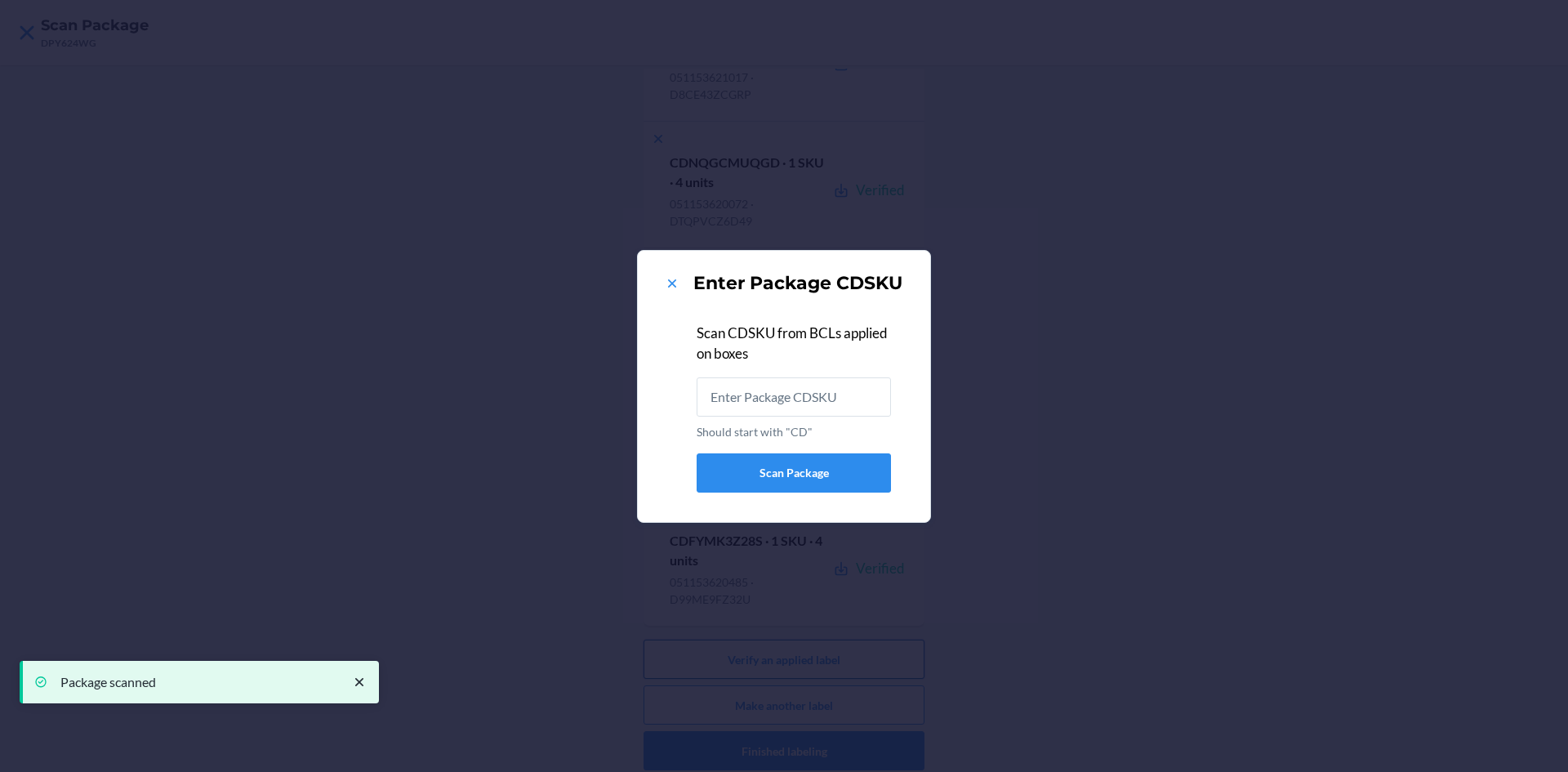
scroll to position [0, 0]
click at [672, 283] on icon at bounding box center [673, 284] width 8 height 8
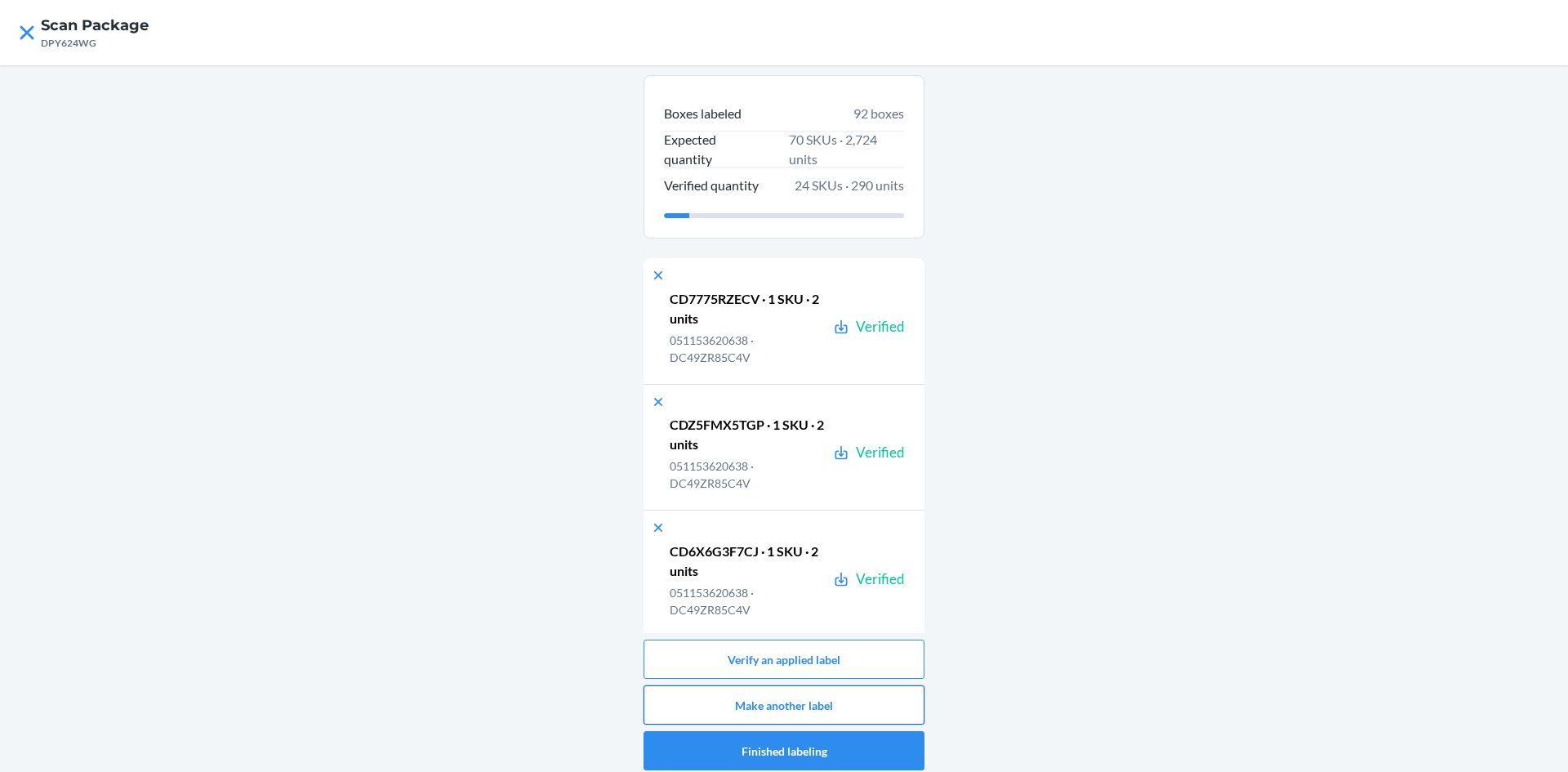
click at [870, 699] on button "Make another label" at bounding box center [784, 704] width 281 height 39
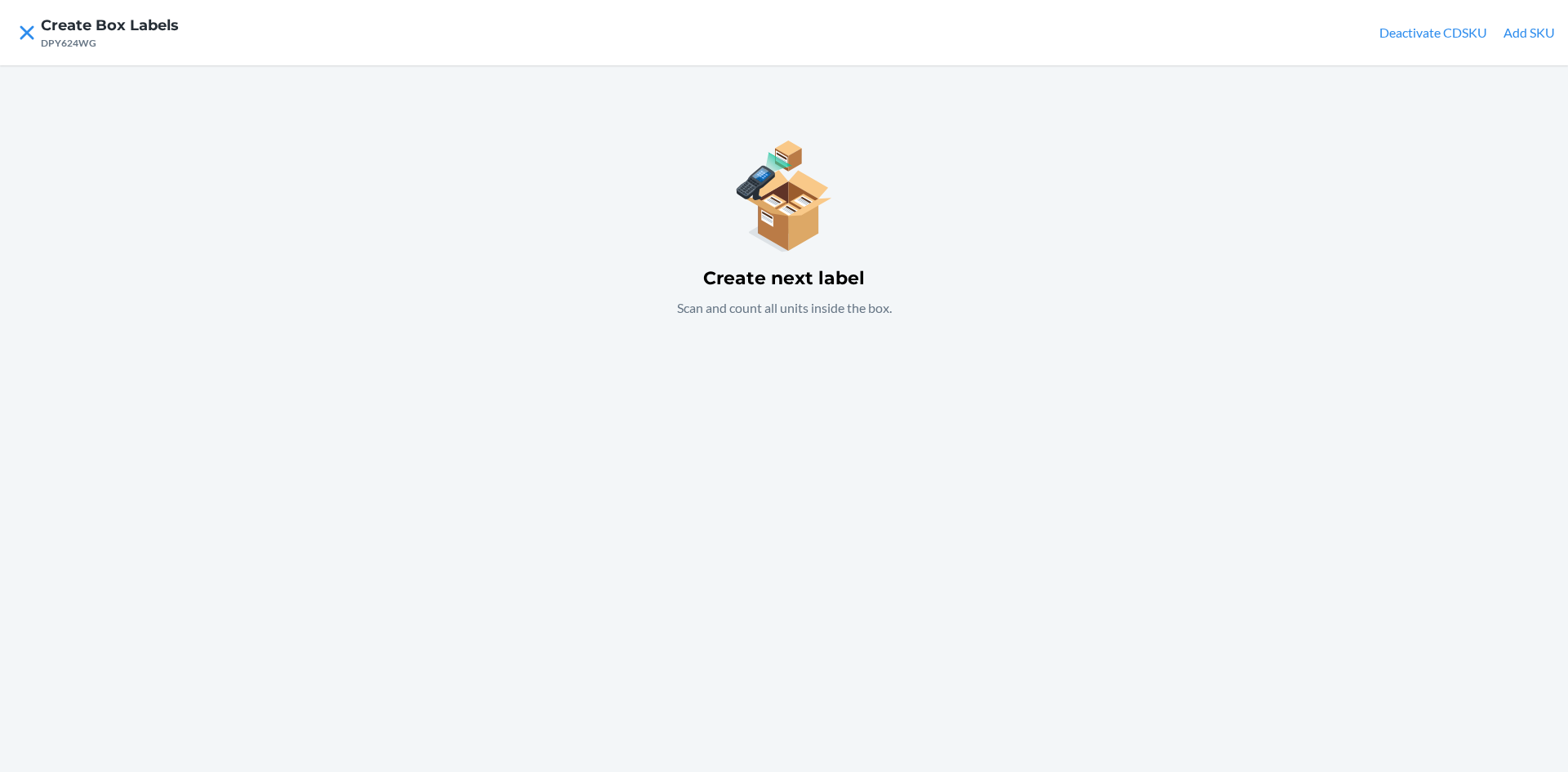
click at [790, 370] on div "Create next label Scan and count all units inside the box." at bounding box center [784, 418] width 1568 height 707
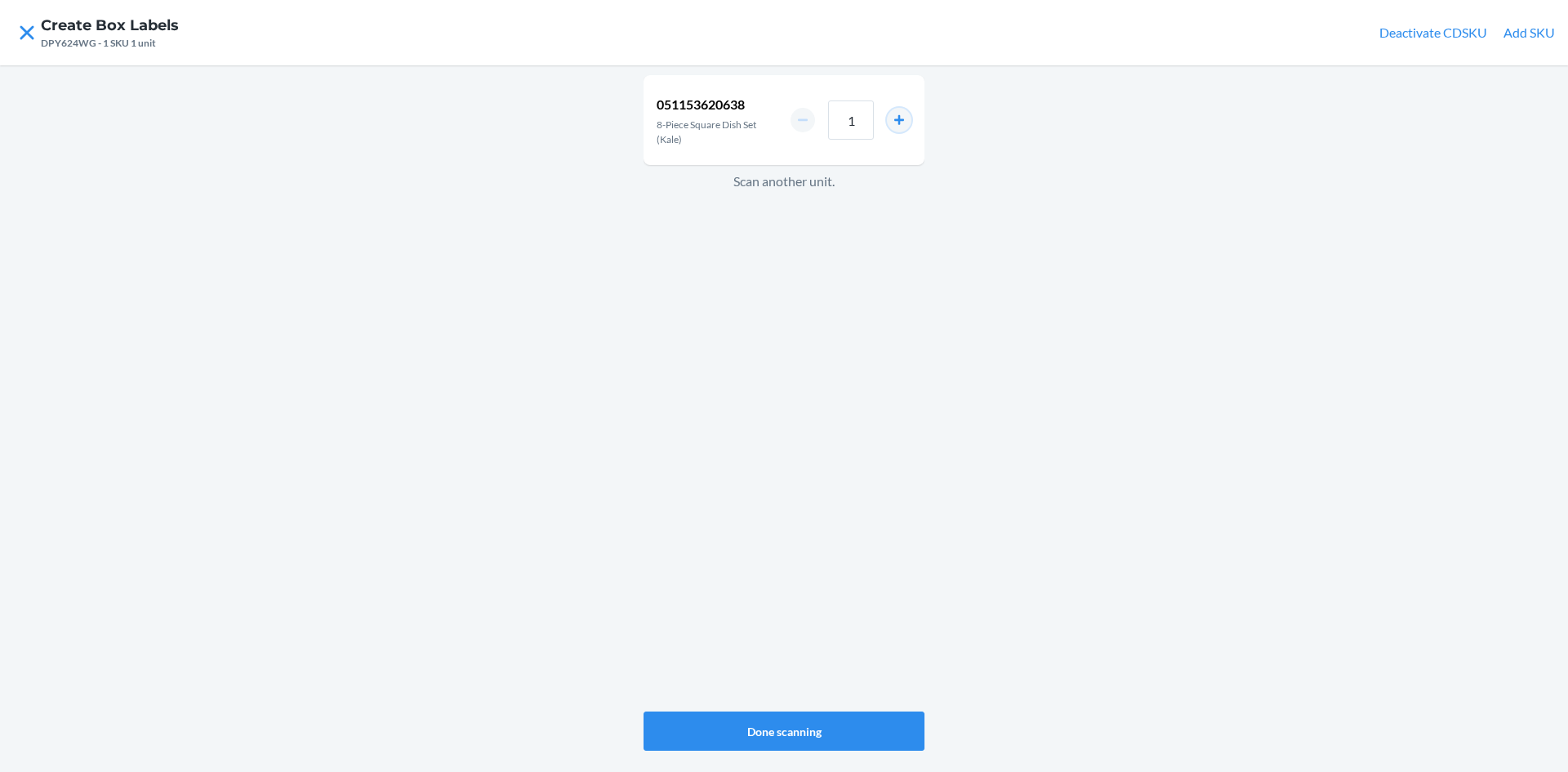
click at [897, 119] on button "increment number" at bounding box center [899, 119] width 24 height 24
type input "2"
click at [848, 726] on button "Done scanning" at bounding box center [784, 730] width 281 height 39
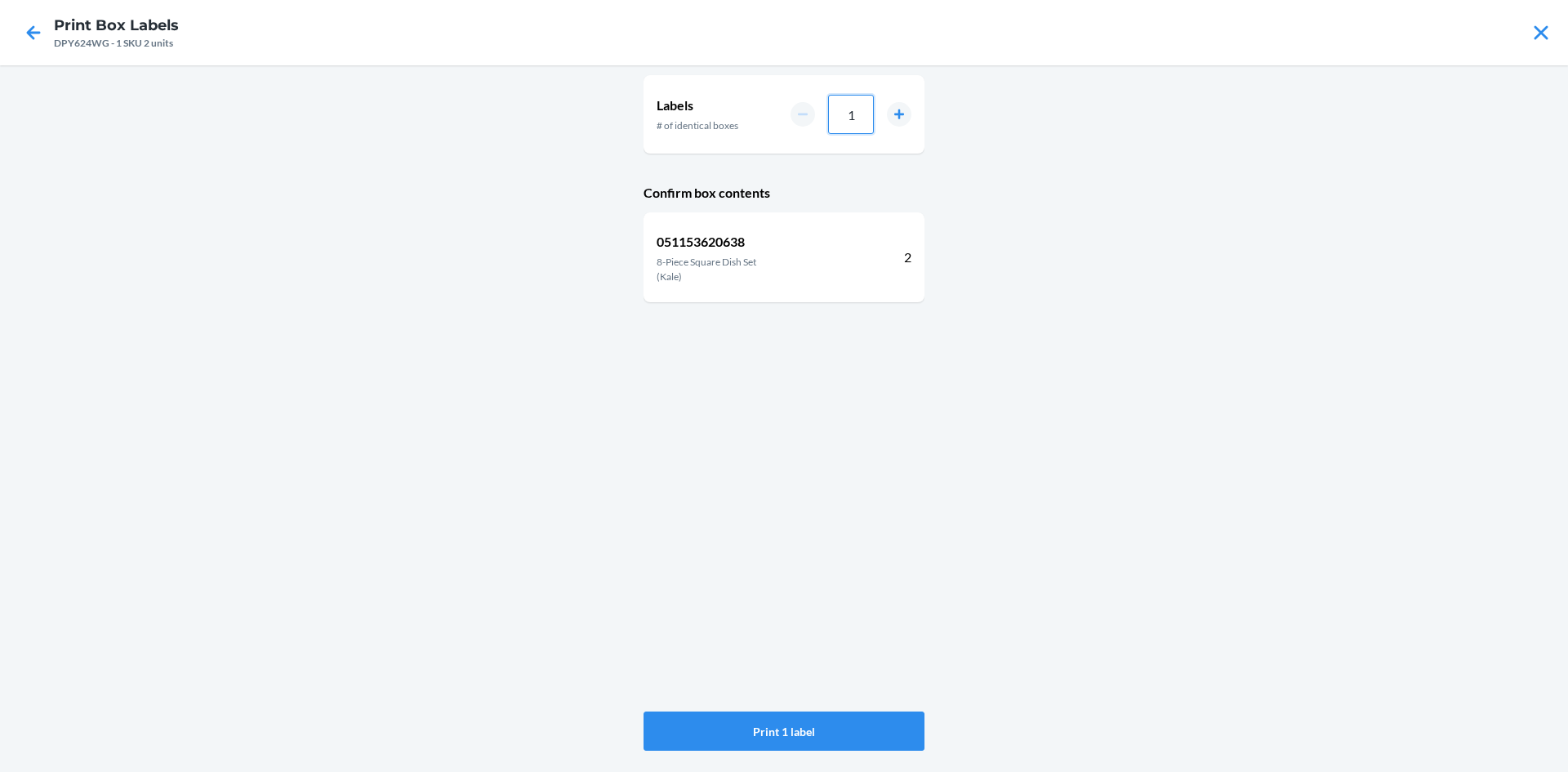
click at [864, 115] on input "1" at bounding box center [850, 114] width 46 height 39
type input "16"
click at [839, 729] on button "Print 16 labels" at bounding box center [784, 730] width 281 height 39
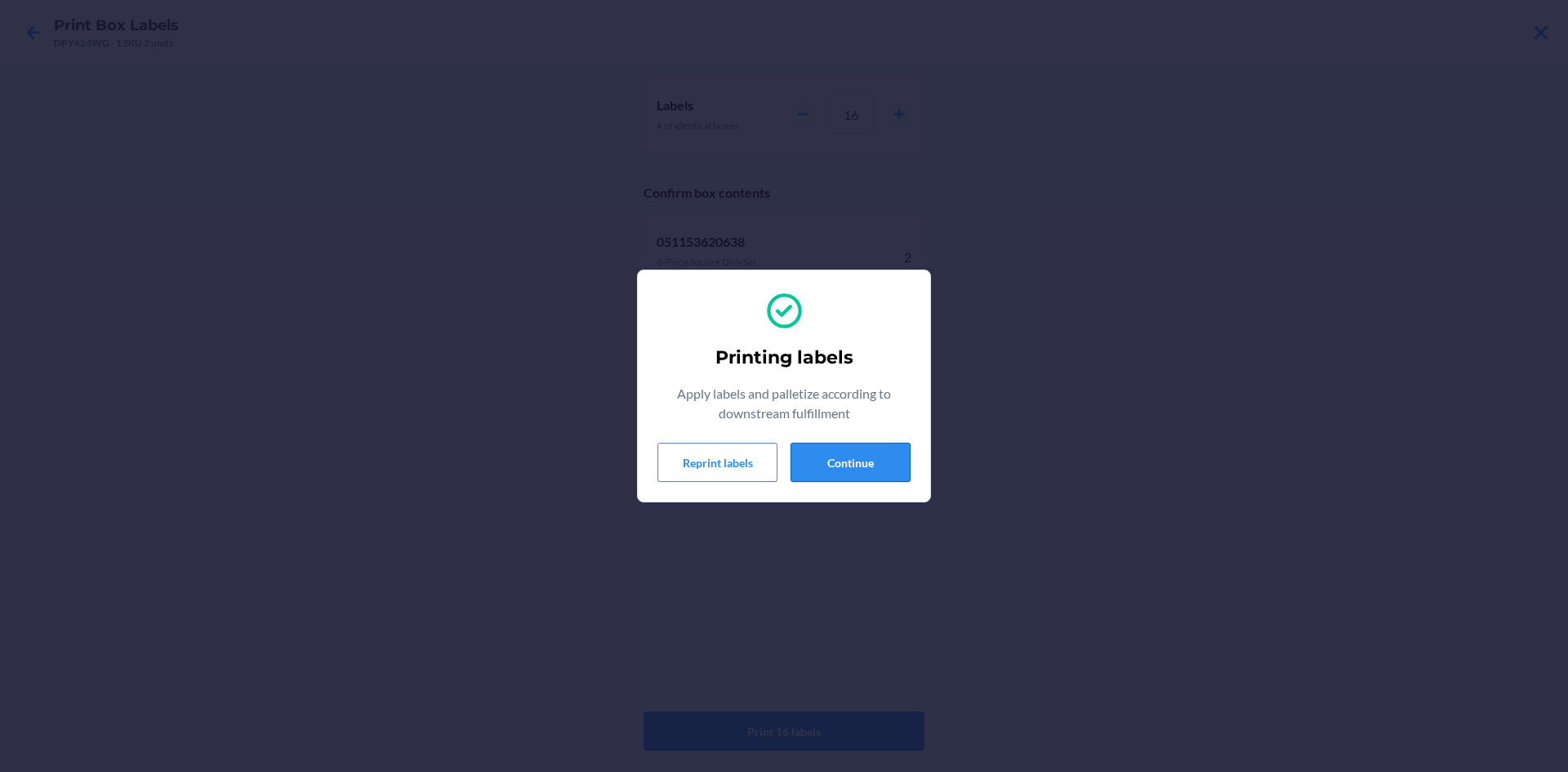
click at [827, 454] on button "Continue" at bounding box center [850, 462] width 120 height 39
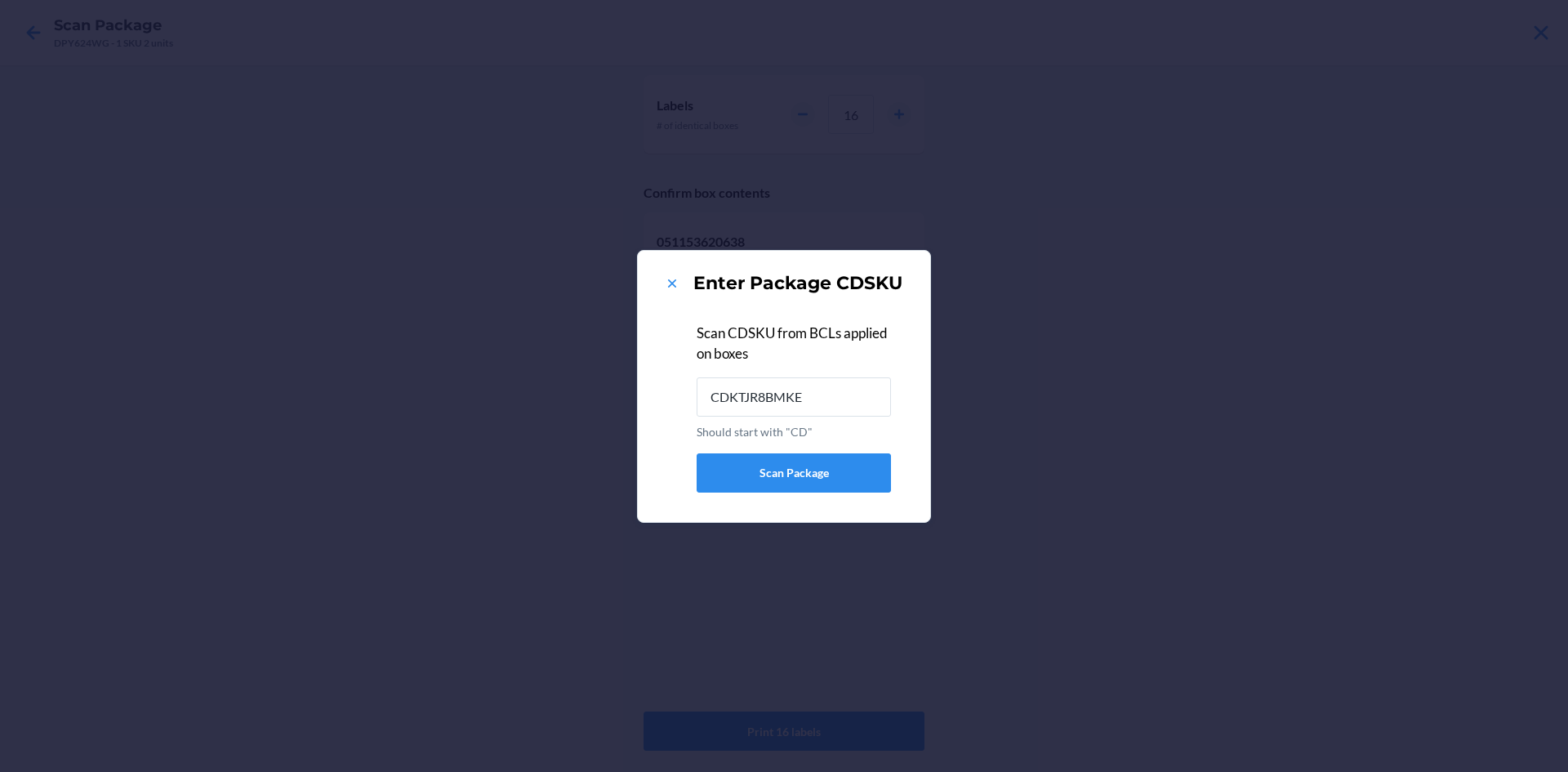
type input "CDKTJR8BMKE"
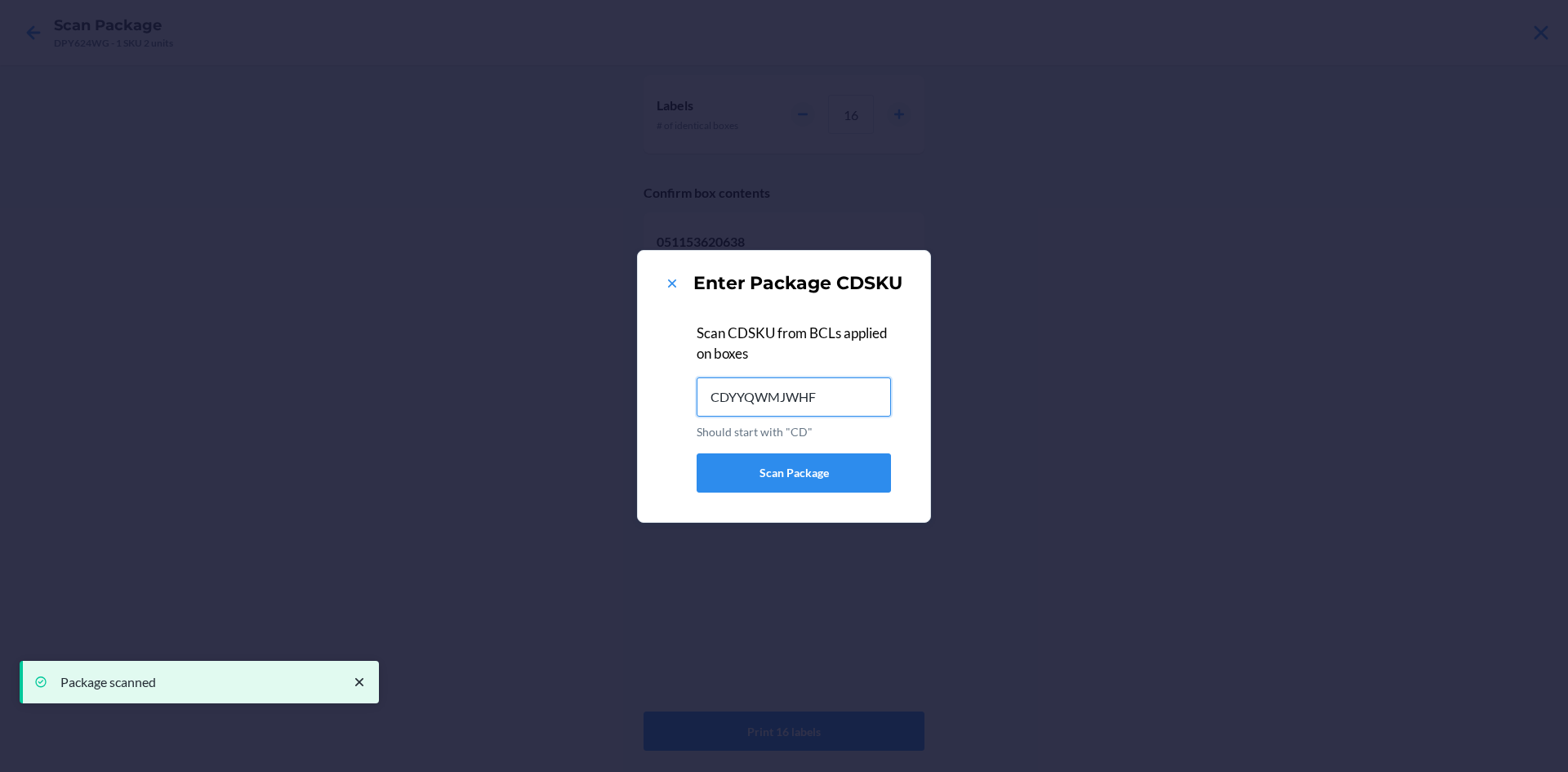
type input "CDYYQWMJWHF"
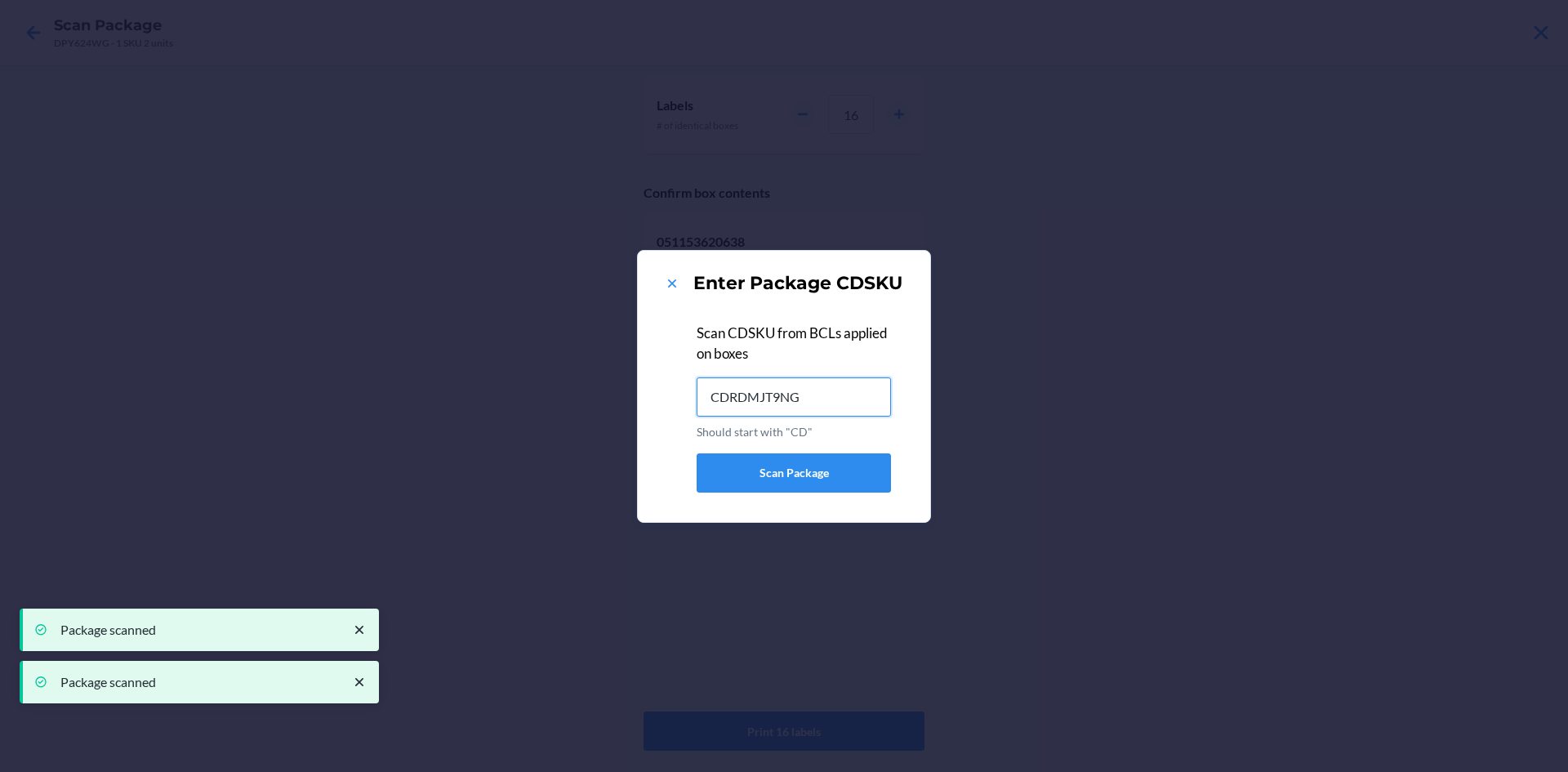
type input "CDRDMJT9NG4"
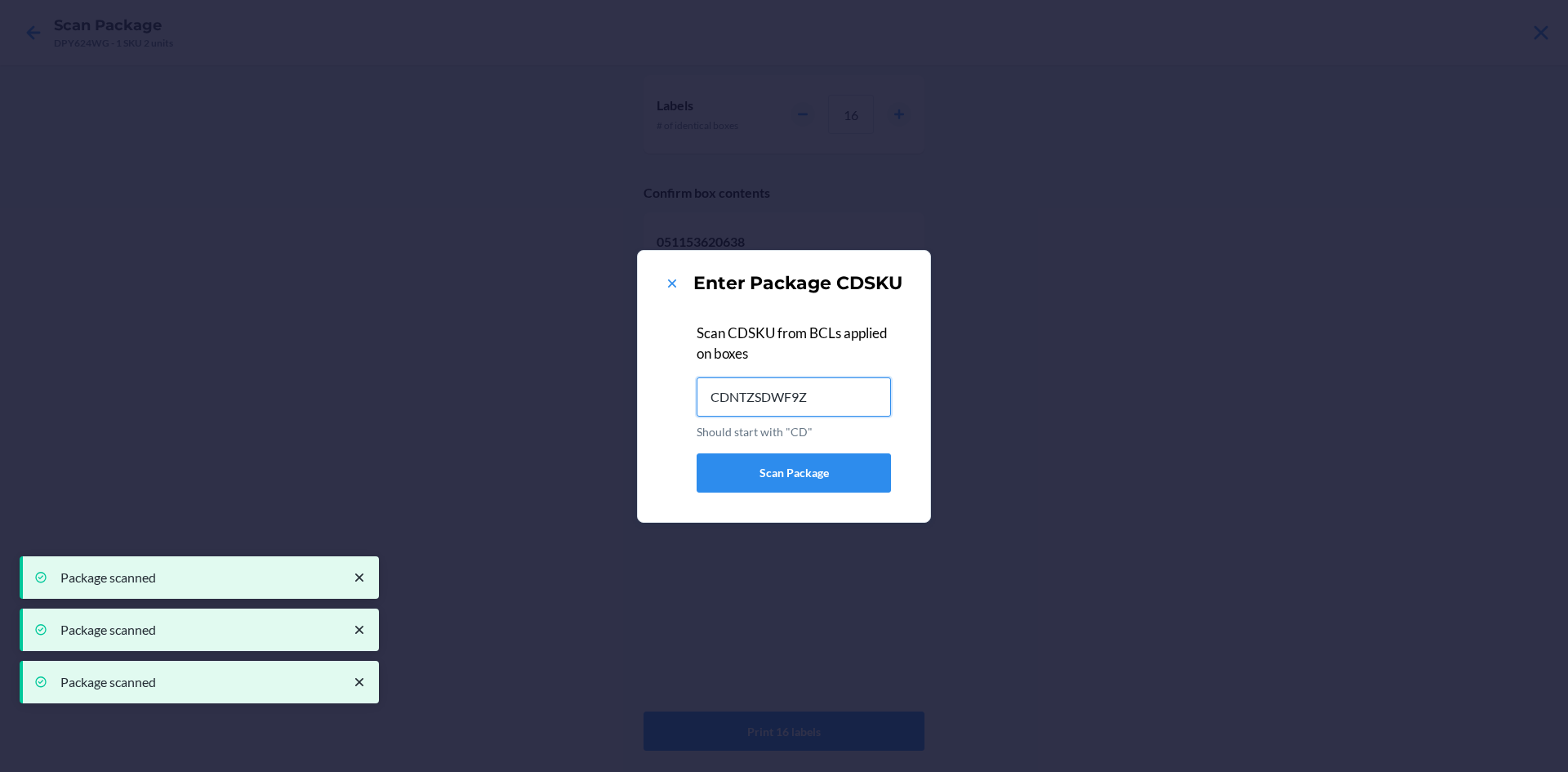
type input "CDNTZSDWF9Z"
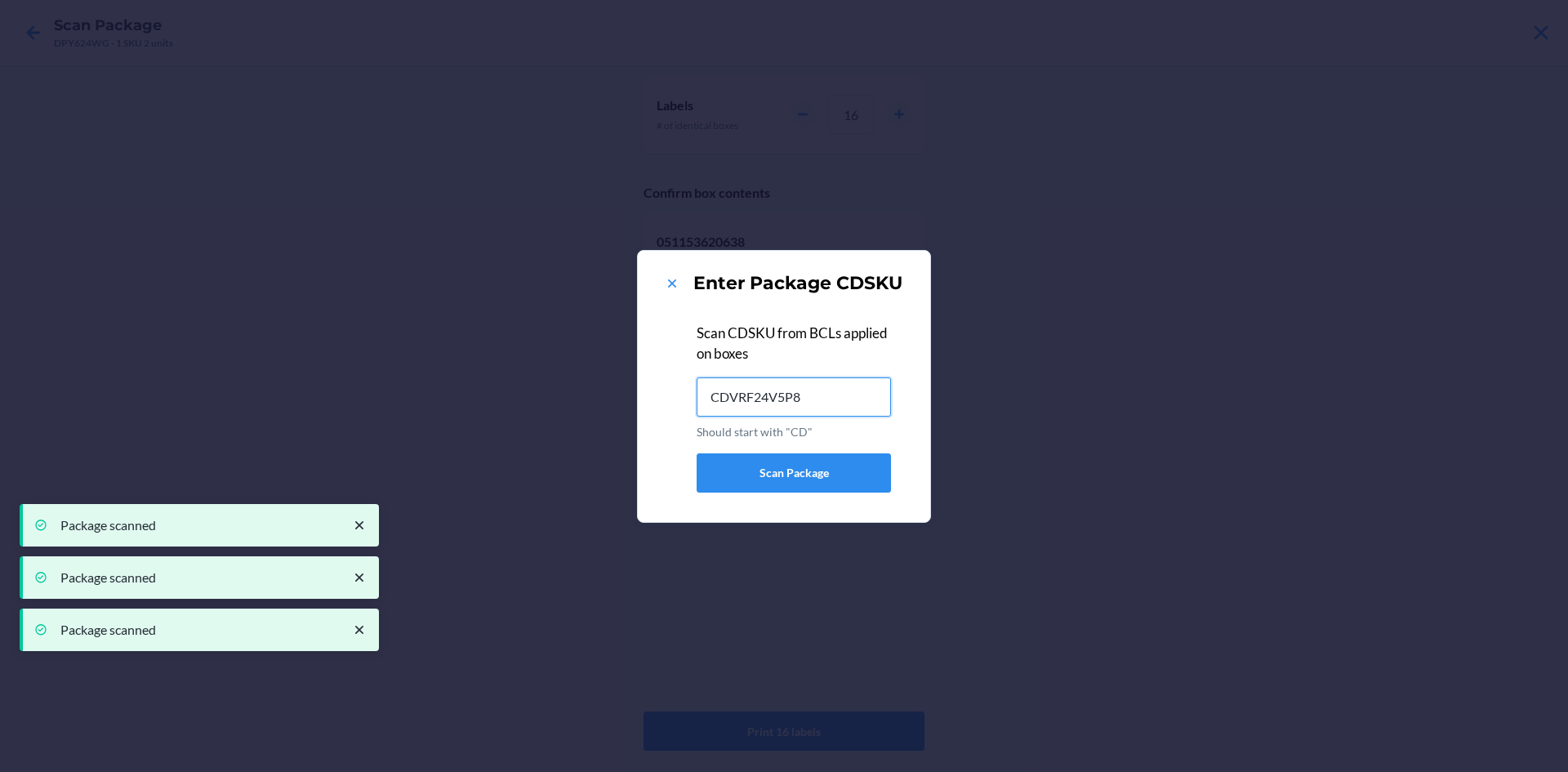
type input "CDVRF24V5P8"
type input "CDEKMHTGNMC"
type input "CDLL9GS8ABQ"
type input "CD6WR3X5EB9"
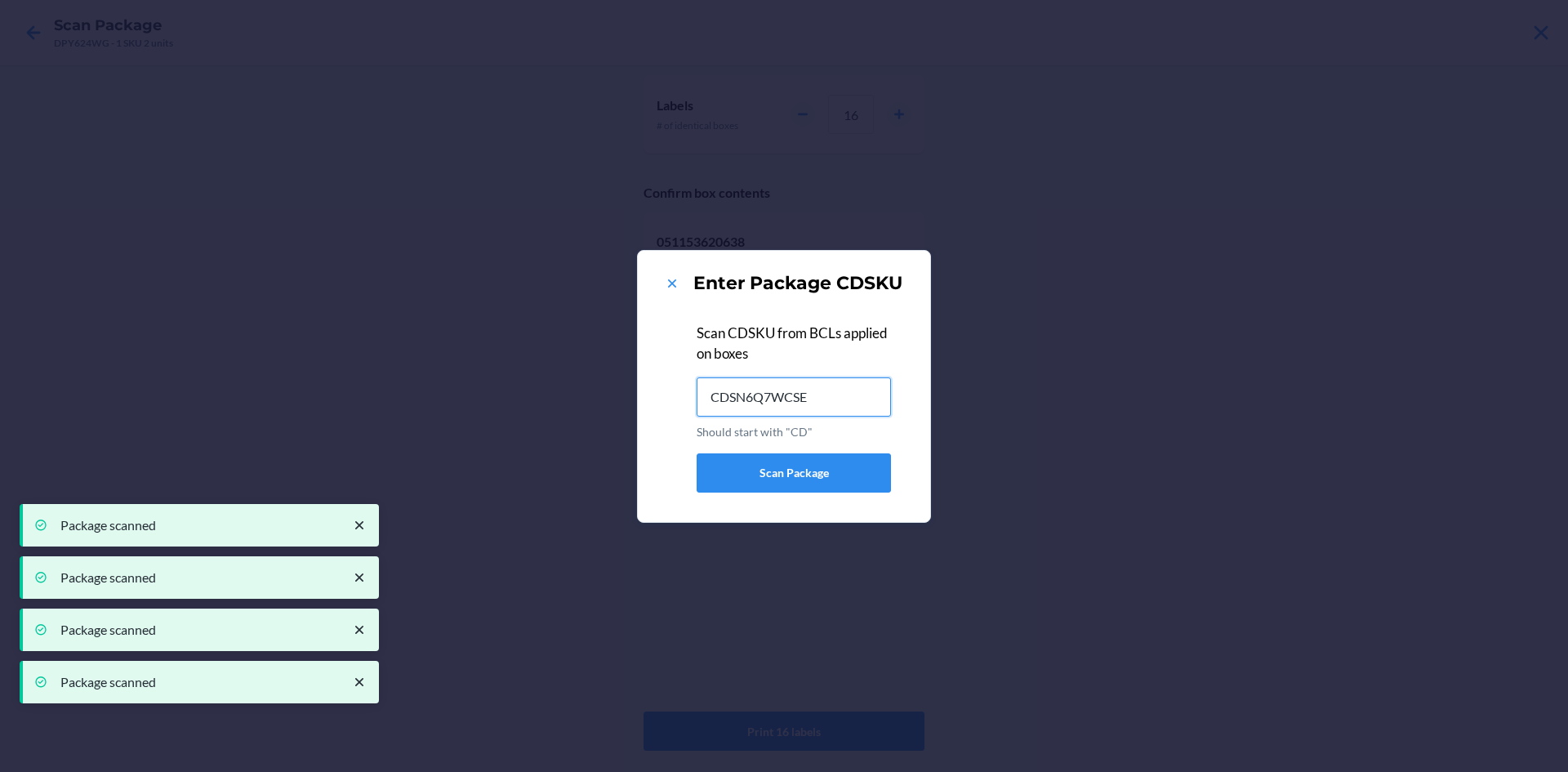
type input "CDSN6Q7WCSE"
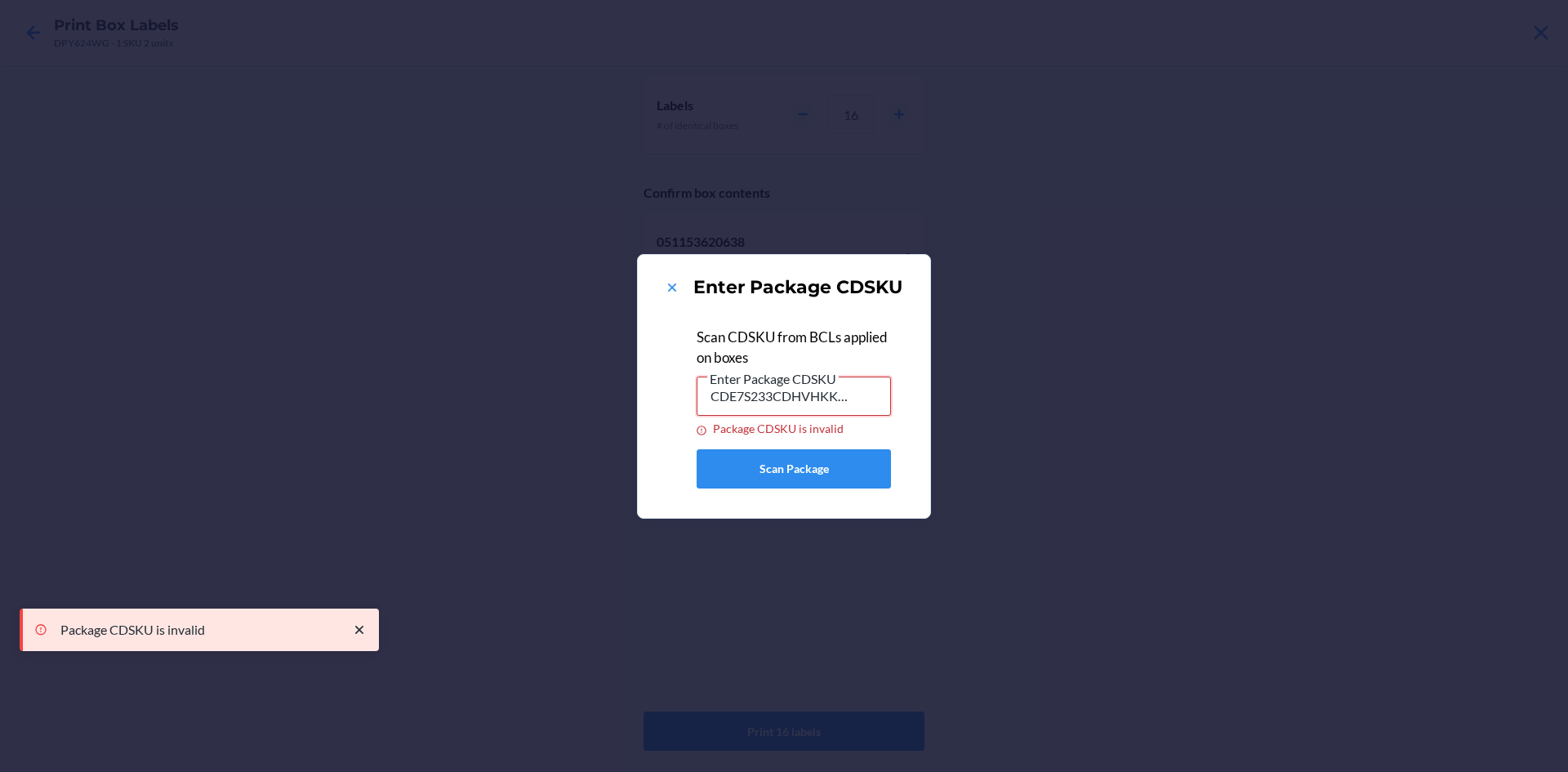
click at [865, 406] on input "CDE7S233CDHVHKKE8T4" at bounding box center [794, 396] width 194 height 39
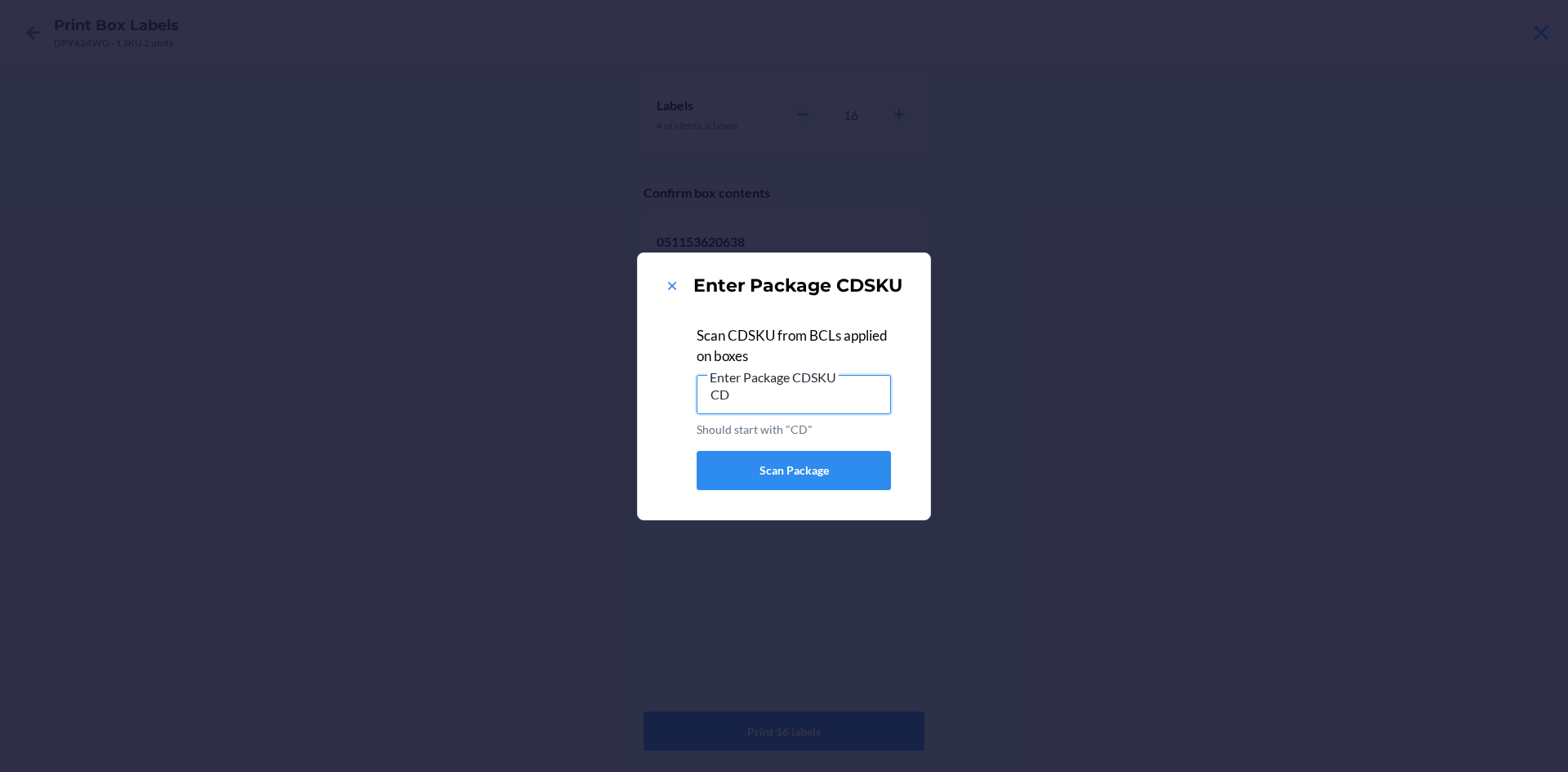
type input "C"
type input "CDHVHKKE8T4"
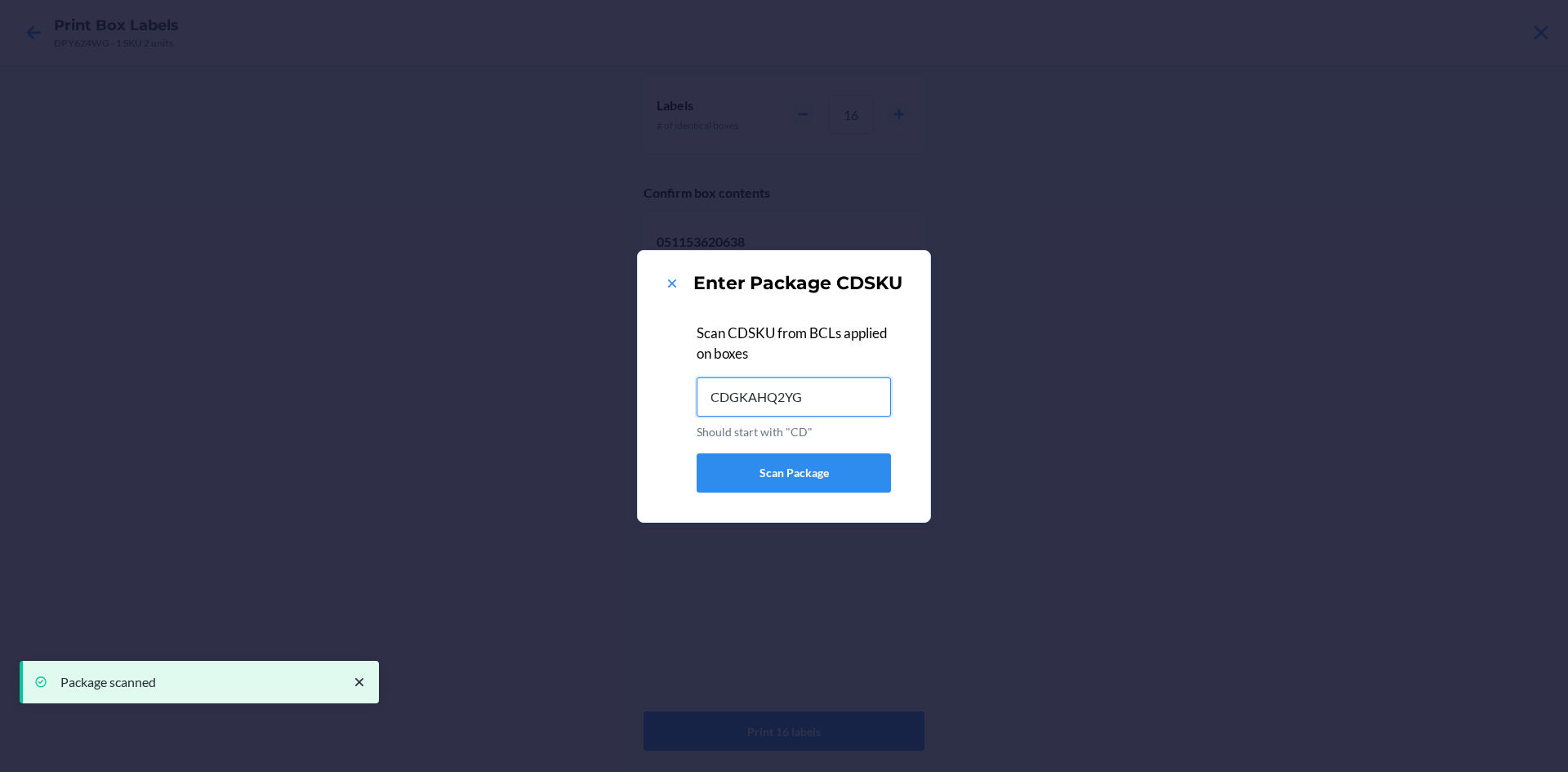
type input "CDGKAHQ2YG6"
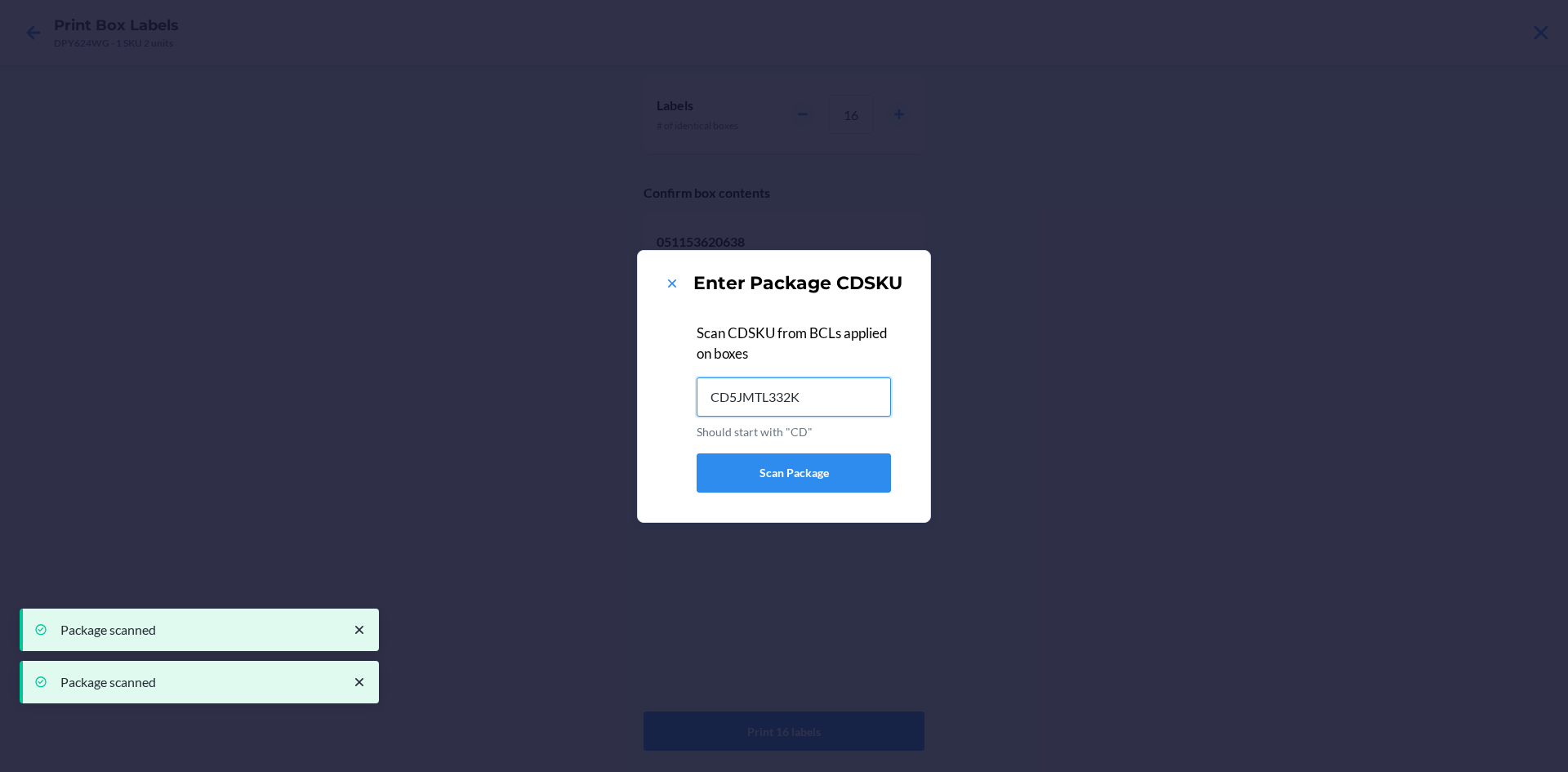
type input "CD5JMTL332K"
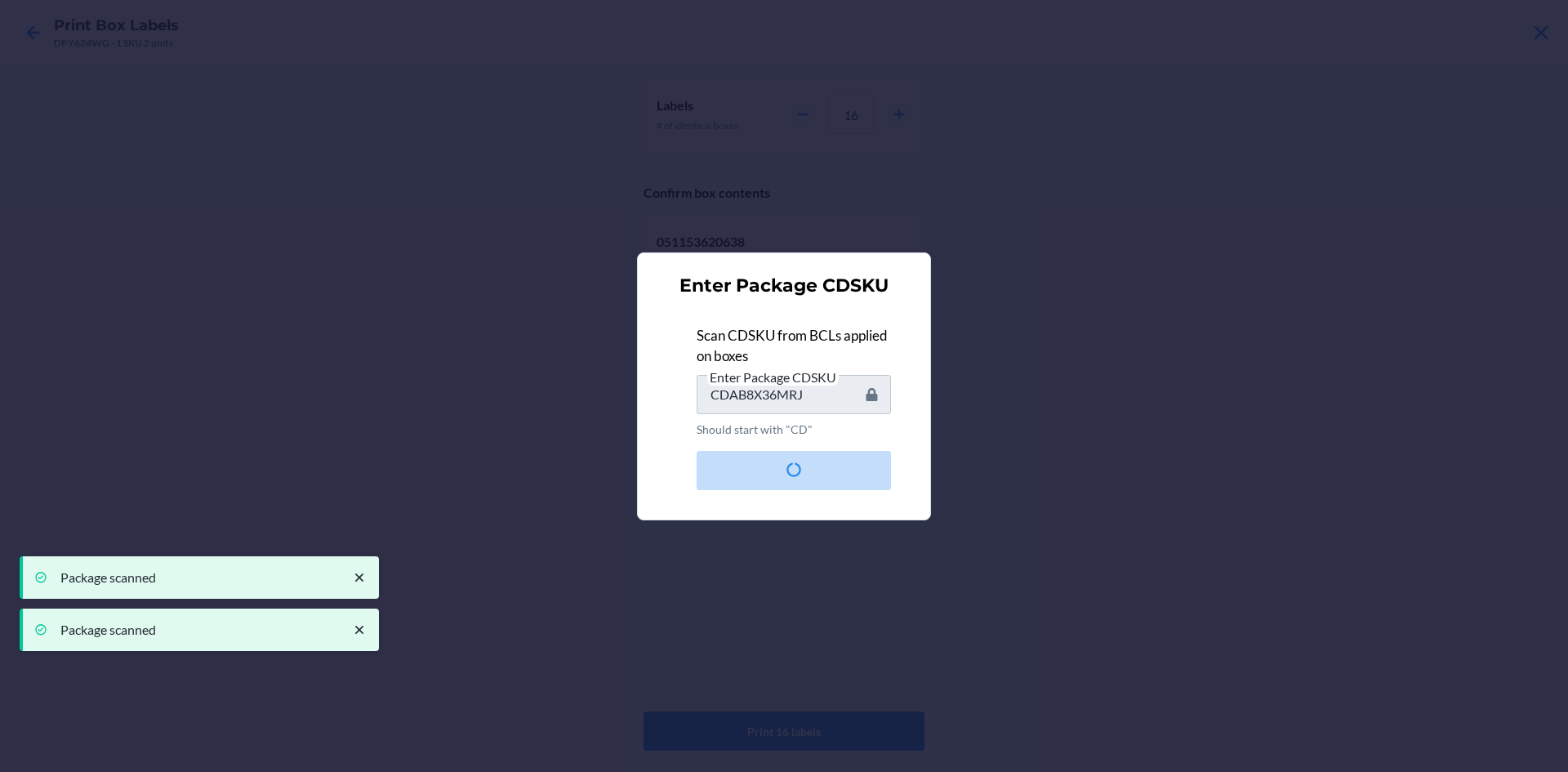
type input "CD4EGJ8QNEJ"
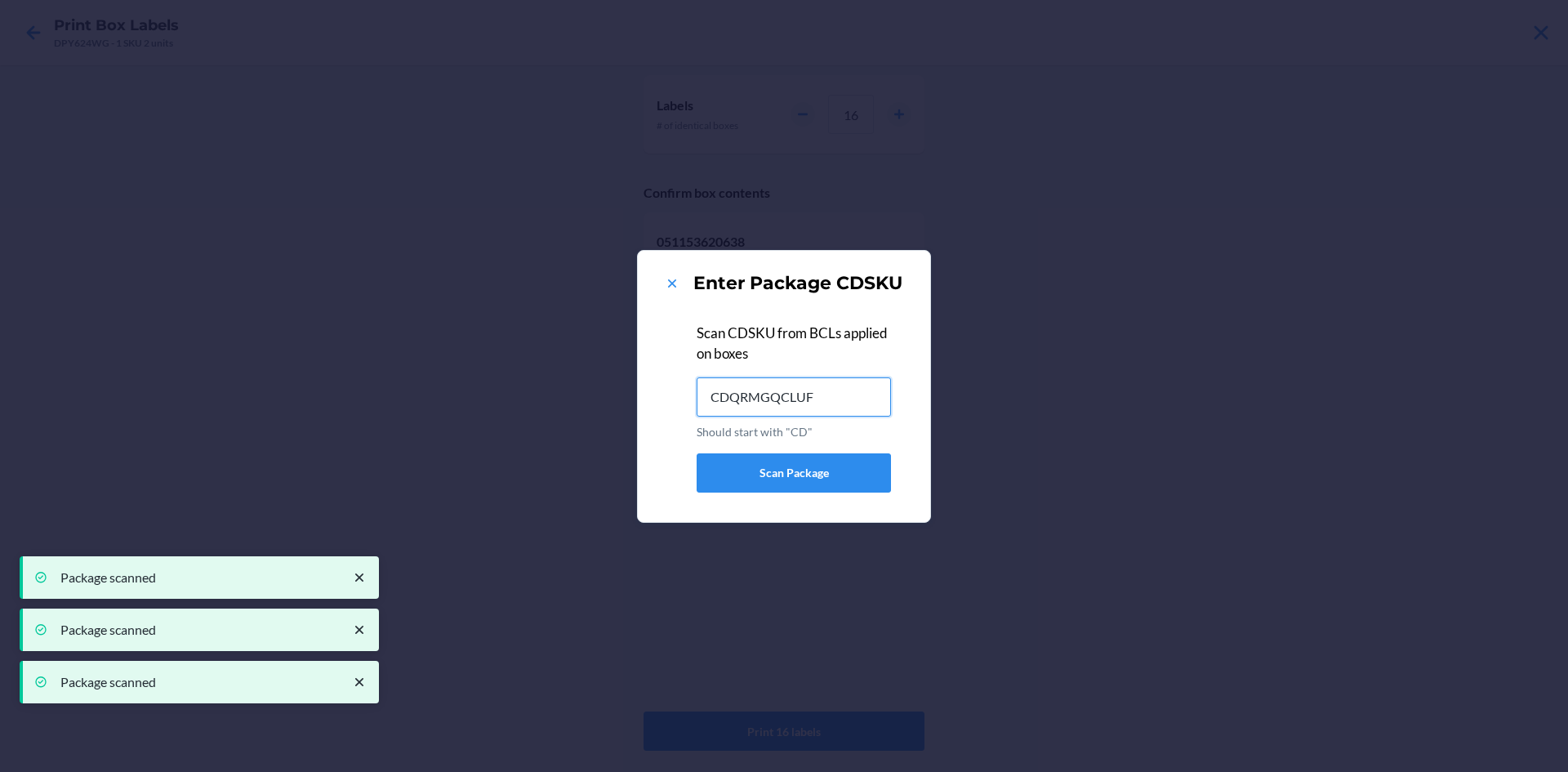
type input "CDQRMGQCLUF"
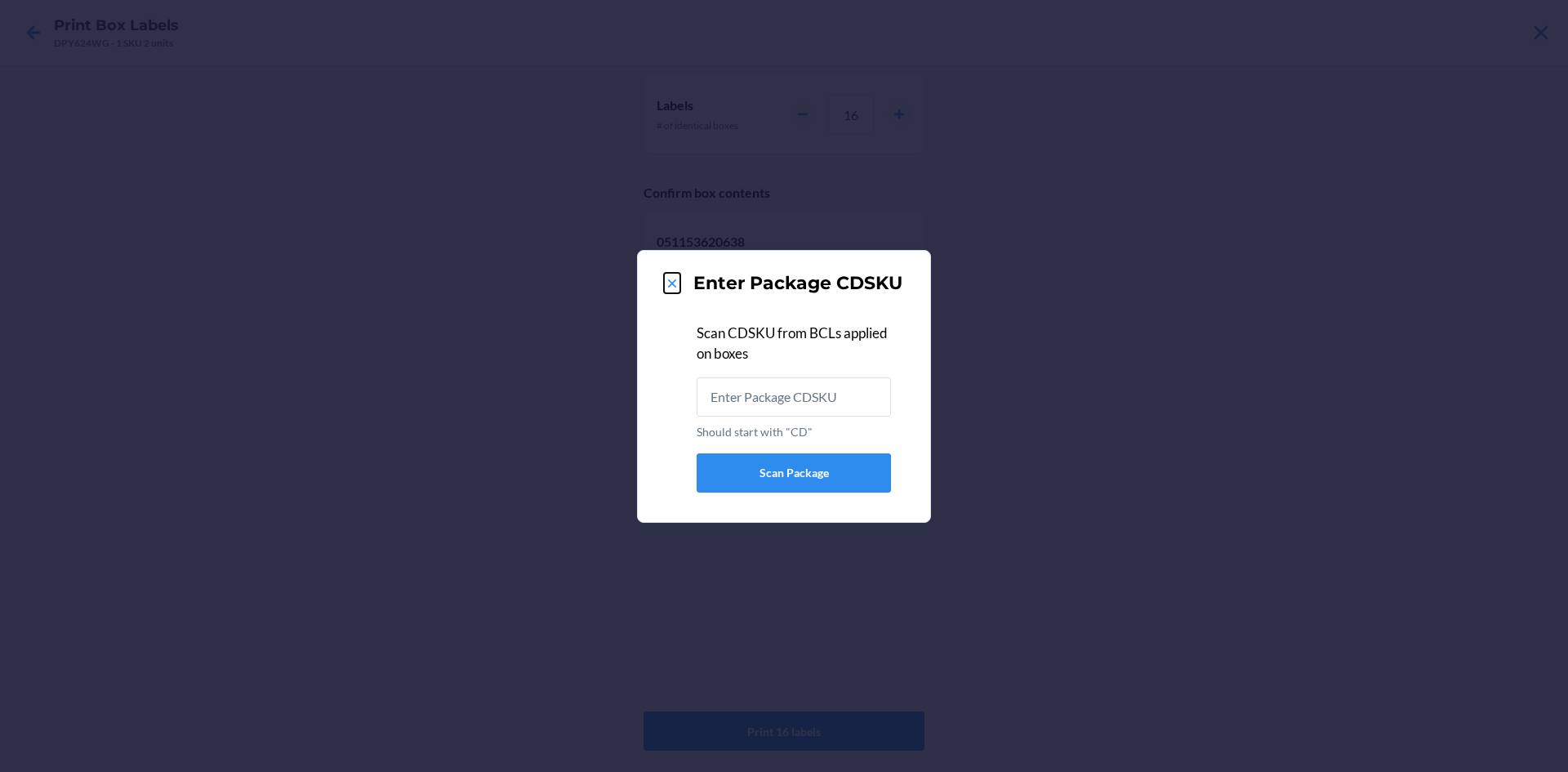
click at [668, 282] on icon at bounding box center [673, 284] width 17 height 17
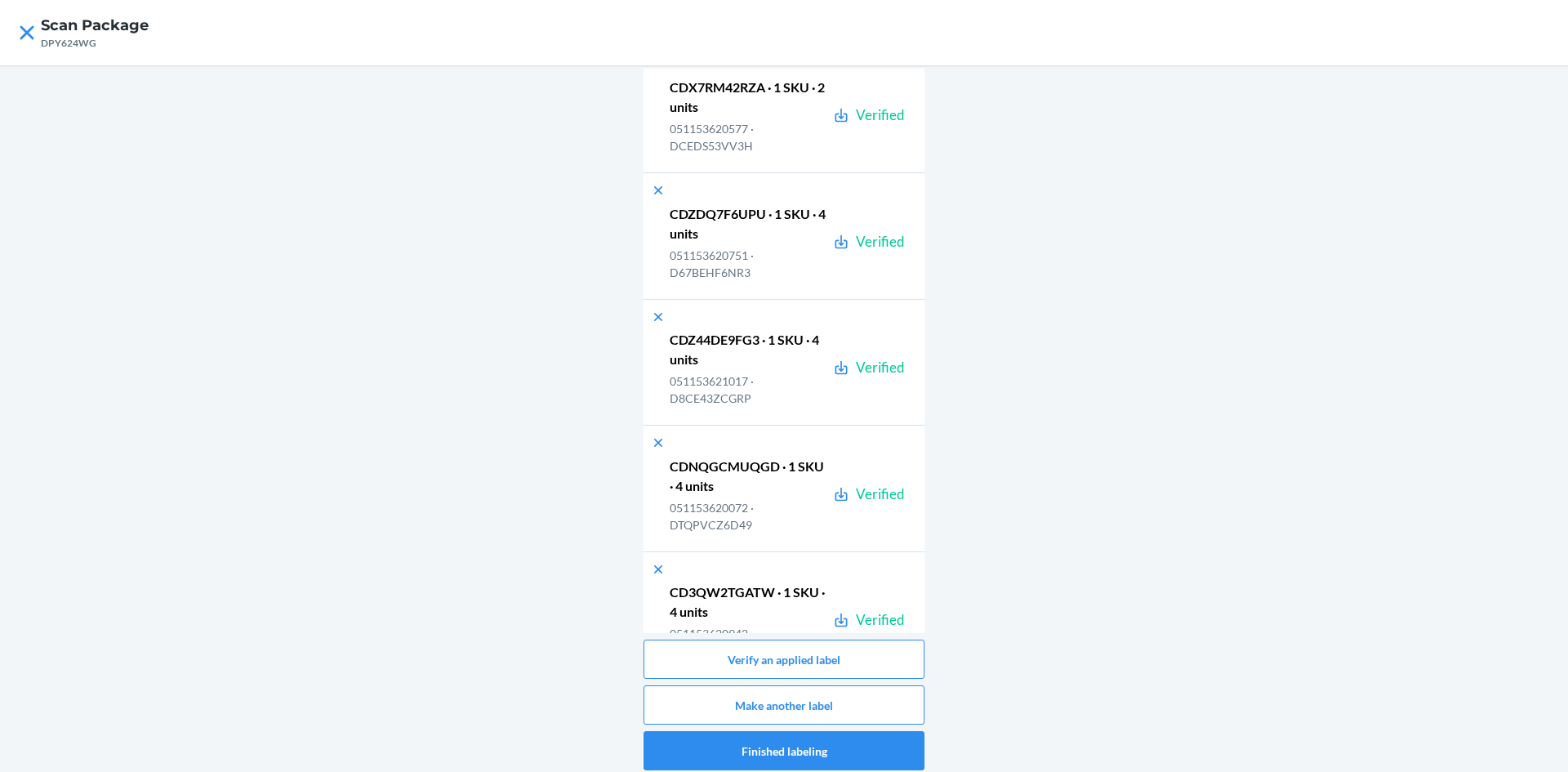
scroll to position [14019, 0]
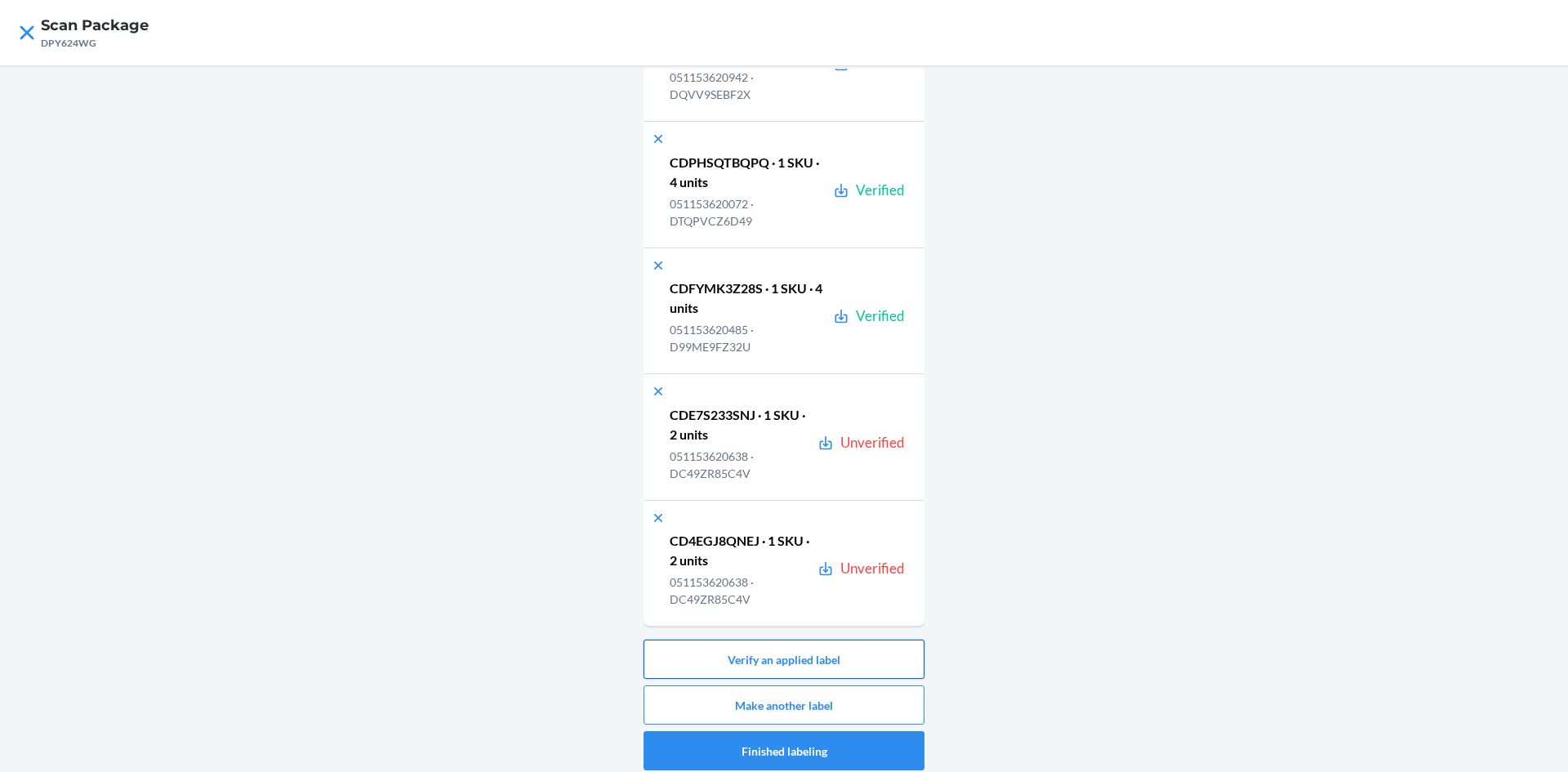
click at [855, 650] on button "Verify an applied label" at bounding box center [784, 658] width 281 height 39
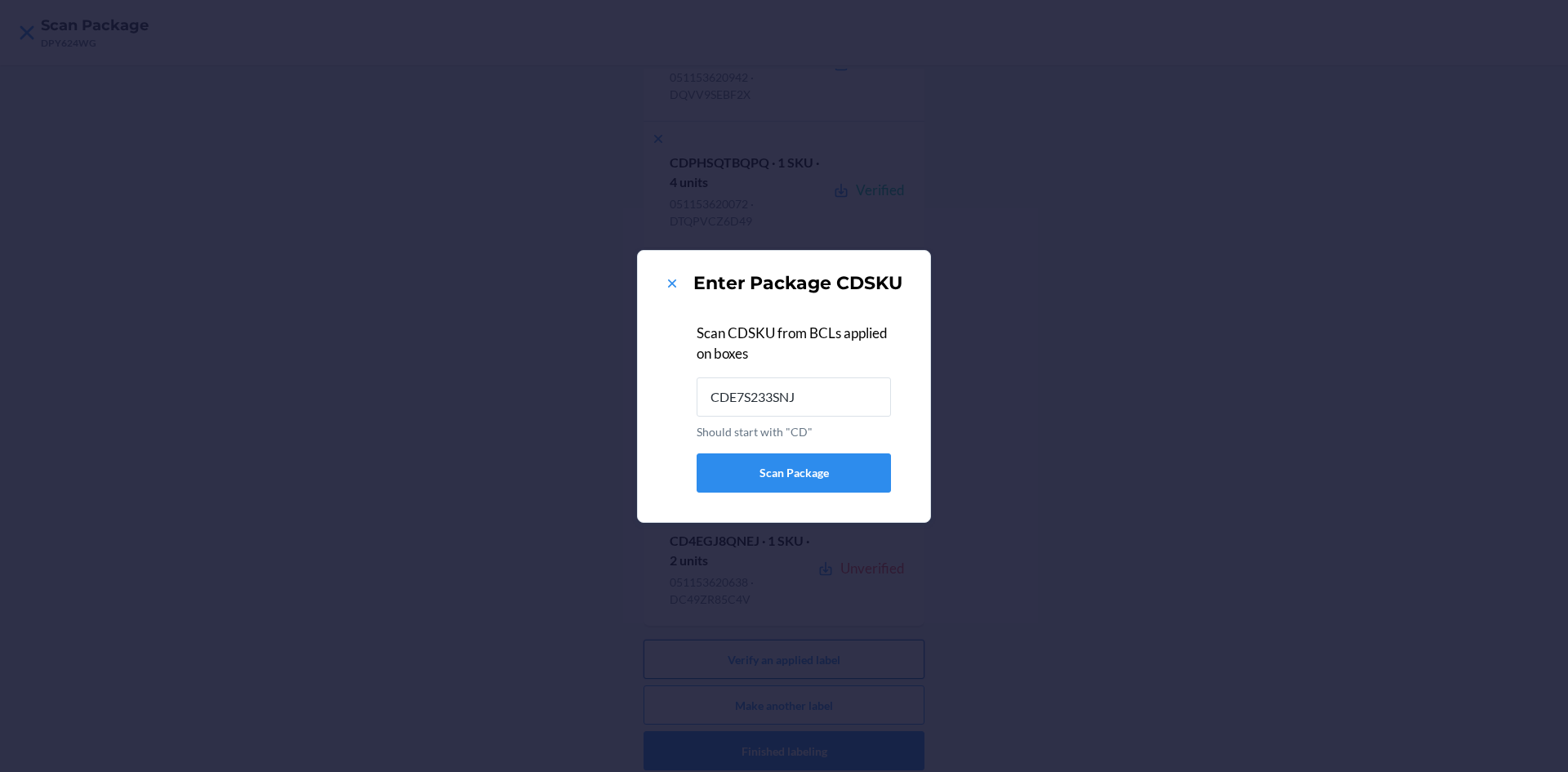
type input "CDE7S233SNJ"
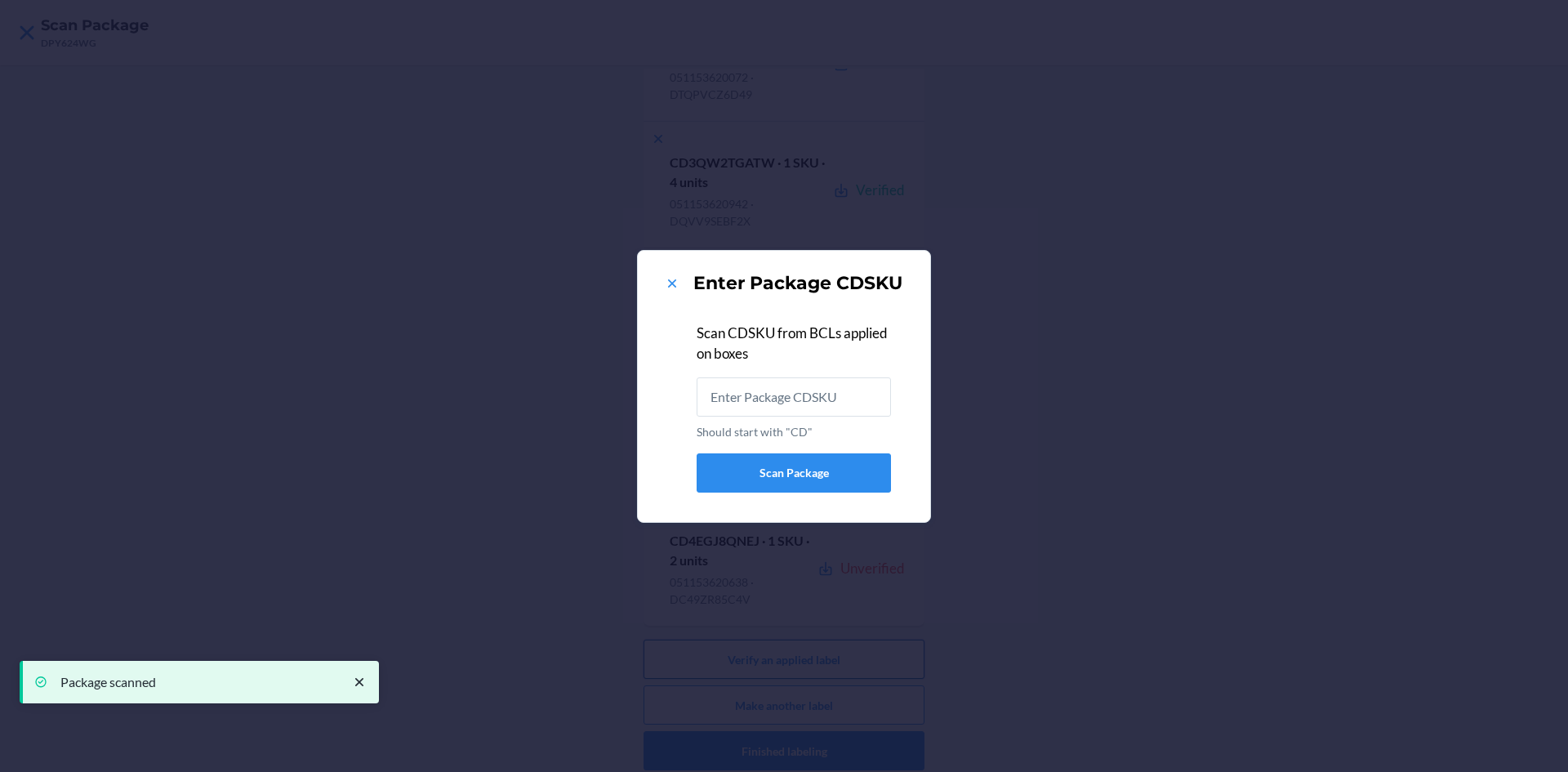
scroll to position [0, 0]
click at [668, 278] on icon at bounding box center [673, 284] width 17 height 17
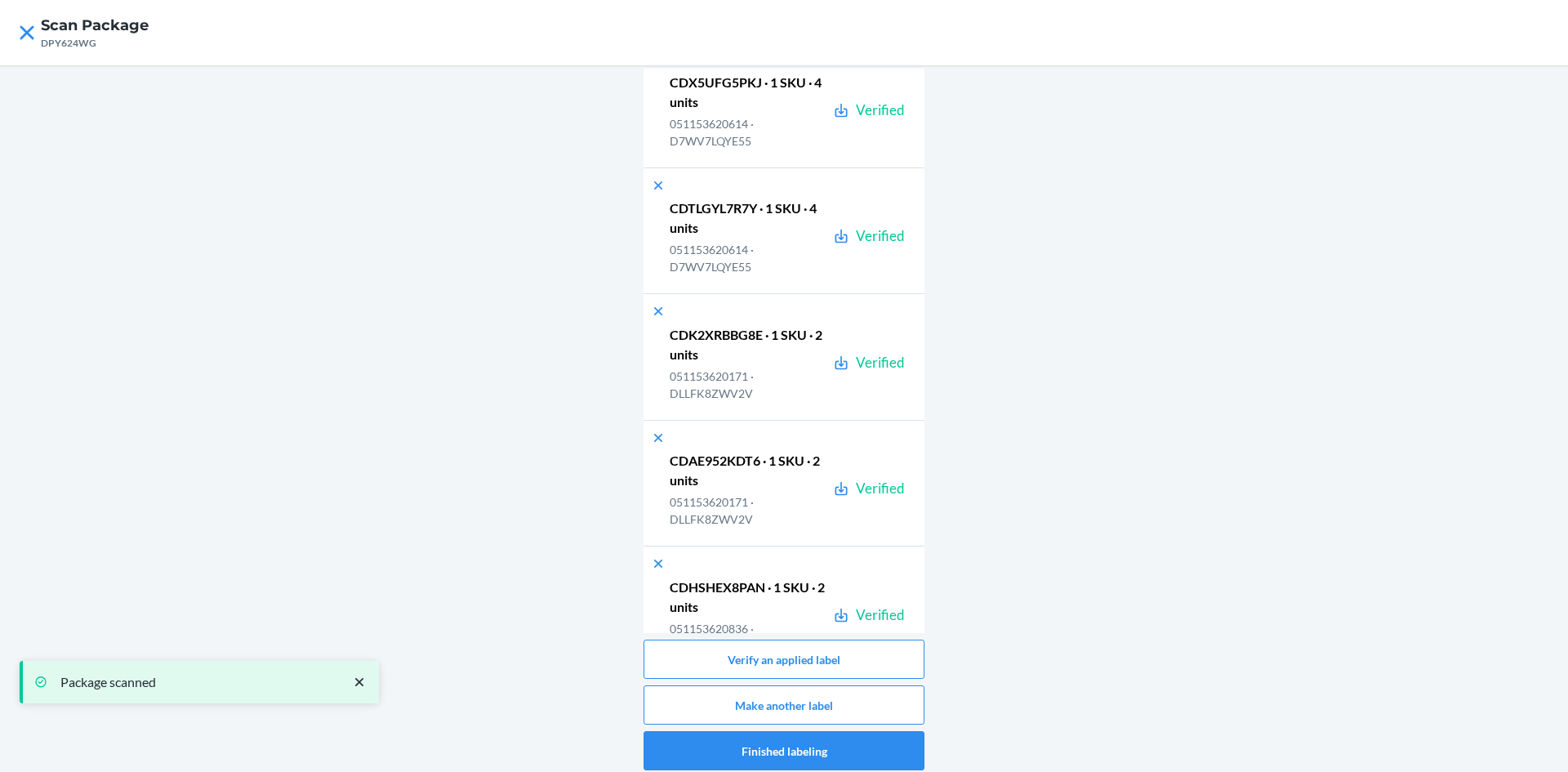
scroll to position [14019, 0]
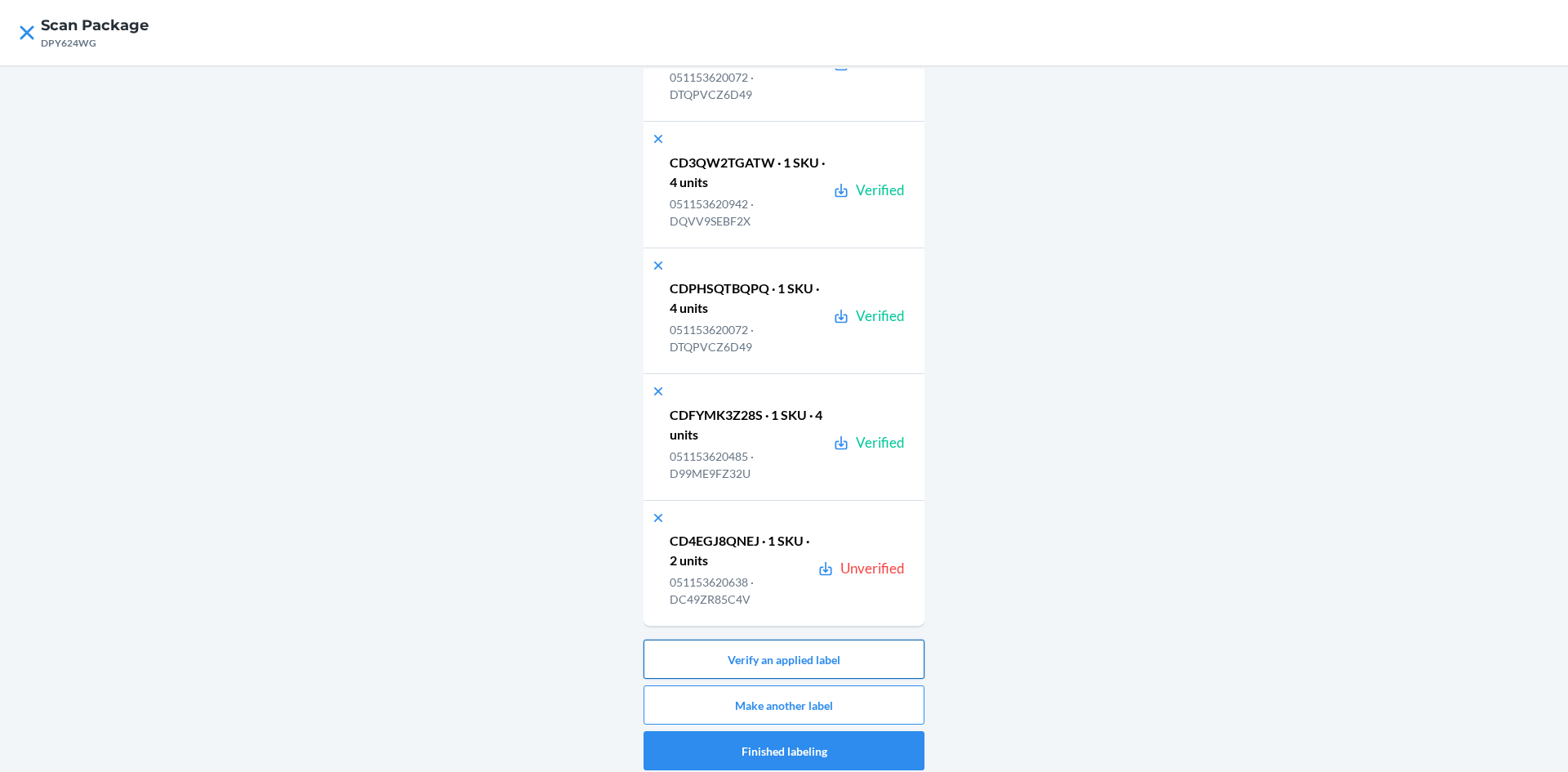
click at [792, 663] on button "Verify an applied label" at bounding box center [784, 658] width 281 height 39
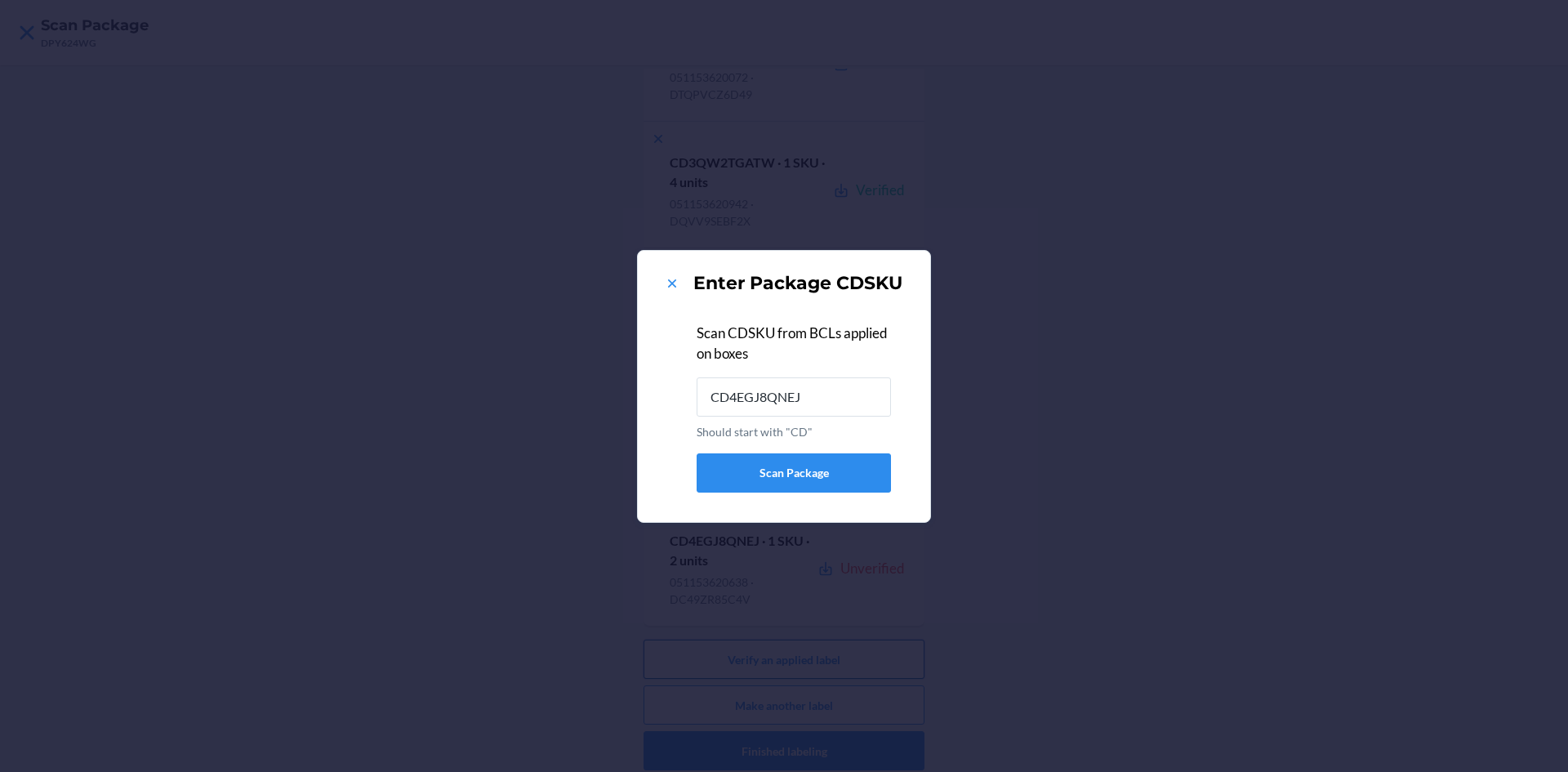
type input "CD4EGJ8QNEJ"
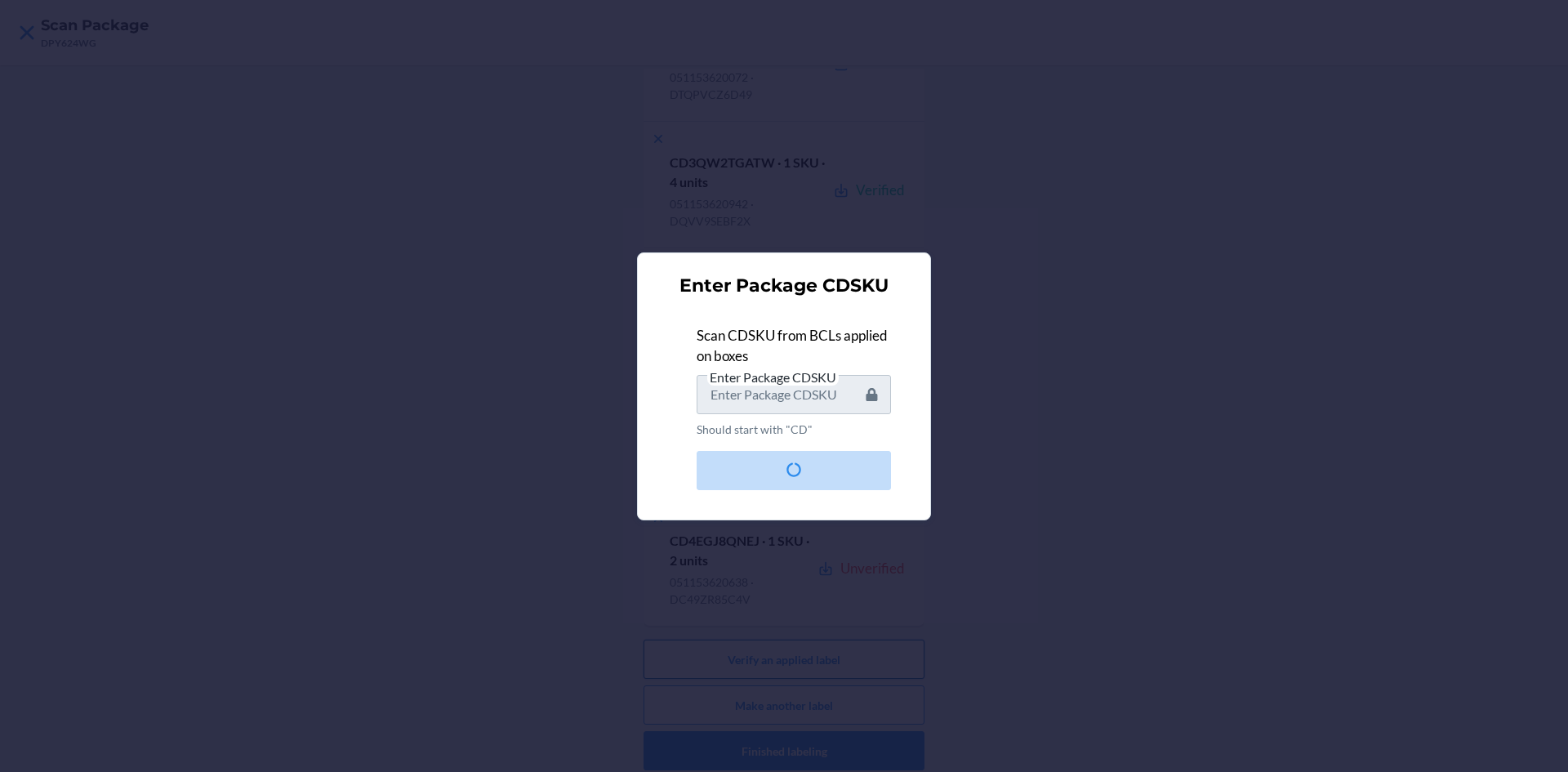
scroll to position [0, 0]
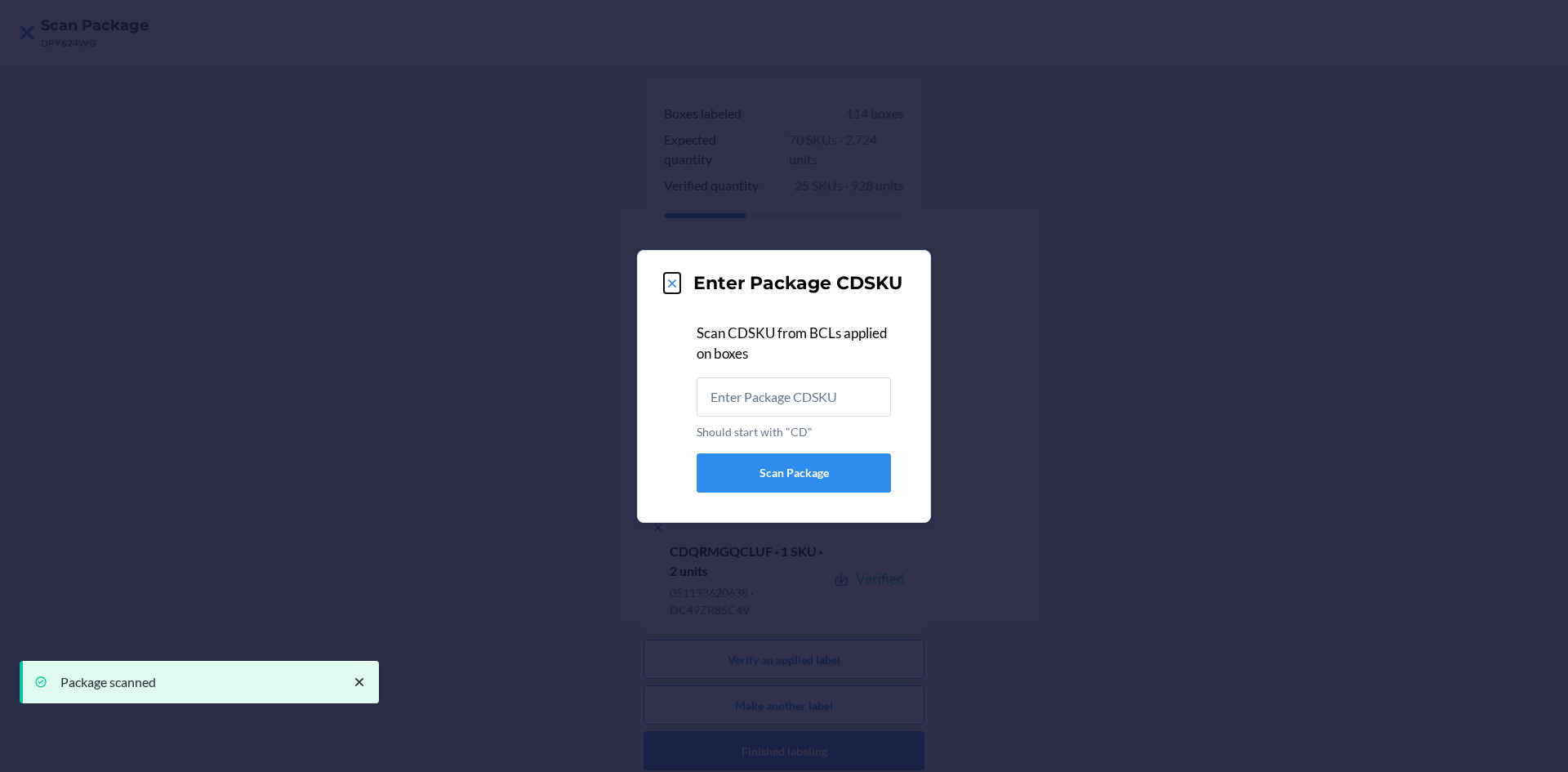
click at [671, 283] on icon at bounding box center [673, 284] width 17 height 17
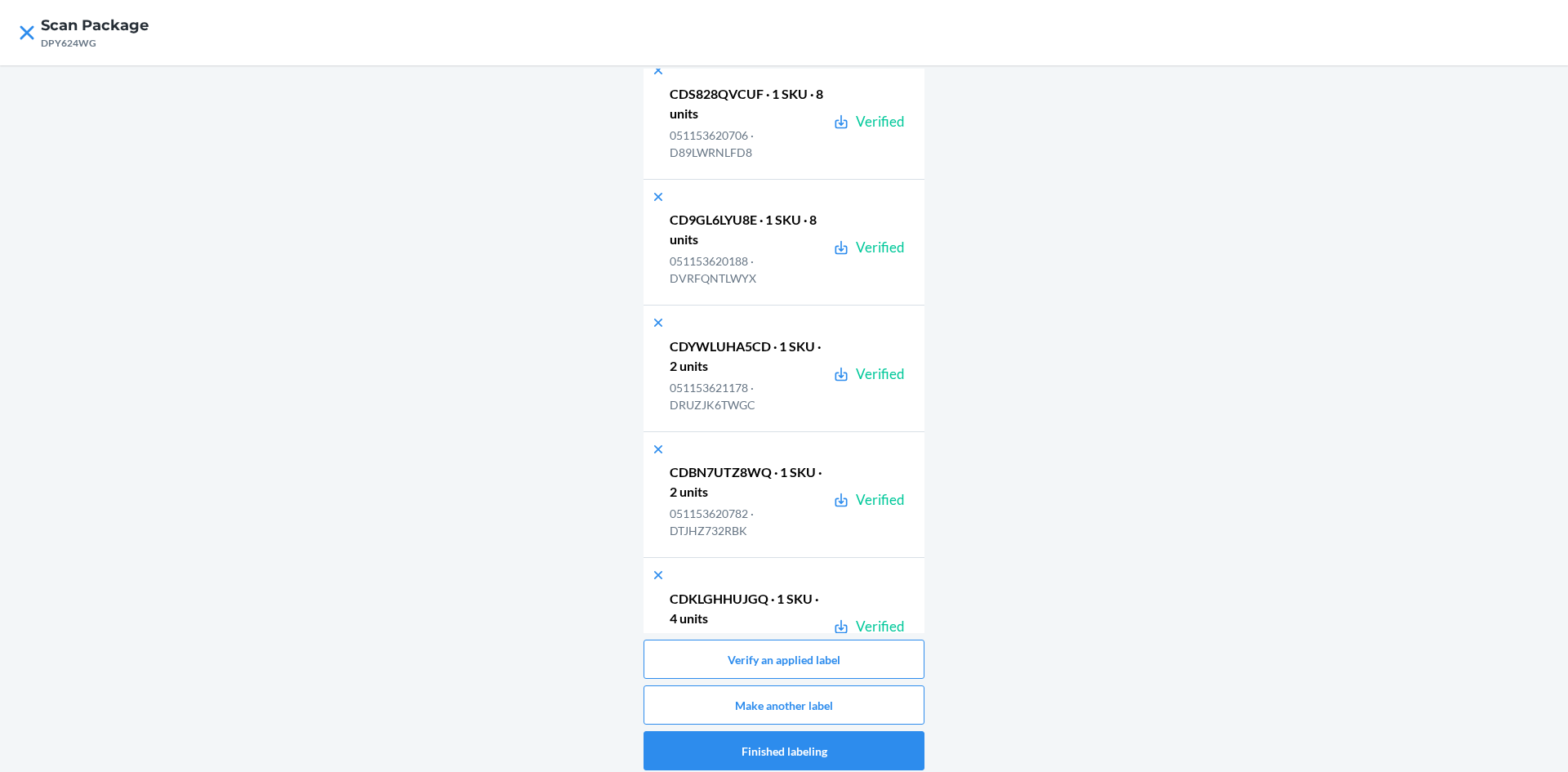
scroll to position [14019, 0]
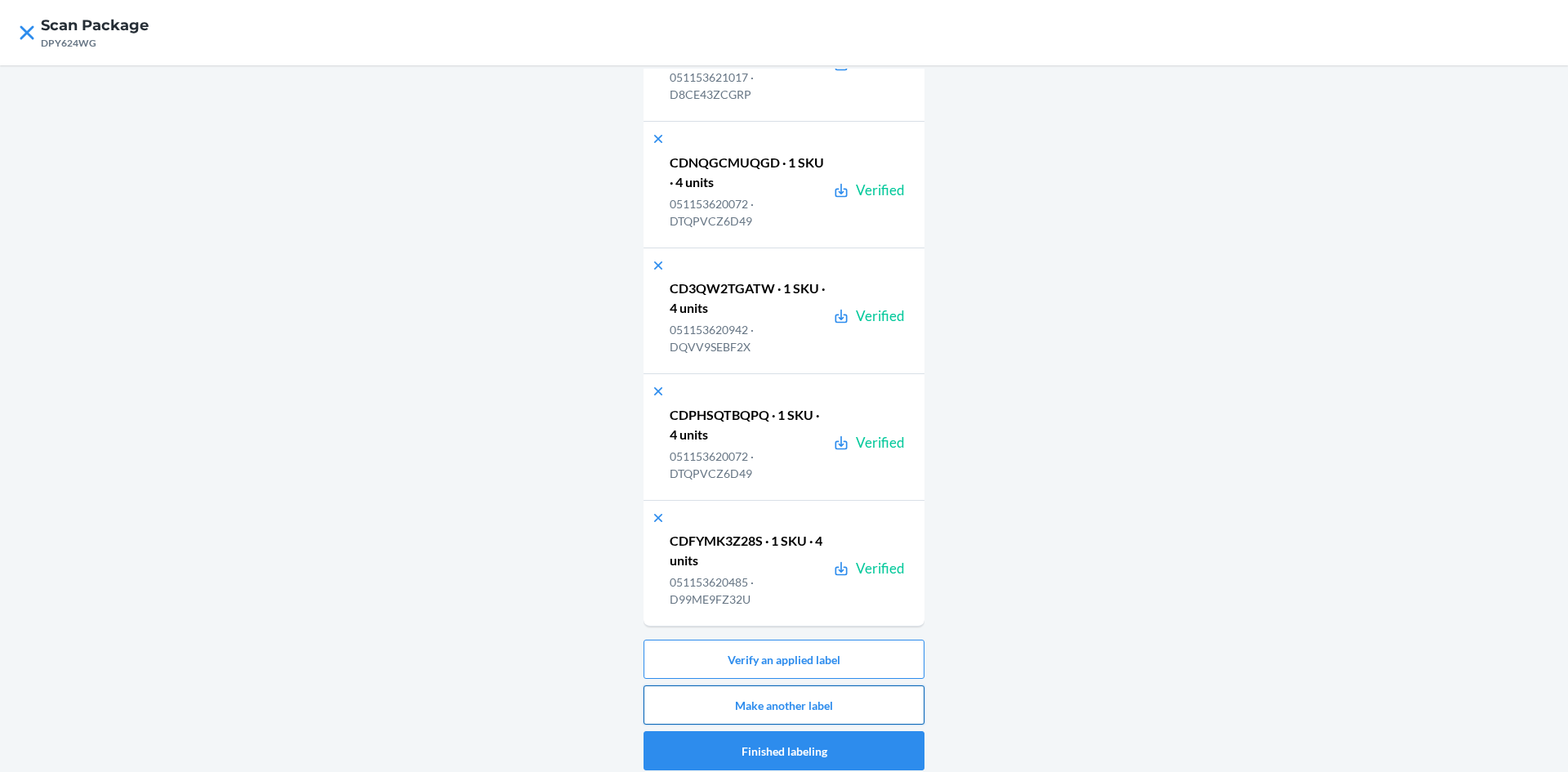
click at [869, 703] on button "Make another label" at bounding box center [784, 704] width 281 height 39
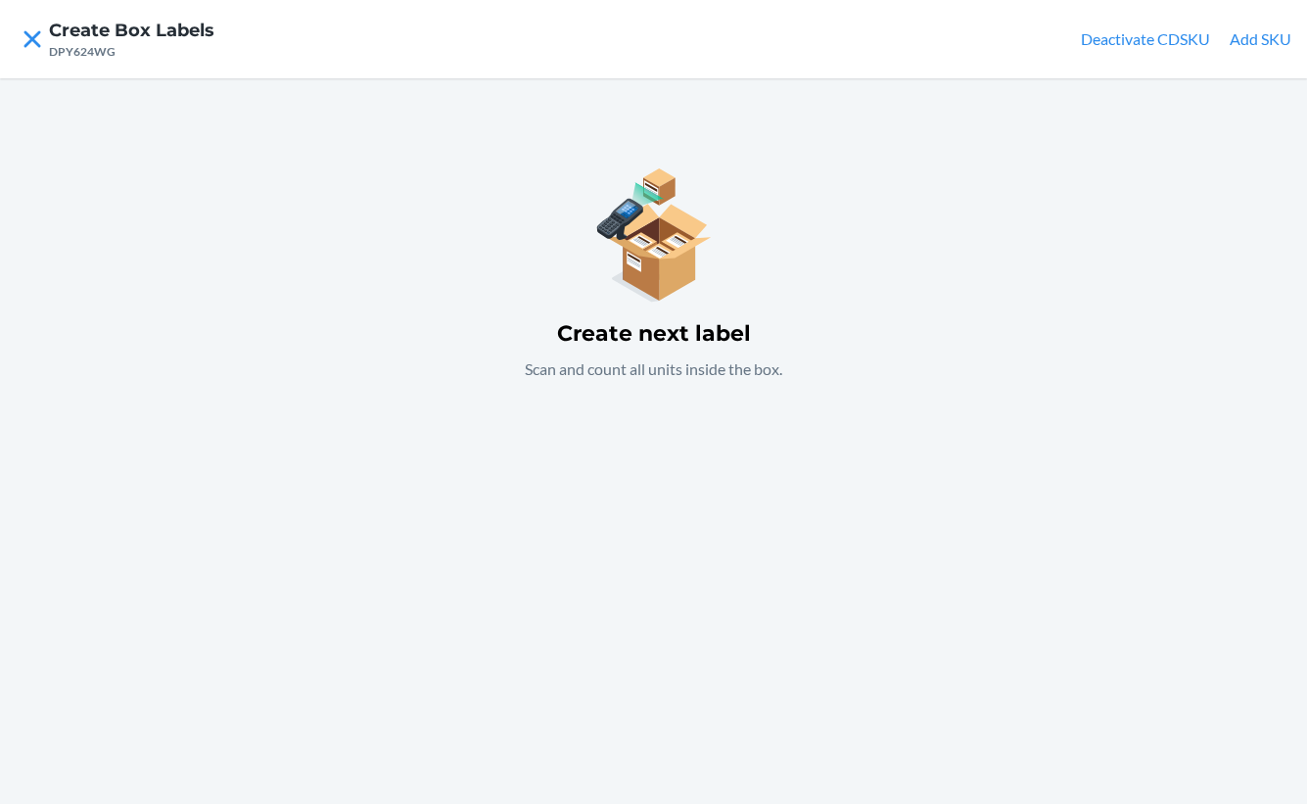
click at [1260, 93] on div "Create next label Scan and count all units inside the box." at bounding box center [653, 440] width 1307 height 725
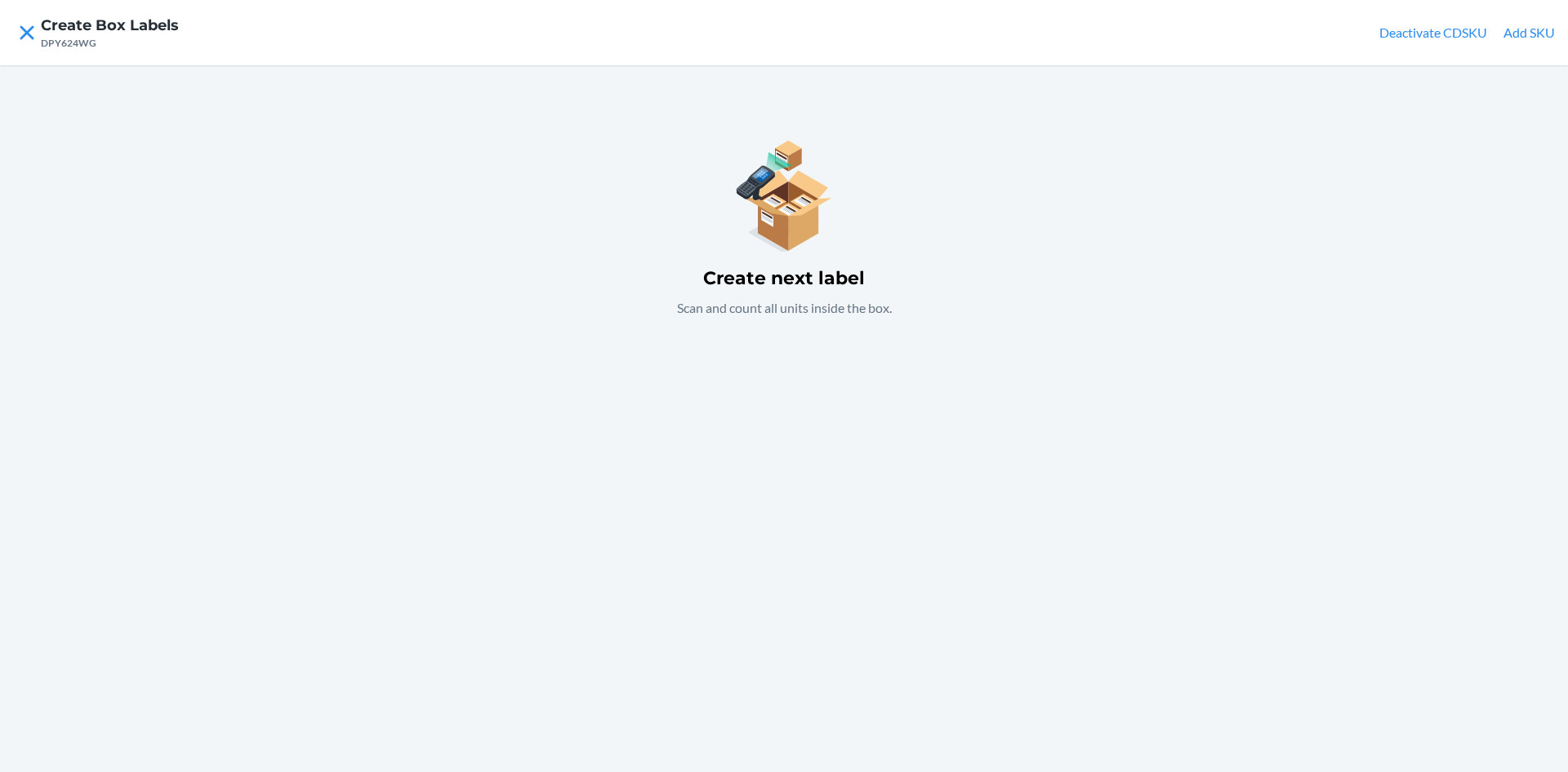
click at [1028, 283] on div "Create next label Scan and count all units inside the box." at bounding box center [784, 418] width 1568 height 707
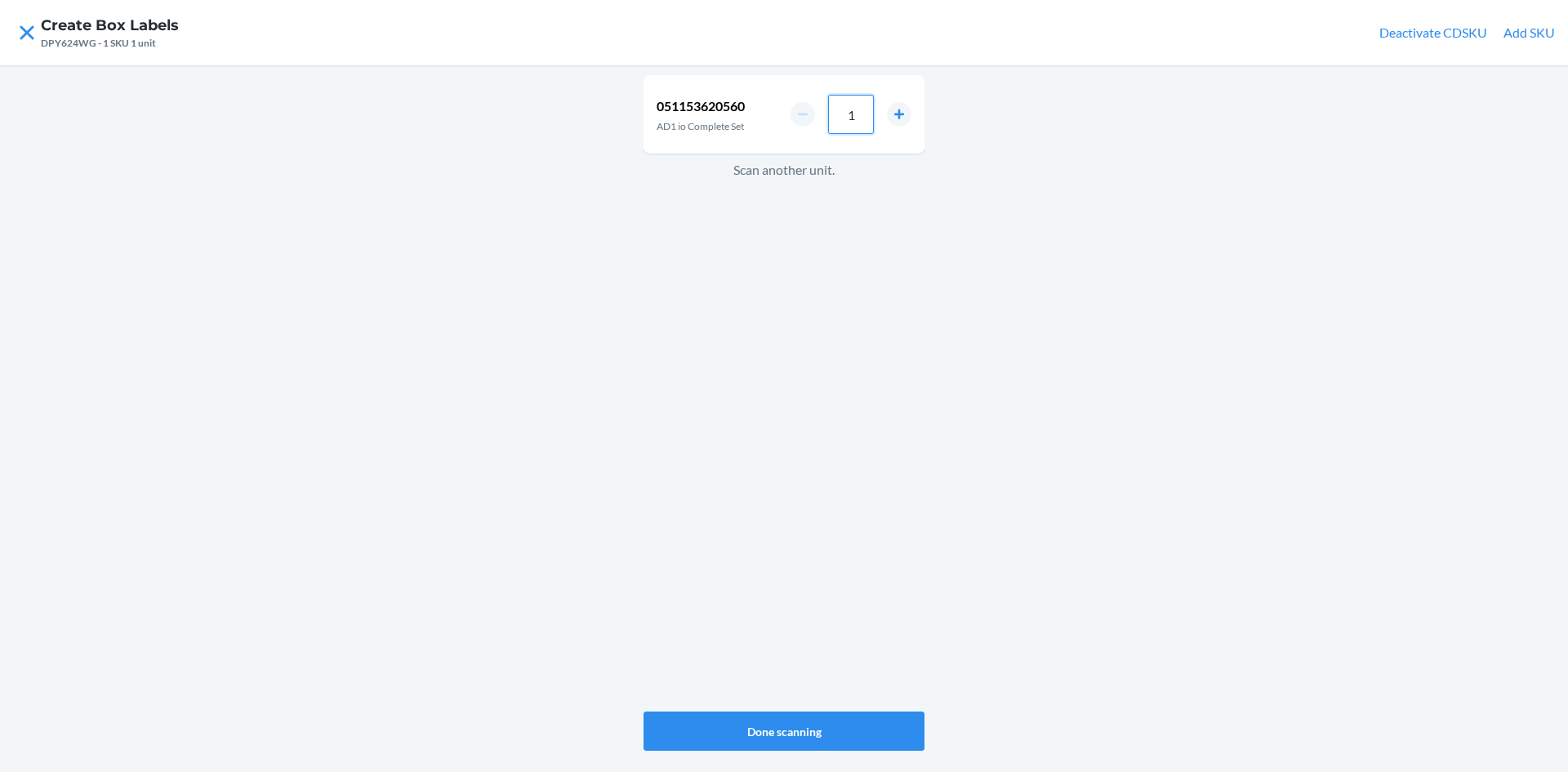
click at [869, 117] on input "1" at bounding box center [850, 114] width 46 height 39
click at [889, 115] on button "increment number" at bounding box center [899, 114] width 24 height 24
type input "2"
click at [815, 734] on button "Done scanning" at bounding box center [784, 730] width 281 height 39
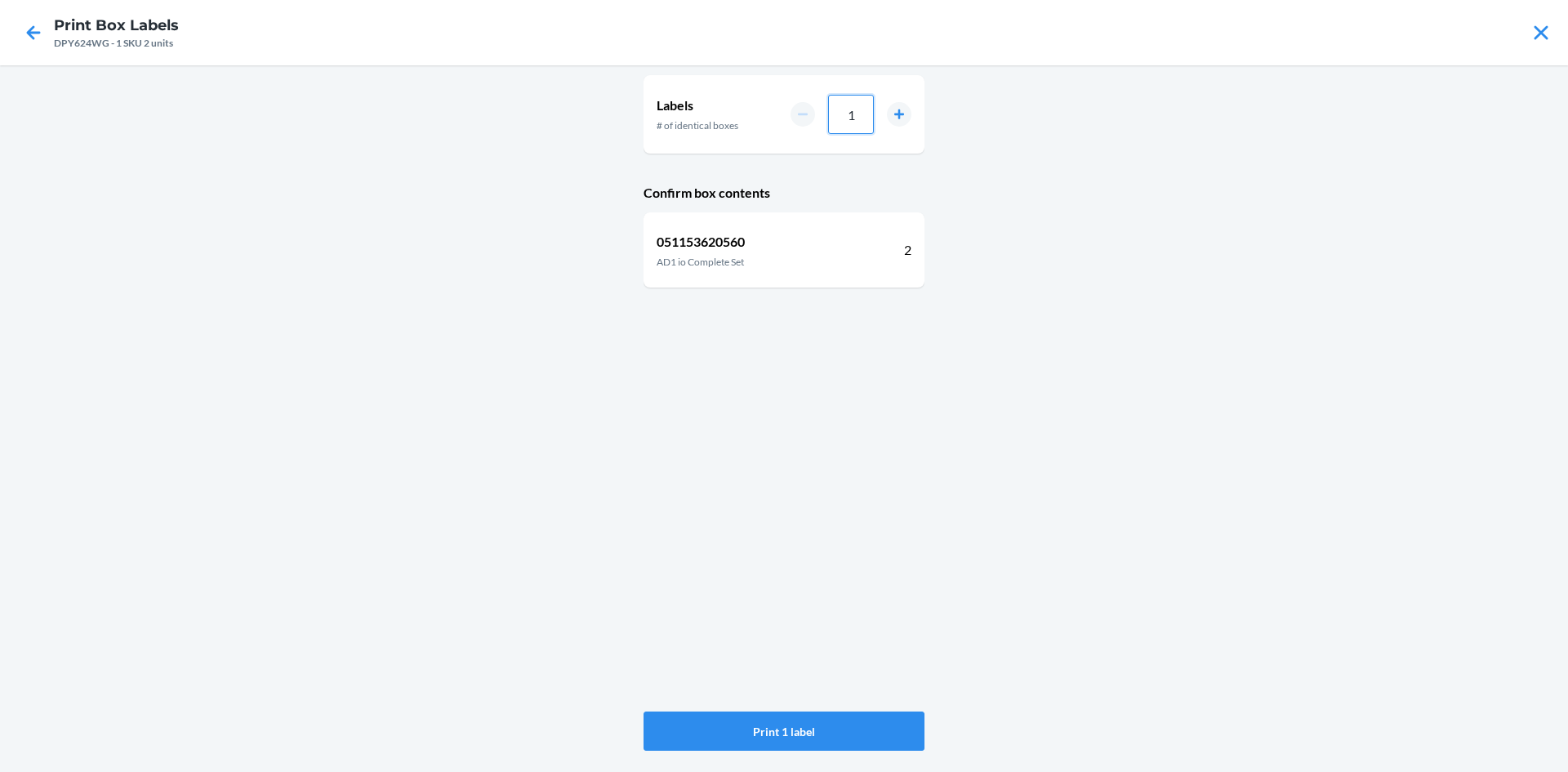
click at [865, 118] on input "1" at bounding box center [850, 114] width 46 height 39
type input "12"
click at [818, 719] on button "Print 12 labels" at bounding box center [784, 730] width 281 height 39
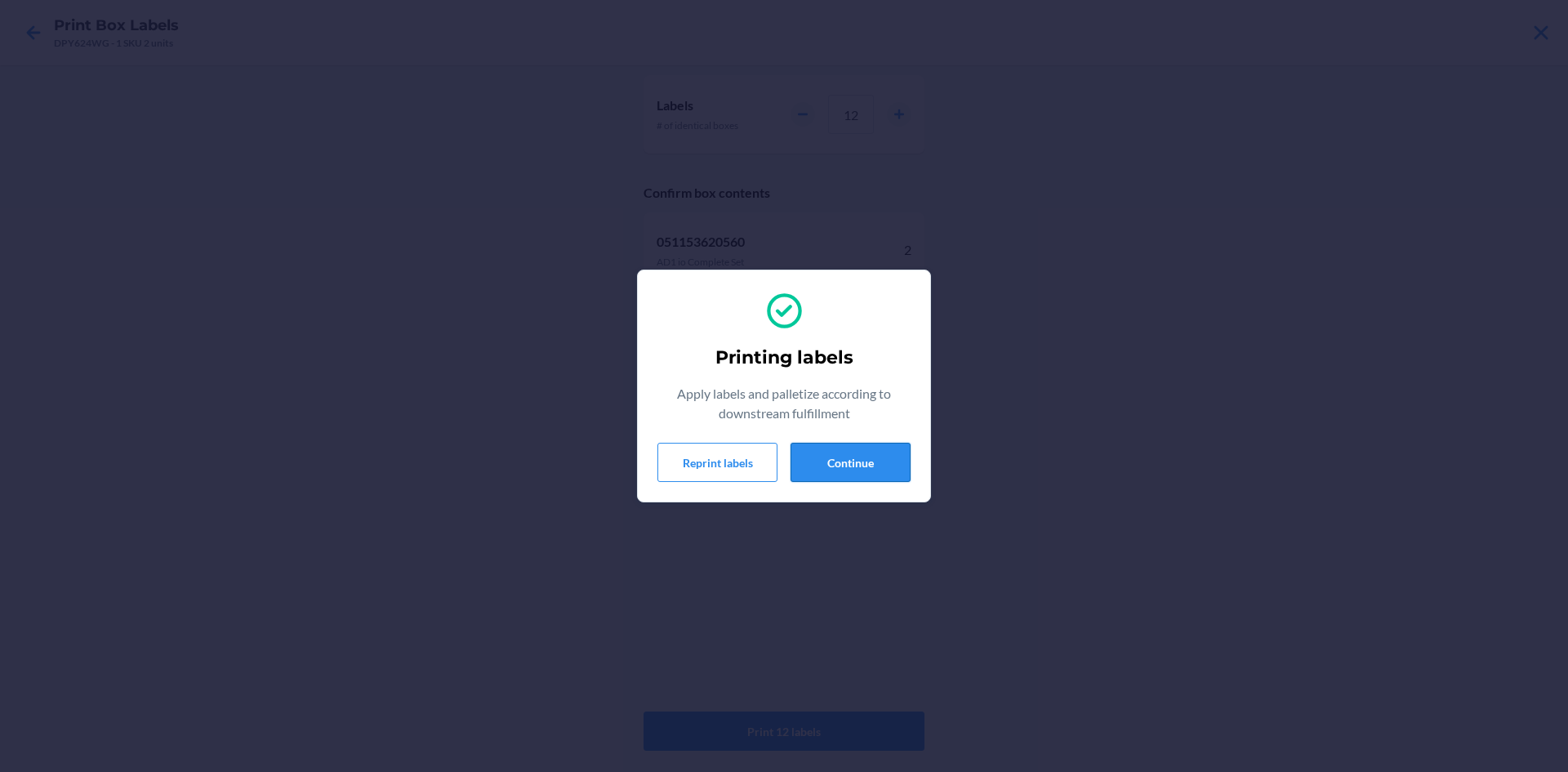
click at [854, 458] on button "Continue" at bounding box center [850, 462] width 120 height 39
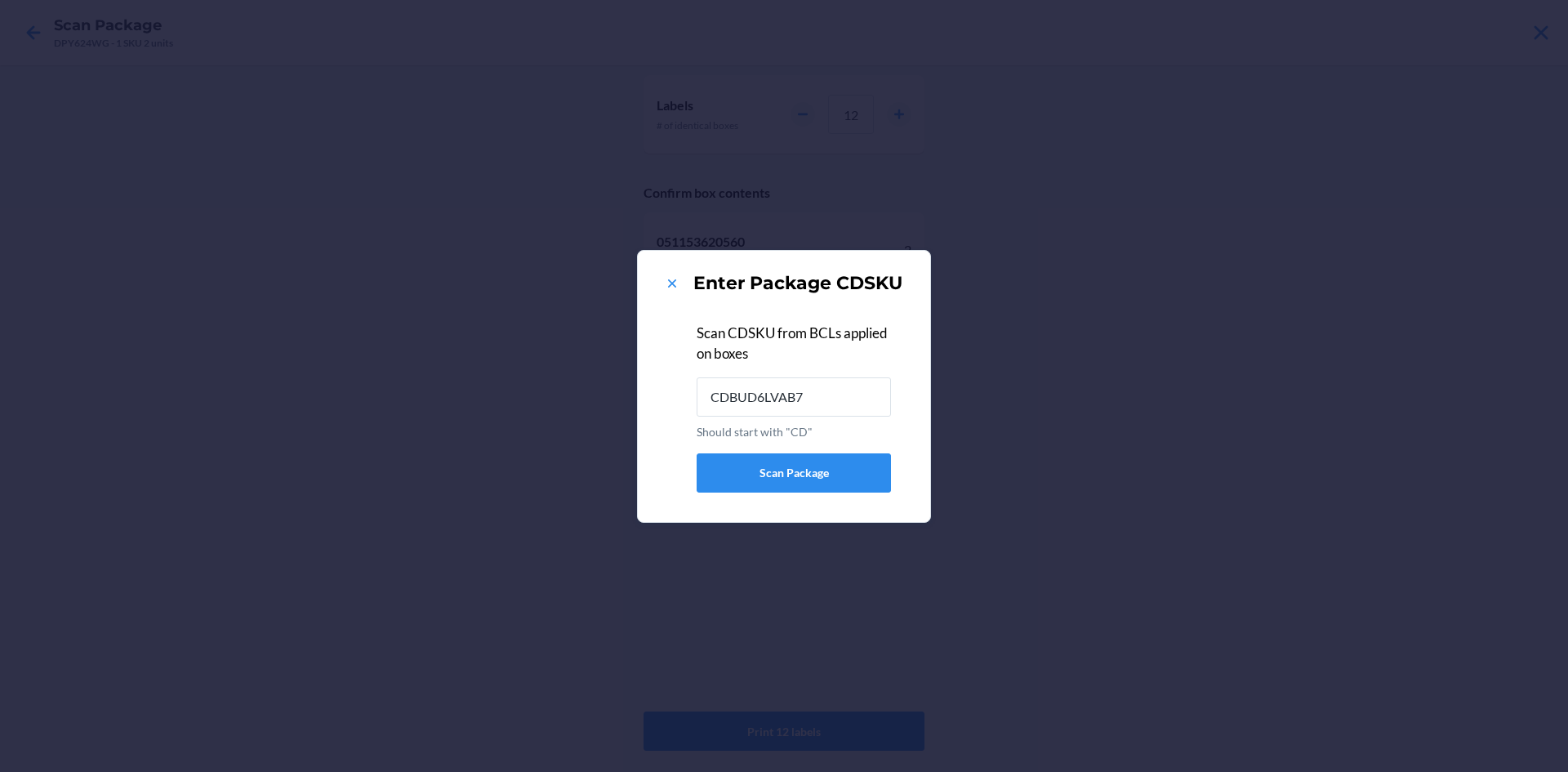
type input "CDBUD6LVAB7"
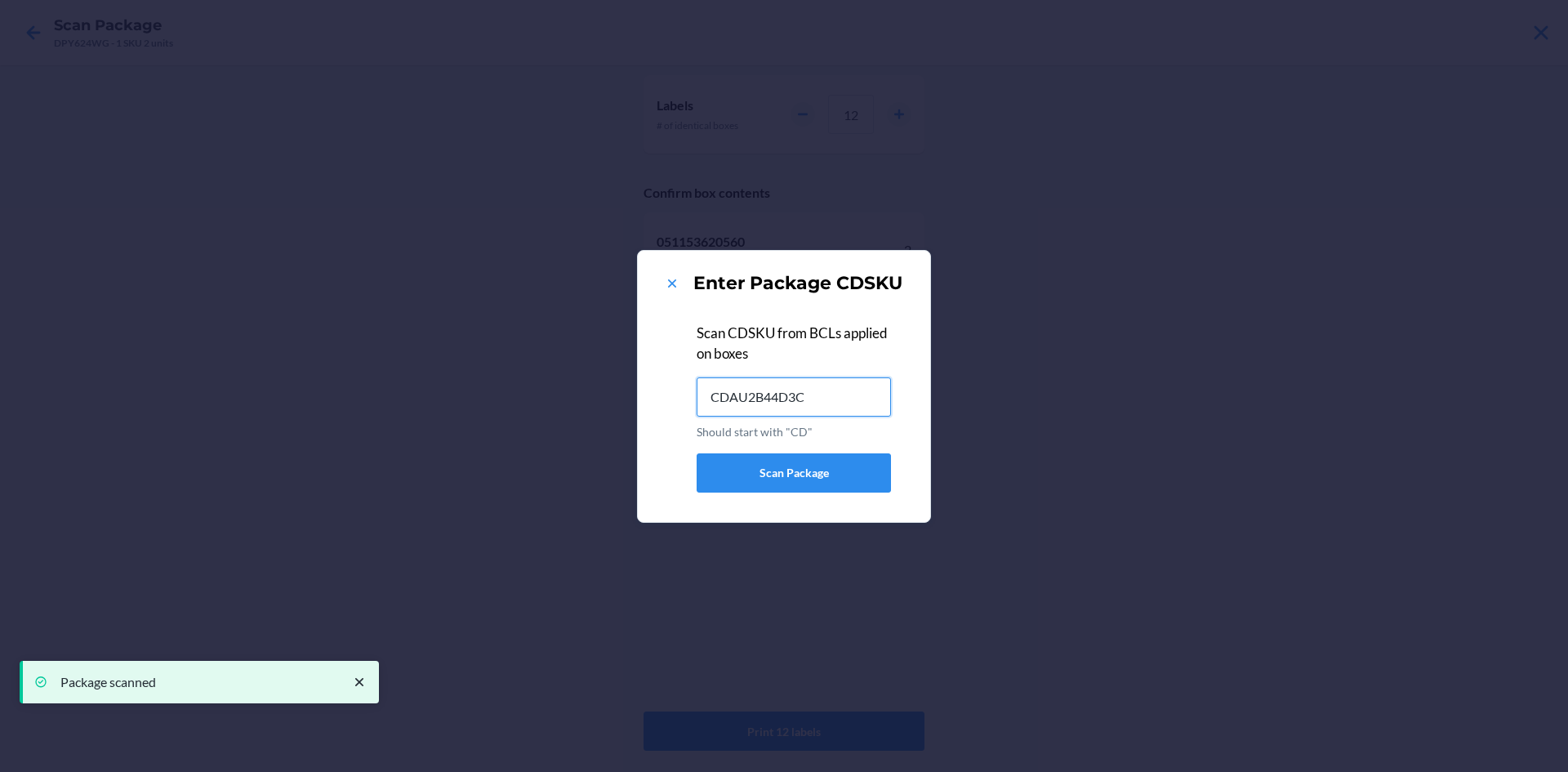
type input "CDAU2B44D3C"
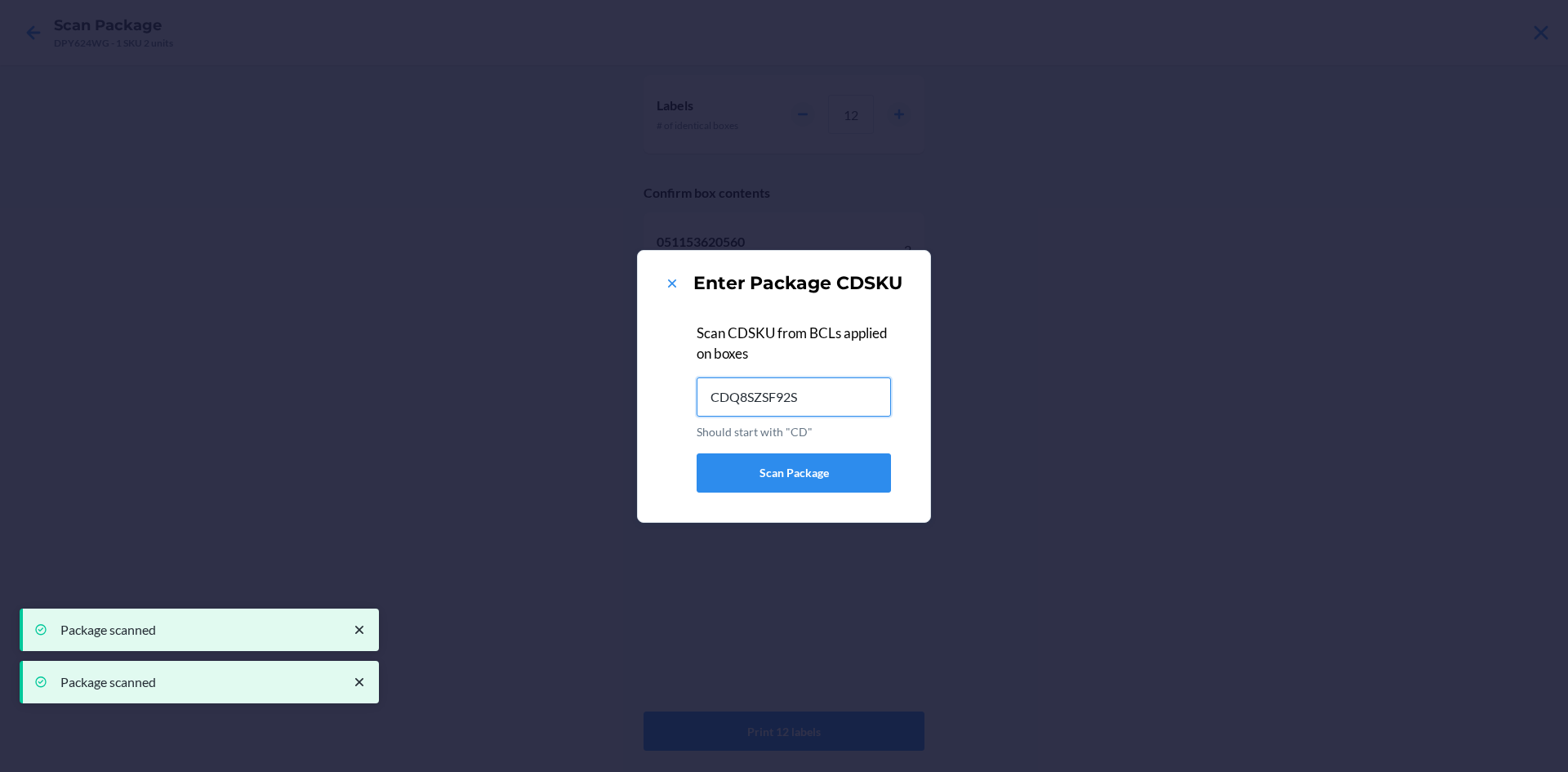
type input "CDQ8SZSF92S"
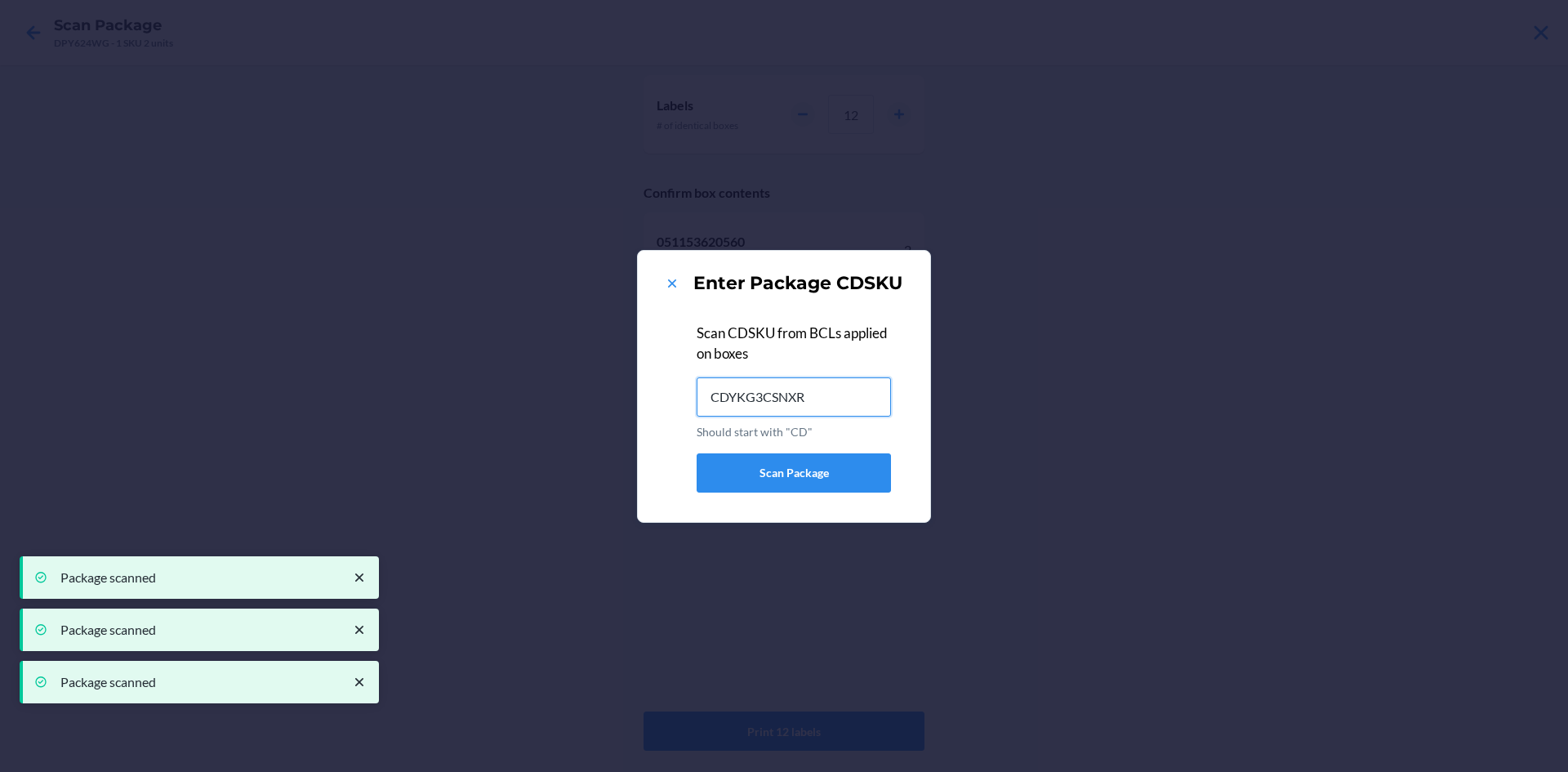
type input "CDYKG3CSNXR"
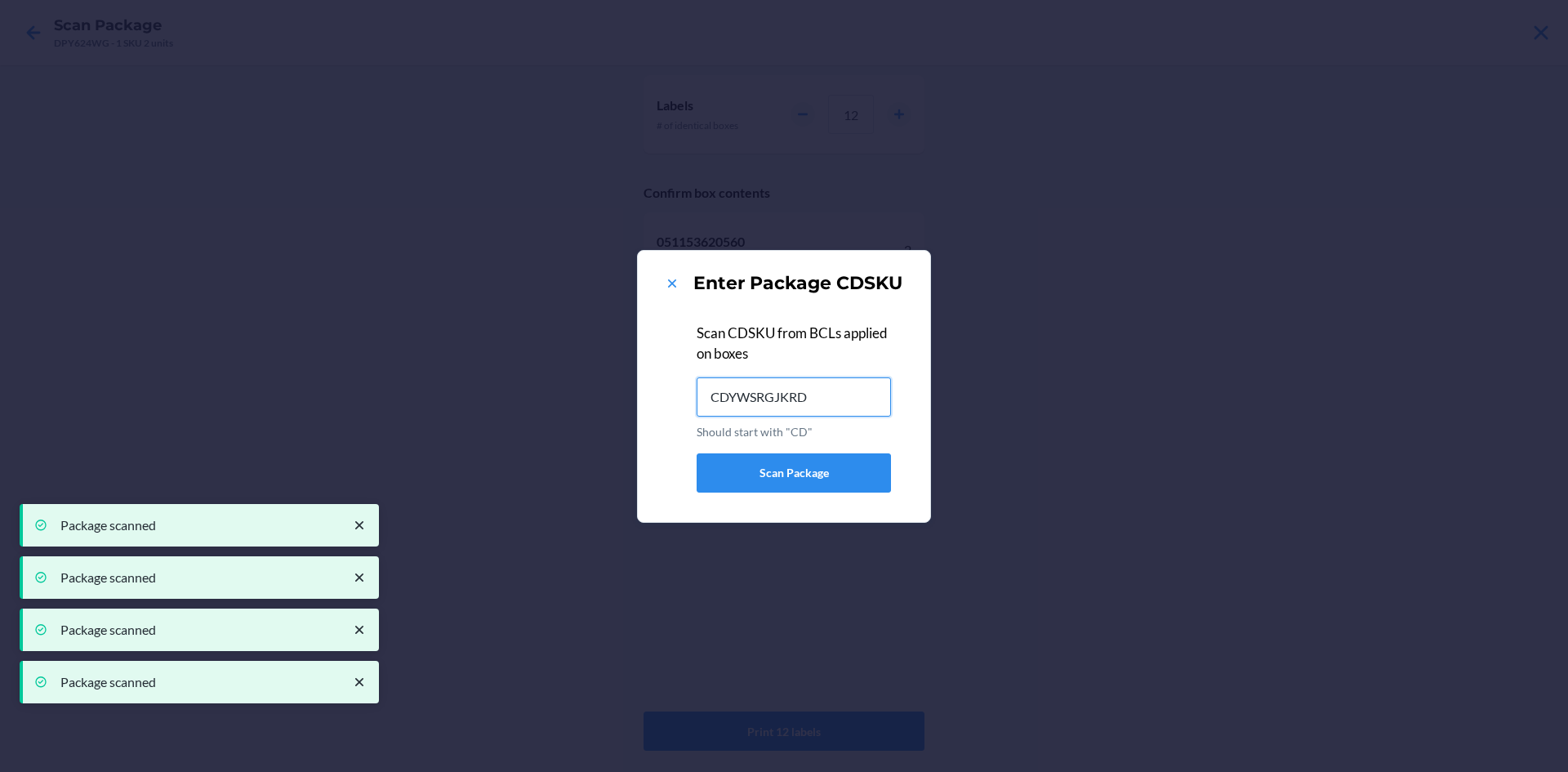
type input "CDYWSRGJKRD"
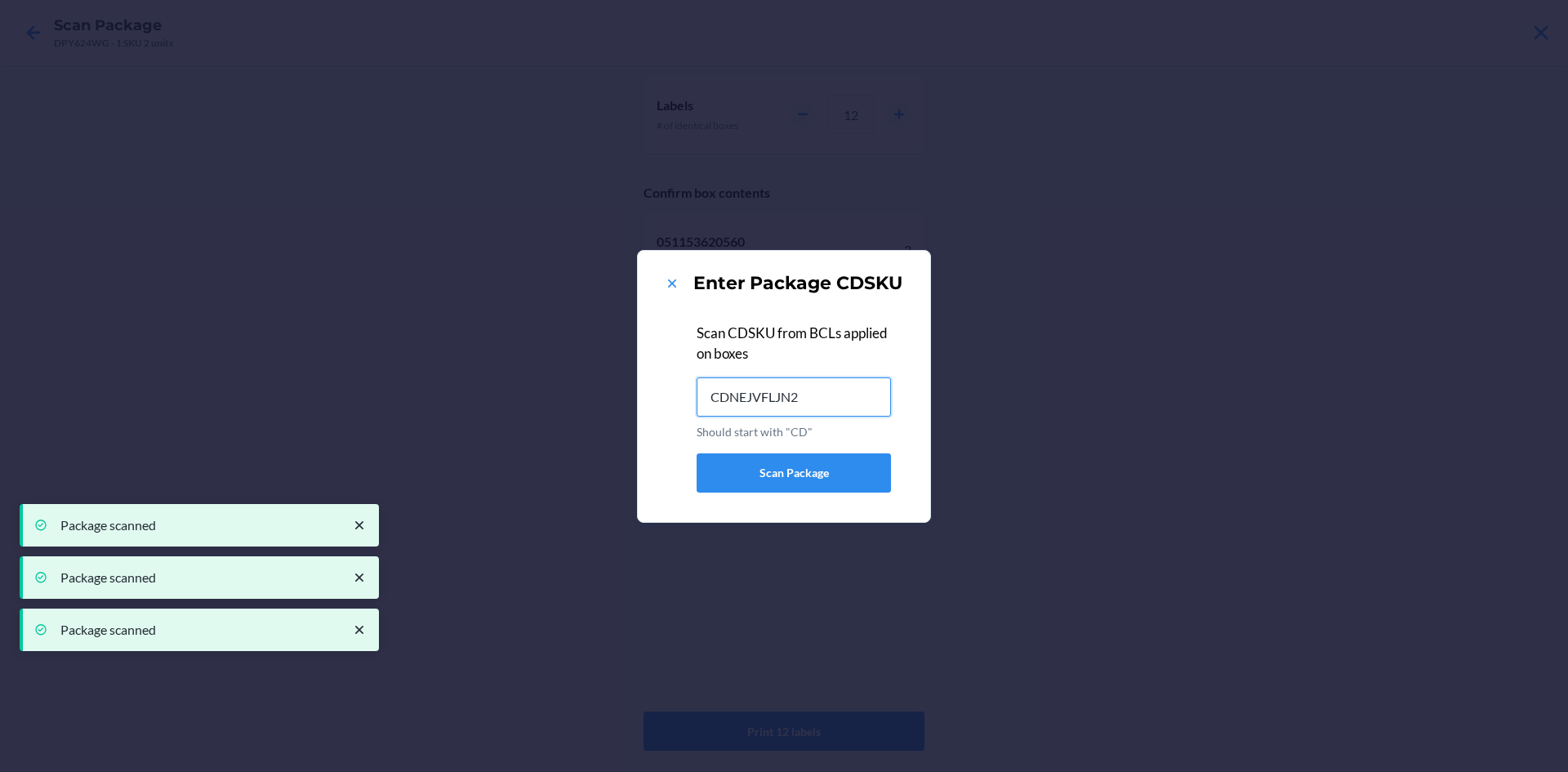
type input "CDNEJVFLJN2"
type input "CD2J3AFCCD3"
type input "CD4XTZLAA24"
type input "CDHTNHSQ8VS"
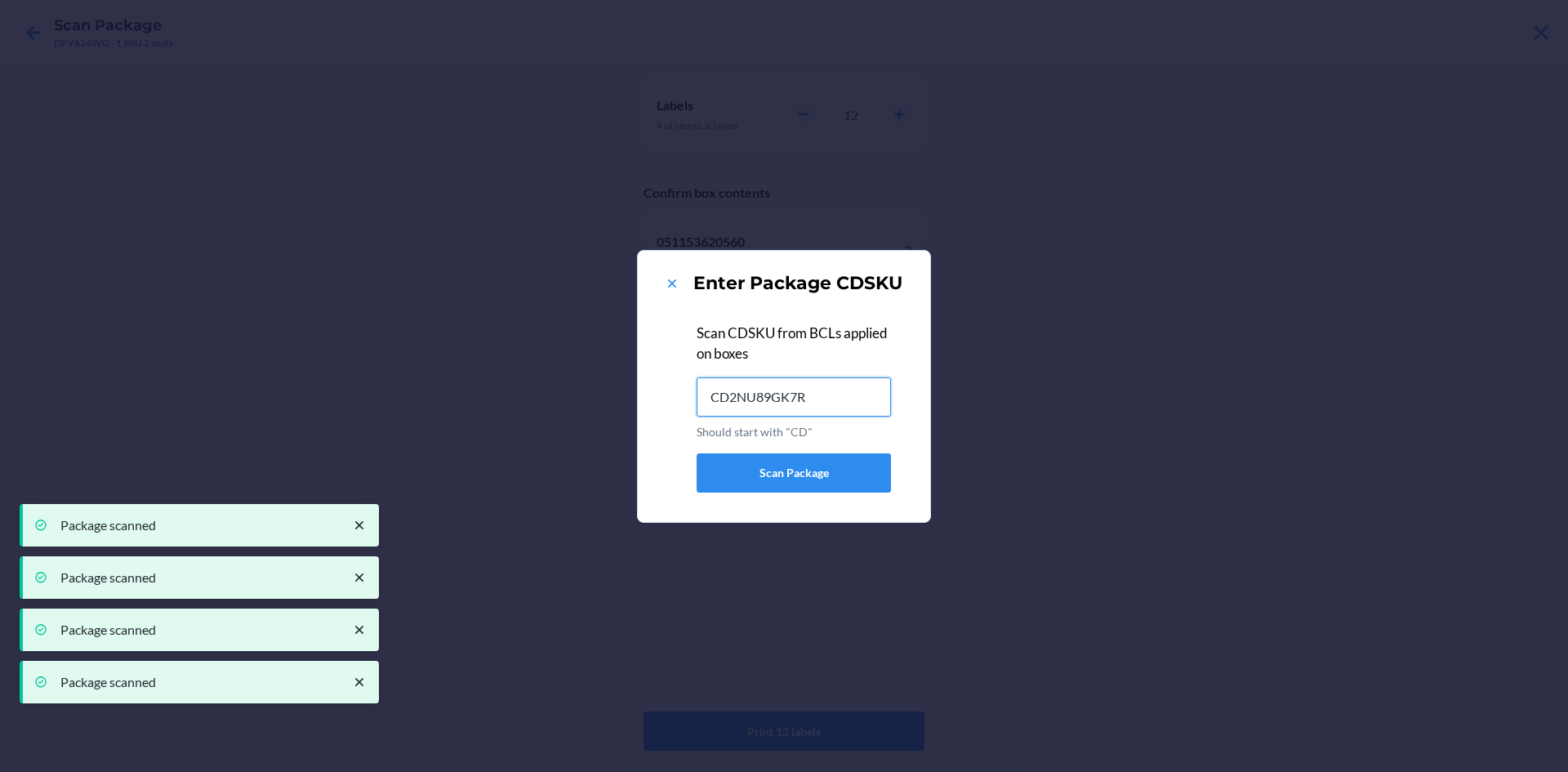
type input "CD2NU89GK7R"
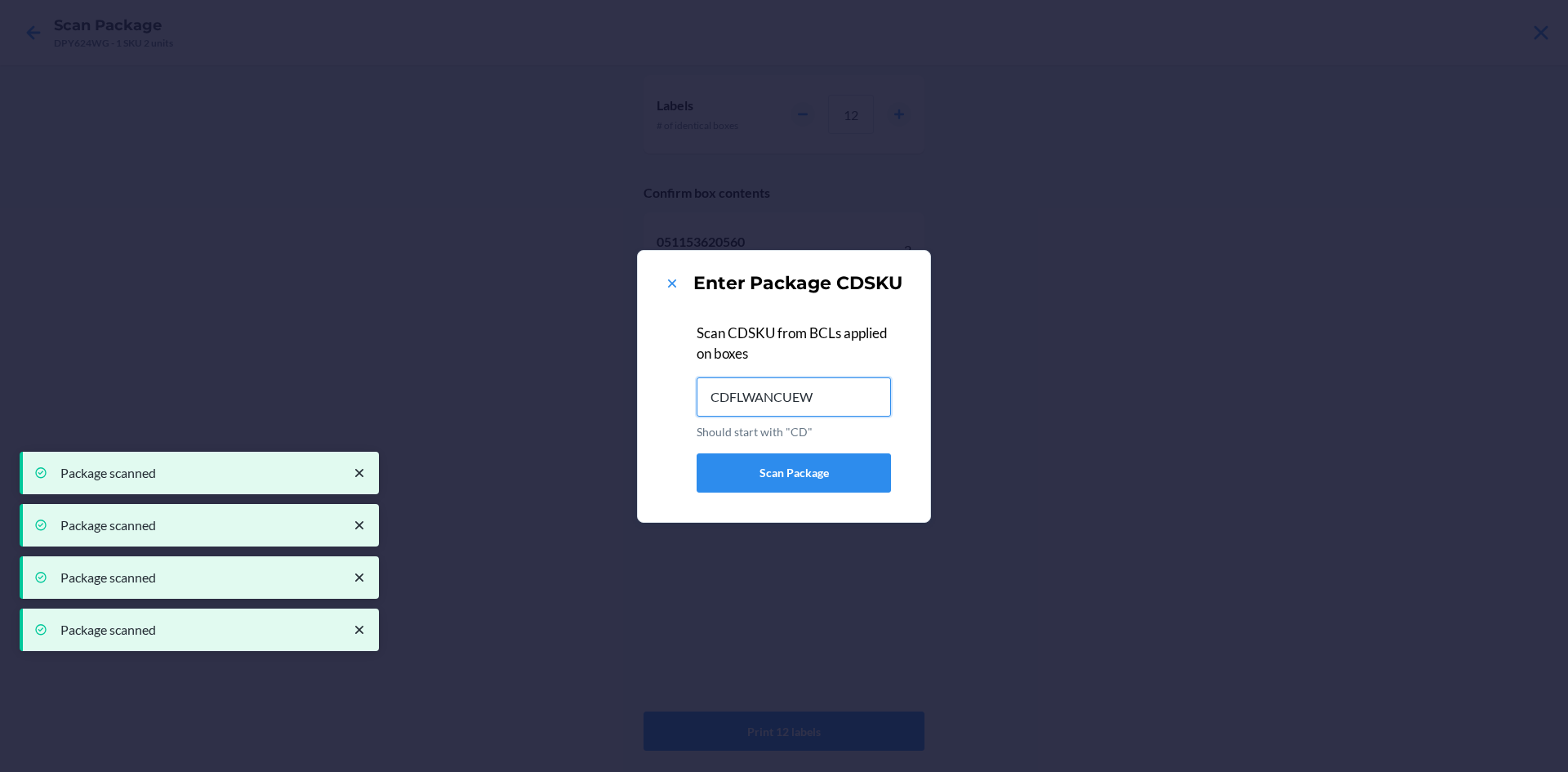
type input "CDFLWANCUEW"
type input "CDMD6FUPMQN"
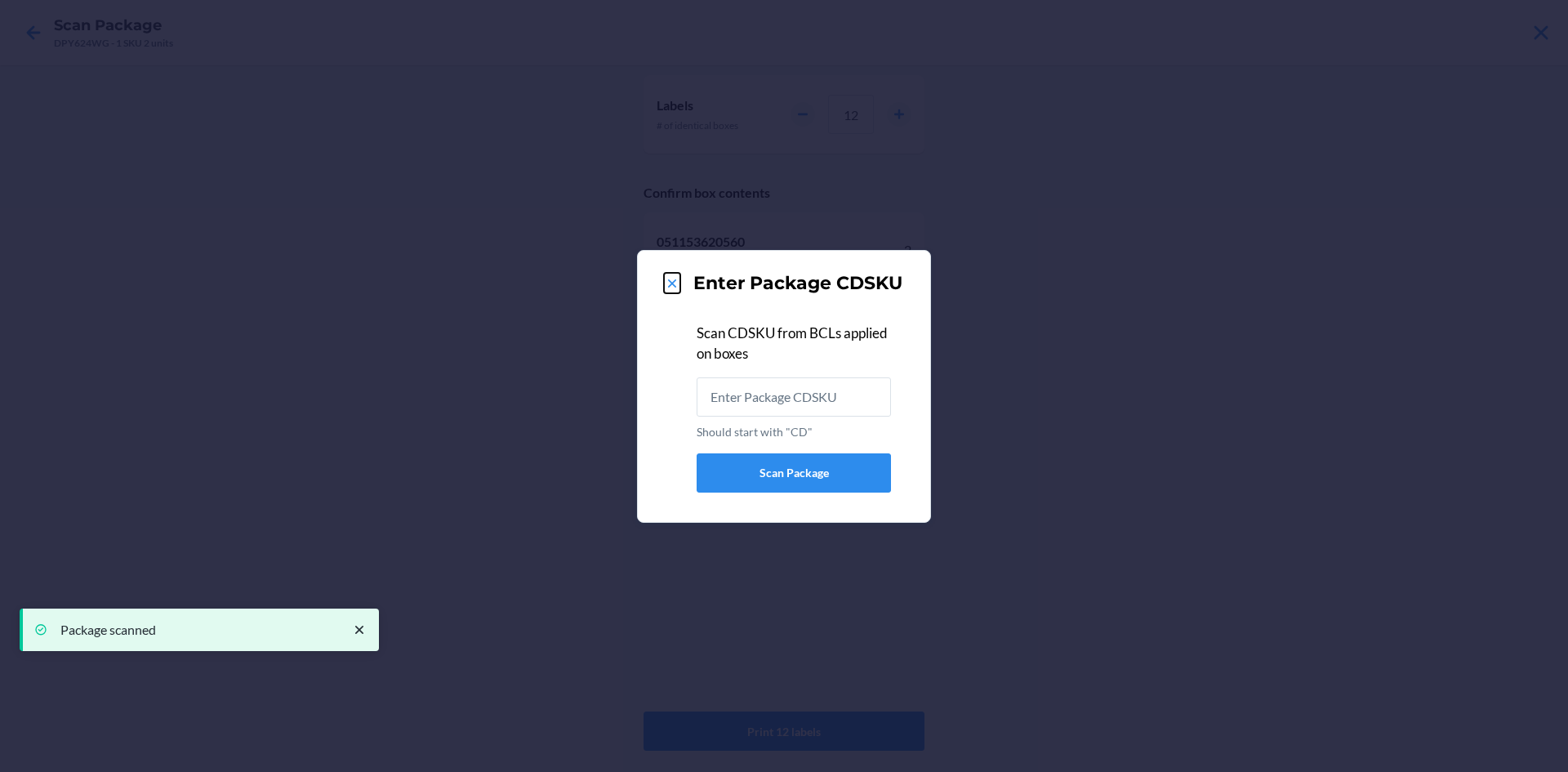
click at [679, 283] on icon at bounding box center [673, 284] width 17 height 17
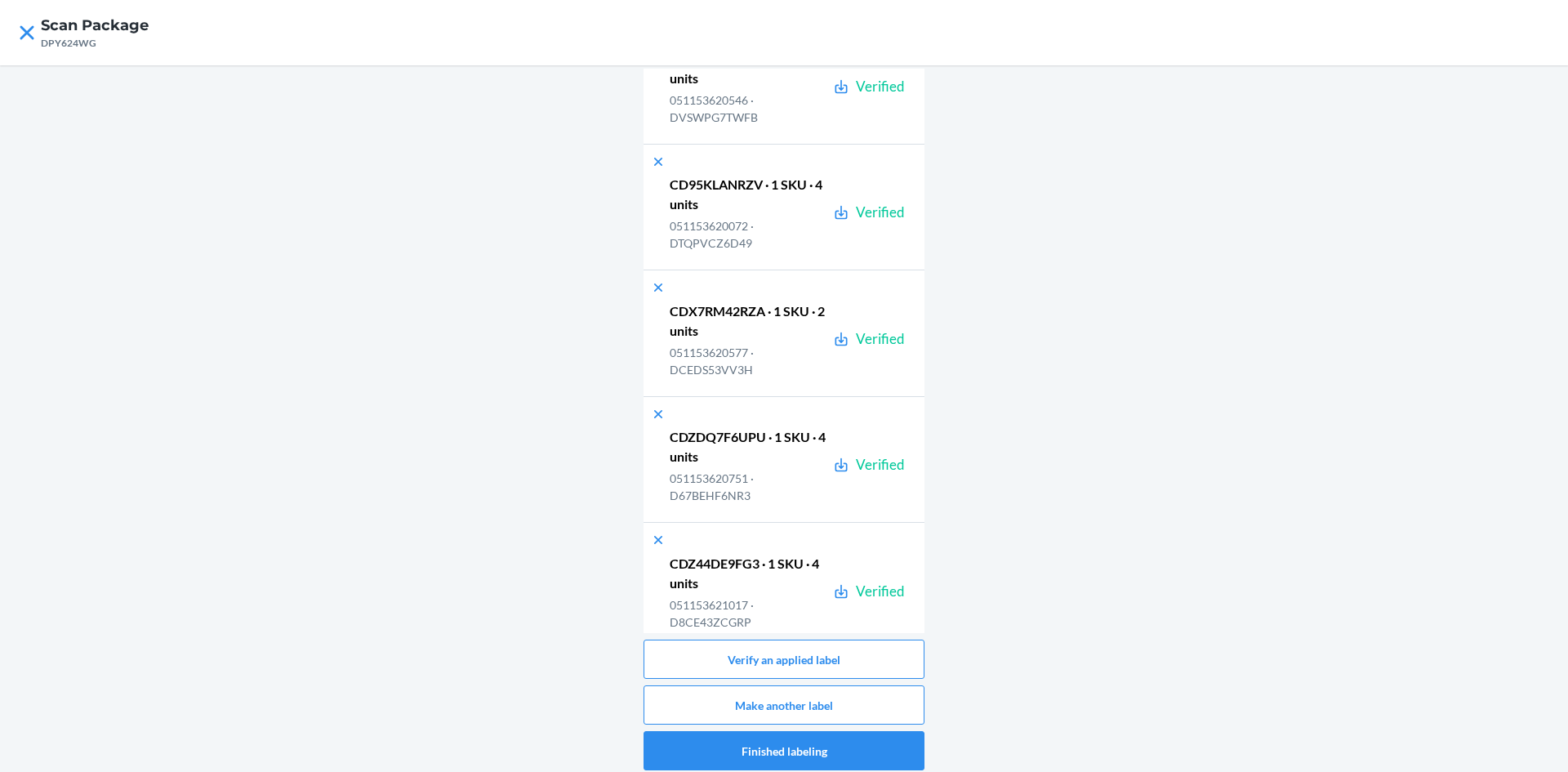
scroll to position [19824, 0]
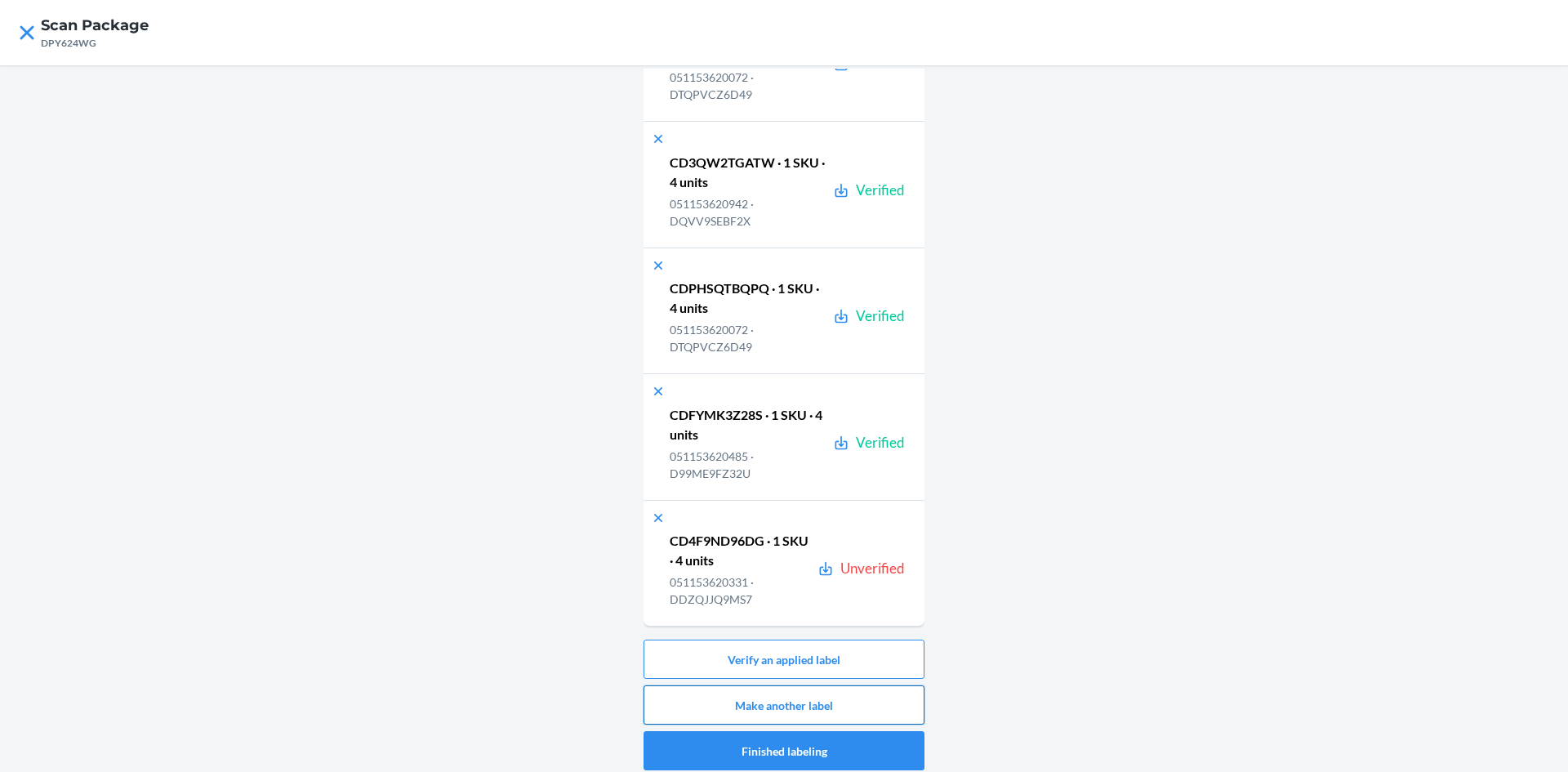
click at [783, 703] on button "Make another label" at bounding box center [784, 704] width 281 height 39
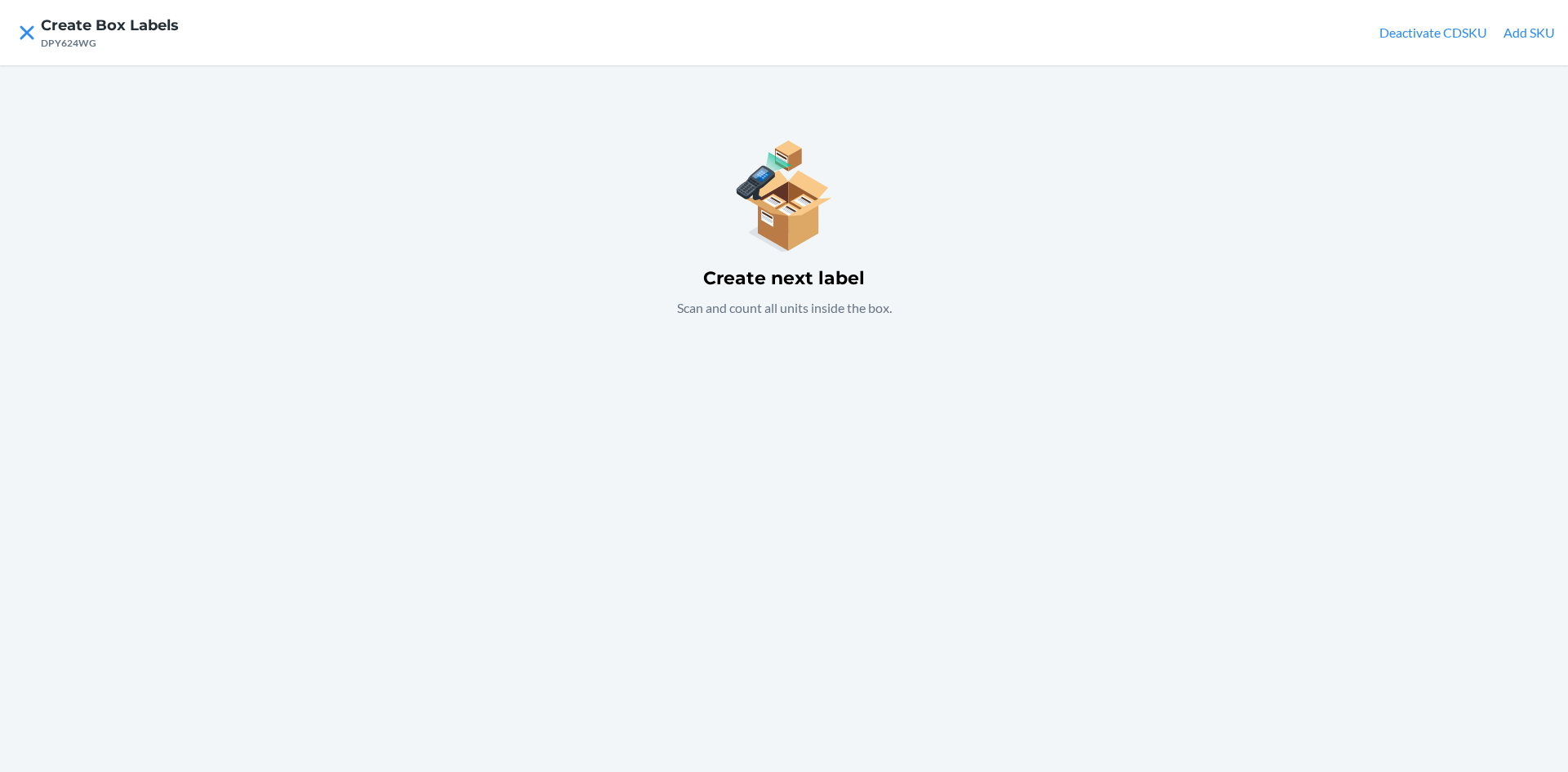
click at [718, 421] on div "Create next label Scan and count all units inside the box." at bounding box center [784, 418] width 1568 height 707
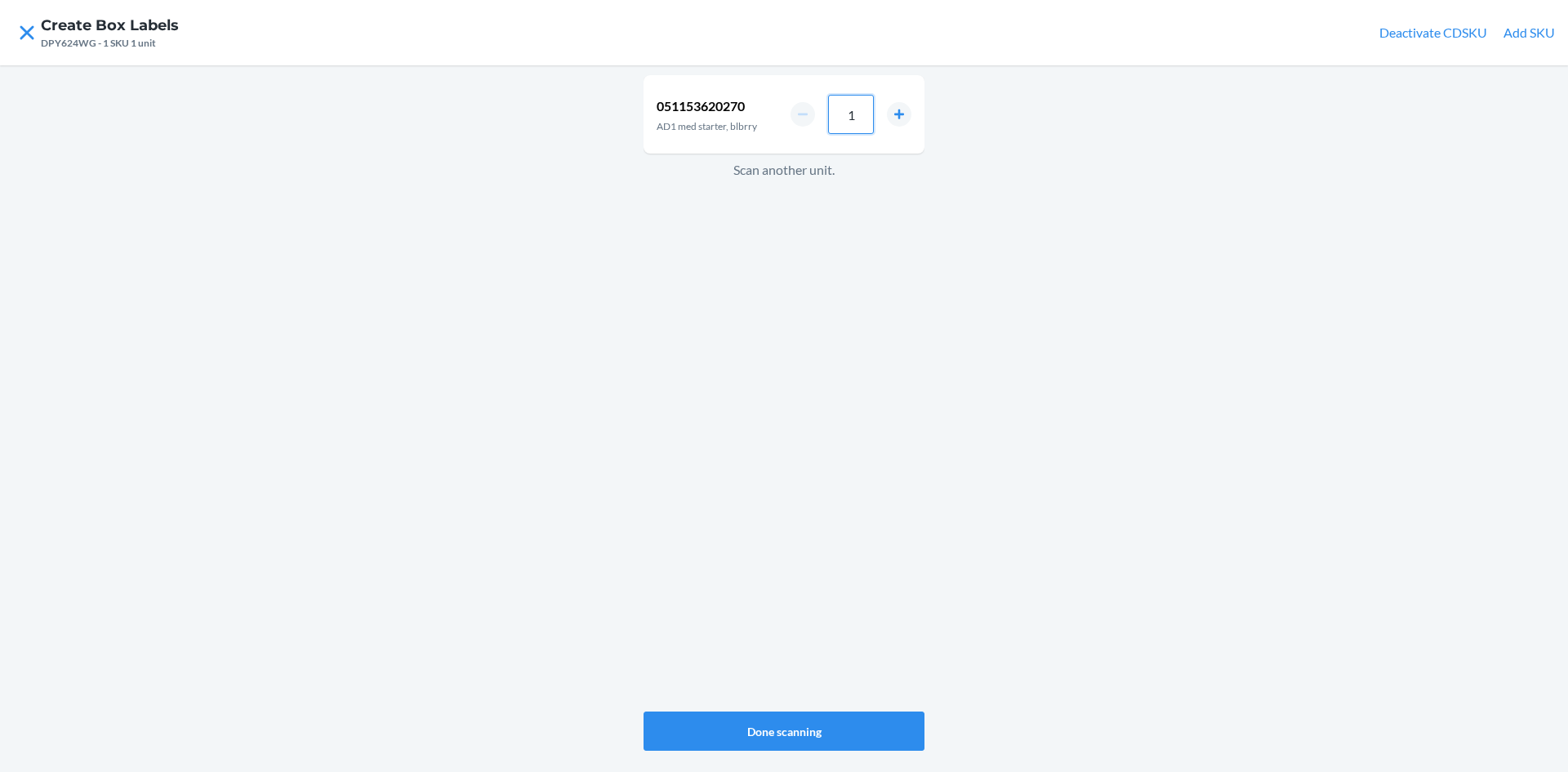
click at [864, 112] on input "1" at bounding box center [850, 114] width 46 height 39
type input "0"
click at [26, 35] on icon at bounding box center [27, 33] width 28 height 28
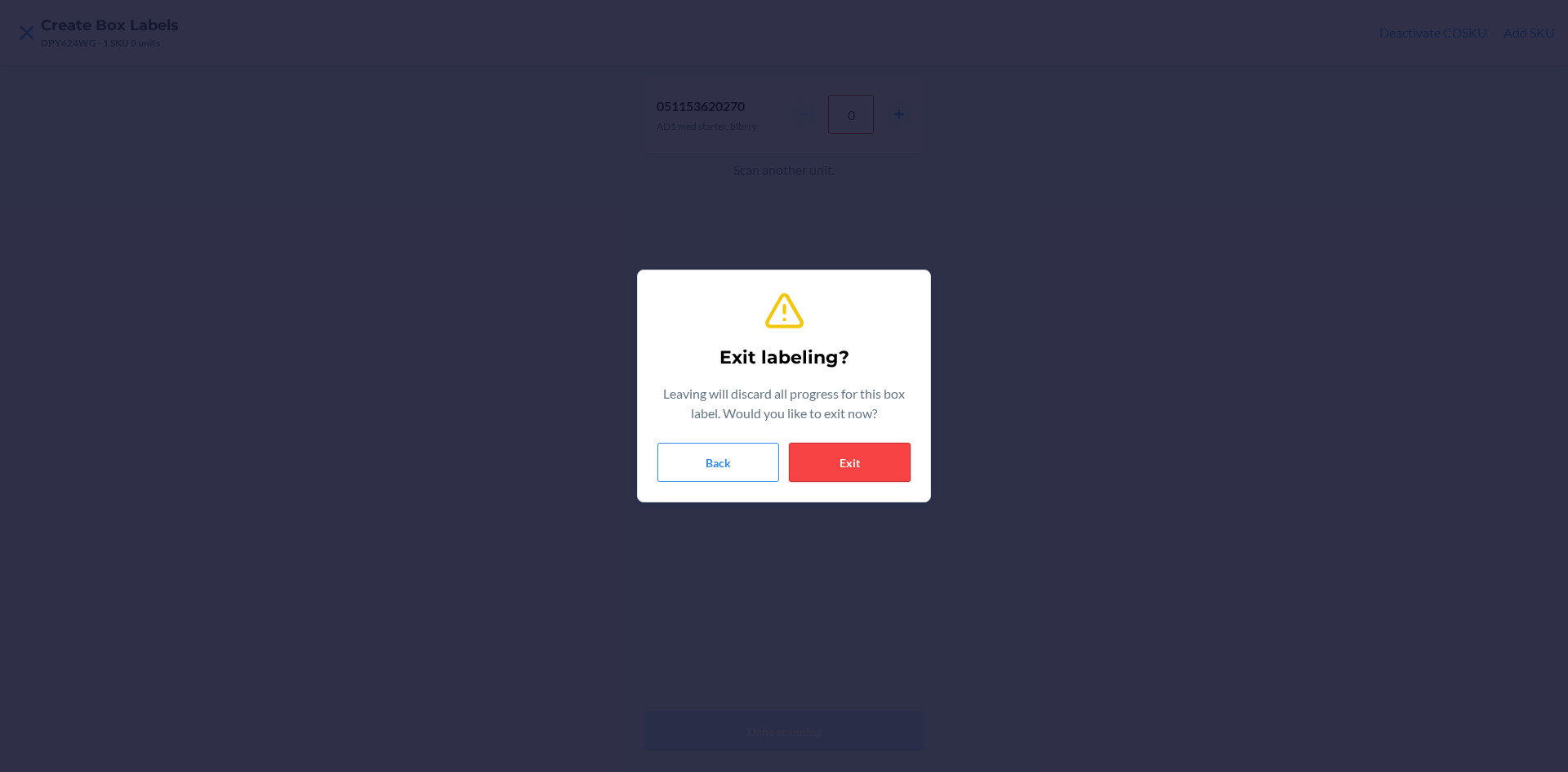
click at [865, 466] on button "Exit" at bounding box center [850, 462] width 122 height 39
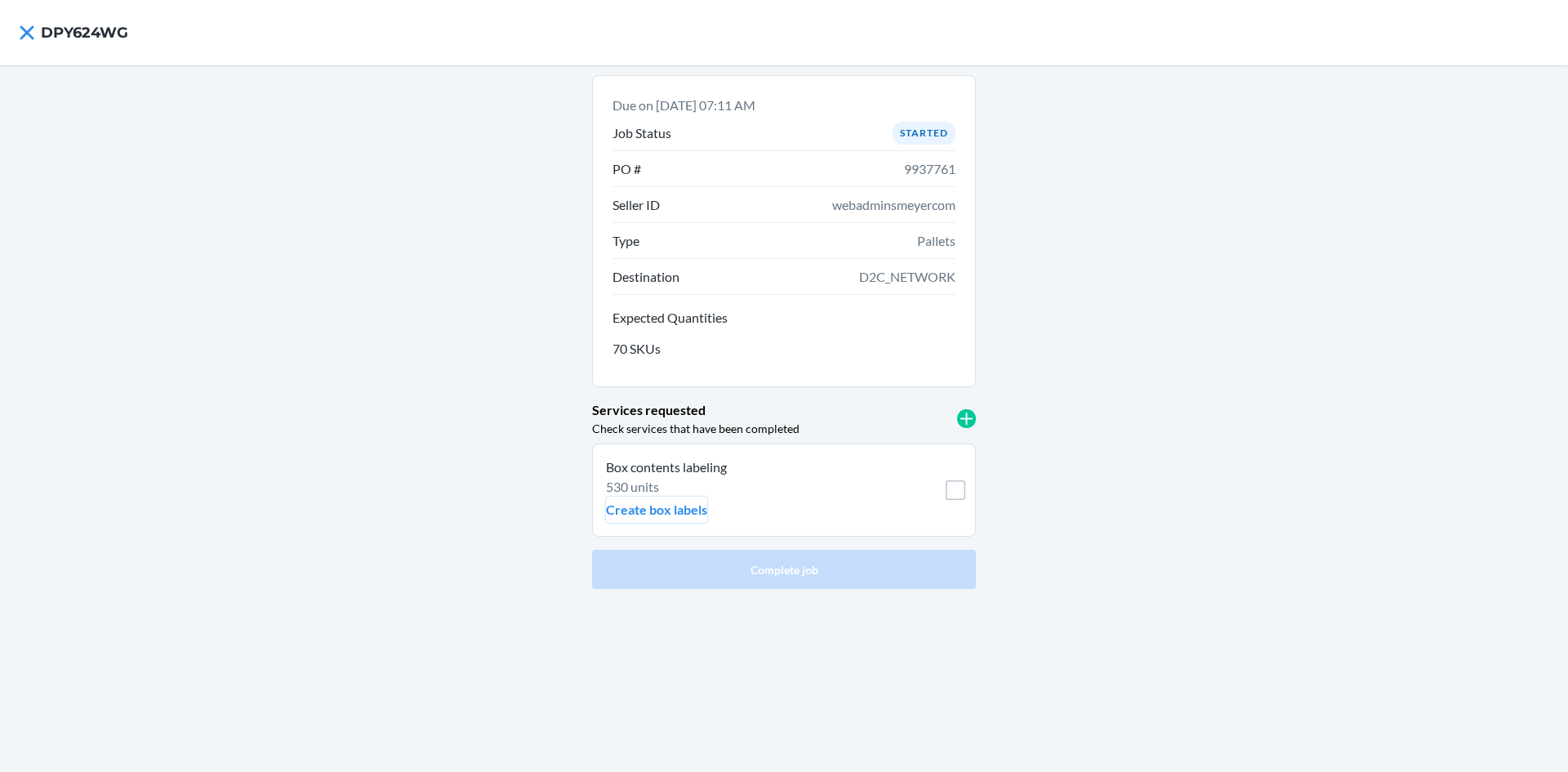
click at [674, 508] on p "Create box labels" at bounding box center [656, 509] width 101 height 19
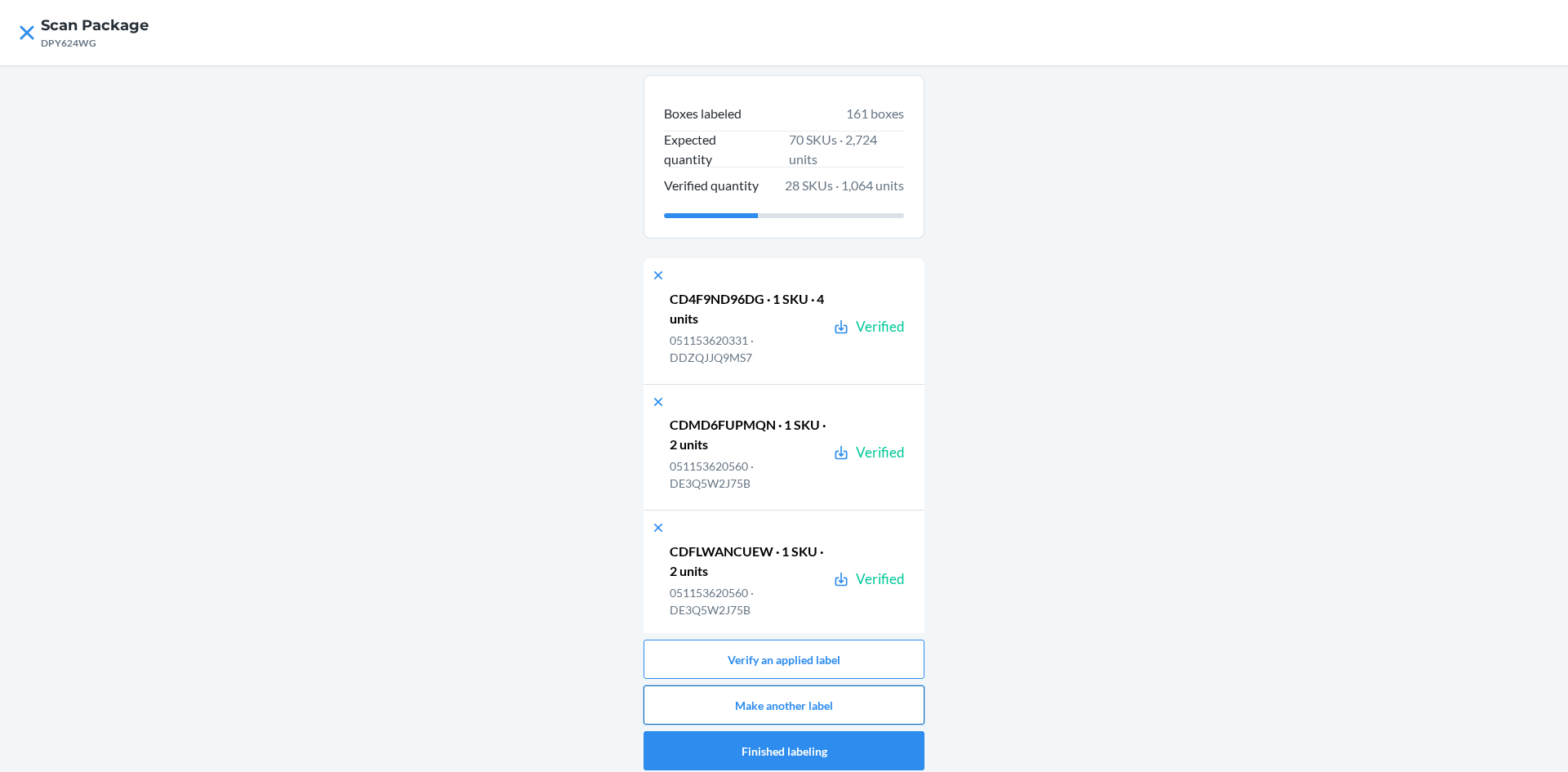
click at [839, 707] on button "Make another label" at bounding box center [784, 704] width 281 height 39
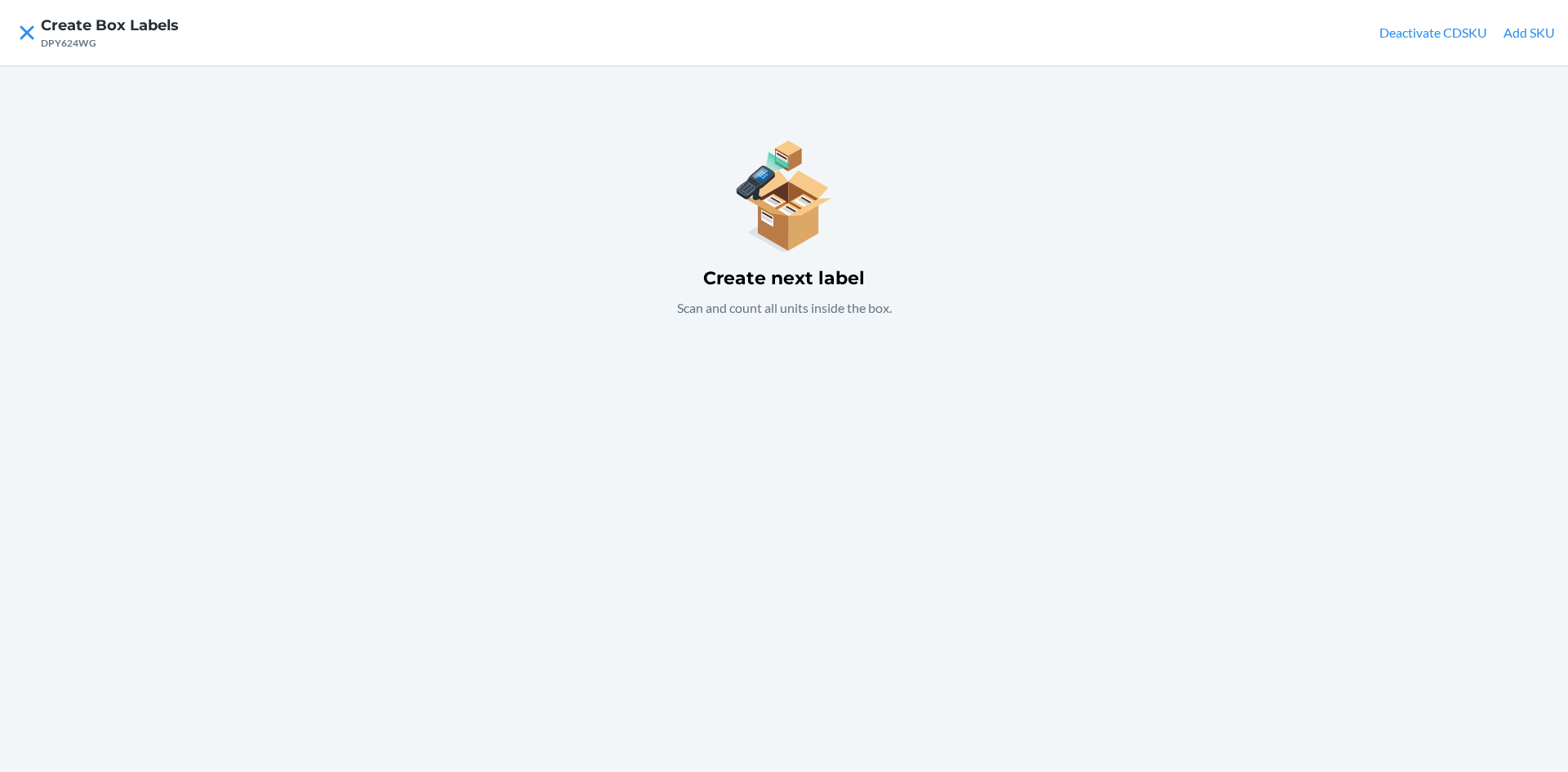
click at [1533, 41] on button "Add SKU" at bounding box center [1530, 32] width 52 height 19
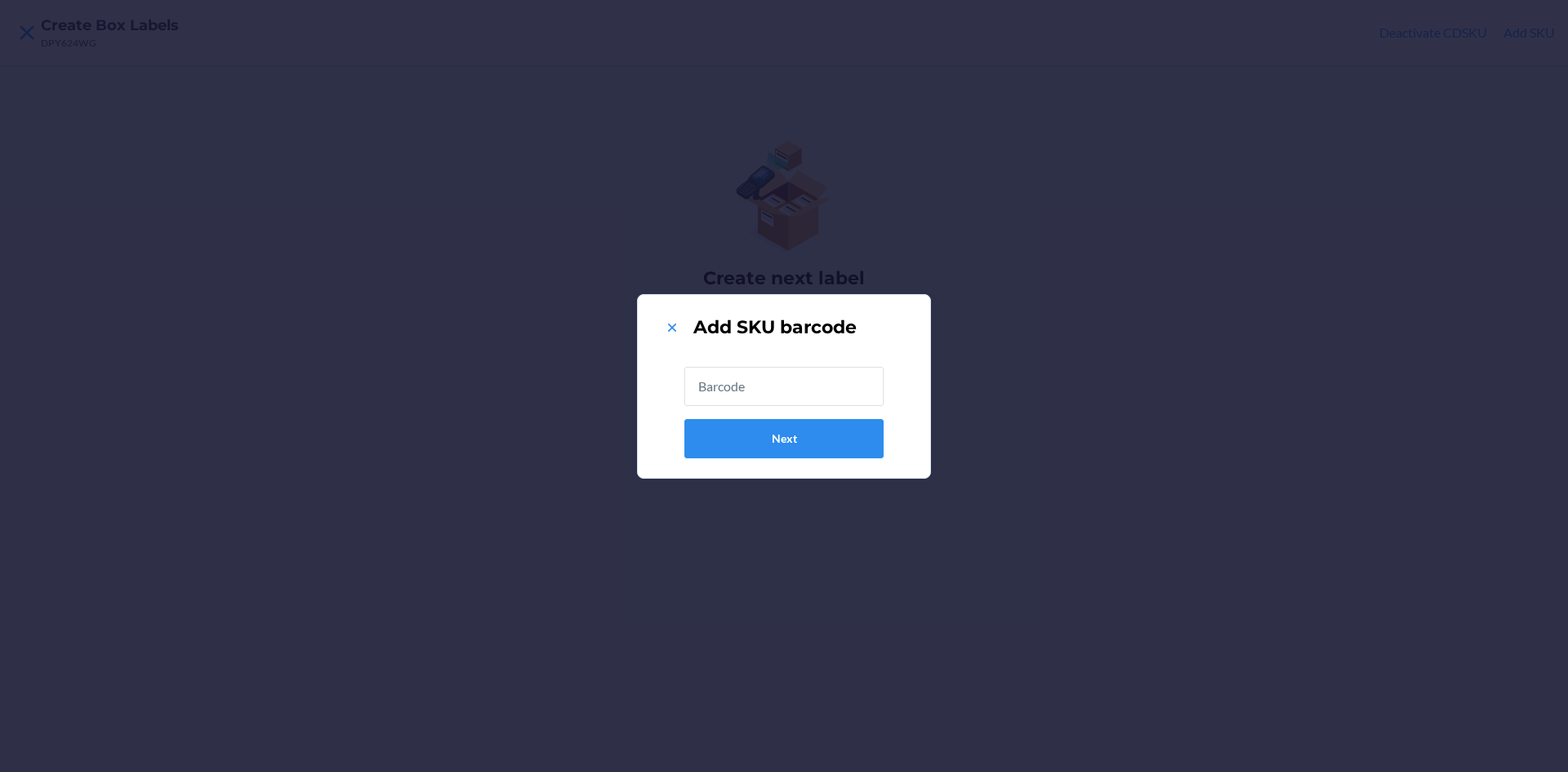
click at [811, 382] on input "text" at bounding box center [784, 386] width 199 height 39
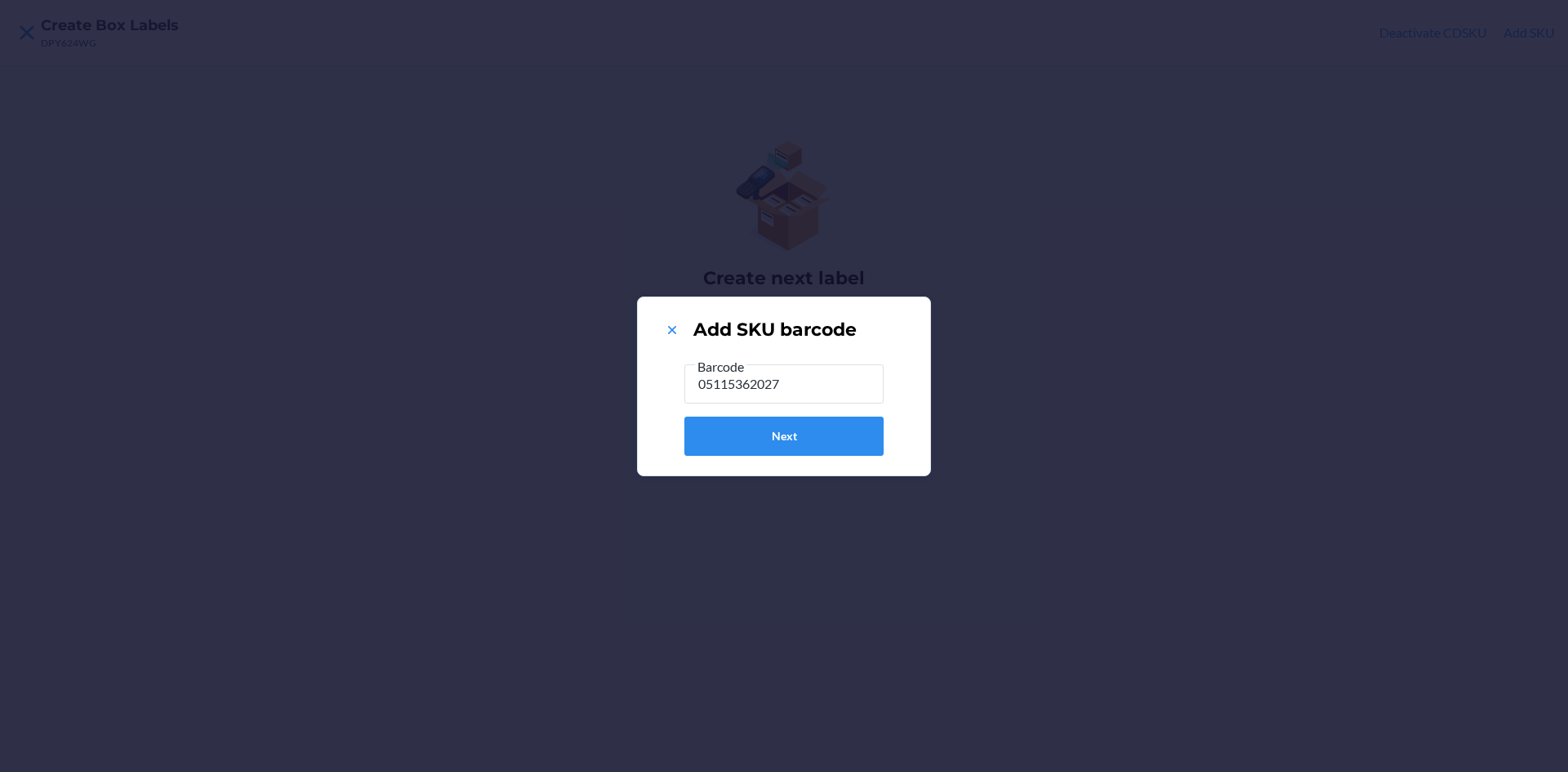
type input "051153620270"
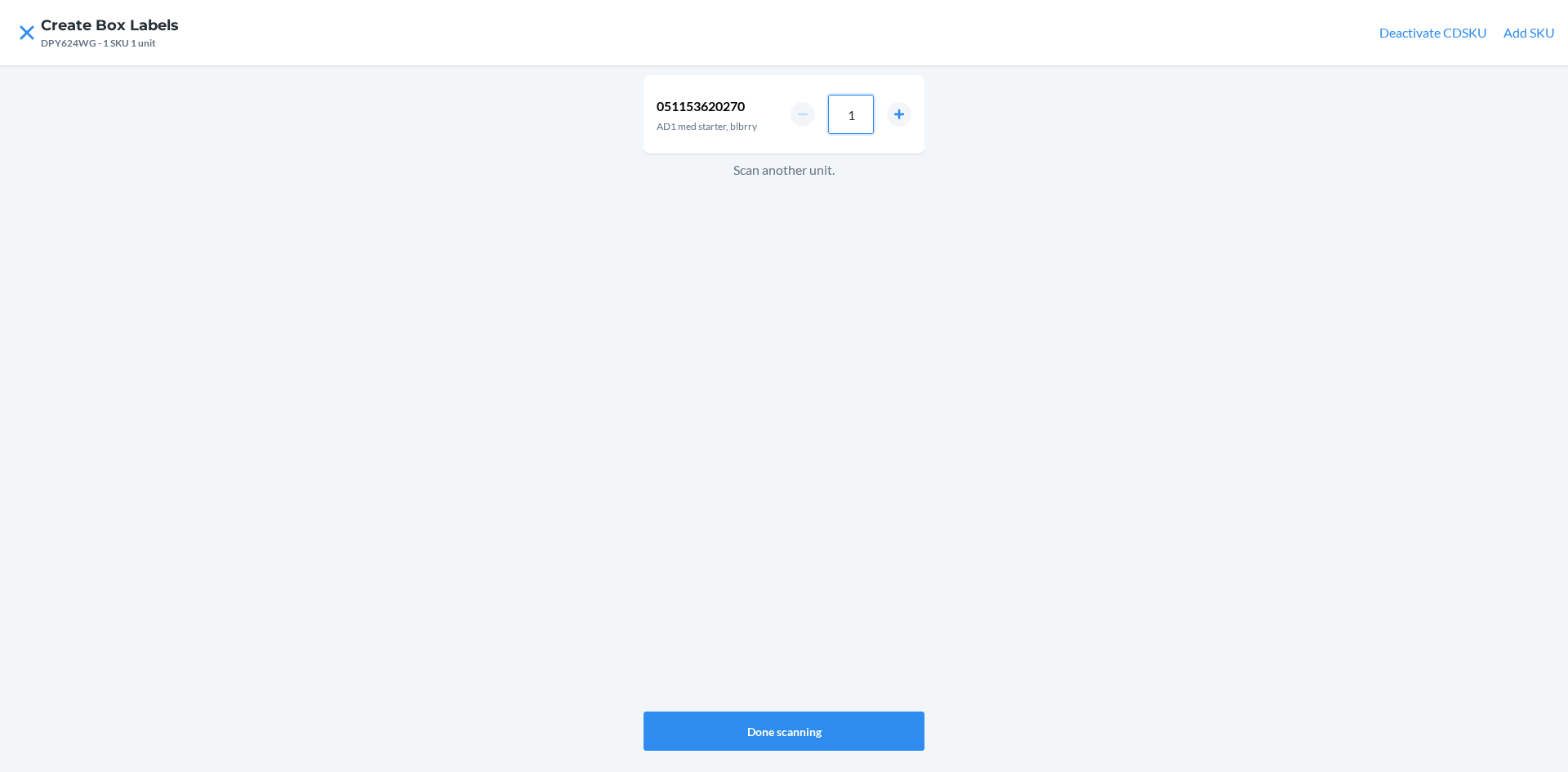
click at [864, 110] on input "1" at bounding box center [850, 114] width 46 height 39
type input "4"
click at [825, 727] on button "Done scanning" at bounding box center [784, 730] width 281 height 39
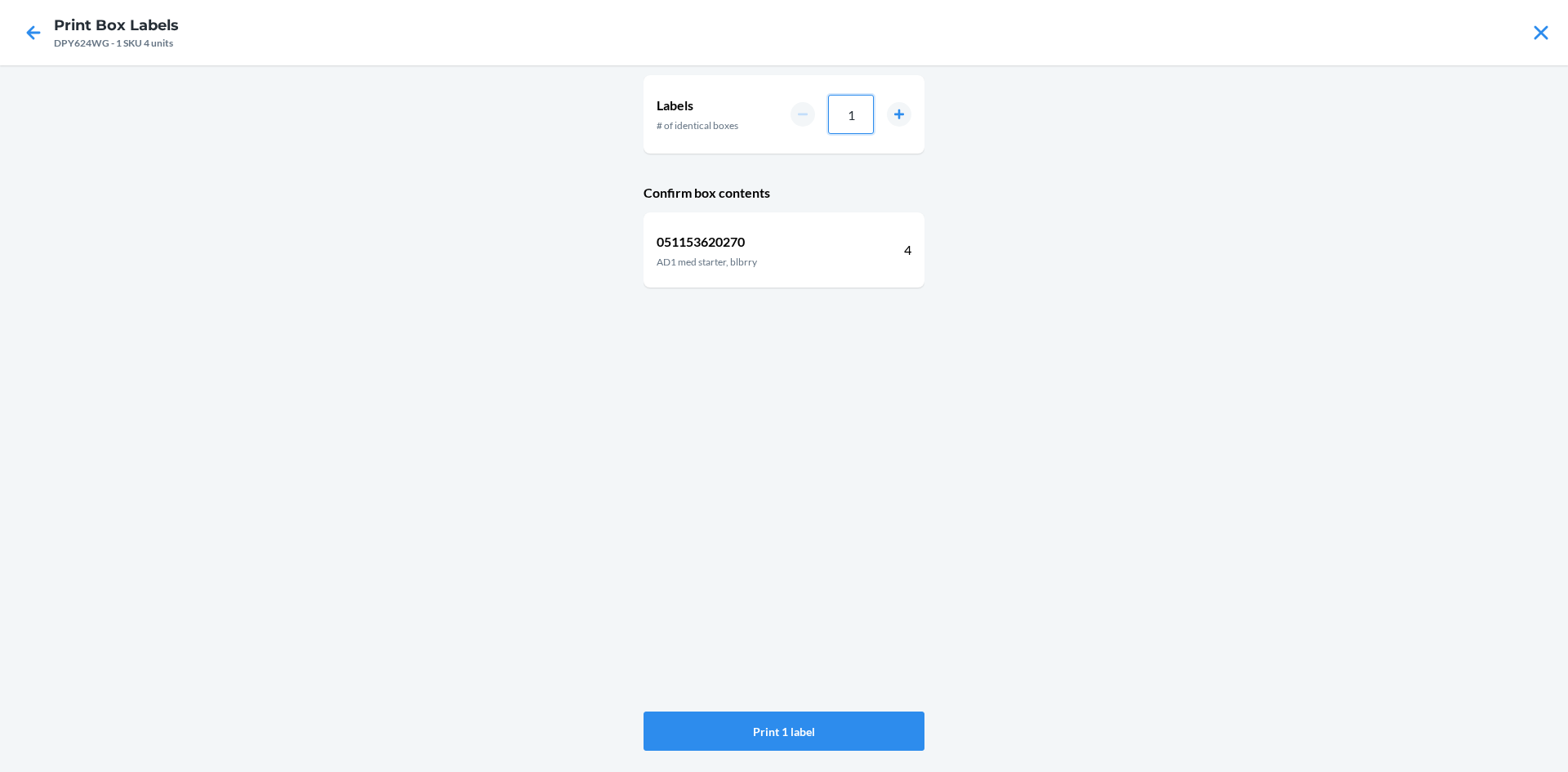
click at [870, 99] on input "1" at bounding box center [850, 114] width 46 height 39
type input "11"
click at [804, 722] on button "Print 11 labels" at bounding box center [784, 730] width 281 height 39
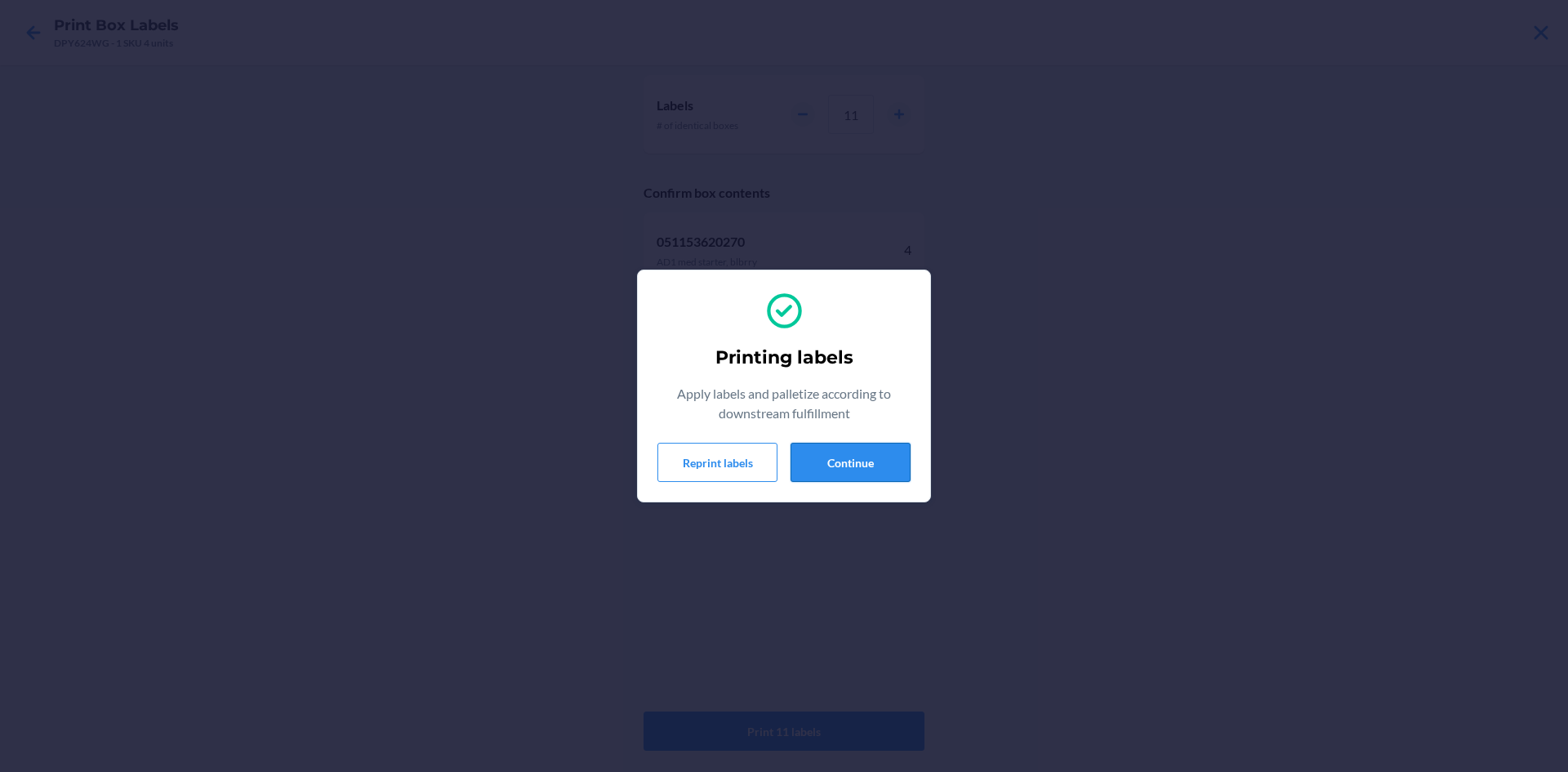
click at [866, 462] on button "Continue" at bounding box center [850, 462] width 120 height 39
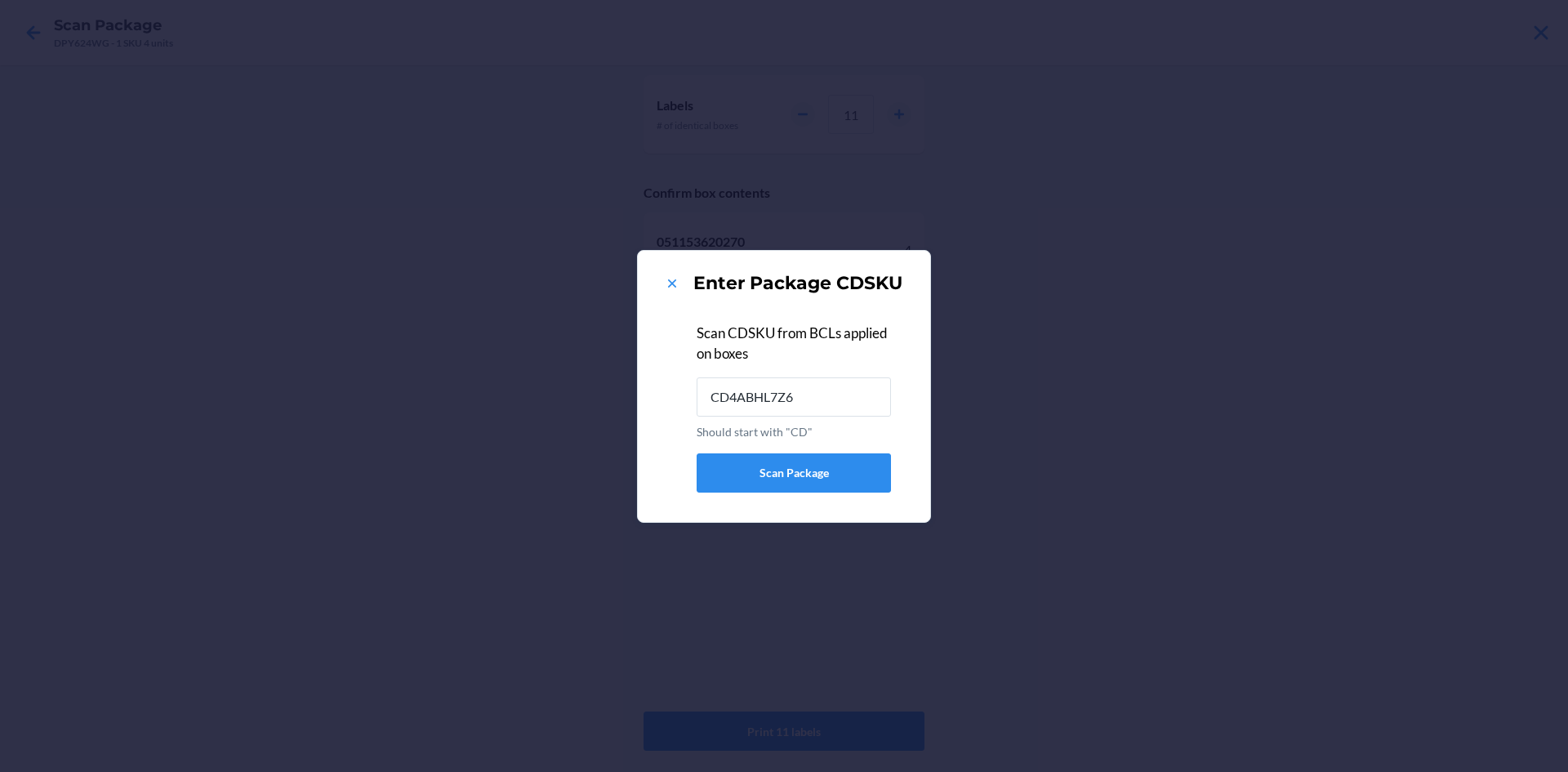
type input "CD4ABHL7Z64"
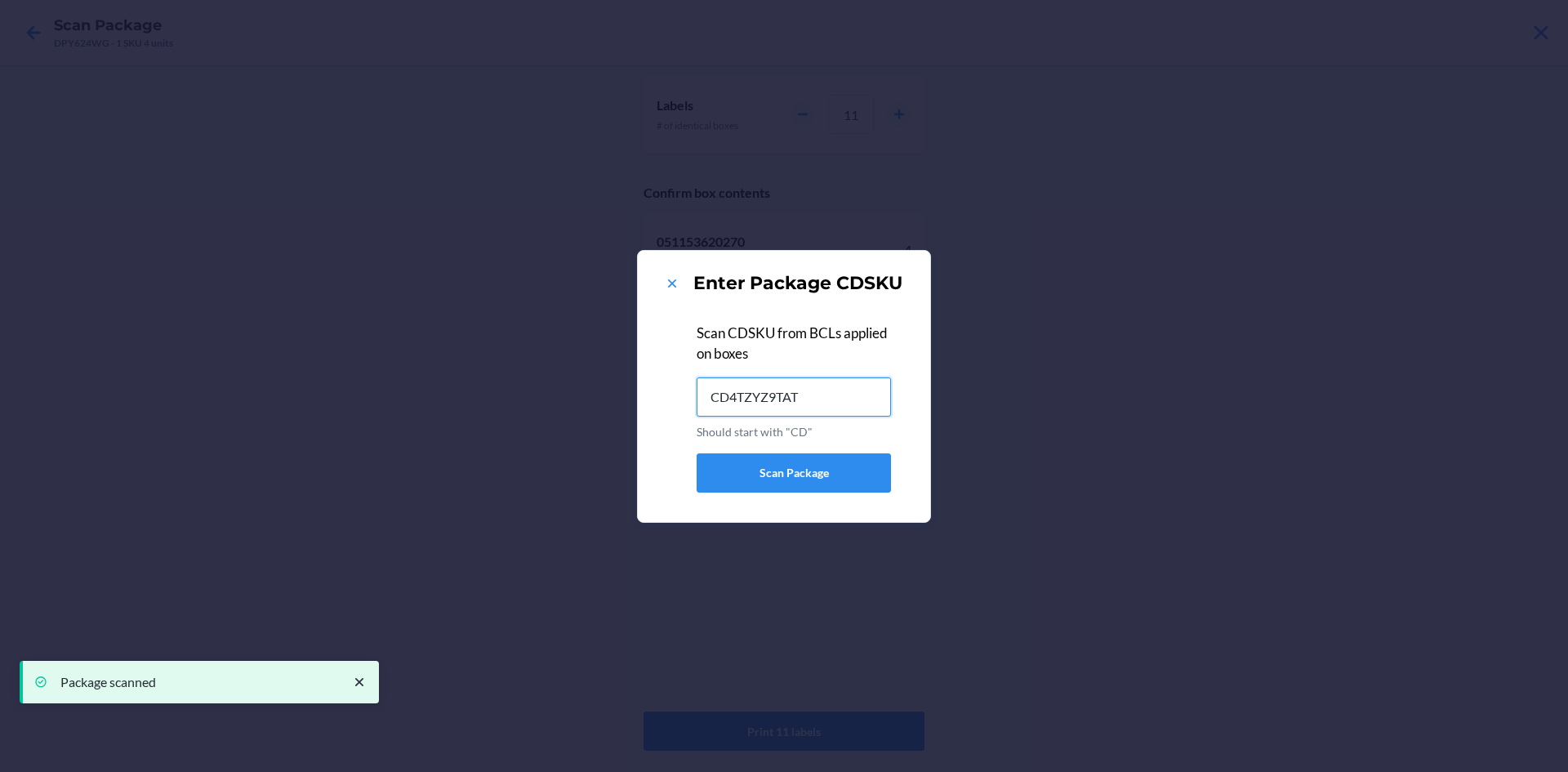
type input "CD4TZYZ9TAT"
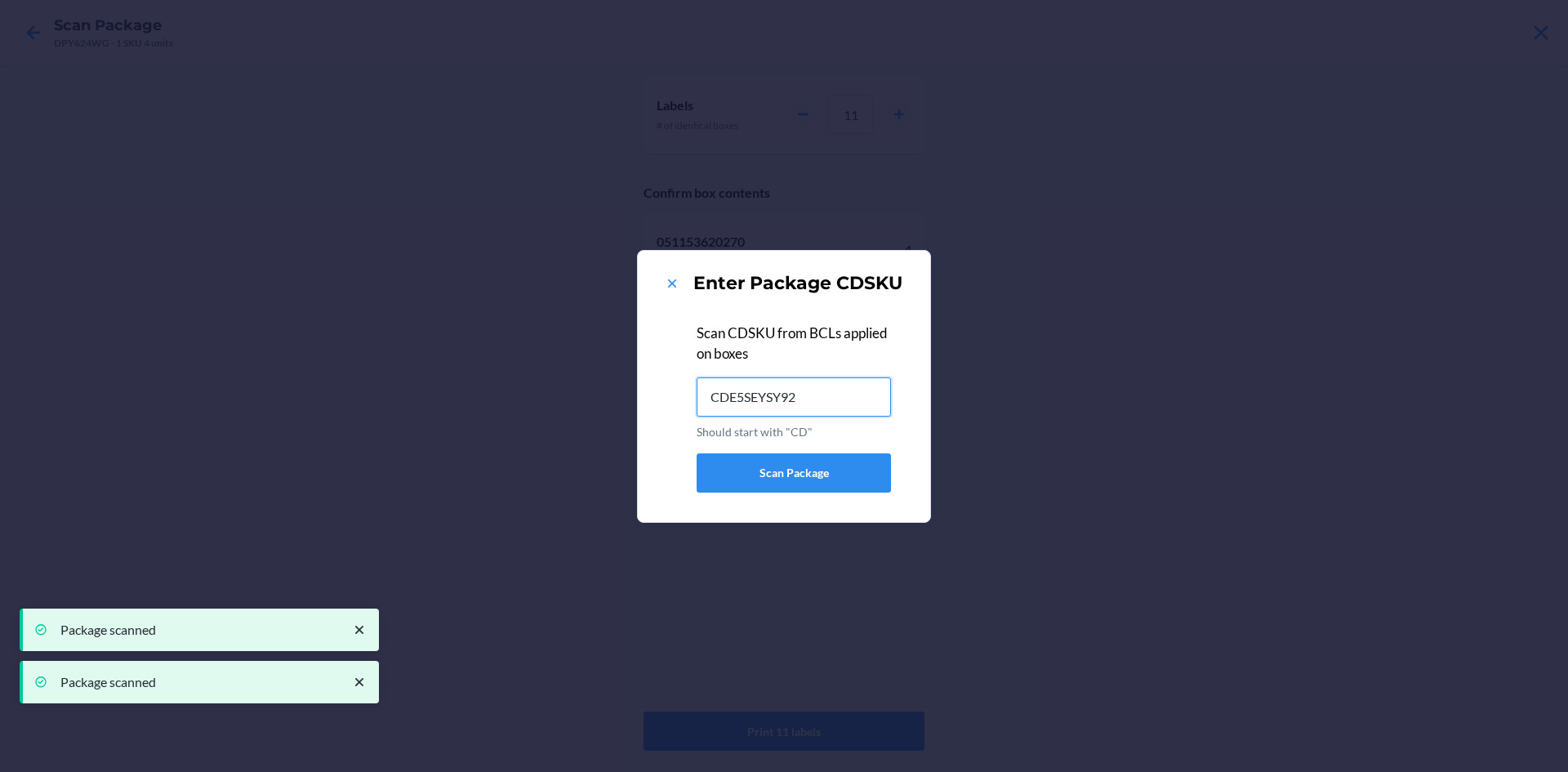
type input "CDE5SEYSY92"
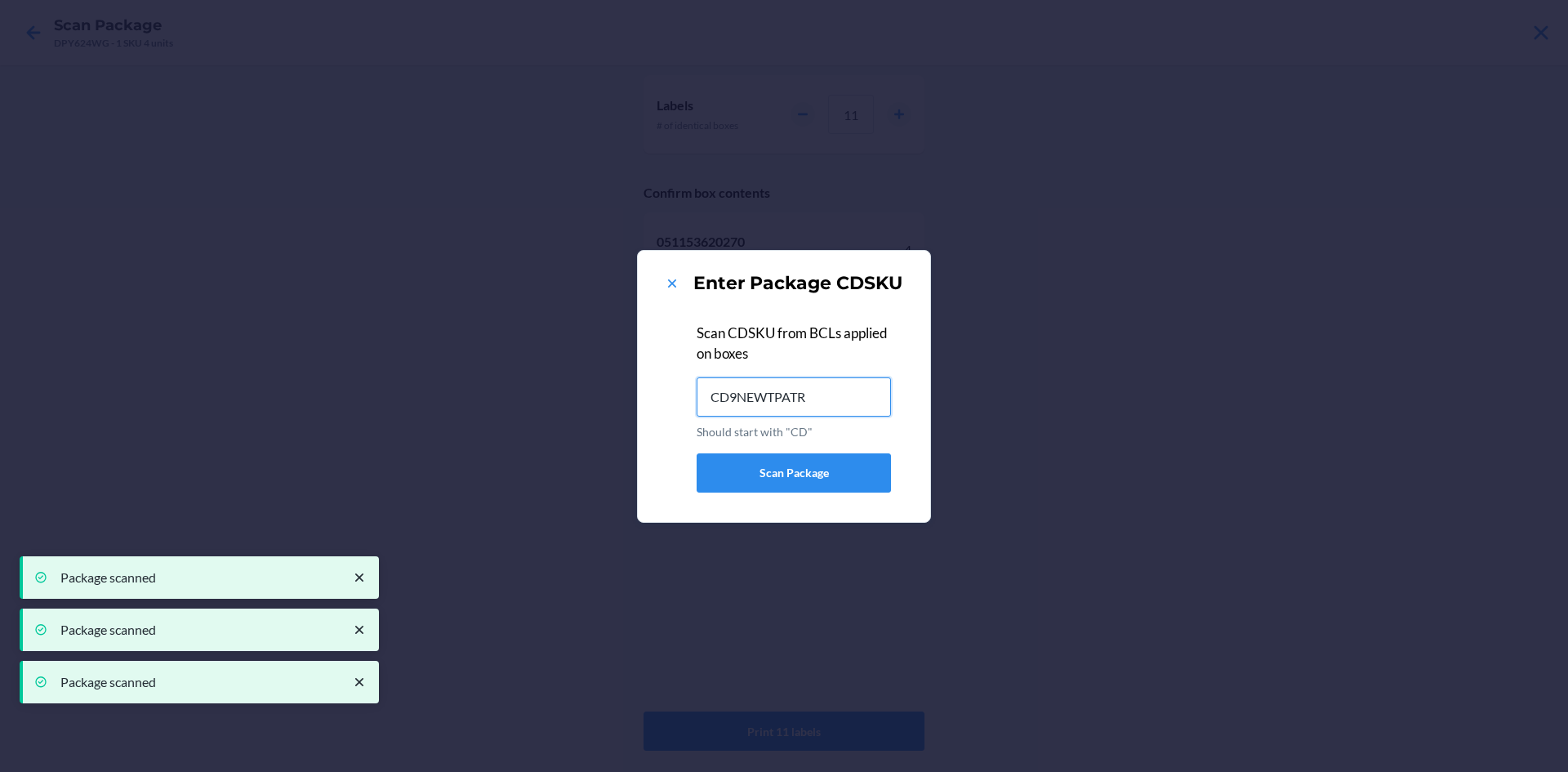
type input "CD9NEWTPATR"
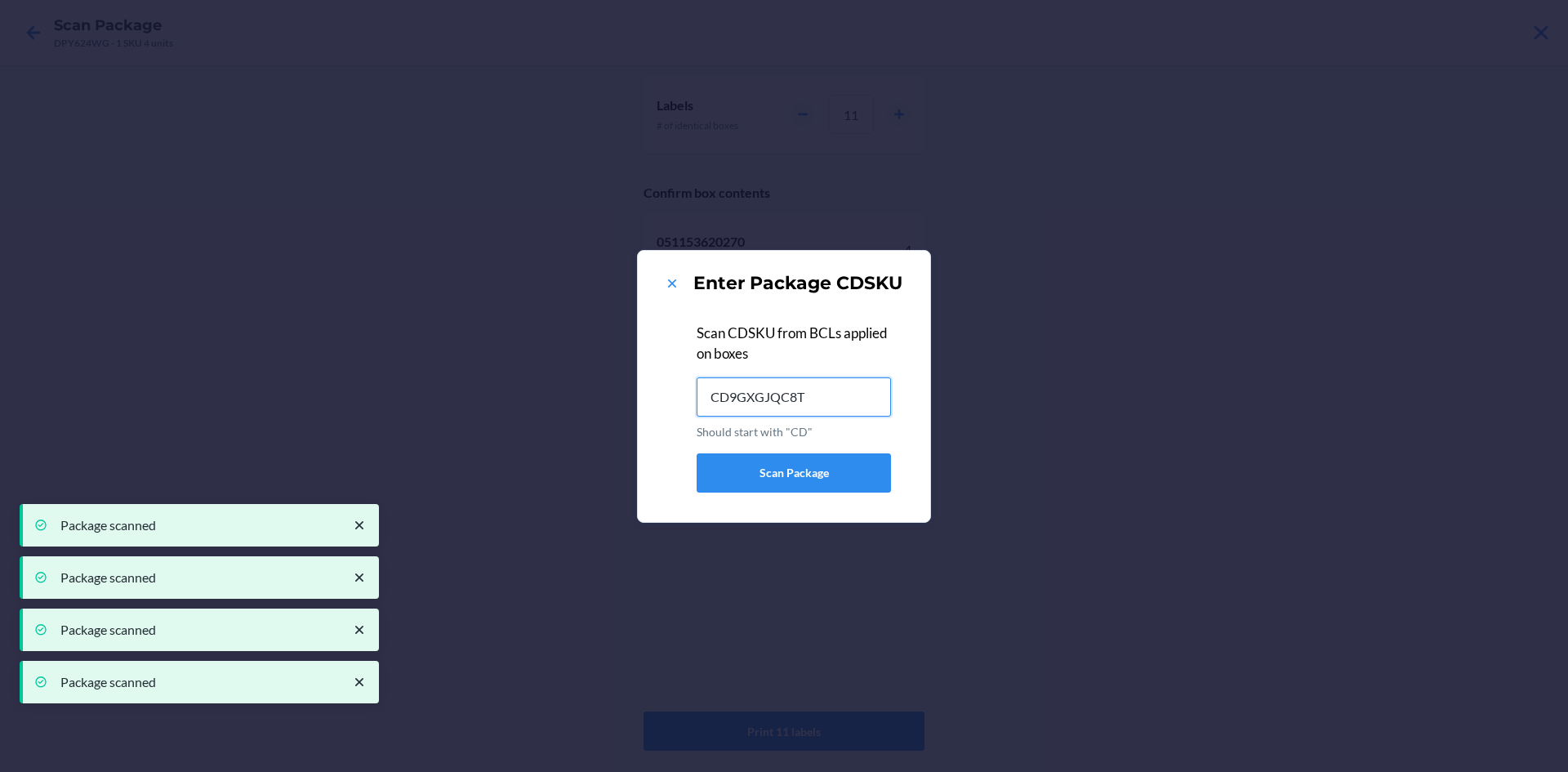
type input "CD9GXGJQC8T"
type input "CDDXW76YJ3J"
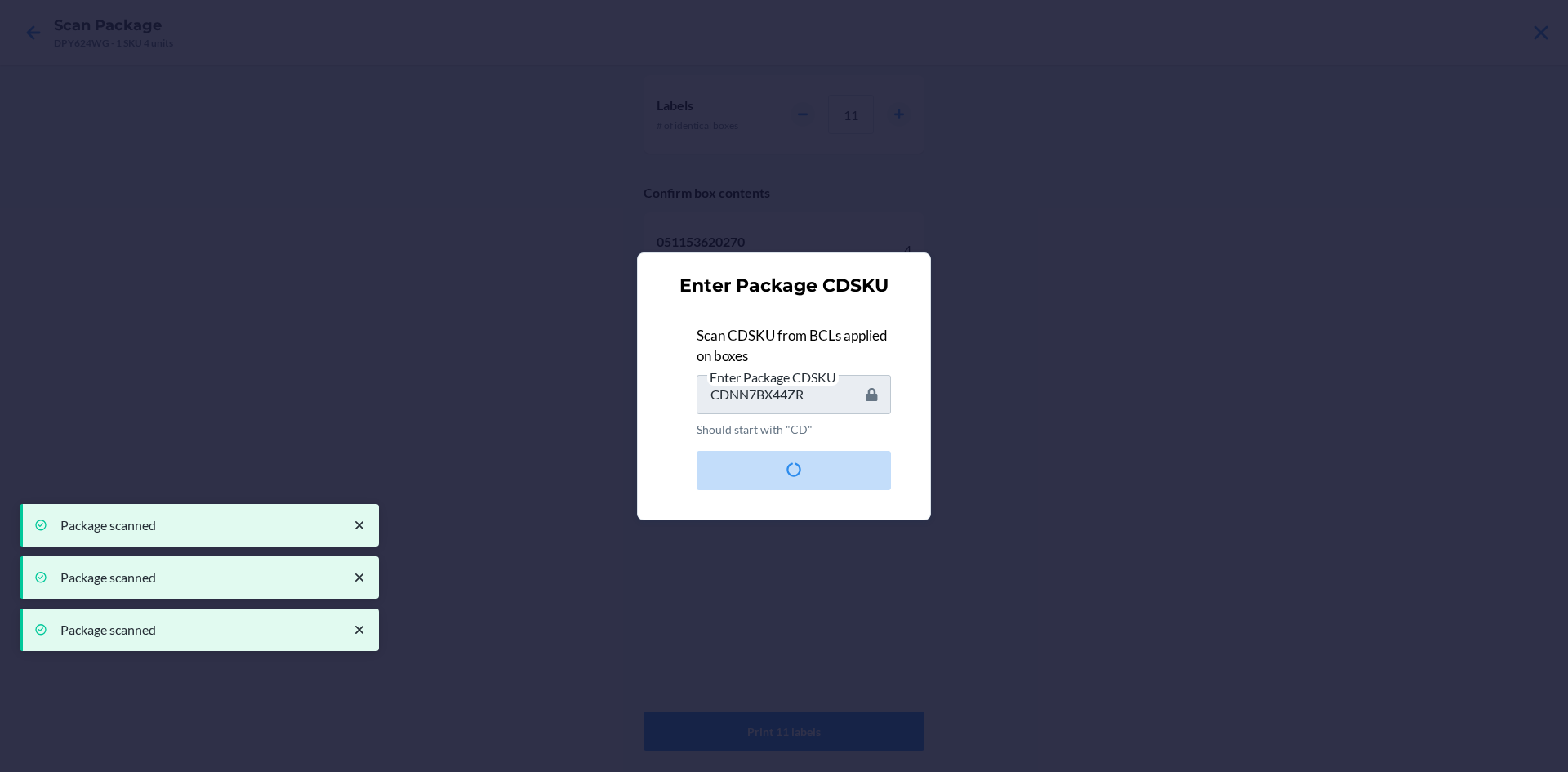
type input "CDVR8GXP4HS"
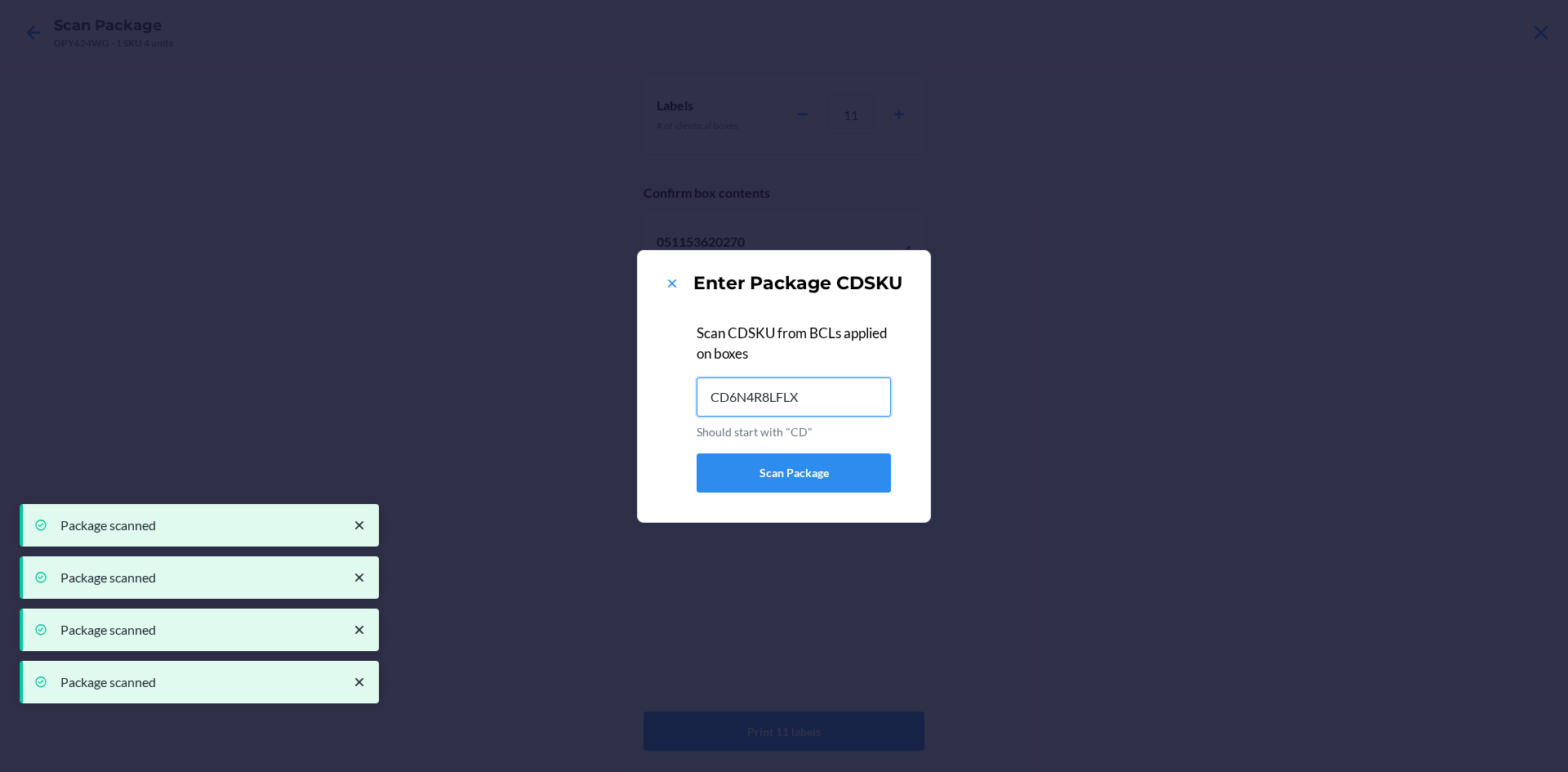
type input "CD6N4R8LFLX"
type input "CDZ6URX43P6"
type input "CDZ86SWX8NL"
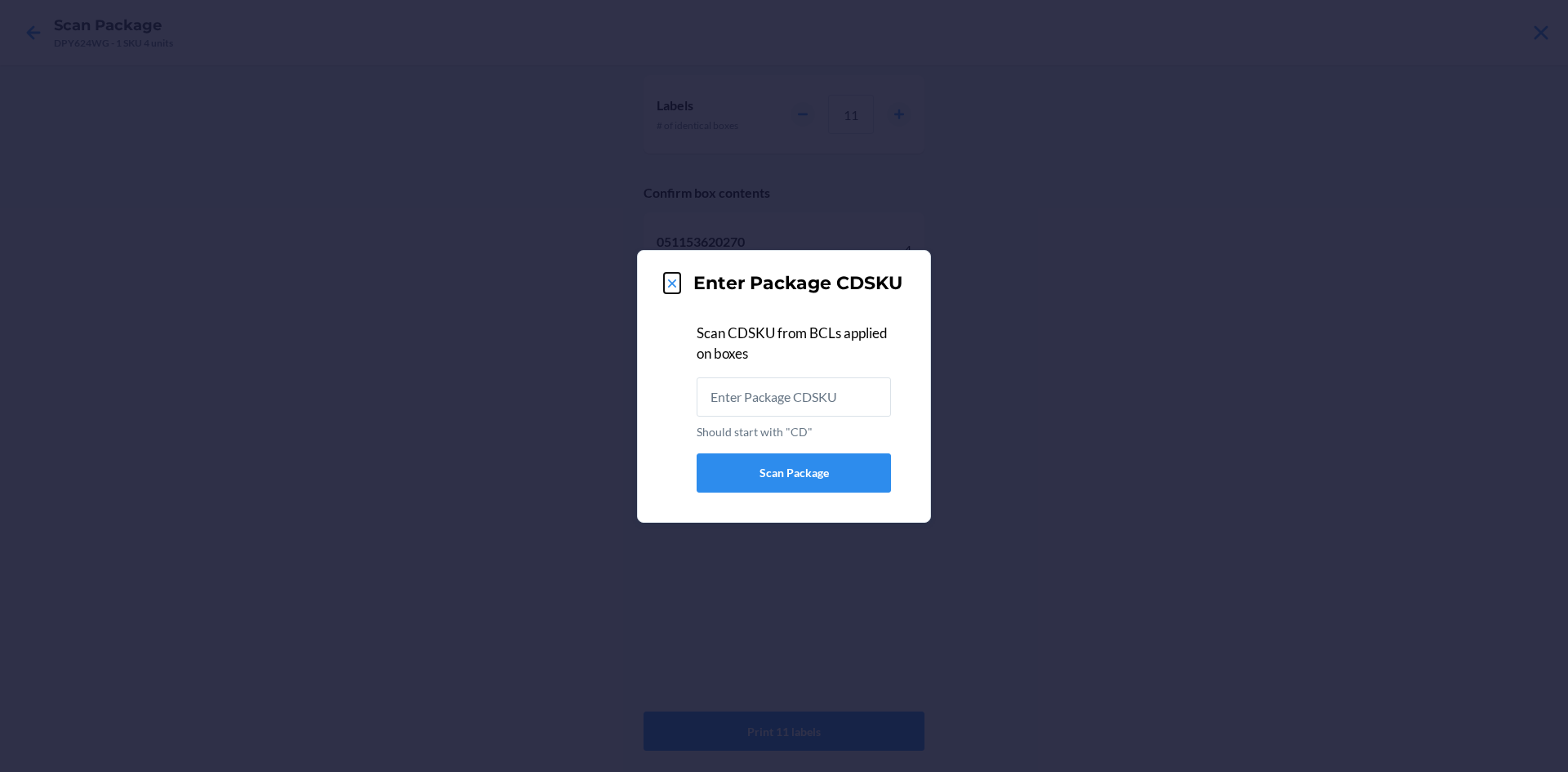
click at [667, 280] on icon at bounding box center [673, 284] width 17 height 17
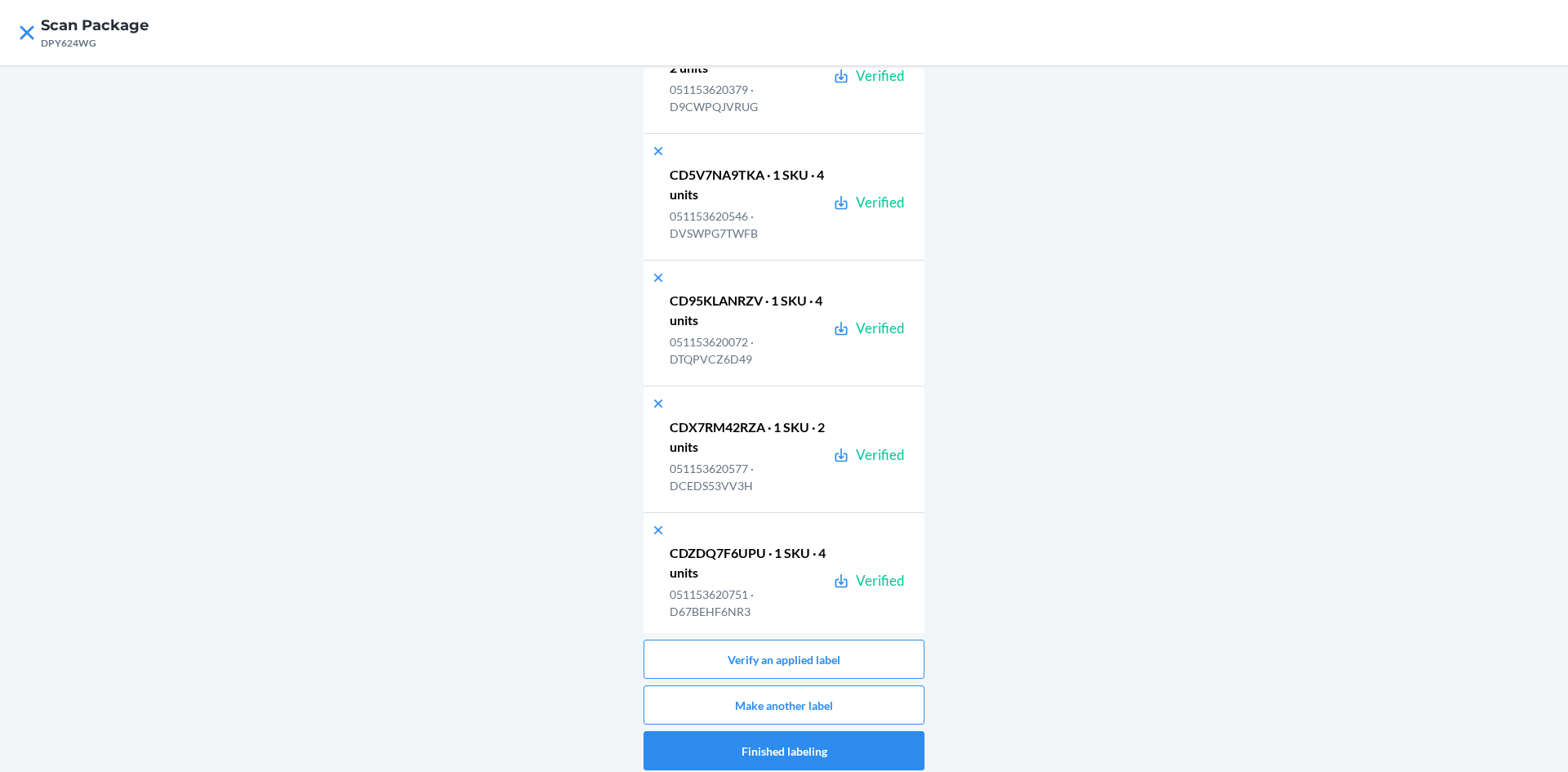
scroll to position [21338, 0]
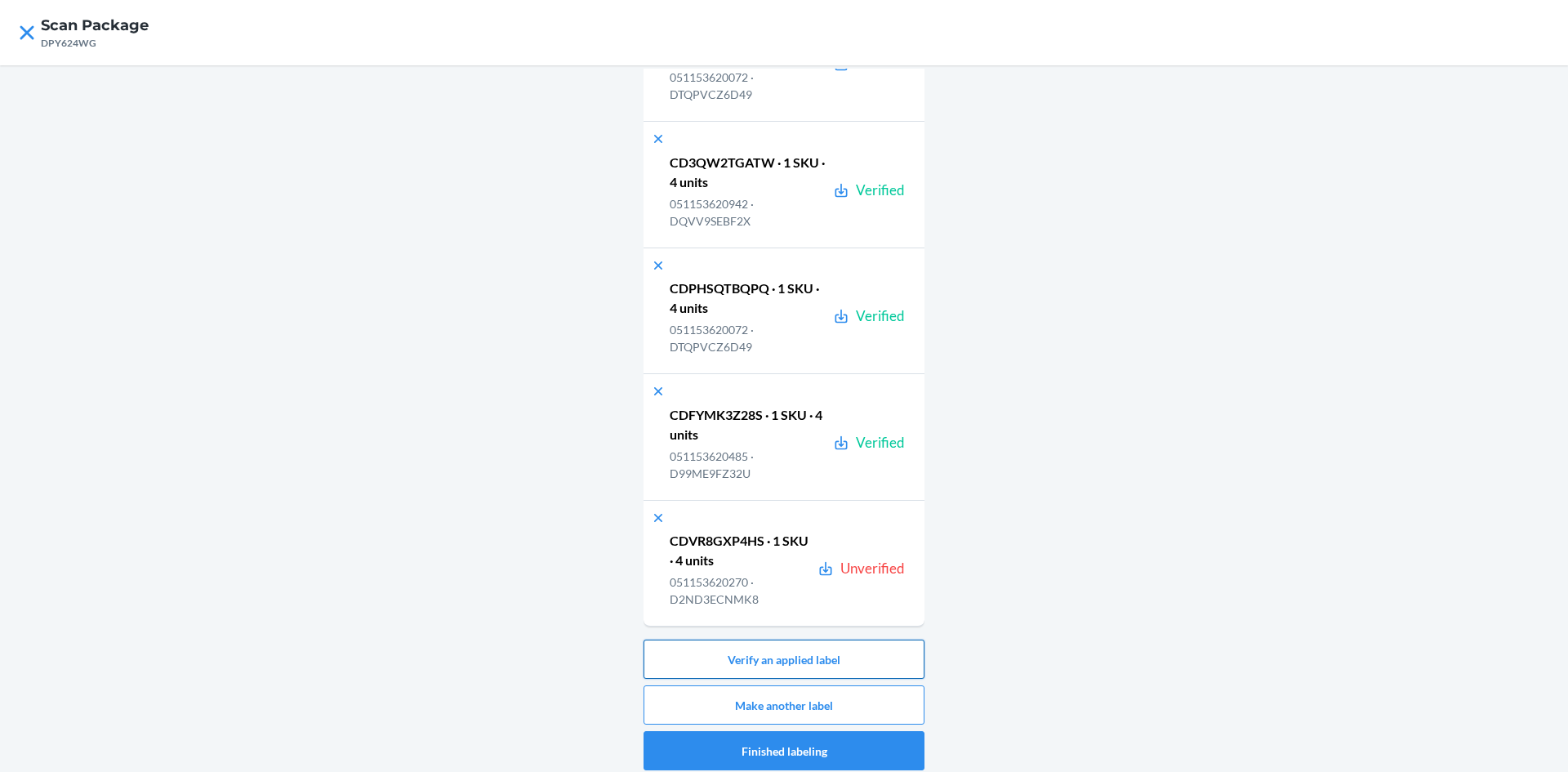
click at [774, 664] on button "Verify an applied label" at bounding box center [784, 658] width 281 height 39
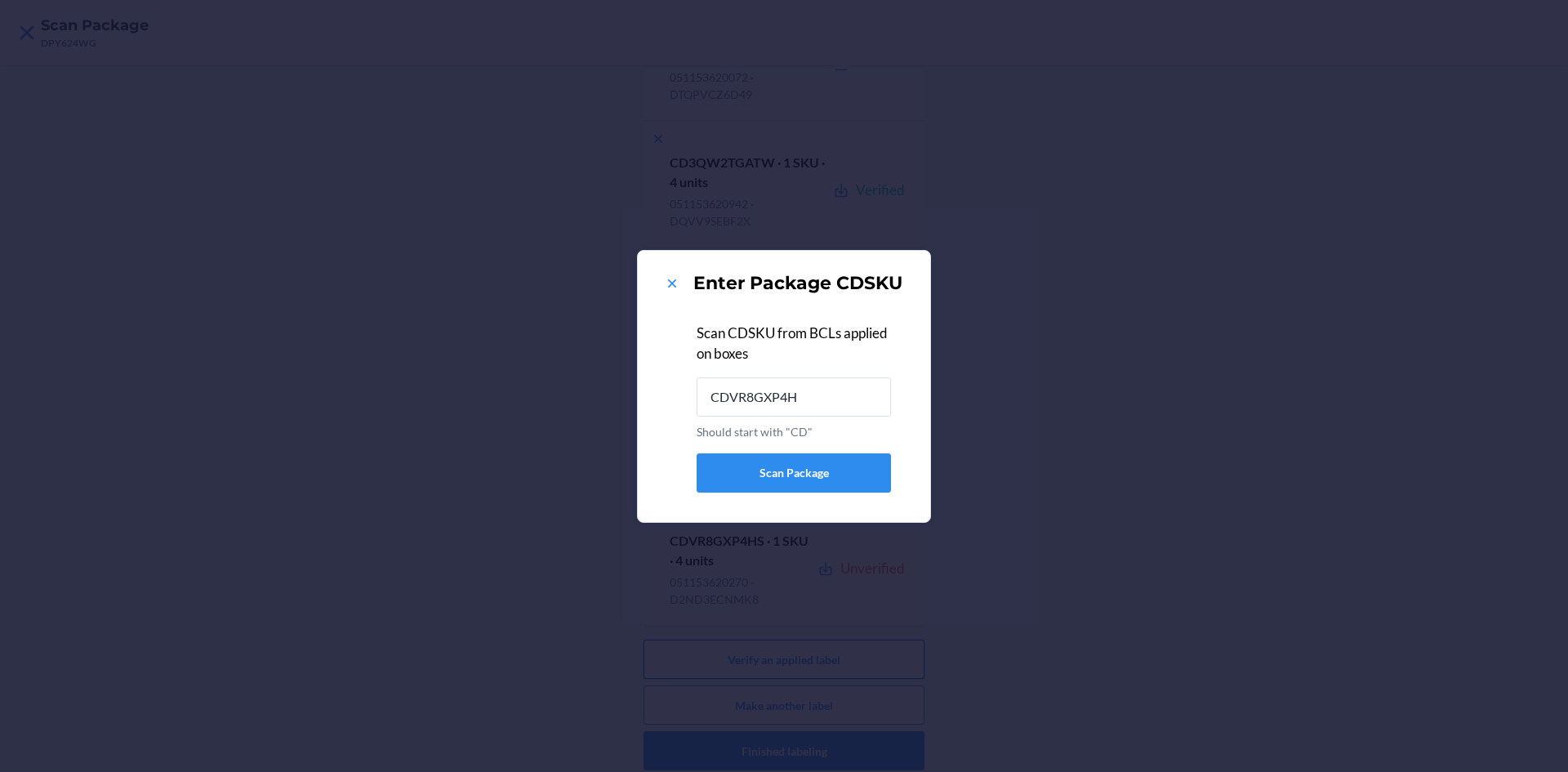
type input "CDVR8GXP4HS"
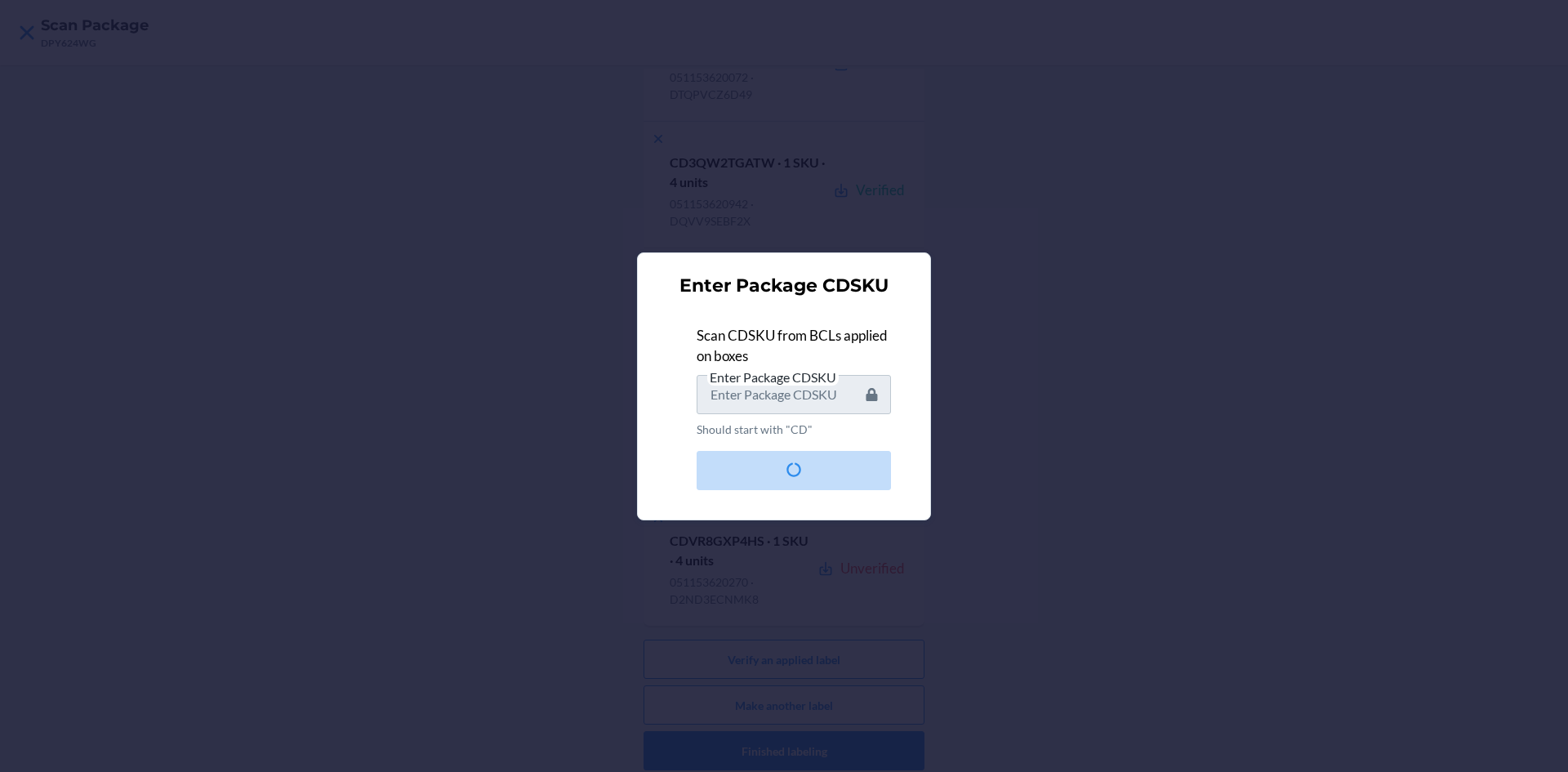
scroll to position [0, 0]
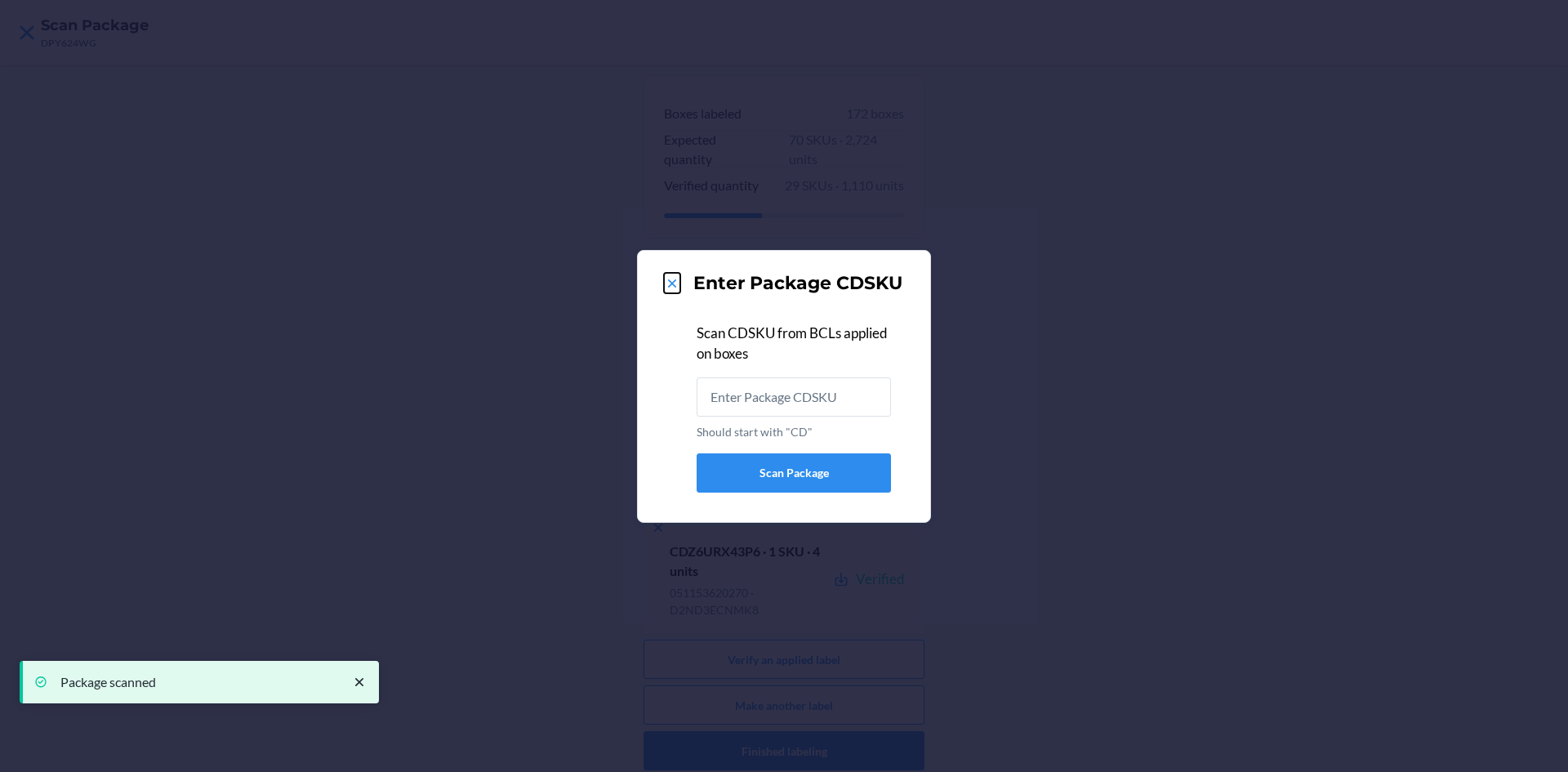
click at [672, 280] on icon at bounding box center [673, 284] width 17 height 17
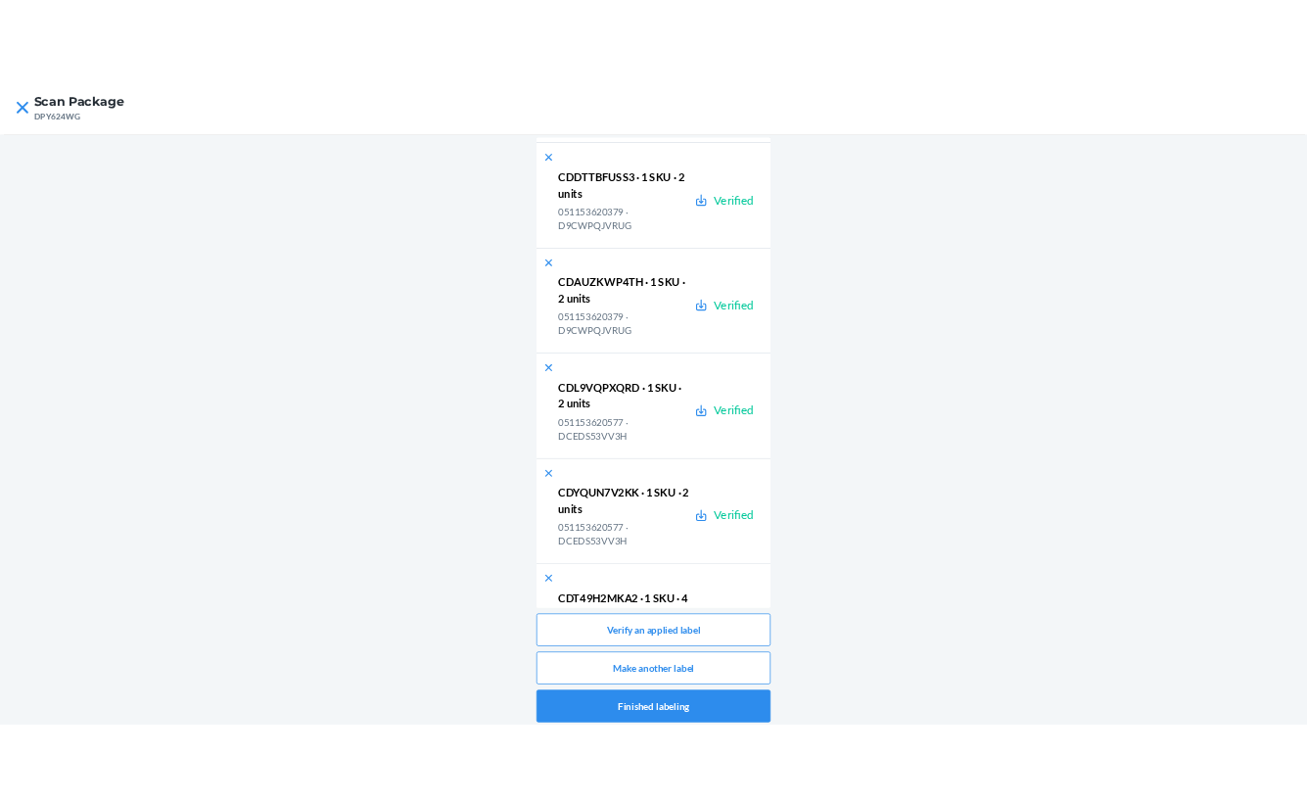
scroll to position [25567, 0]
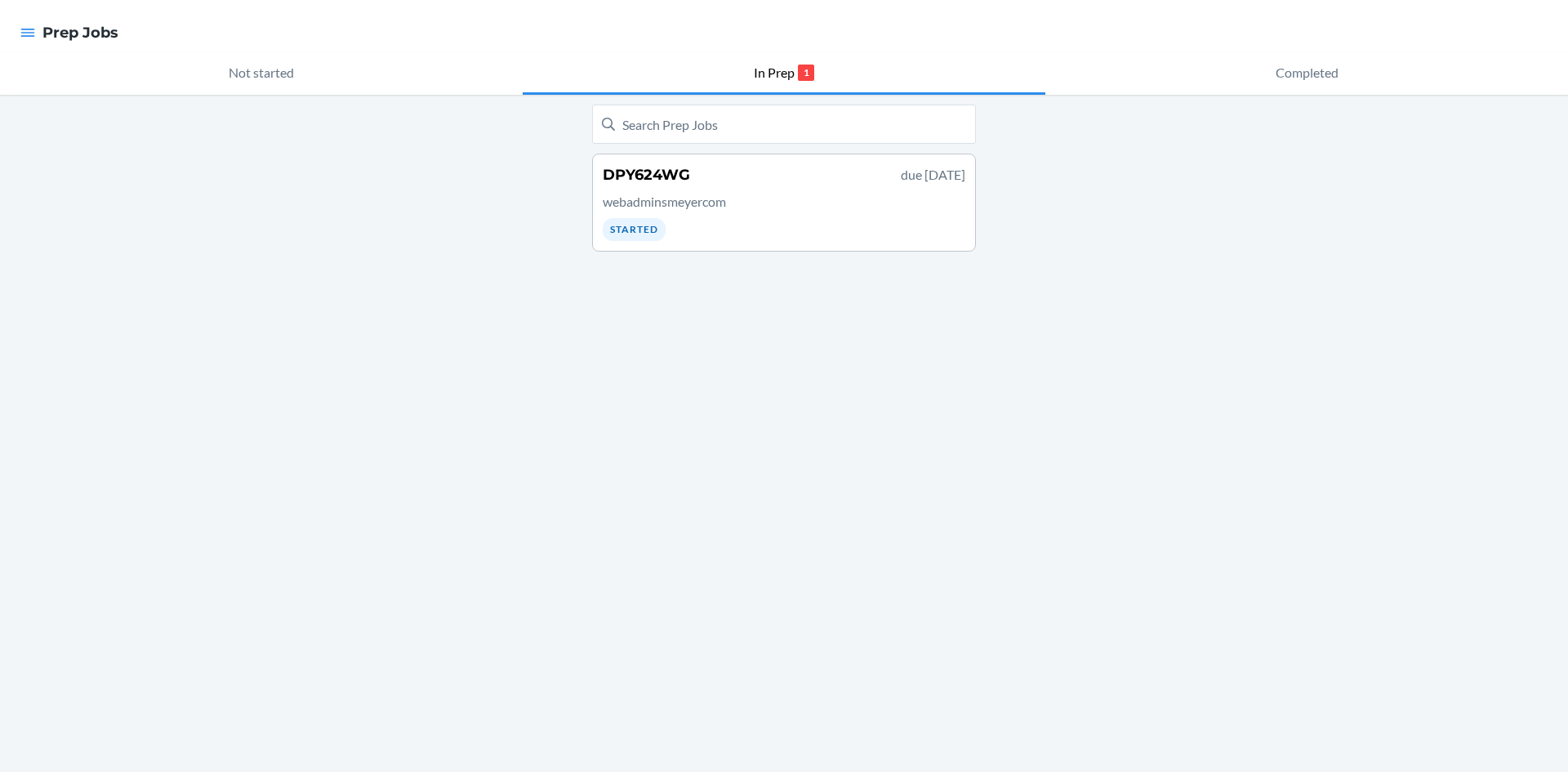
click at [754, 195] on p "webadminsmeyercom" at bounding box center [784, 201] width 363 height 19
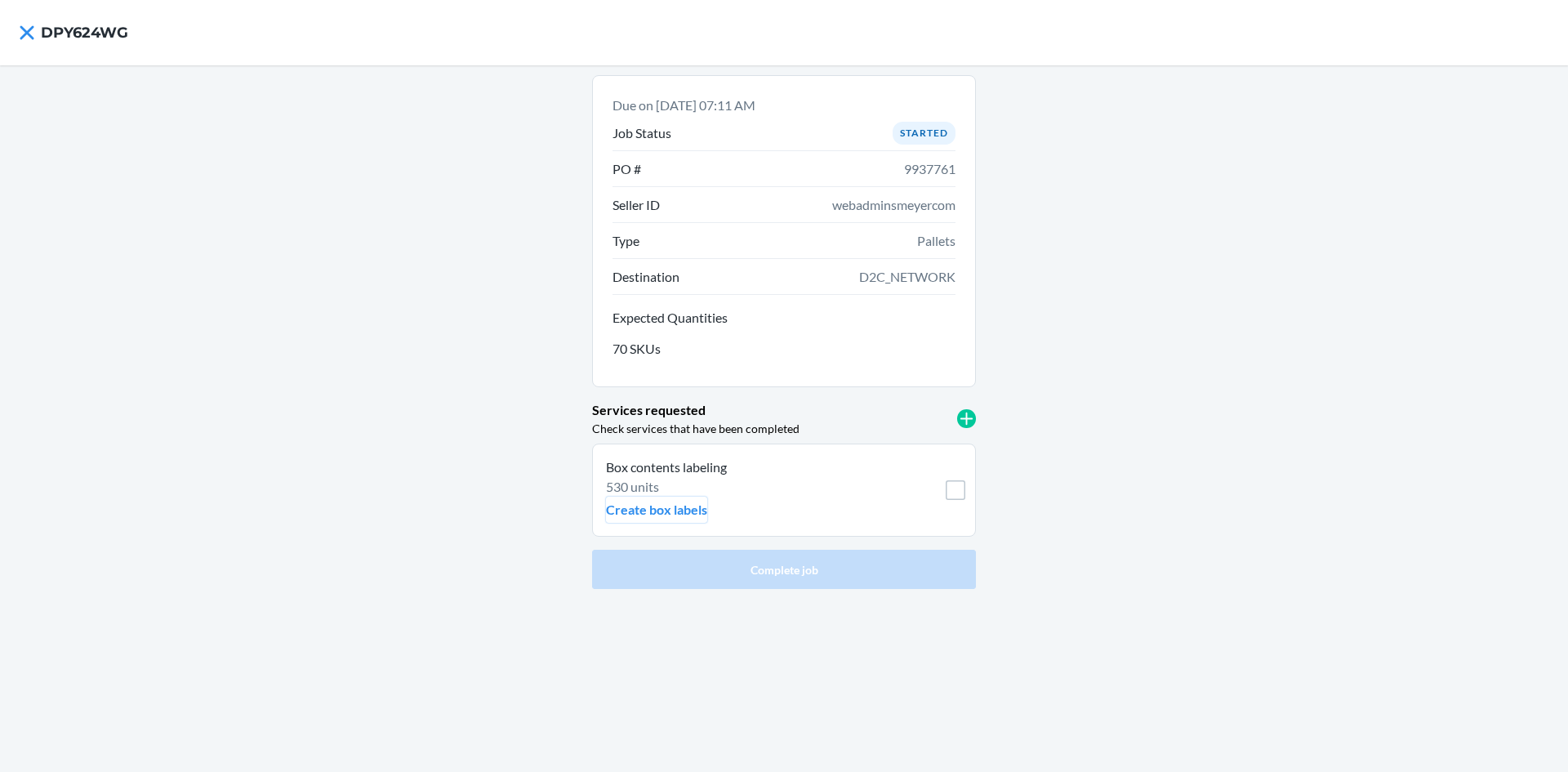
click at [673, 511] on p "Create box labels" at bounding box center [656, 509] width 101 height 19
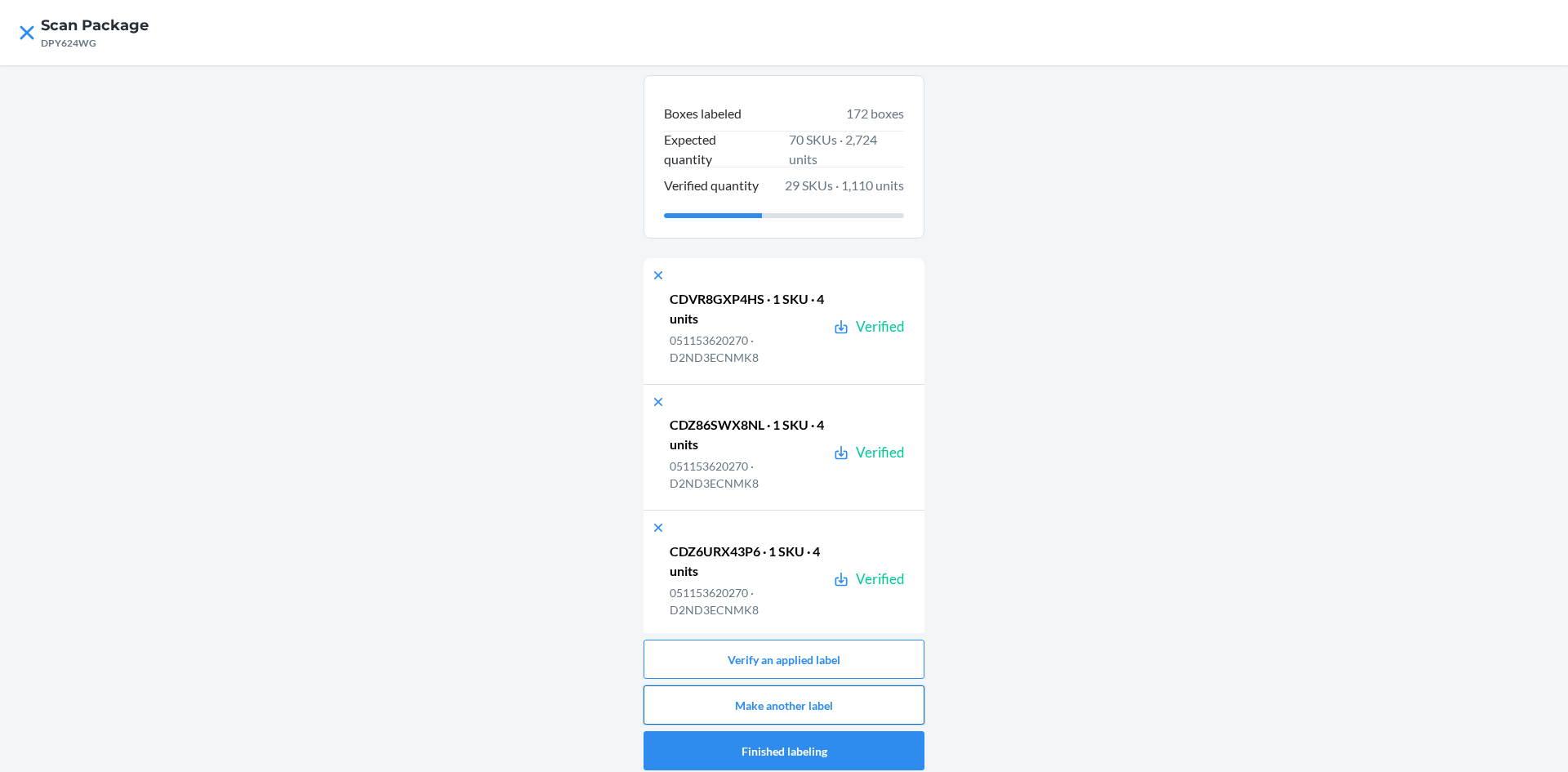
click at [834, 699] on button "Make another label" at bounding box center [784, 704] width 281 height 39
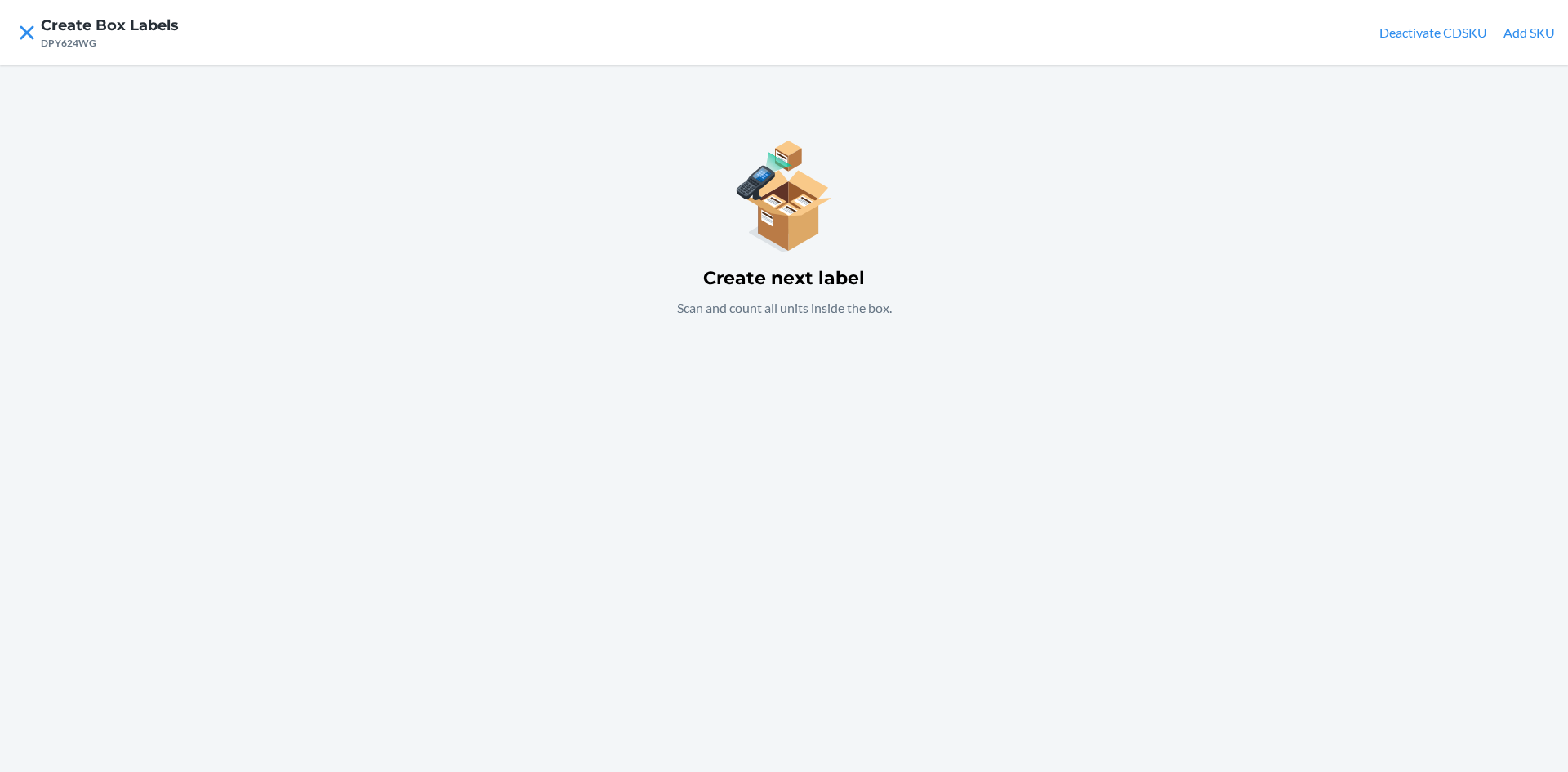
click at [764, 529] on div "Create next label Scan and count all units inside the box." at bounding box center [784, 418] width 1568 height 707
click at [1521, 28] on button "Add SKU" at bounding box center [1530, 32] width 52 height 19
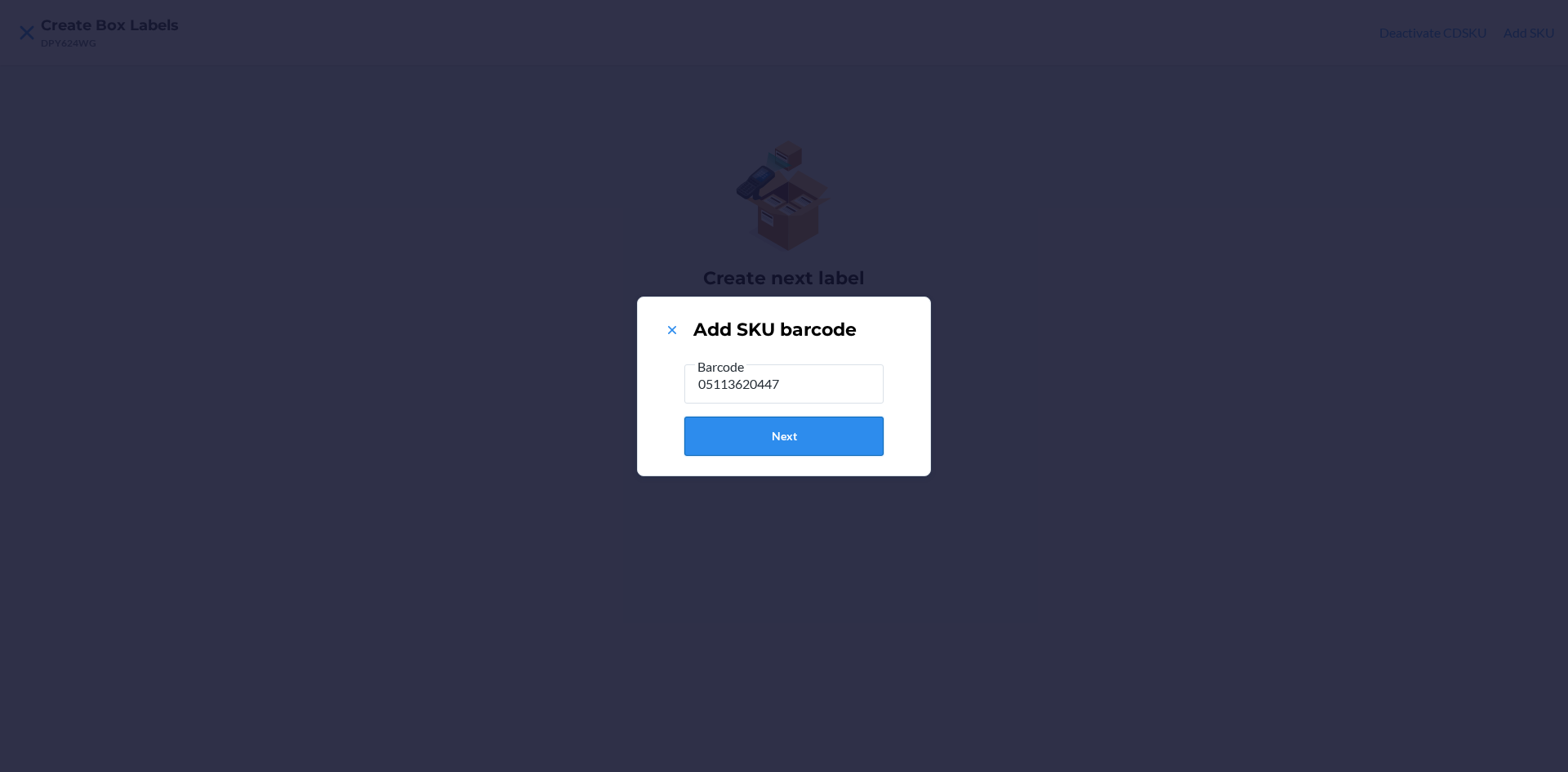
click at [811, 435] on button "Next" at bounding box center [784, 436] width 199 height 39
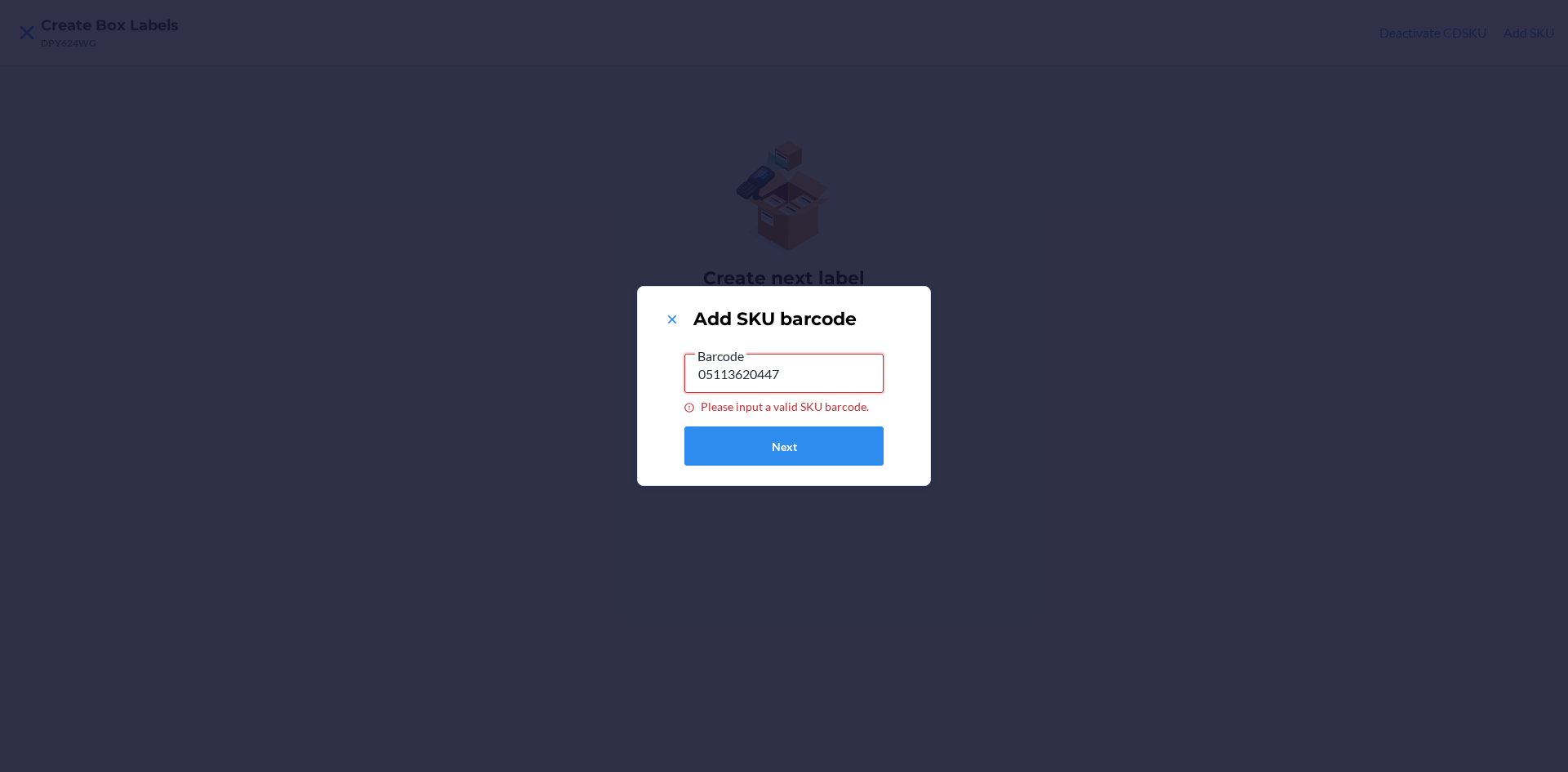
click at [814, 366] on input "05113620447" at bounding box center [784, 373] width 199 height 39
type input "0"
type input "051153620447"
click at [815, 445] on button "Next" at bounding box center [784, 446] width 199 height 39
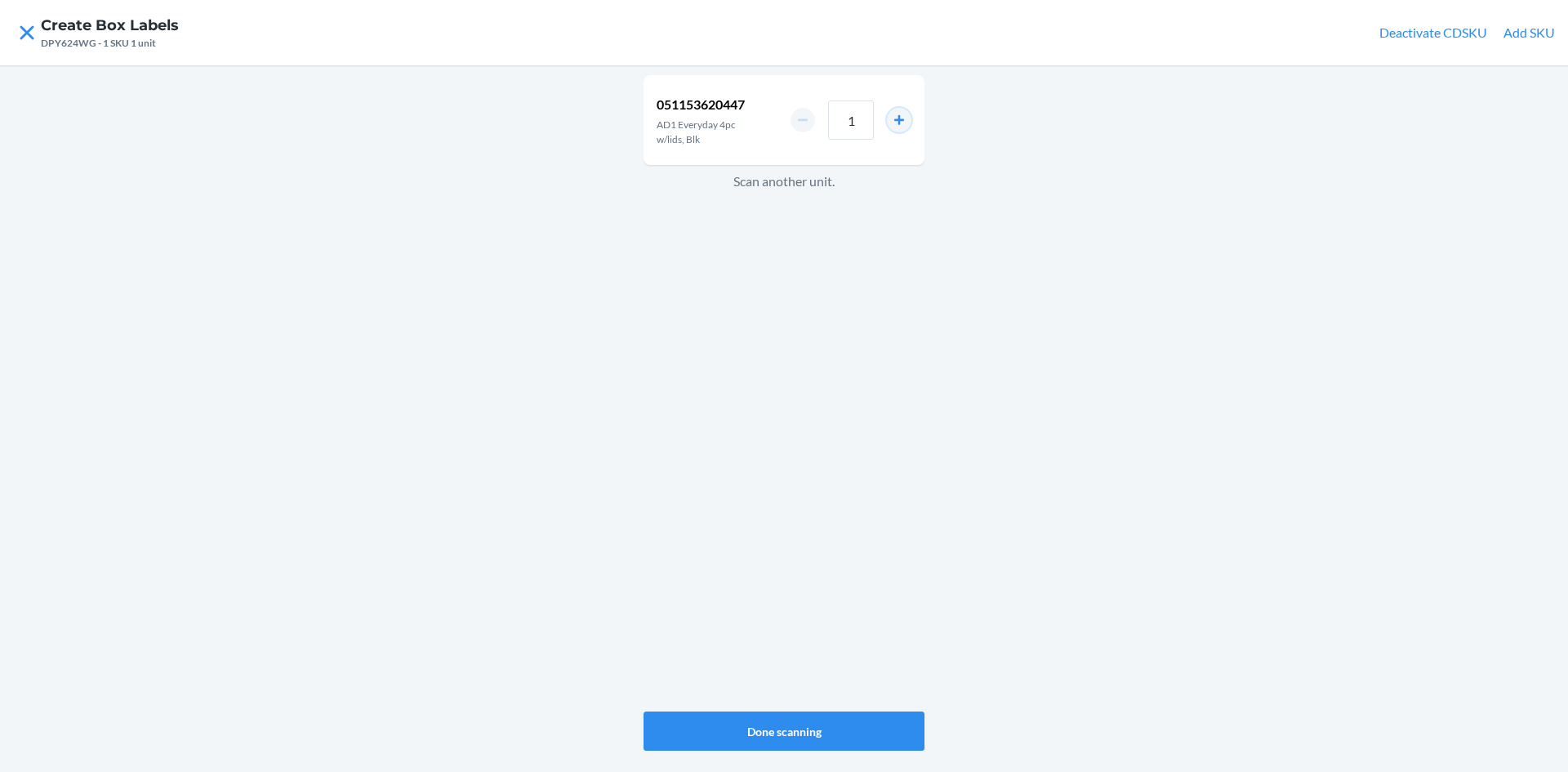
click at [896, 119] on button "increment number" at bounding box center [899, 119] width 24 height 24
type input "2"
click at [840, 720] on button "Done scanning" at bounding box center [784, 730] width 281 height 39
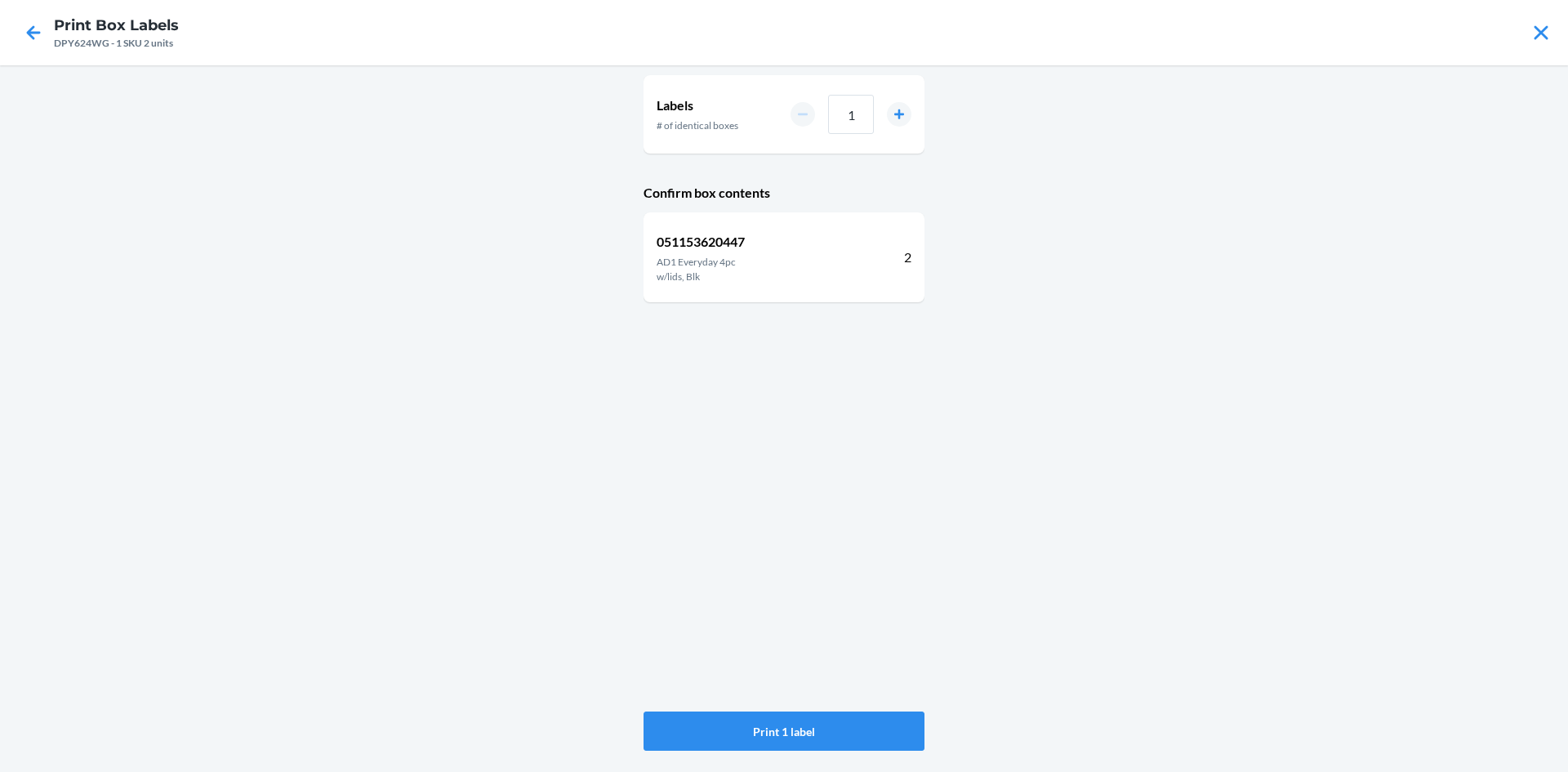
click at [873, 107] on div "1" at bounding box center [850, 114] width 121 height 39
click at [870, 108] on input "1" at bounding box center [850, 114] width 46 height 39
type input "13"
click at [838, 737] on button "Print 13 labels" at bounding box center [784, 730] width 281 height 39
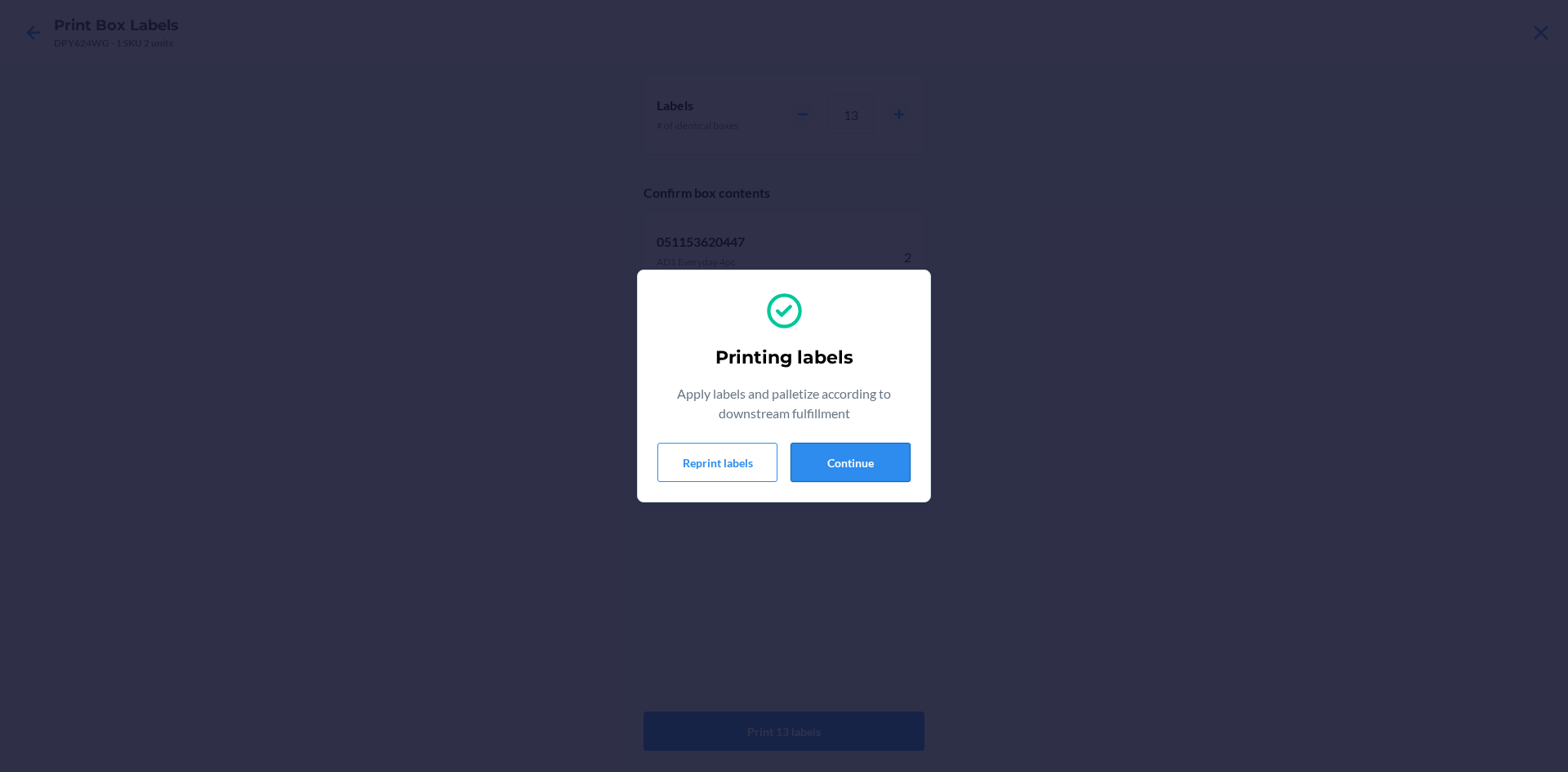
click at [835, 454] on button "Continue" at bounding box center [850, 462] width 120 height 39
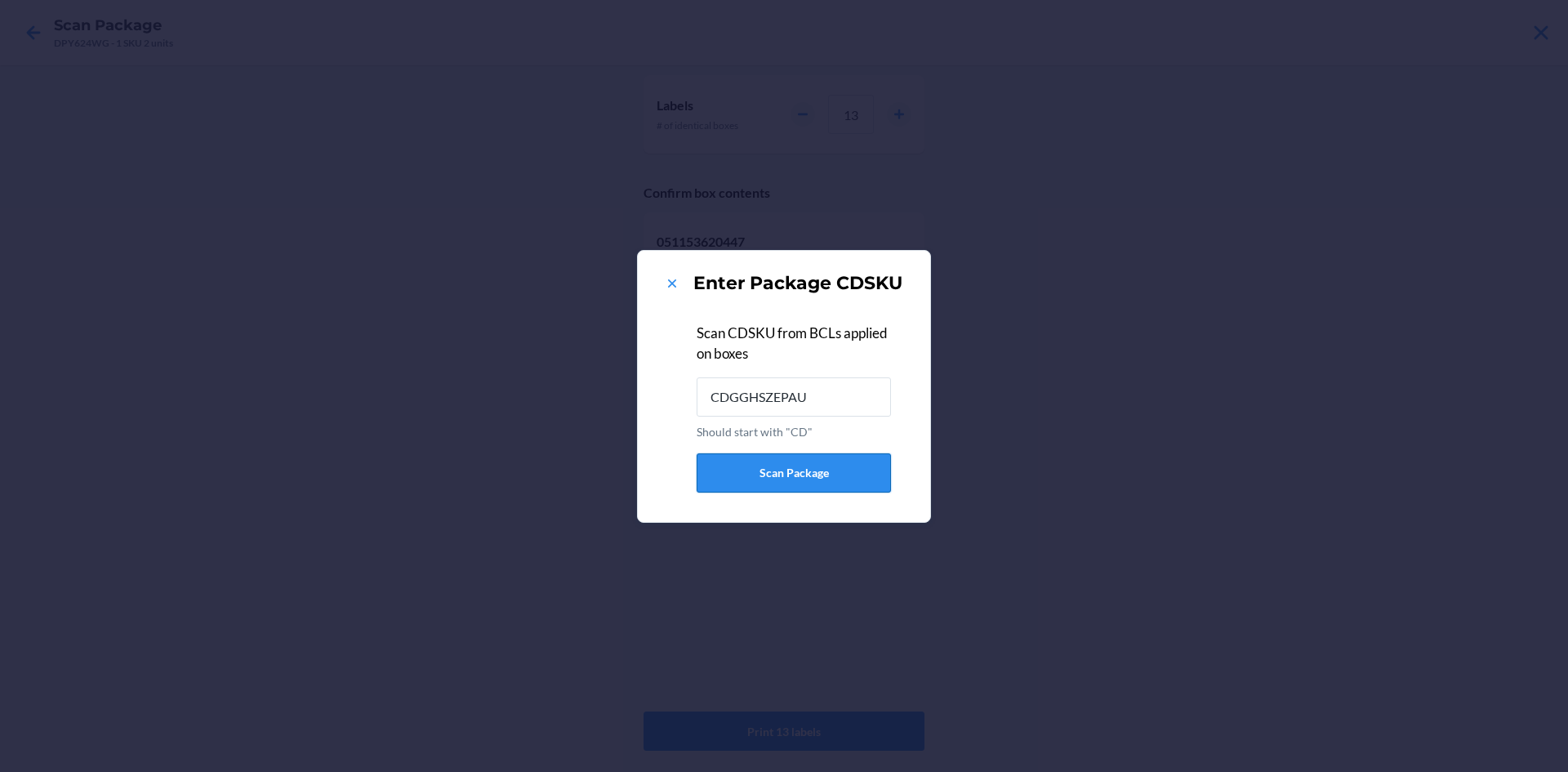
type input "CDGGHSZEPAU"
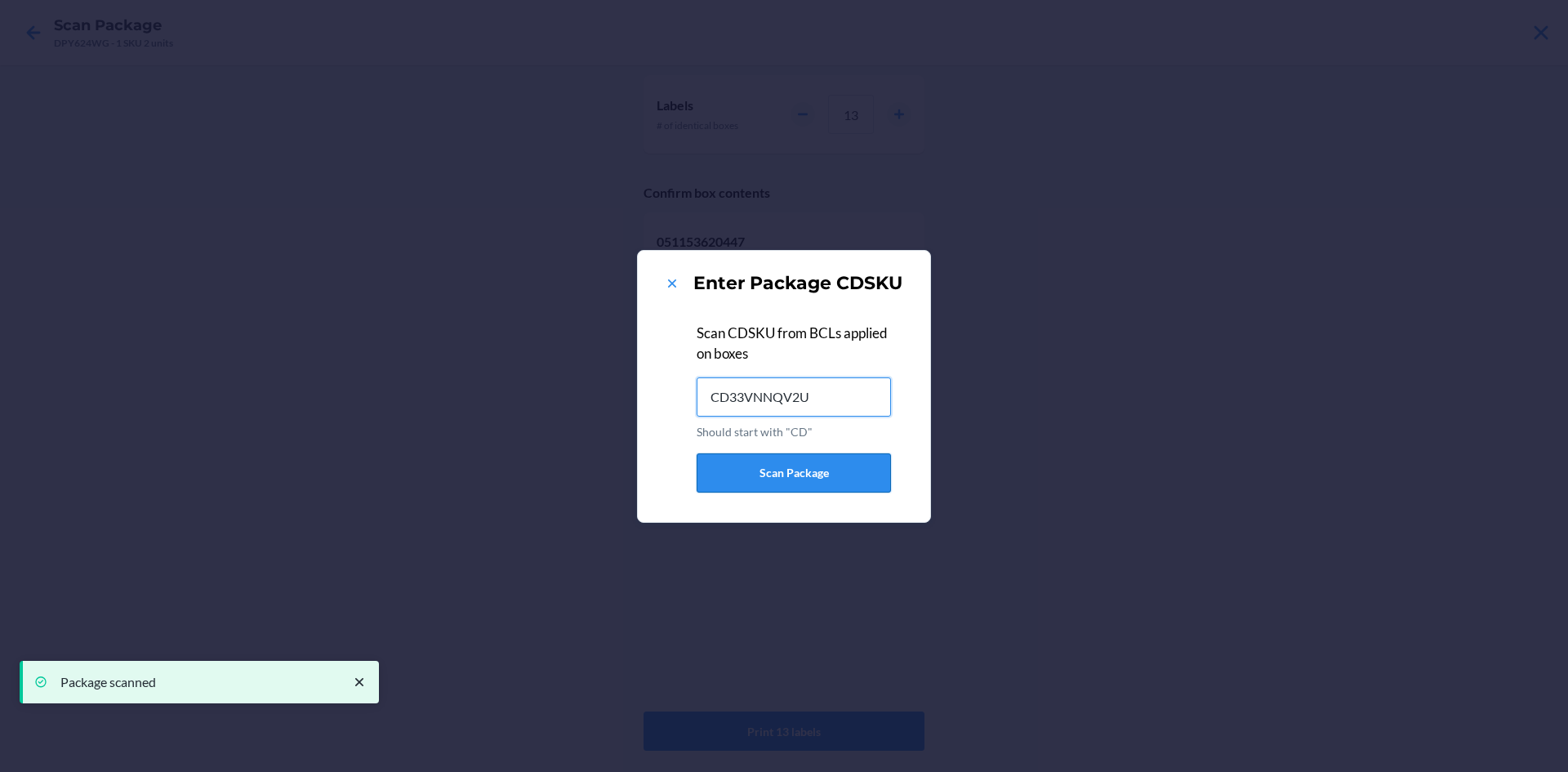
type input "CD33VNNQV2U"
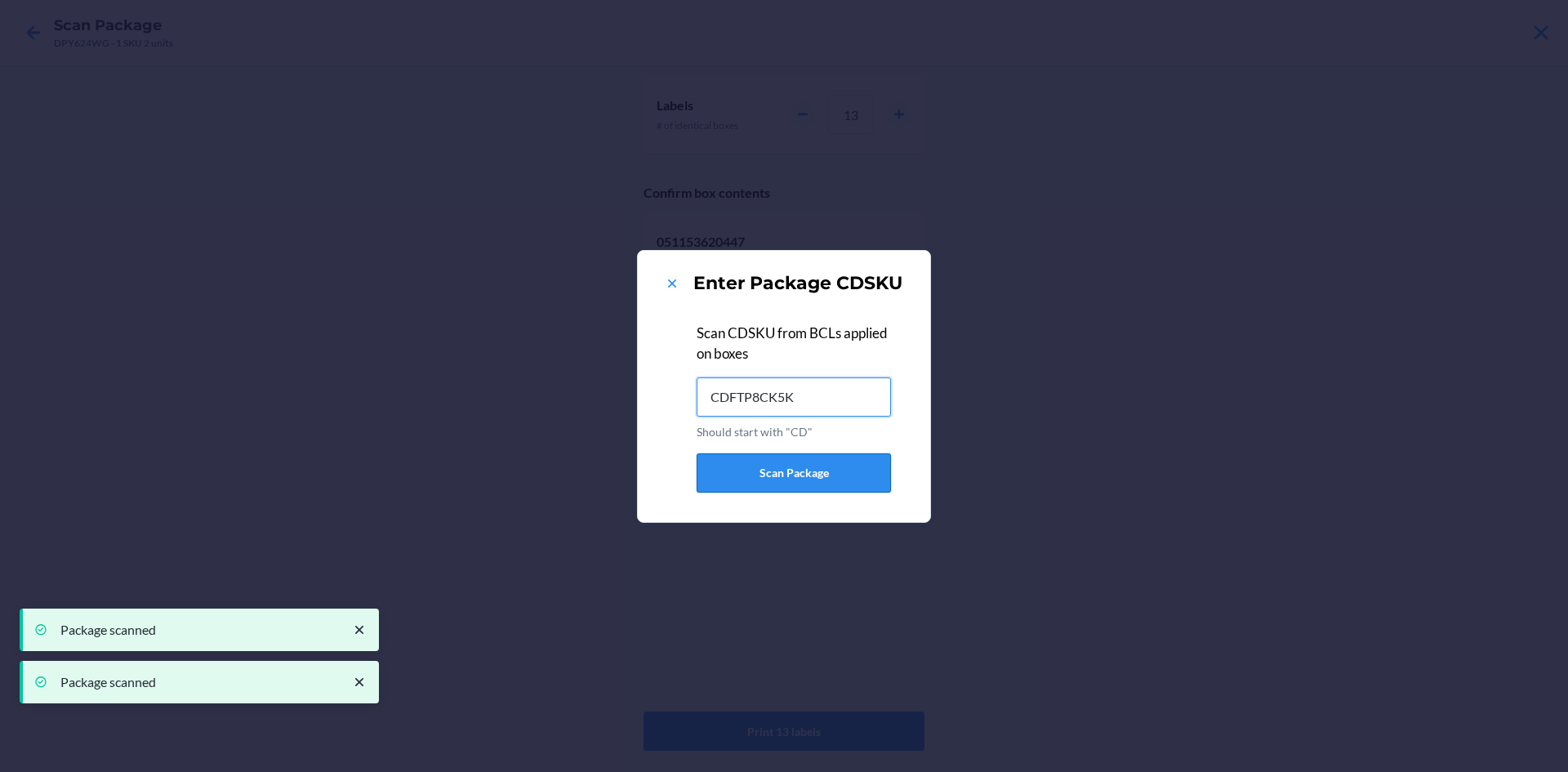
type input "CDFTP8CK5K9"
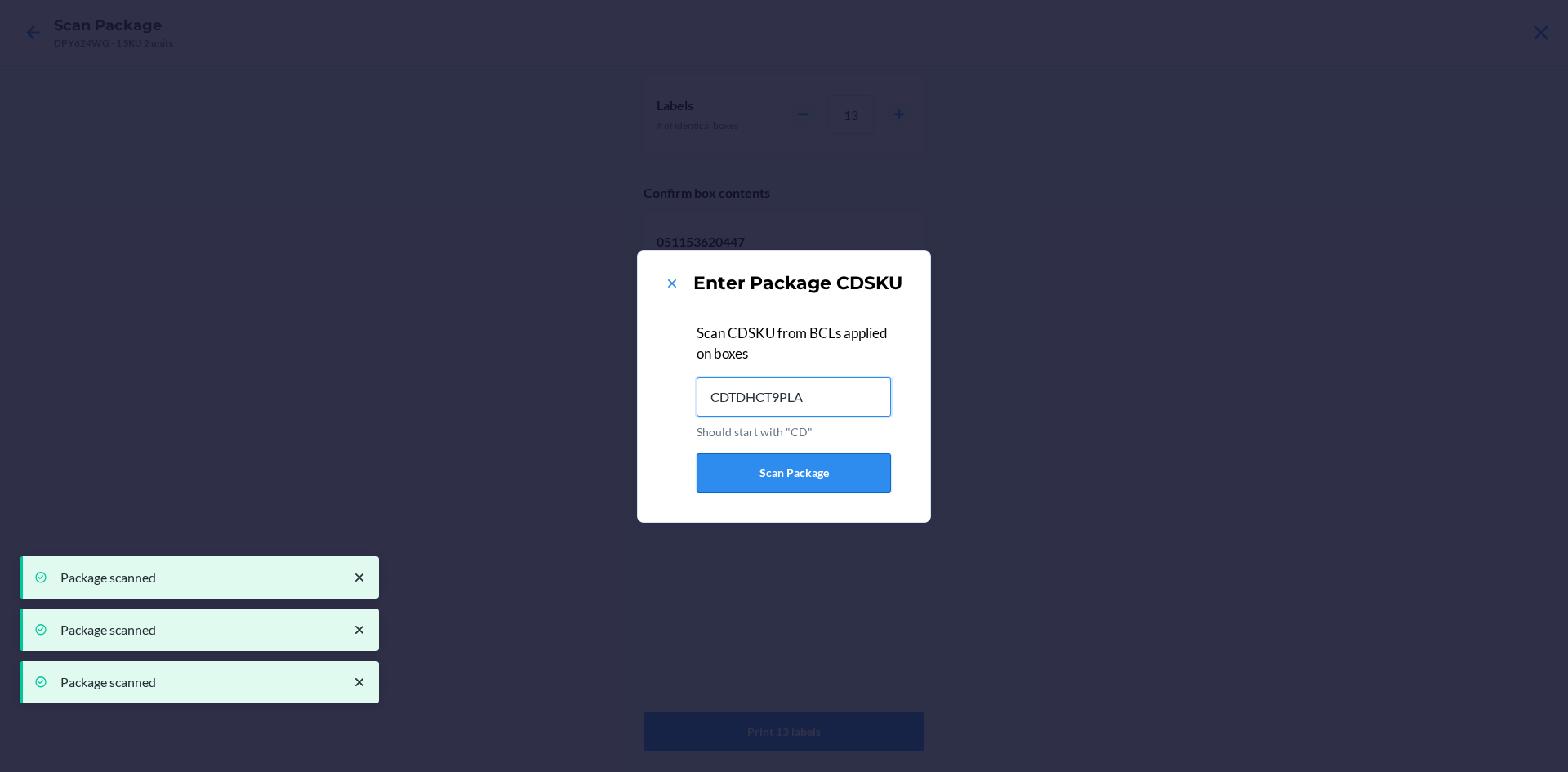
type input "CDTDHCT9PLA"
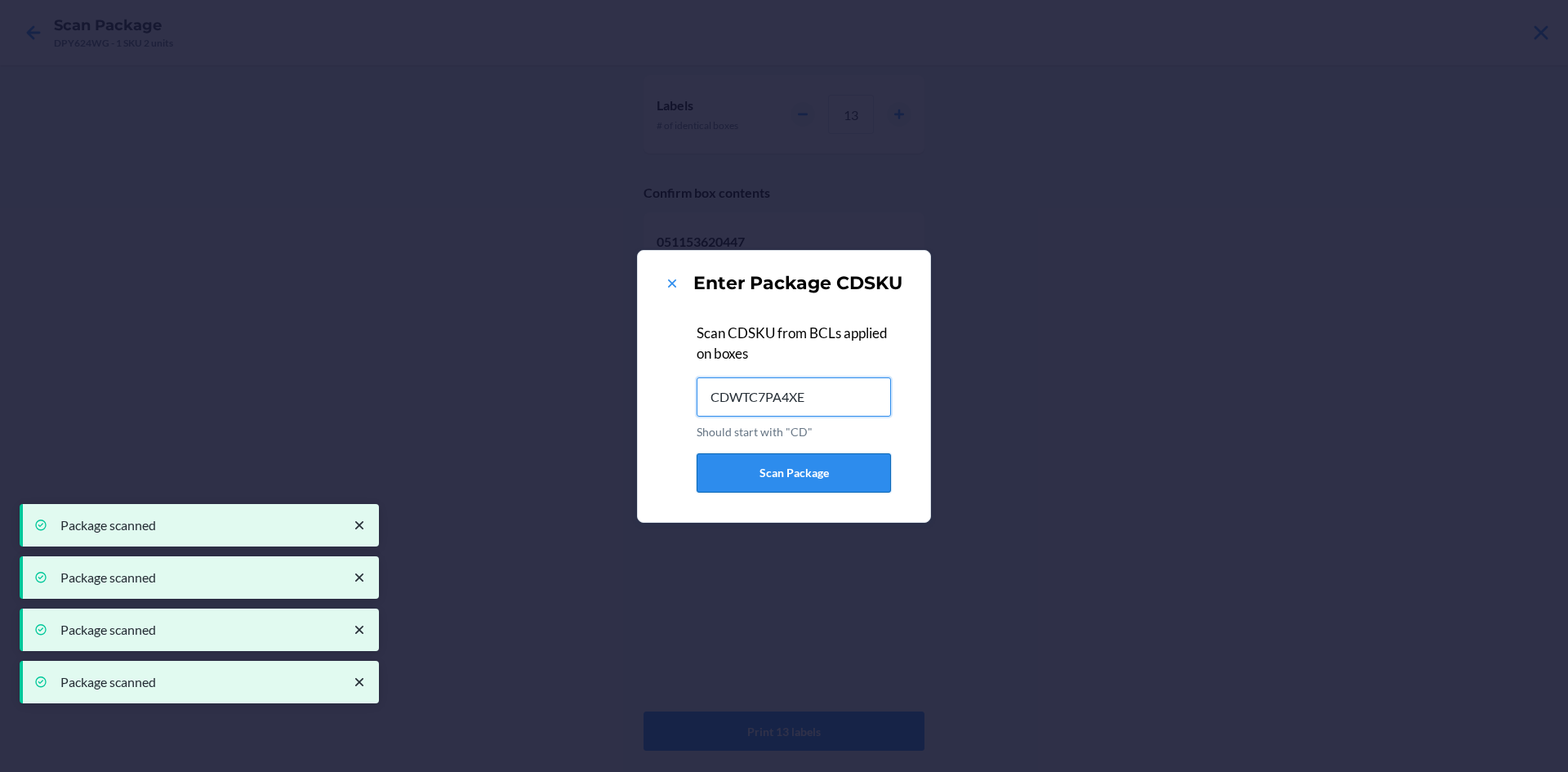
type input "CDWTC7PA4XE"
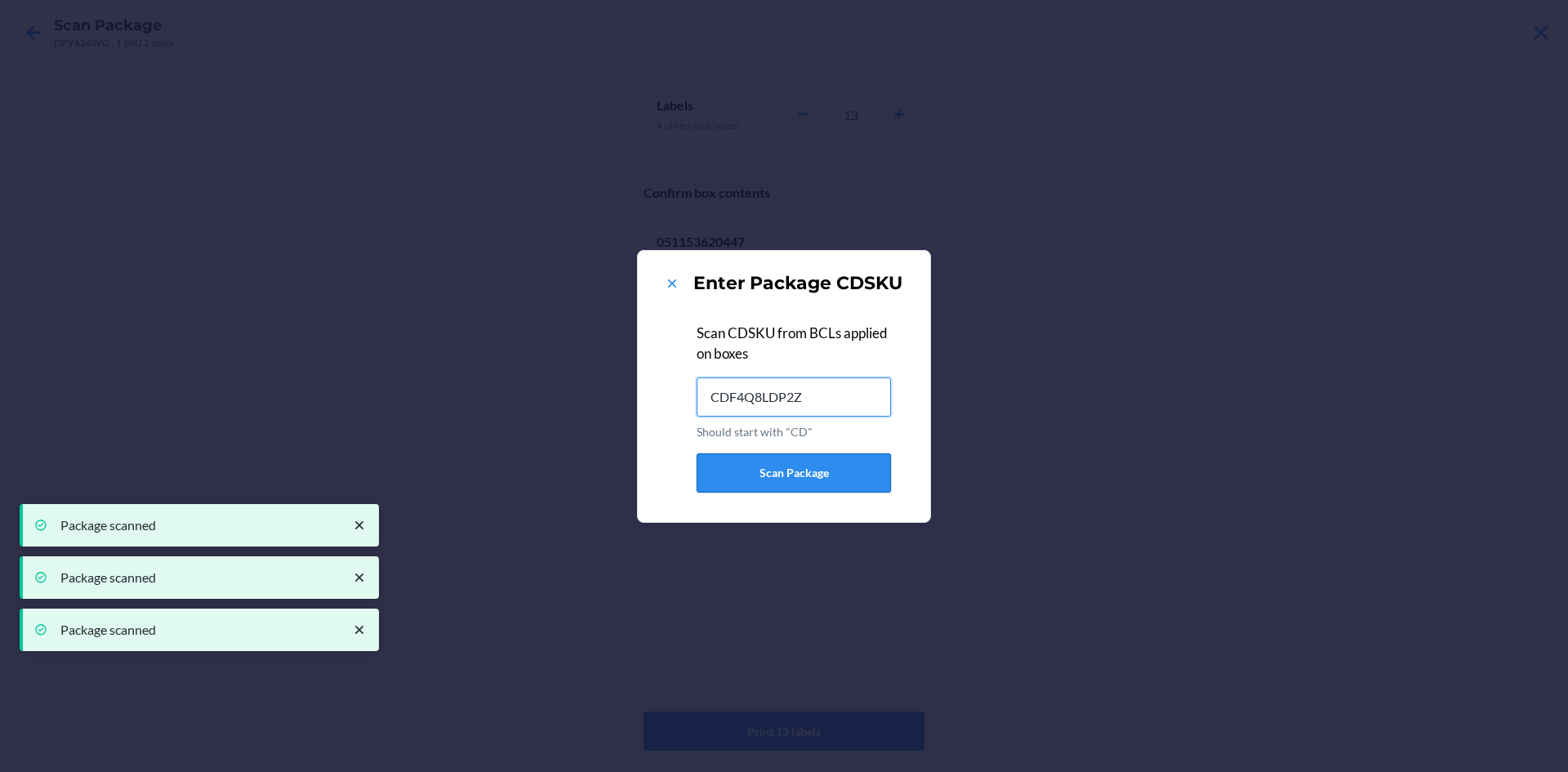
type input "CDF4Q8LDP2Z"
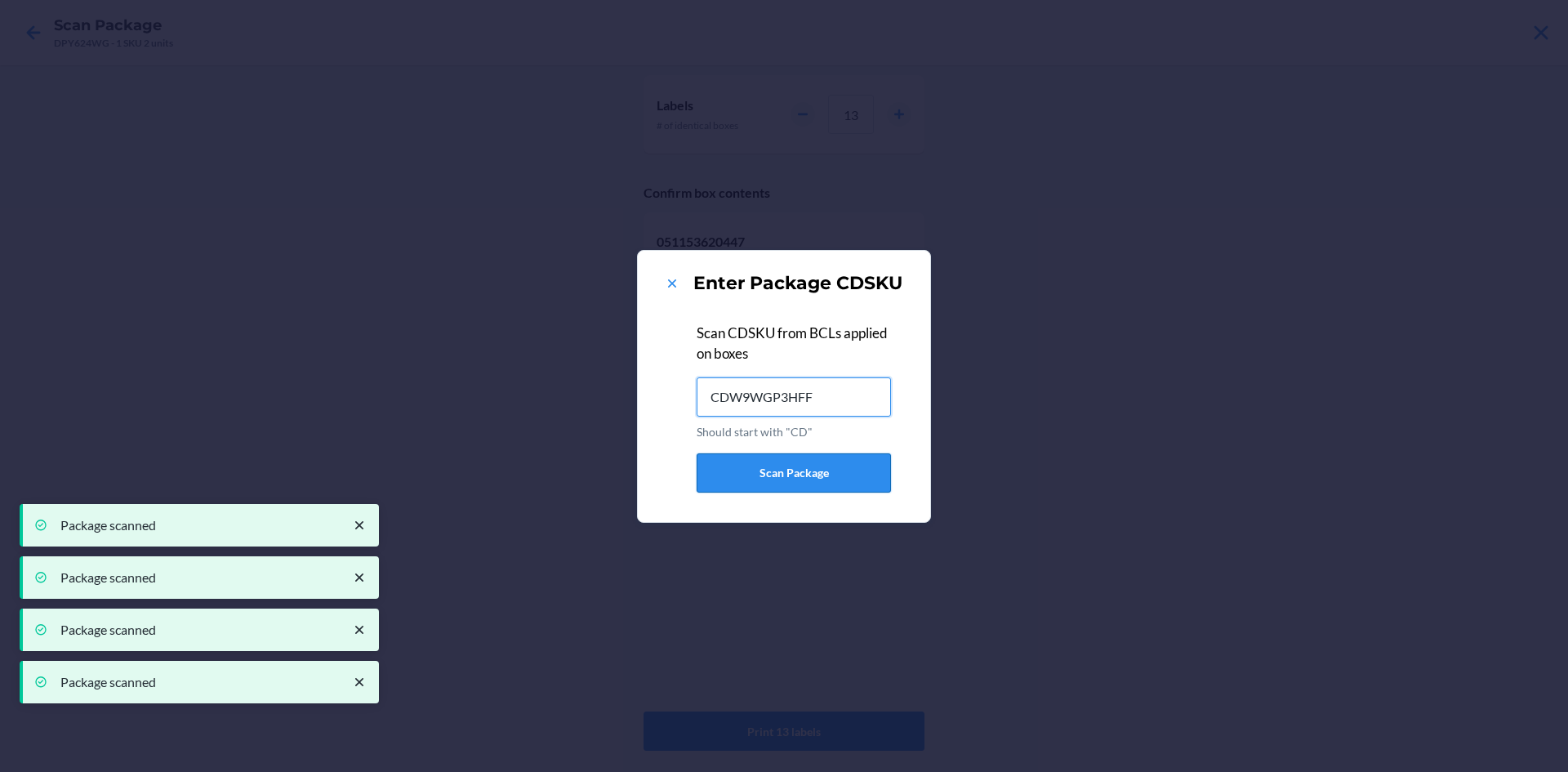
type input "CDW9WGP3HFF"
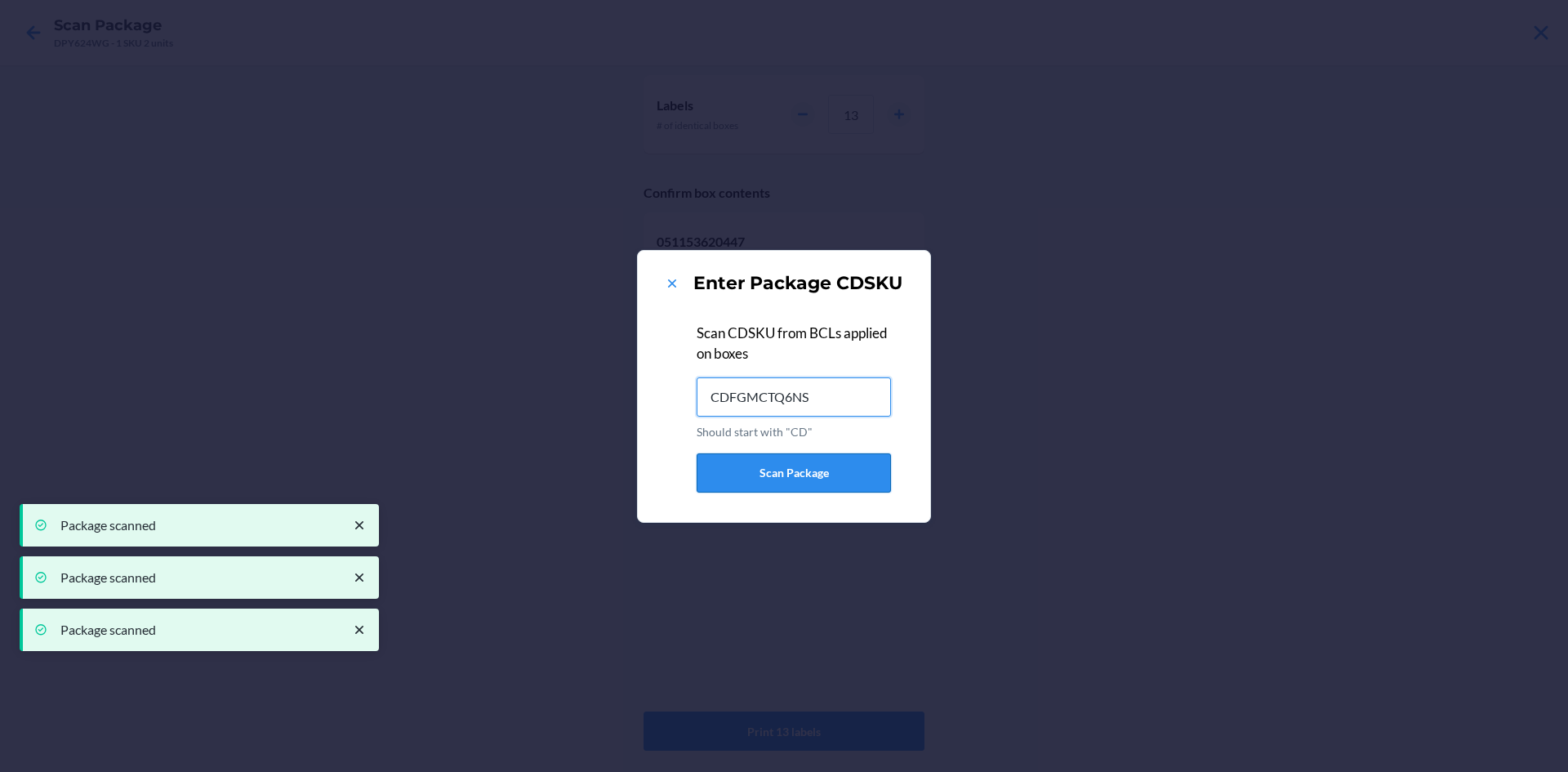
type input "CDFGMCTQ6NS"
type input "CDT6EJ2CLB7"
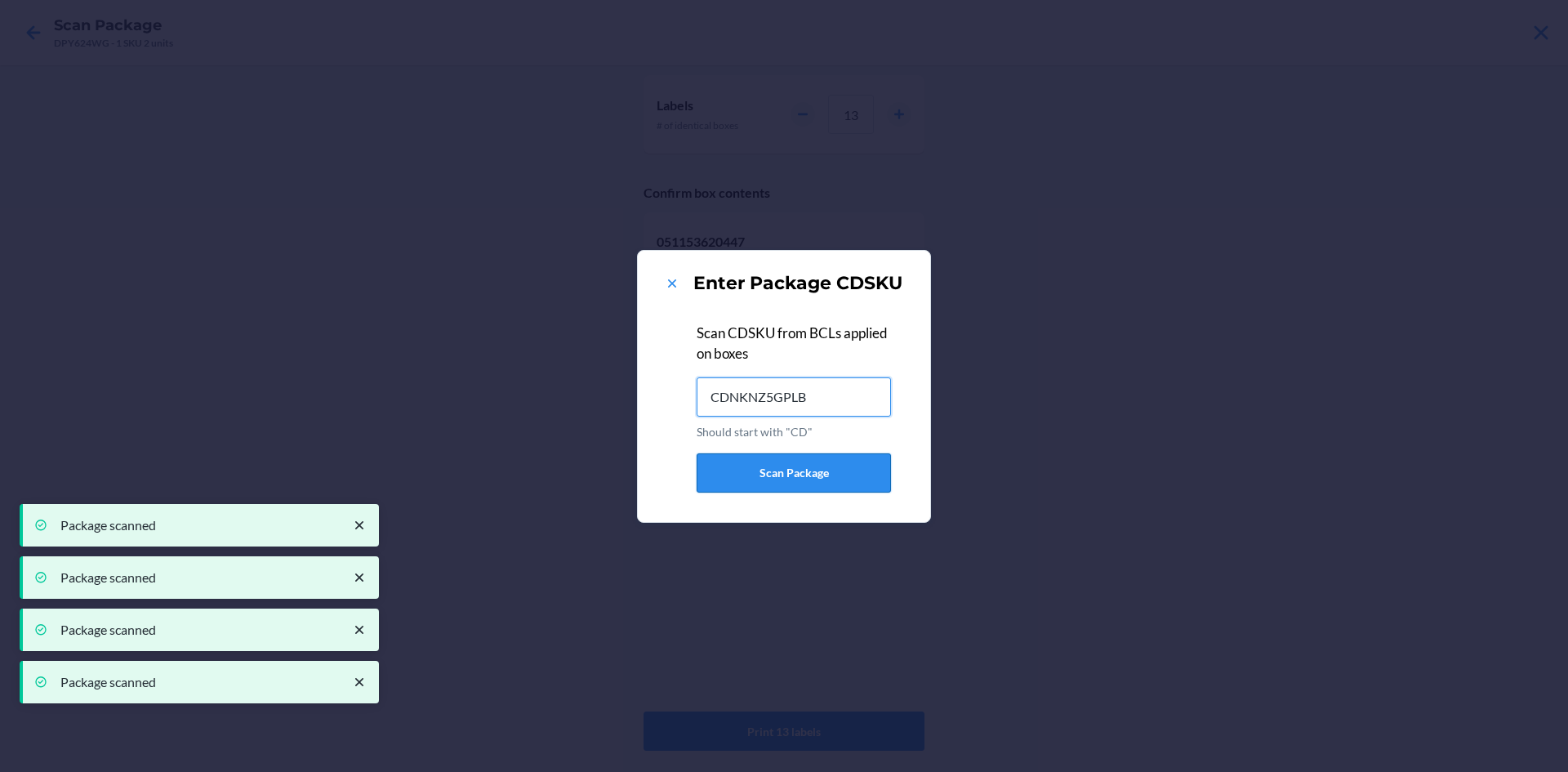
type input "CDNKNZ5GPLB"
type input "CD4RH872TB3"
type input "CDR4KGREPFG"
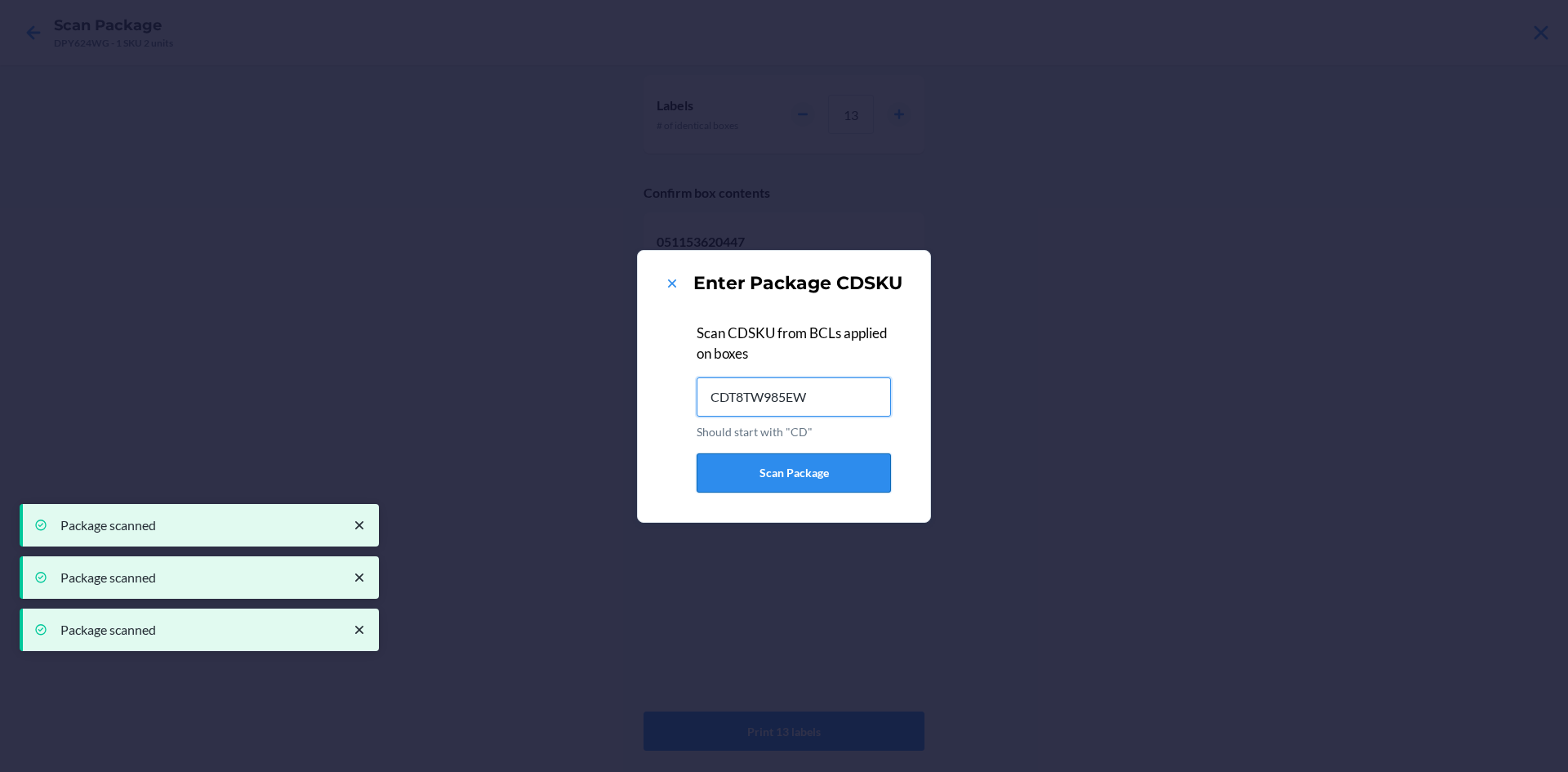
type input "CDT8TW985EW"
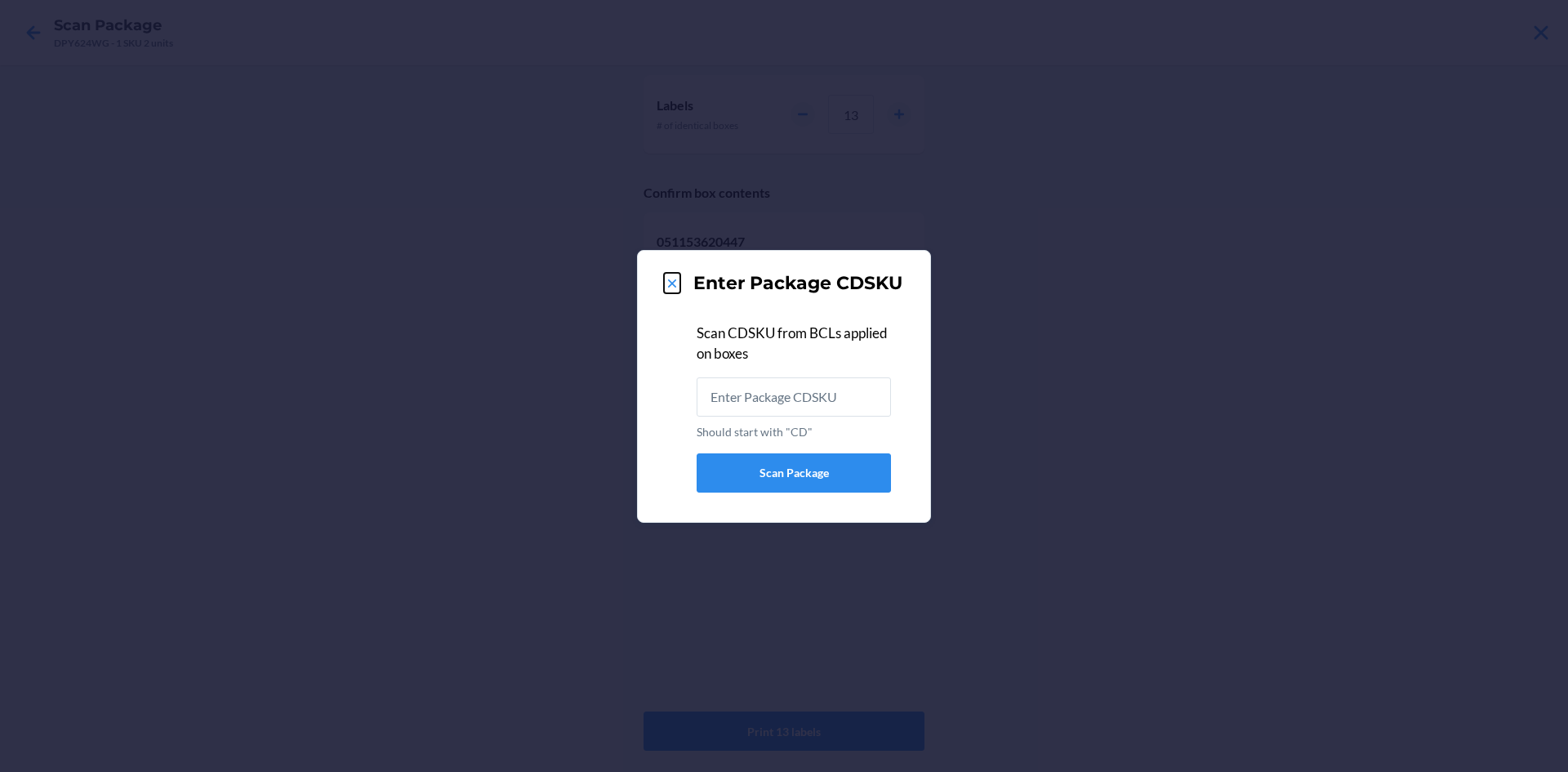
click at [675, 288] on icon at bounding box center [673, 284] width 17 height 17
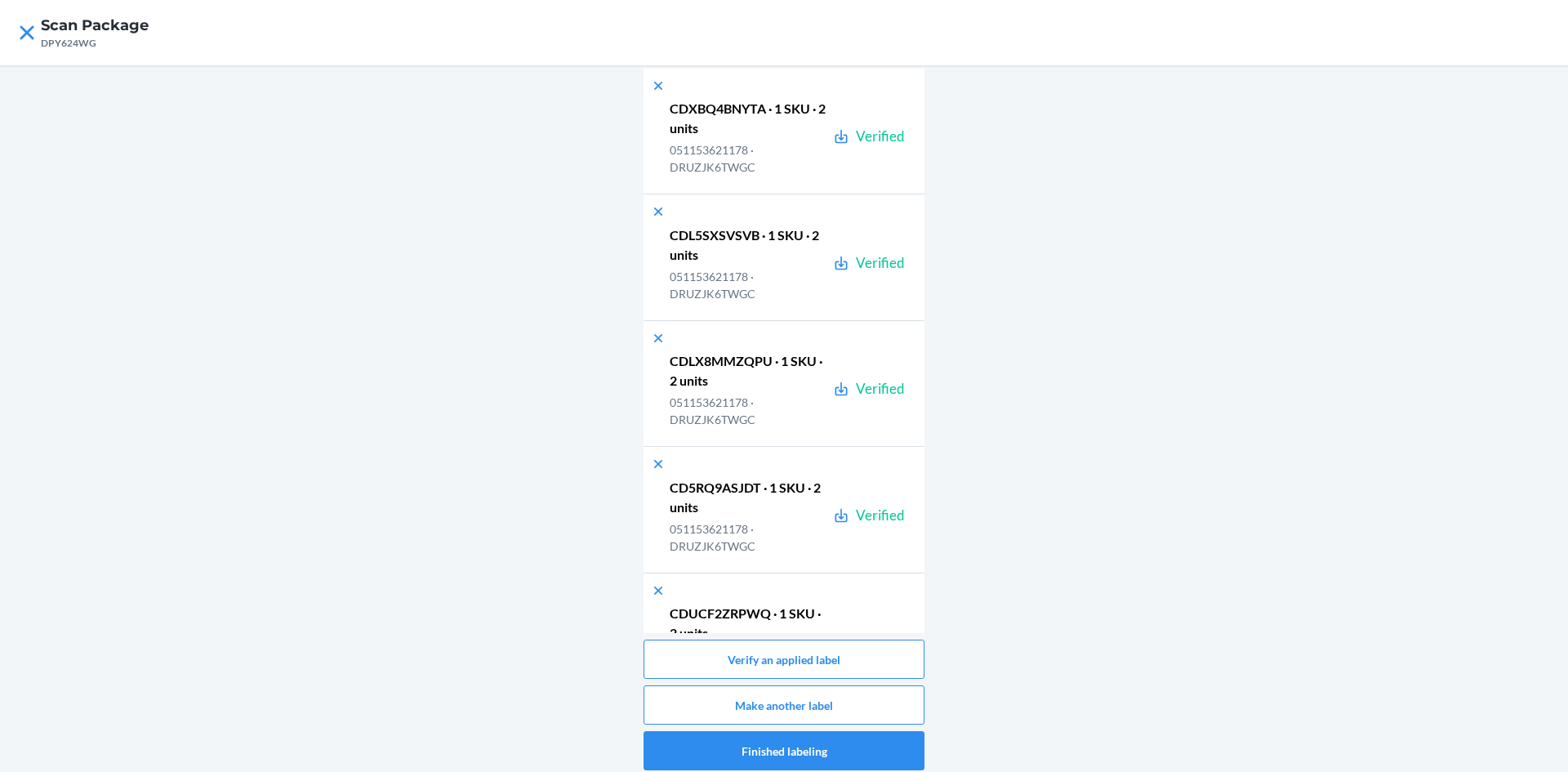
scroll to position [22980, 0]
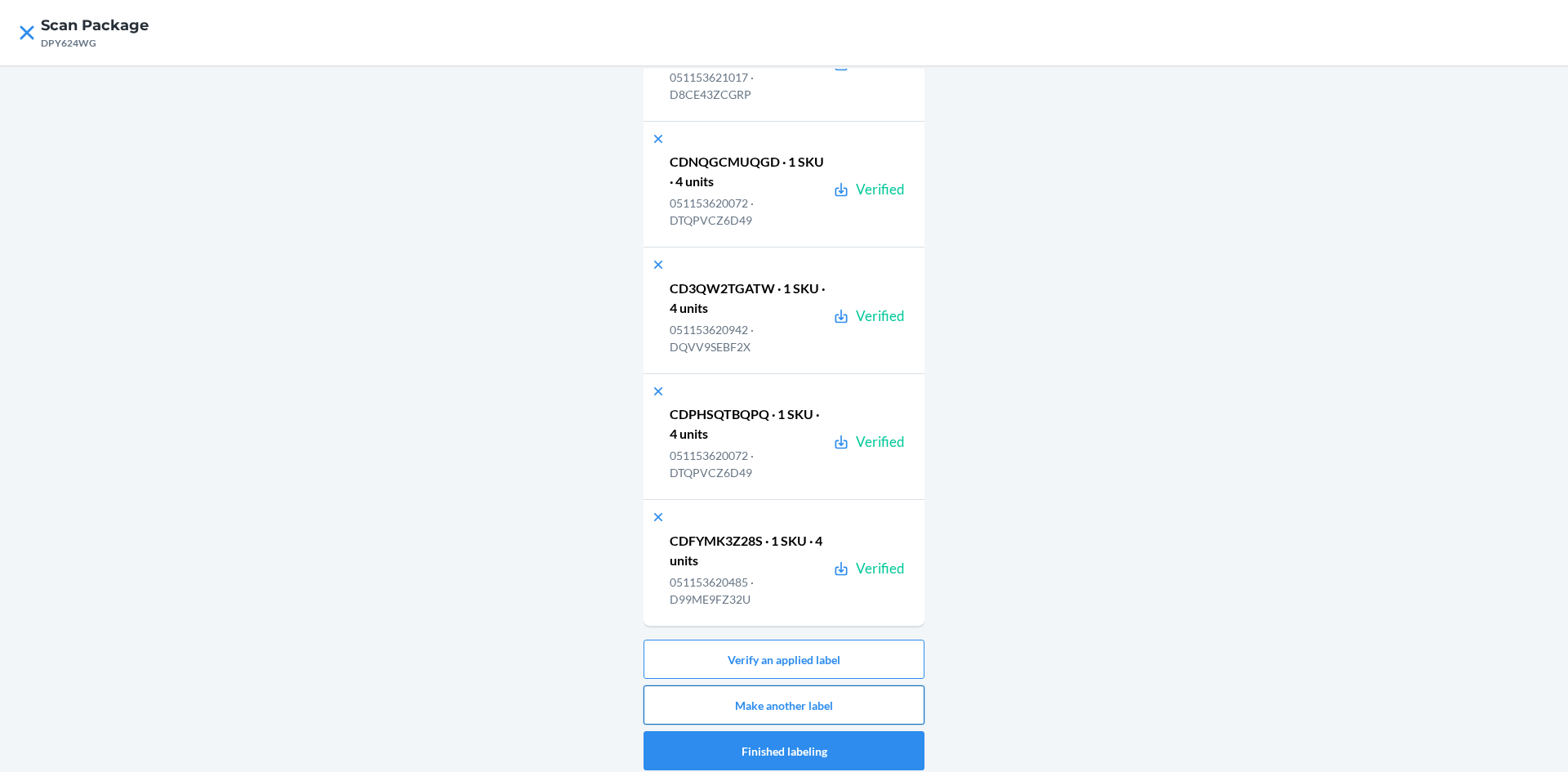
click at [791, 707] on button "Make another label" at bounding box center [784, 704] width 281 height 39
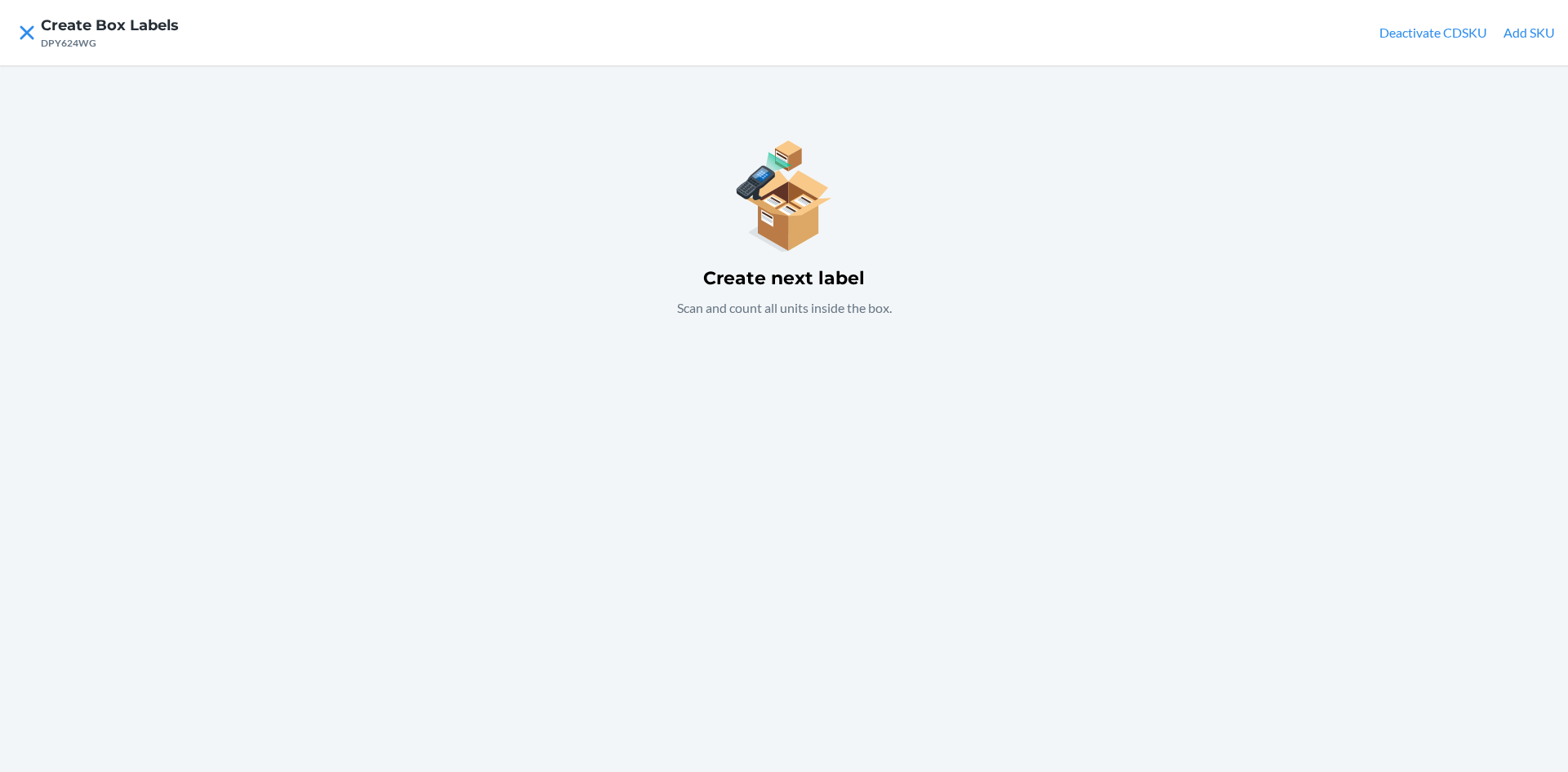
click at [1008, 409] on div "Create next label Scan and count all units inside the box." at bounding box center [784, 418] width 1568 height 707
click at [1532, 34] on button "Add SKU" at bounding box center [1530, 32] width 52 height 19
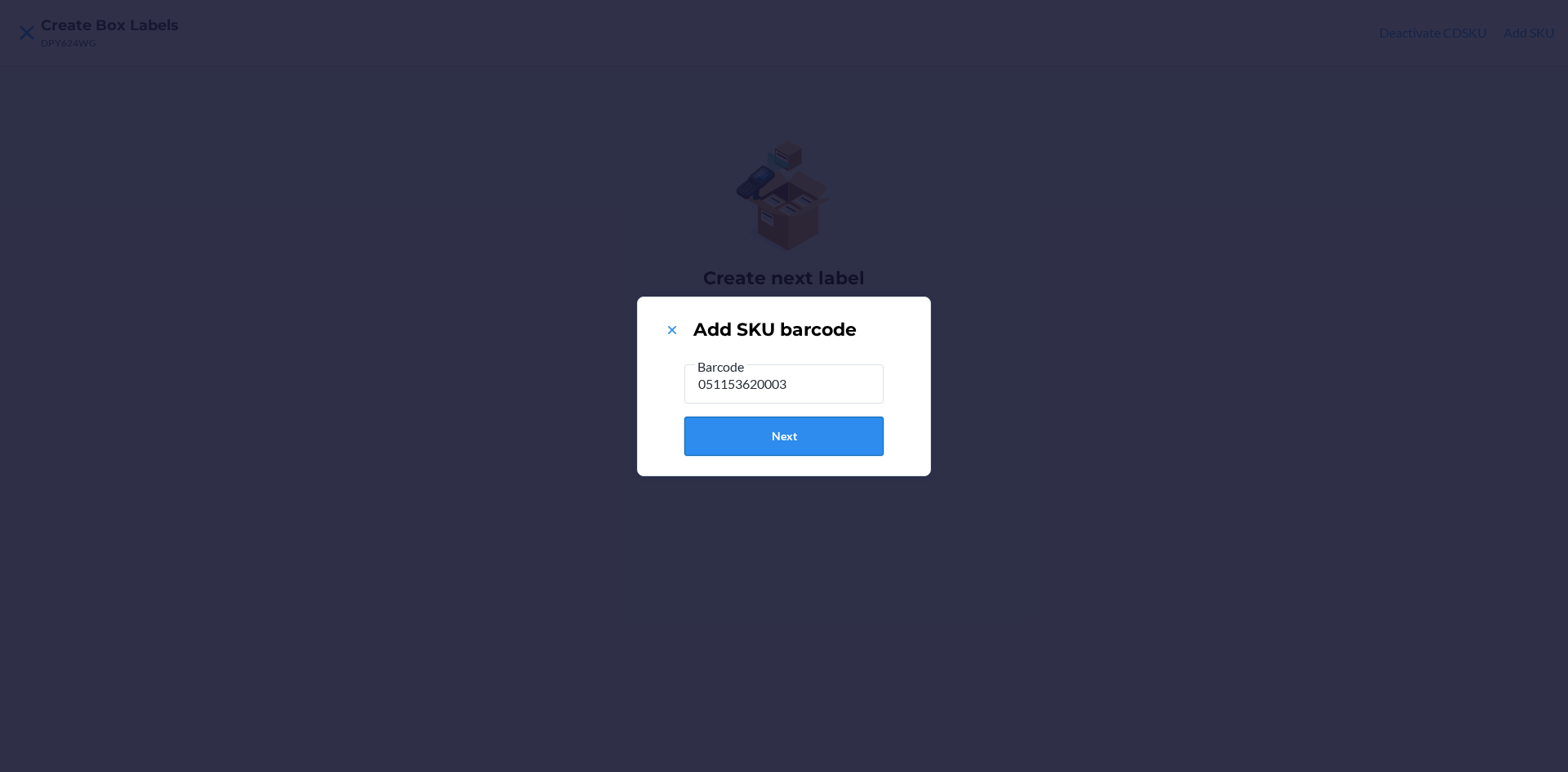
type input "051153620003"
click at [829, 426] on button "Next" at bounding box center [784, 436] width 199 height 39
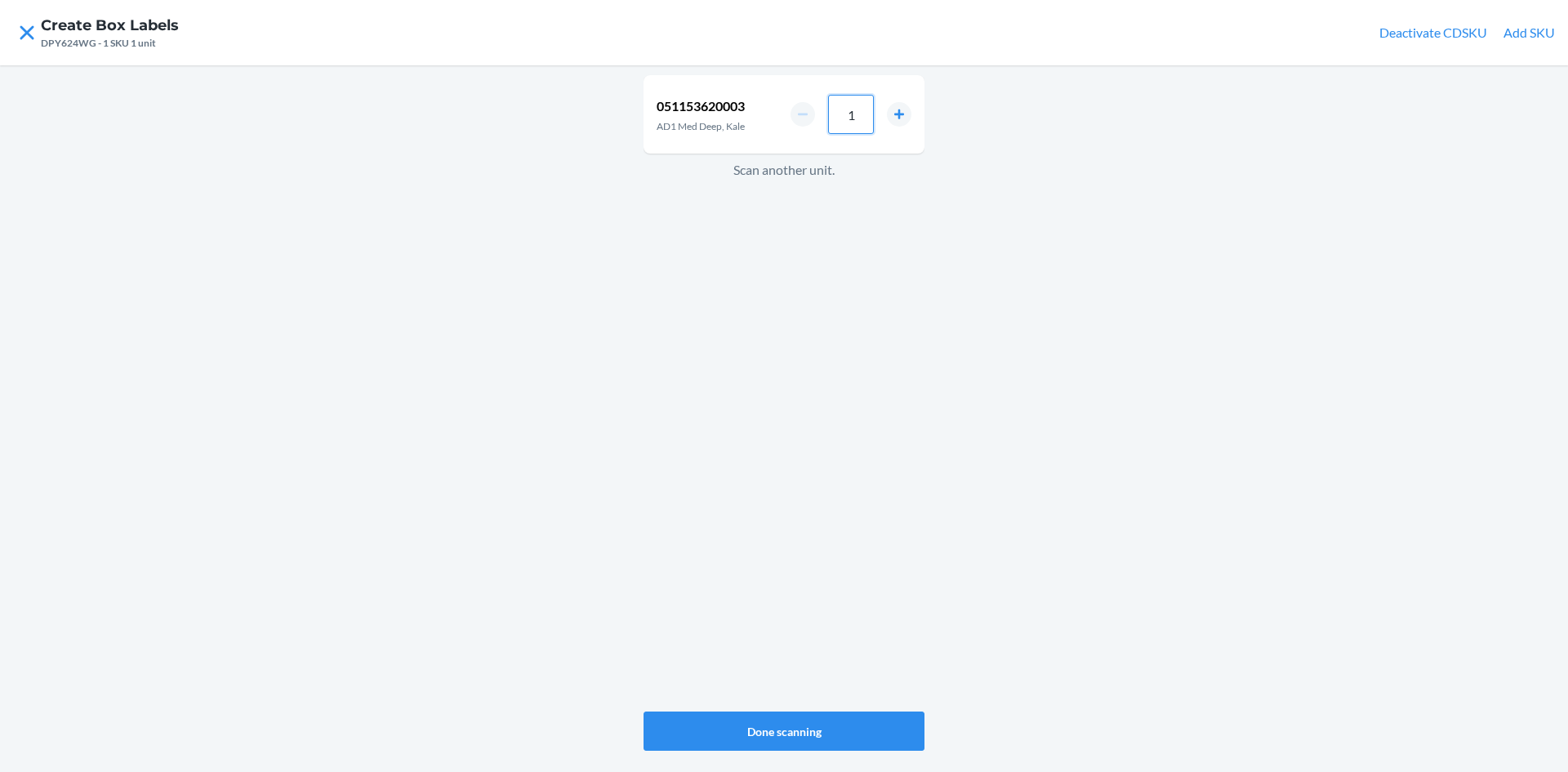
click at [869, 115] on input "1" at bounding box center [850, 114] width 46 height 39
type input "8"
click at [818, 730] on button "Done scanning" at bounding box center [784, 730] width 281 height 39
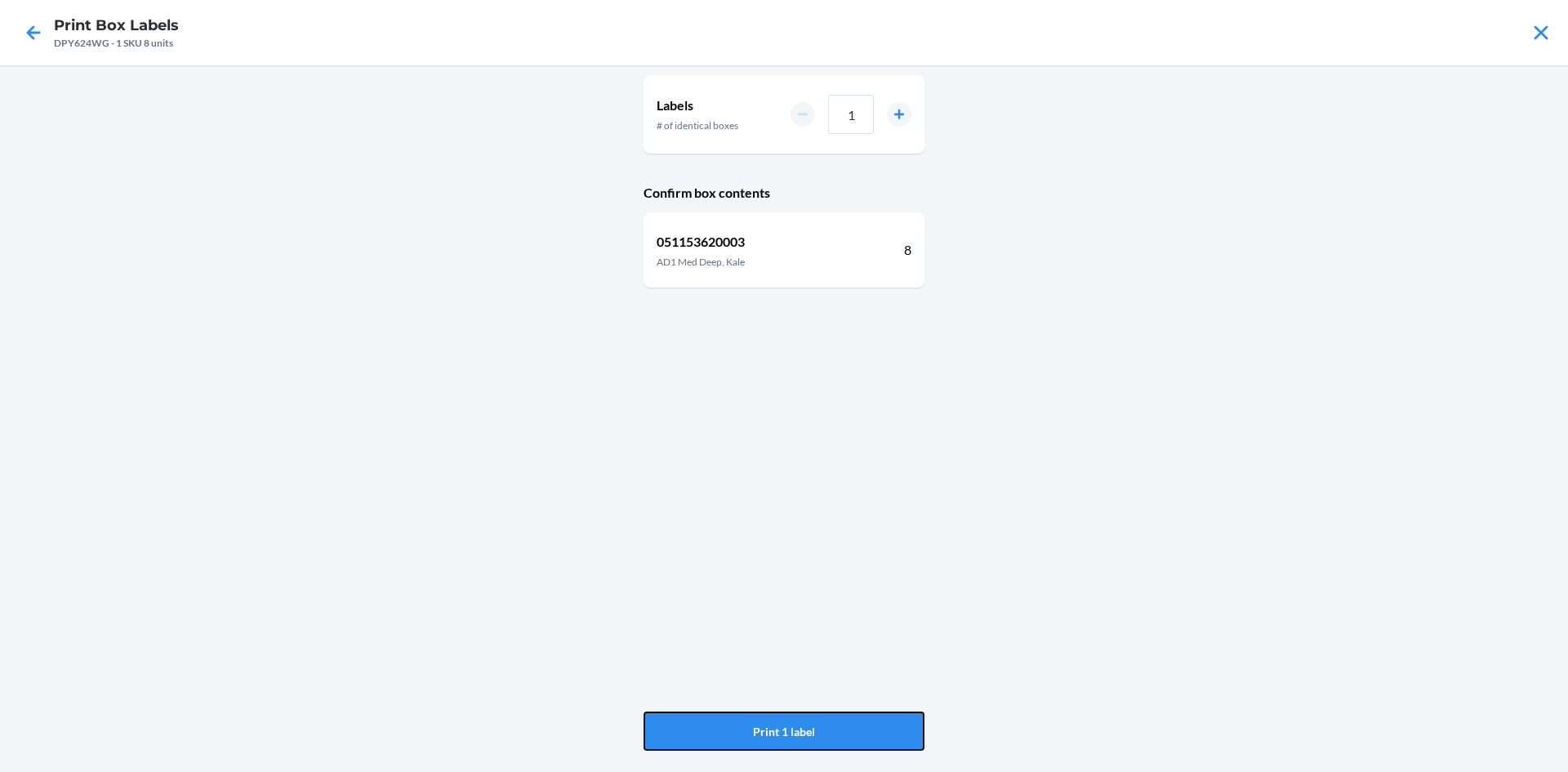
click at [818, 730] on button "Print 1 label" at bounding box center [784, 730] width 281 height 39
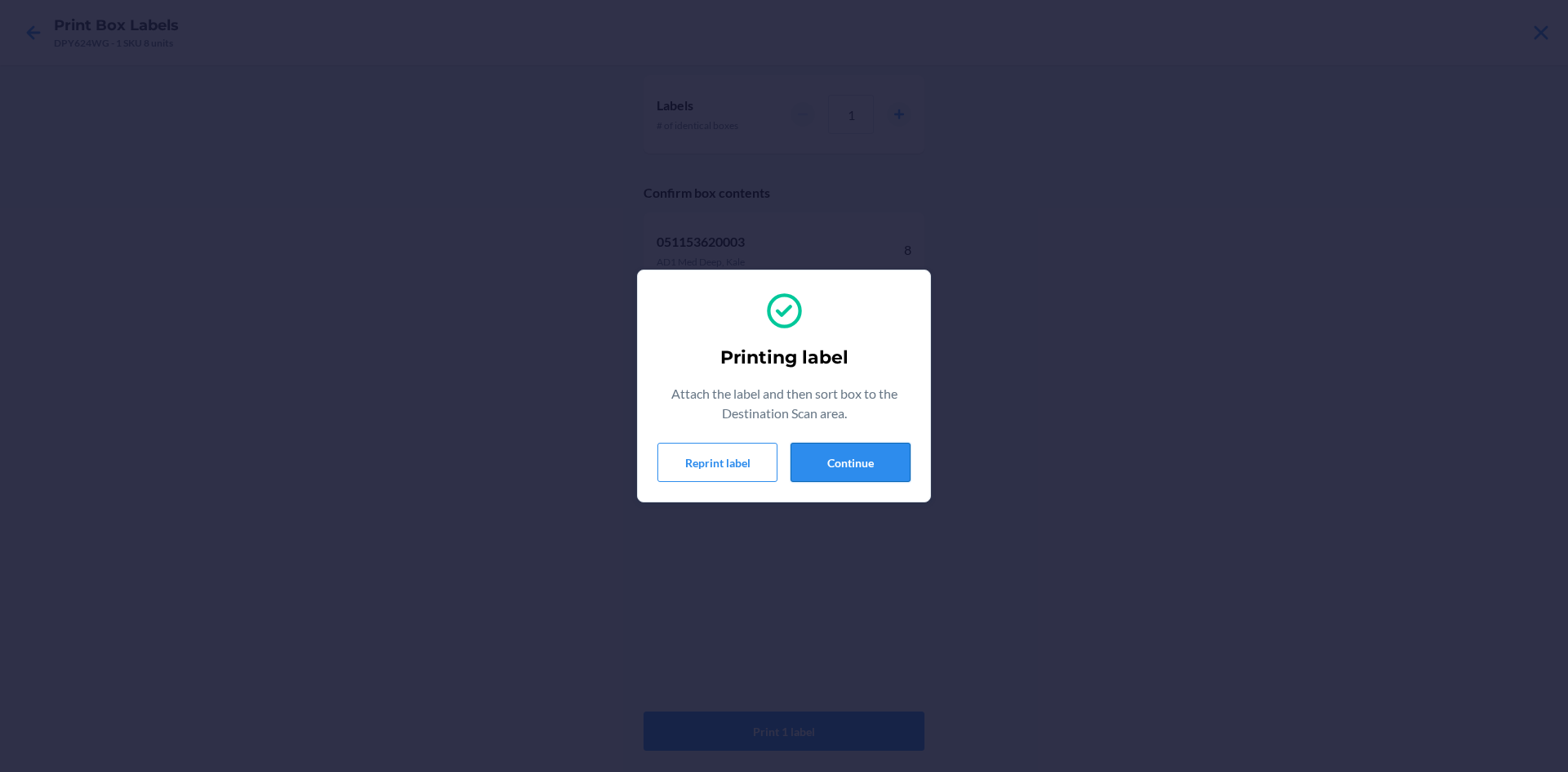
click at [874, 458] on button "Continue" at bounding box center [850, 462] width 120 height 39
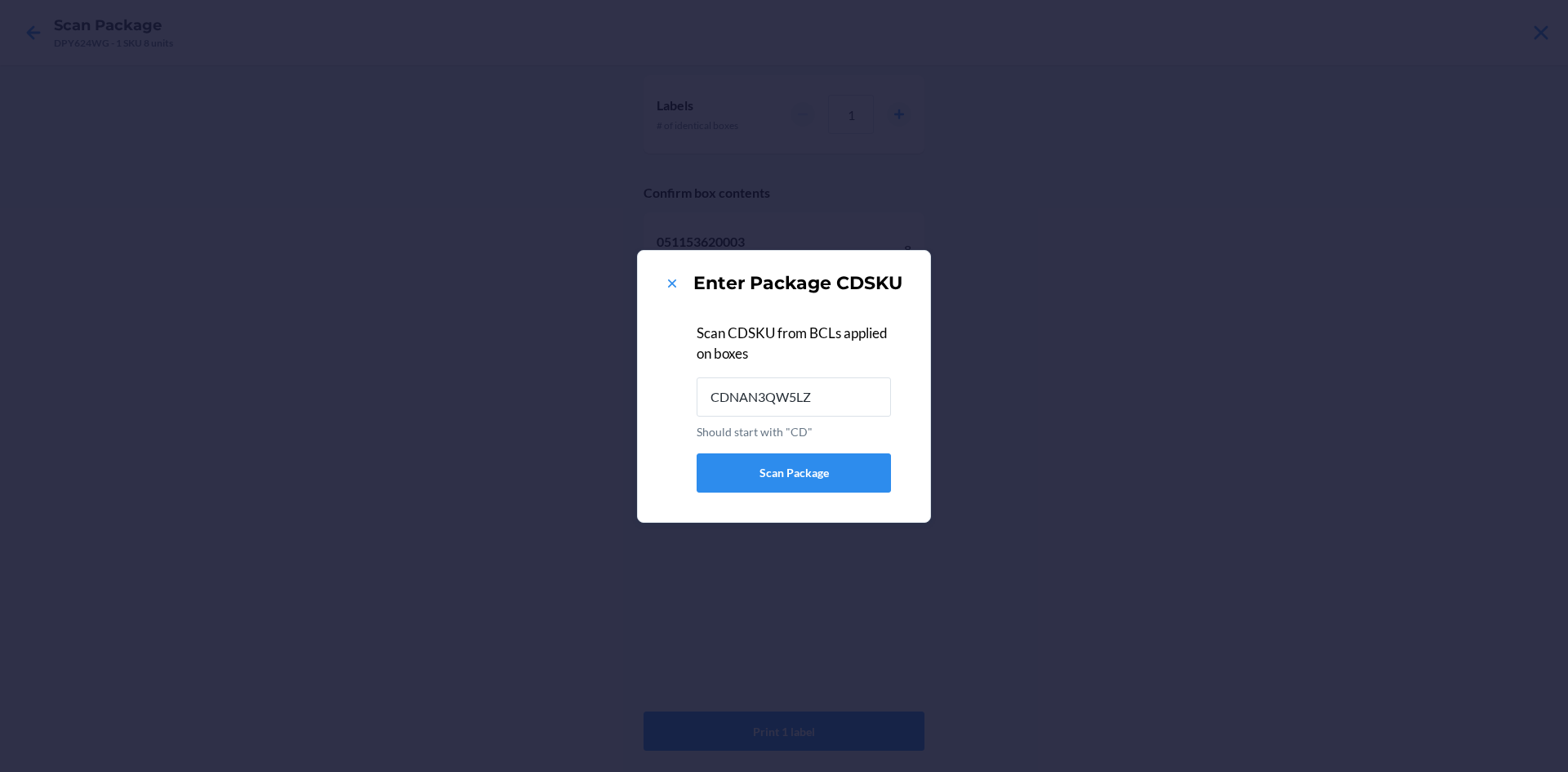
type input "CDNAN3QW5LZ"
click at [668, 279] on icon at bounding box center [673, 284] width 17 height 17
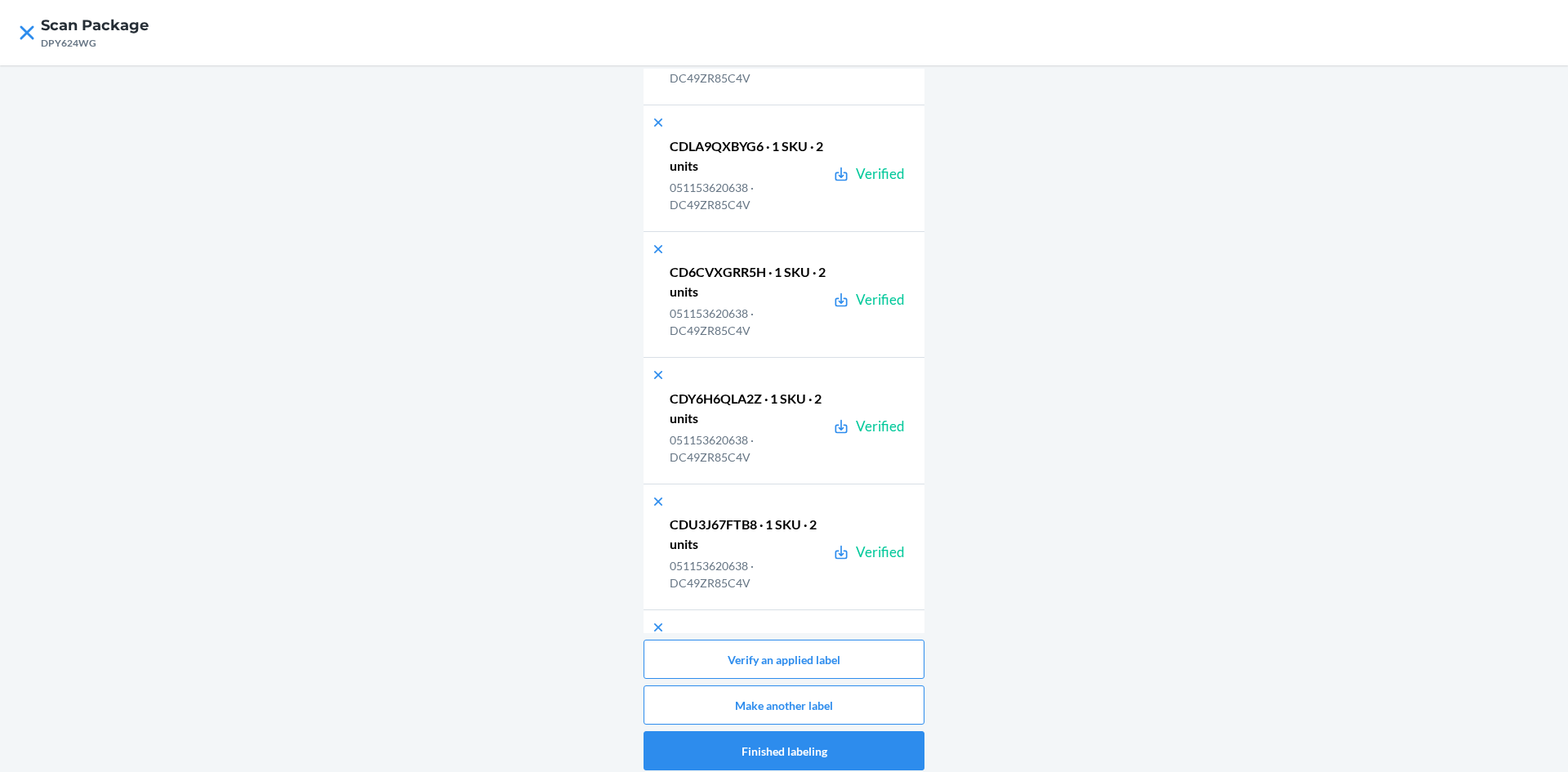
scroll to position [24115, 0]
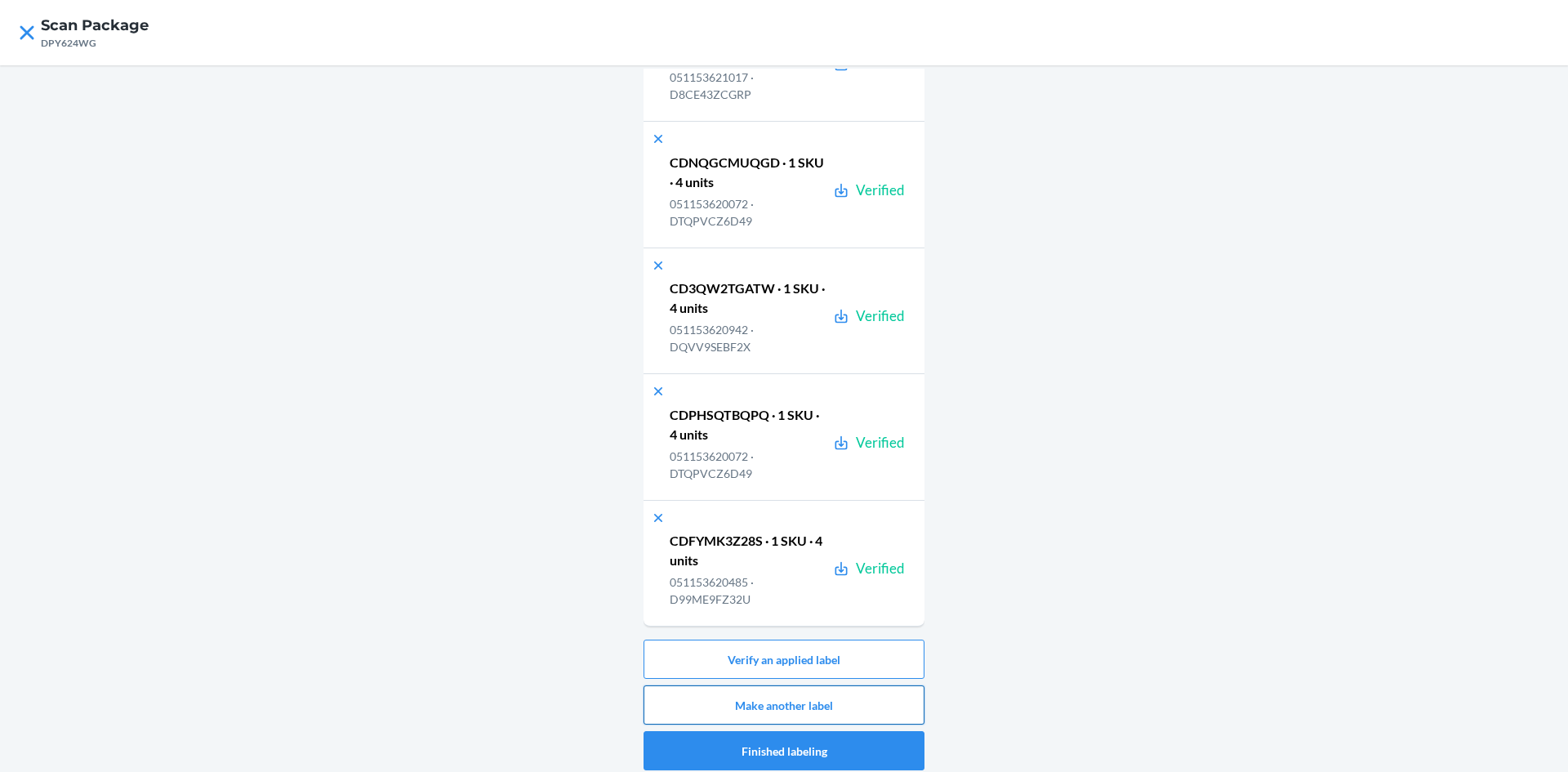
click at [843, 692] on button "Make another label" at bounding box center [784, 704] width 281 height 39
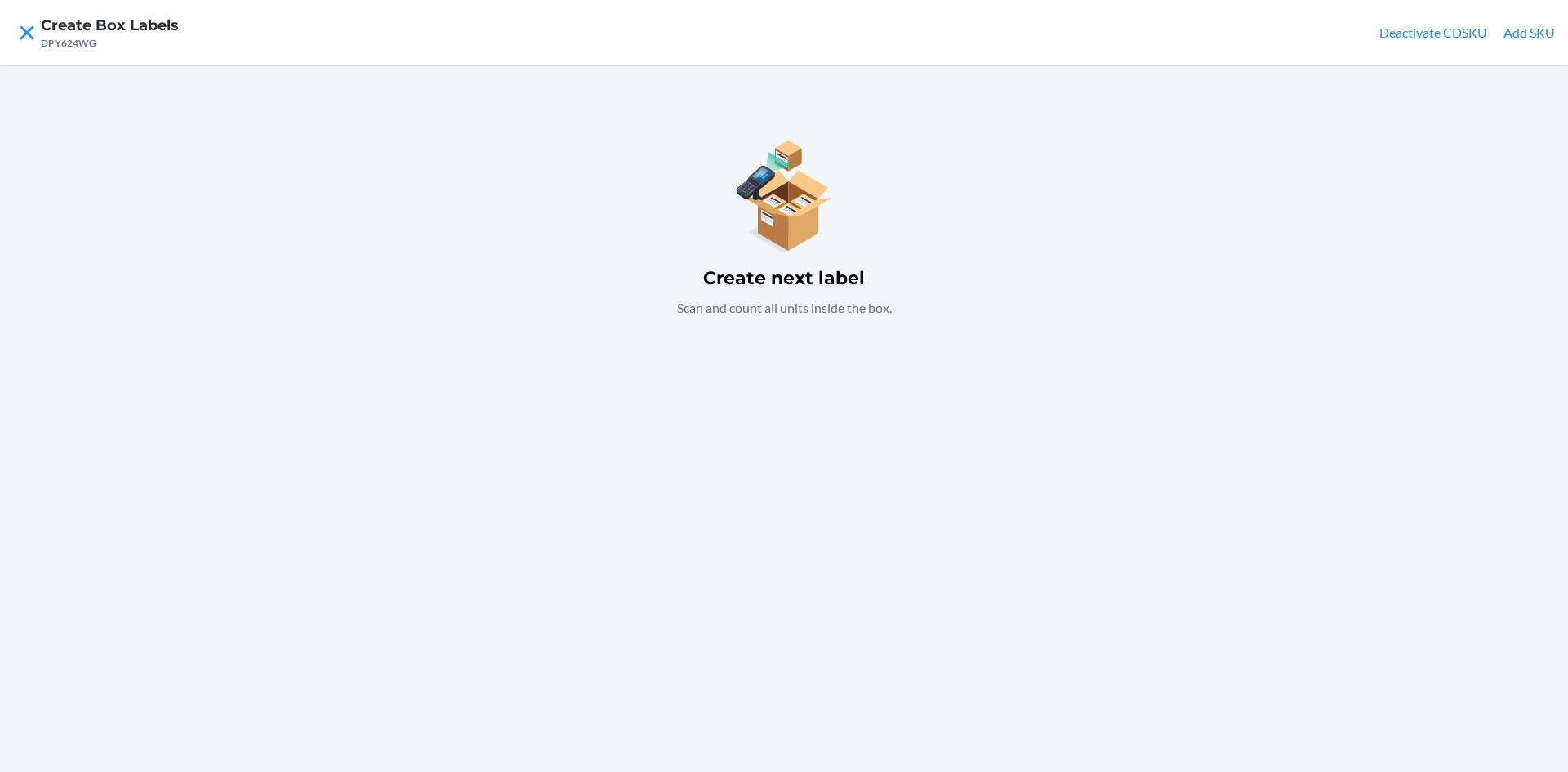
click at [1501, 33] on span "Deactivate CDSKU Add SKU" at bounding box center [1467, 32] width 175 height 19
click at [1515, 33] on button "Add SKU" at bounding box center [1530, 32] width 52 height 19
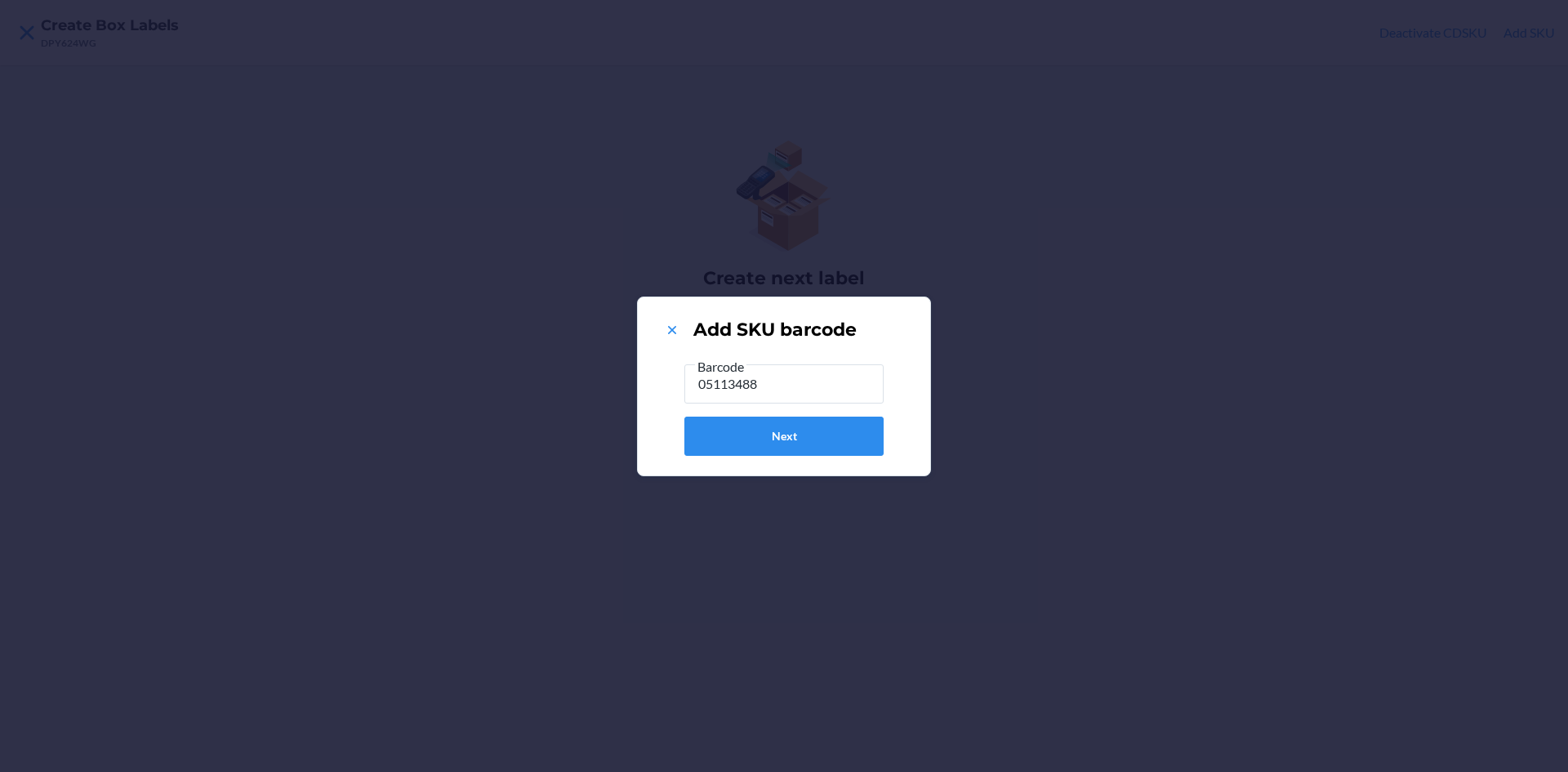
click at [733, 387] on input "05113488" at bounding box center [784, 384] width 199 height 39
click at [781, 388] on input "051153488" at bounding box center [784, 384] width 199 height 39
type input "051153488207"
click at [830, 442] on button "Next" at bounding box center [784, 436] width 199 height 39
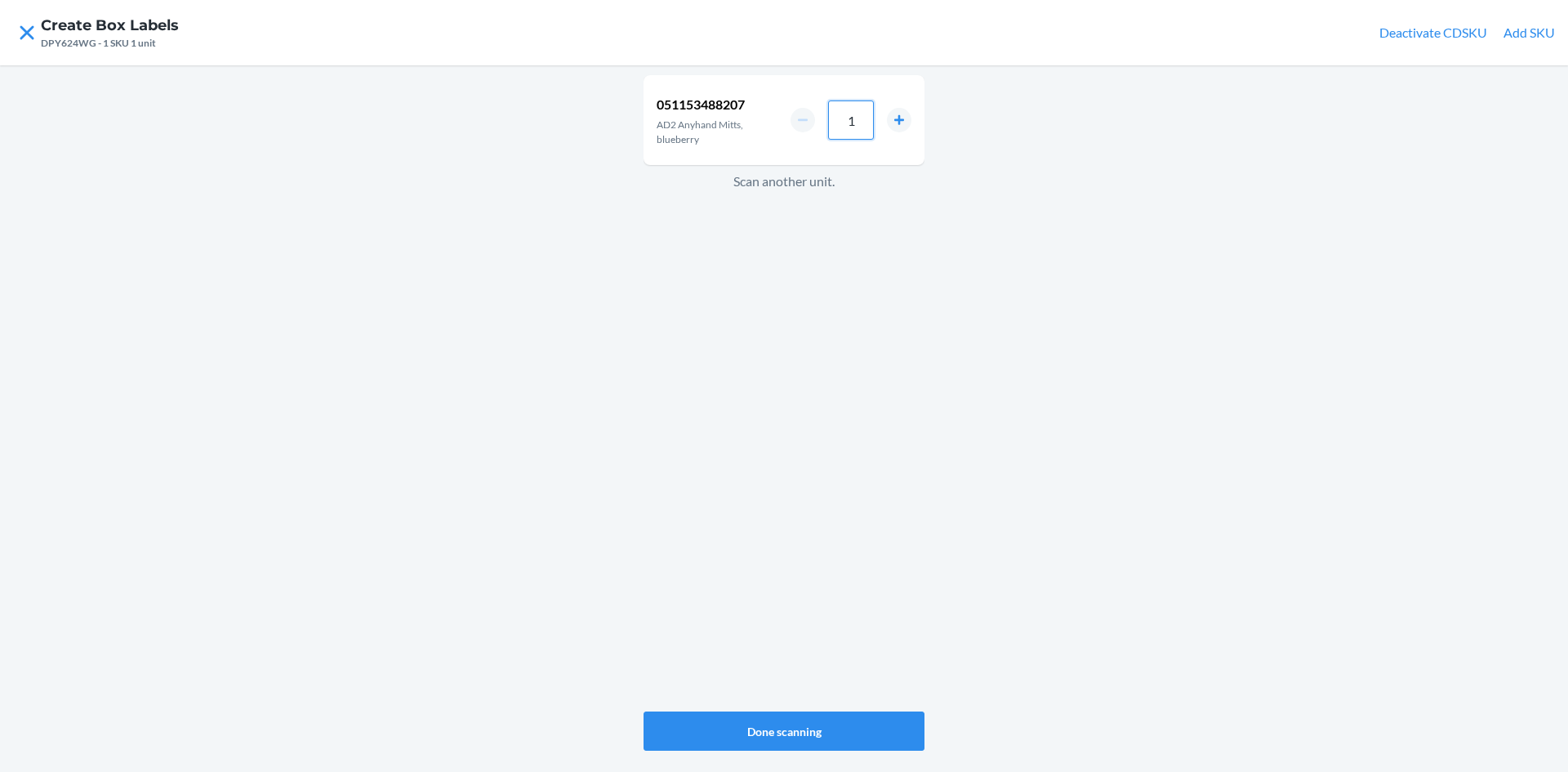
click at [856, 117] on input "1" at bounding box center [850, 119] width 46 height 39
type input "50"
click at [768, 719] on button "Done scanning" at bounding box center [784, 730] width 281 height 39
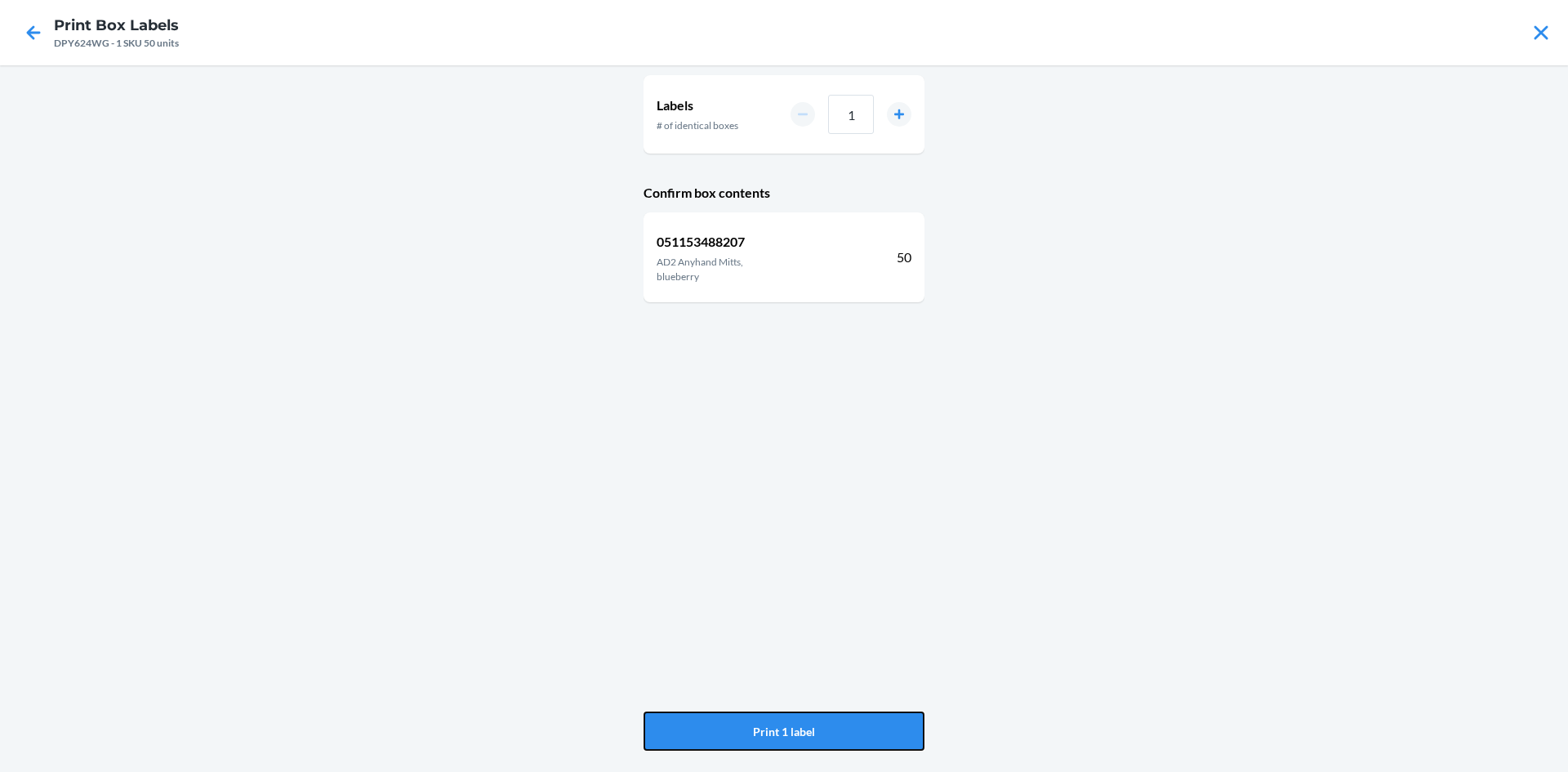
click at [768, 719] on button "Print 1 label" at bounding box center [784, 730] width 281 height 39
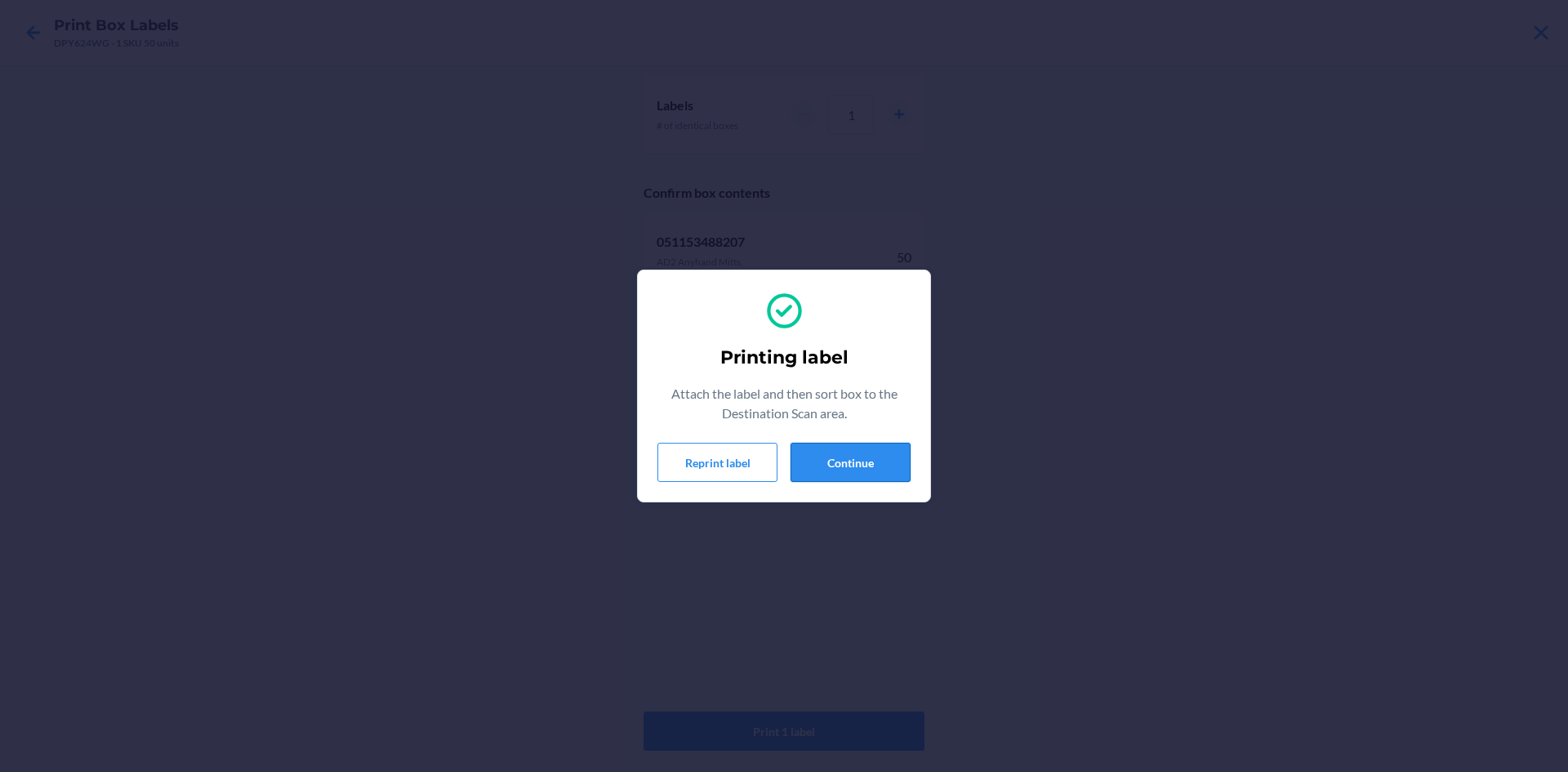
click at [843, 467] on button "Continue" at bounding box center [850, 462] width 120 height 39
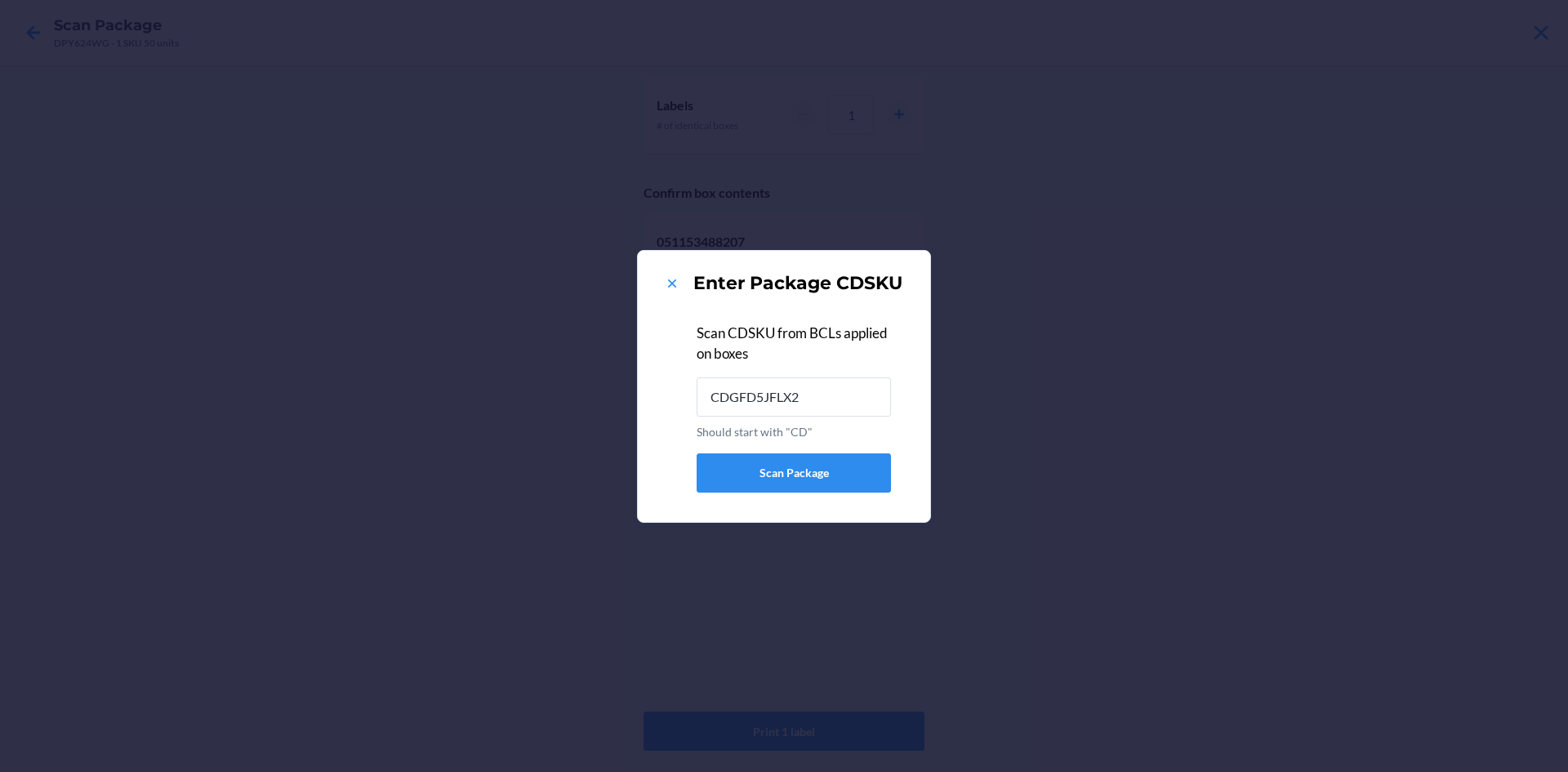
type input "CDGFD5JFLX2"
click at [668, 284] on icon at bounding box center [673, 284] width 17 height 17
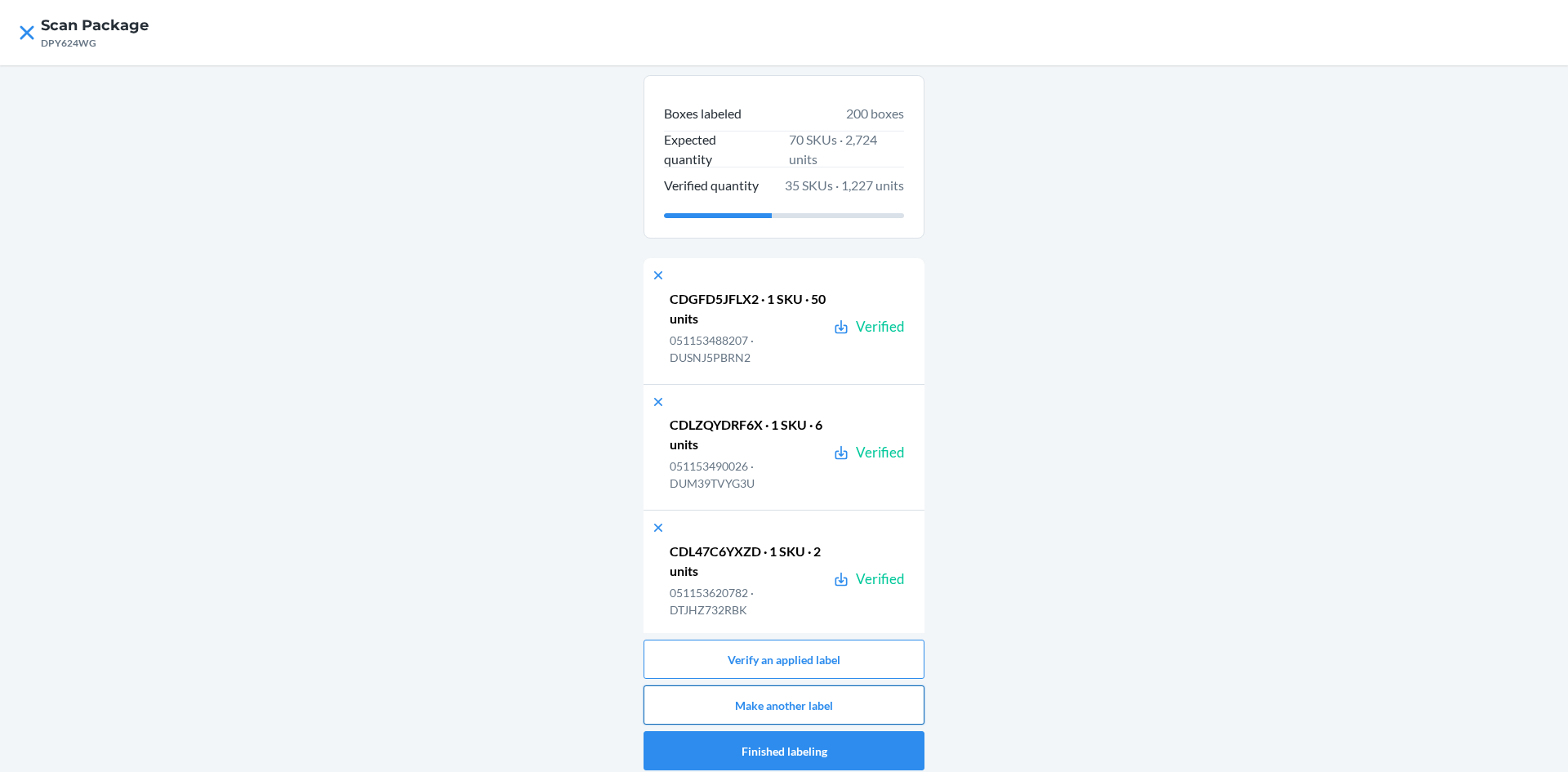
click at [874, 697] on button "Make another label" at bounding box center [784, 704] width 281 height 39
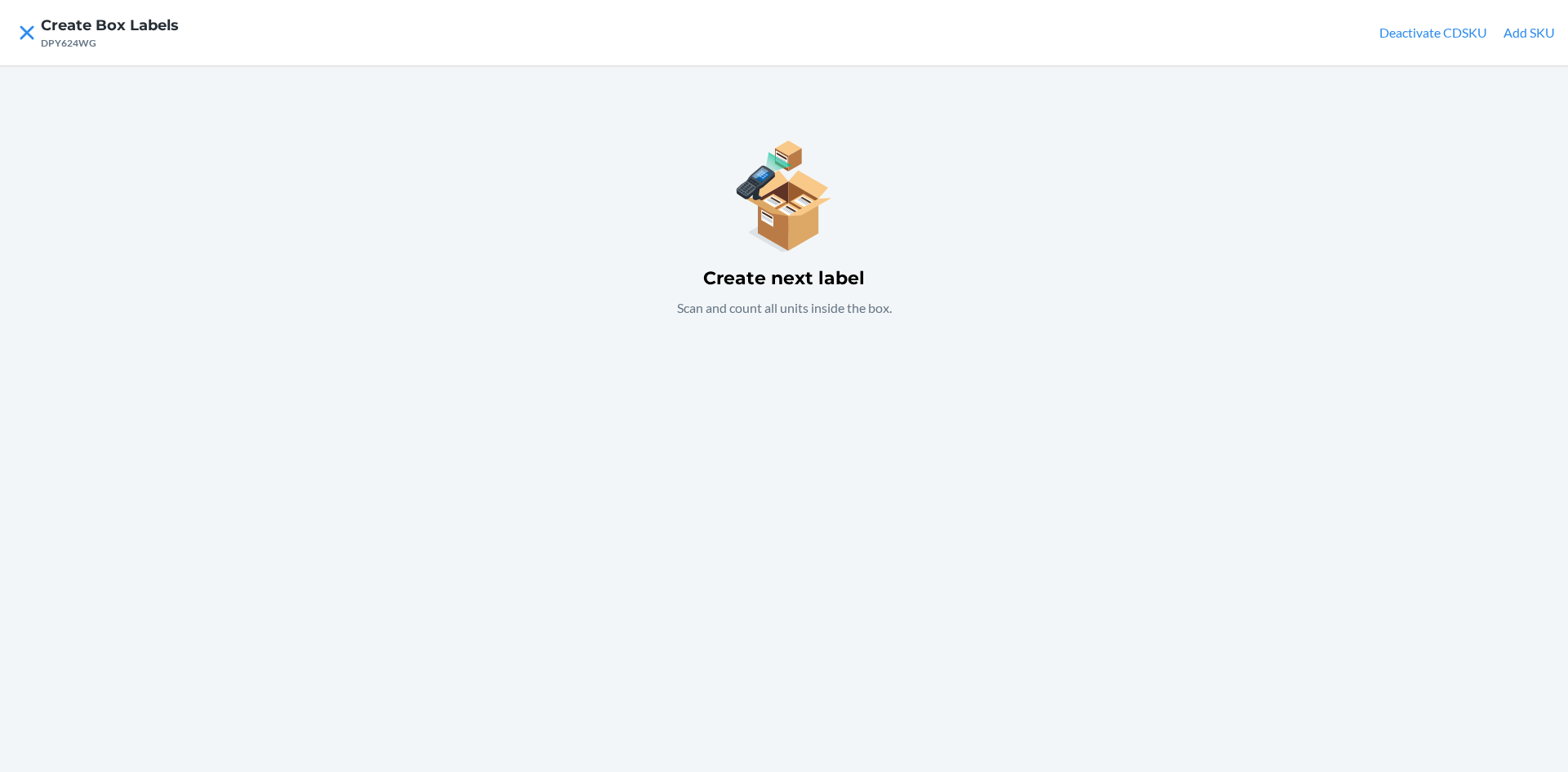
drag, startPoint x: 1549, startPoint y: 20, endPoint x: 1532, endPoint y: 33, distance: 21.4
click at [1543, 21] on nav "Create Box Labels DPY624WG Deactivate CDSKU Add SKU" at bounding box center [784, 33] width 1568 height 65
click at [1533, 33] on button "Add SKU" at bounding box center [1530, 32] width 52 height 19
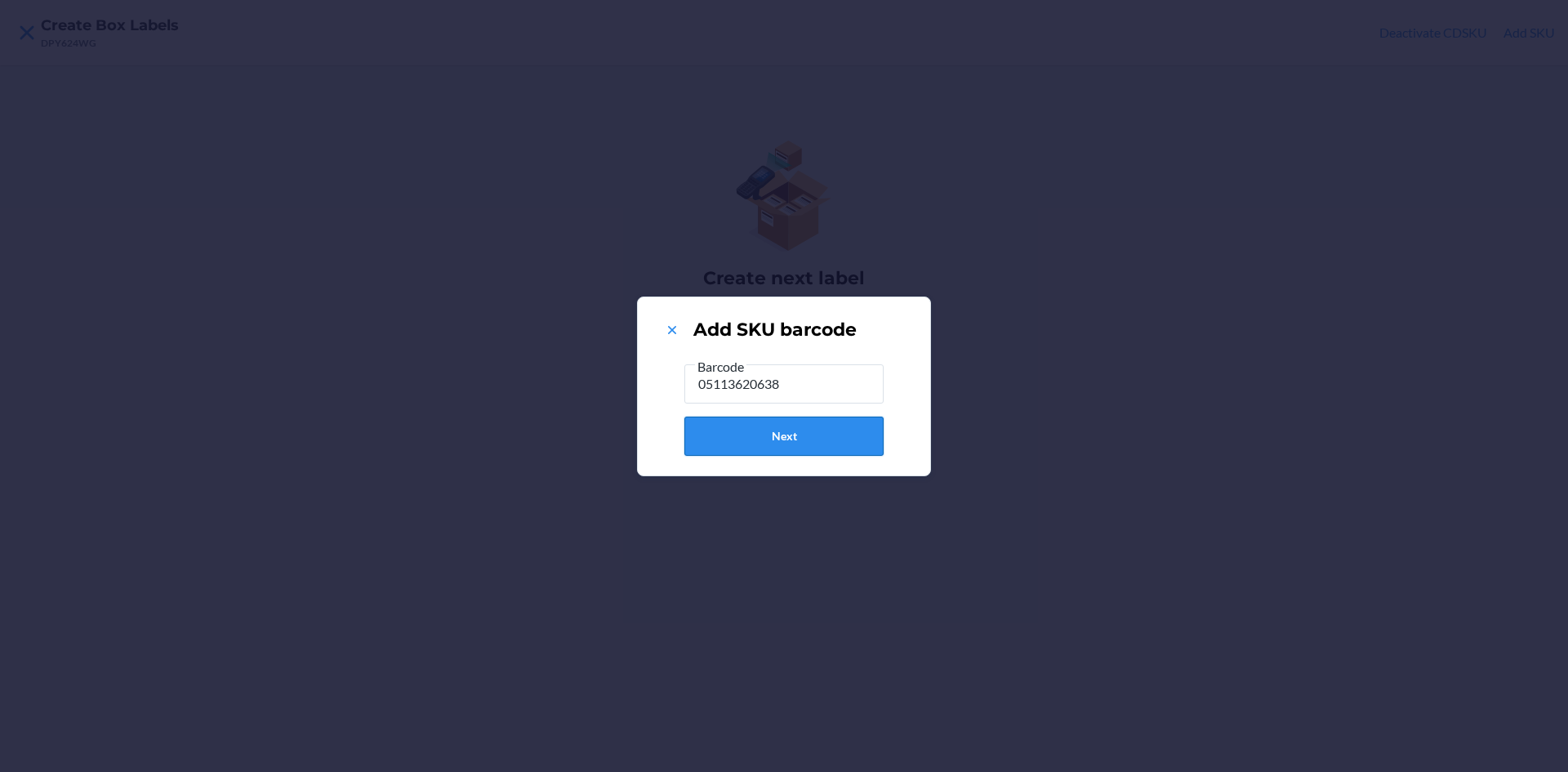
click at [789, 432] on button "Next" at bounding box center [784, 436] width 199 height 39
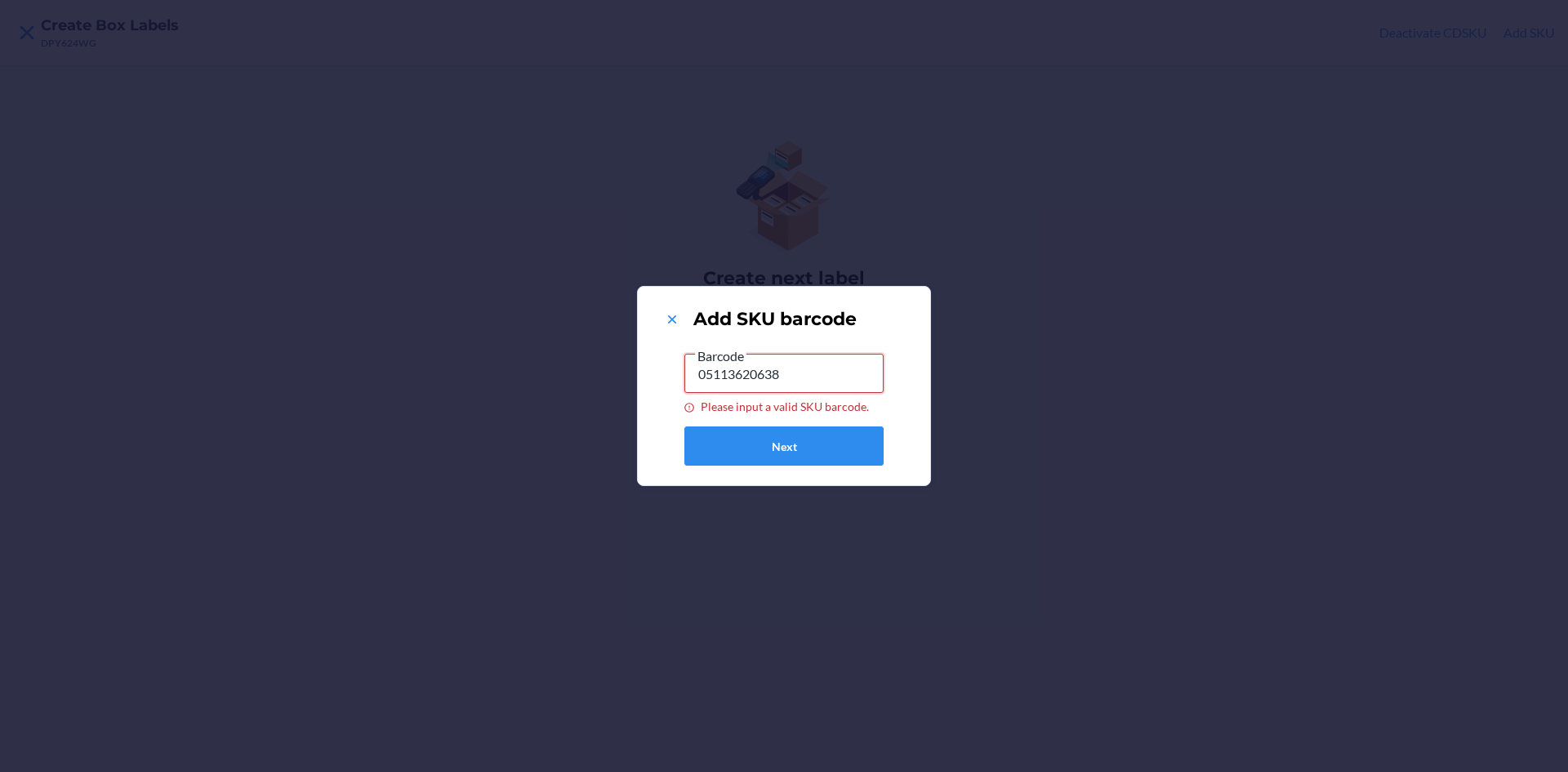
click at [735, 376] on input "05113620638" at bounding box center [784, 373] width 199 height 39
click at [730, 372] on input "05113620638" at bounding box center [784, 373] width 199 height 39
type input "051153620638"
click at [807, 455] on button "Next" at bounding box center [784, 446] width 199 height 39
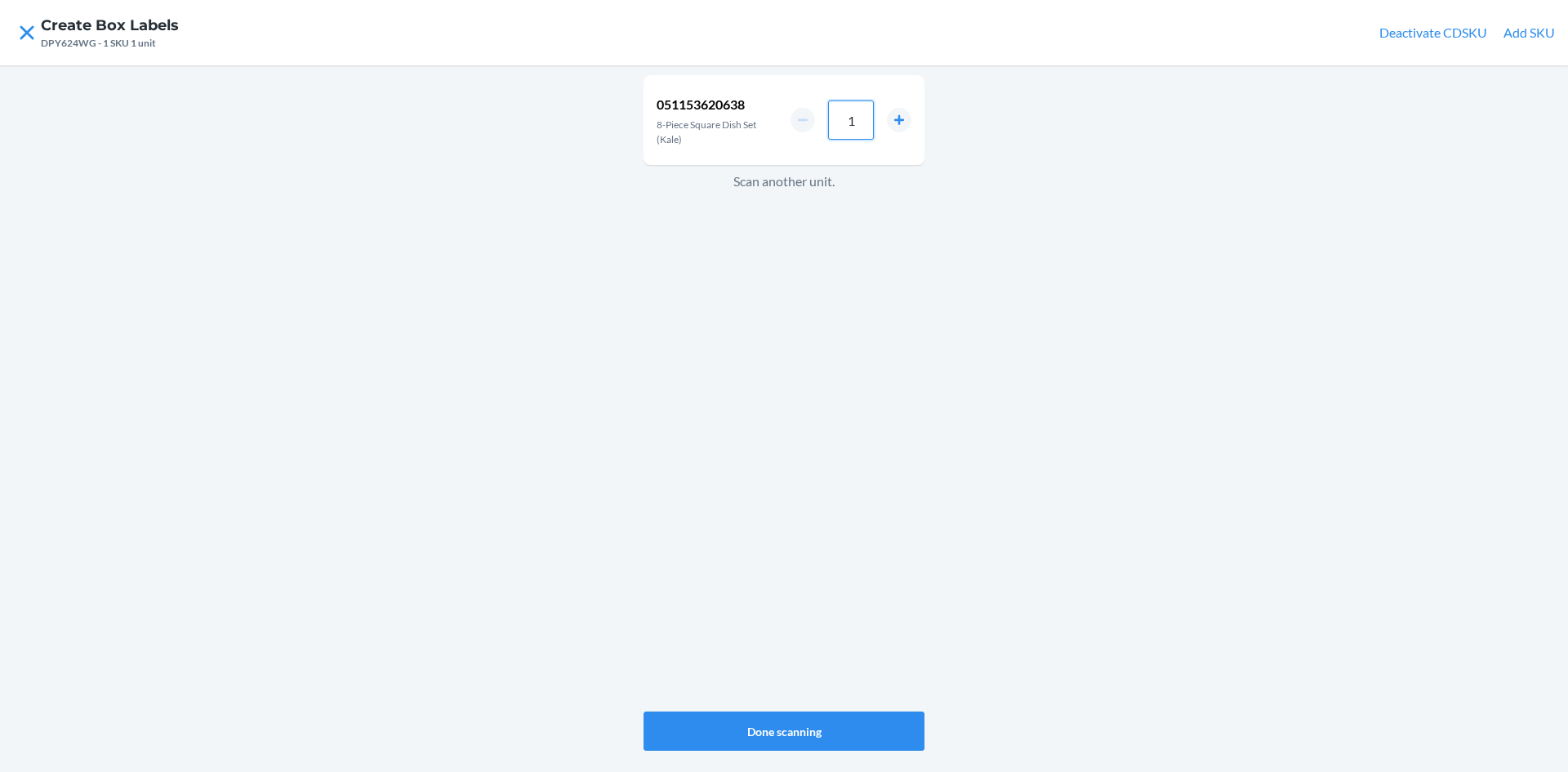
click at [862, 119] on input "1" at bounding box center [850, 119] width 46 height 39
click at [900, 119] on button "increment number" at bounding box center [899, 119] width 24 height 24
click at [859, 124] on input "1" at bounding box center [850, 119] width 46 height 39
type input "0"
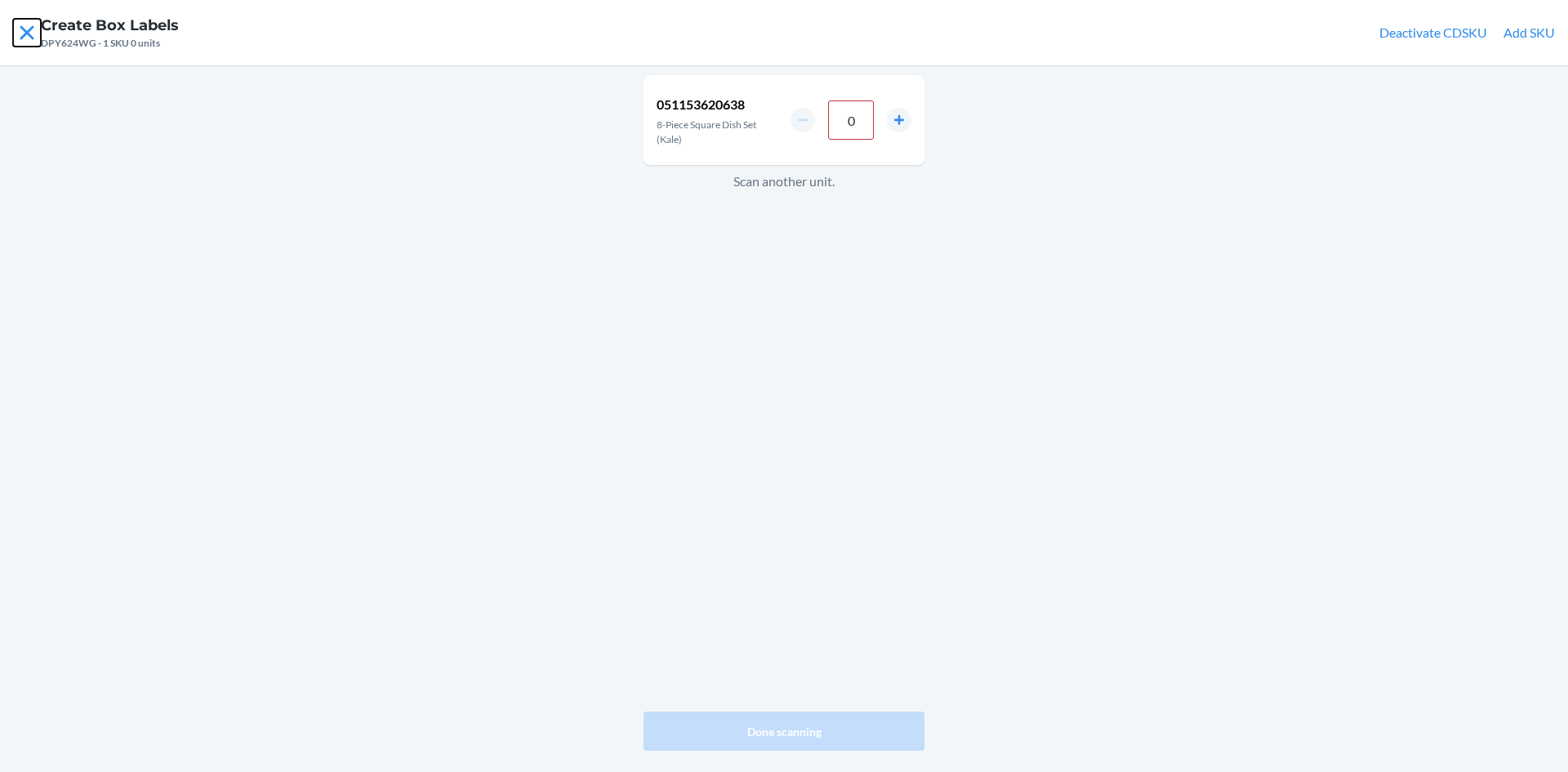
click at [24, 28] on icon at bounding box center [26, 32] width 14 height 14
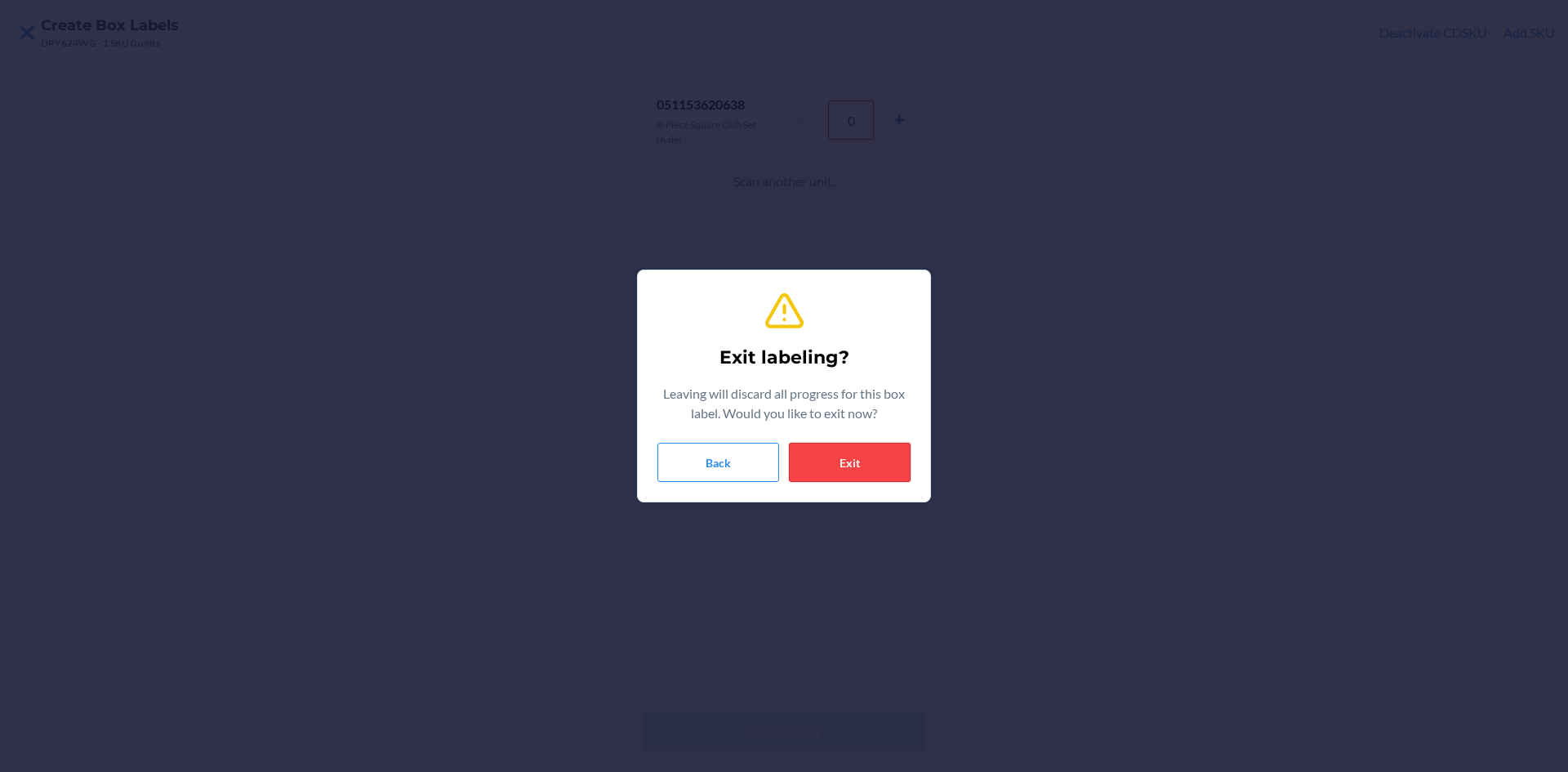
click at [878, 452] on button "Exit" at bounding box center [850, 462] width 122 height 39
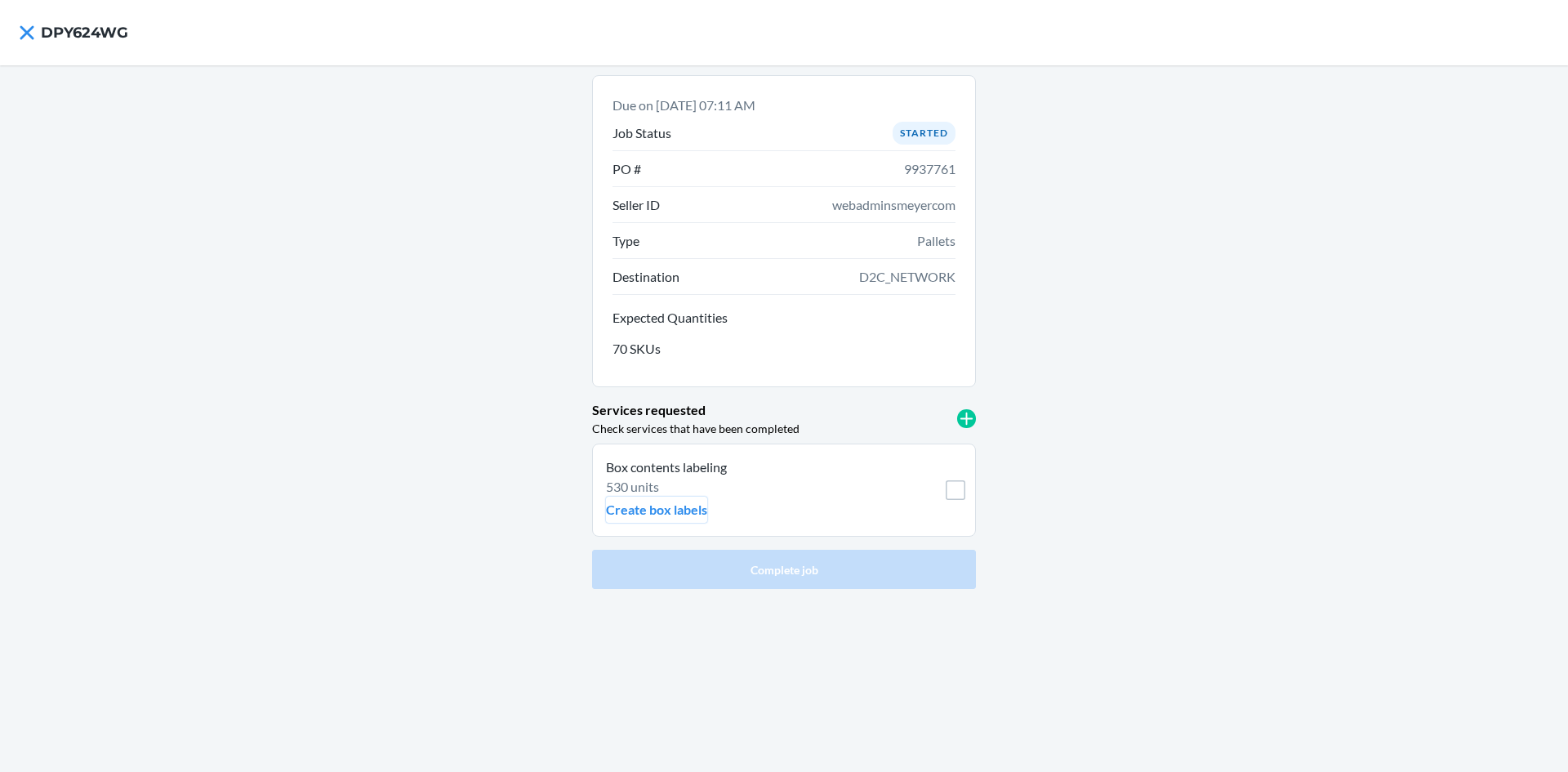
click at [664, 505] on p "Create box labels" at bounding box center [656, 509] width 101 height 19
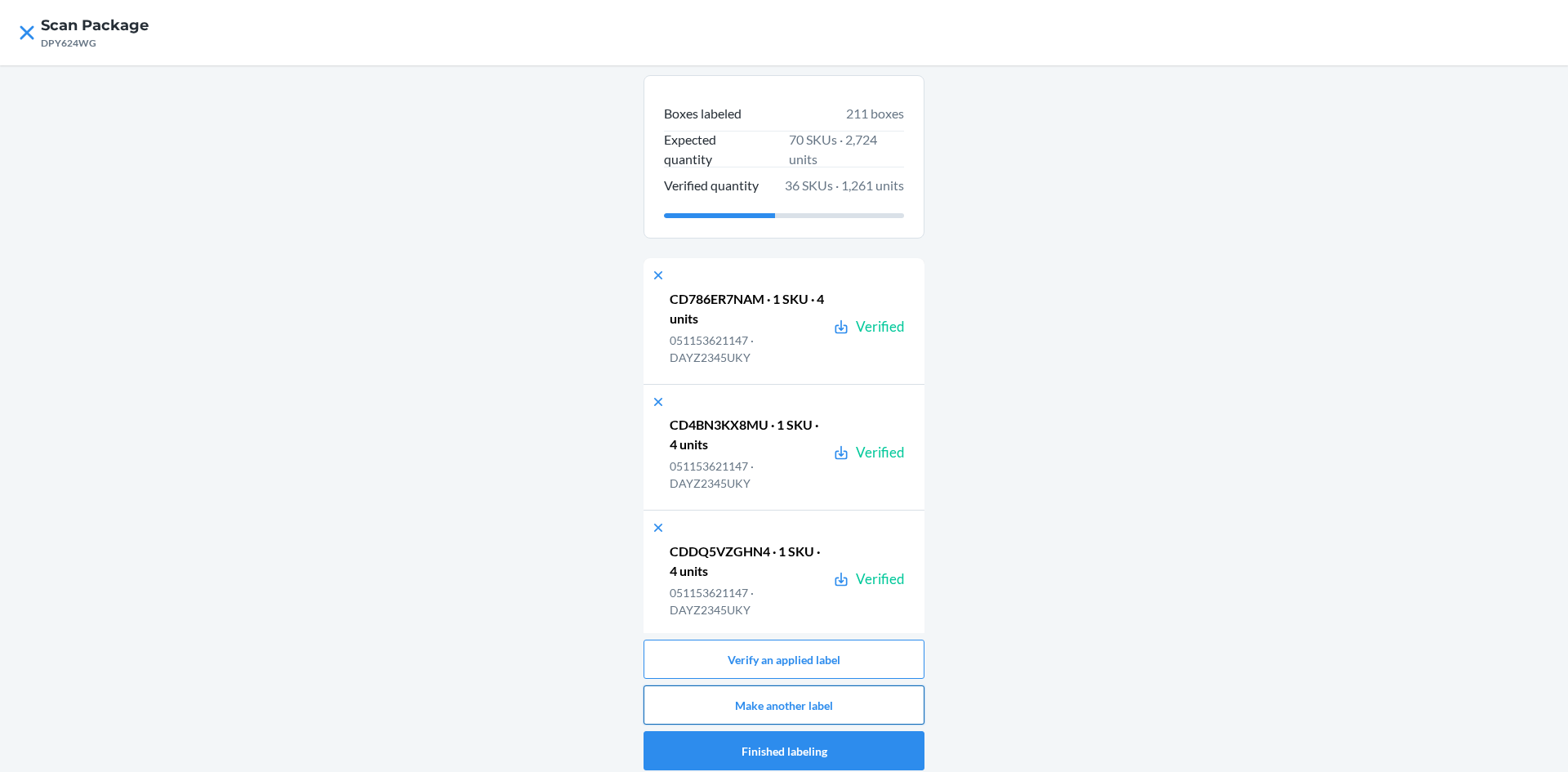
click at [844, 704] on button "Make another label" at bounding box center [784, 704] width 281 height 39
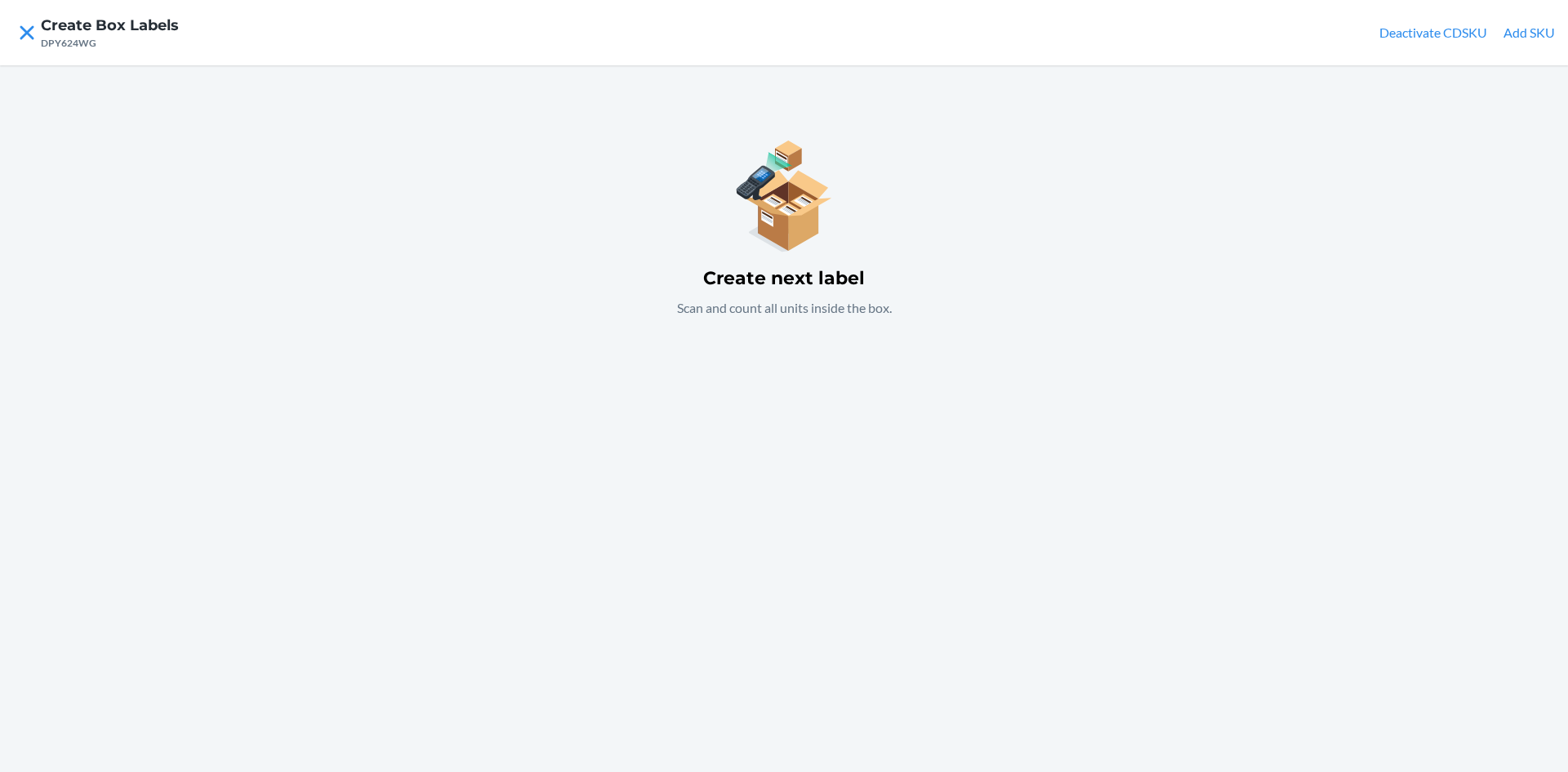
click at [755, 326] on div "Create next label Scan and count all units inside the box." at bounding box center [784, 225] width 281 height 223
click at [1546, 32] on button "Add SKU" at bounding box center [1530, 32] width 52 height 19
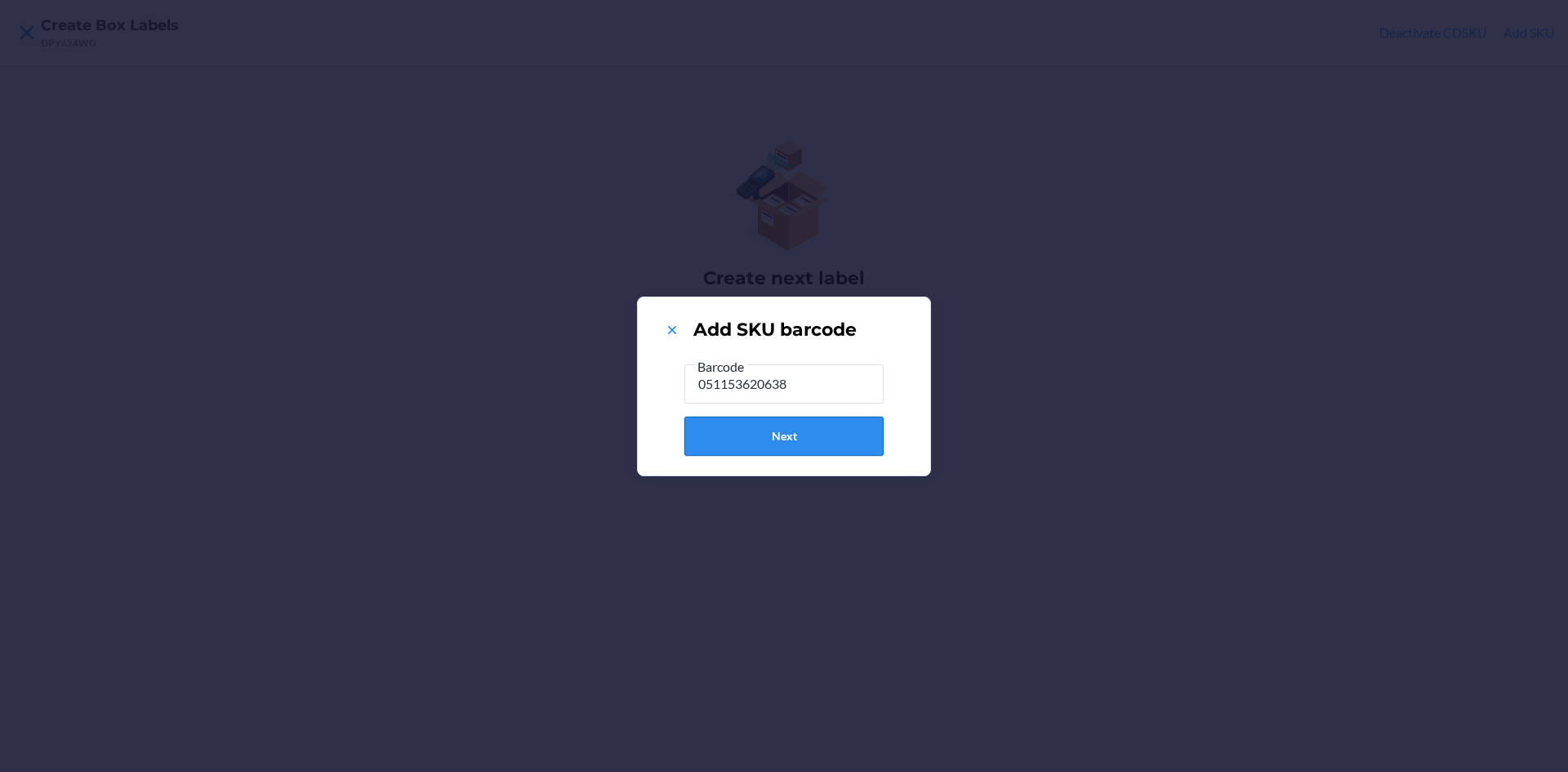
type input "051153620638"
click at [821, 416] on button "Next" at bounding box center [784, 436] width 199 height 39
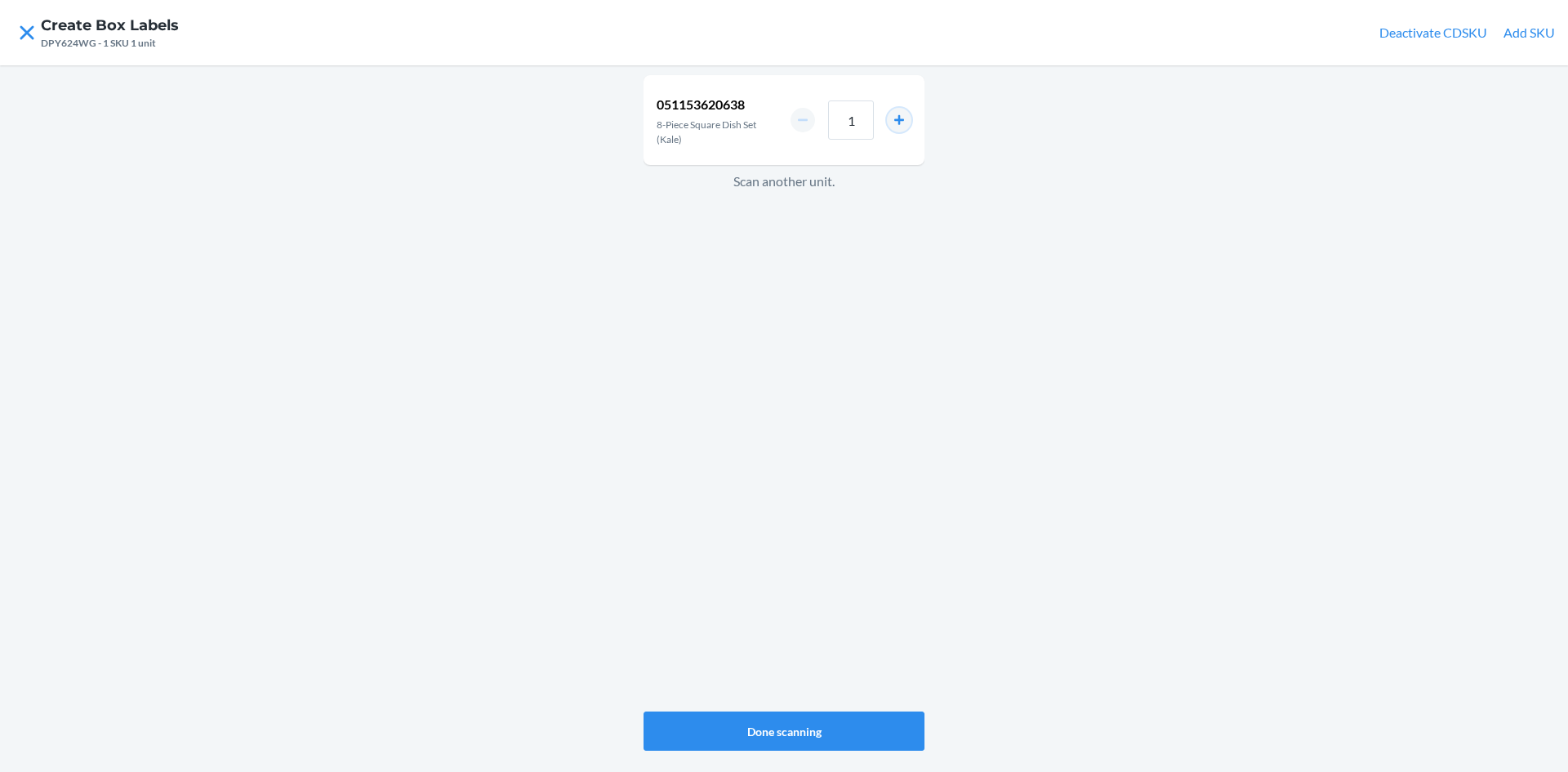
click at [897, 116] on button "increment number" at bounding box center [899, 119] width 24 height 24
type input "2"
click at [850, 728] on button "Done scanning" at bounding box center [784, 730] width 281 height 39
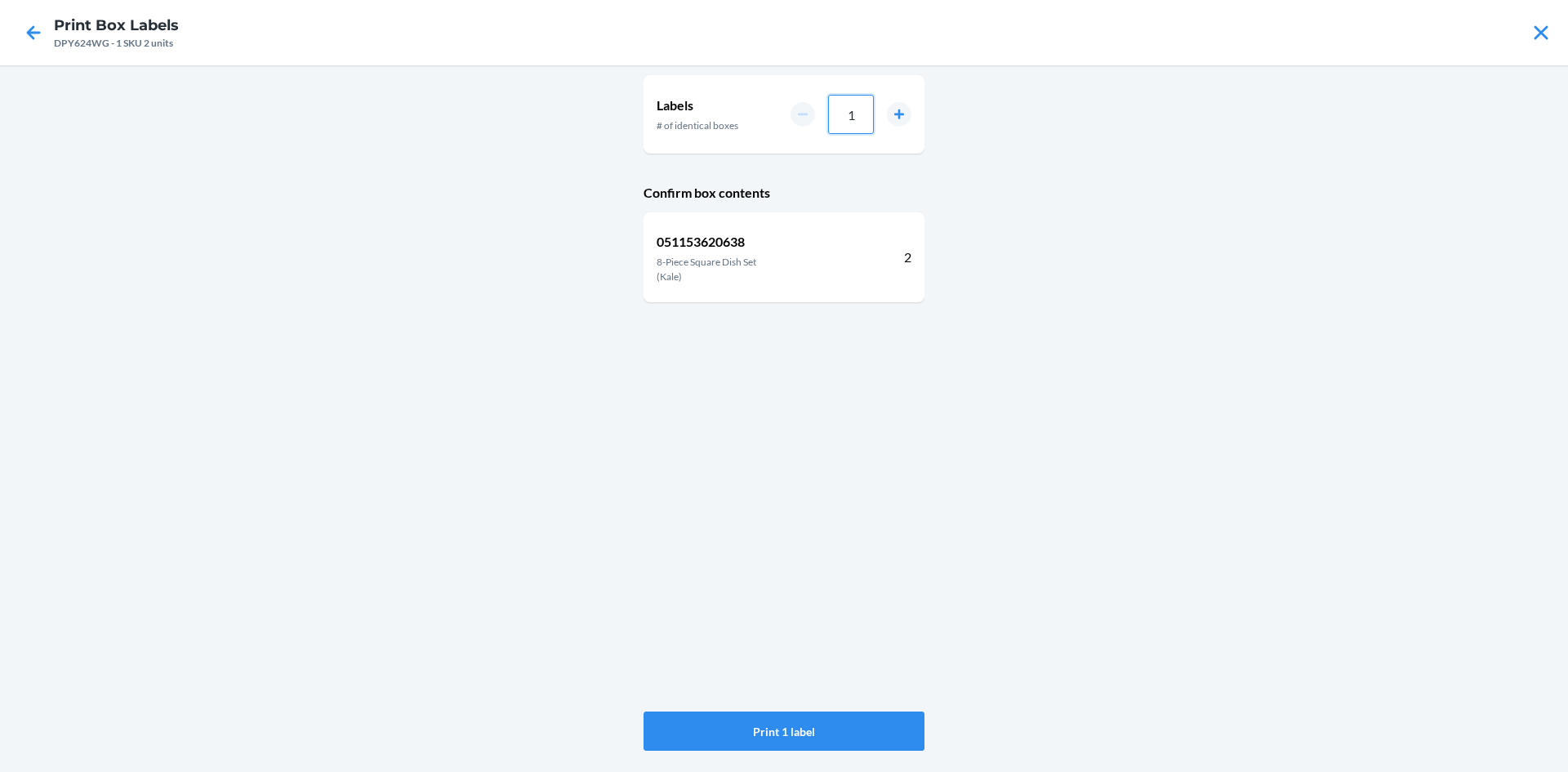
click at [866, 108] on input "1" at bounding box center [850, 114] width 46 height 39
type input "09"
click at [804, 724] on button "Print 9 labels" at bounding box center [784, 730] width 281 height 39
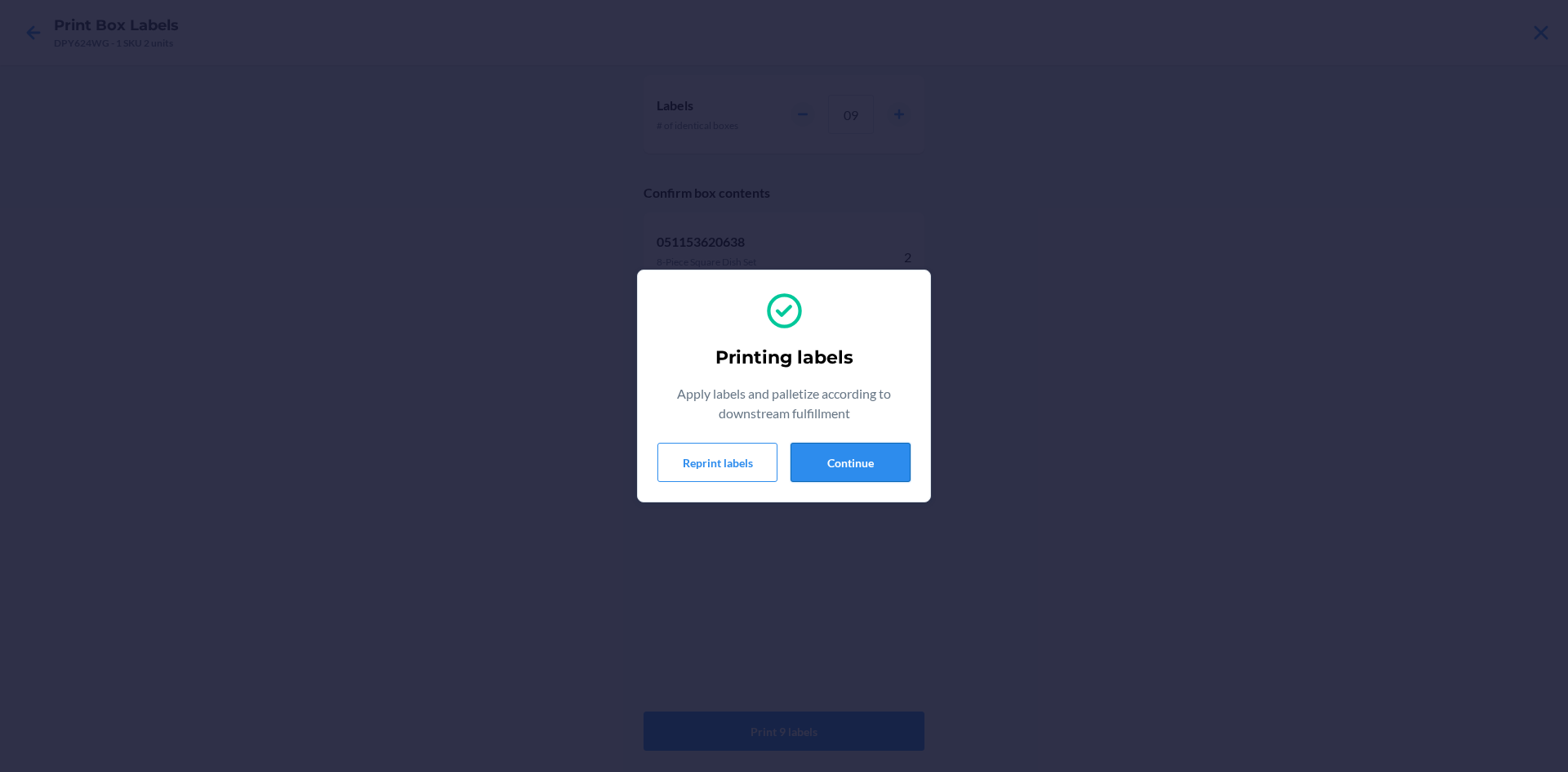
click at [822, 462] on button "Continue" at bounding box center [850, 462] width 120 height 39
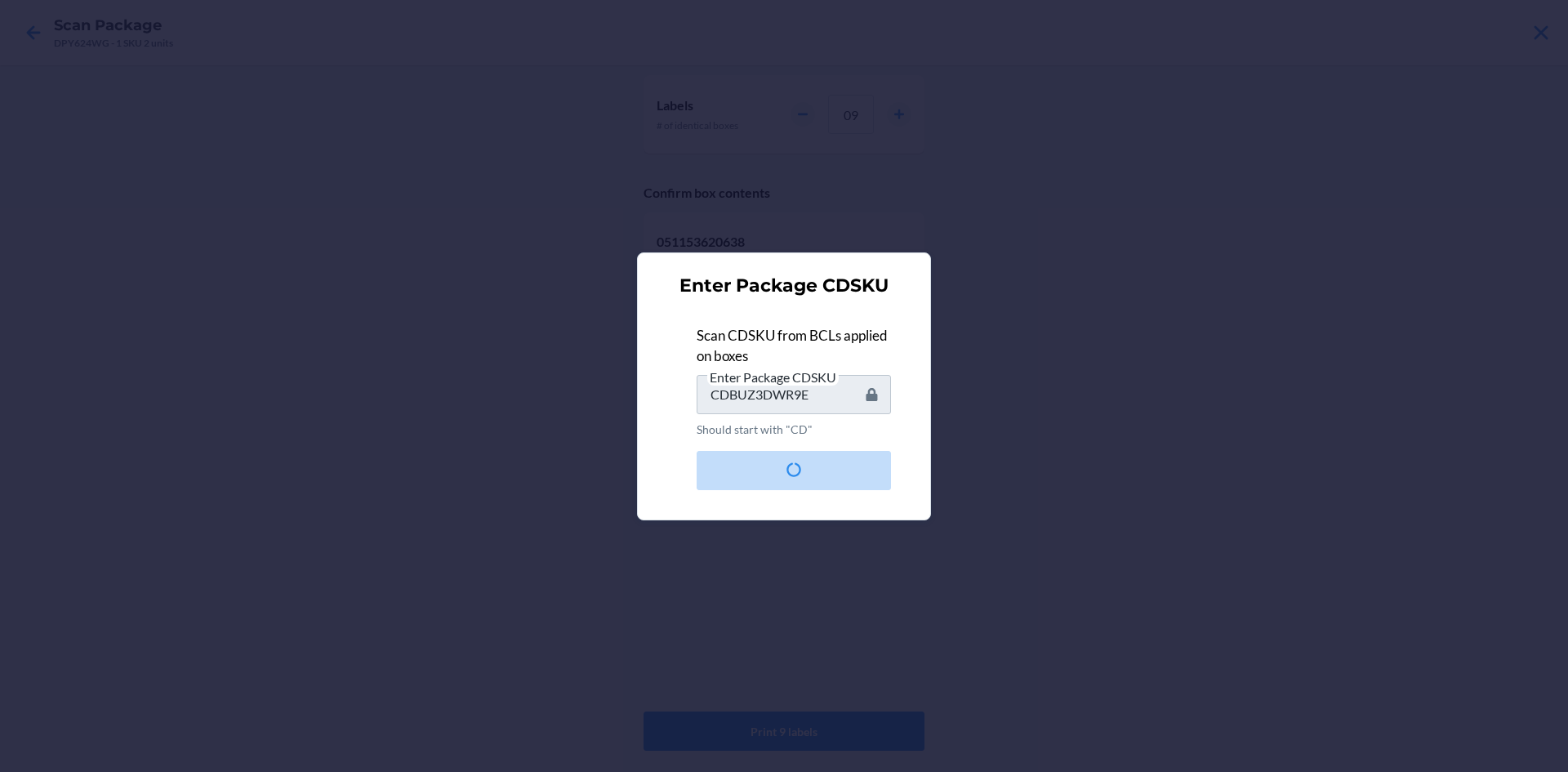
type input "CDMP9A5CA89"
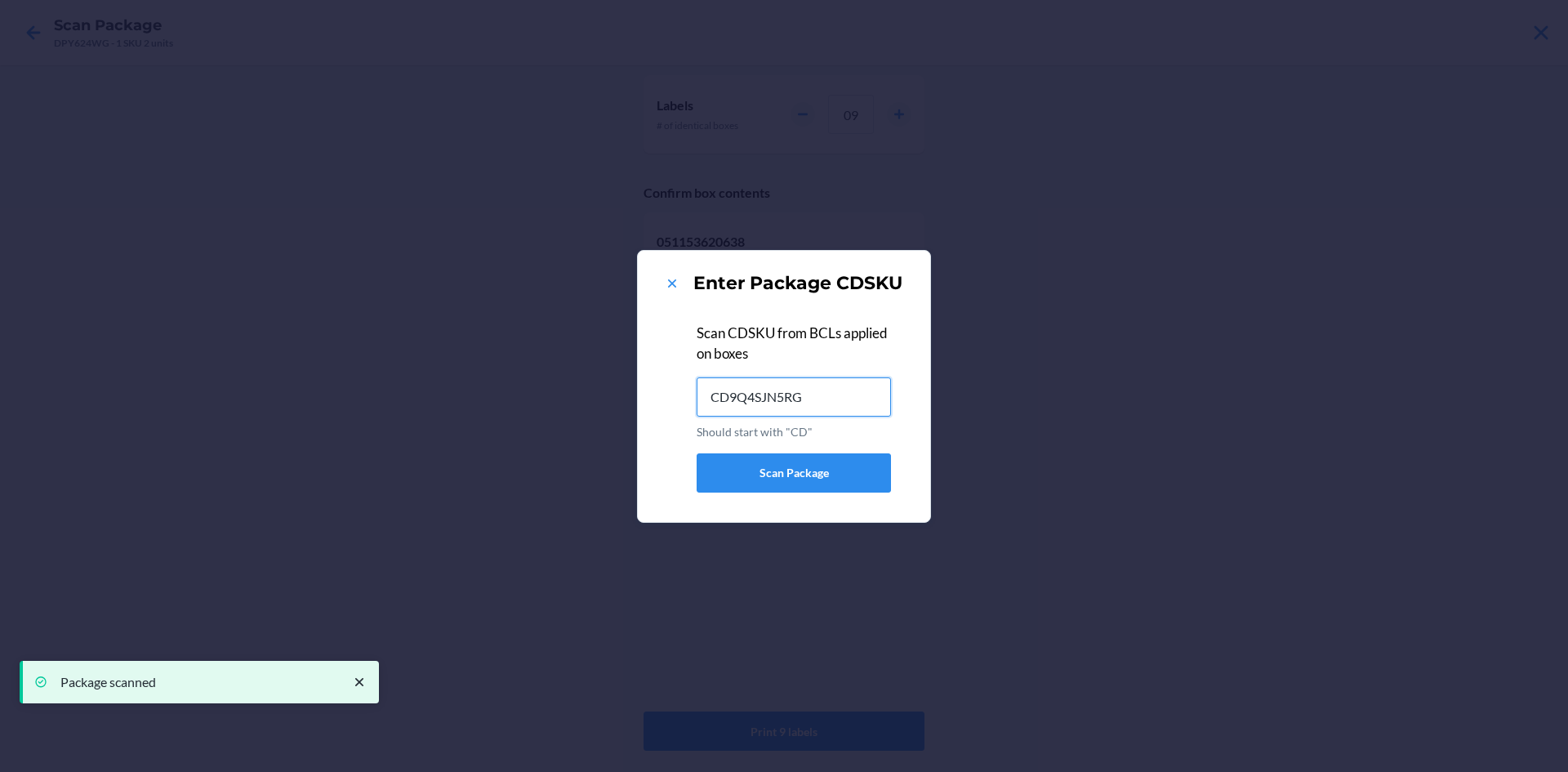
type input "CD9Q4SJN5RG"
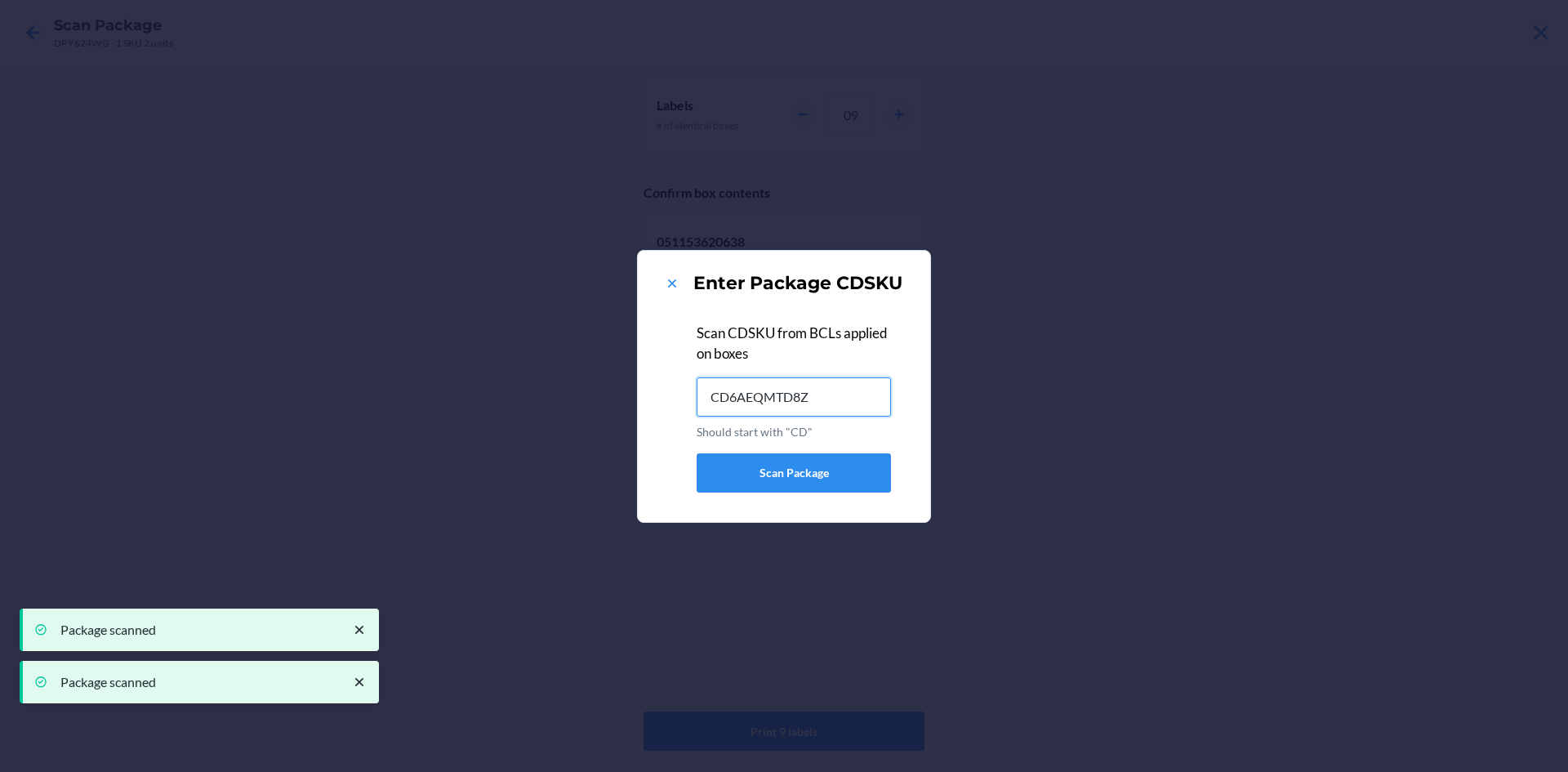
type input "CD6AEQMTD8Z"
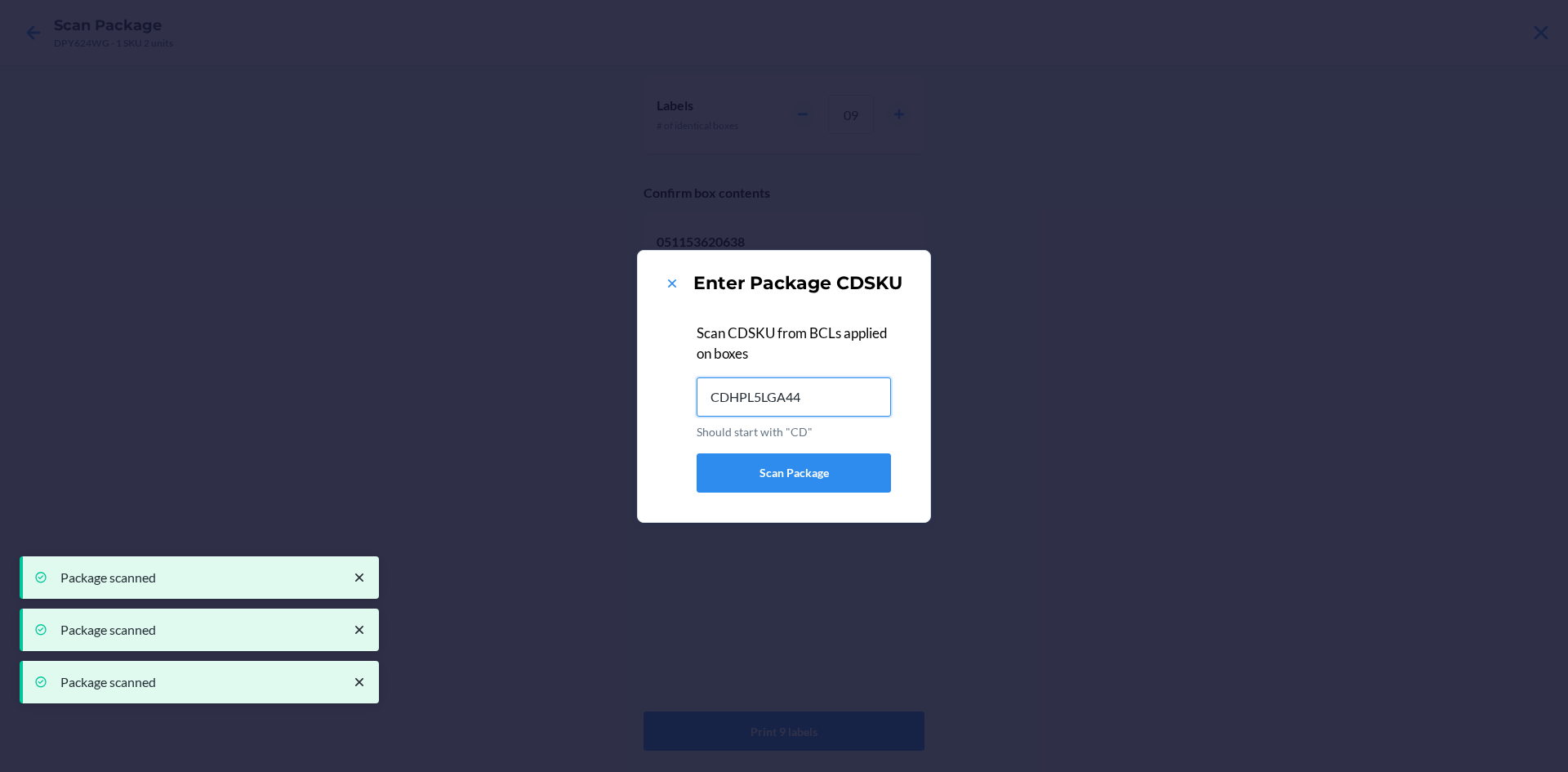
type input "CDHPL5LGA44"
type input "CDJ5D3AYGP2"
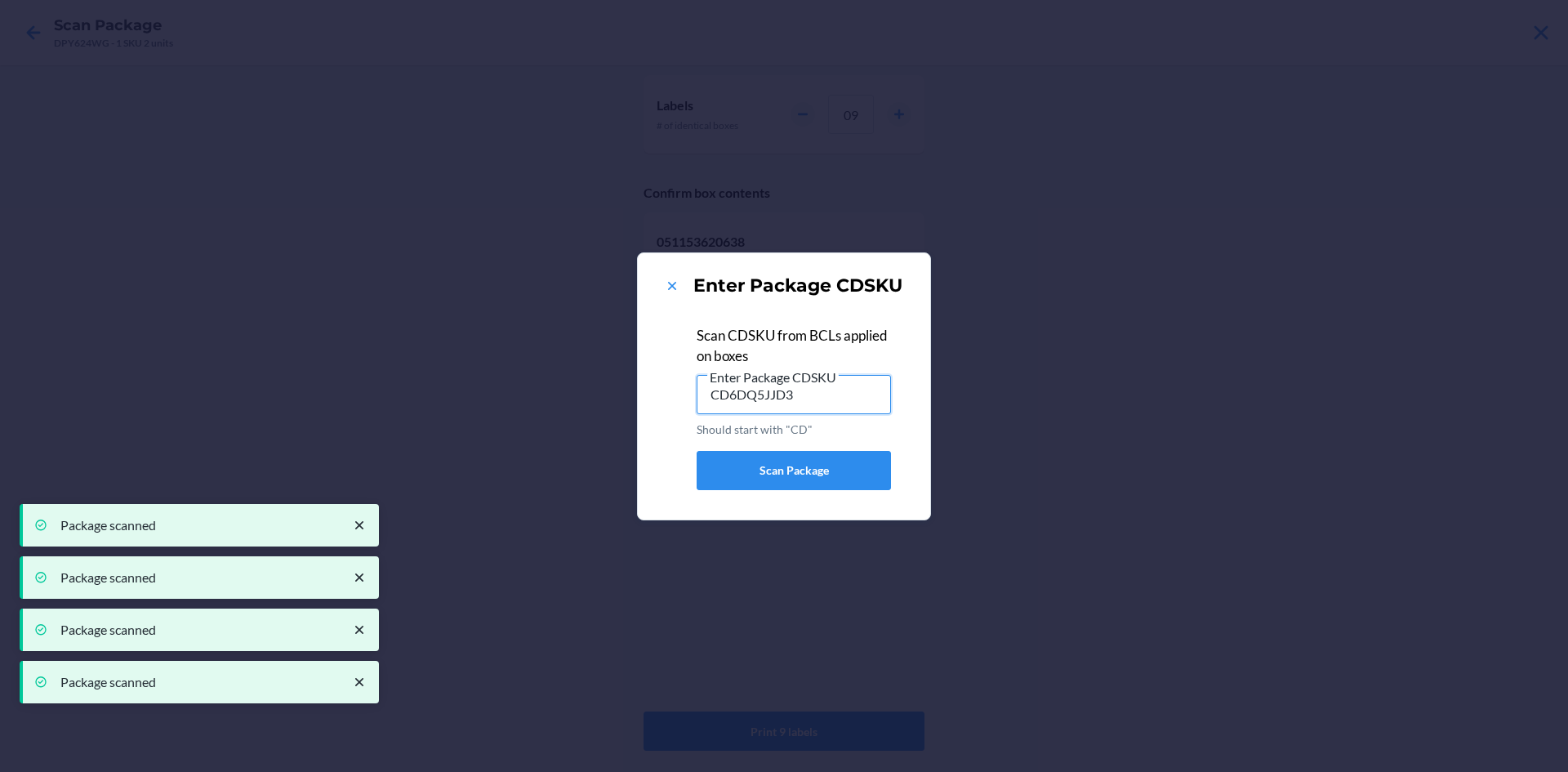
type input "CD6DQ5JJD36"
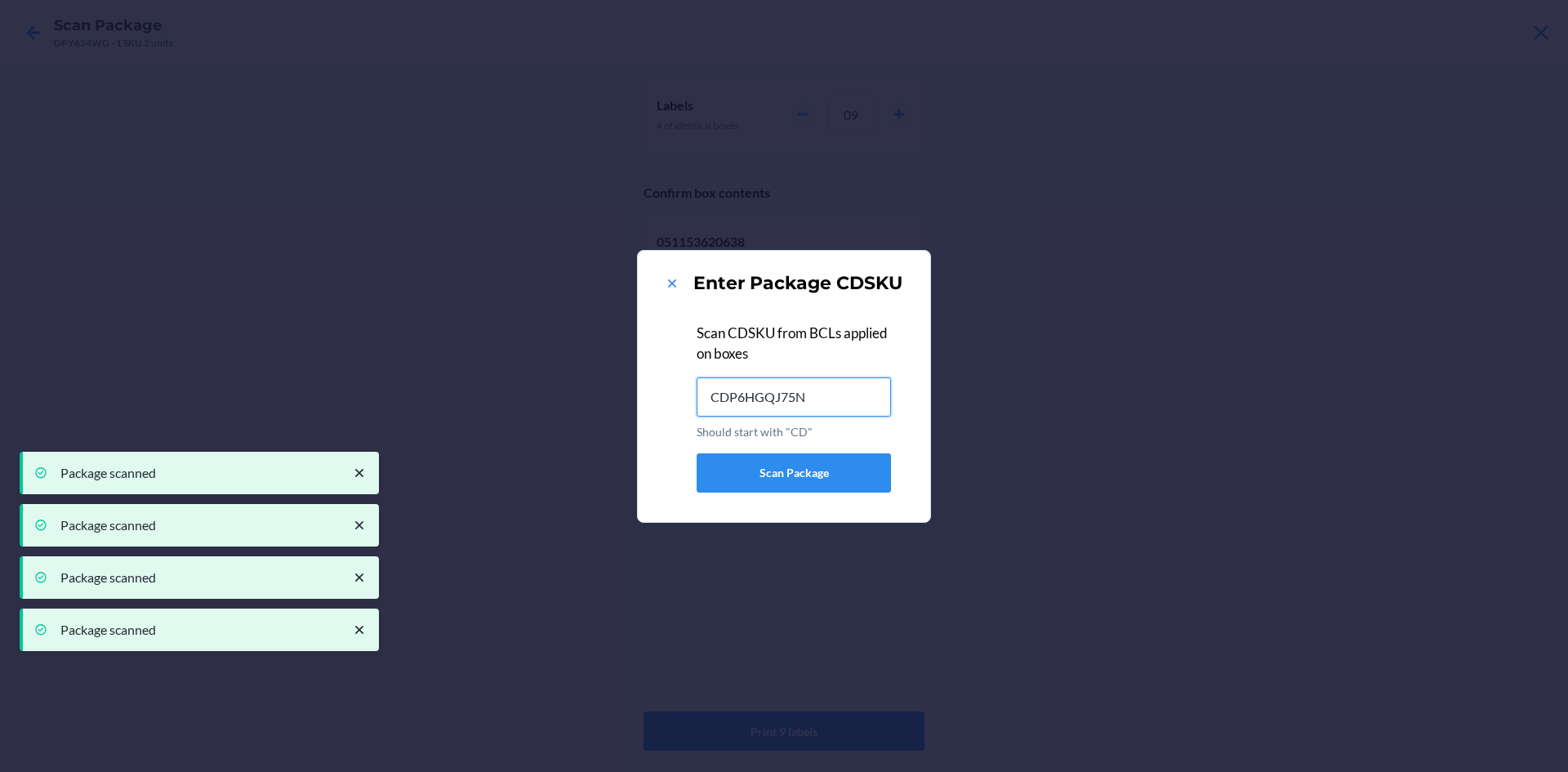
type input "CDP6HGQJ75N"
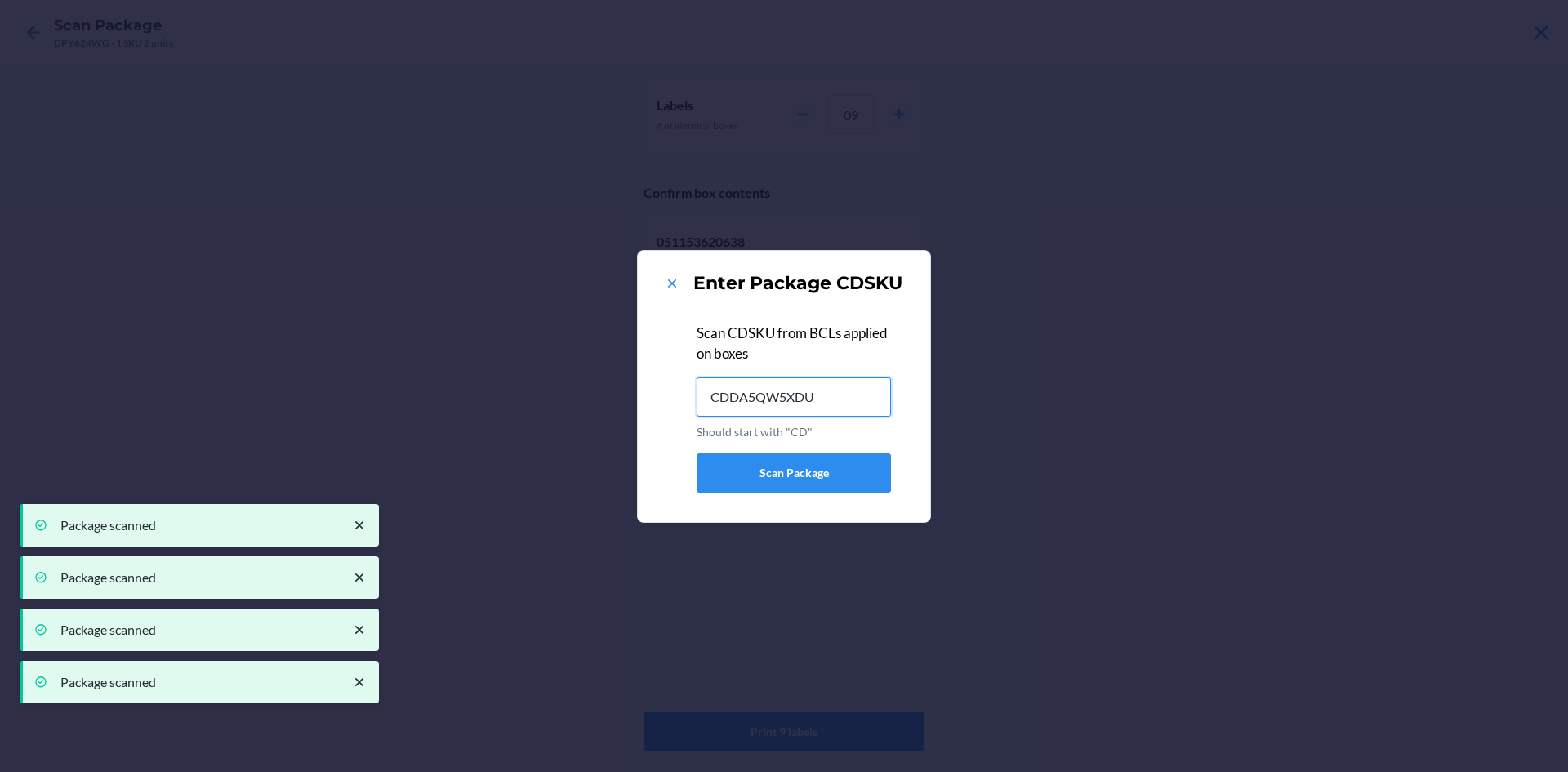
type input "CDDA5QW5XDU"
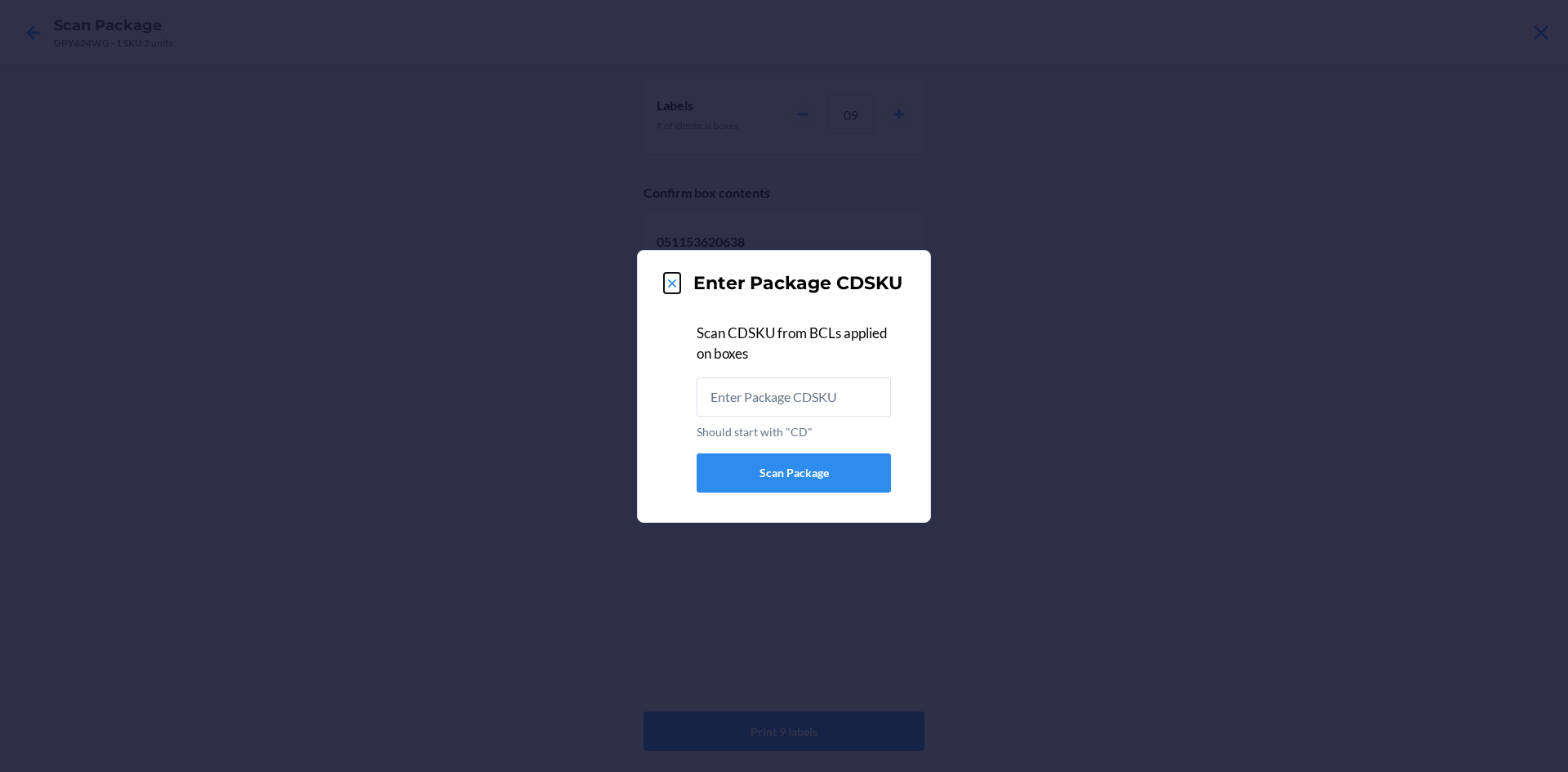
click at [672, 286] on icon at bounding box center [673, 284] width 17 height 17
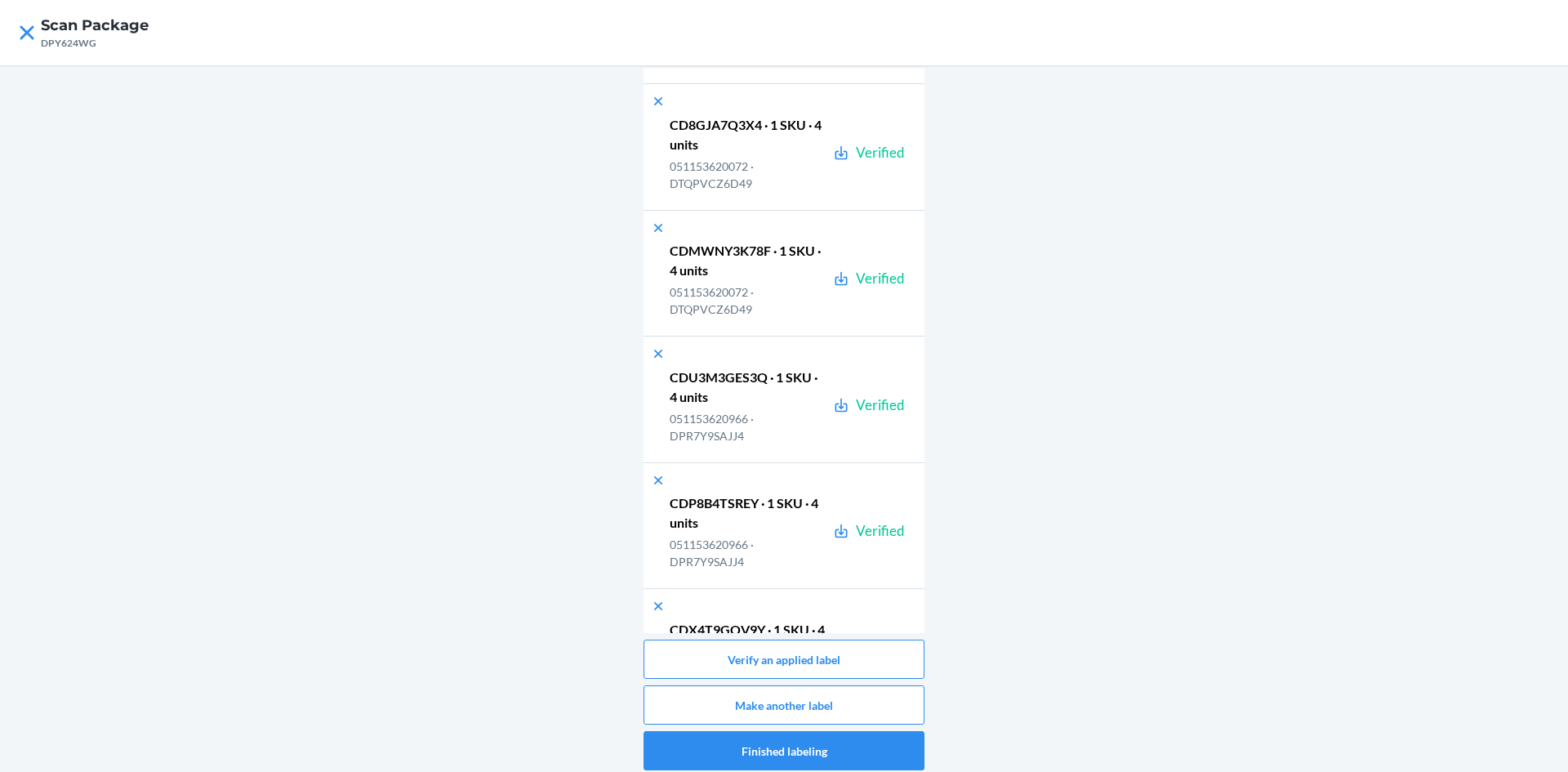
scroll to position [27775, 0]
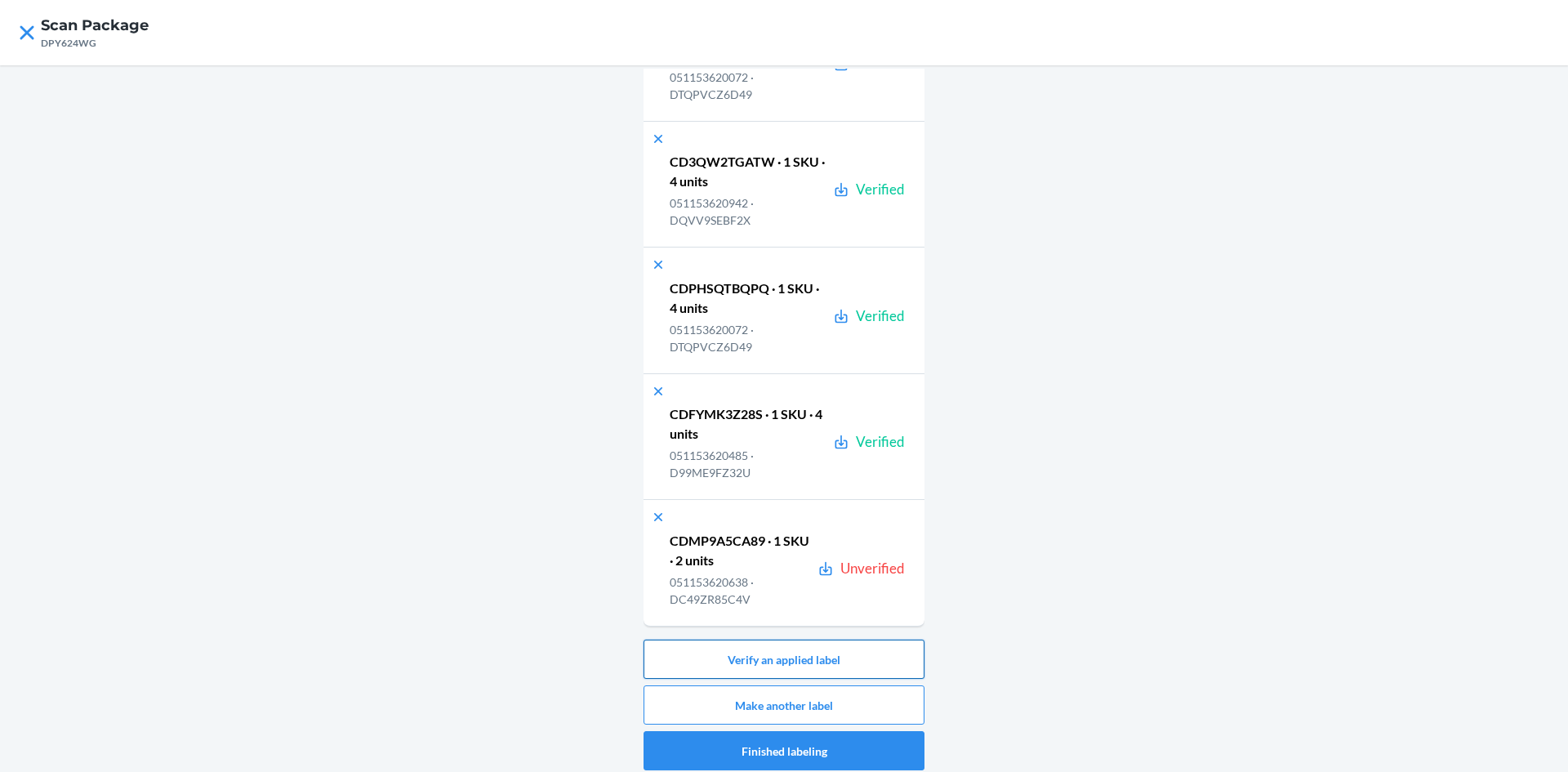
click at [894, 661] on button "Verify an applied label" at bounding box center [784, 658] width 281 height 39
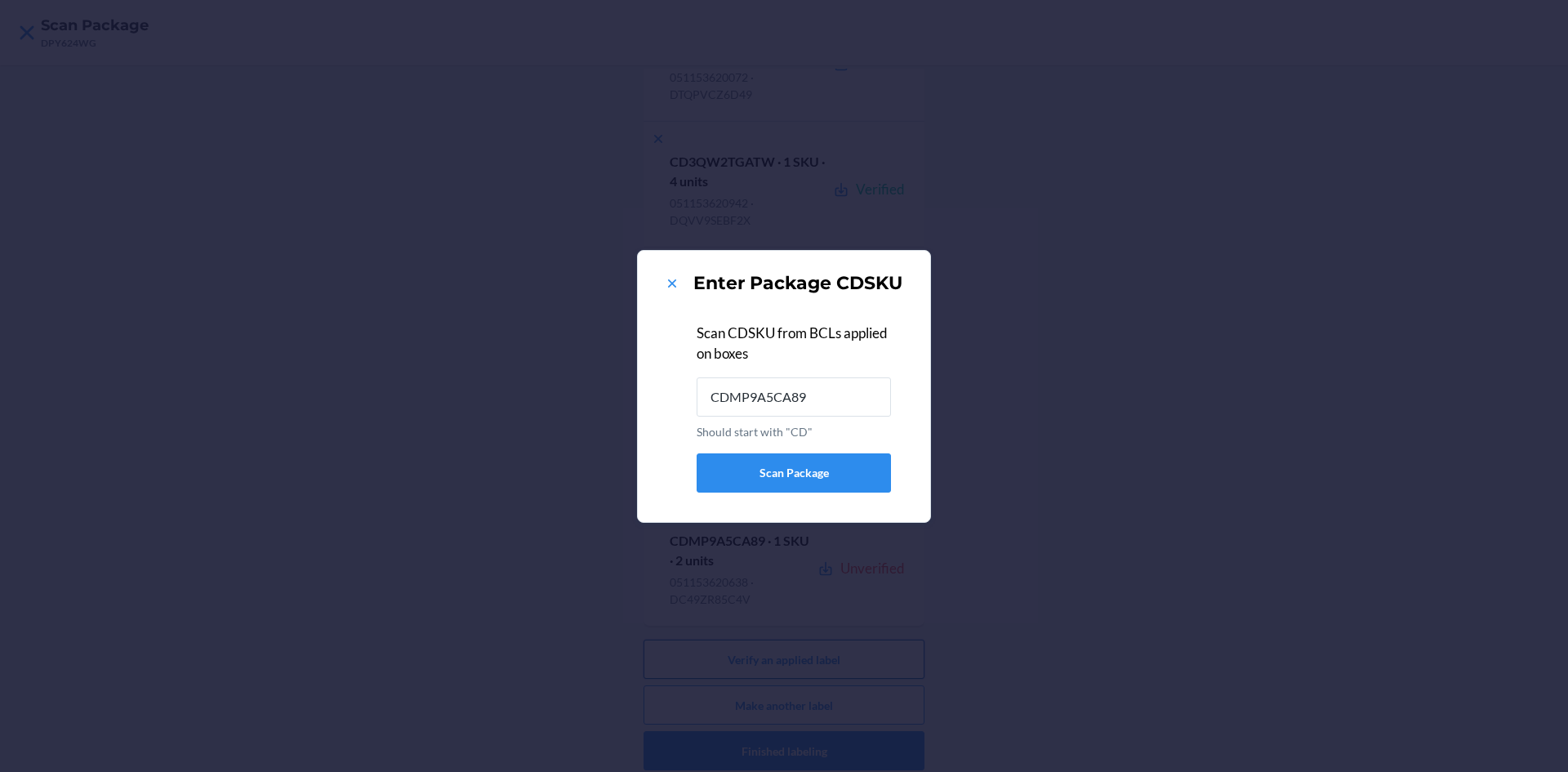
type input "CDMP9A5CA89"
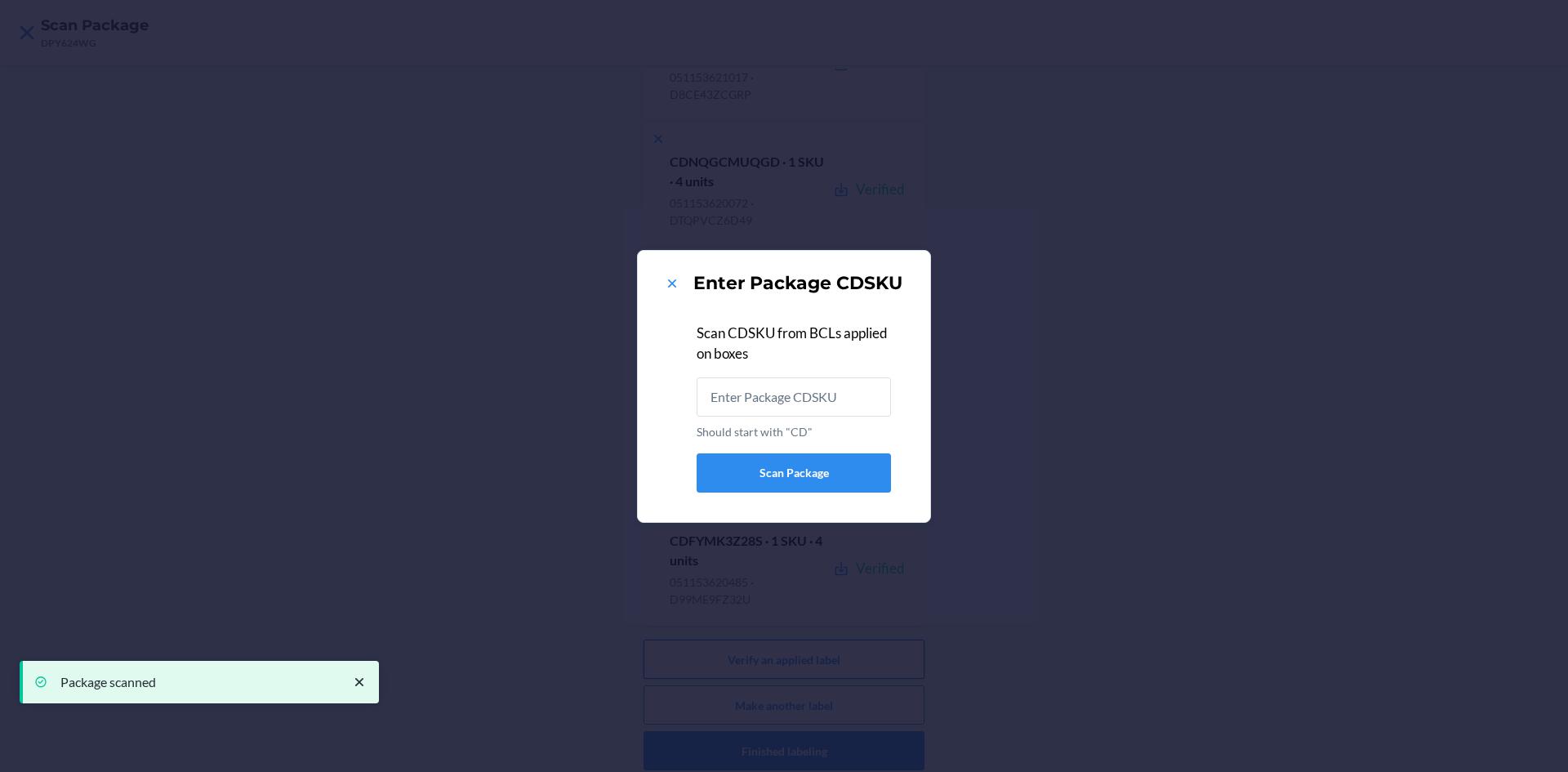
scroll to position [0, 0]
click at [677, 284] on icon at bounding box center [673, 284] width 17 height 17
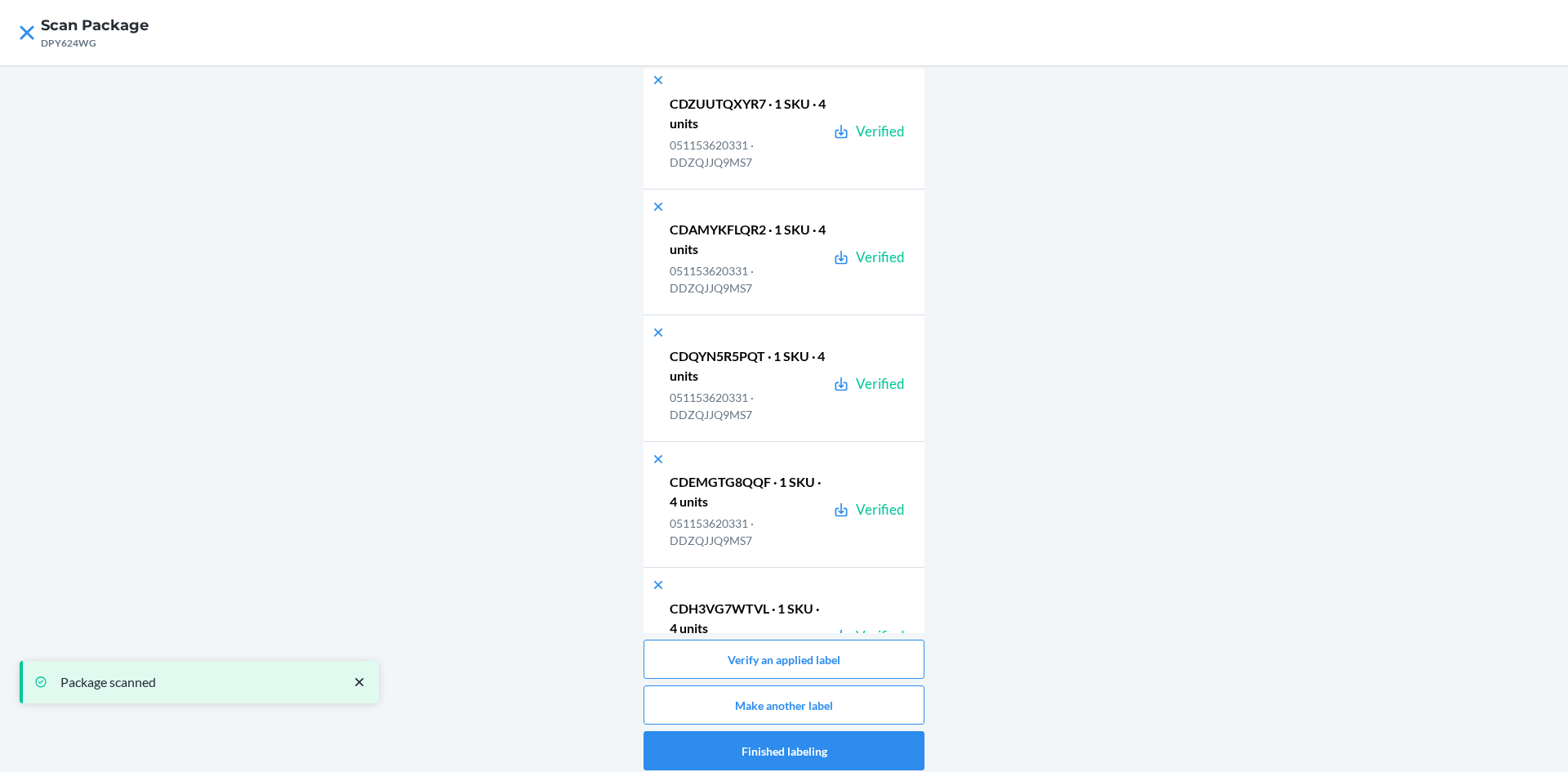
scroll to position [27775, 0]
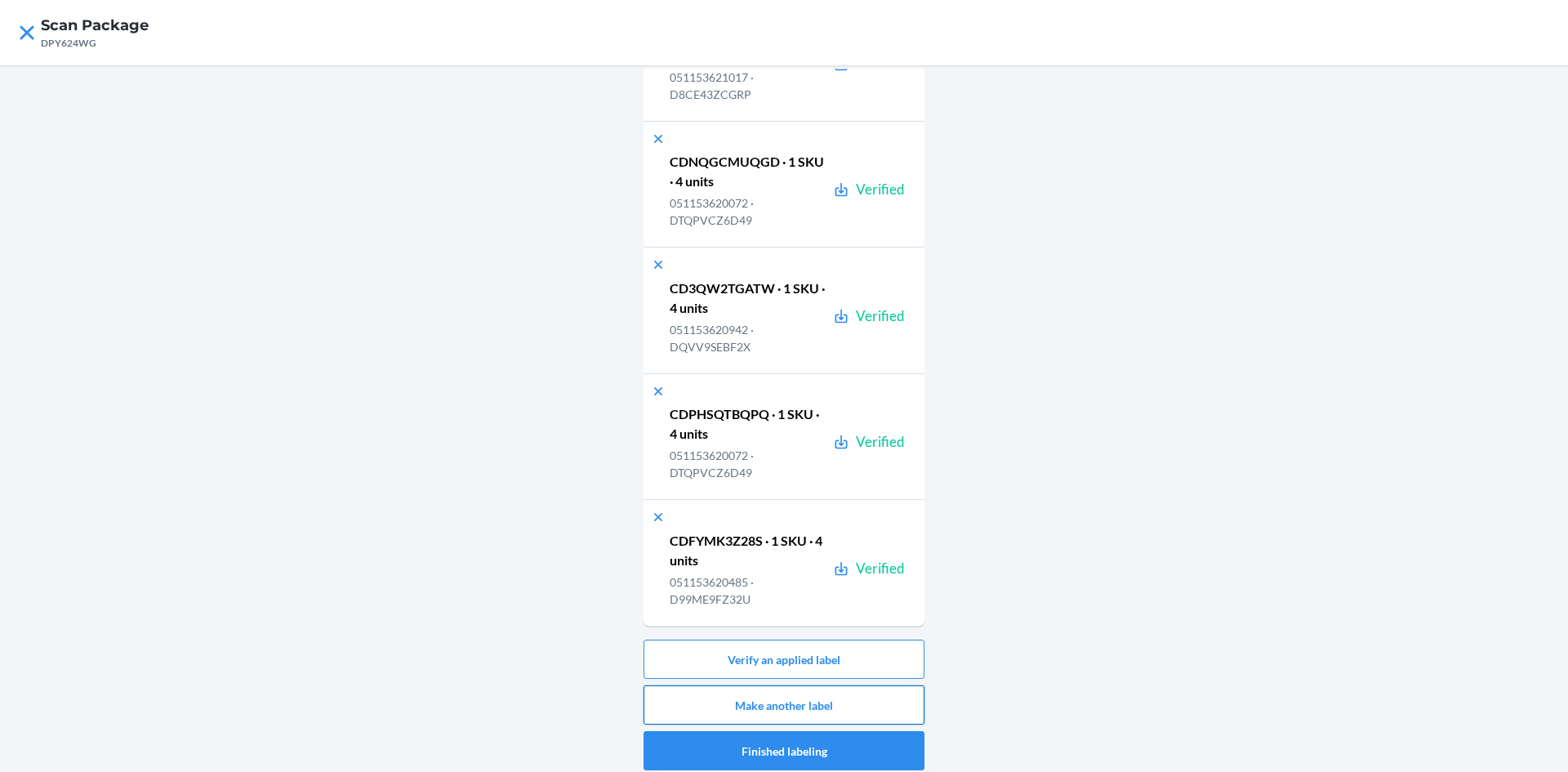
click at [896, 707] on button "Make another label" at bounding box center [784, 704] width 281 height 39
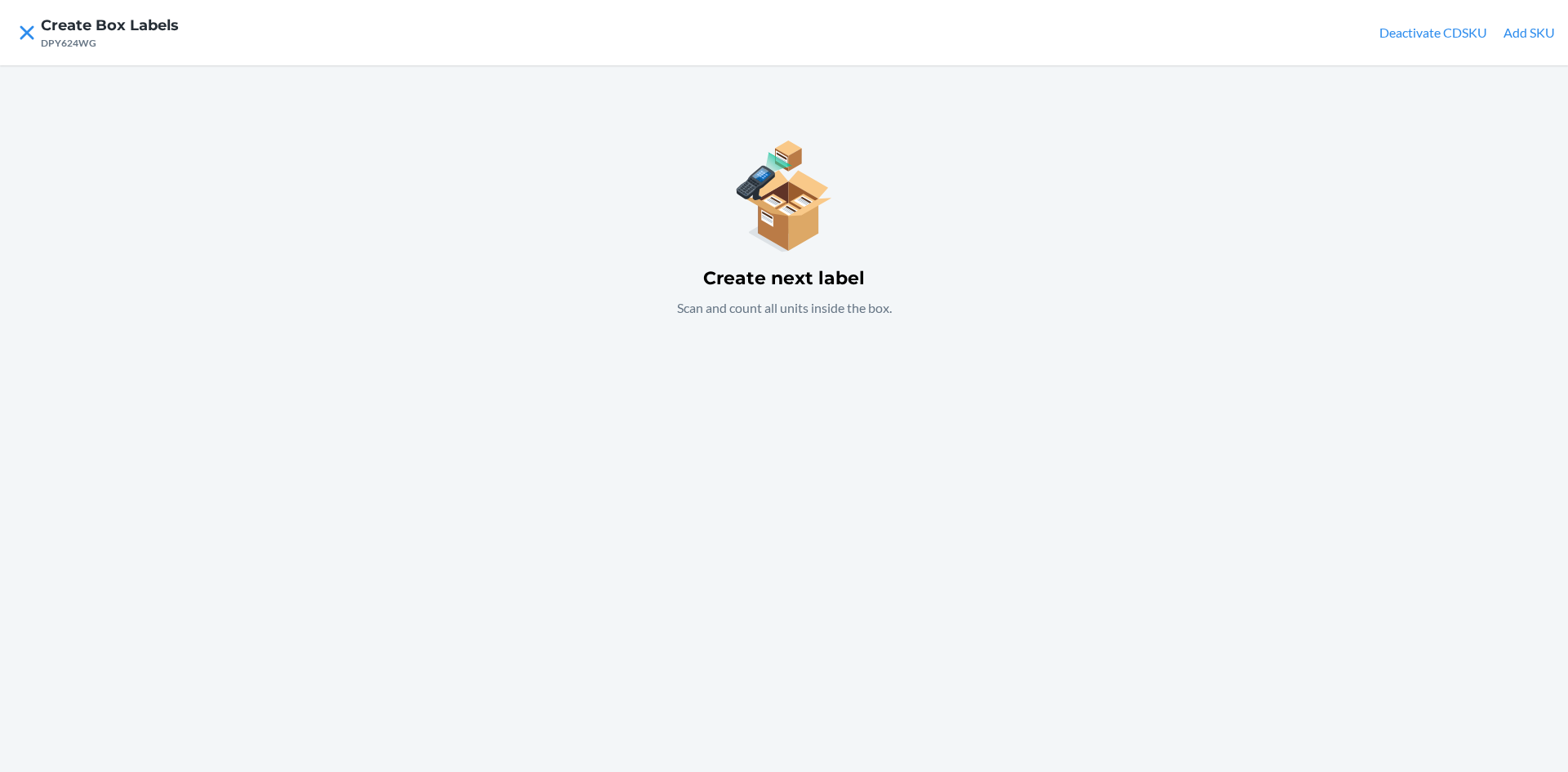
click at [1546, 31] on button "Add SKU" at bounding box center [1530, 32] width 52 height 19
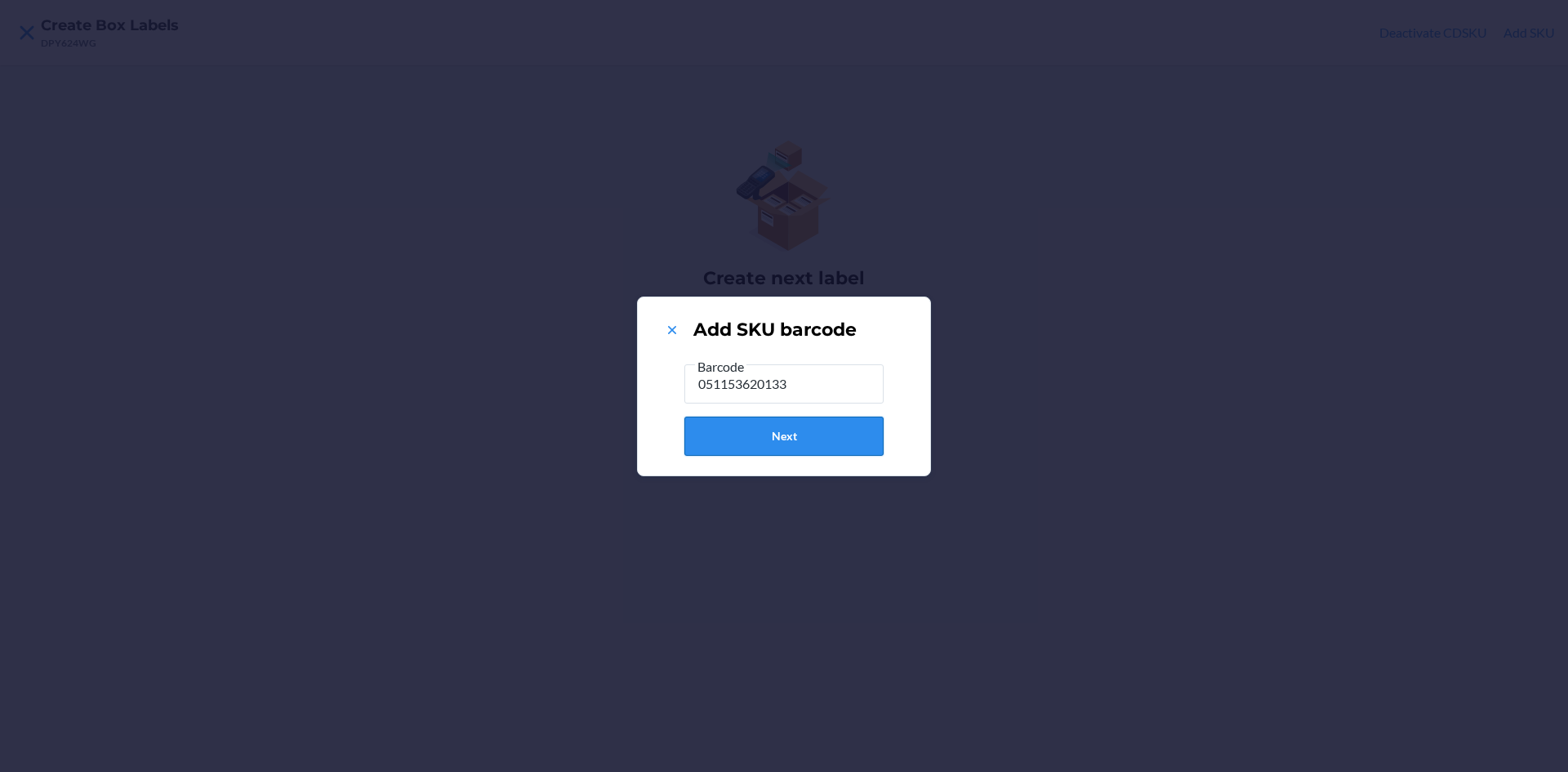
type input "051153620133"
click at [796, 447] on button "Next" at bounding box center [784, 436] width 199 height 39
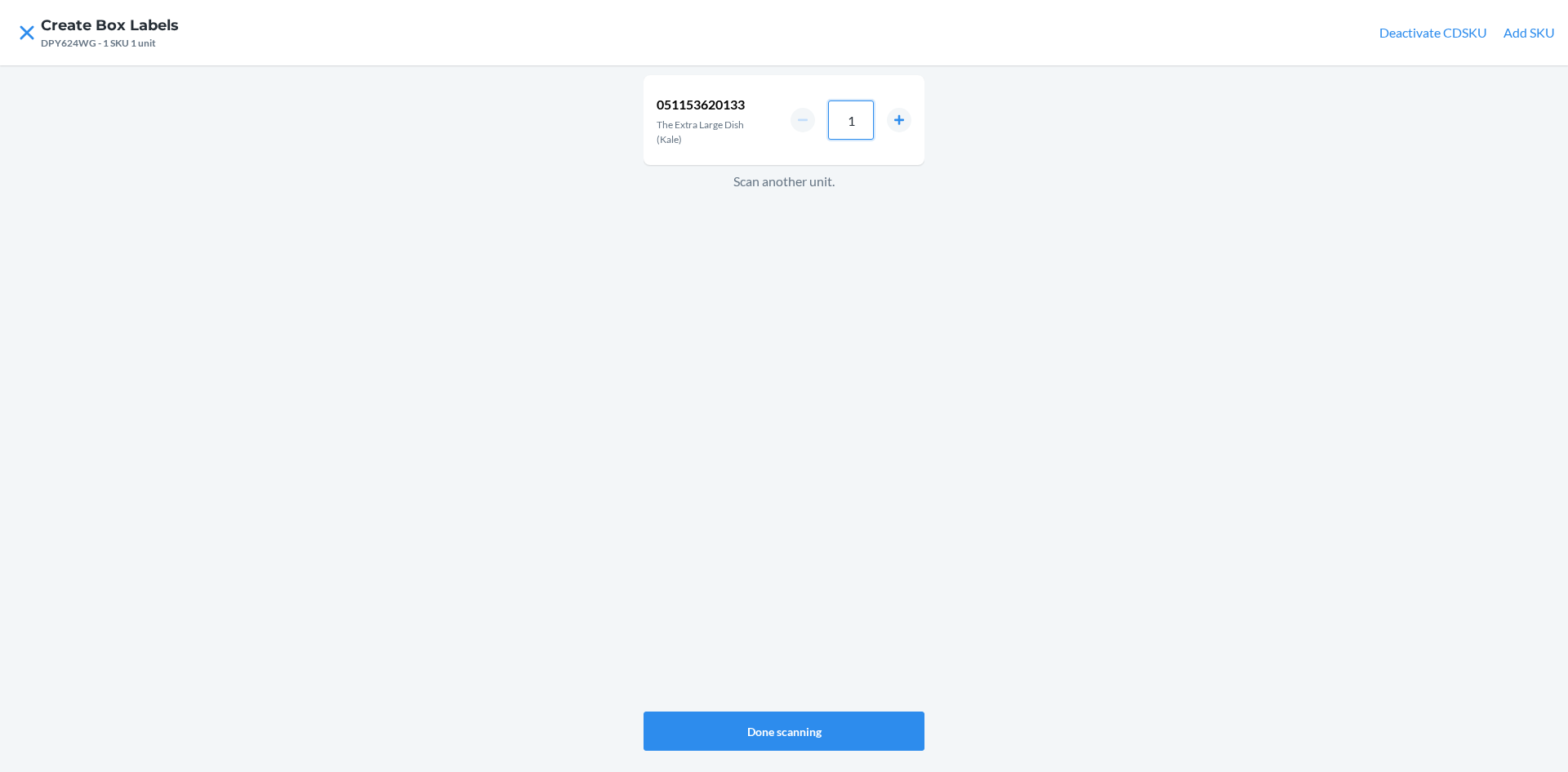
click at [864, 124] on input "1" at bounding box center [850, 119] width 46 height 39
type input "4"
click at [833, 727] on button "Done scanning" at bounding box center [784, 730] width 281 height 39
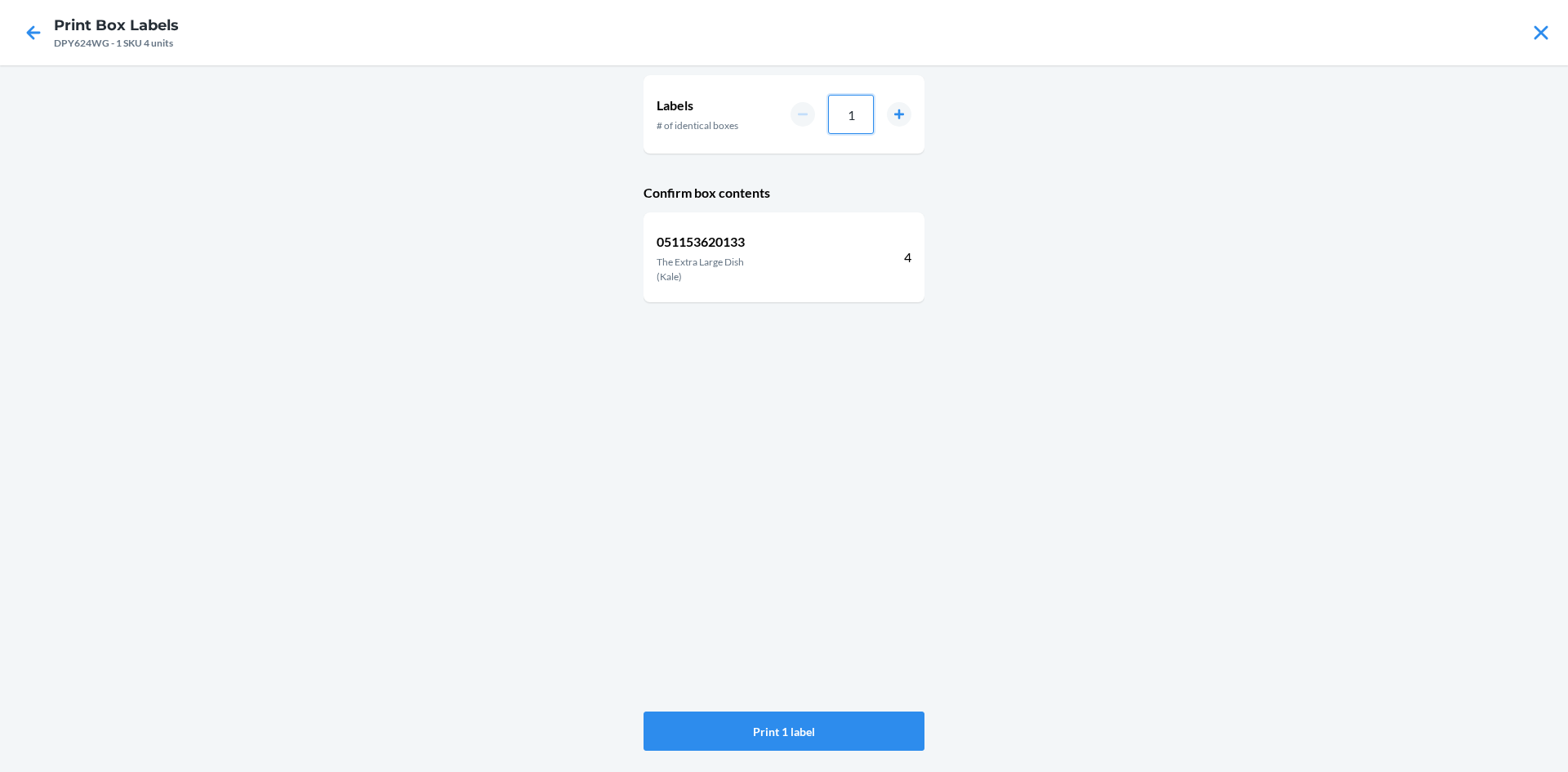
click at [860, 111] on input "1" at bounding box center [850, 114] width 46 height 39
type input "020"
click at [774, 729] on button "Print 20 labels" at bounding box center [784, 730] width 281 height 39
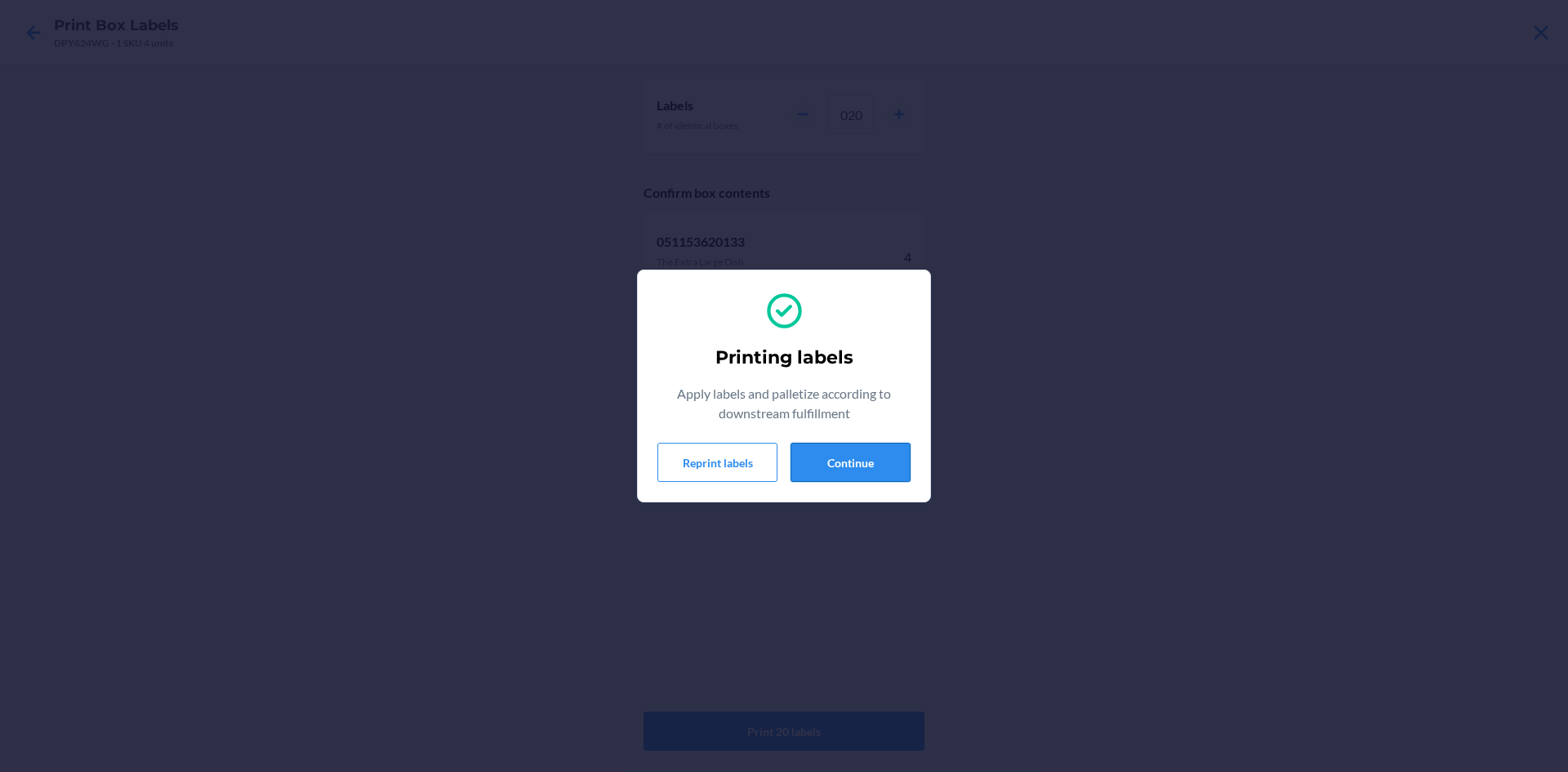
click at [870, 467] on button "Continue" at bounding box center [850, 462] width 120 height 39
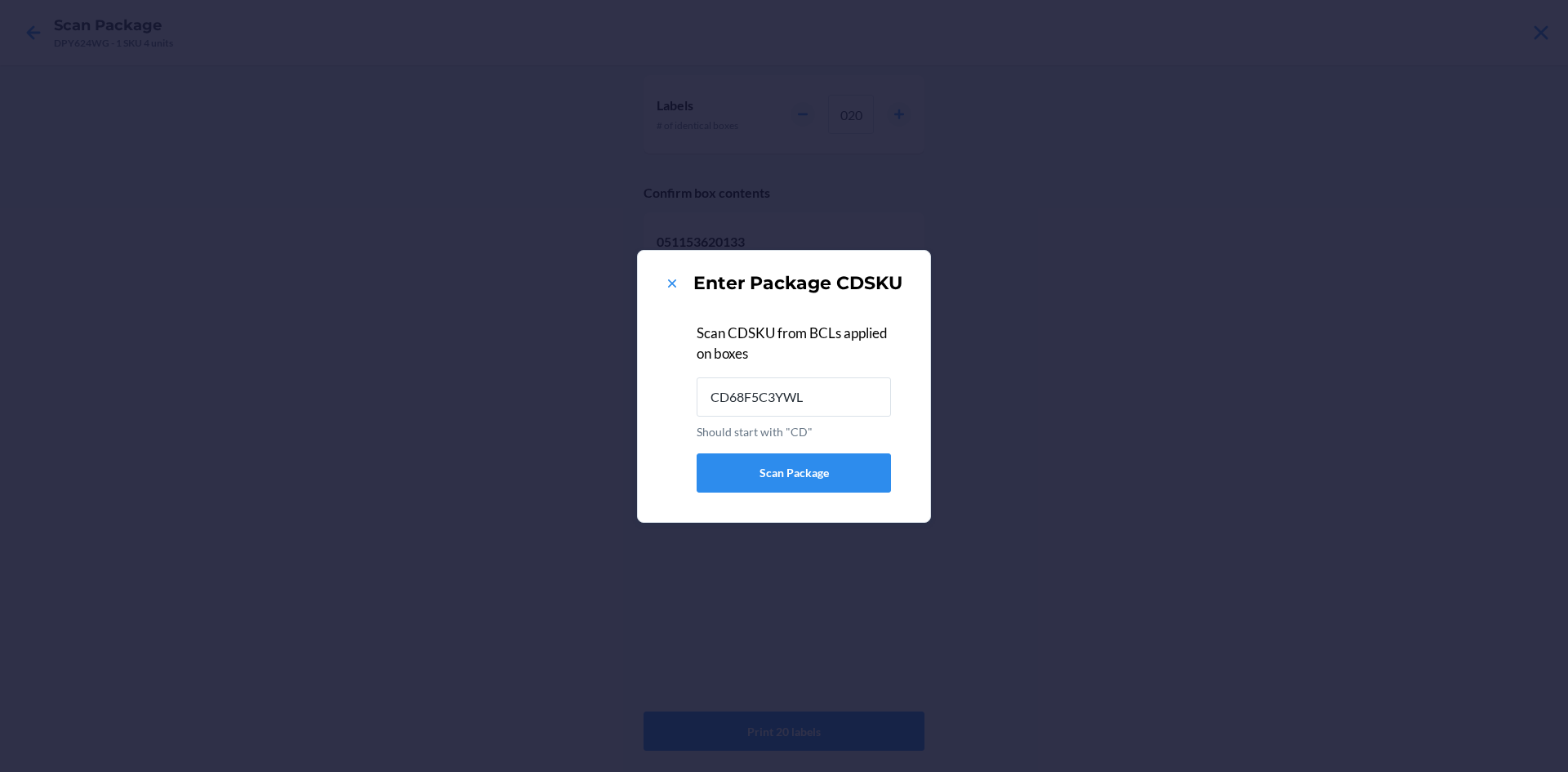
type input "CD68F5C3YWL"
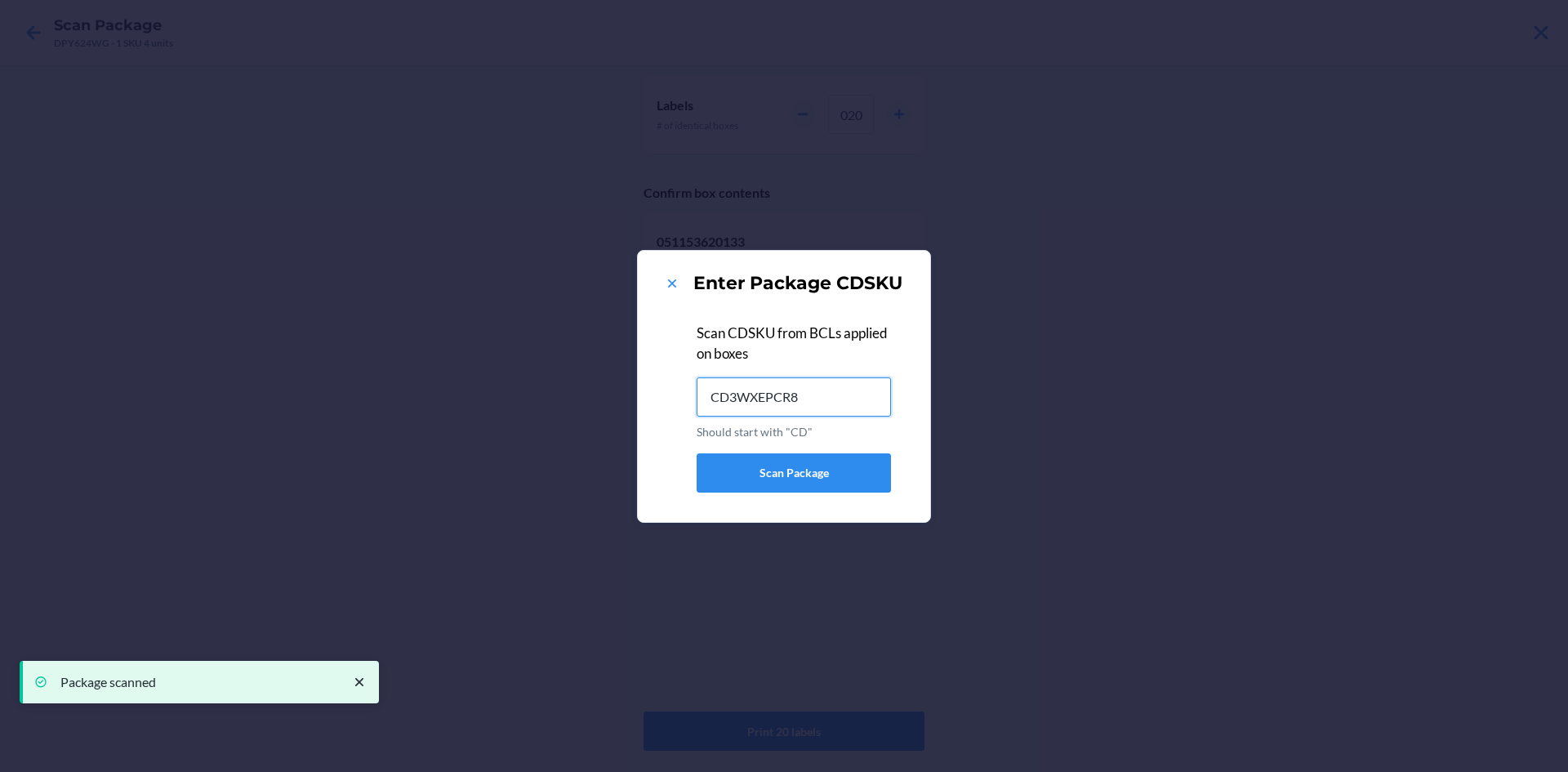
type input "CD3WXEPCR8Z"
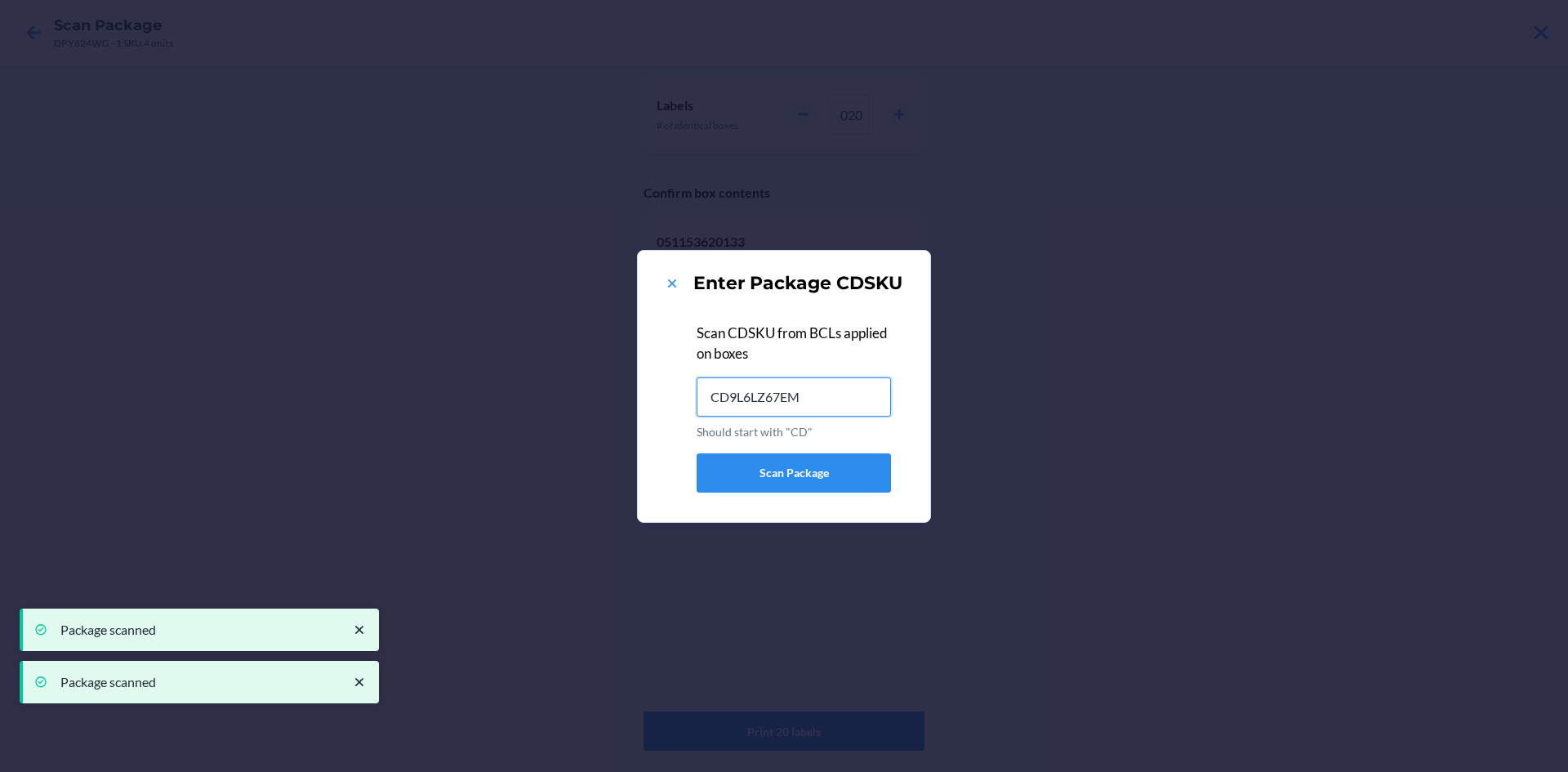
type input "CD9L6LZ67EM"
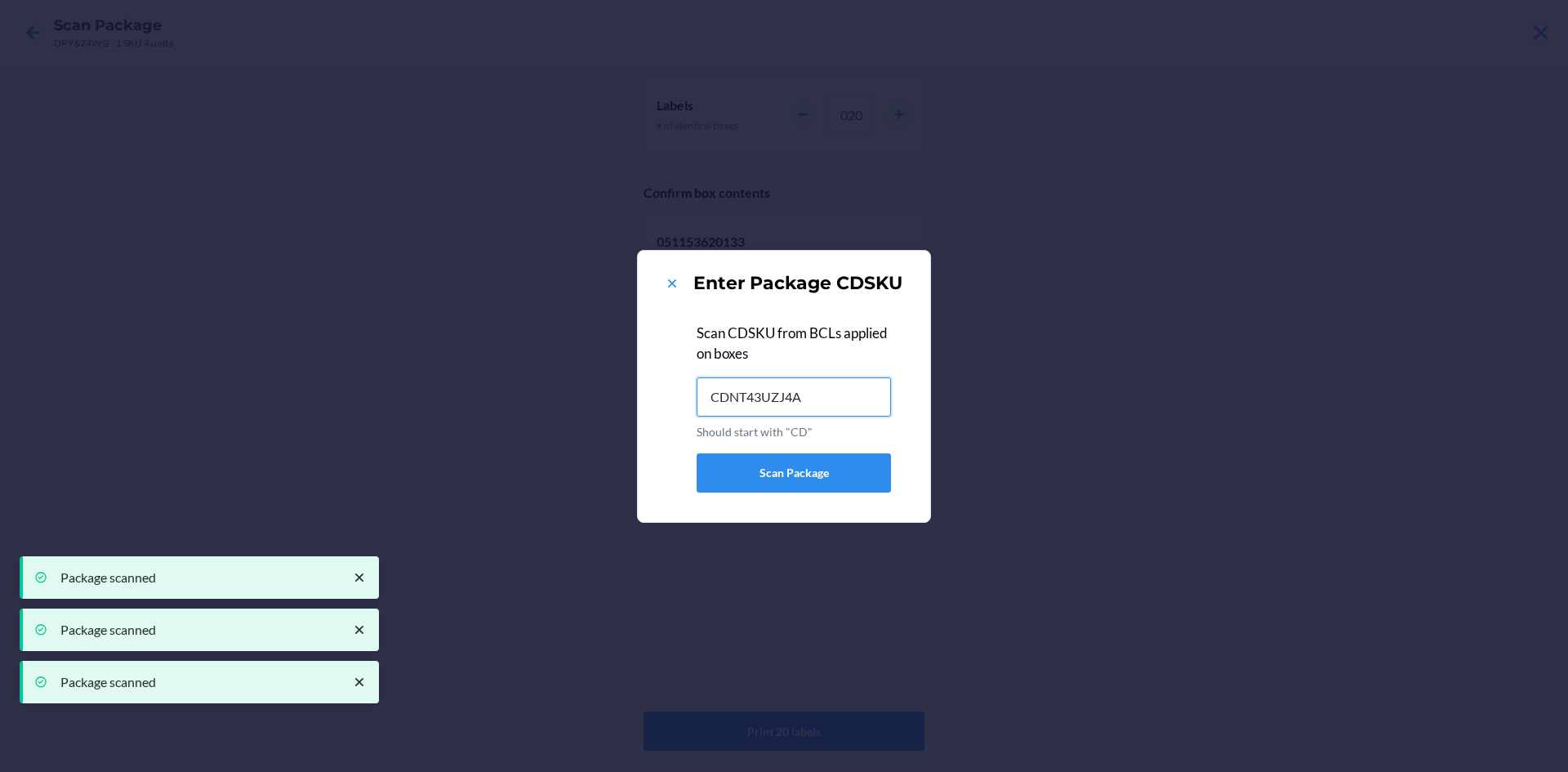
type input "CDNT43UZJ4A"
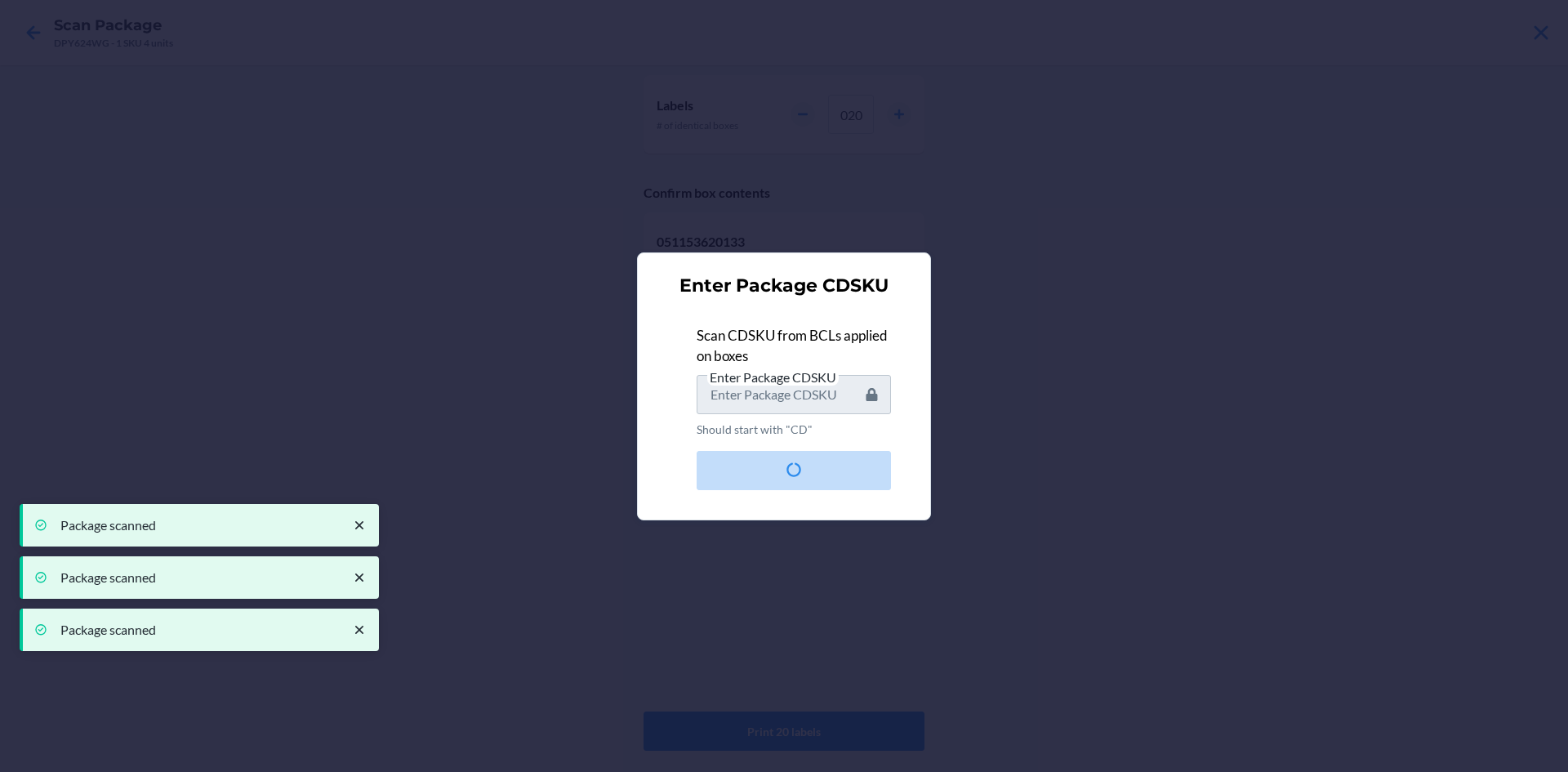
type input "CDALZFUQGSD"
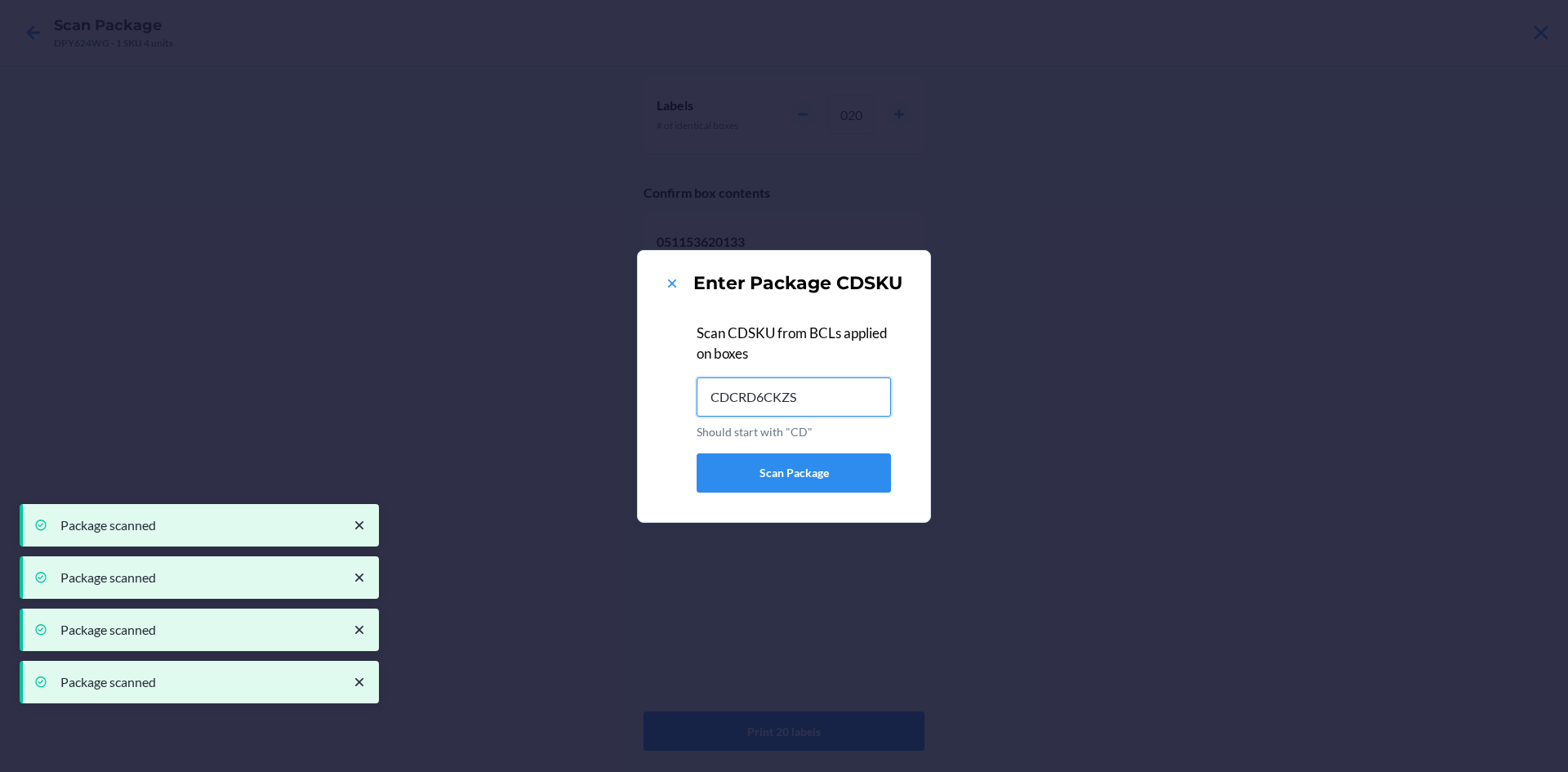
type input "CDCRD6CKZS8"
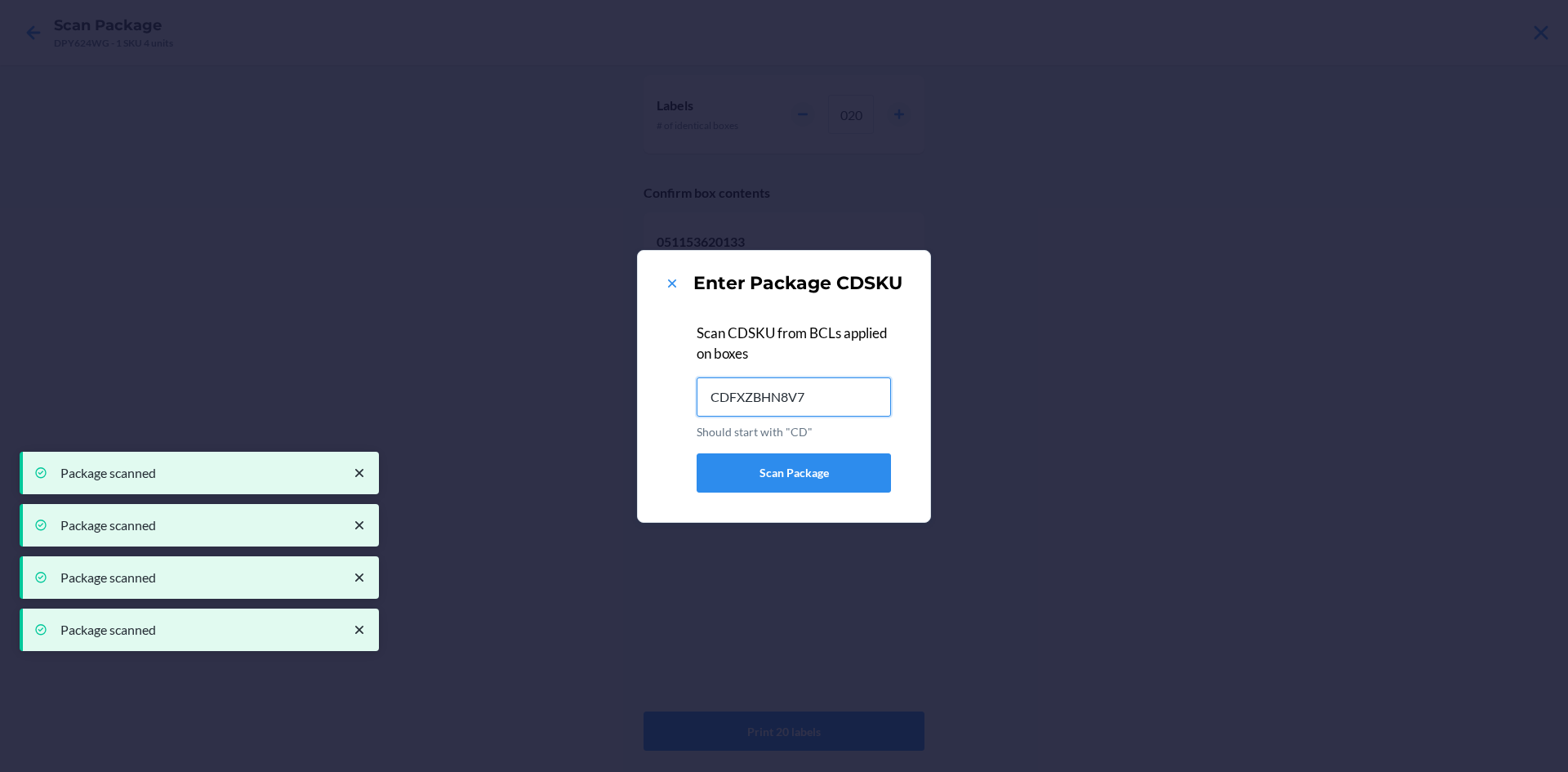
type input "CDFXZBHN8V7"
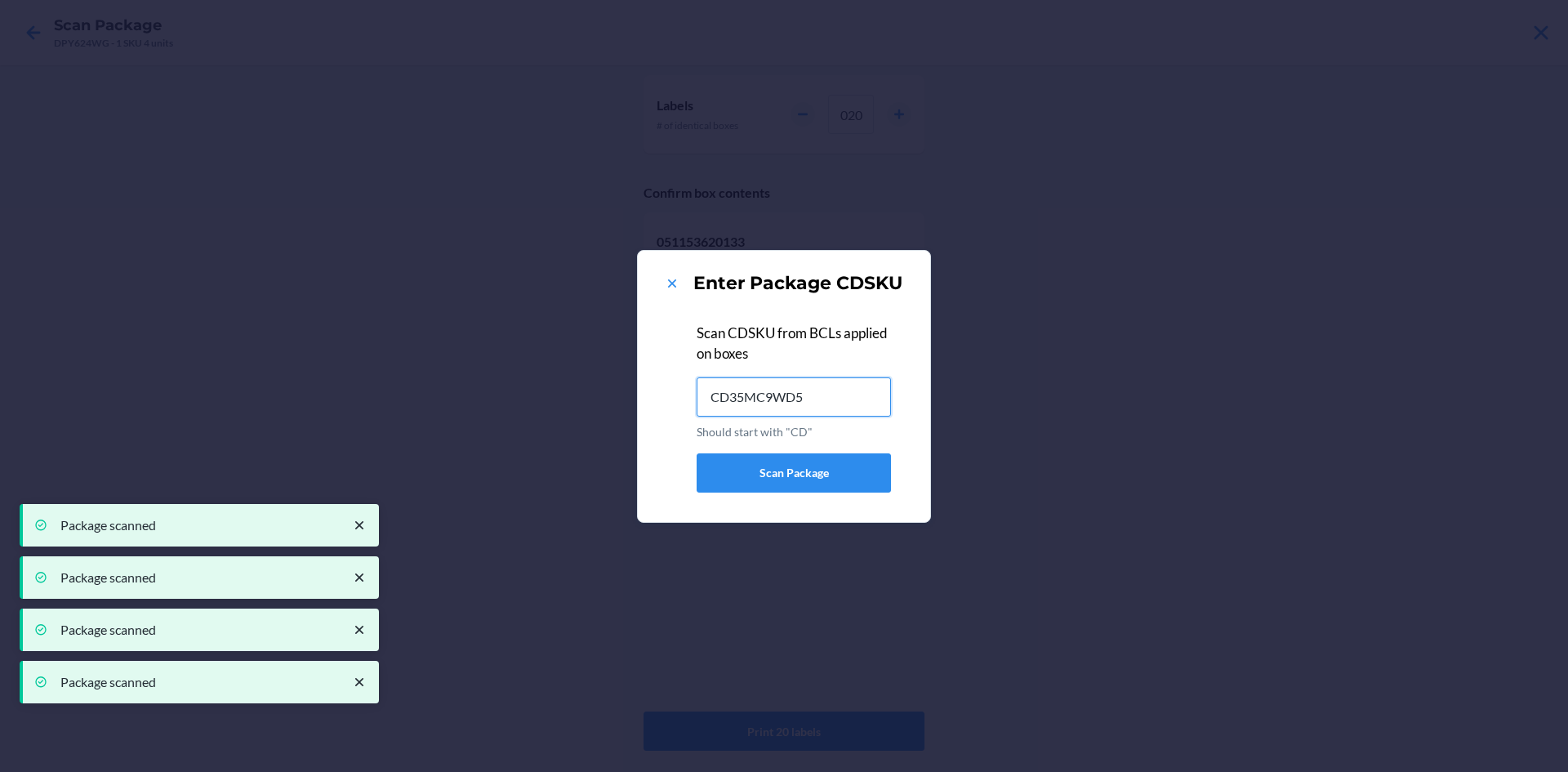
type input "CD35MC9WD58"
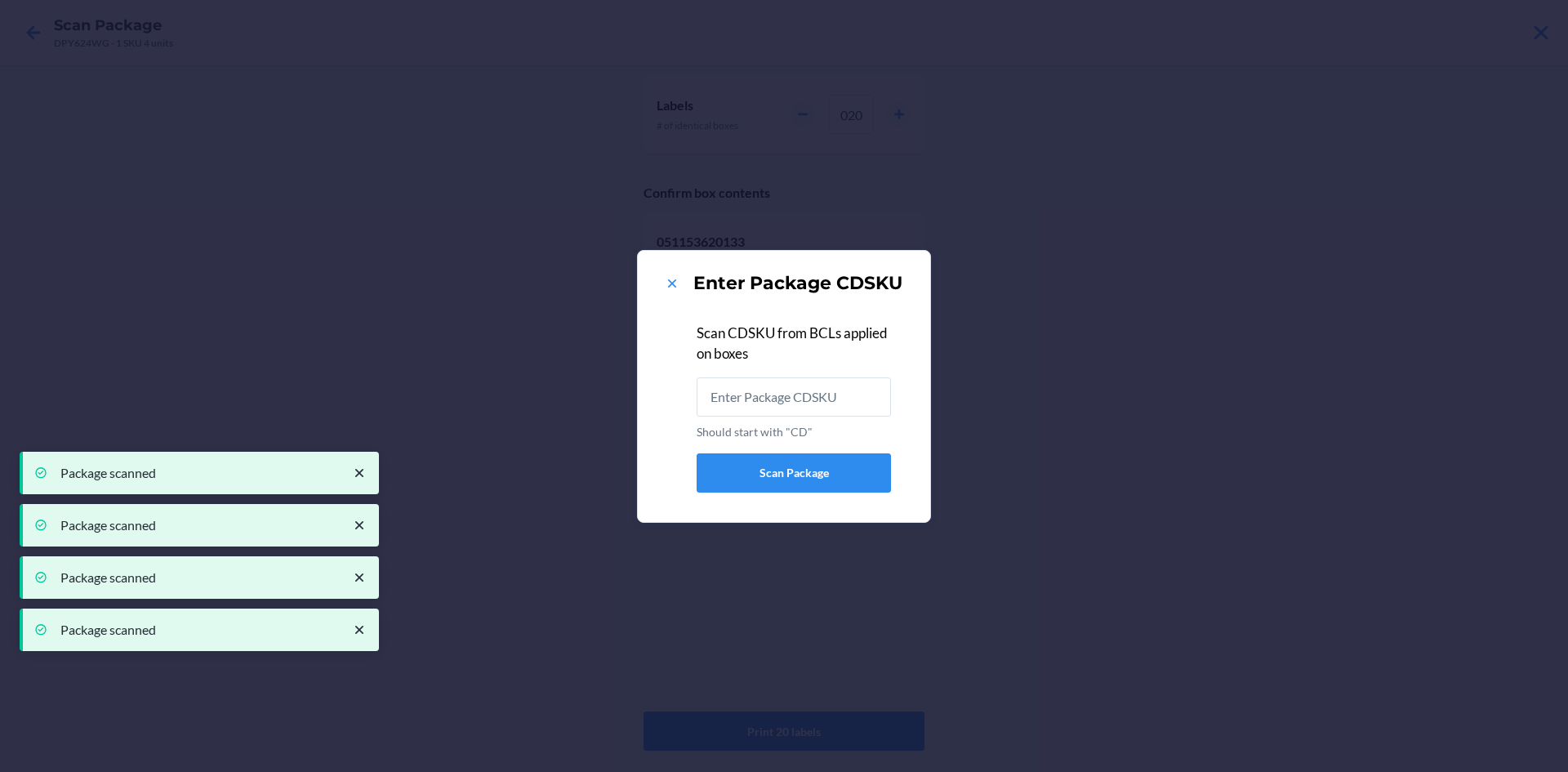
type input "CDAB4AQD9ML"
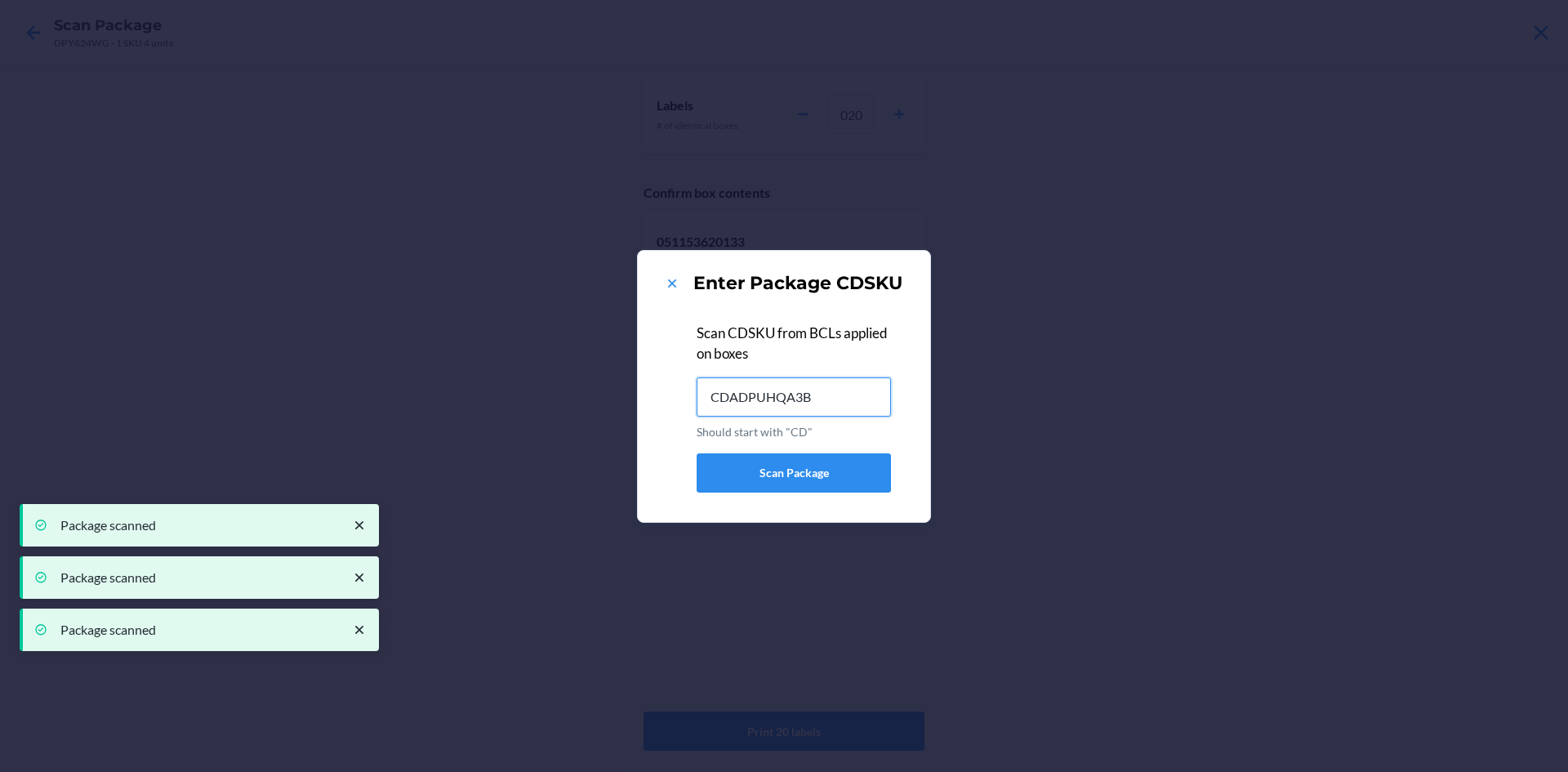
type input "CDADPUHQA3B"
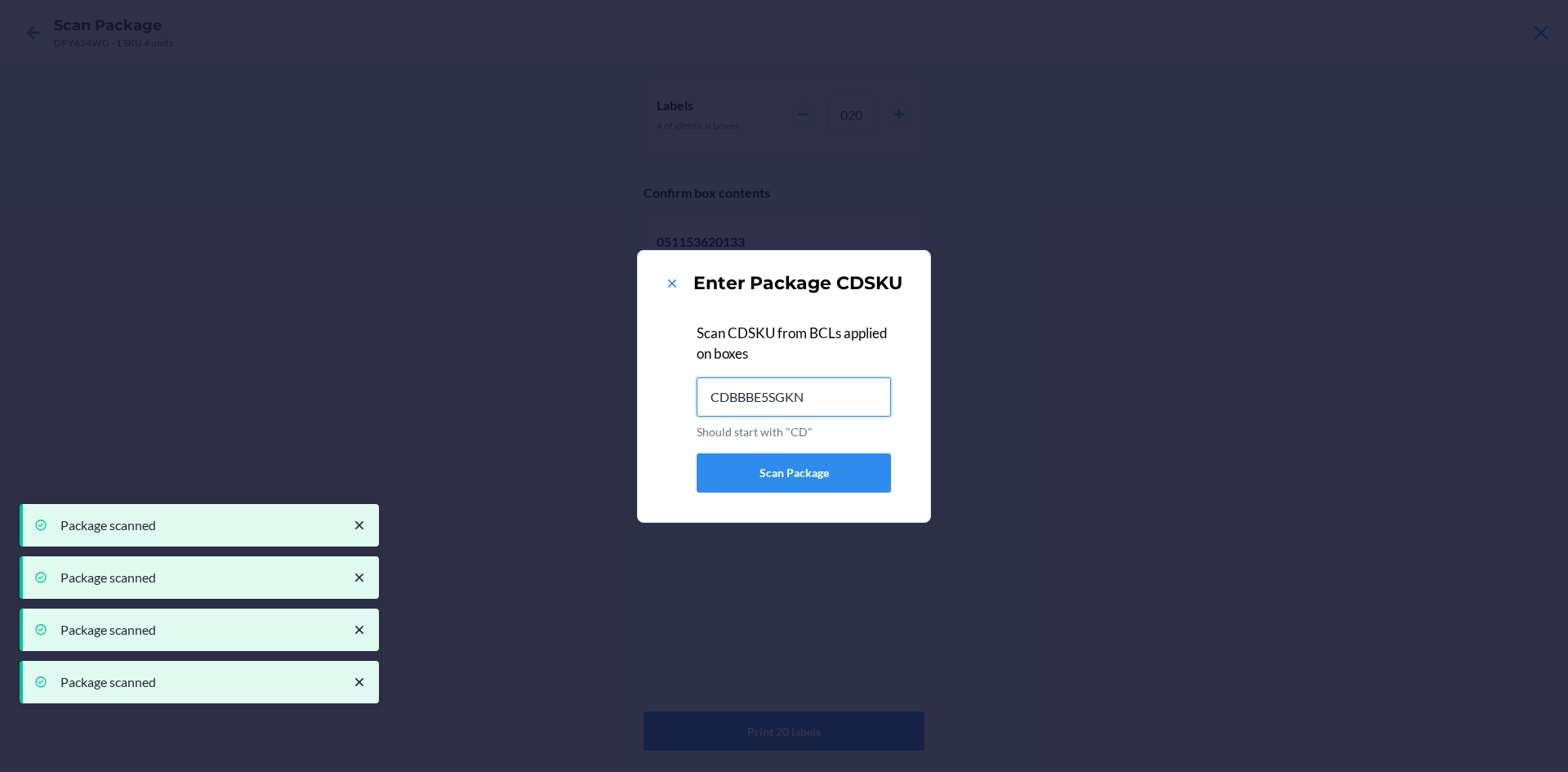
type input "CDBBBE5SGKN"
type input "CDEN6X8ZY3P"
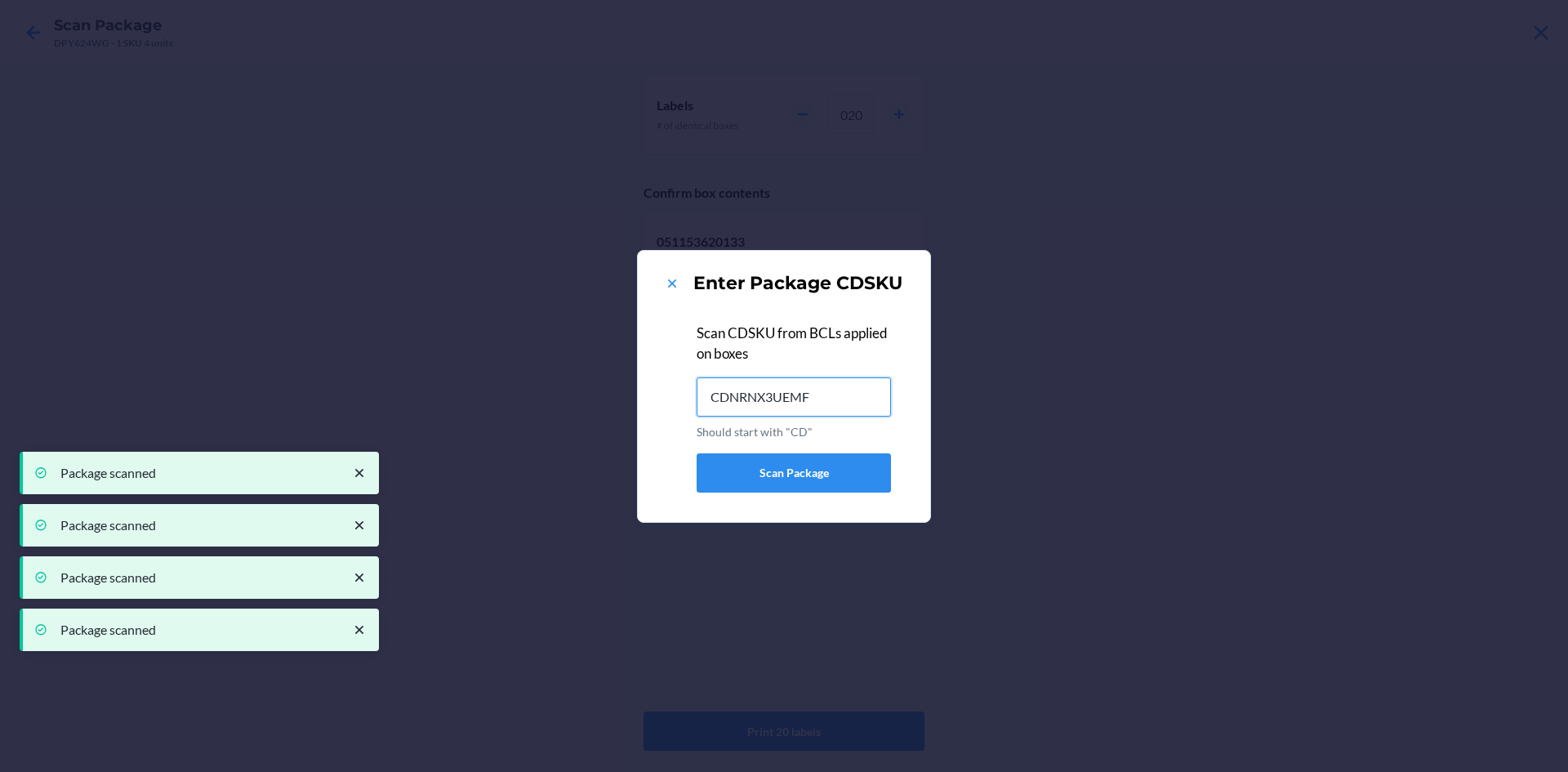
type input "CDNRNX3UEMF"
type input "CDNFWKMF2ED"
type input "CDRVVPHYHA4"
type input "CDWY8PHQMDA"
type input "CDQP378YZUX"
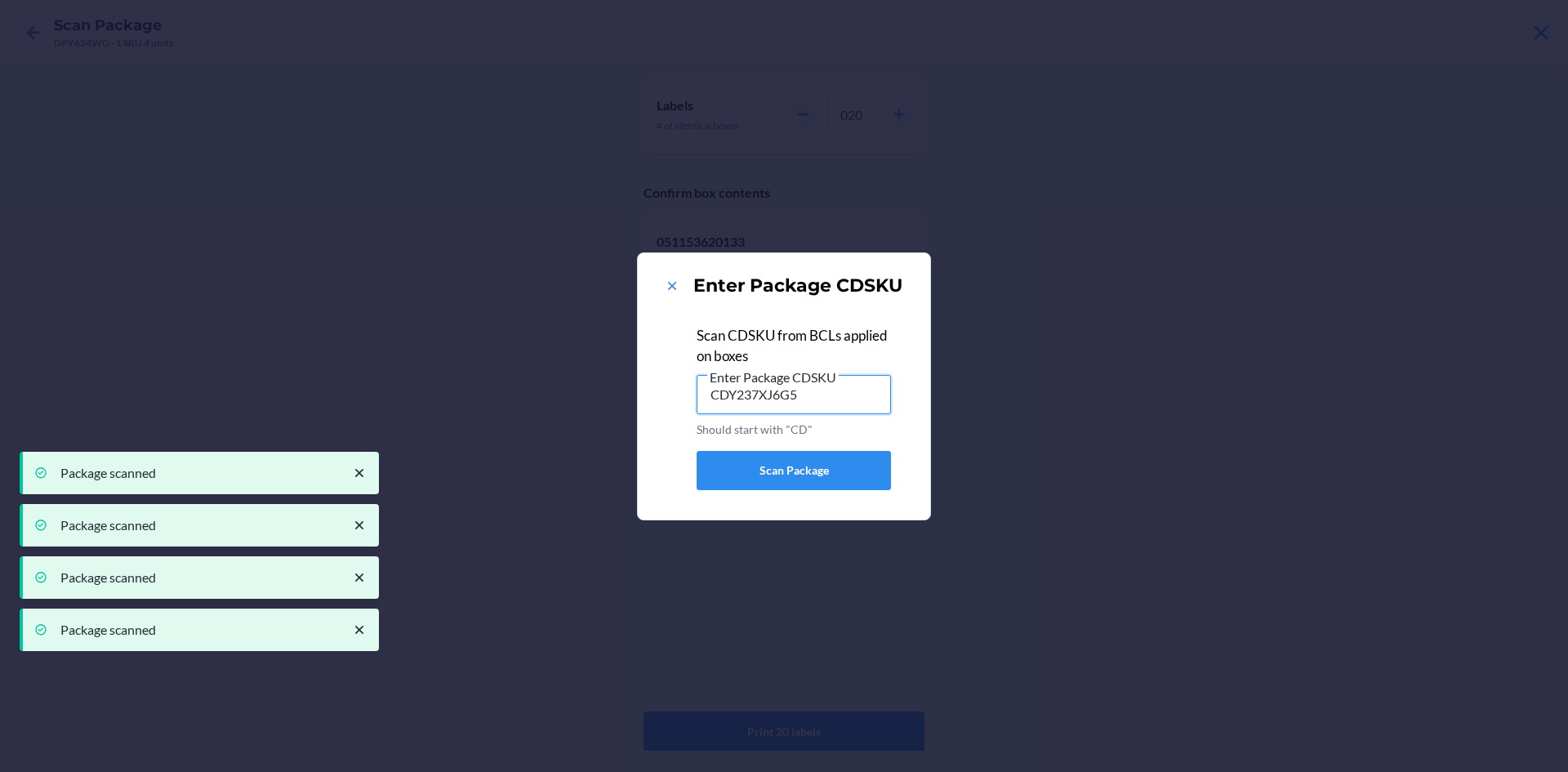
type input "CDY237XJ6G5"
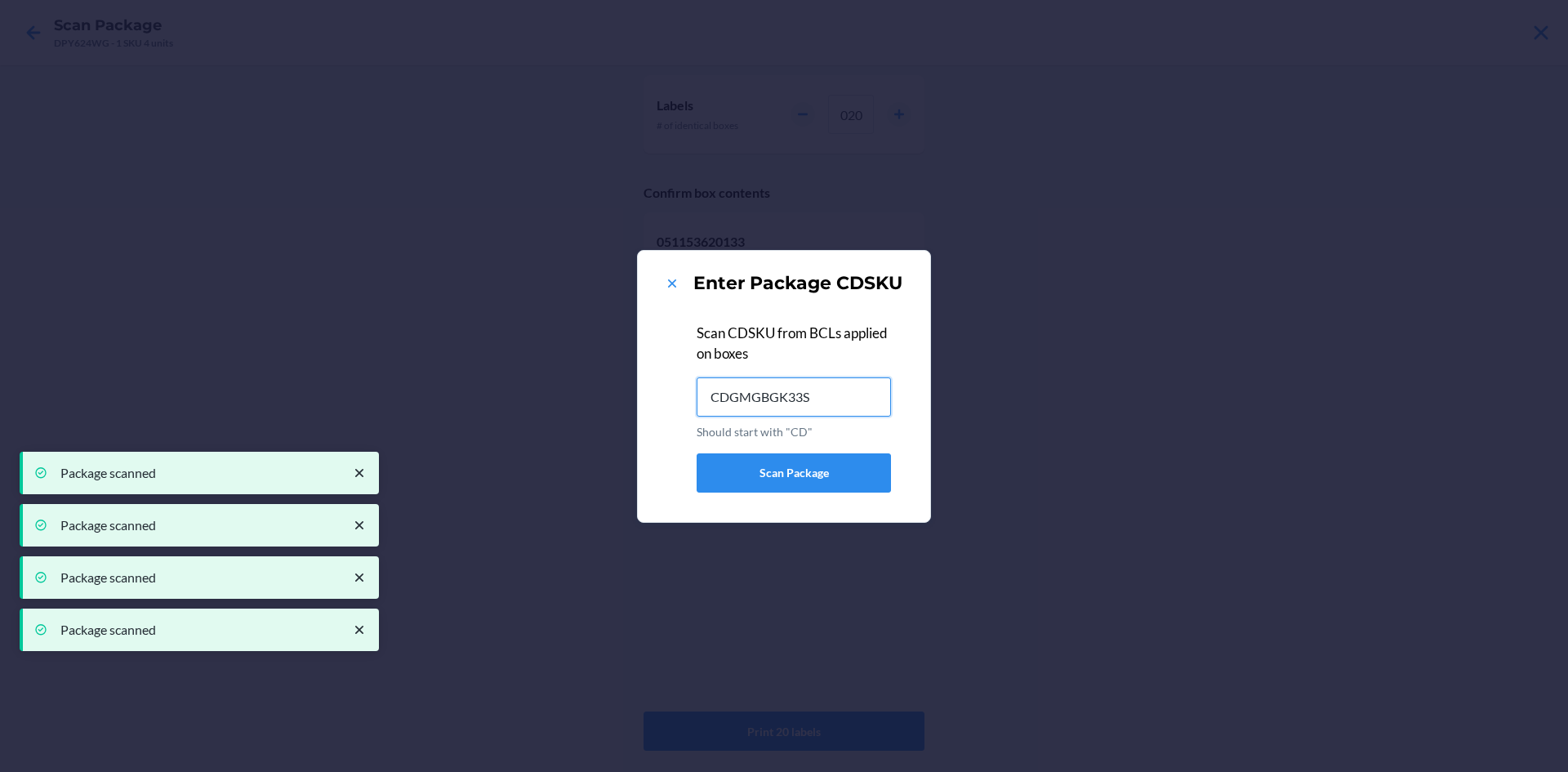
type input "CDGMGBGK33S"
type input "CDJZVEBCA2F"
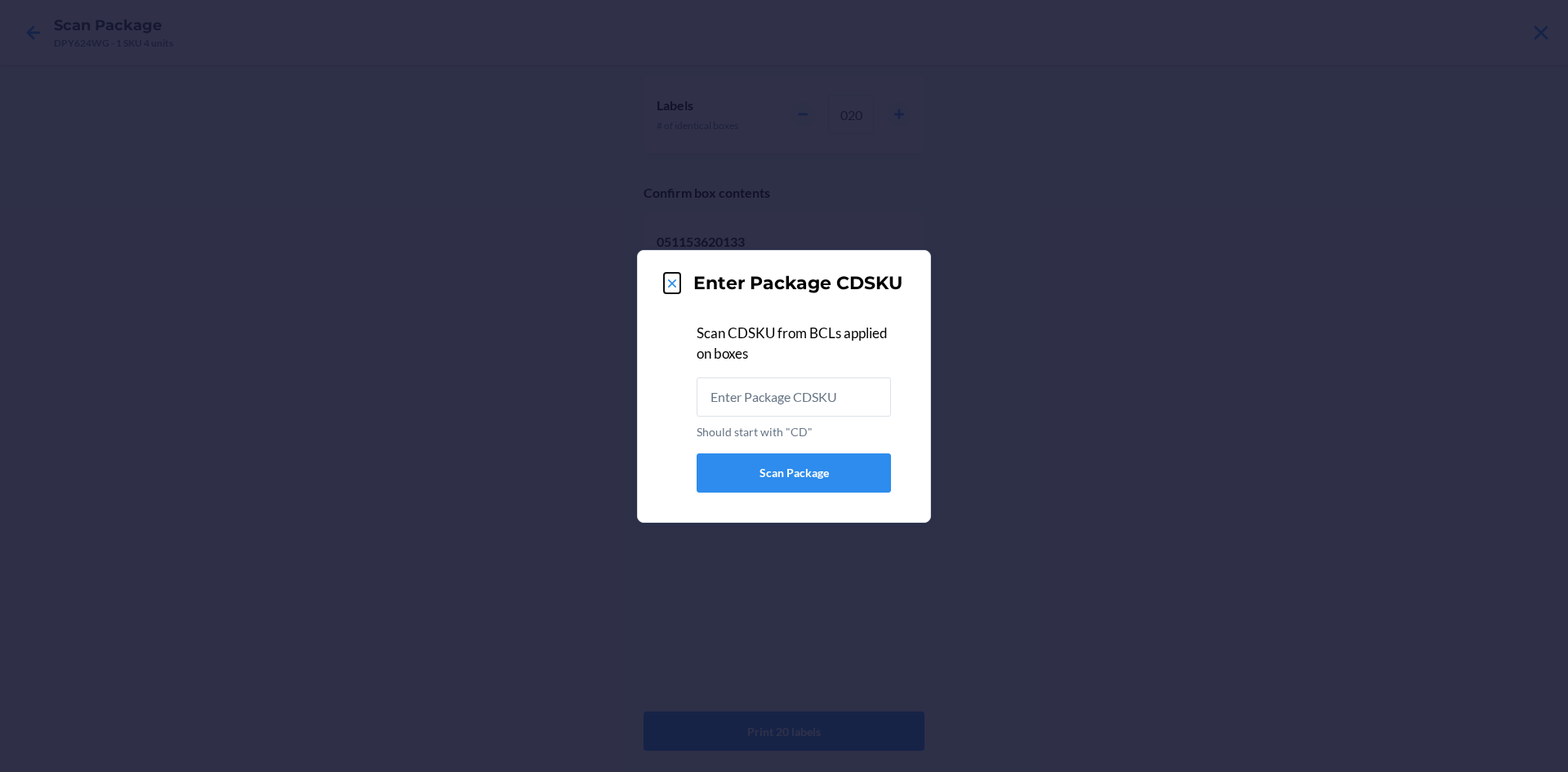
click at [672, 280] on icon at bounding box center [673, 284] width 17 height 17
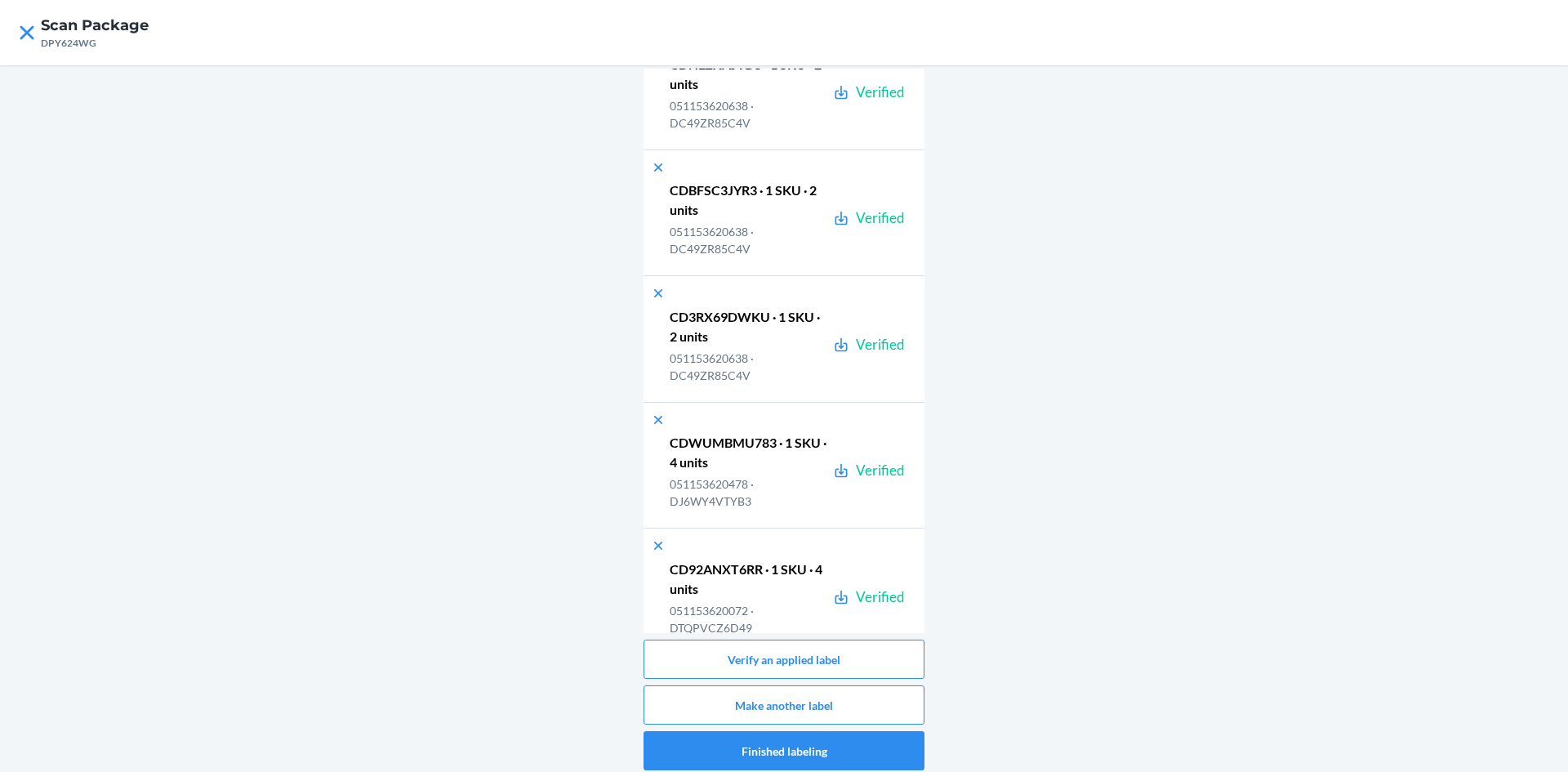
scroll to position [31056, 0]
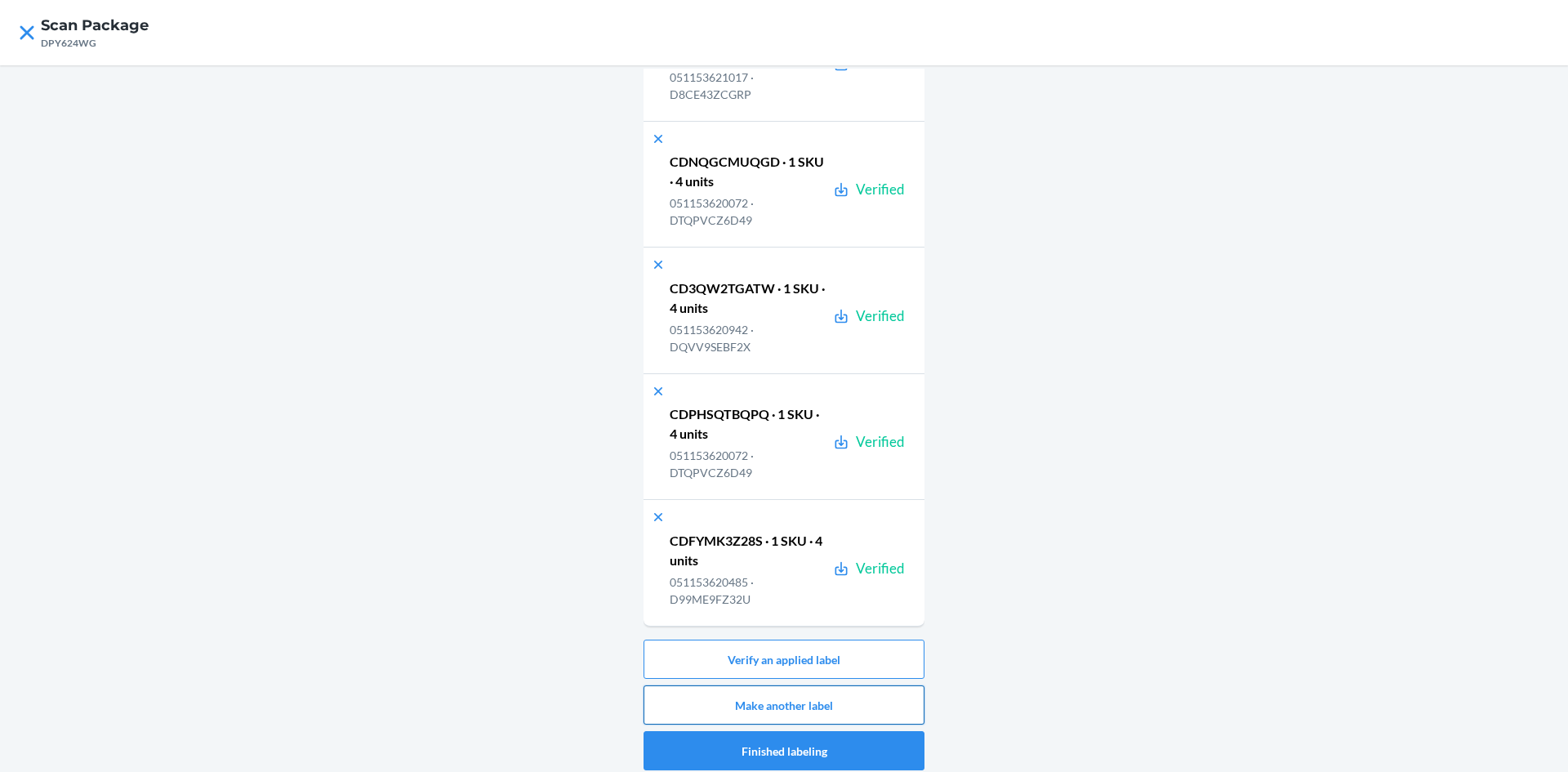
click at [894, 705] on button "Make another label" at bounding box center [784, 704] width 281 height 39
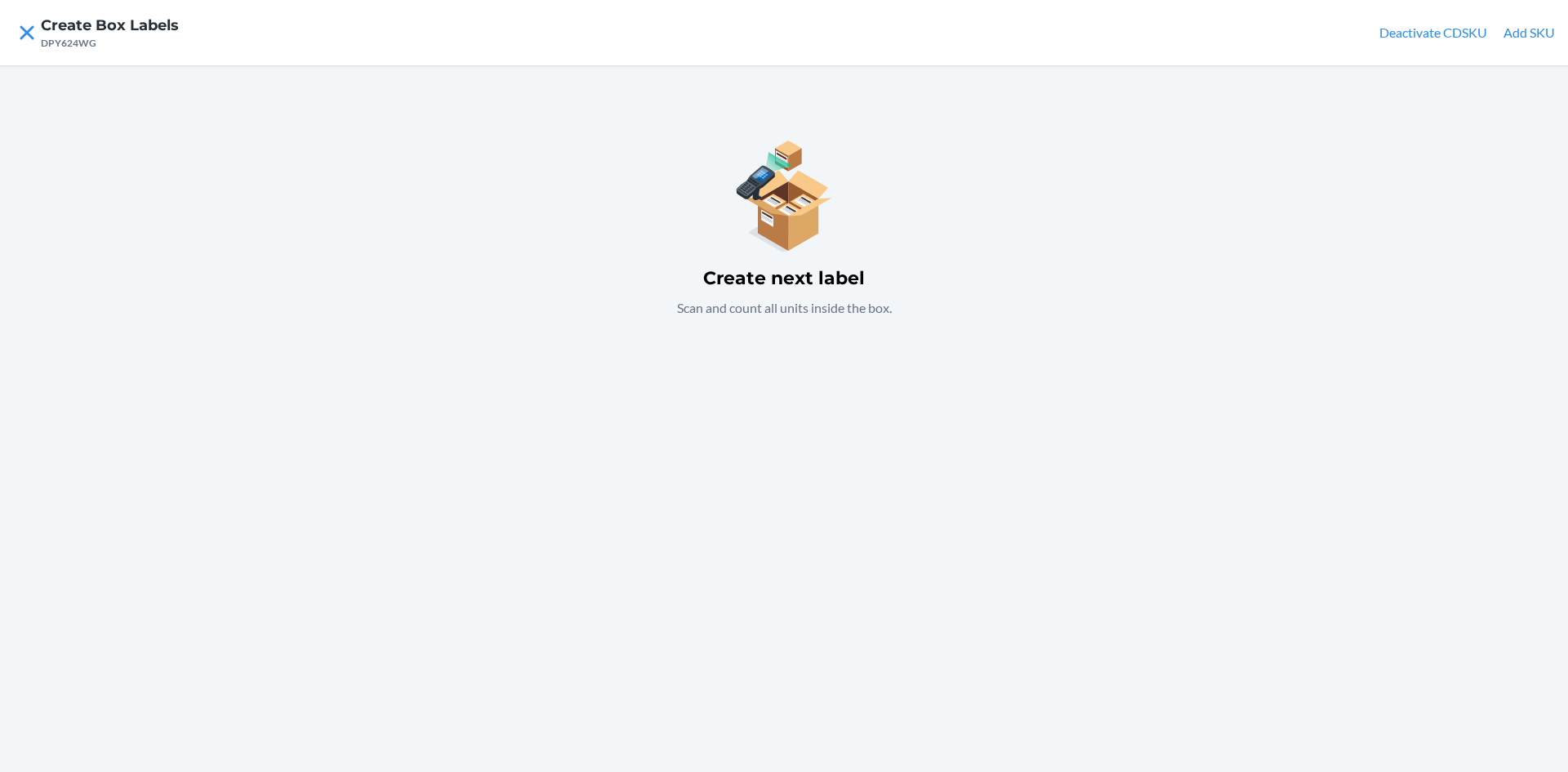
click at [1522, 22] on nav "Create Box Labels DPY624WG Deactivate CDSKU Add SKU" at bounding box center [784, 33] width 1568 height 65
drag, startPoint x: 1526, startPoint y: 36, endPoint x: 1513, endPoint y: 106, distance: 71.2
click at [1513, 106] on div "Create Box Labels DPY624WG Deactivate CDSKU Add SKU Create next label Scan and …" at bounding box center [784, 386] width 1568 height 772
click at [1536, 25] on nav "Create Box Labels DPY624WG Deactivate CDSKU Add SKU" at bounding box center [784, 33] width 1568 height 65
click at [1534, 28] on button "Add SKU" at bounding box center [1530, 32] width 52 height 19
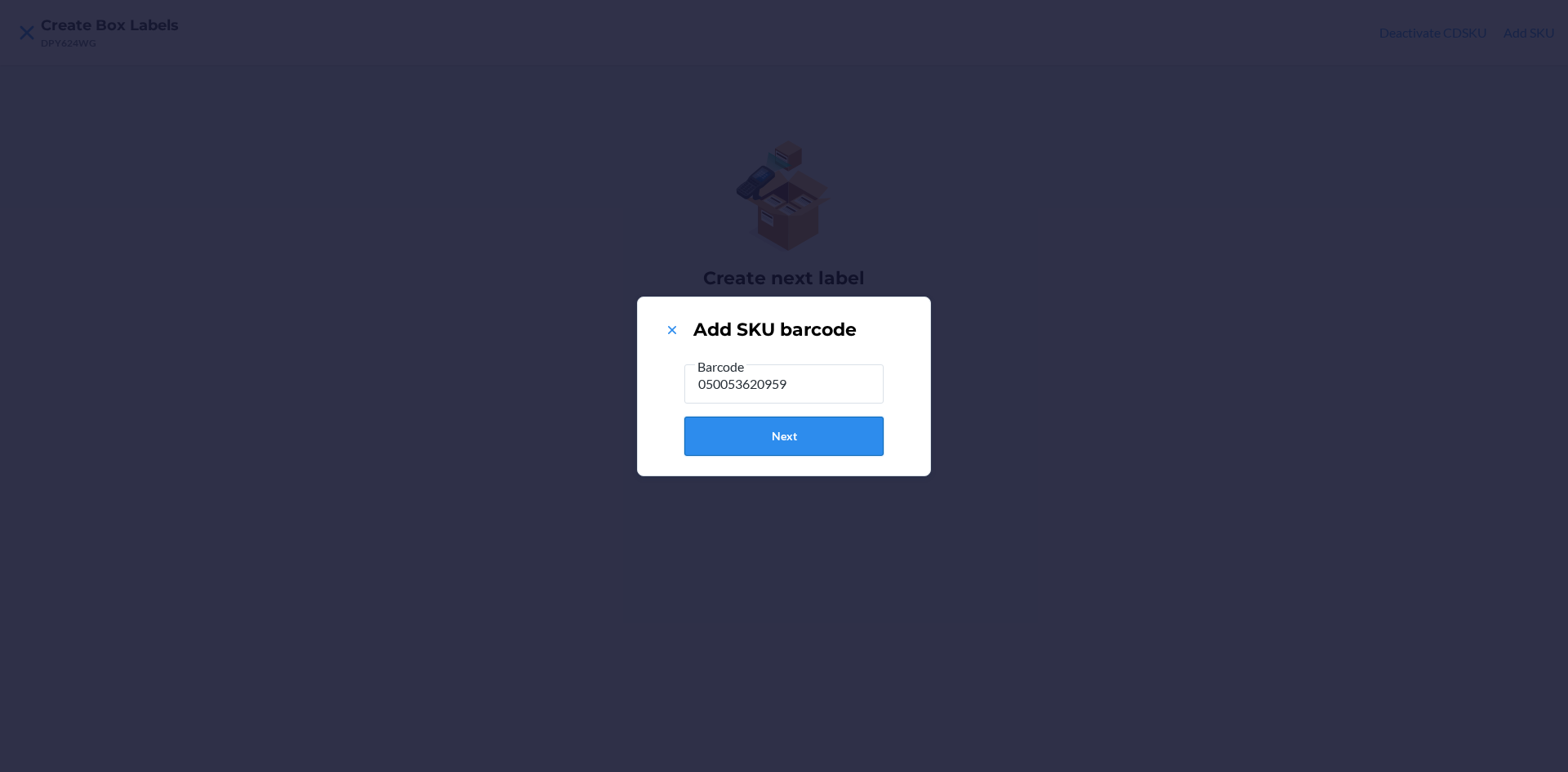
type input "050053620959"
click at [814, 442] on button "Next" at bounding box center [784, 436] width 199 height 39
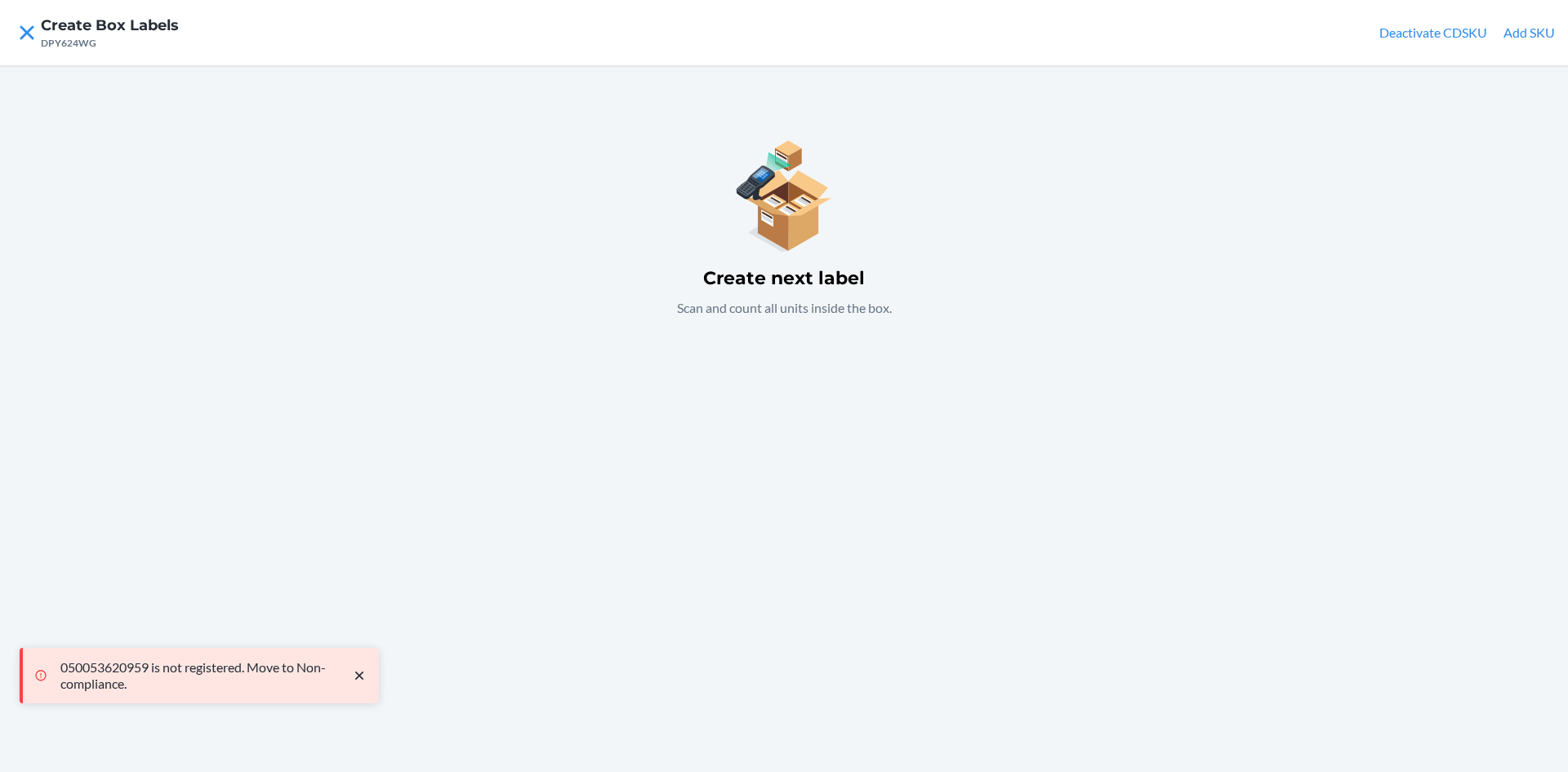
click at [1522, 36] on button "Add SKU" at bounding box center [1530, 32] width 52 height 19
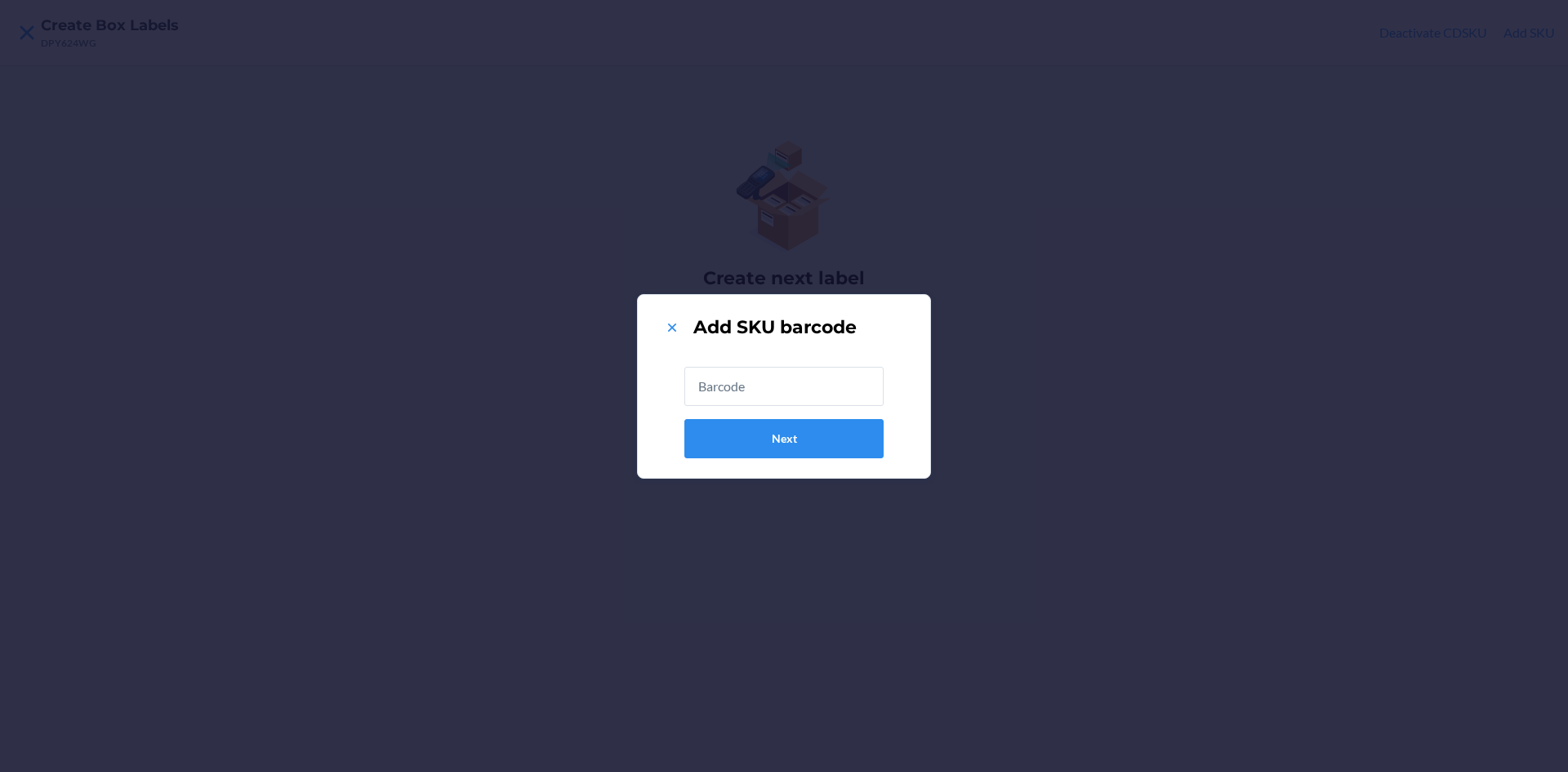
click at [765, 380] on input "text" at bounding box center [784, 386] width 199 height 39
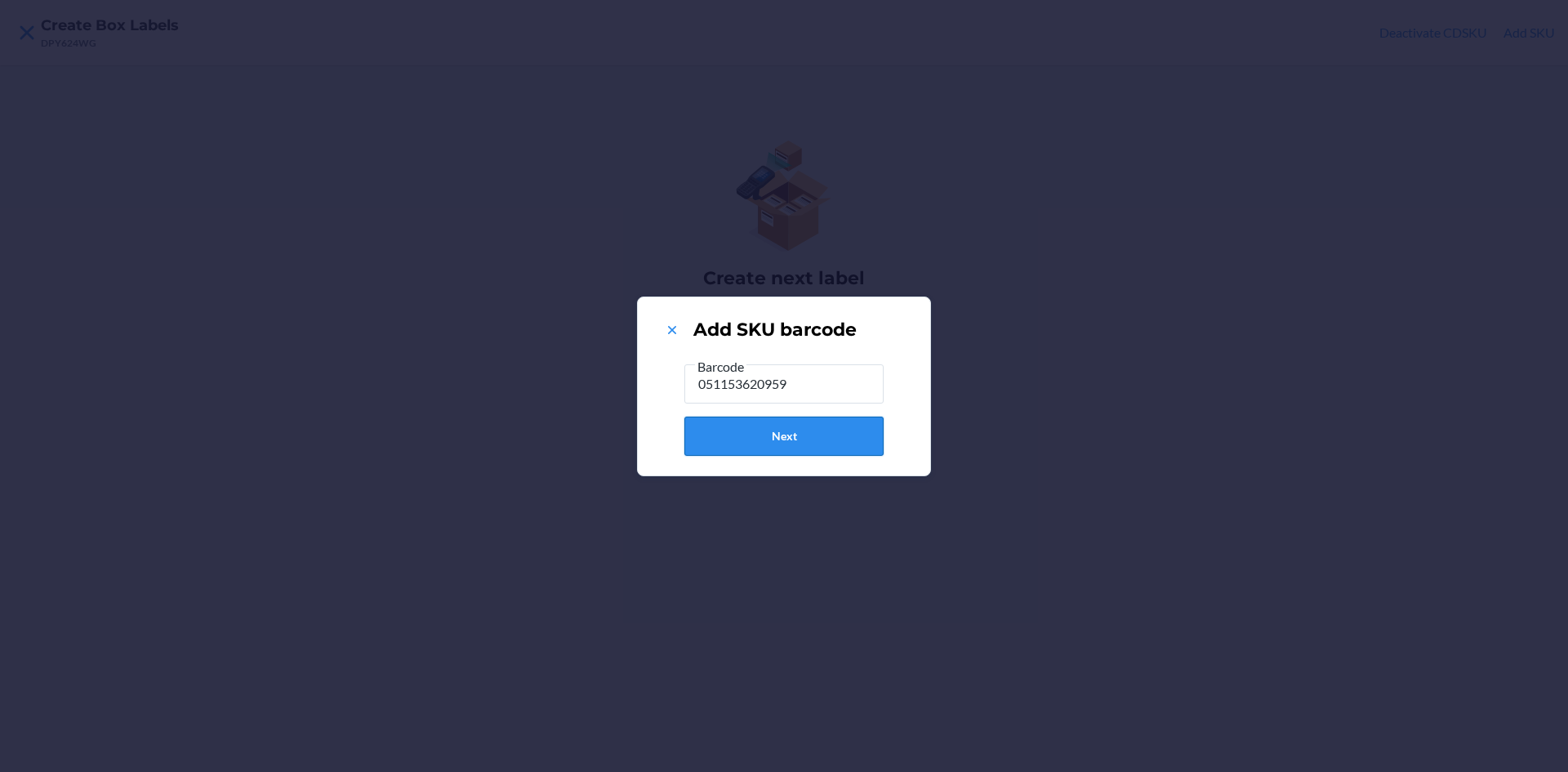
type input "051153620959"
click at [754, 423] on button "Next" at bounding box center [784, 436] width 199 height 39
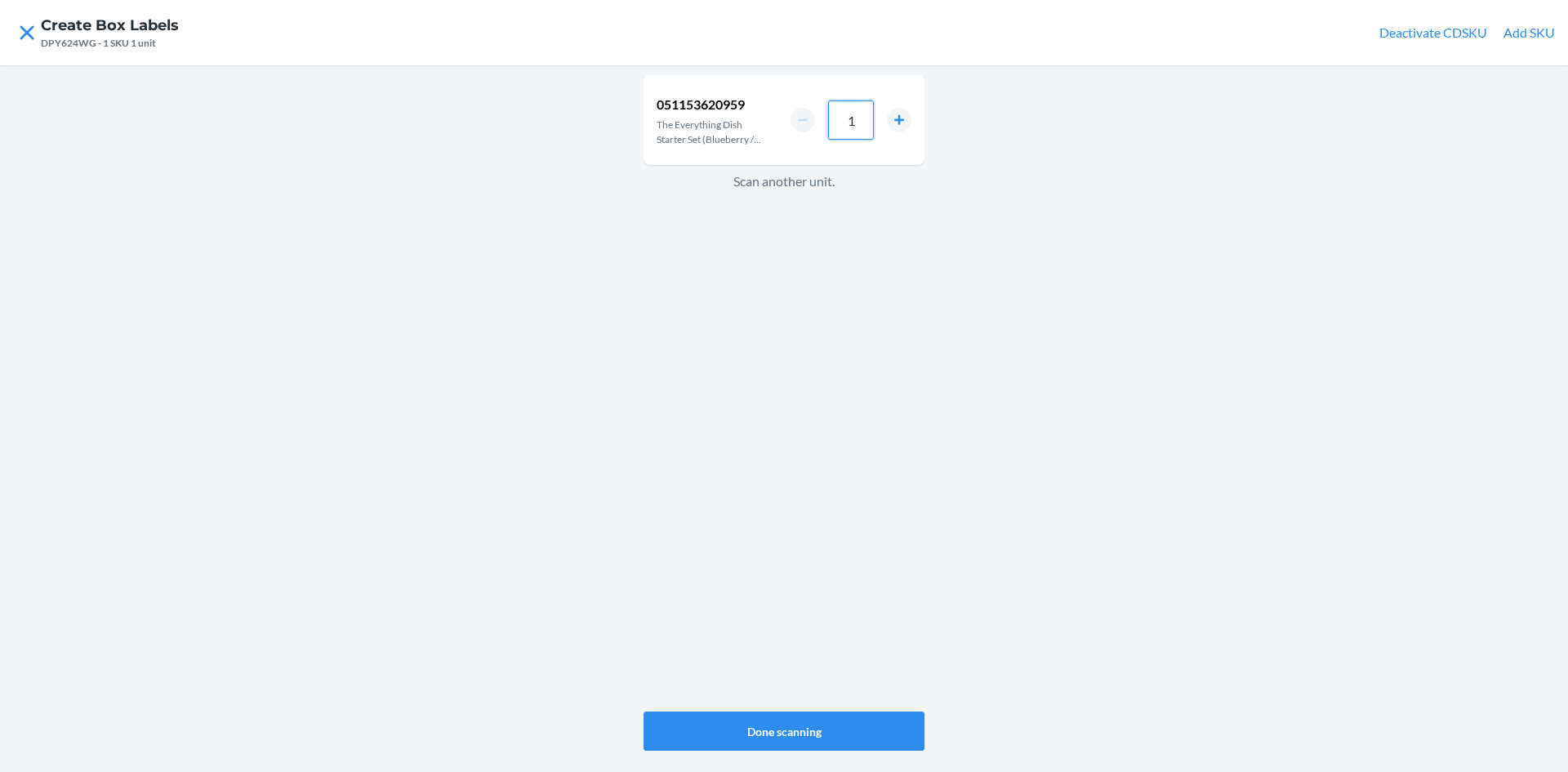
click at [862, 119] on input "1" at bounding box center [850, 119] width 46 height 39
type input "4"
click at [851, 738] on button "Done scanning" at bounding box center [784, 730] width 281 height 39
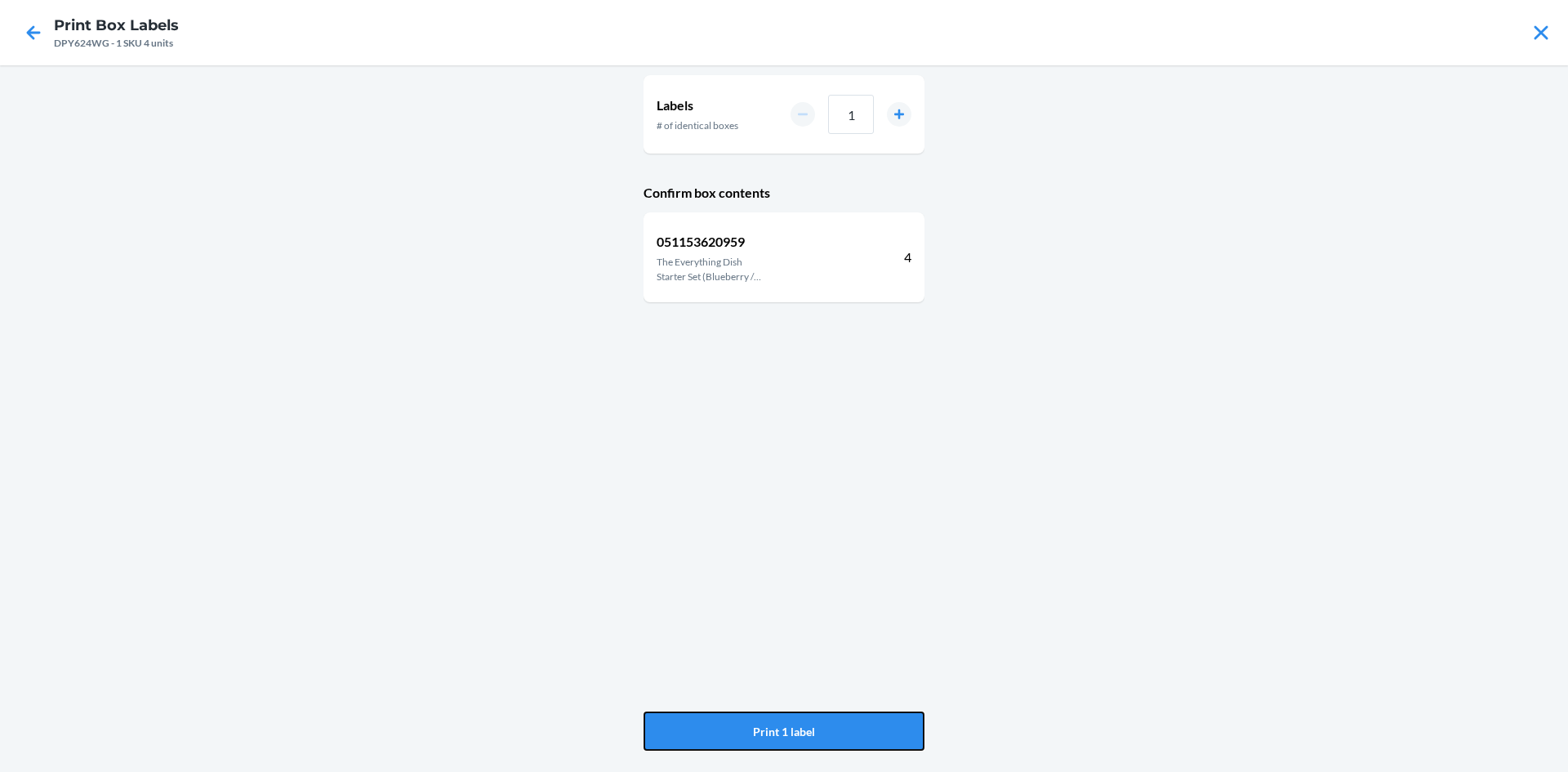
click at [851, 738] on button "Print 1 label" at bounding box center [784, 730] width 281 height 39
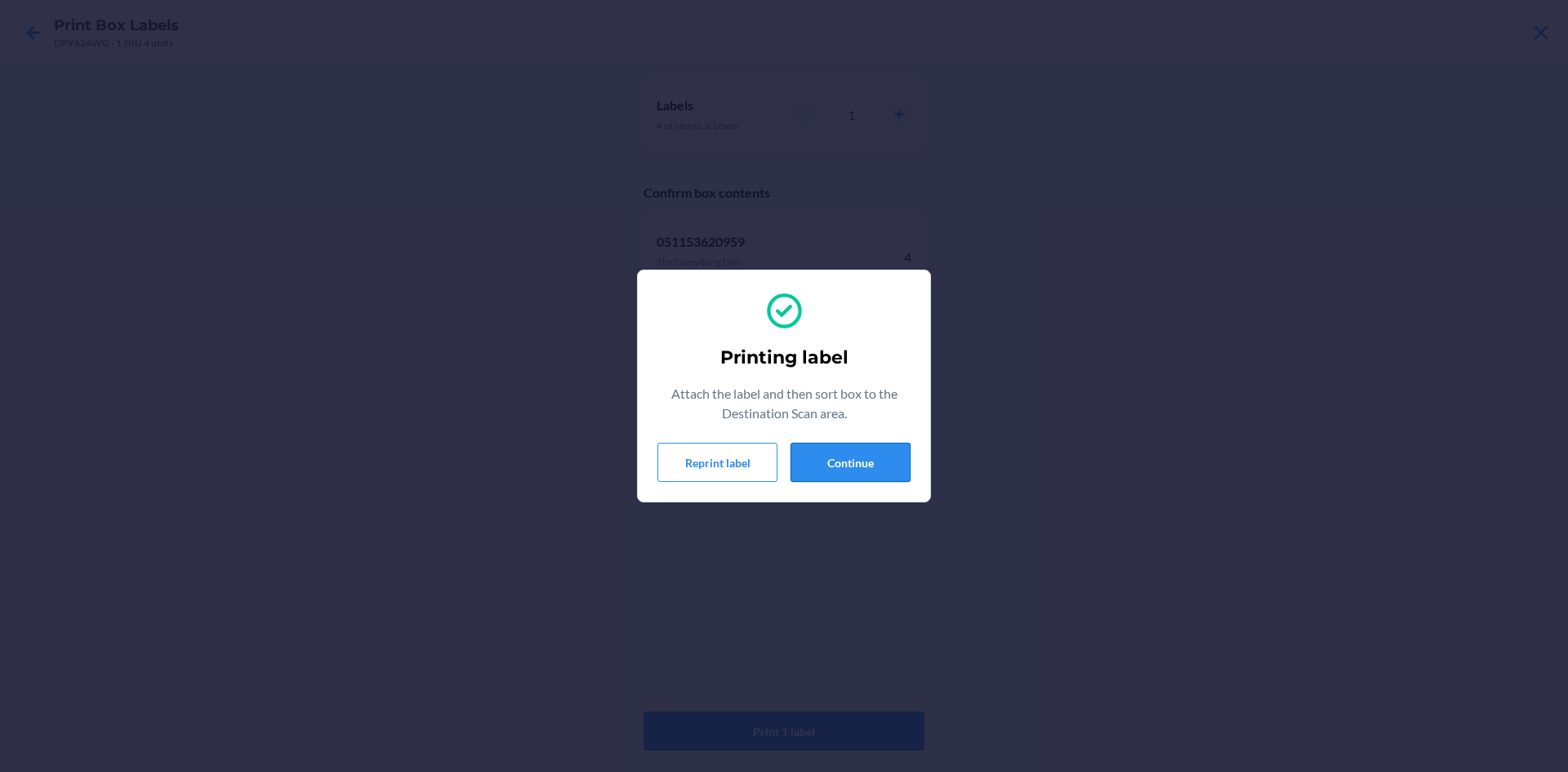
click at [832, 462] on button "Continue" at bounding box center [850, 462] width 120 height 39
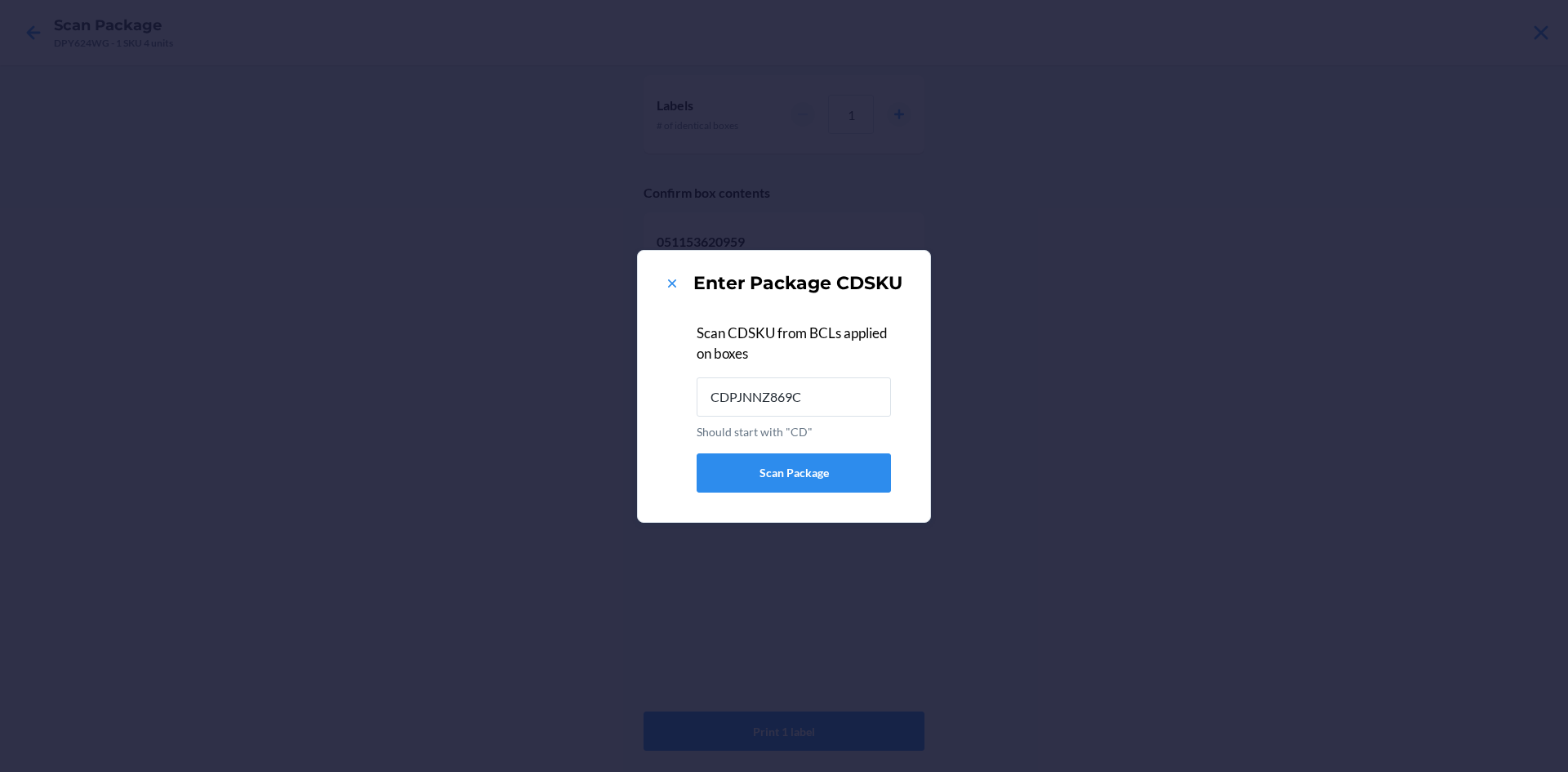
type input "CDPJNNZ869C"
click at [665, 279] on icon at bounding box center [673, 284] width 17 height 17
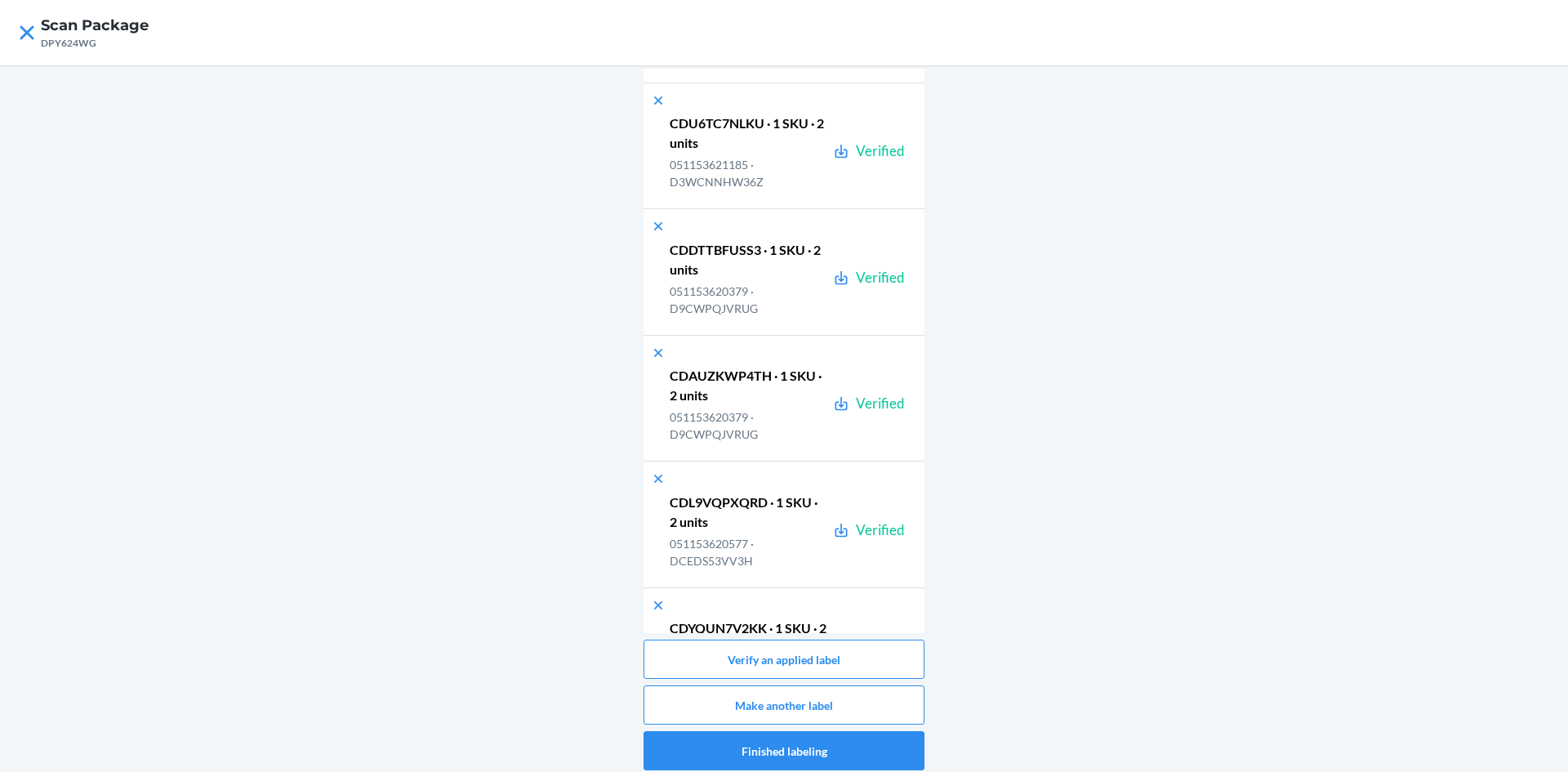
scroll to position [31939, 0]
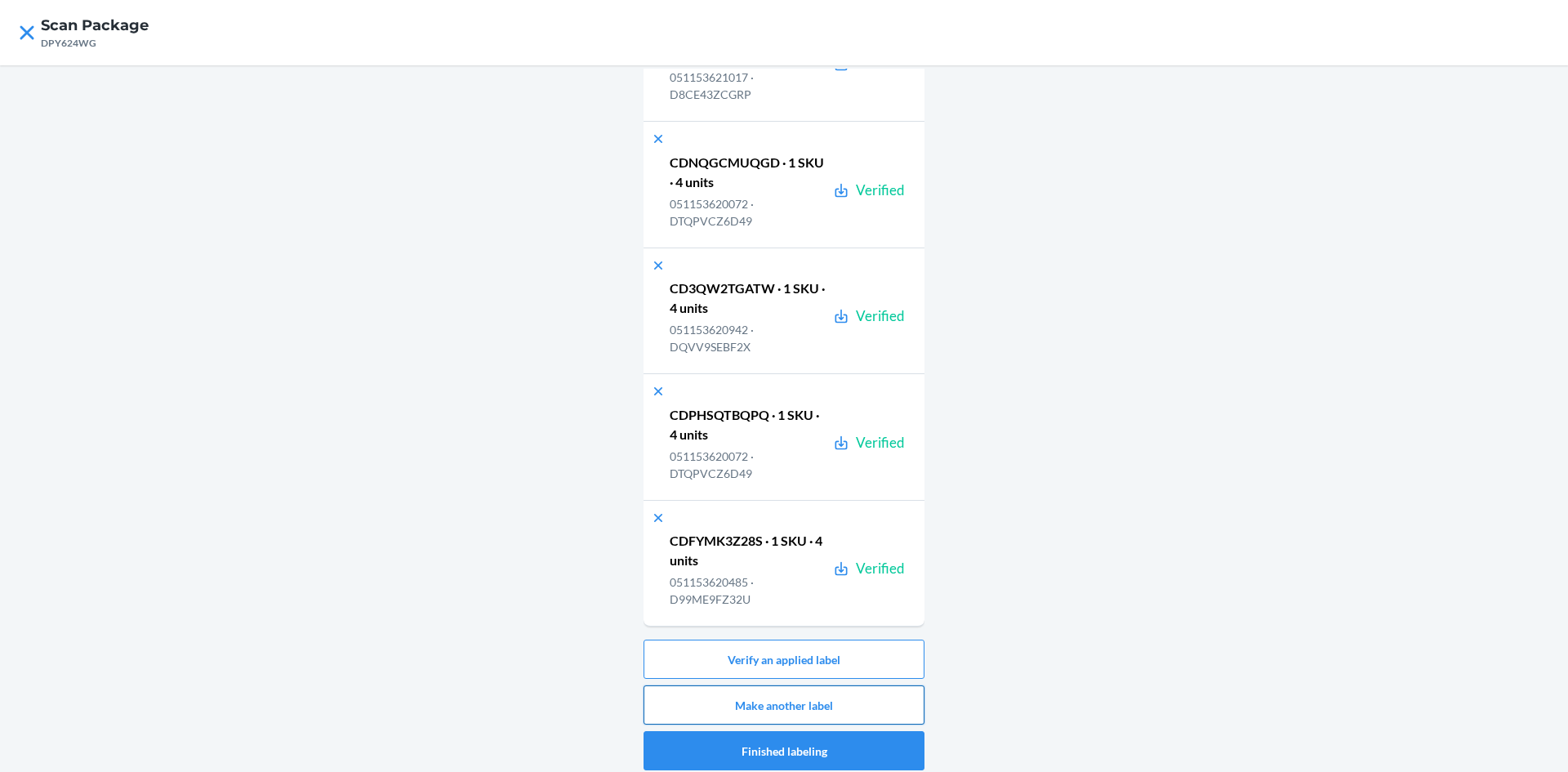
click at [865, 705] on button "Make another label" at bounding box center [784, 704] width 281 height 39
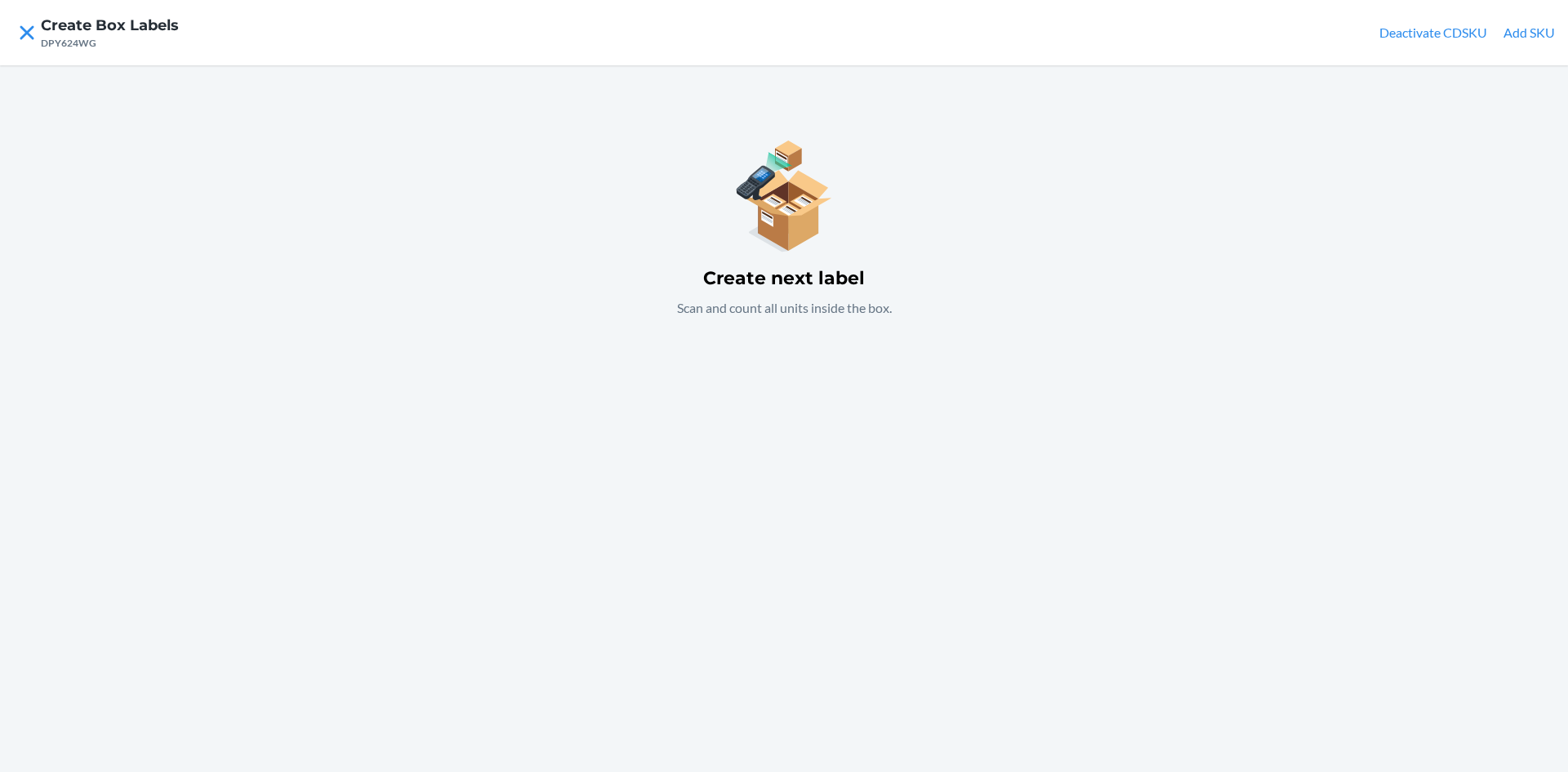
click at [1535, 27] on button "Add SKU" at bounding box center [1530, 32] width 52 height 19
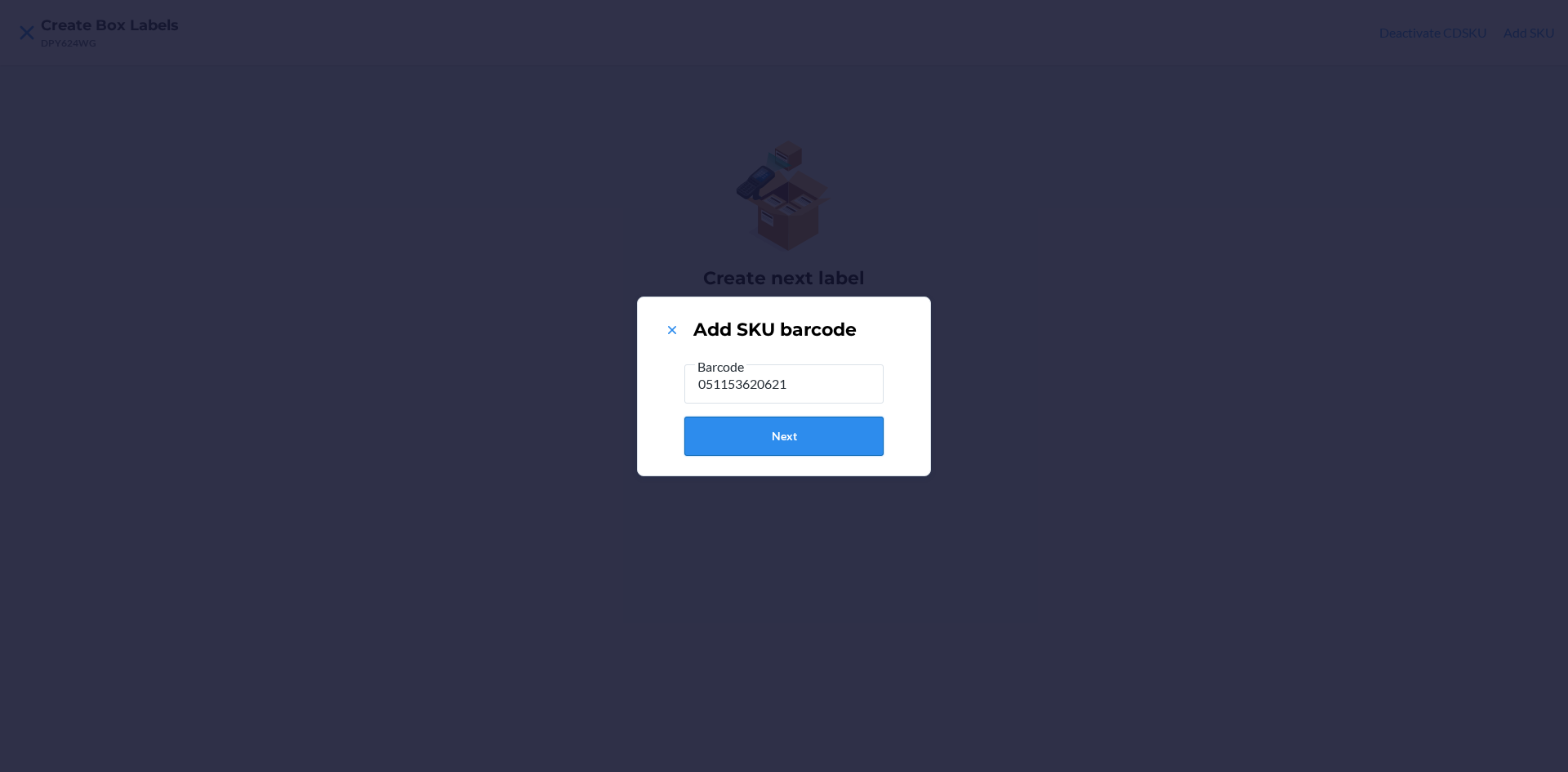
type input "051153620621"
click at [831, 435] on button "Next" at bounding box center [784, 436] width 199 height 39
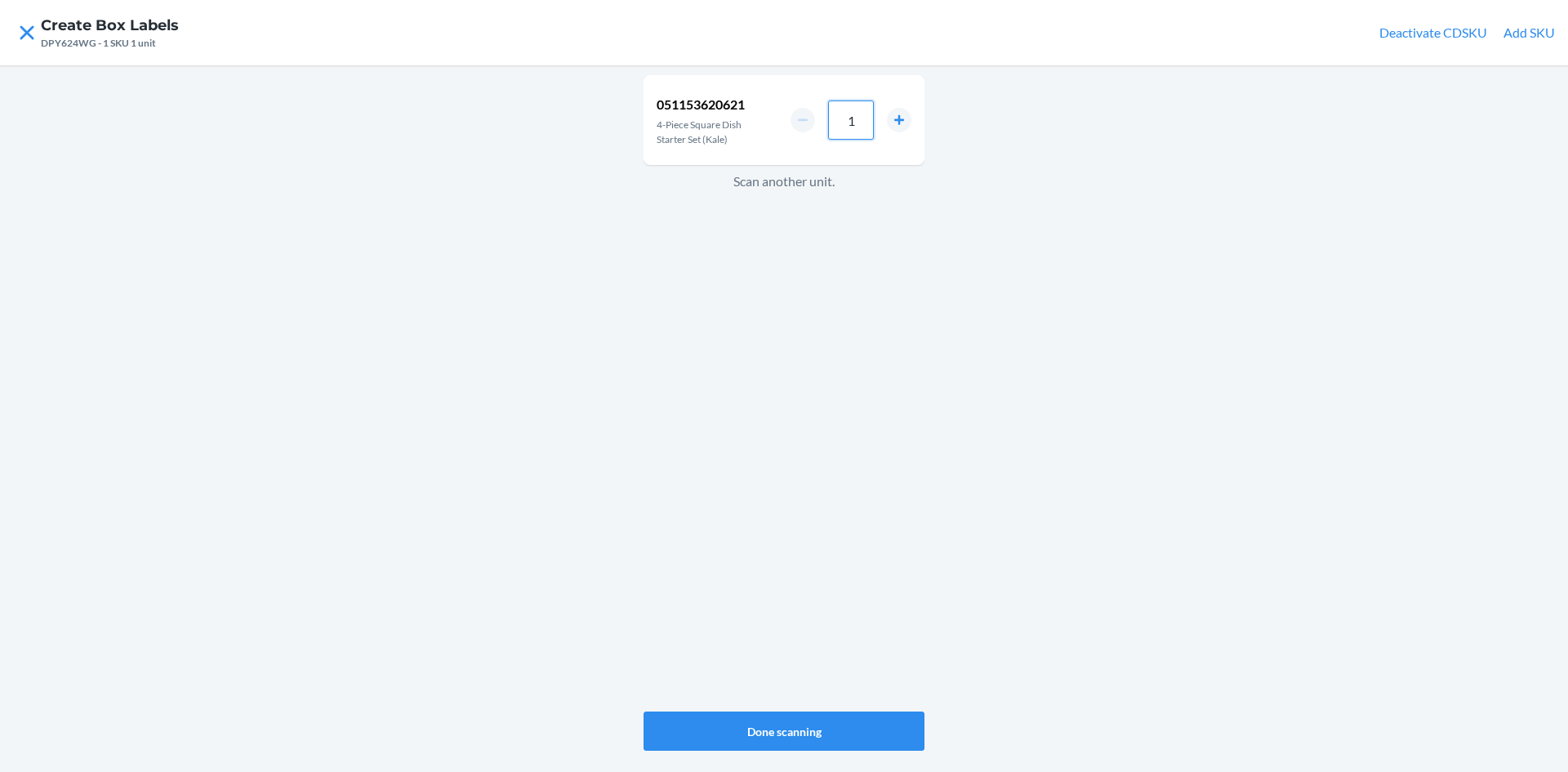
click at [864, 125] on input "1" at bounding box center [850, 119] width 46 height 39
type input "4"
click at [804, 746] on button "Done scanning" at bounding box center [784, 730] width 281 height 39
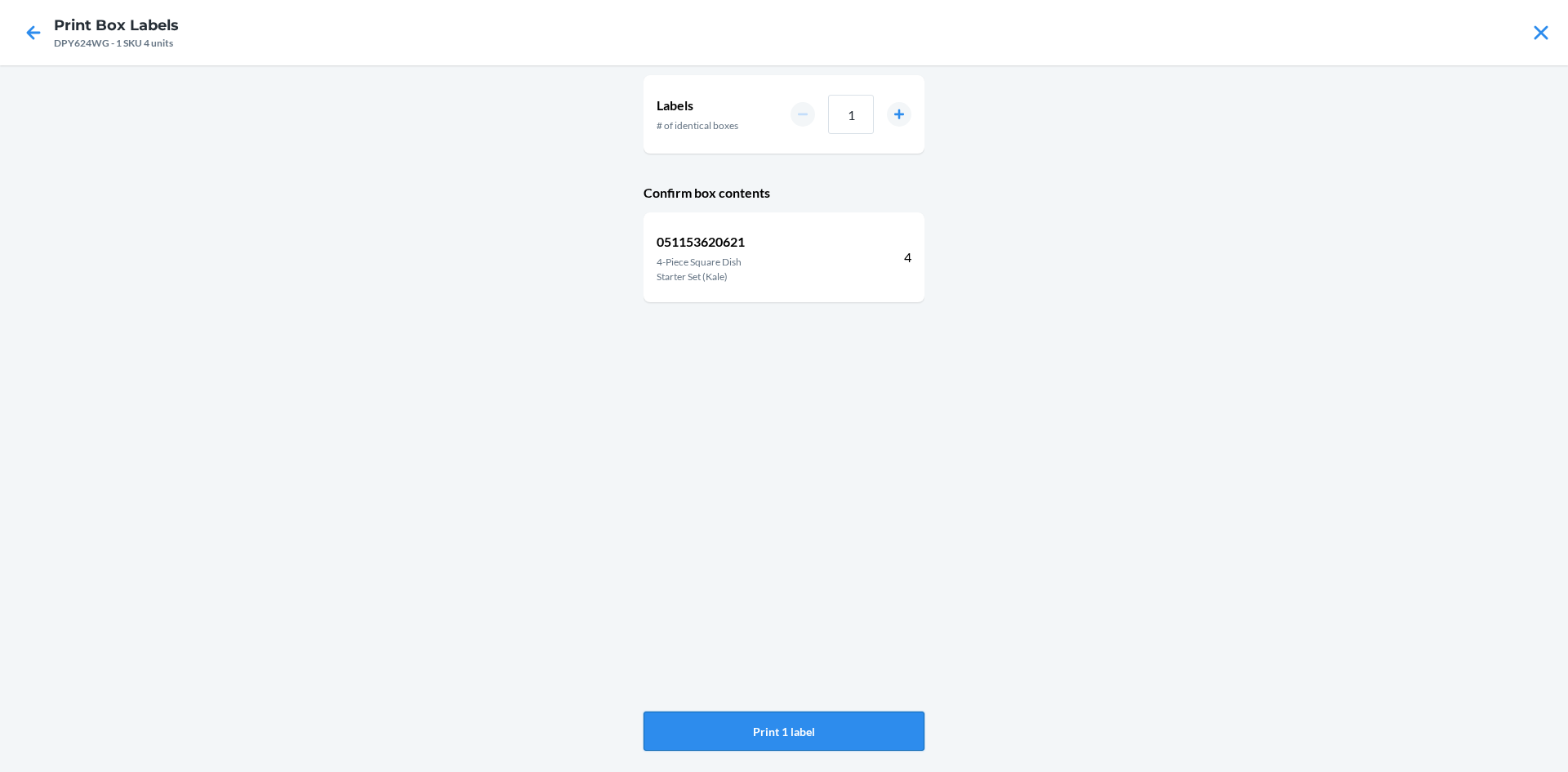
click at [837, 731] on button "Print 1 label" at bounding box center [784, 730] width 281 height 39
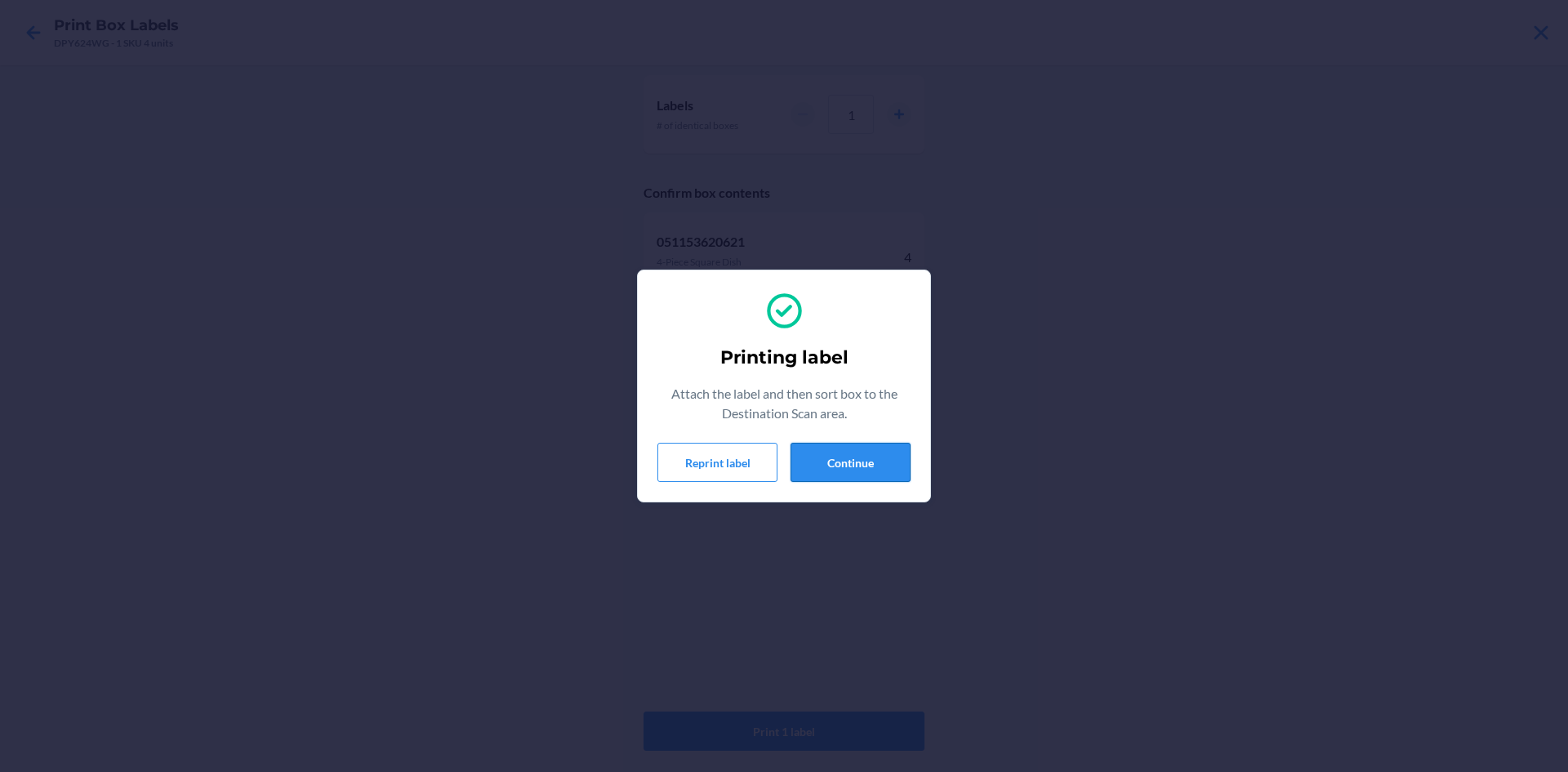
click at [880, 462] on button "Continue" at bounding box center [850, 462] width 120 height 39
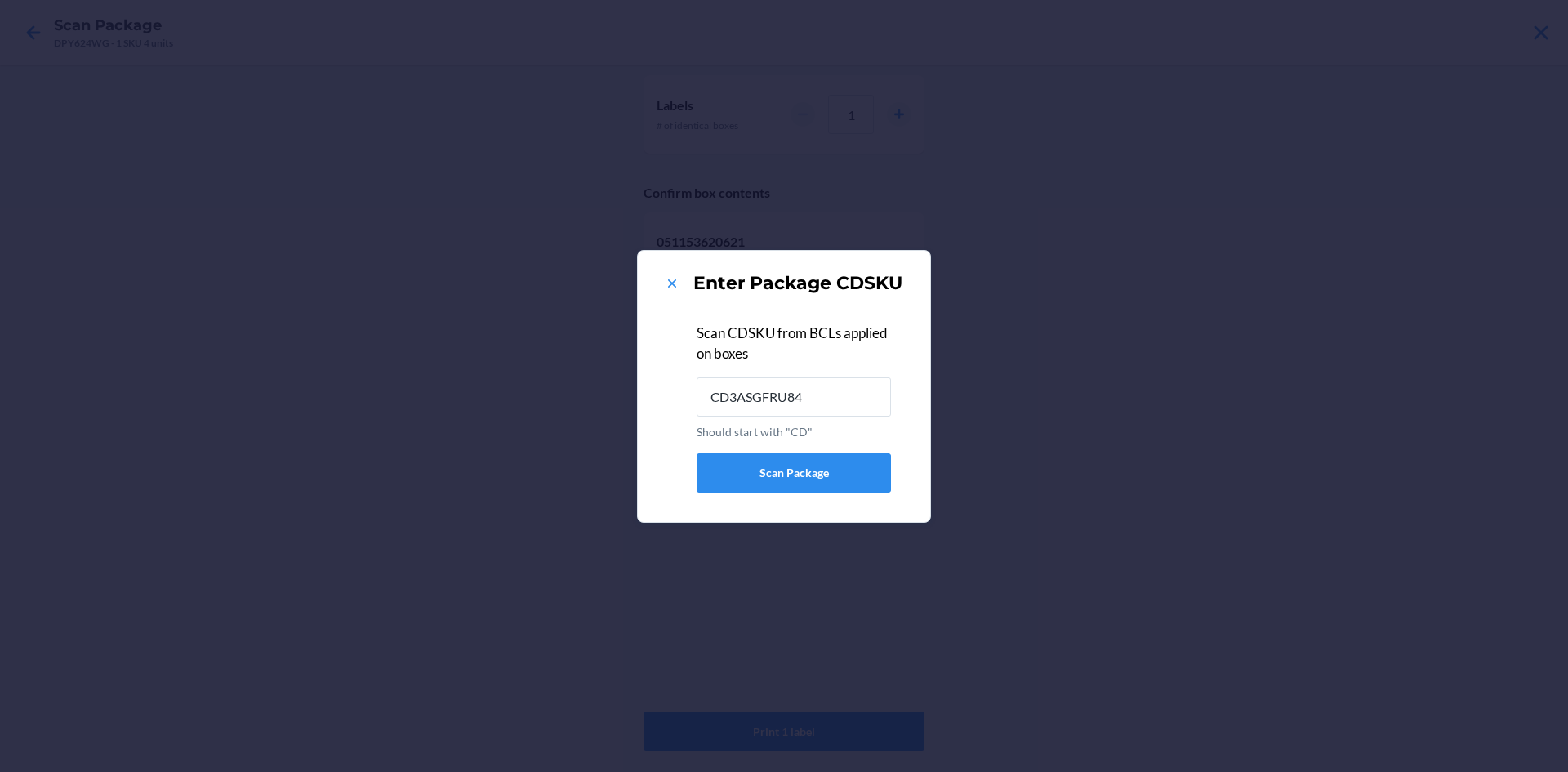
type input "CD3ASGFRU84"
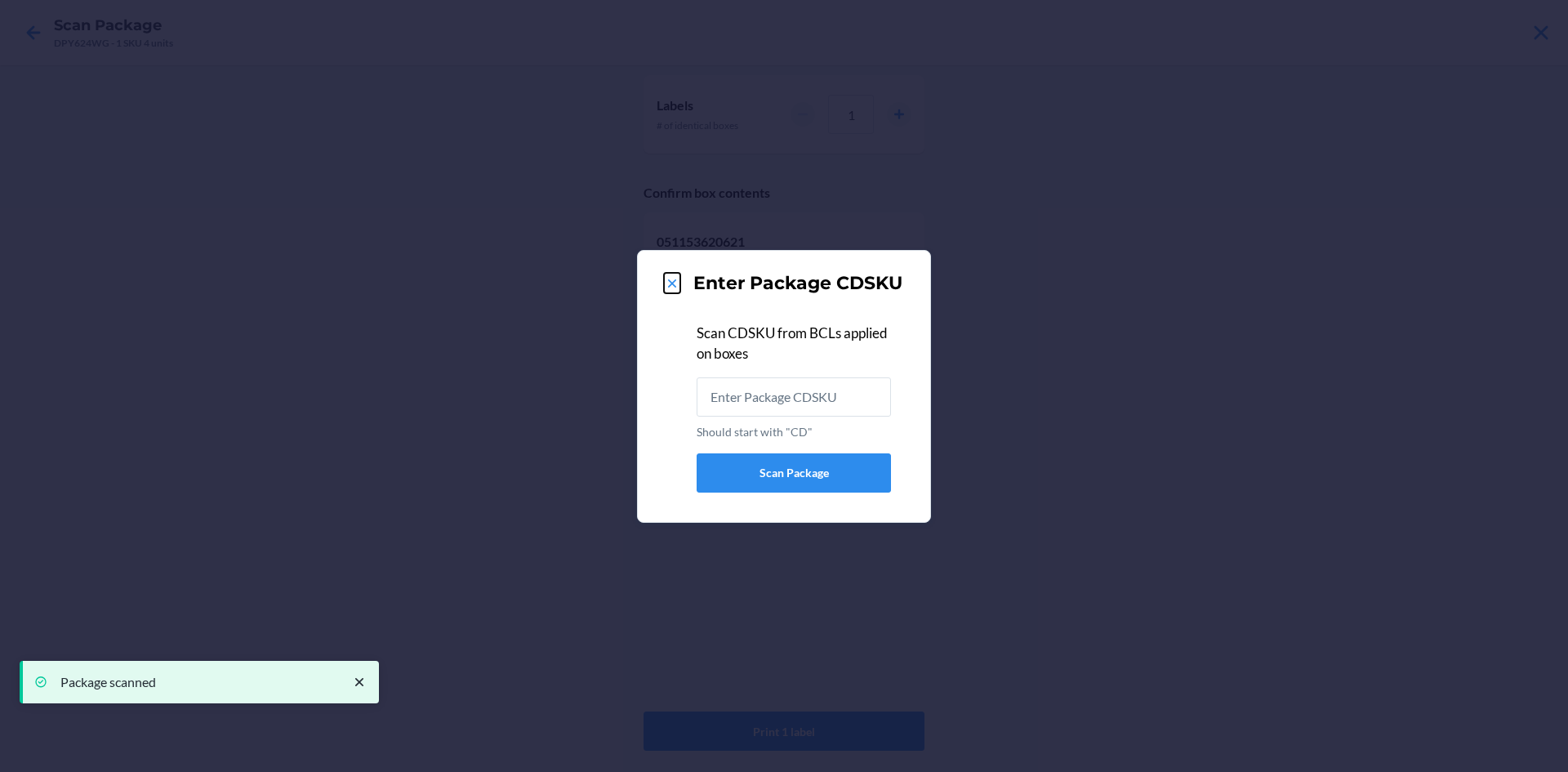
click at [668, 280] on icon at bounding box center [673, 284] width 17 height 17
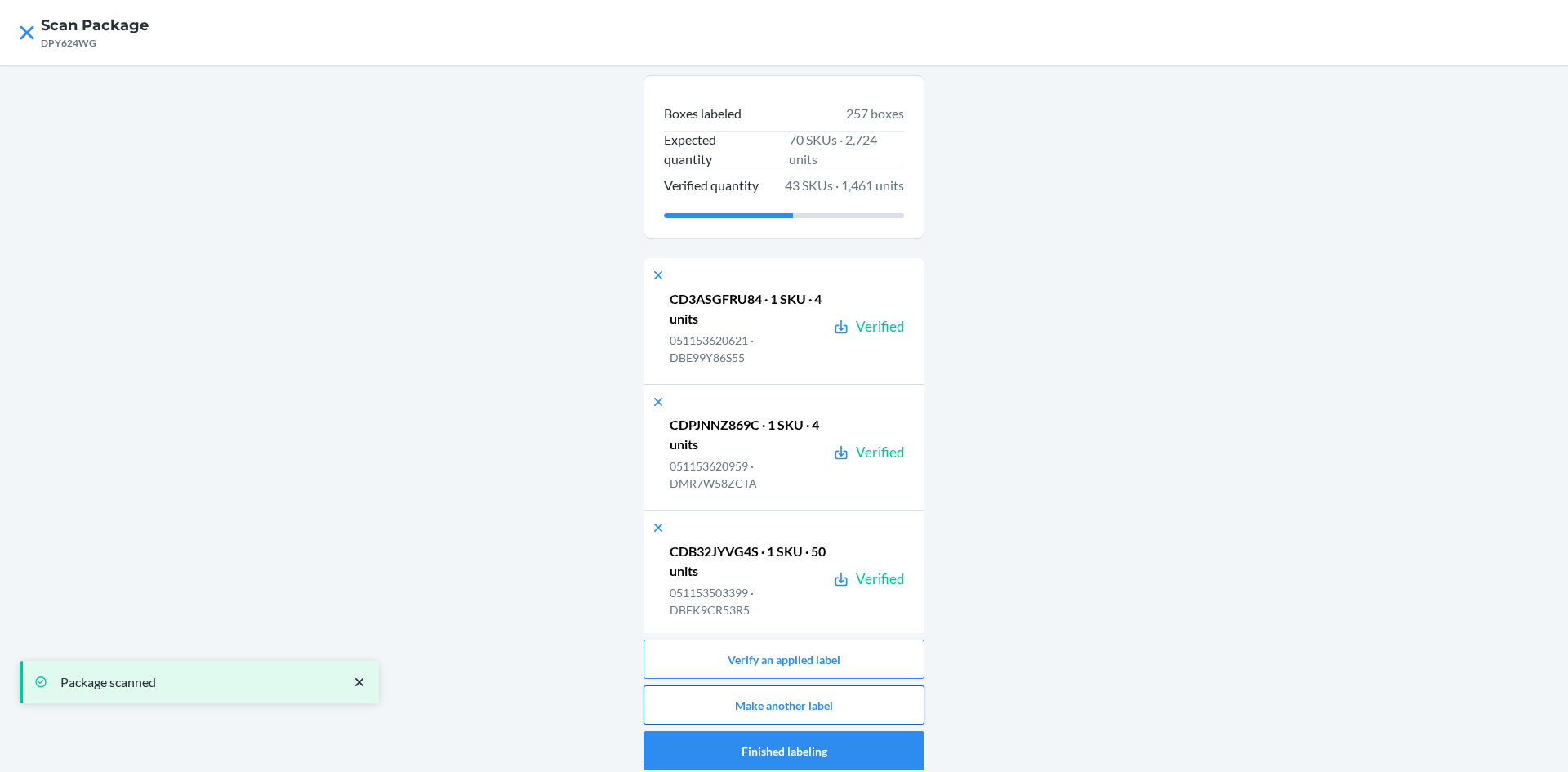
click at [835, 701] on button "Make another label" at bounding box center [784, 704] width 281 height 39
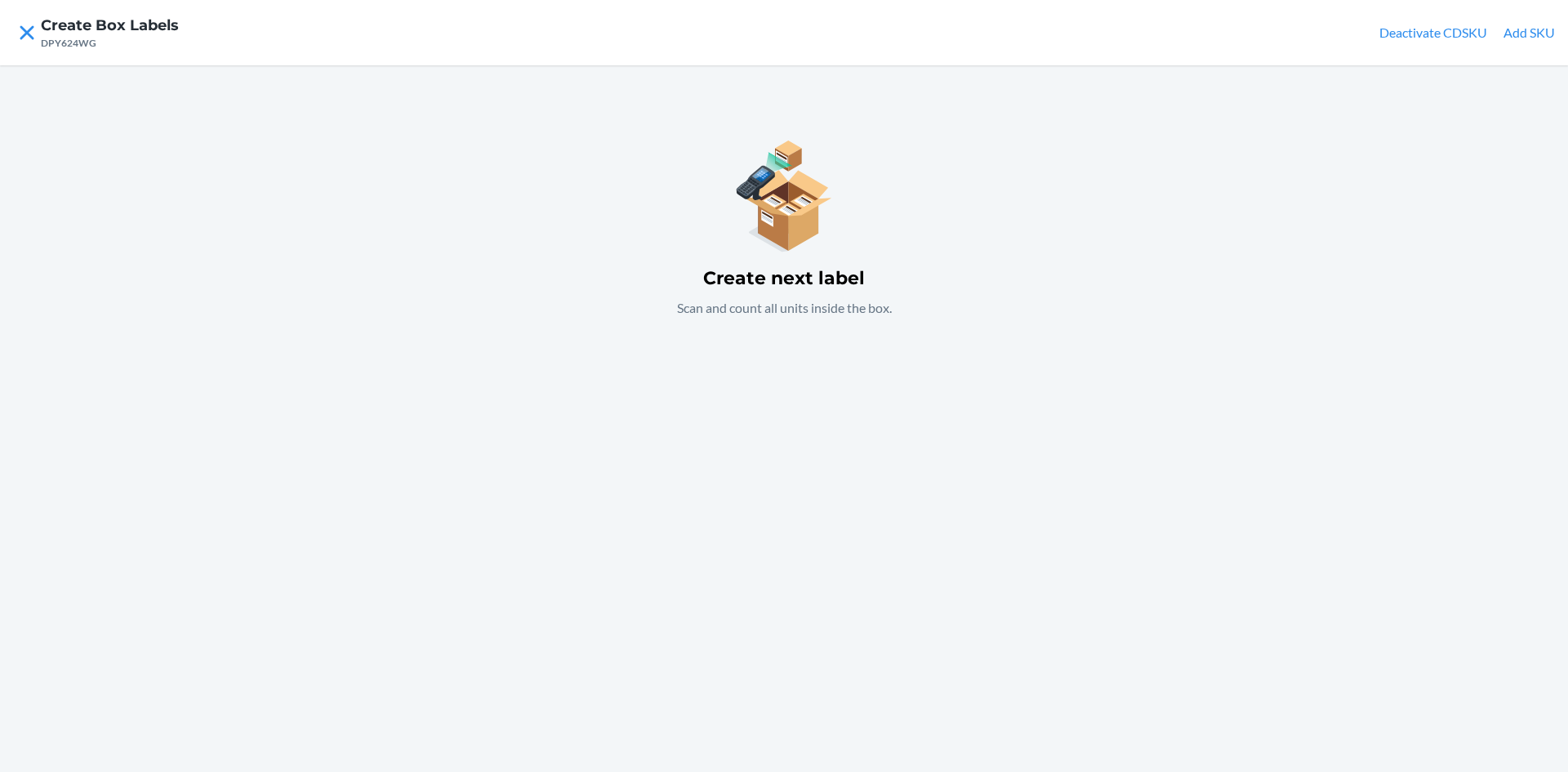
click at [1521, 30] on button "Add SKU" at bounding box center [1530, 32] width 52 height 19
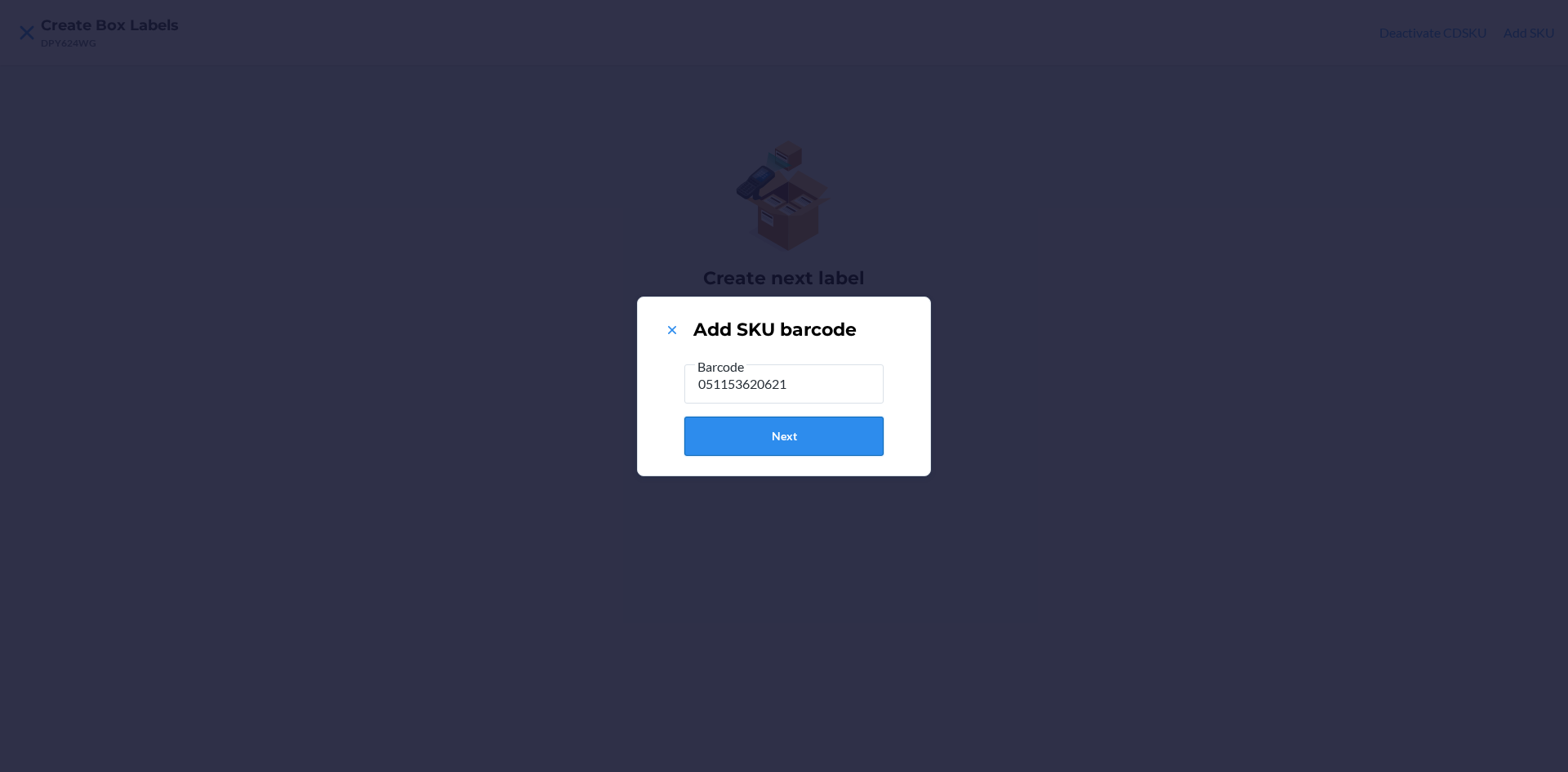
type input "051153620621"
click at [823, 434] on button "Next" at bounding box center [784, 436] width 199 height 39
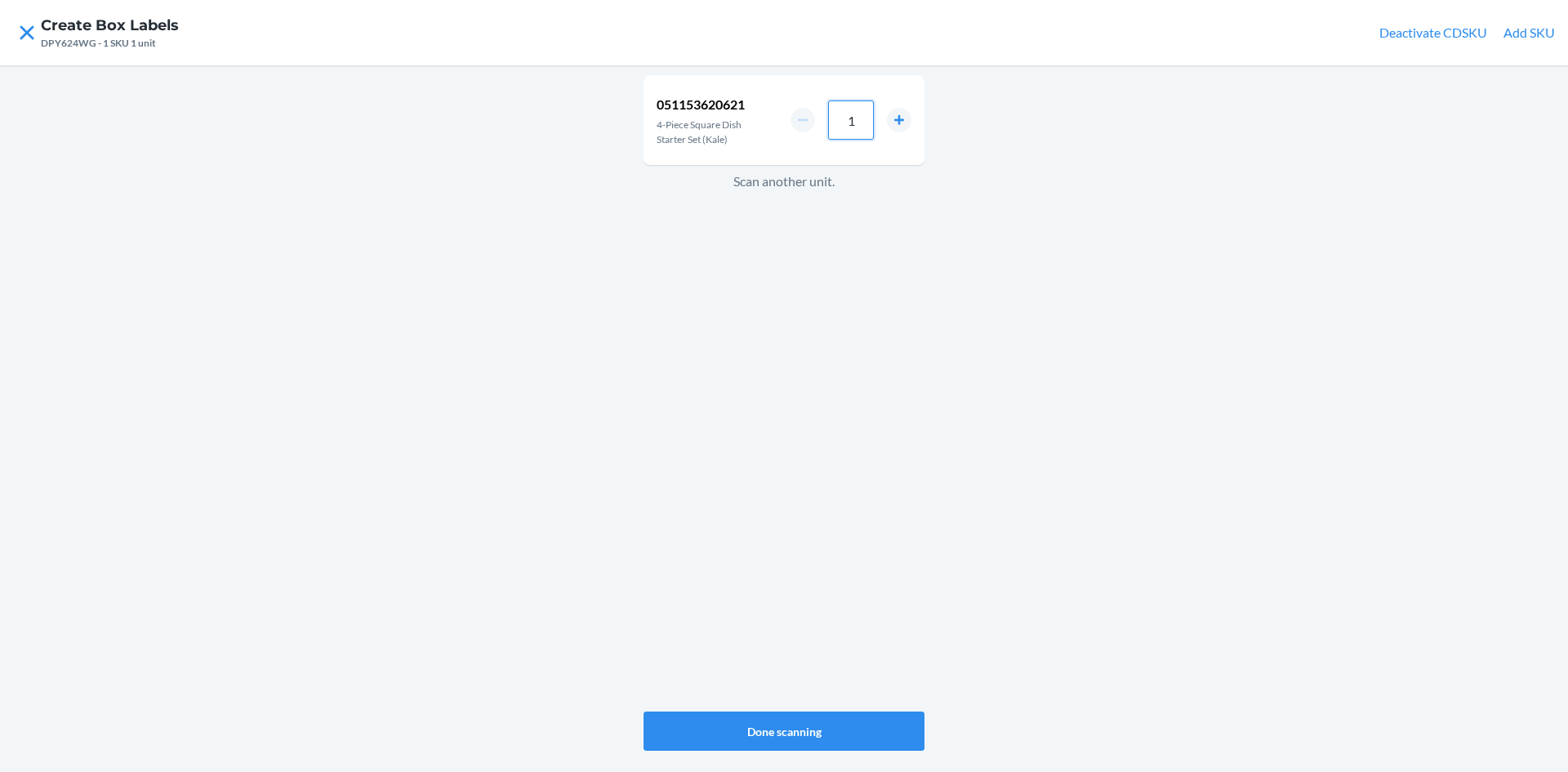
click at [860, 110] on input "1" at bounding box center [850, 119] width 46 height 39
type input "4"
click at [819, 726] on button "Done scanning" at bounding box center [784, 730] width 281 height 39
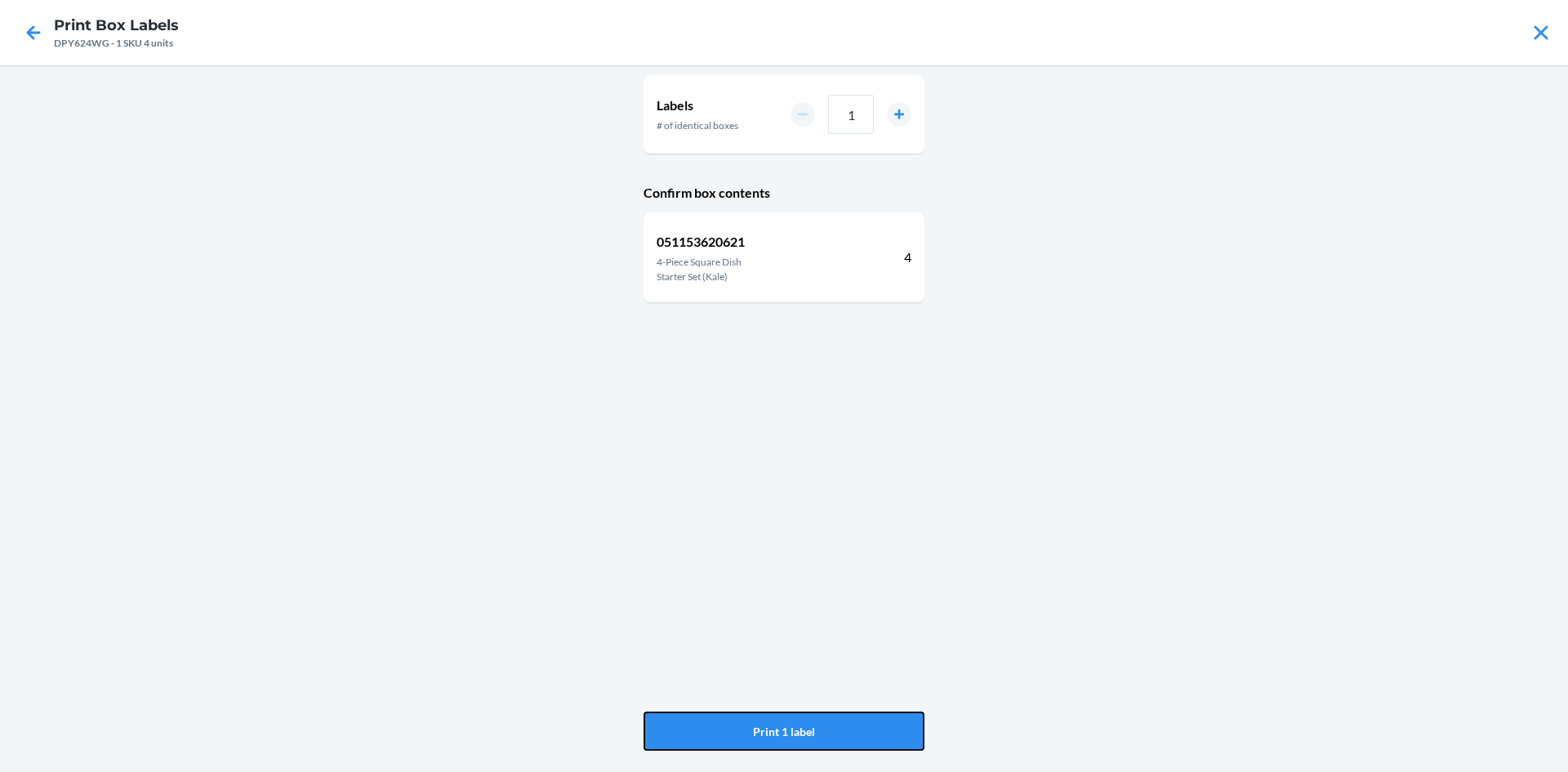
click at [819, 726] on button "Print 1 label" at bounding box center [784, 730] width 281 height 39
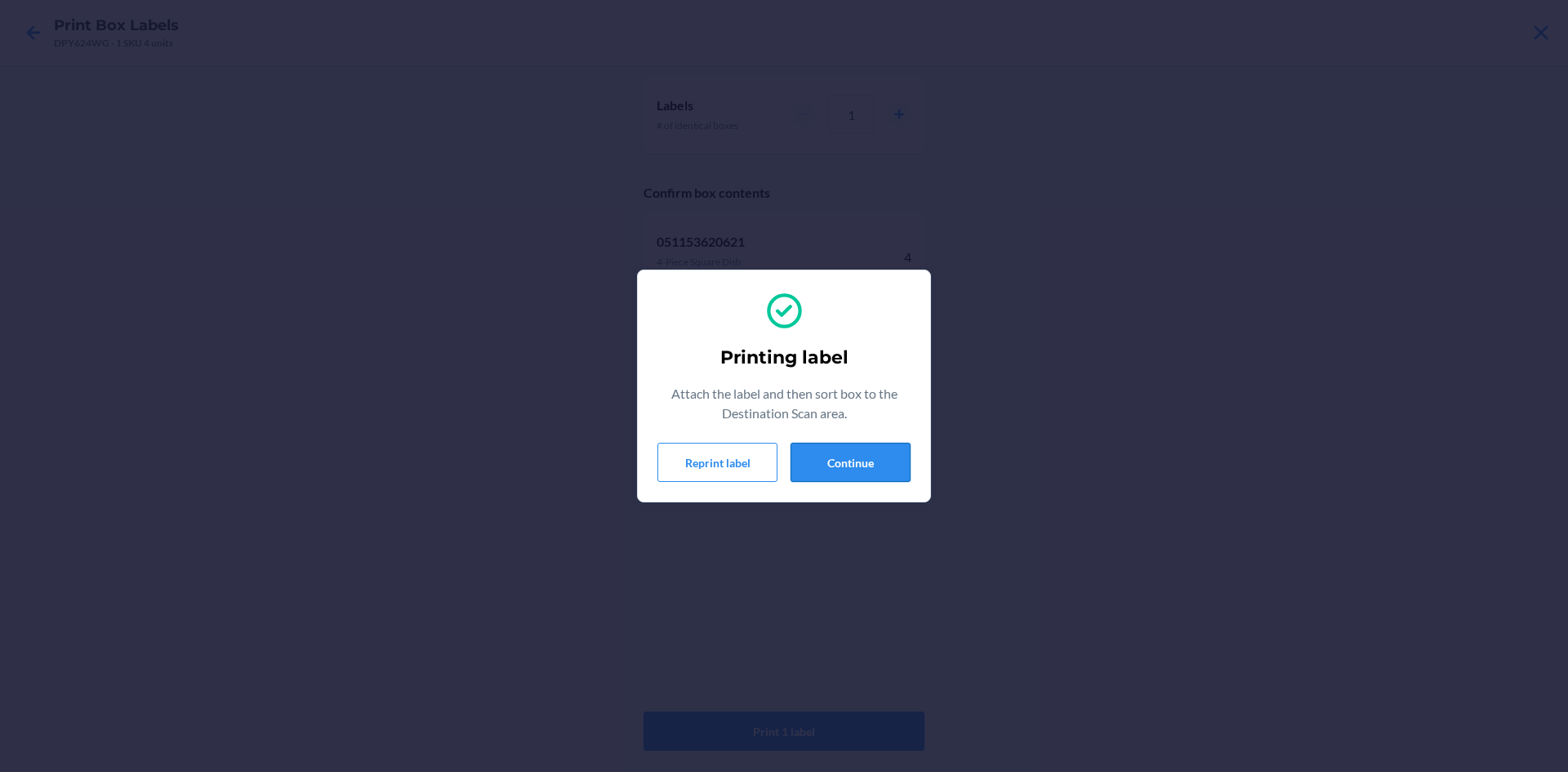
click at [846, 458] on button "Continue" at bounding box center [850, 462] width 120 height 39
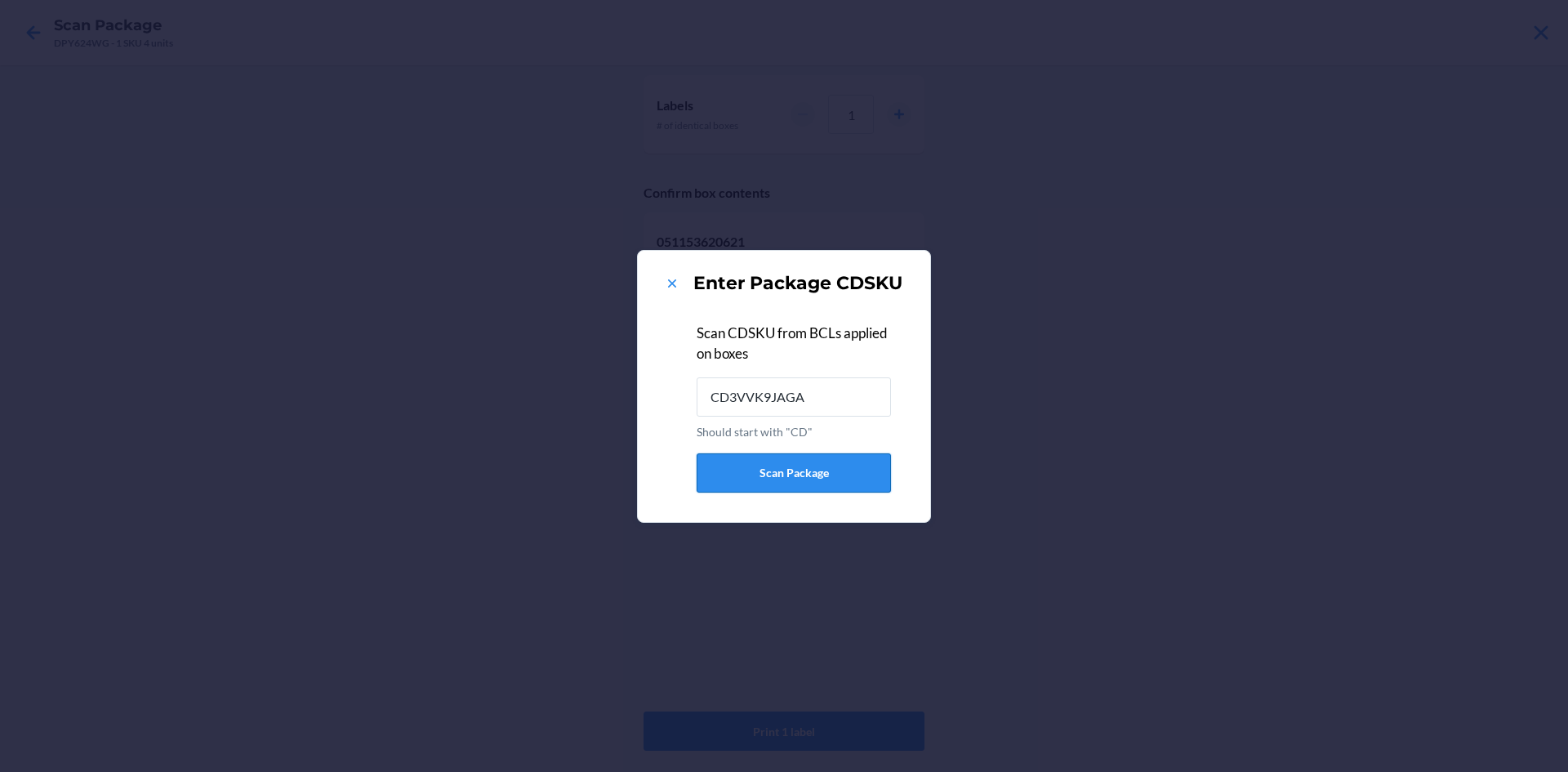
type input "CD3VVK9JAGA"
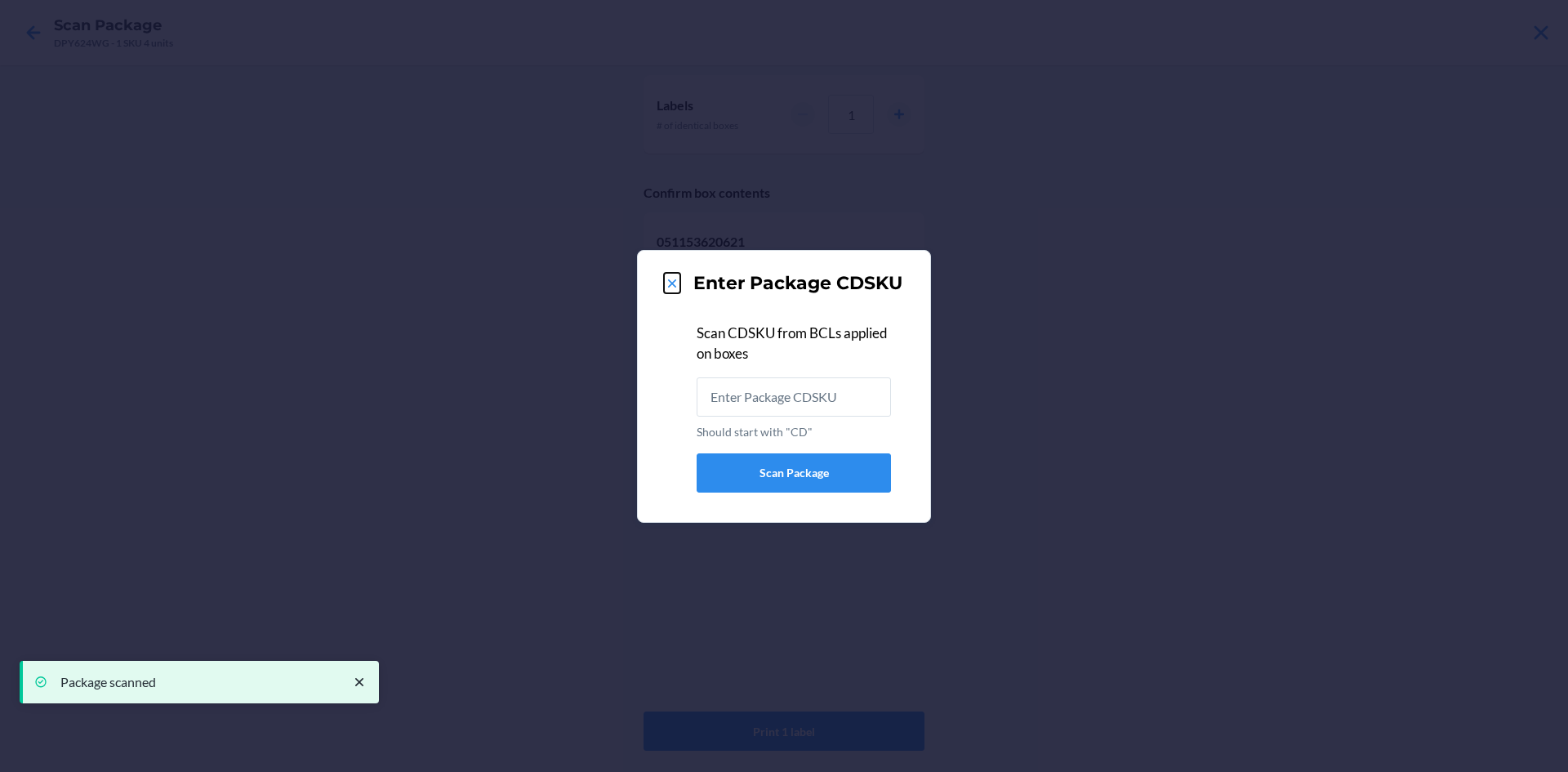
click at [673, 278] on icon at bounding box center [673, 284] width 17 height 17
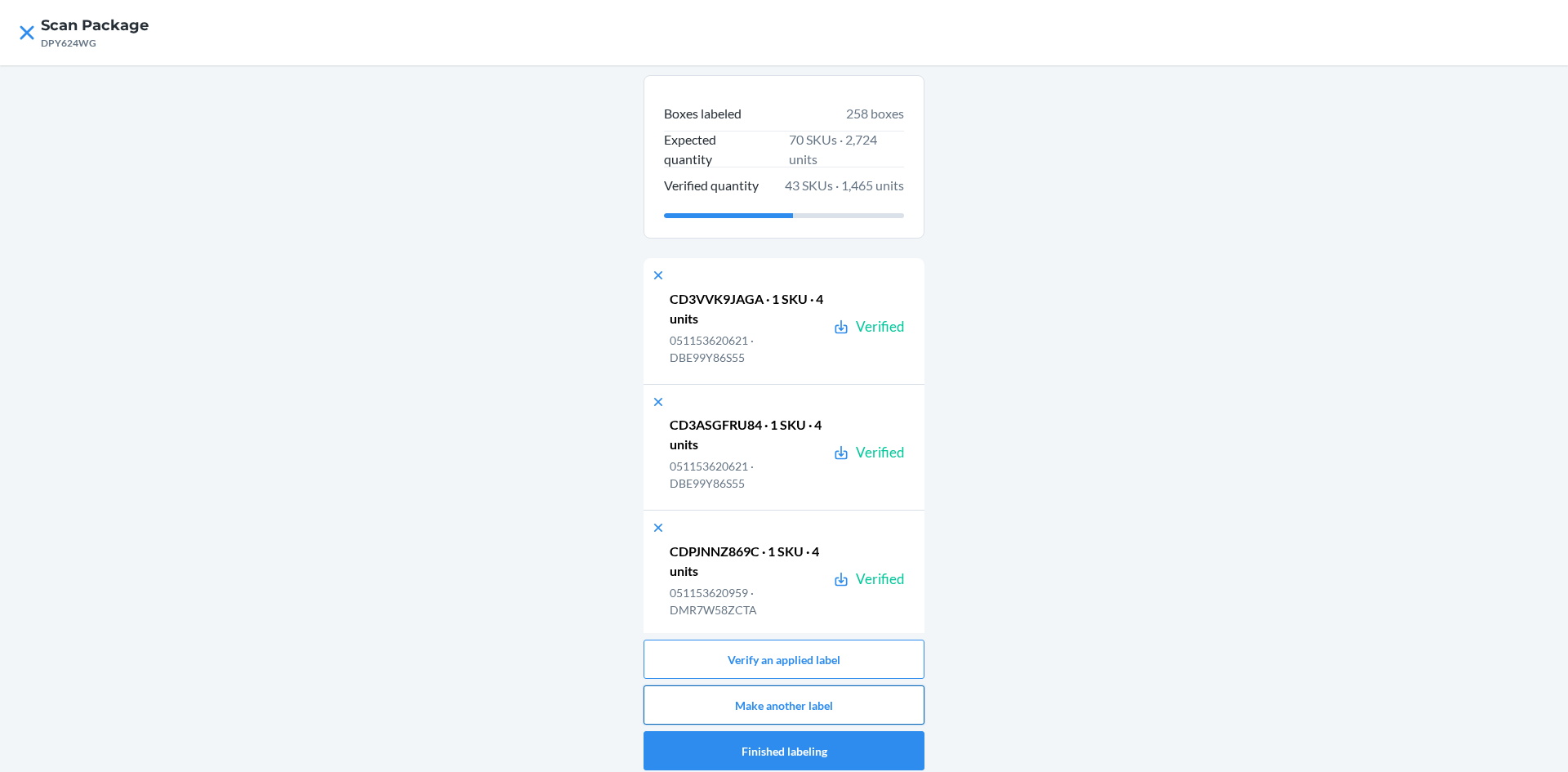
click at [861, 694] on button "Make another label" at bounding box center [784, 704] width 281 height 39
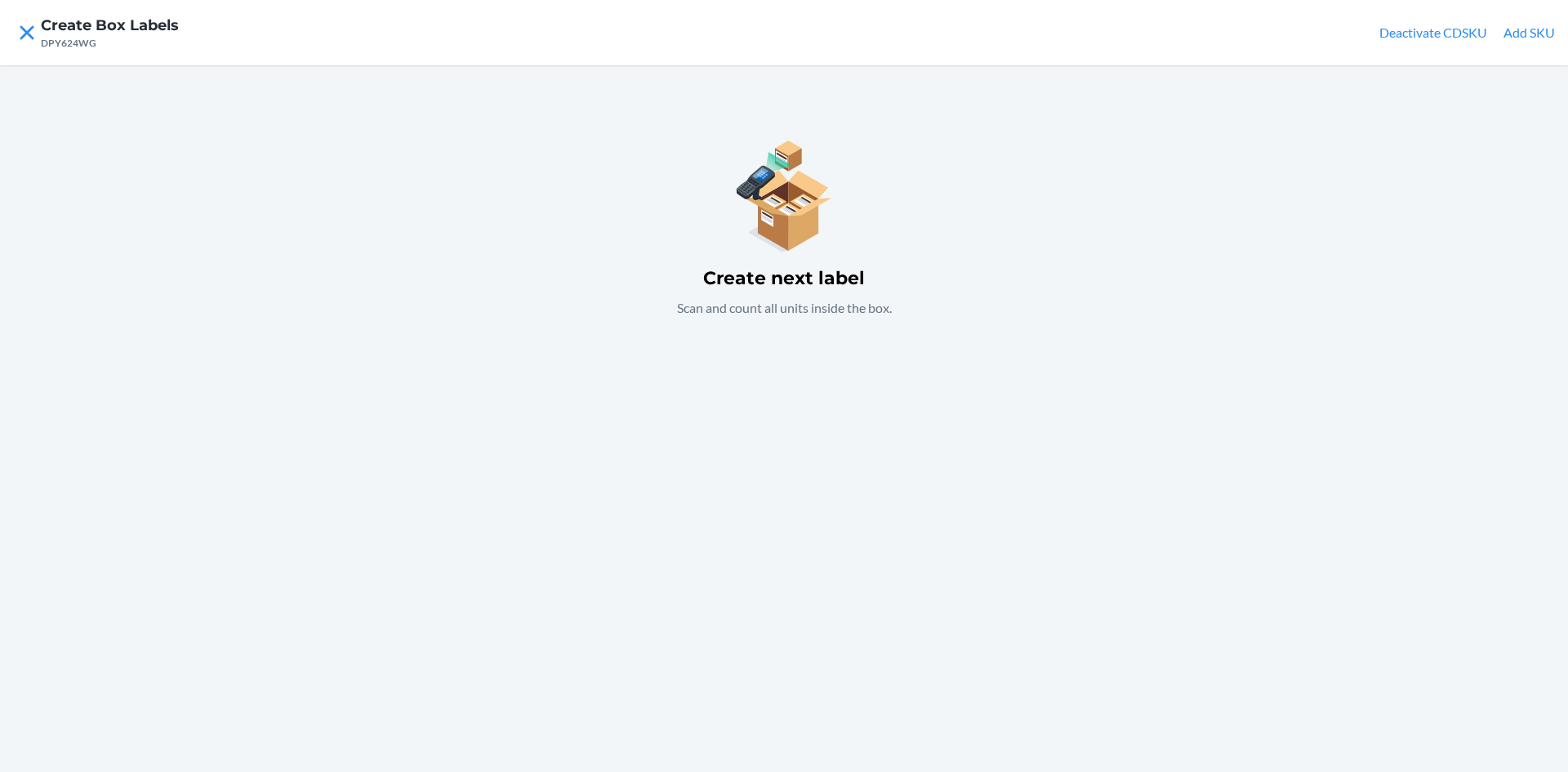
click at [1523, 34] on button "Add SKU" at bounding box center [1530, 32] width 52 height 19
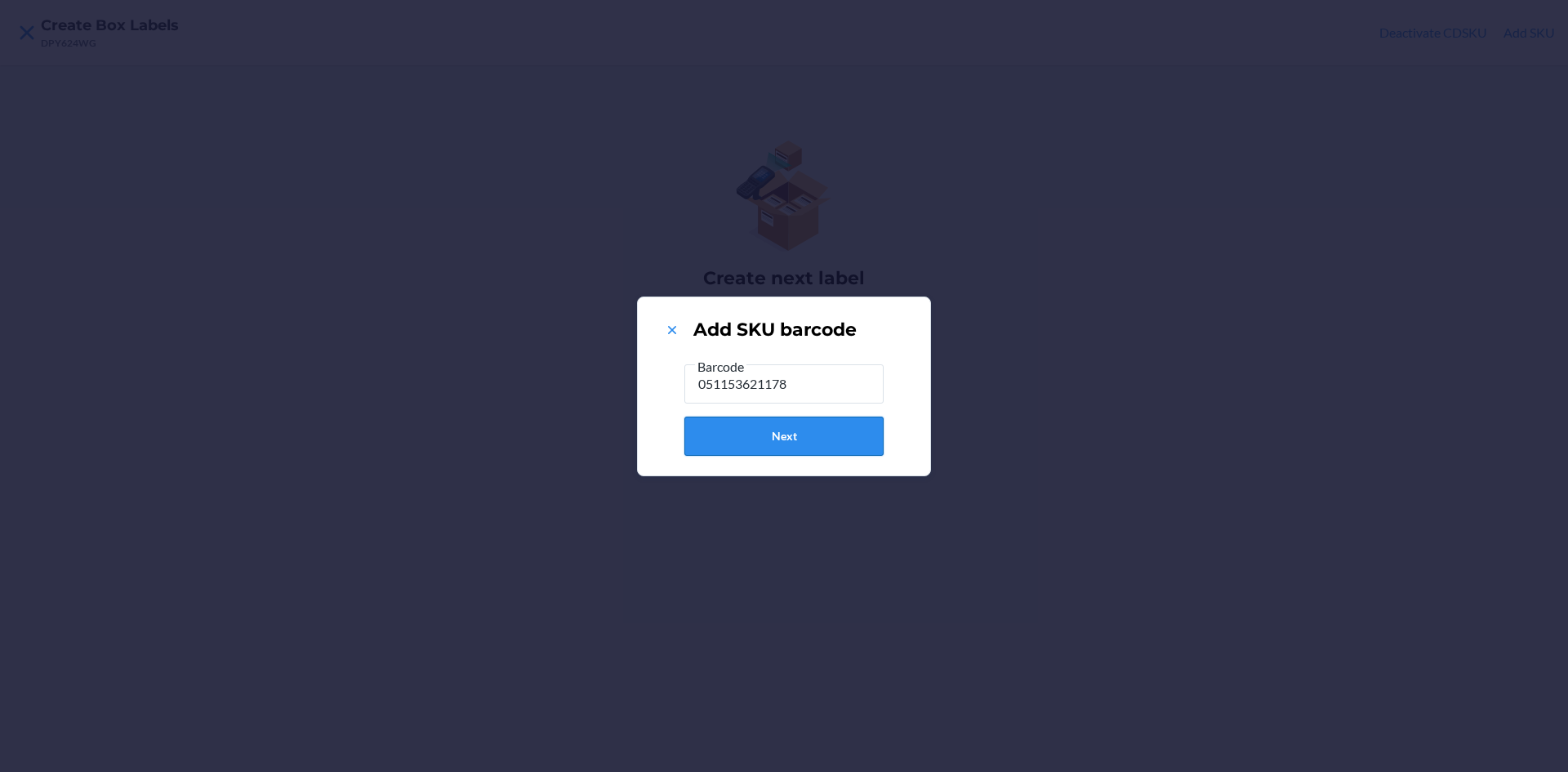
type input "051153621178"
click at [826, 455] on button "Next" at bounding box center [784, 436] width 199 height 39
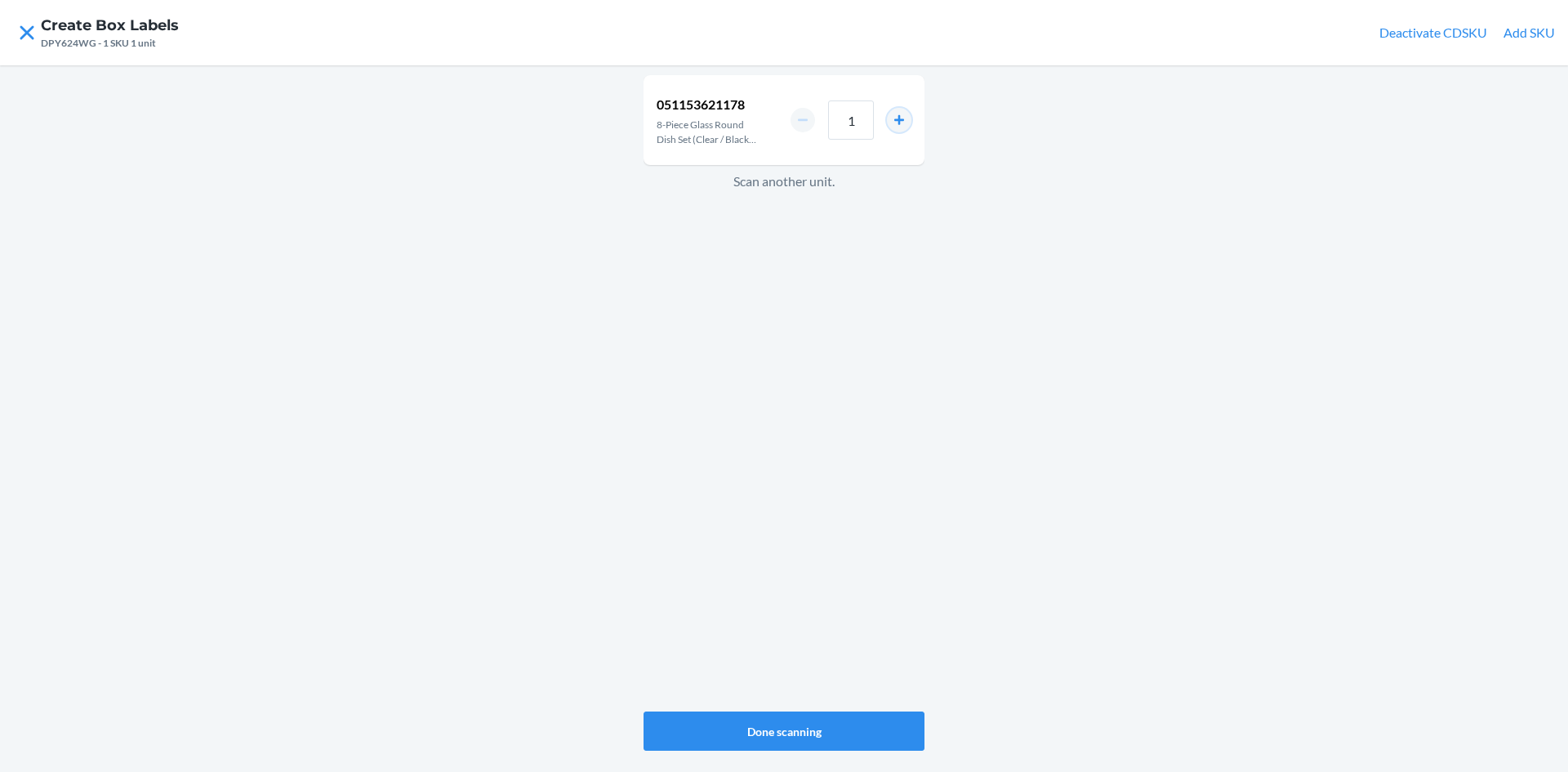
click at [903, 116] on button "increment number" at bounding box center [899, 119] width 24 height 24
type input "2"
click at [794, 727] on button "Done scanning" at bounding box center [784, 730] width 281 height 39
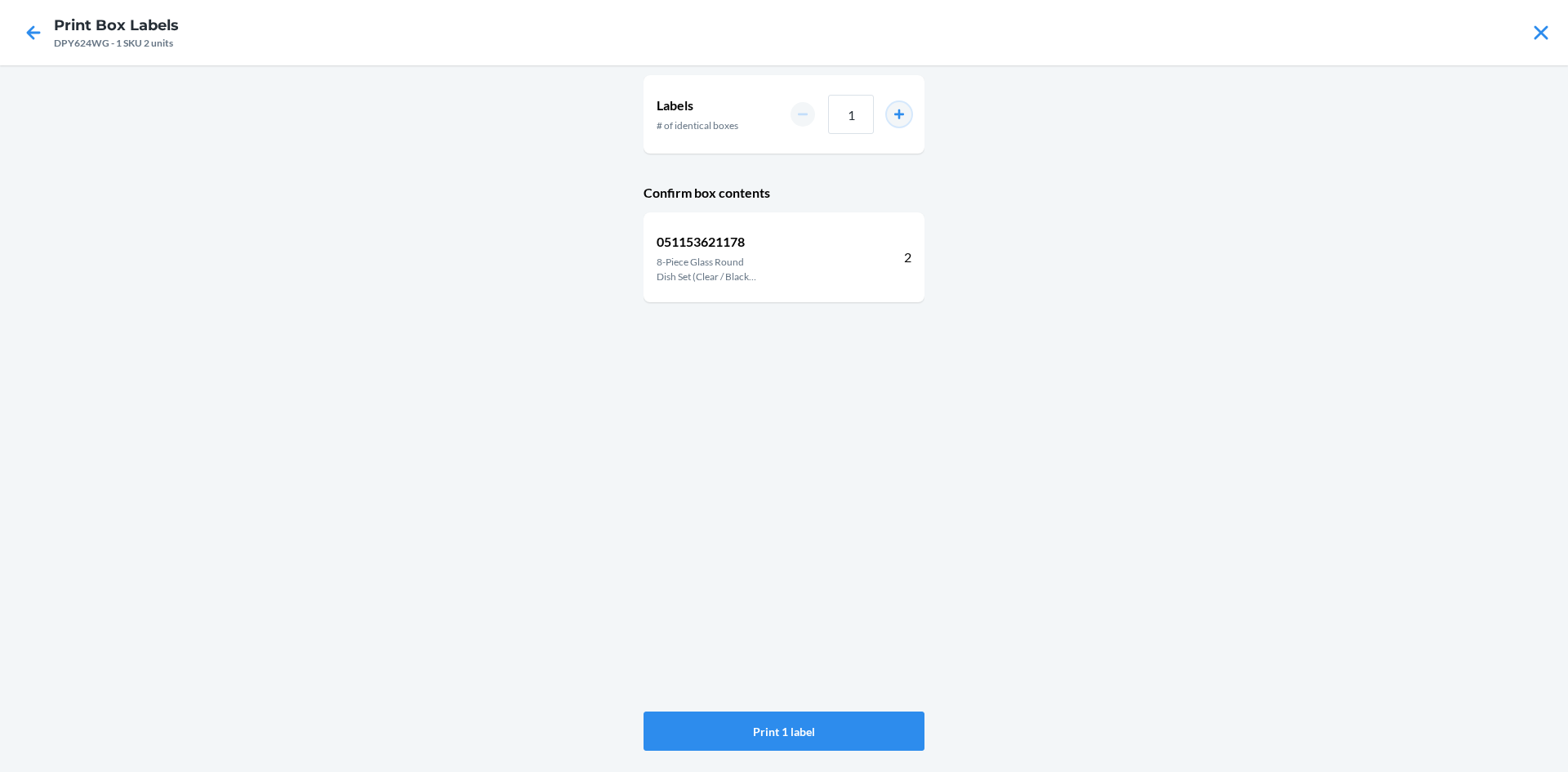
click at [899, 110] on button "increment number" at bounding box center [899, 114] width 24 height 24
type input "2"
click at [796, 729] on button "Print 2 labels" at bounding box center [784, 730] width 281 height 39
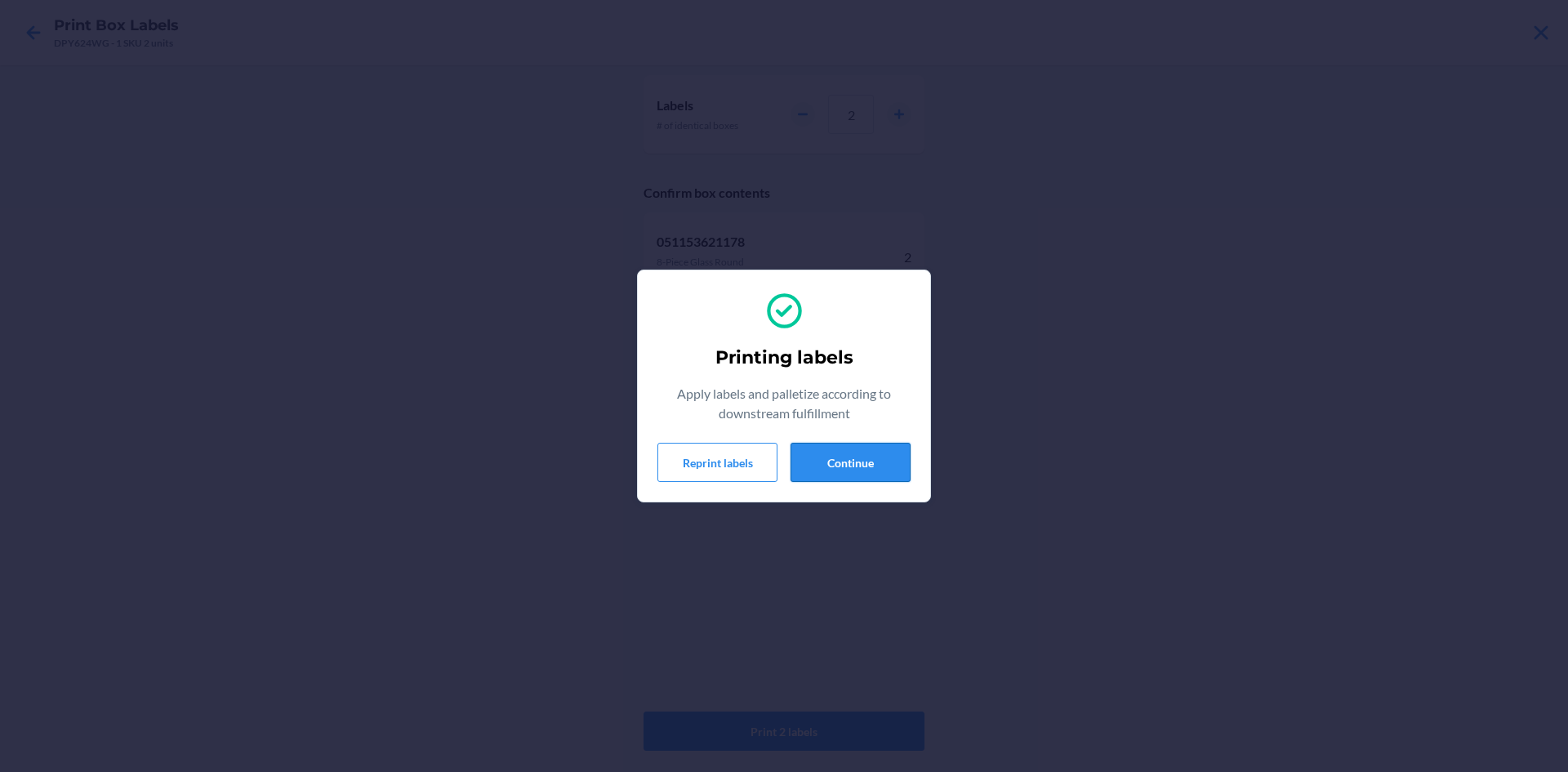
click at [865, 460] on button "Continue" at bounding box center [850, 462] width 120 height 39
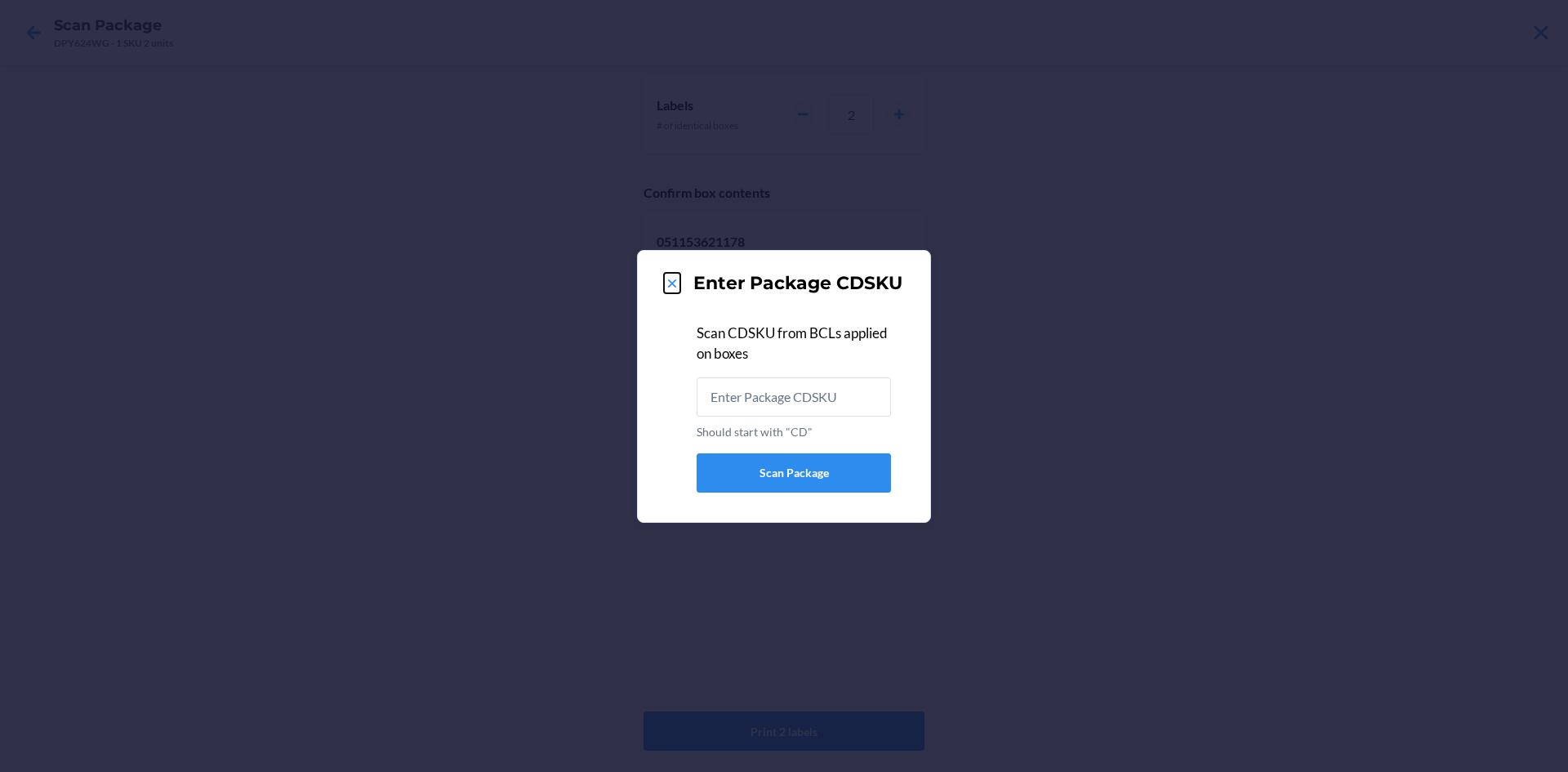
click at [672, 285] on icon at bounding box center [673, 284] width 17 height 17
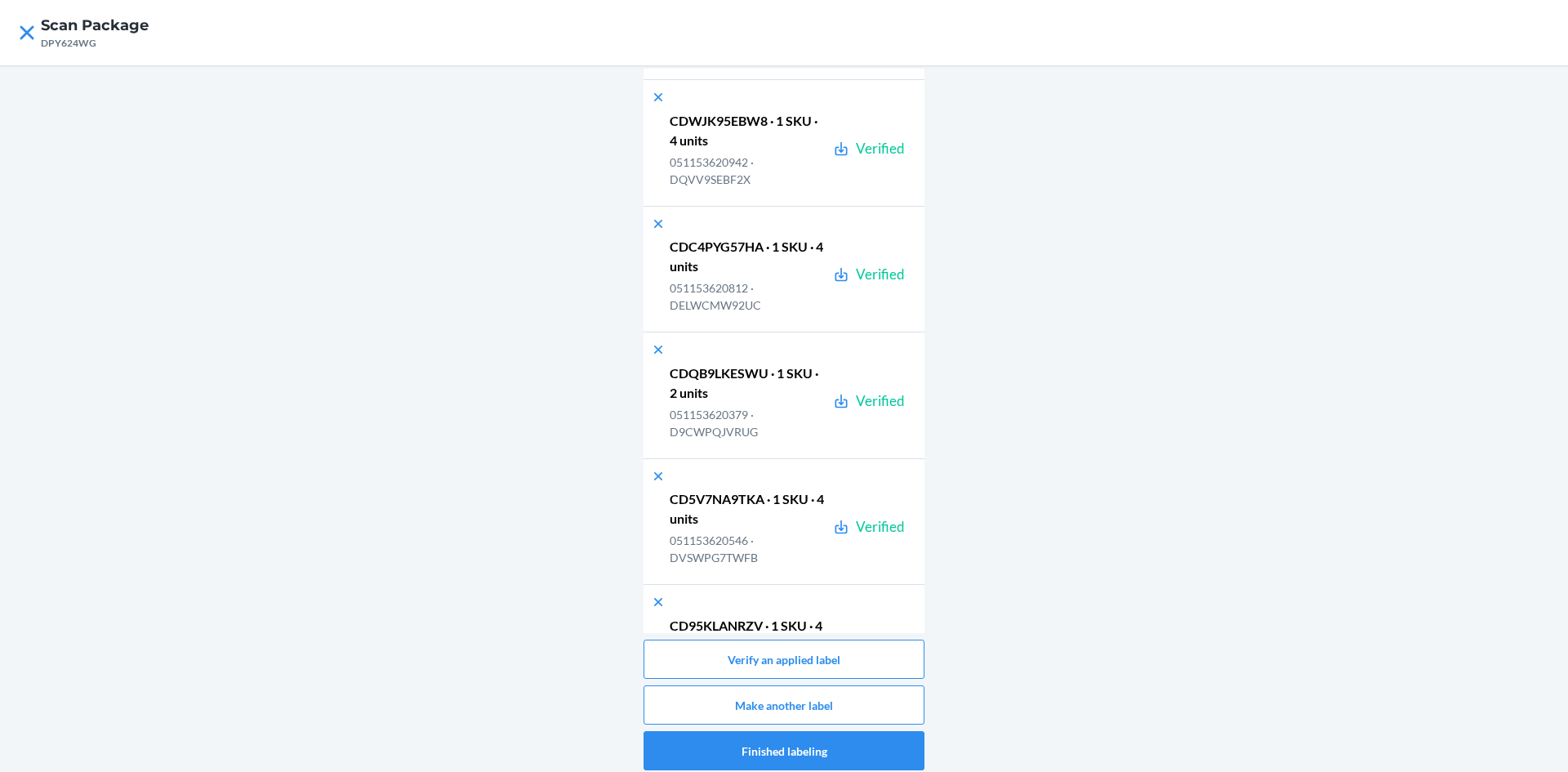
scroll to position [32444, 0]
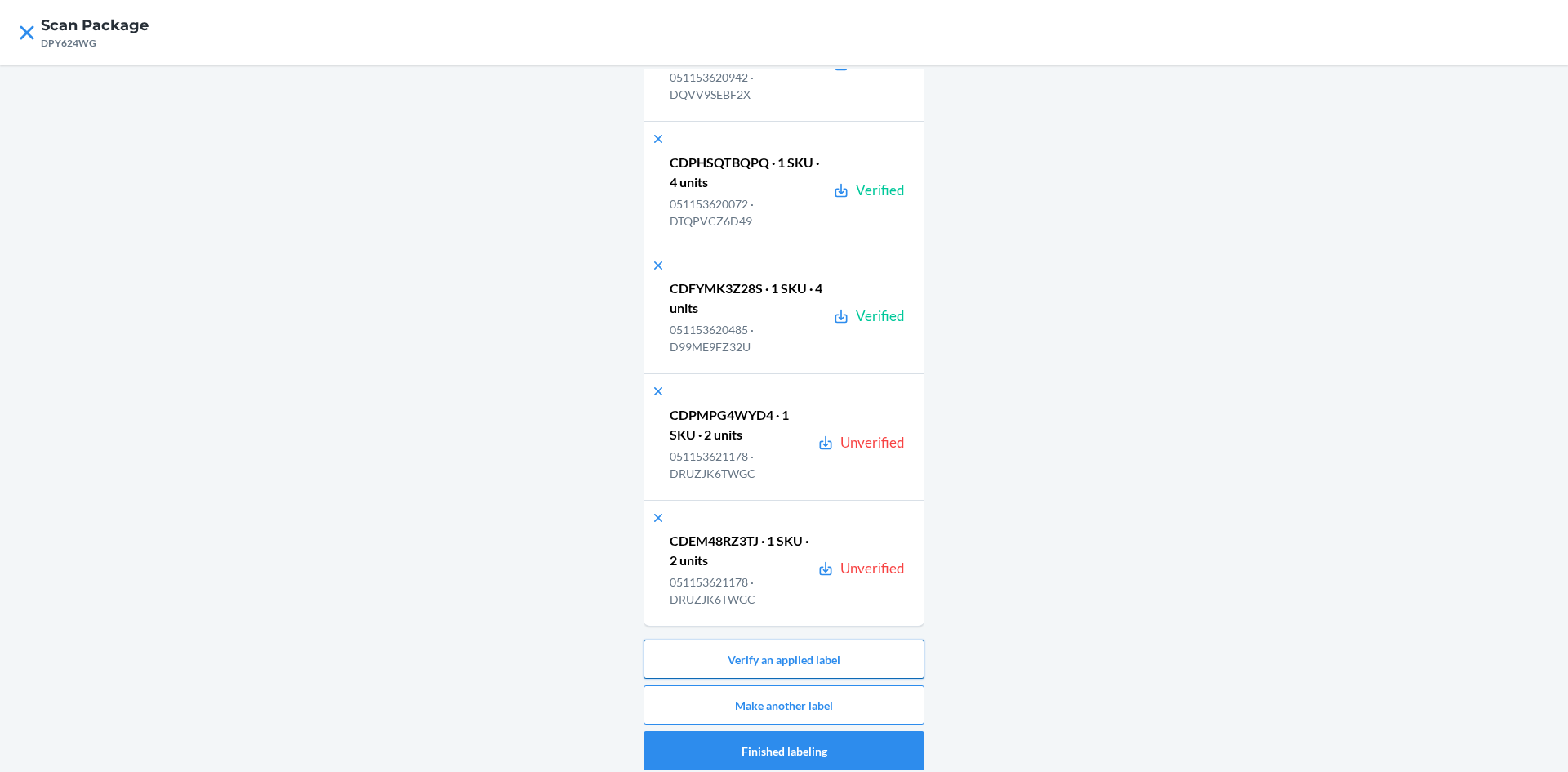
click at [850, 649] on button "Verify an applied label" at bounding box center [784, 658] width 281 height 39
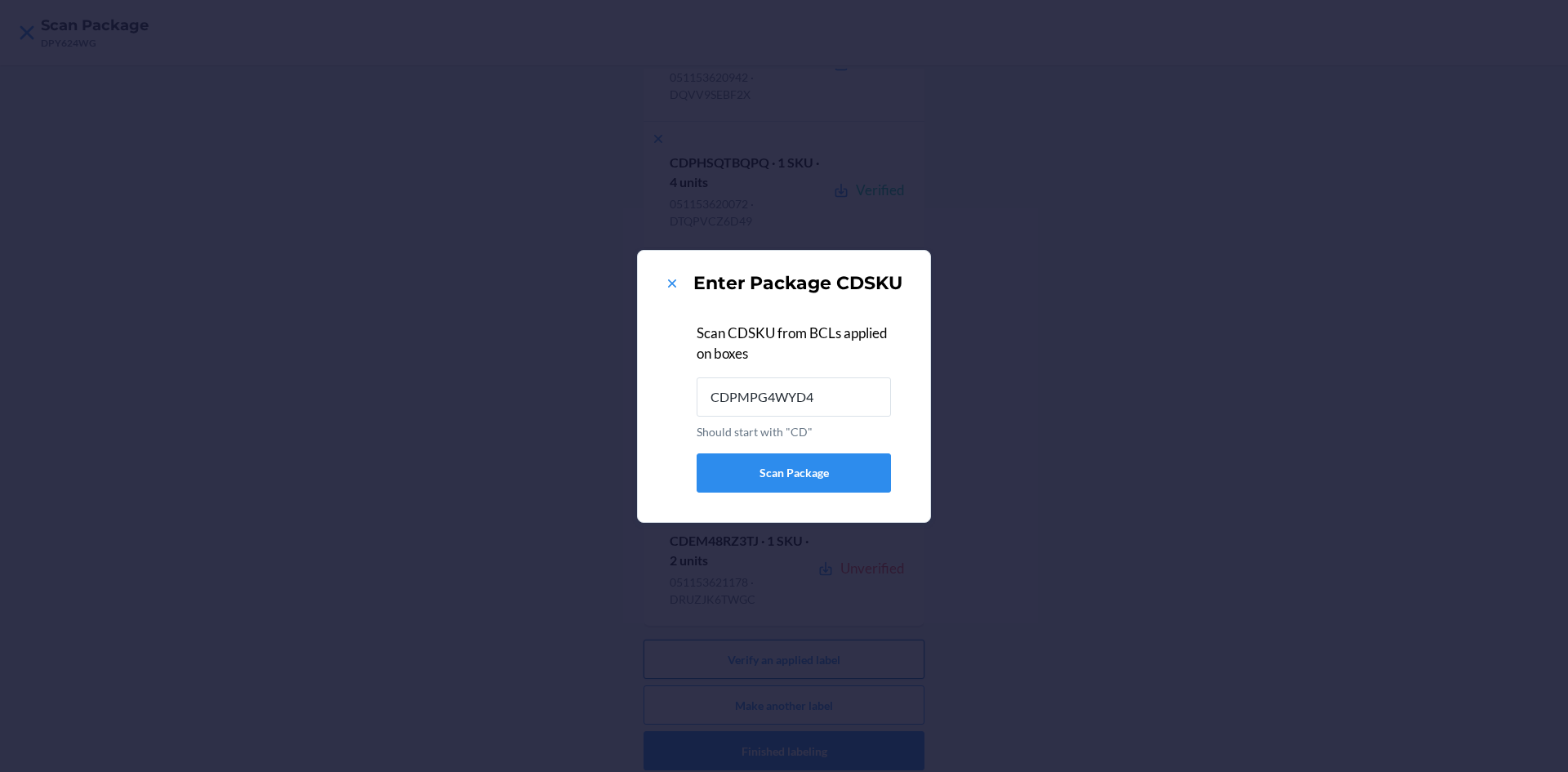
type input "CDPMPG4WYD4"
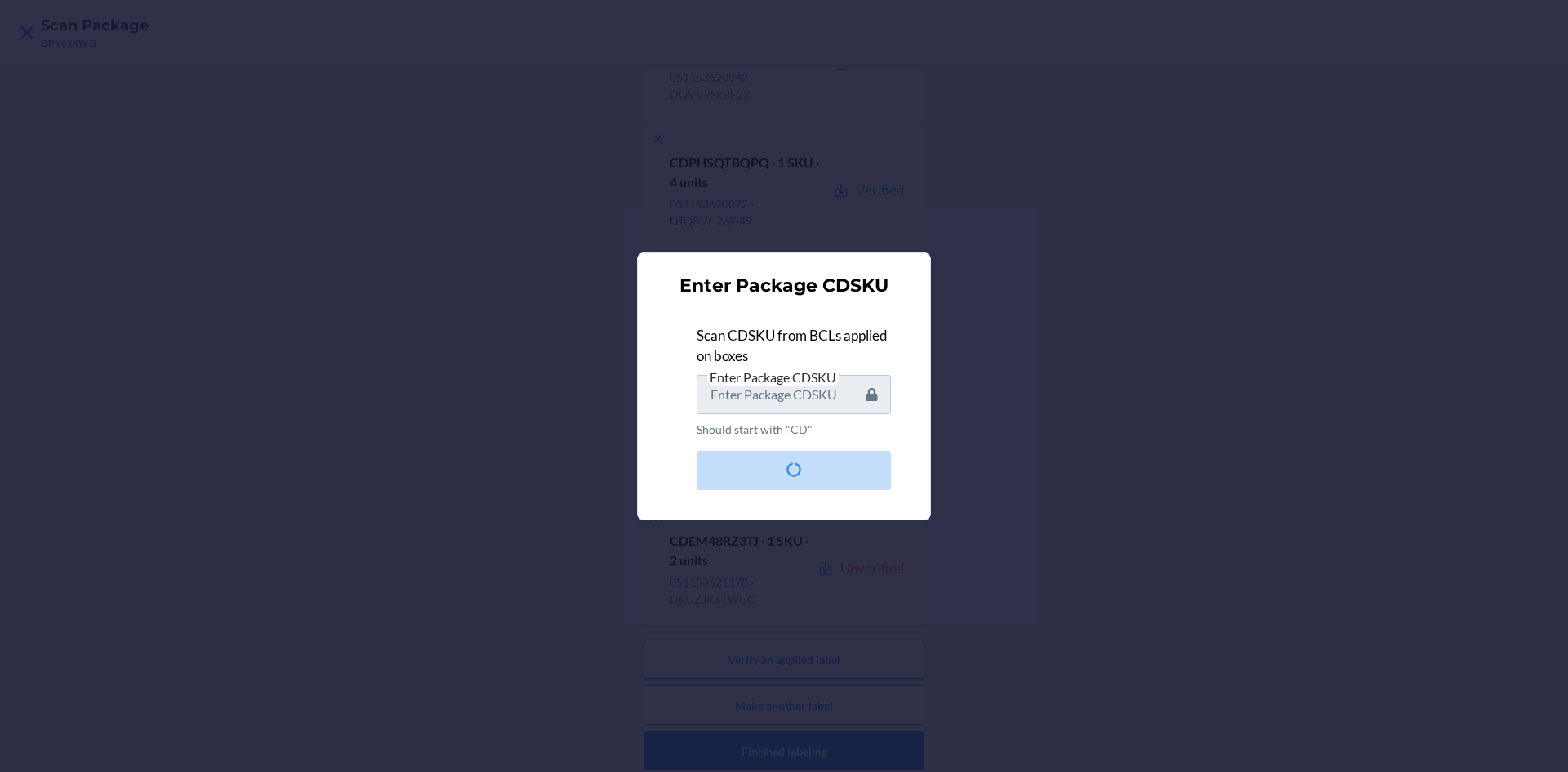
scroll to position [0, 0]
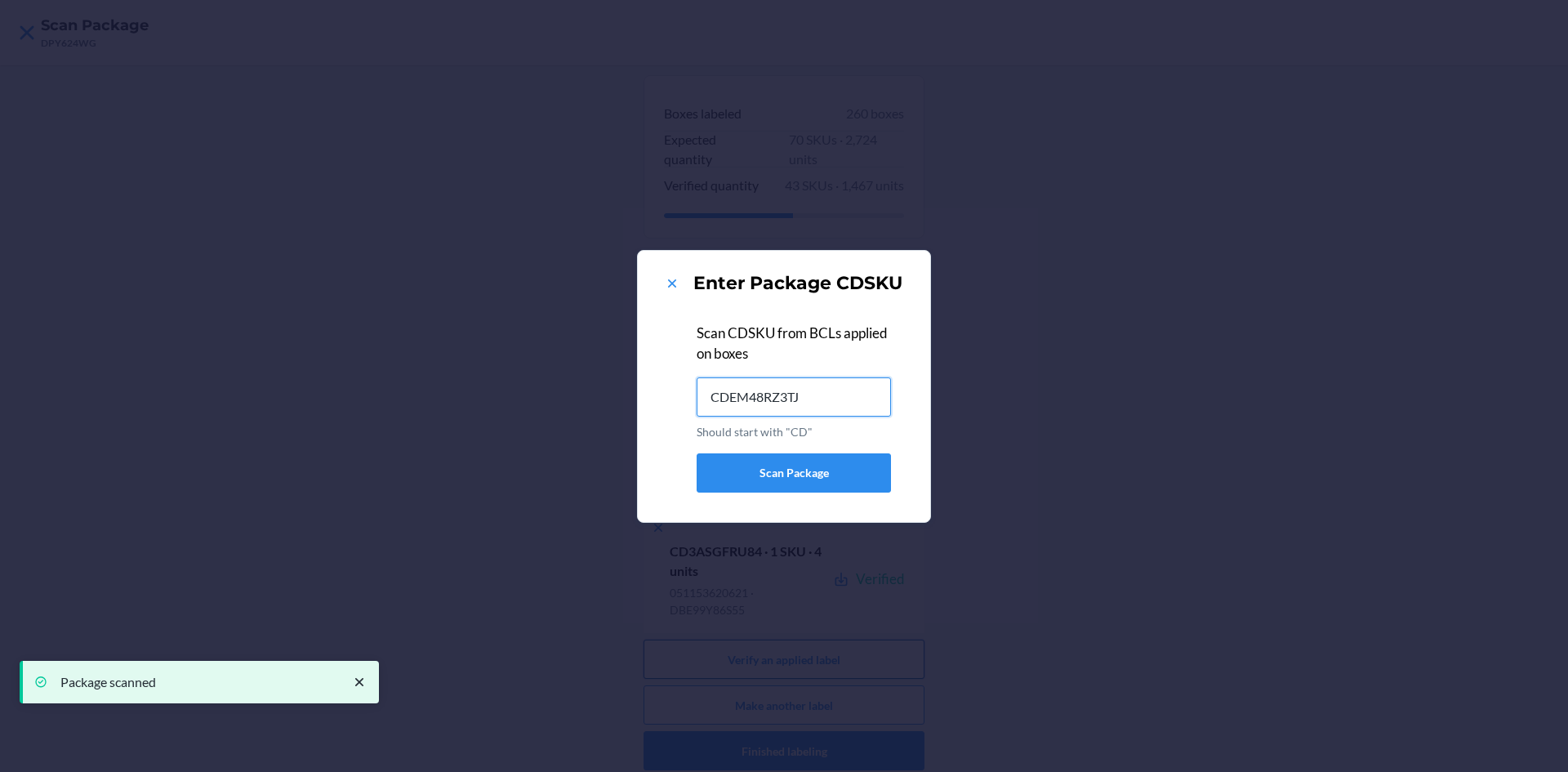
type input "CDEM48RZ3TJ"
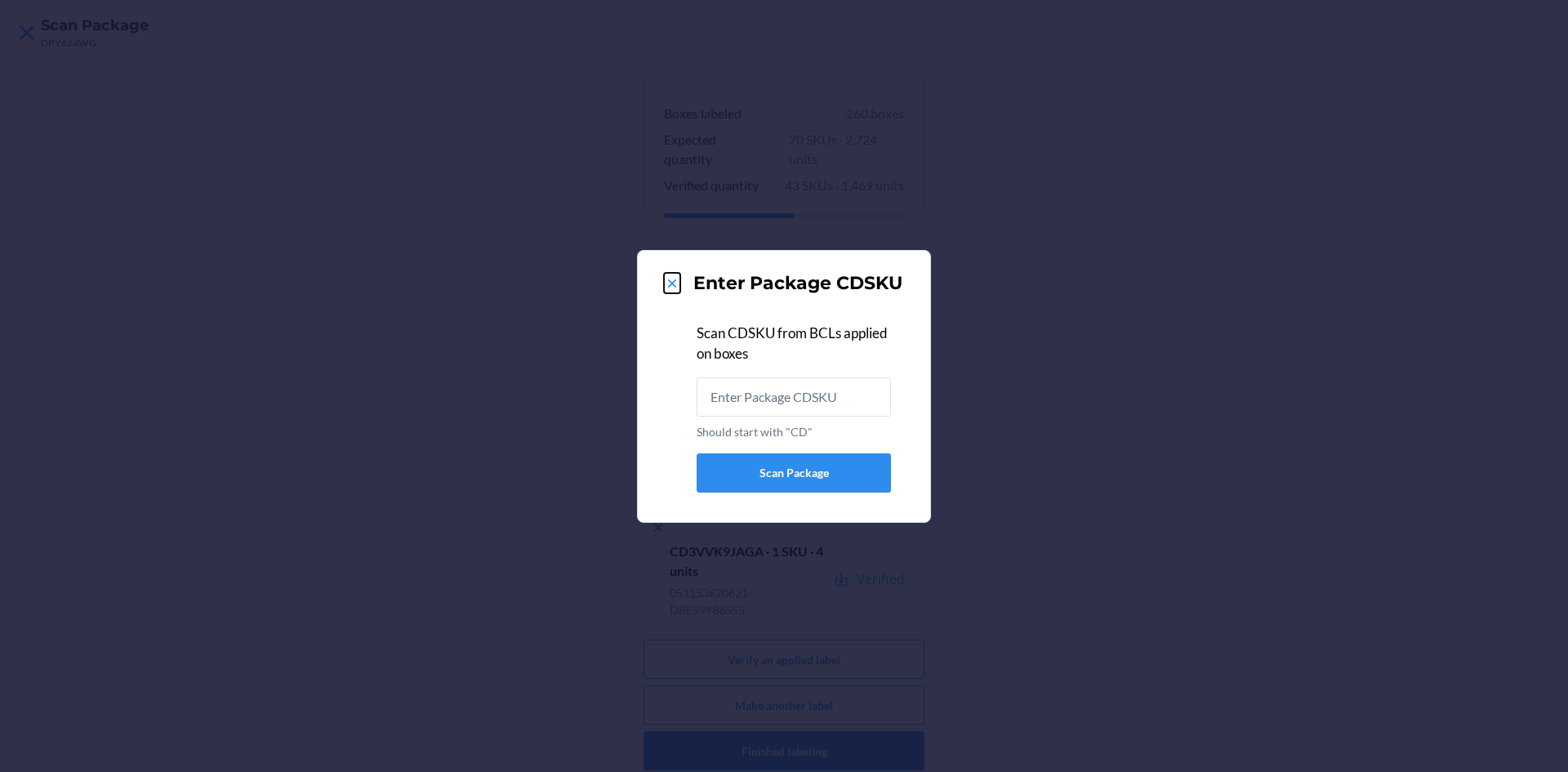
click at [669, 283] on icon at bounding box center [673, 284] width 17 height 17
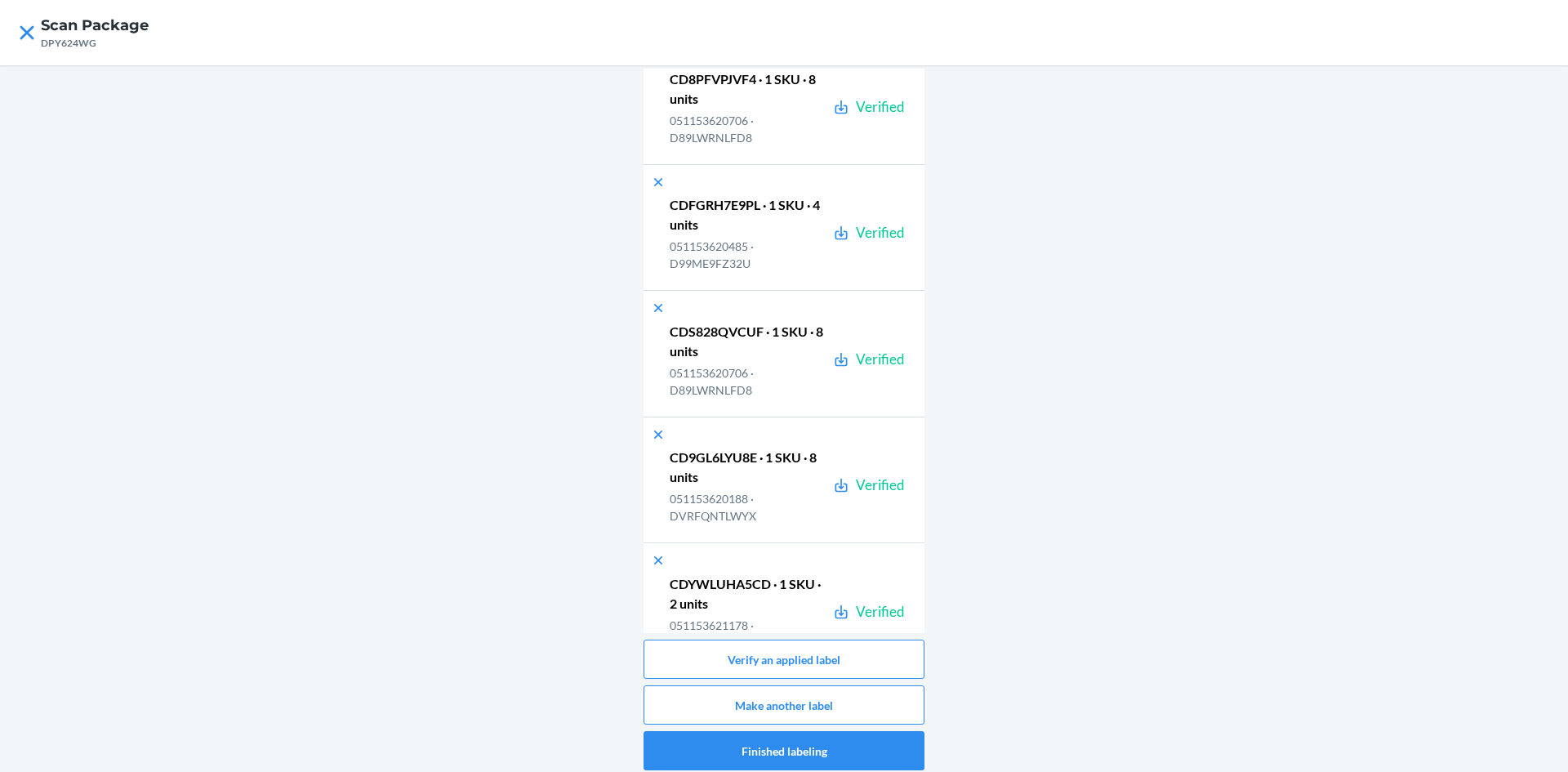
scroll to position [32444, 0]
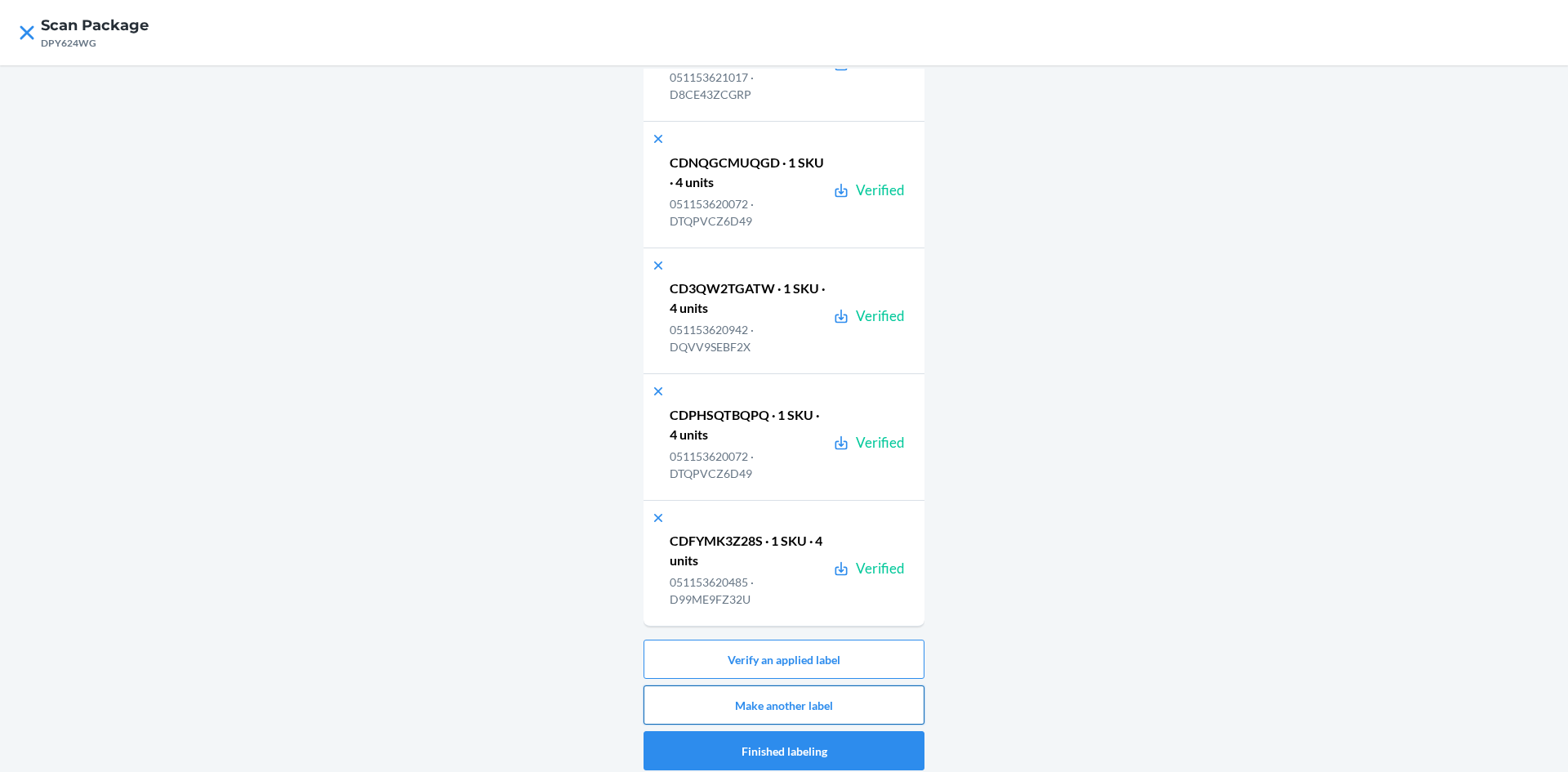
click at [872, 704] on button "Make another label" at bounding box center [784, 704] width 281 height 39
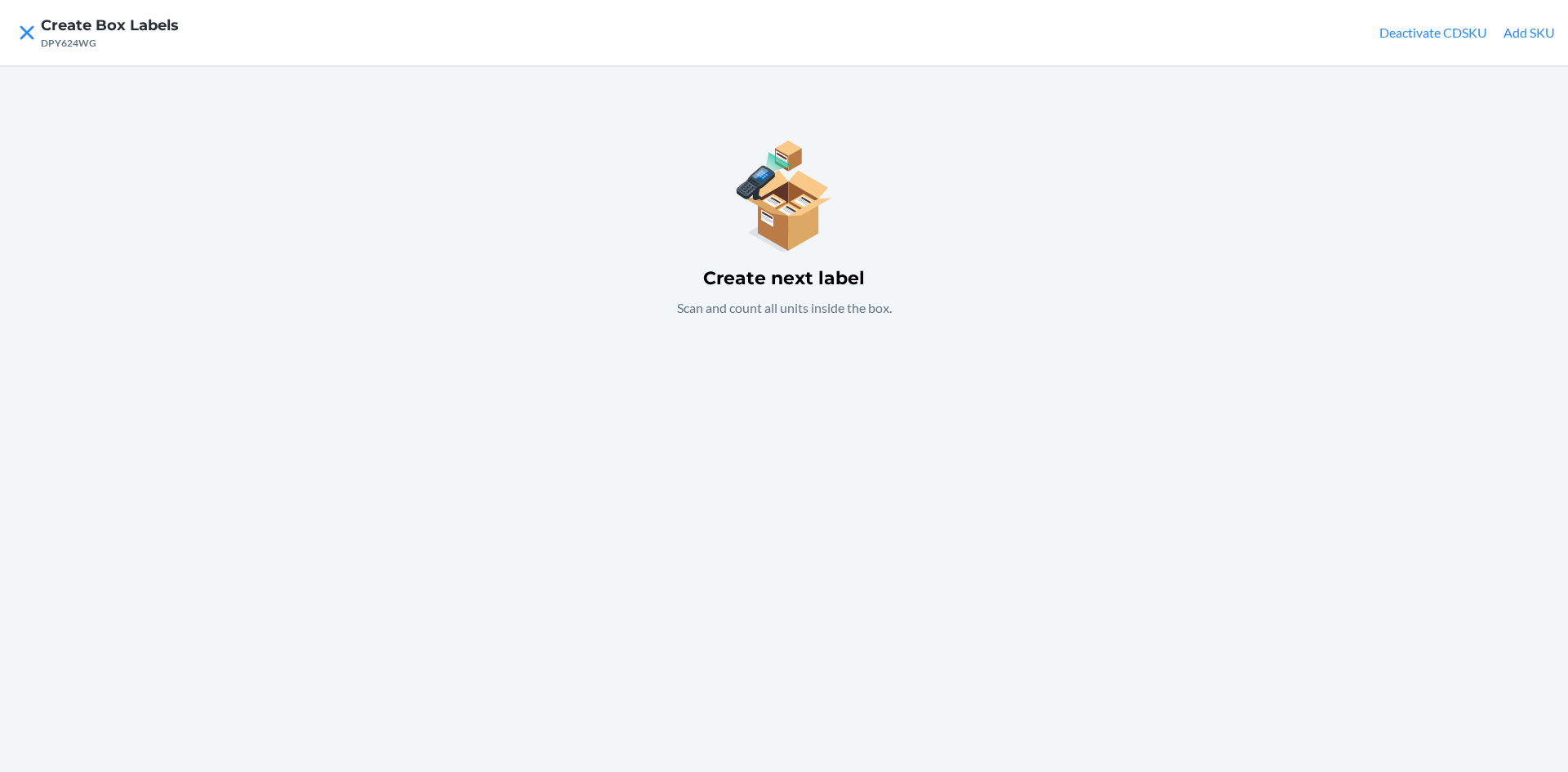
click at [1538, 29] on button "Add SKU" at bounding box center [1530, 32] width 52 height 19
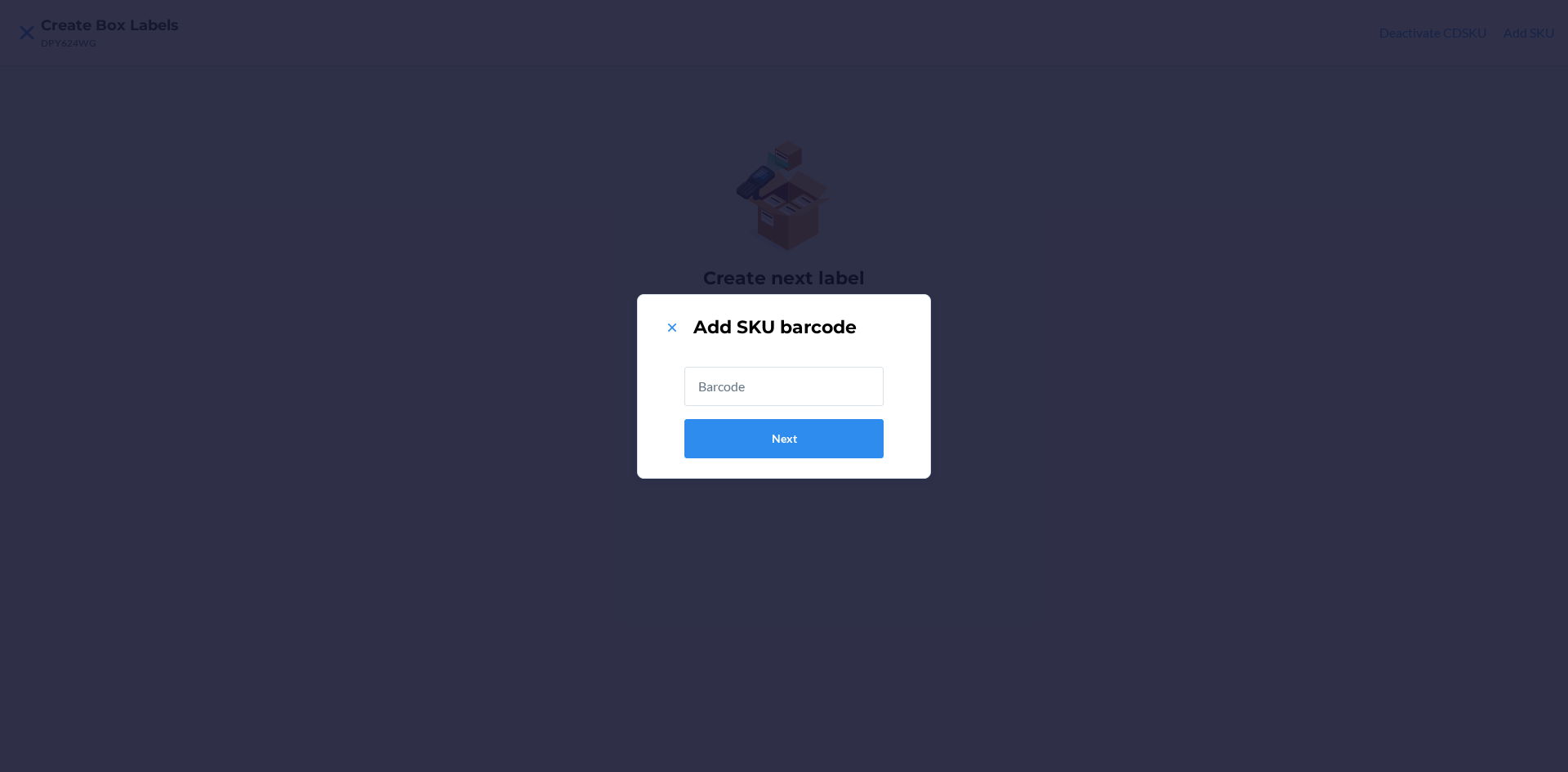
click at [776, 374] on input "text" at bounding box center [784, 386] width 199 height 39
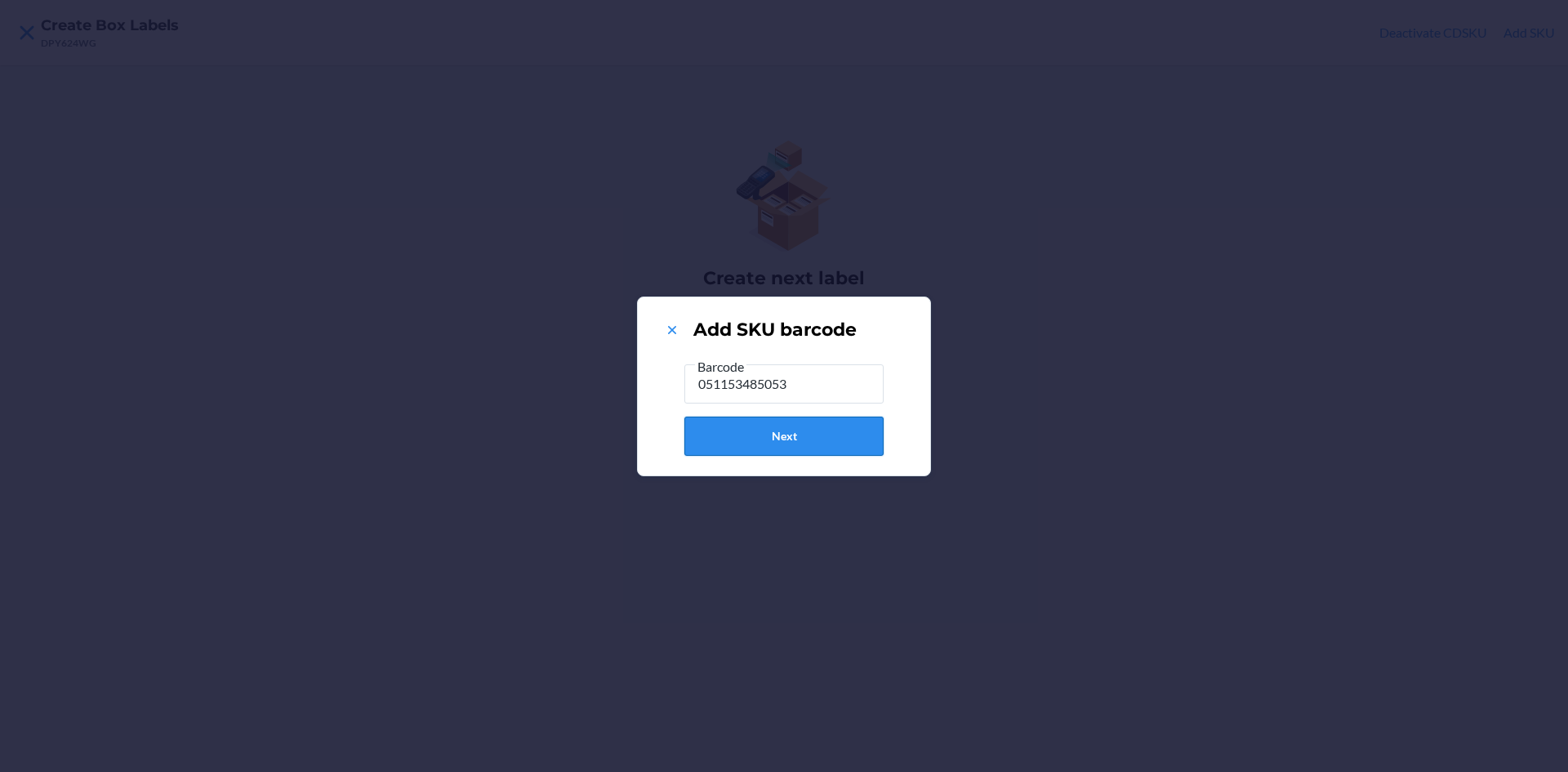
type input "051153485053"
click at [834, 442] on button "Next" at bounding box center [784, 436] width 199 height 39
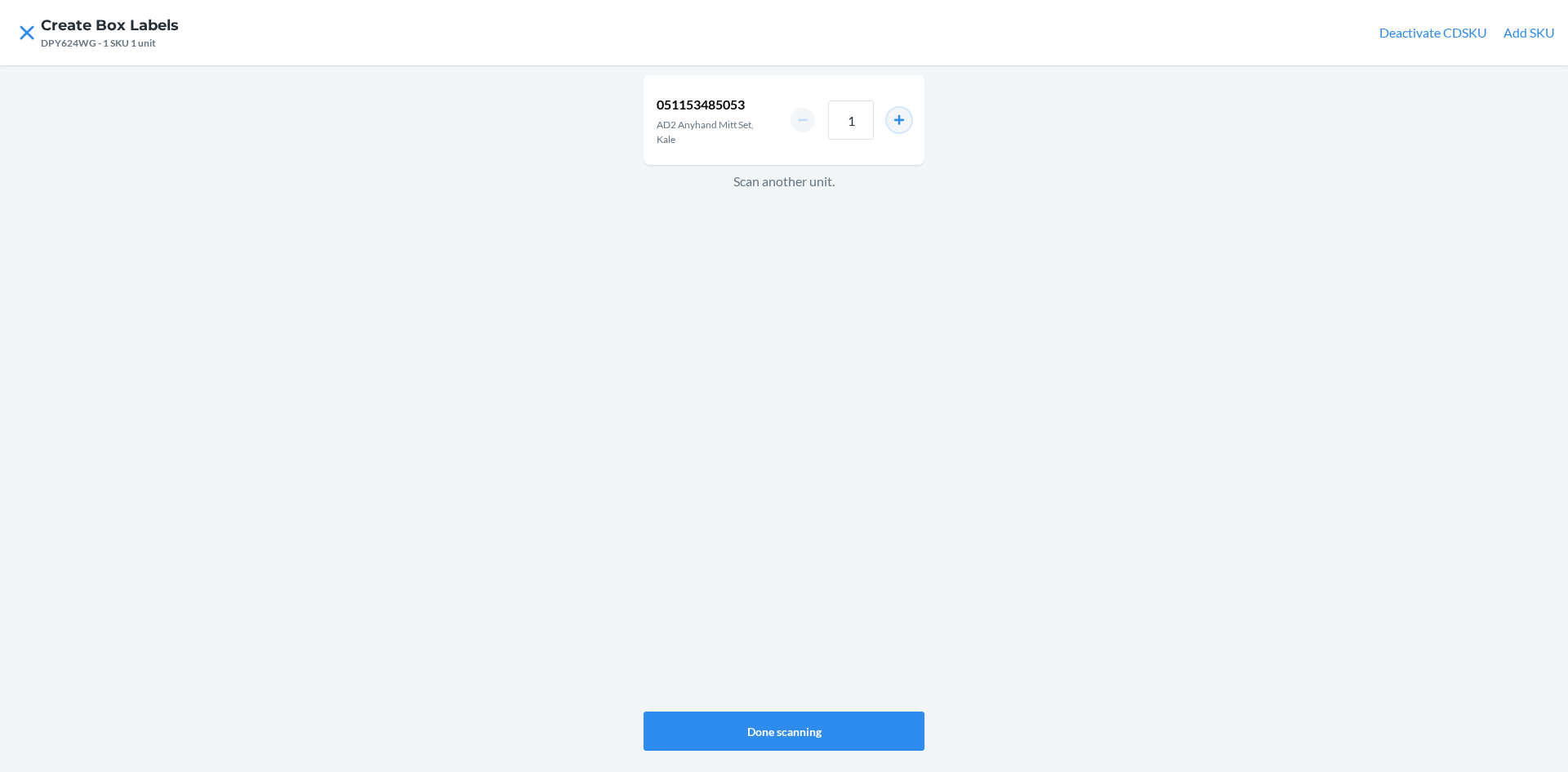
drag, startPoint x: 905, startPoint y: 117, endPoint x: 901, endPoint y: 132, distance: 15.5
click at [904, 117] on button "increment number" at bounding box center [899, 119] width 24 height 24
type input "2"
click at [818, 723] on button "Done scanning" at bounding box center [784, 730] width 281 height 39
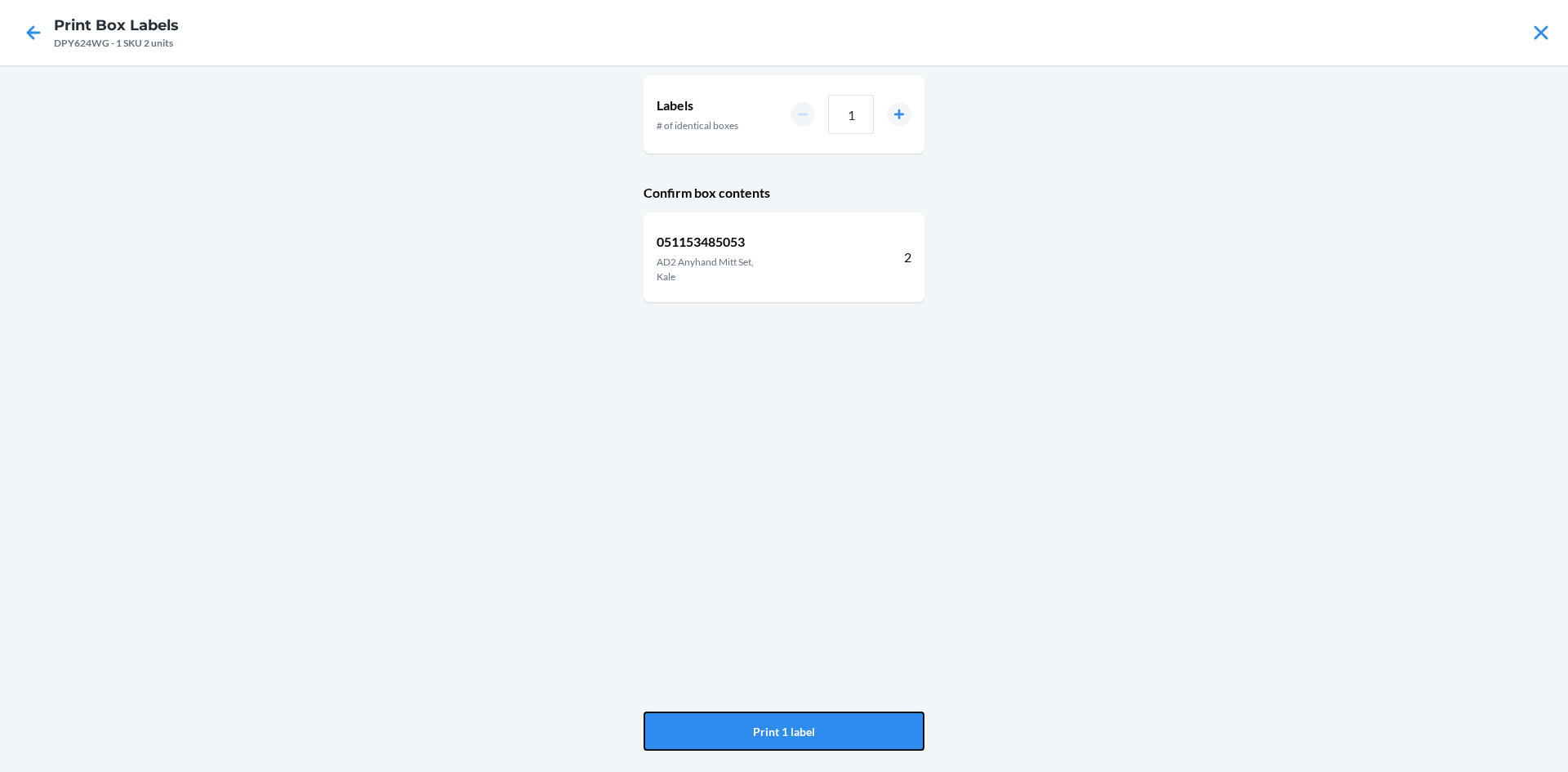
click at [818, 723] on button "Print 1 label" at bounding box center [784, 730] width 281 height 39
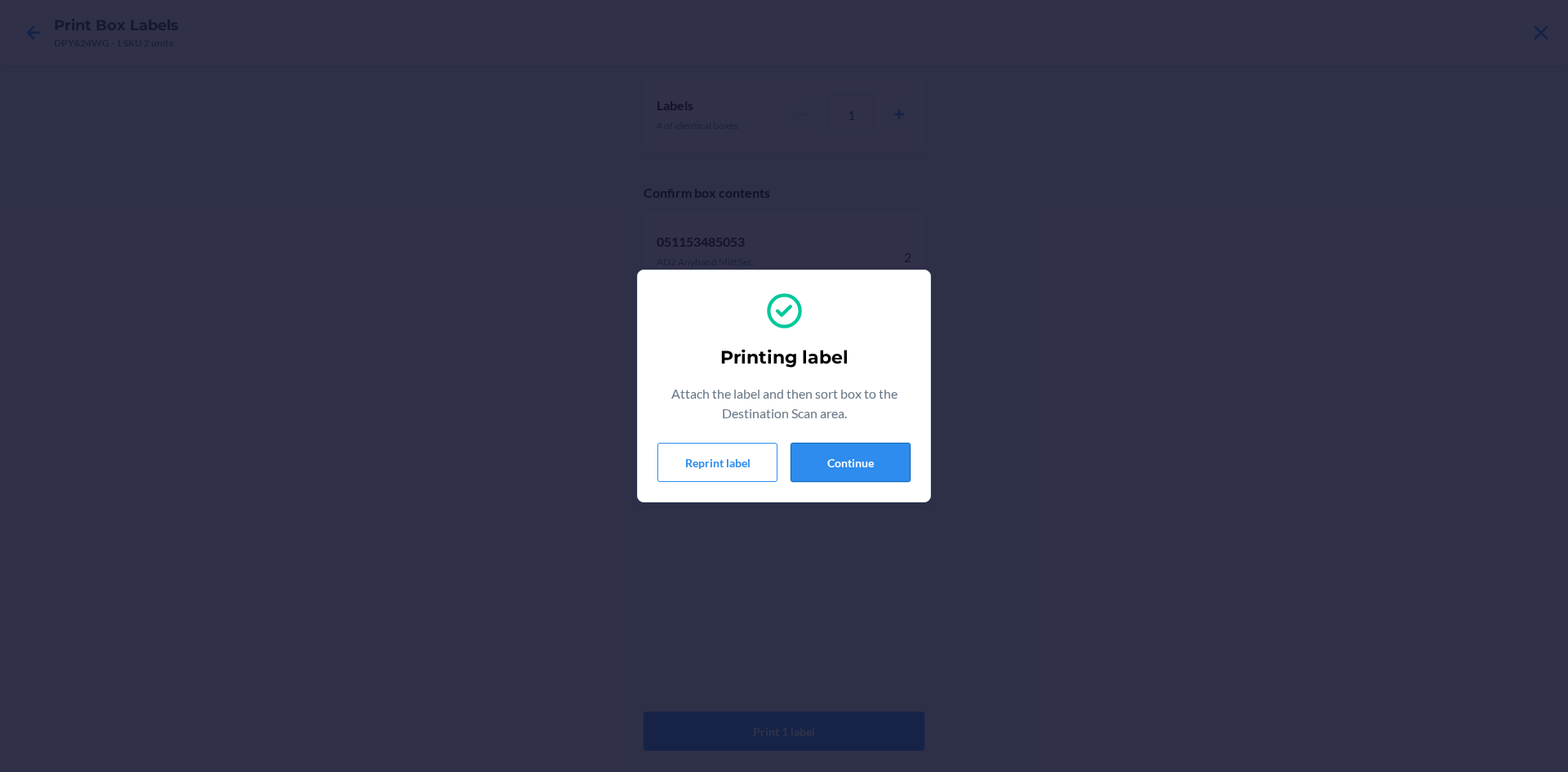
click at [889, 446] on button "Continue" at bounding box center [850, 462] width 120 height 39
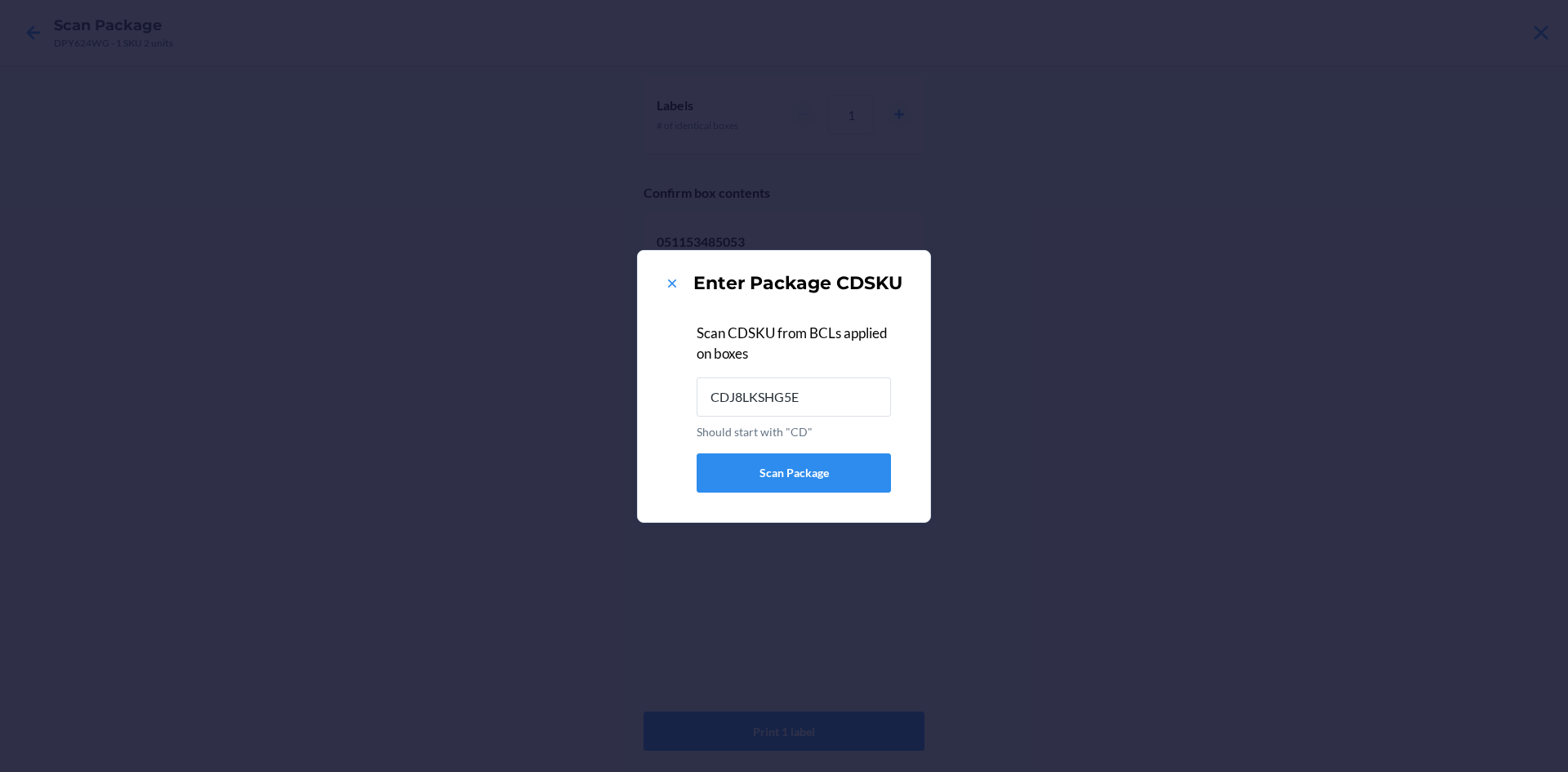
type input "CDJ8LKSHG5E"
click at [668, 275] on icon at bounding box center [673, 284] width 17 height 17
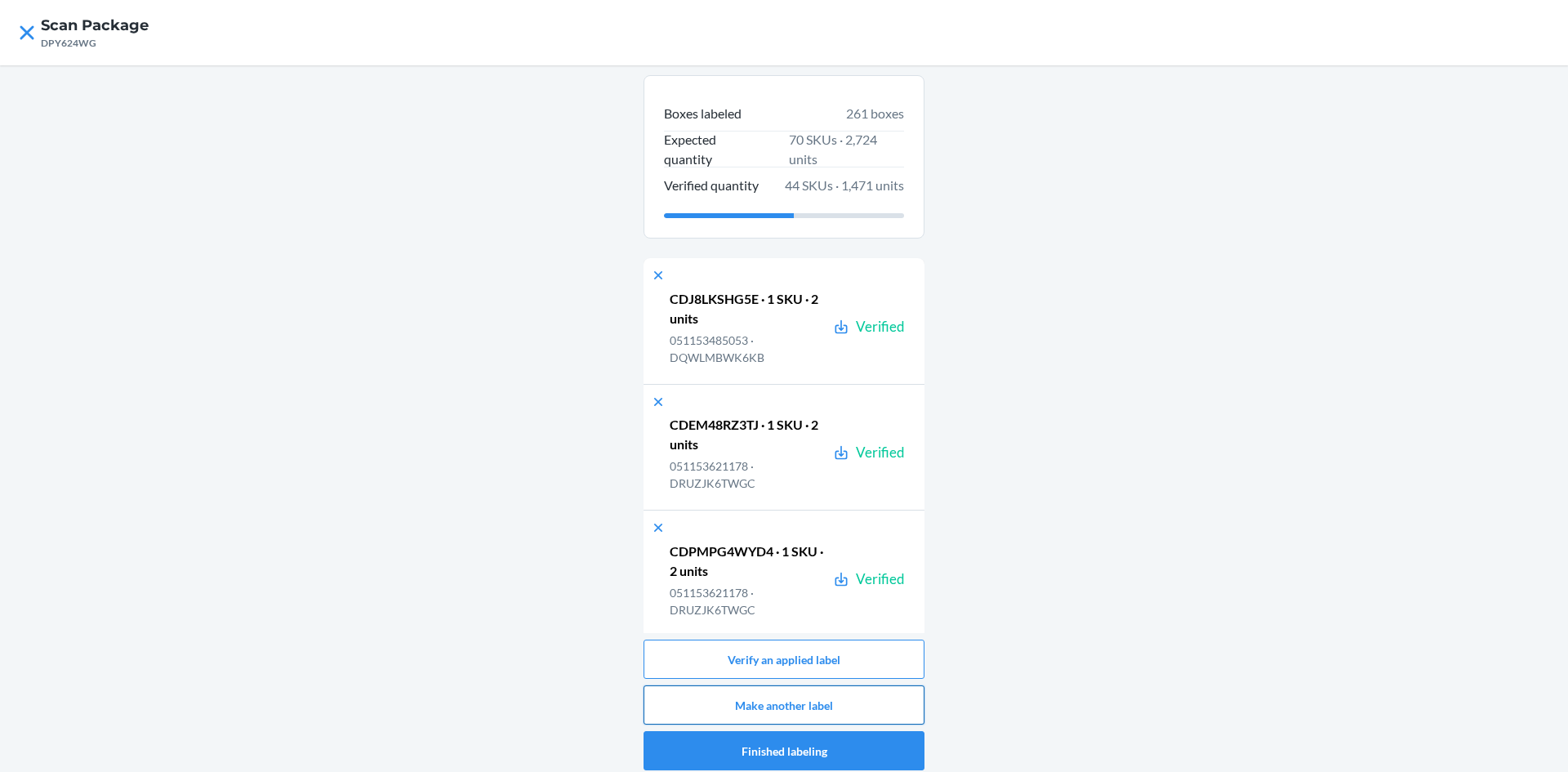
click at [907, 694] on button "Make another label" at bounding box center [784, 704] width 281 height 39
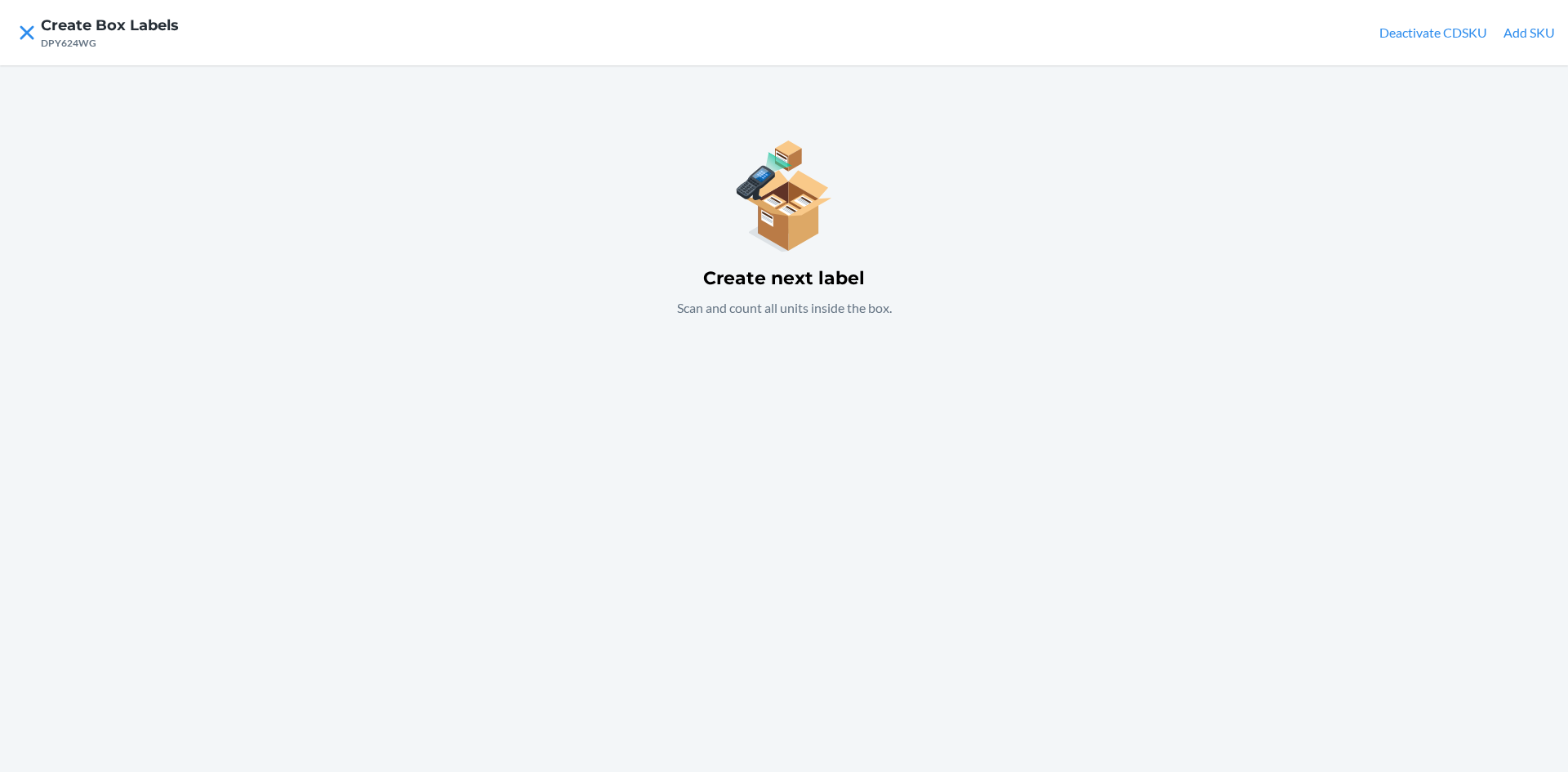
click at [1504, 33] on button "Add SKU" at bounding box center [1530, 32] width 52 height 19
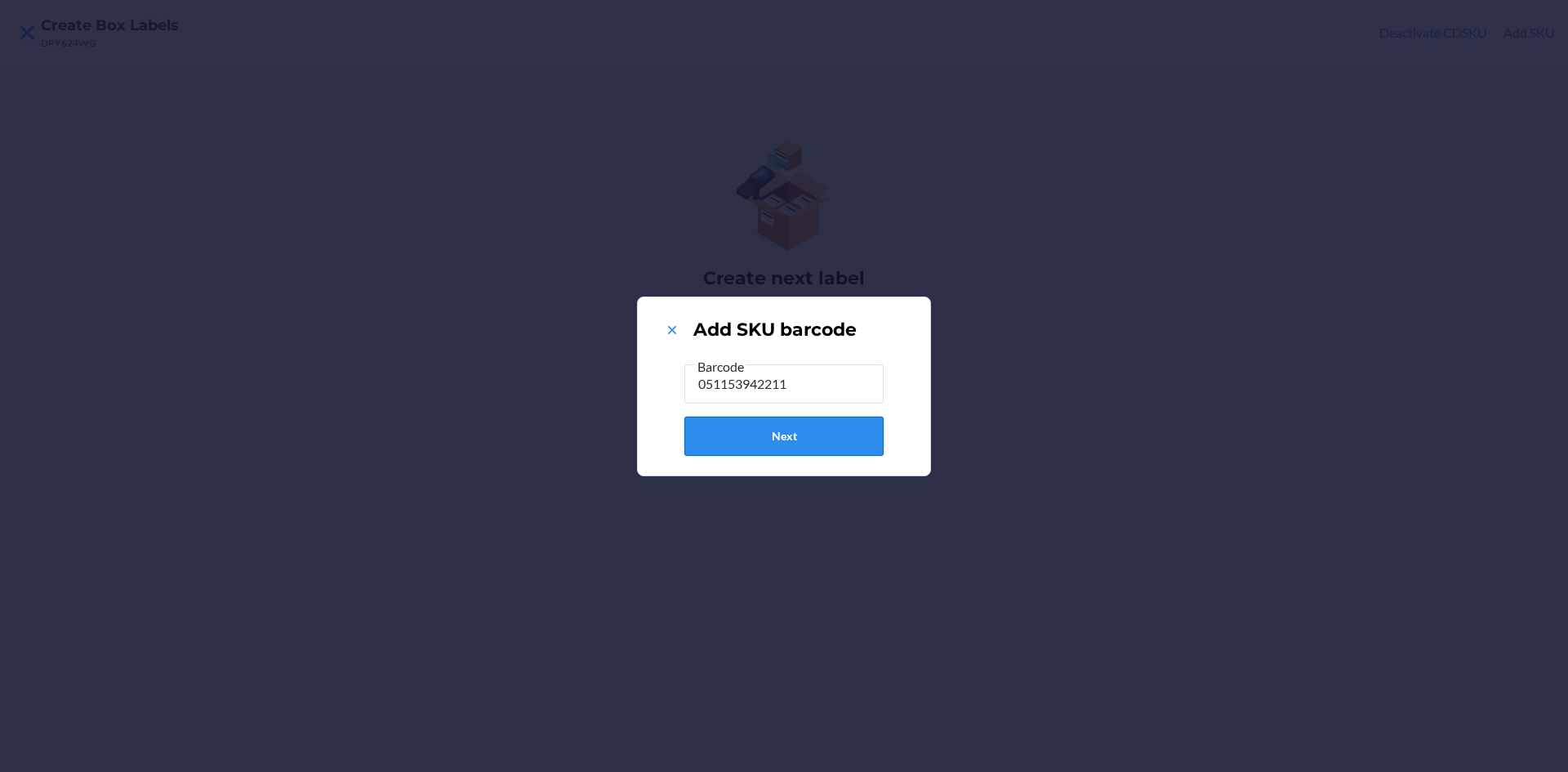
type input "051153942211"
click at [819, 445] on button "Next" at bounding box center [784, 436] width 199 height 39
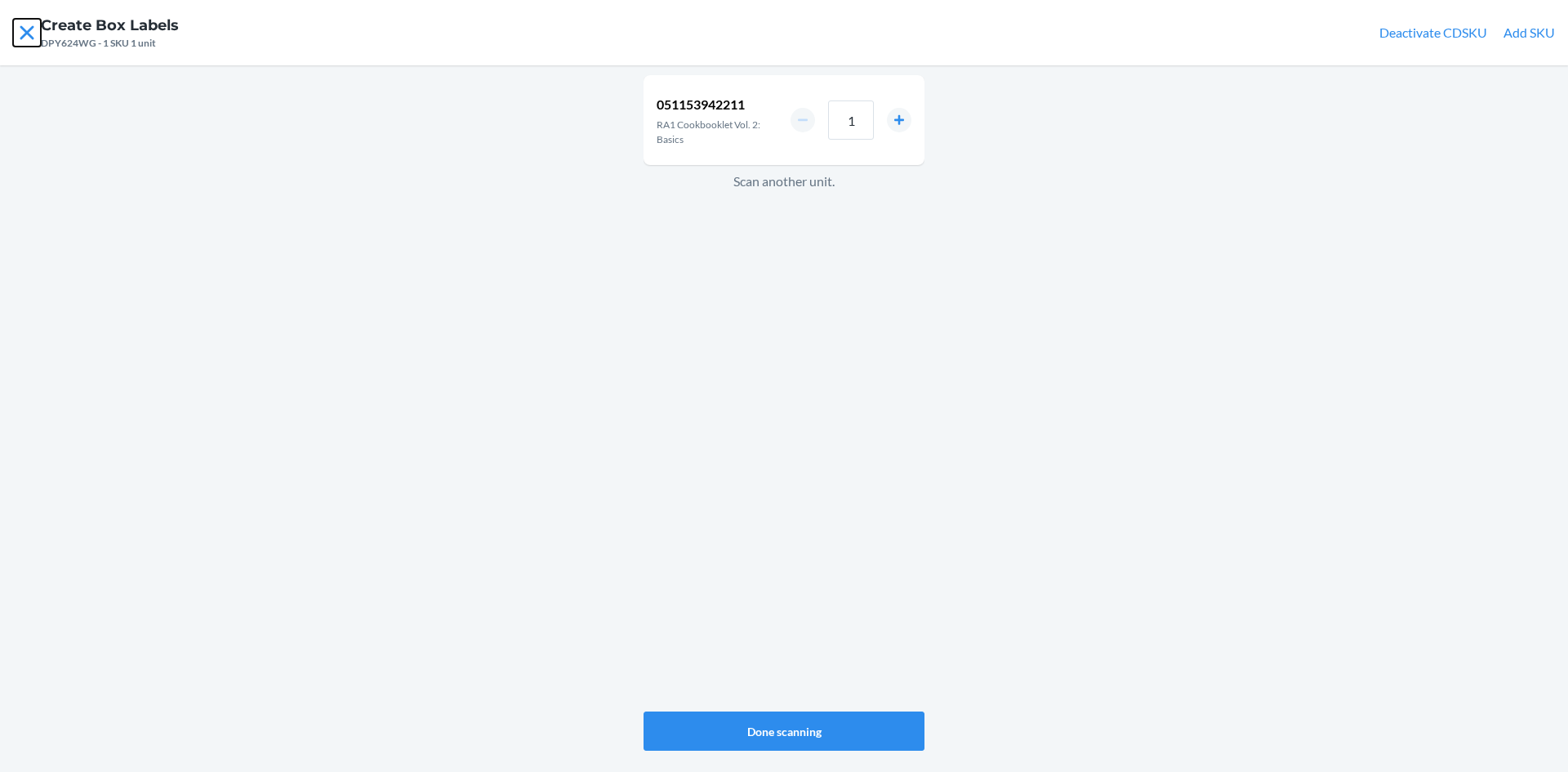
click at [19, 25] on icon at bounding box center [27, 33] width 28 height 28
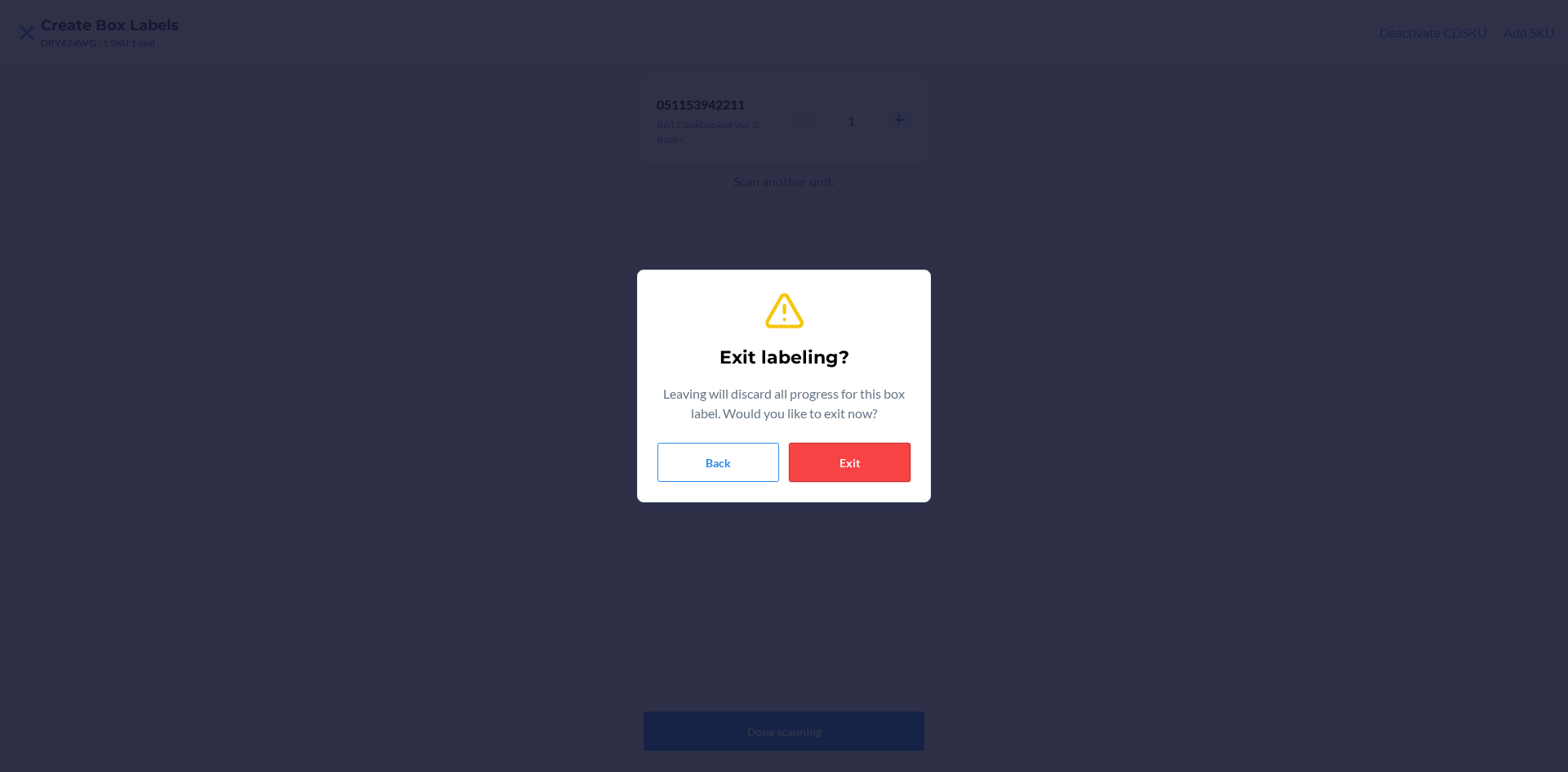
click at [864, 466] on button "Exit" at bounding box center [850, 462] width 122 height 39
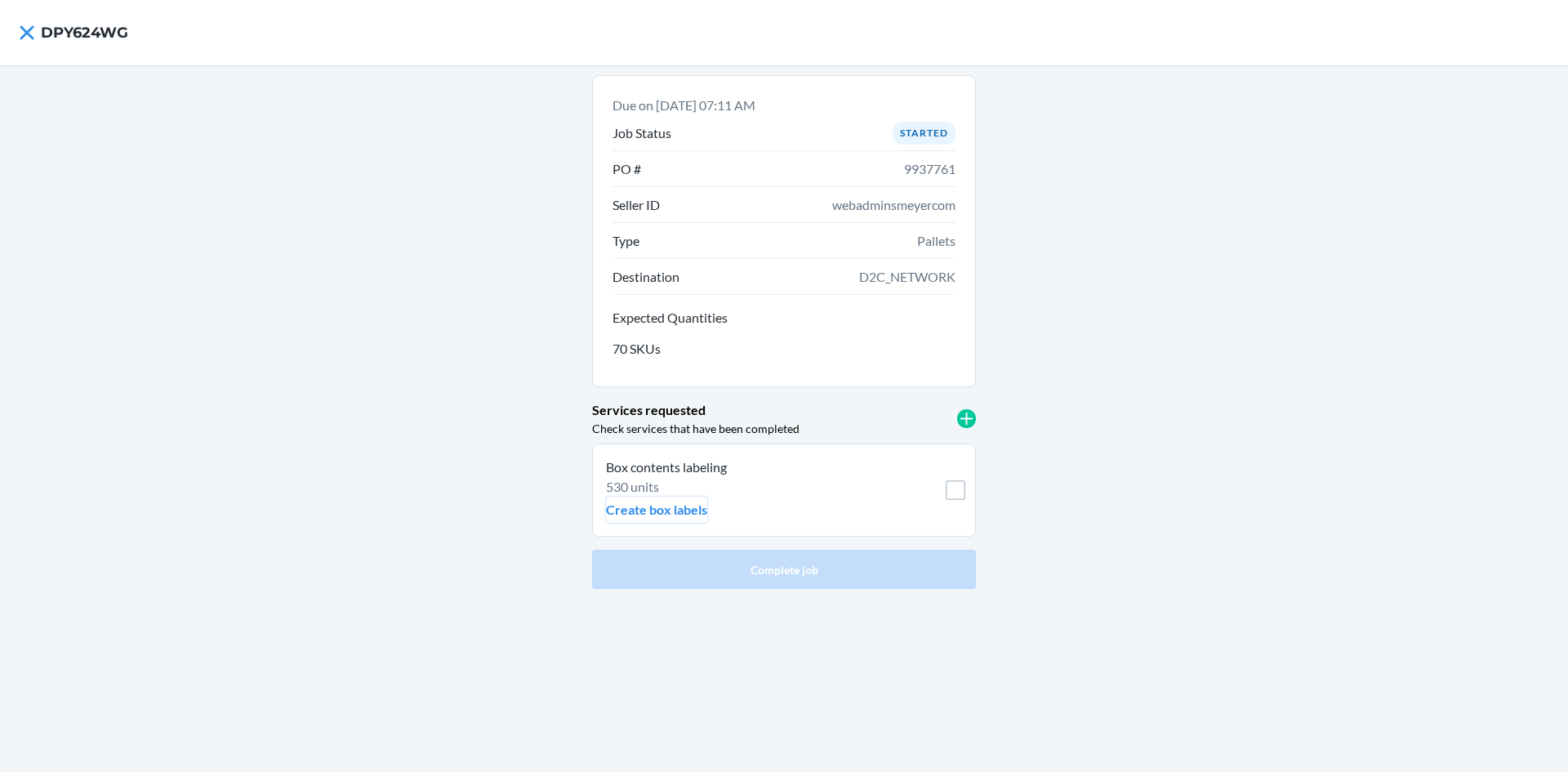
click at [643, 510] on p "Create box labels" at bounding box center [656, 509] width 101 height 19
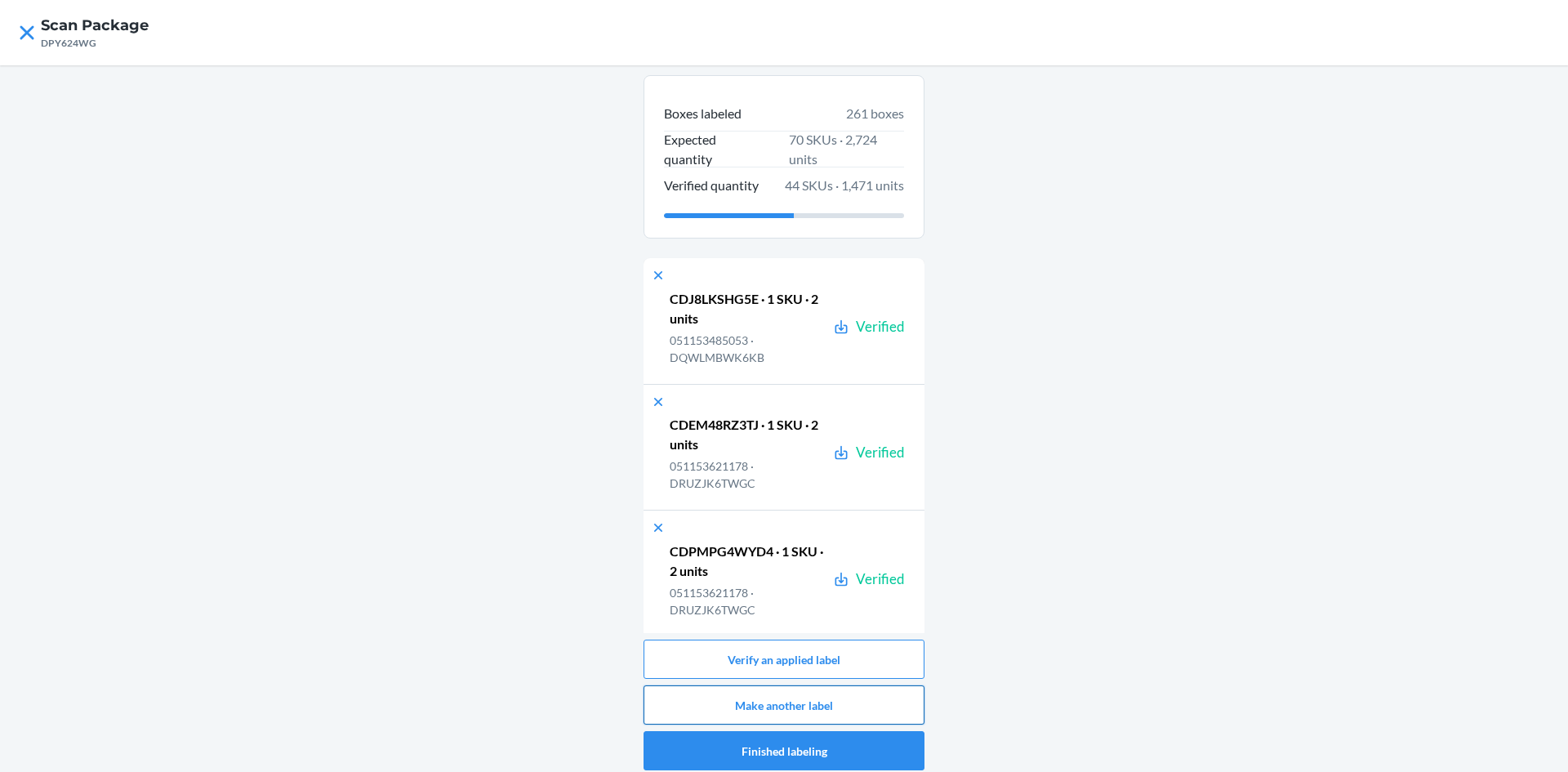
click at [748, 696] on button "Make another label" at bounding box center [784, 704] width 281 height 39
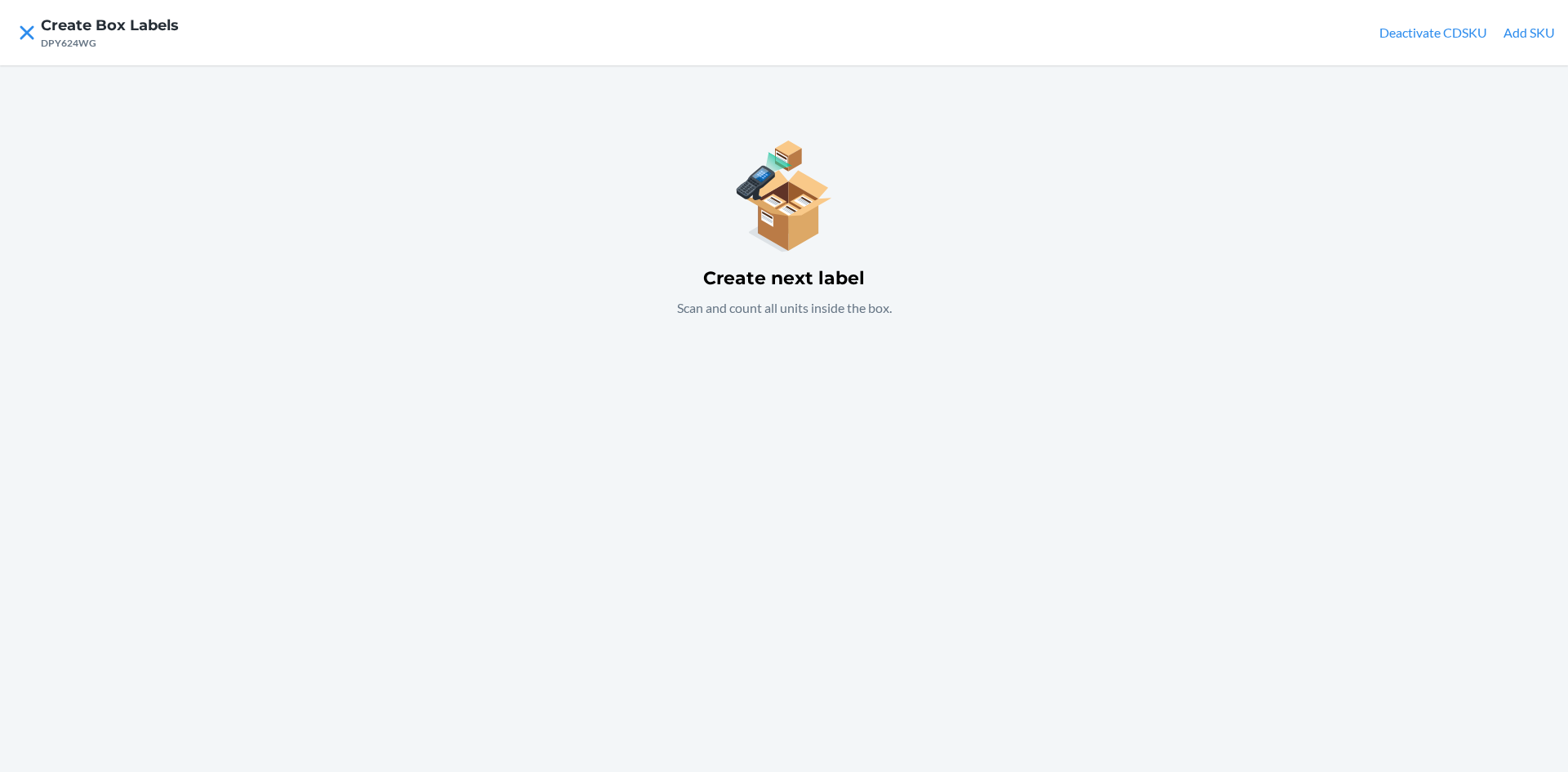
click at [682, 450] on div "Create next label Scan and count all units inside the box." at bounding box center [784, 418] width 1568 height 707
drag, startPoint x: 526, startPoint y: 492, endPoint x: 173, endPoint y: 556, distance: 358.8
drag, startPoint x: 173, startPoint y: 556, endPoint x: 622, endPoint y: 533, distance: 449.6
click at [622, 533] on div "Create next label Scan and count all units inside the box." at bounding box center [784, 418] width 1568 height 707
drag, startPoint x: 622, startPoint y: 533, endPoint x: 503, endPoint y: 216, distance: 338.6
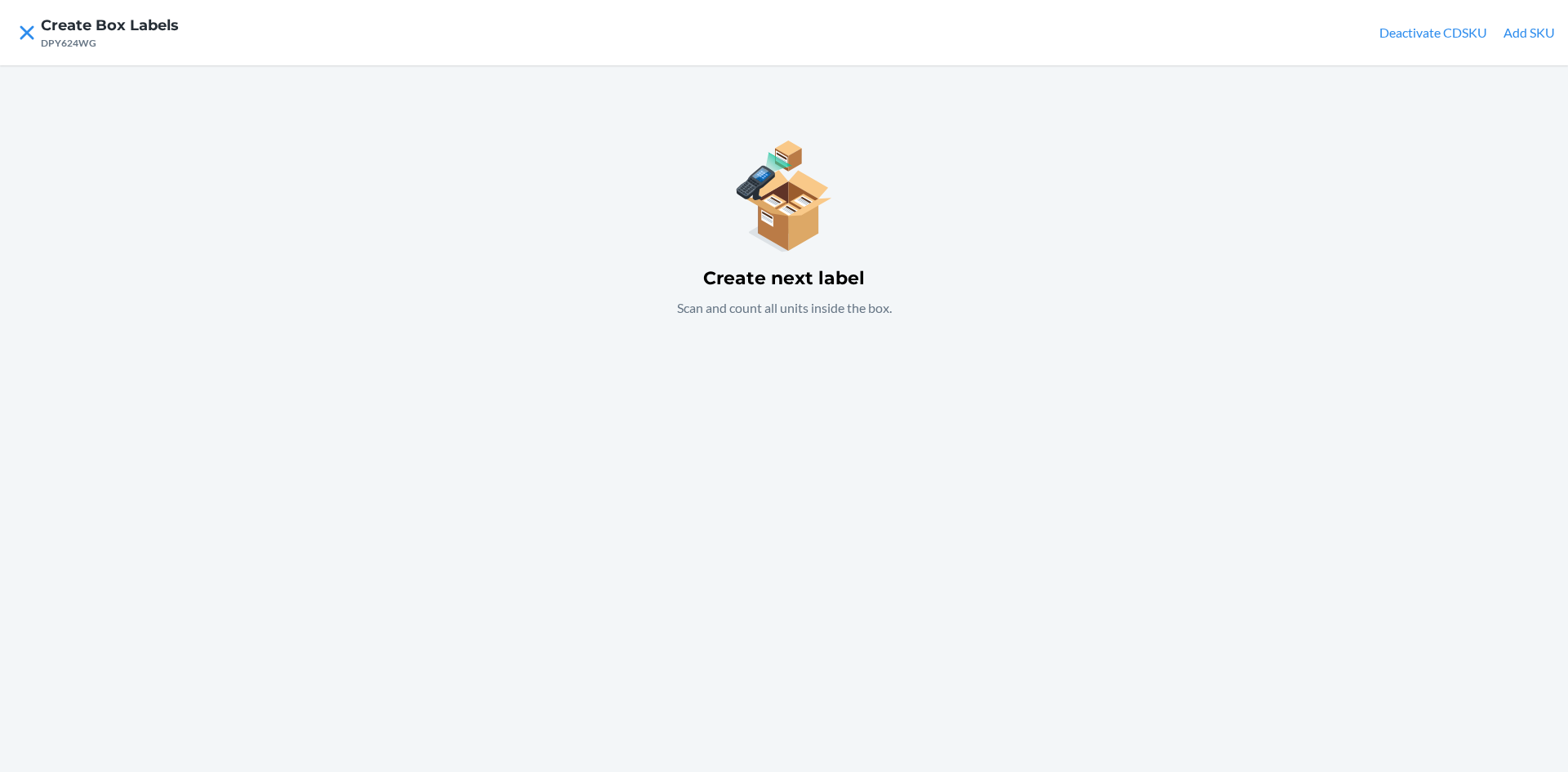
click at [503, 216] on div "Create next label Scan and count all units inside the box." at bounding box center [784, 418] width 1568 height 707
click at [1530, 24] on button "Add SKU" at bounding box center [1530, 32] width 52 height 19
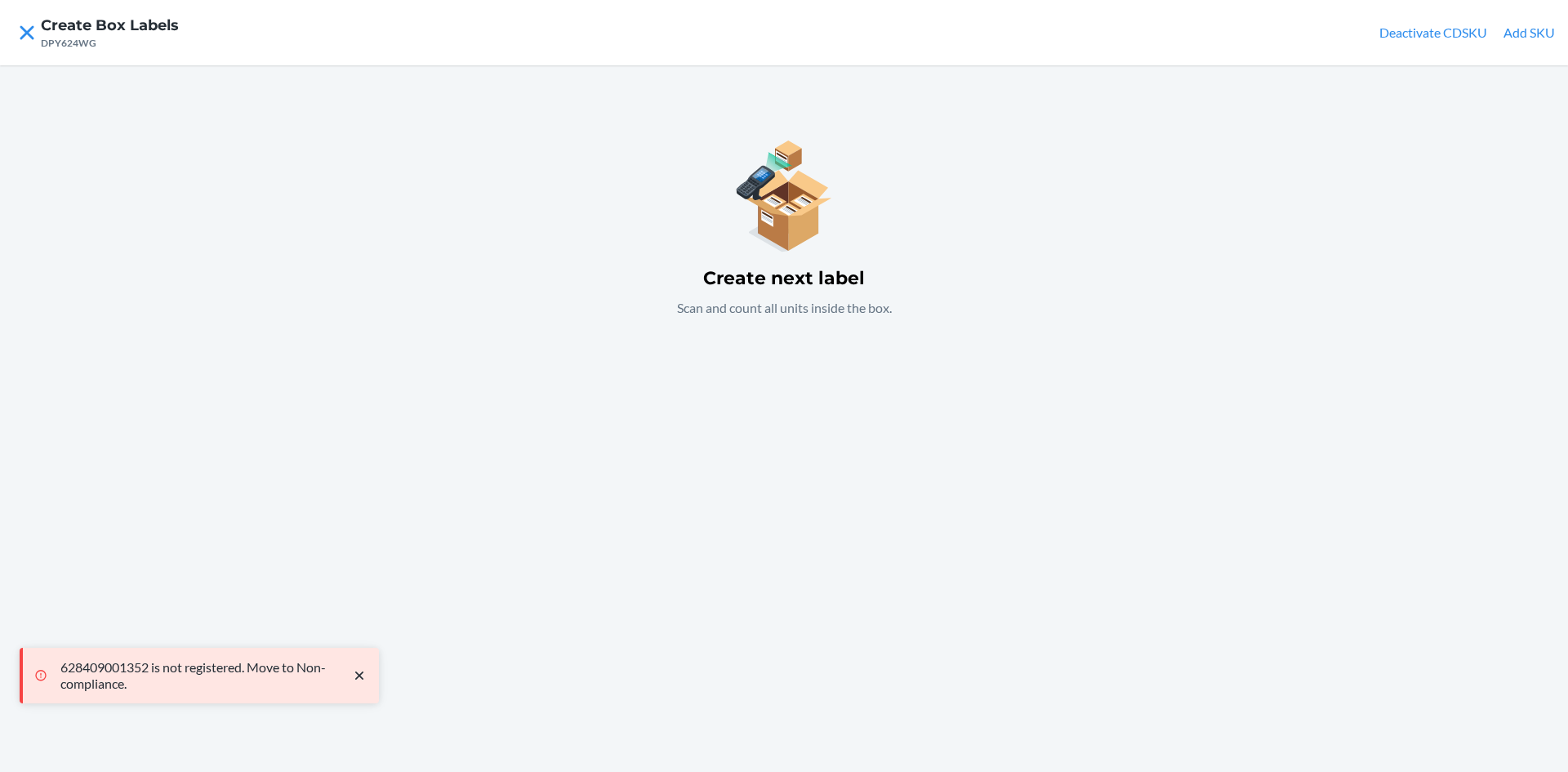
click at [1535, 23] on button "Add SKU" at bounding box center [1530, 32] width 52 height 19
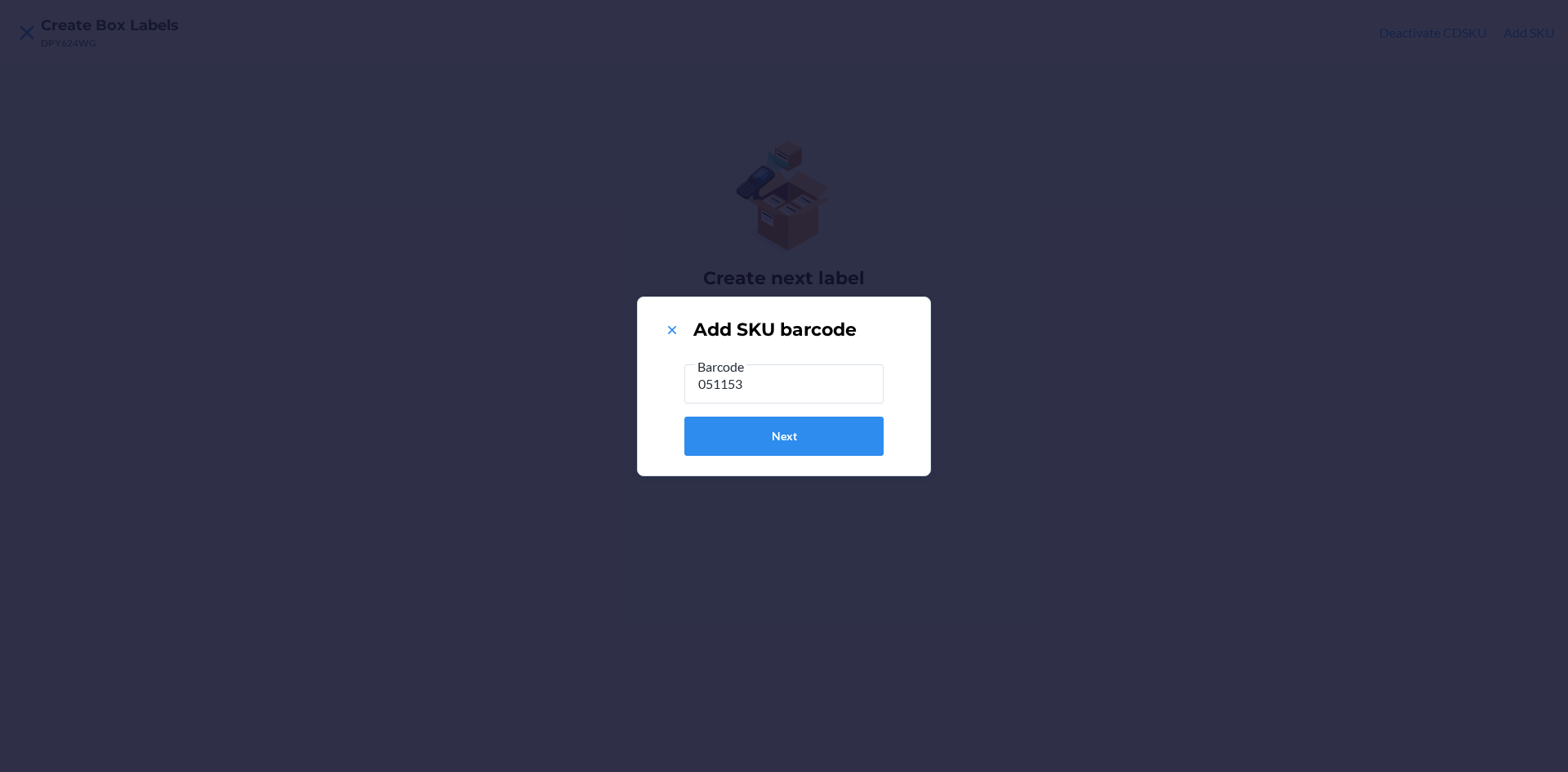
type input "051153"
click at [672, 330] on icon at bounding box center [673, 330] width 8 height 8
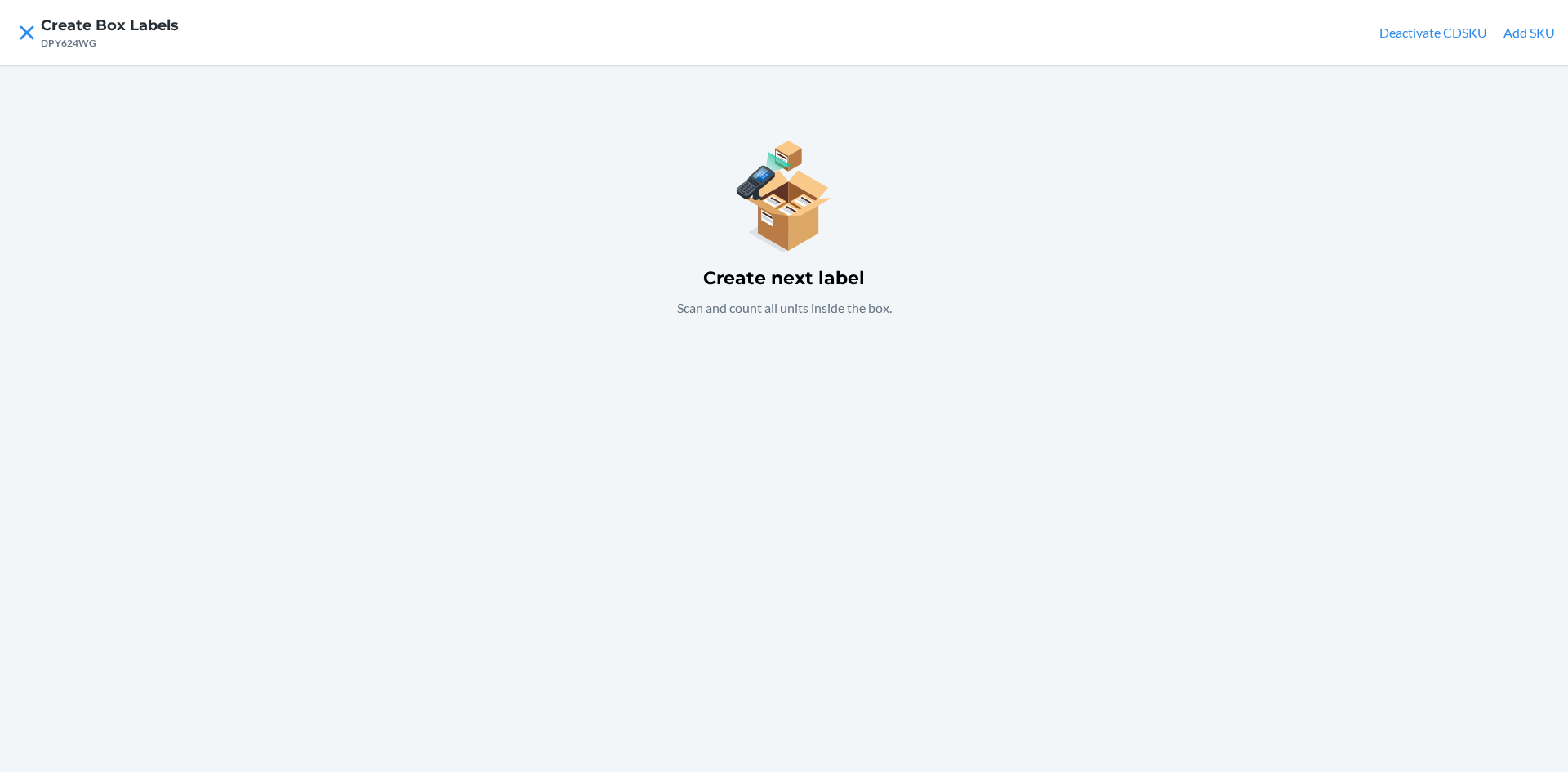
click at [696, 357] on div "Create next label Scan and count all units inside the box." at bounding box center [784, 418] width 1568 height 707
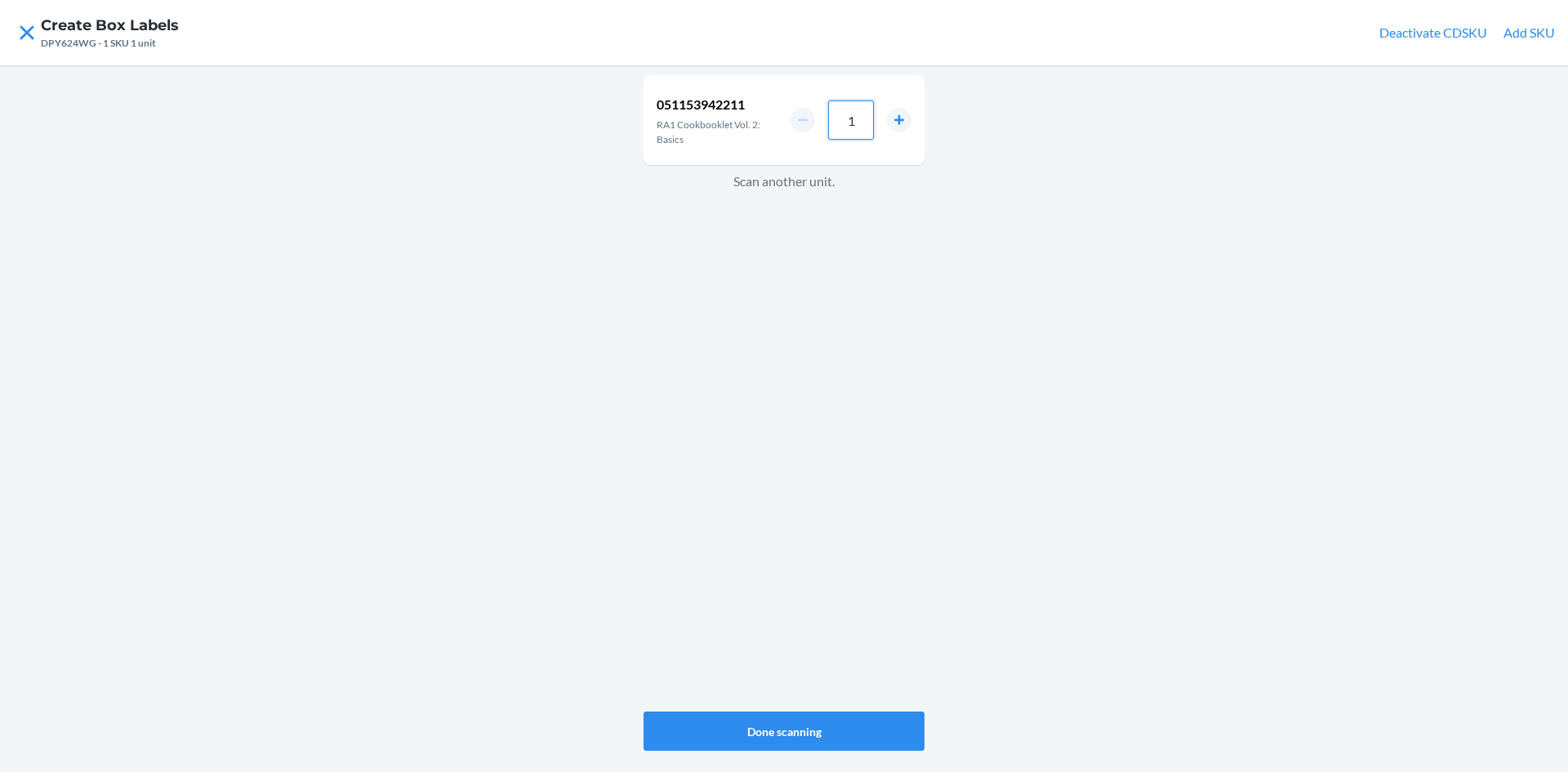
click at [863, 114] on input "1" at bounding box center [850, 119] width 46 height 39
type input "200"
click at [773, 729] on button "Done scanning" at bounding box center [784, 730] width 281 height 39
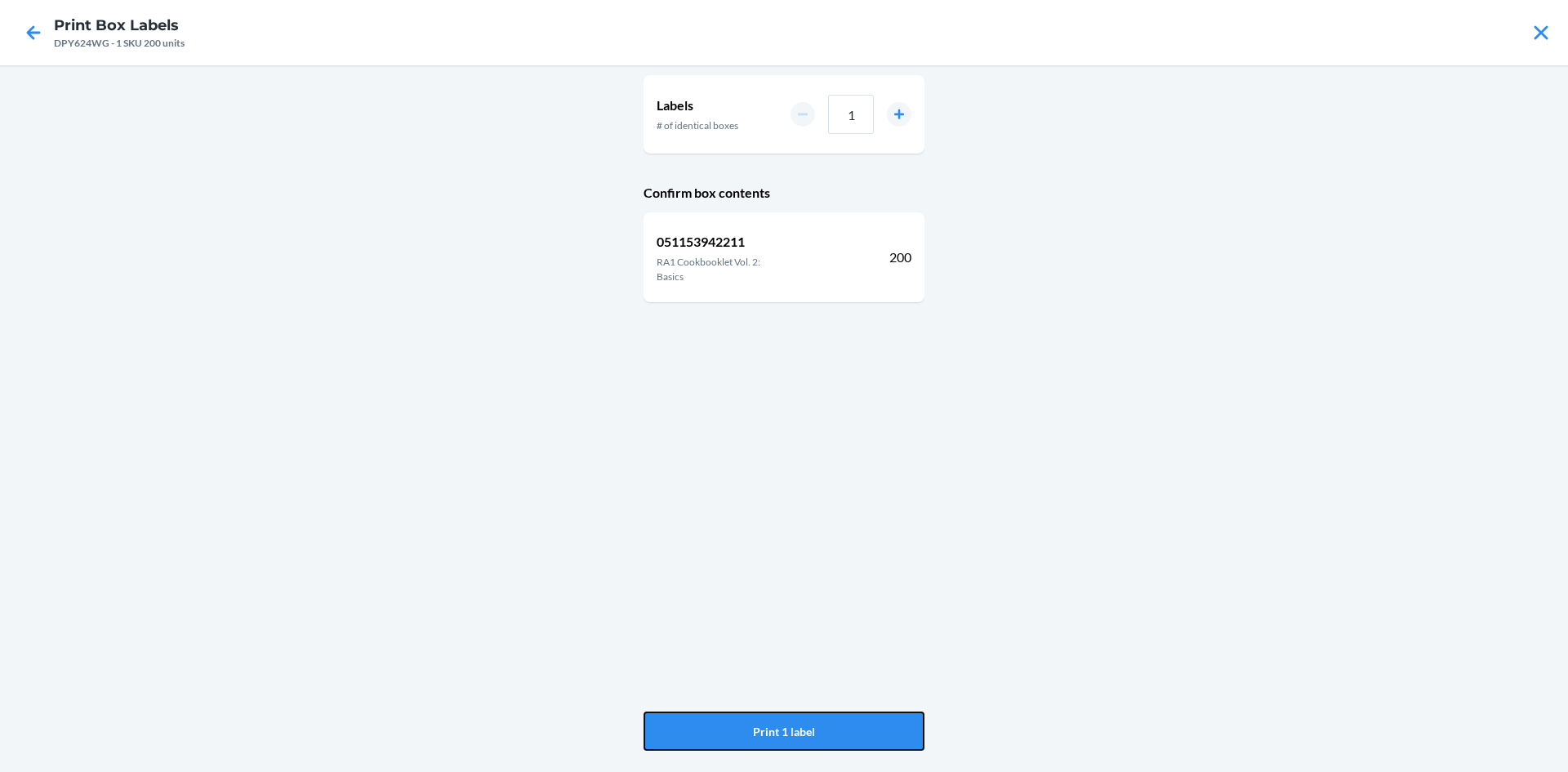
click at [773, 729] on button "Print 1 label" at bounding box center [784, 730] width 281 height 39
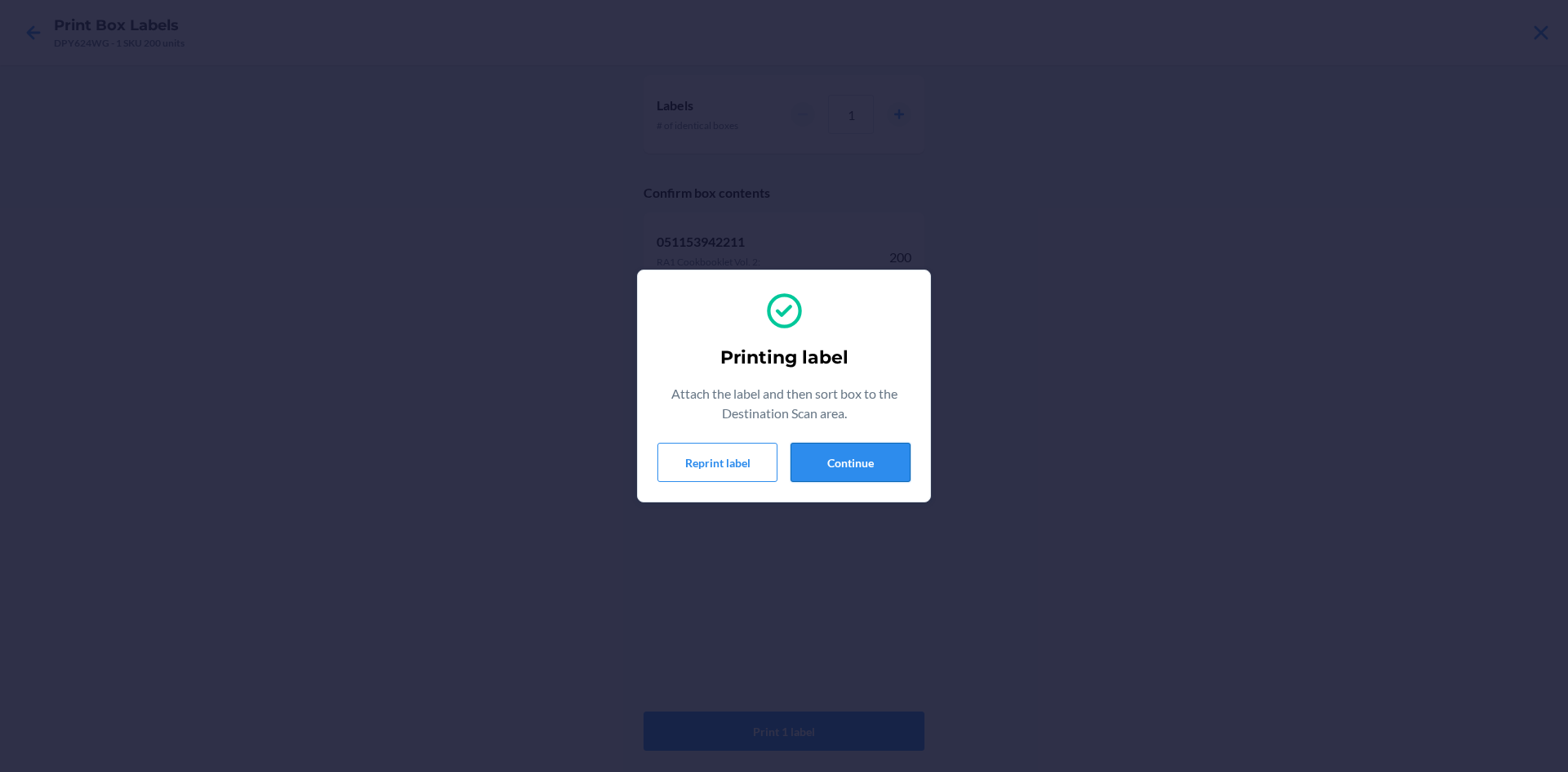
click at [875, 471] on button "Continue" at bounding box center [850, 462] width 120 height 39
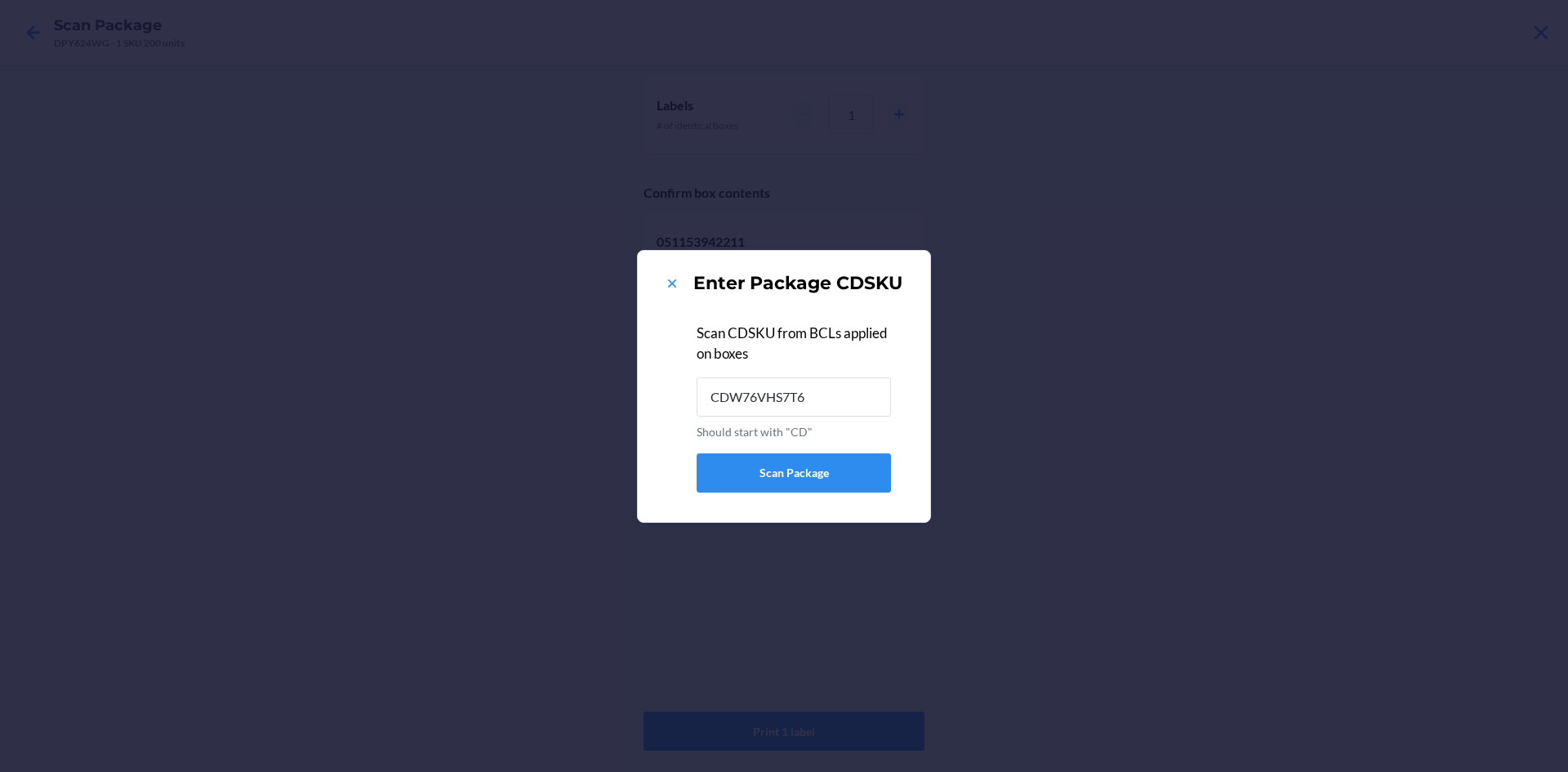
type input "CDW76VHS7T6"
click at [677, 282] on icon at bounding box center [673, 284] width 17 height 17
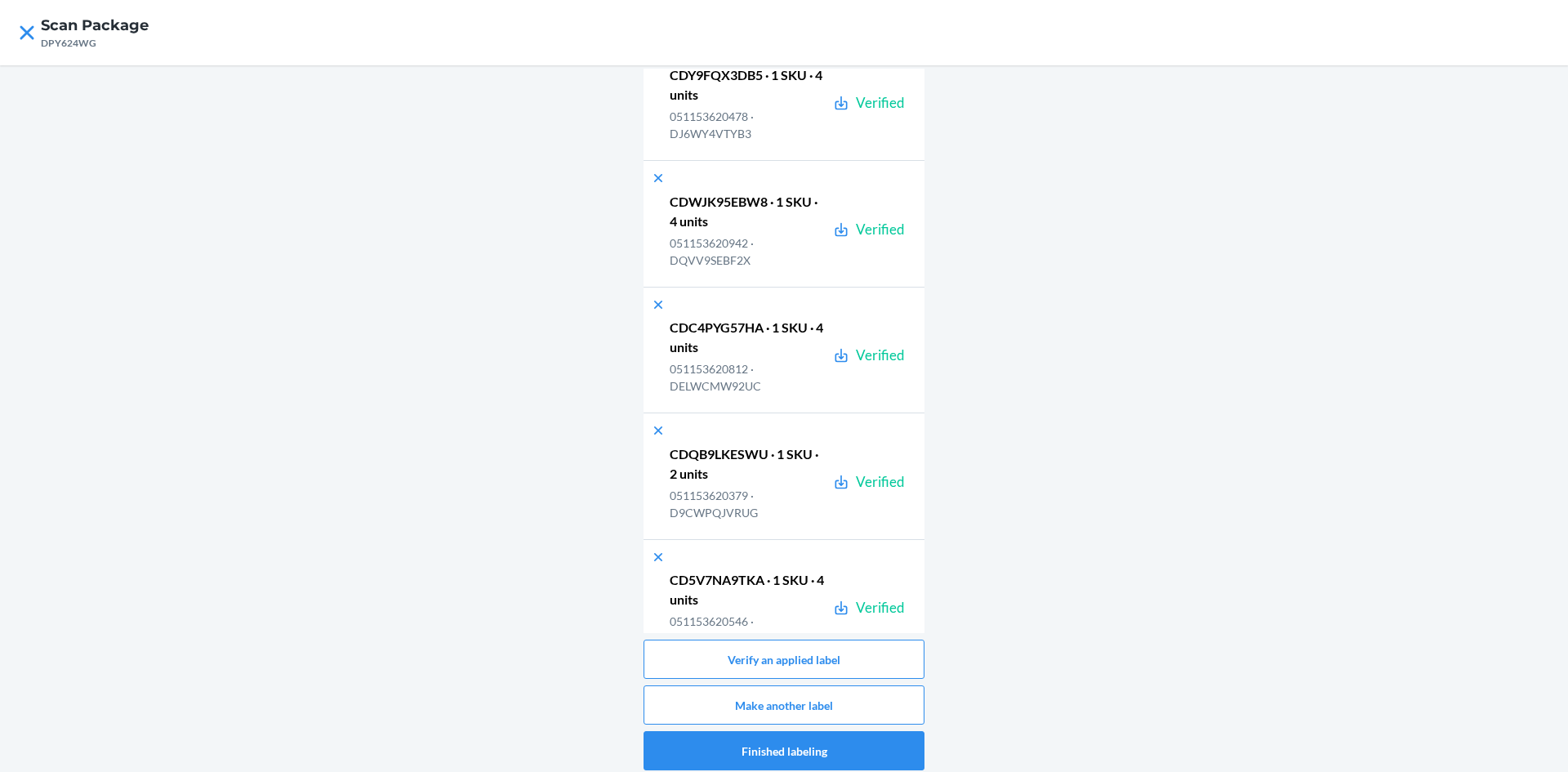
scroll to position [33454, 0]
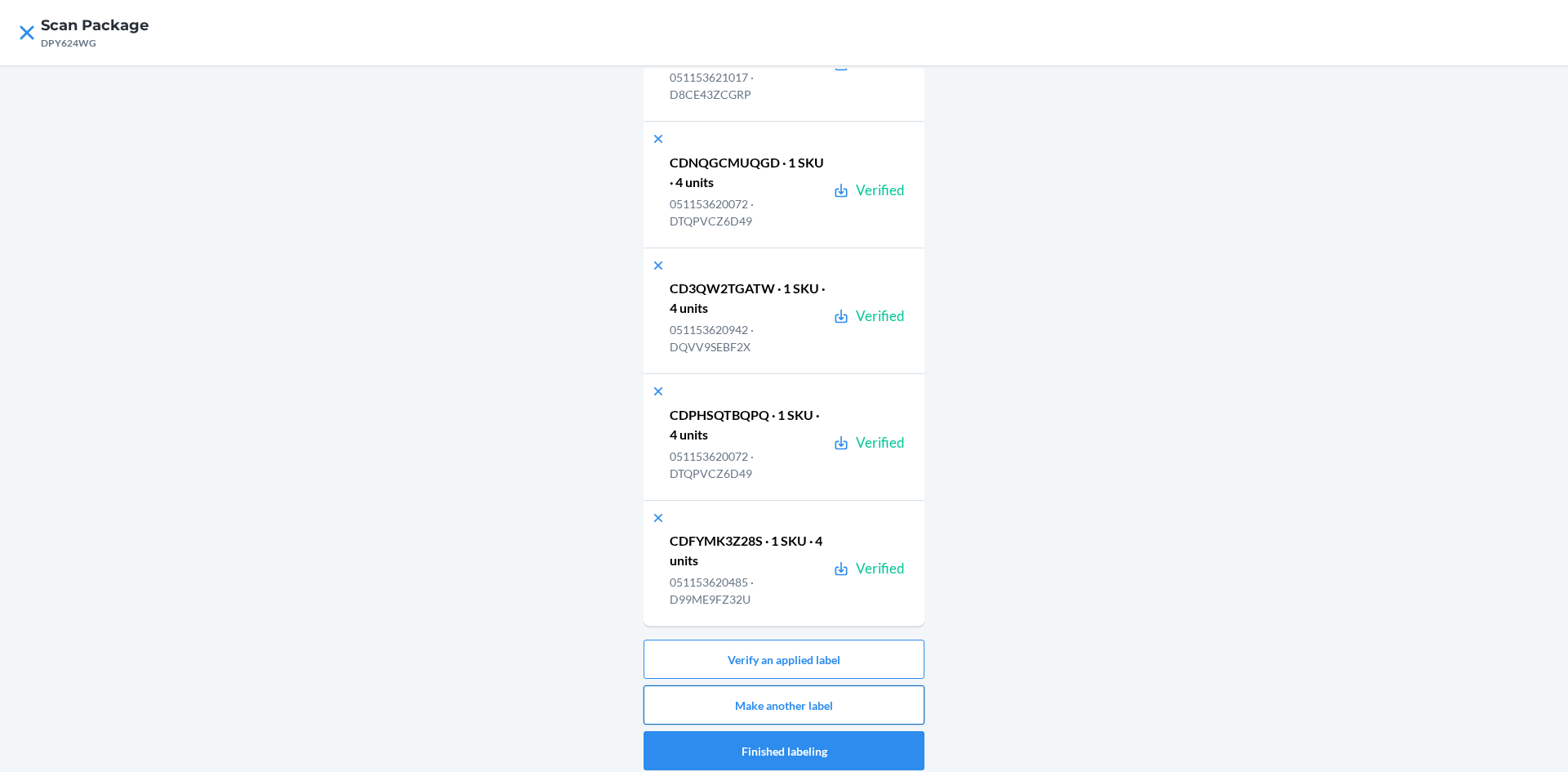
click at [870, 690] on button "Make another label" at bounding box center [784, 704] width 281 height 39
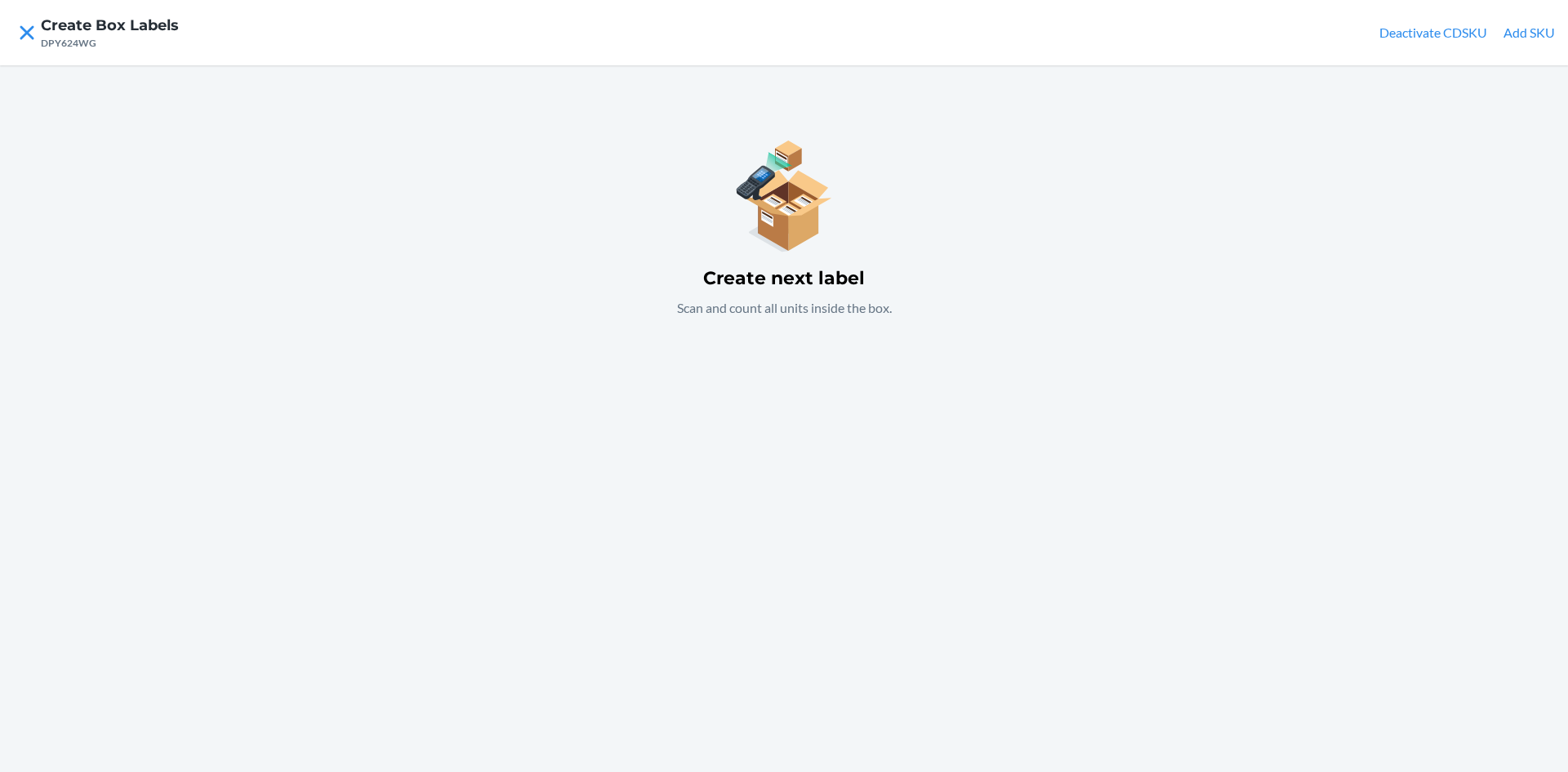
click at [898, 279] on div "Create next label Scan and count all units inside the box." at bounding box center [784, 225] width 281 height 223
